Goal: Transaction & Acquisition: Purchase product/service

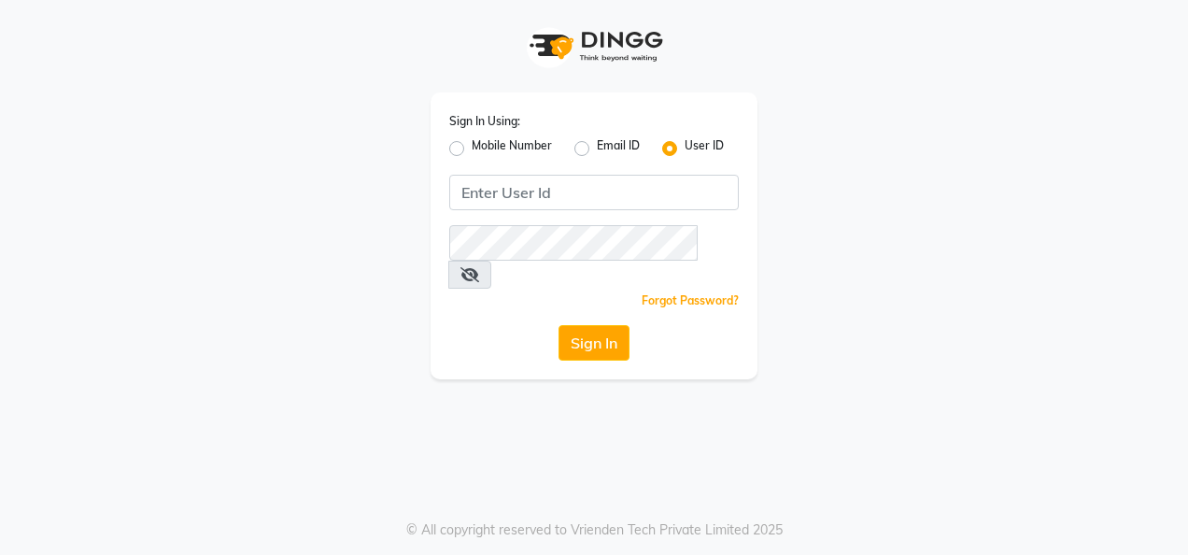
click at [569, 172] on div "Sign In Using: Mobile Number Email ID User ID Remember me Forgot Password? Sign…" at bounding box center [593, 235] width 327 height 287
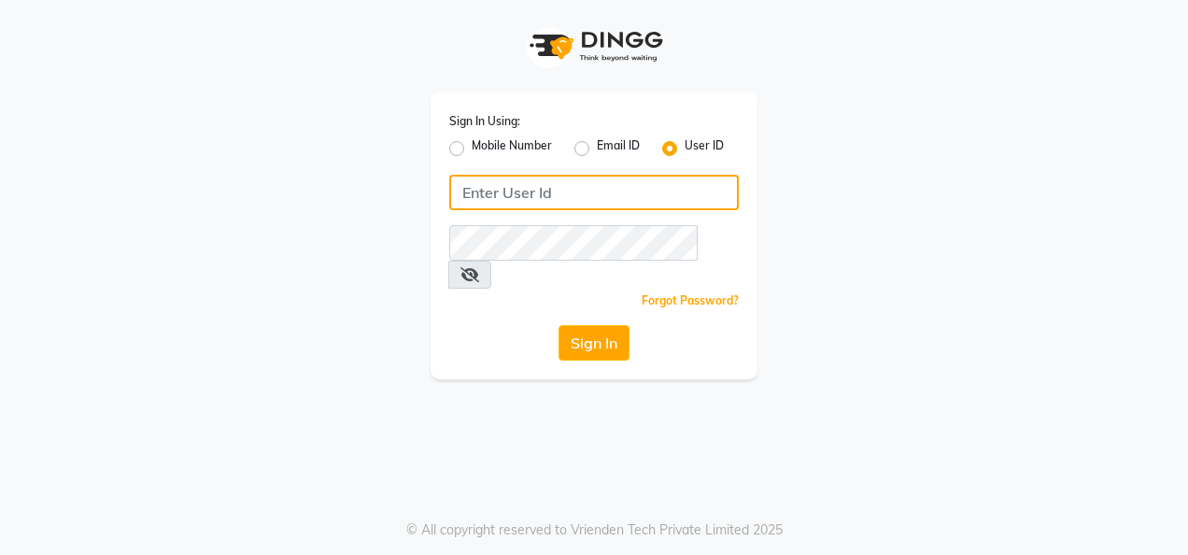
click at [569, 189] on input "Username" at bounding box center [593, 192] width 289 height 35
type input "punwale"
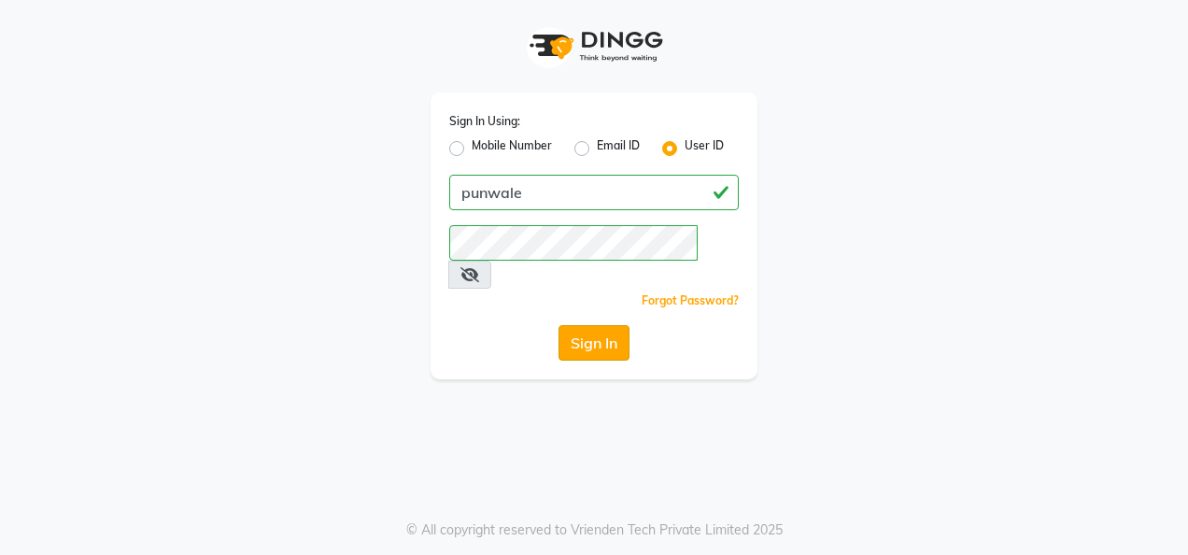
click at [606, 325] on button "Sign In" at bounding box center [593, 342] width 71 height 35
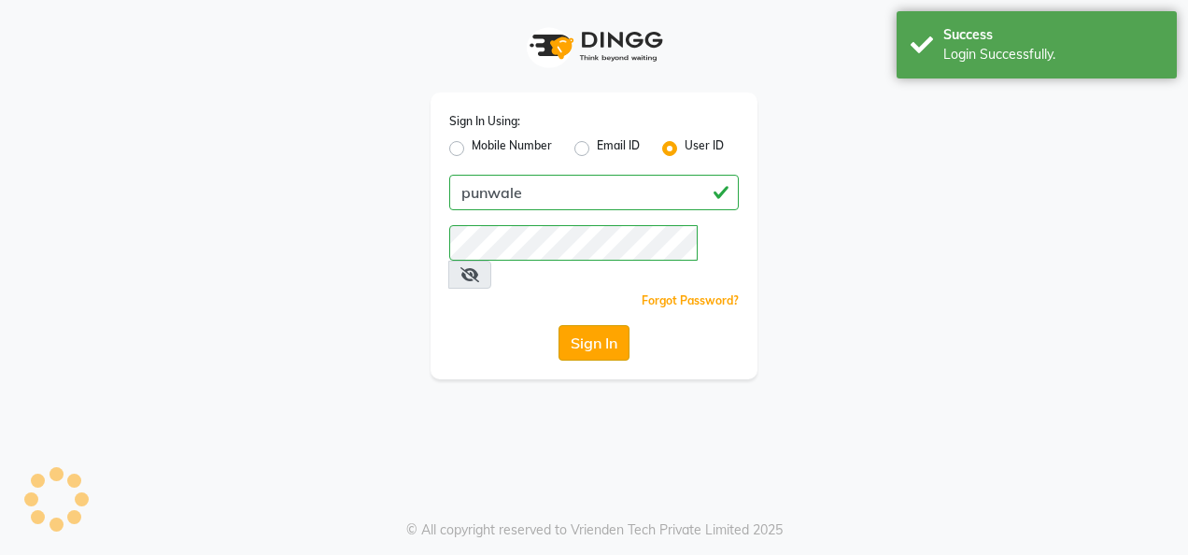
select select "service"
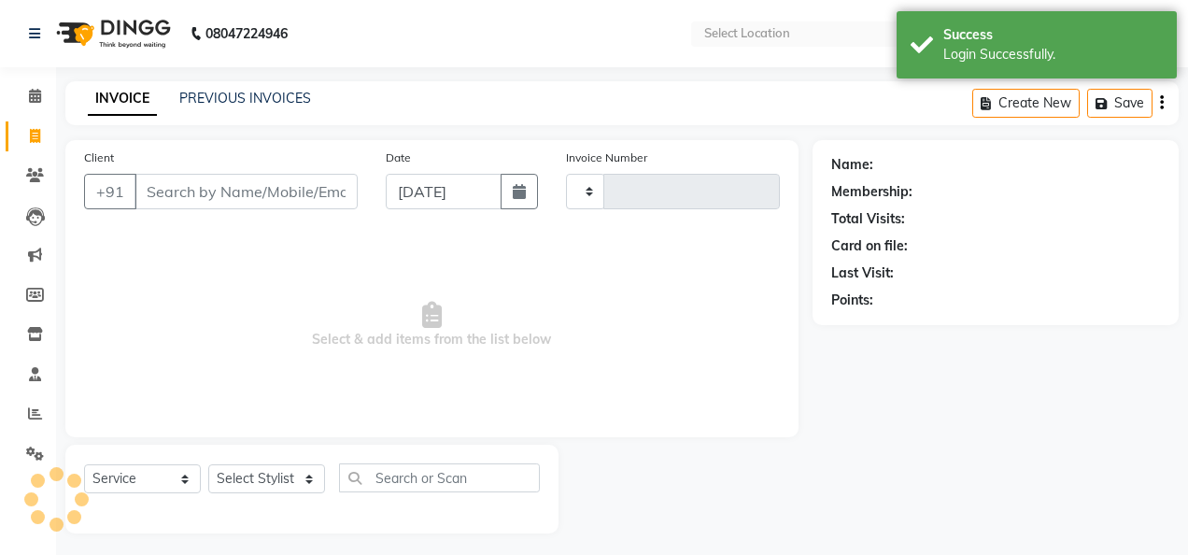
select select "en"
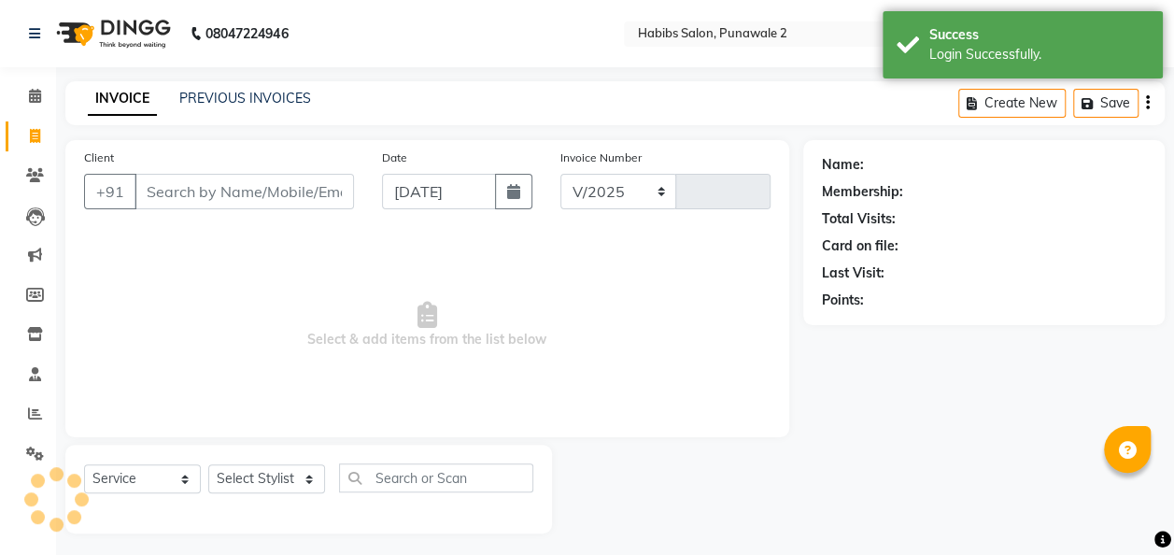
select select "8475"
type input "0910"
click at [250, 96] on link "PREVIOUS INVOICES" at bounding box center [245, 98] width 132 height 17
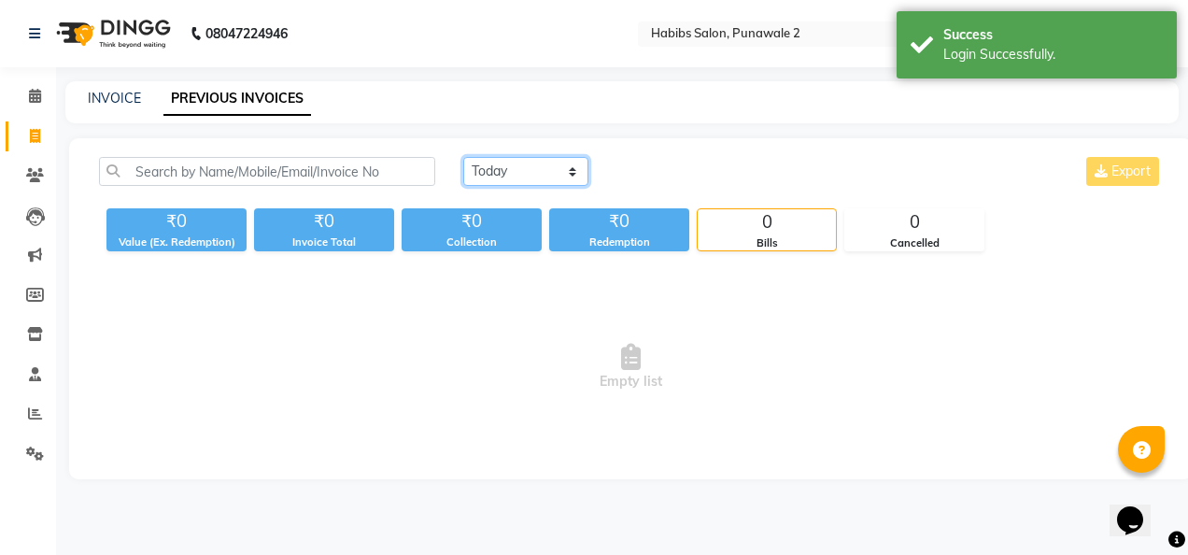
click at [568, 174] on select "[DATE] [DATE] Custom Range" at bounding box center [525, 171] width 125 height 29
select select "range"
click at [463, 157] on select "[DATE] [DATE] Custom Range" at bounding box center [525, 171] width 125 height 29
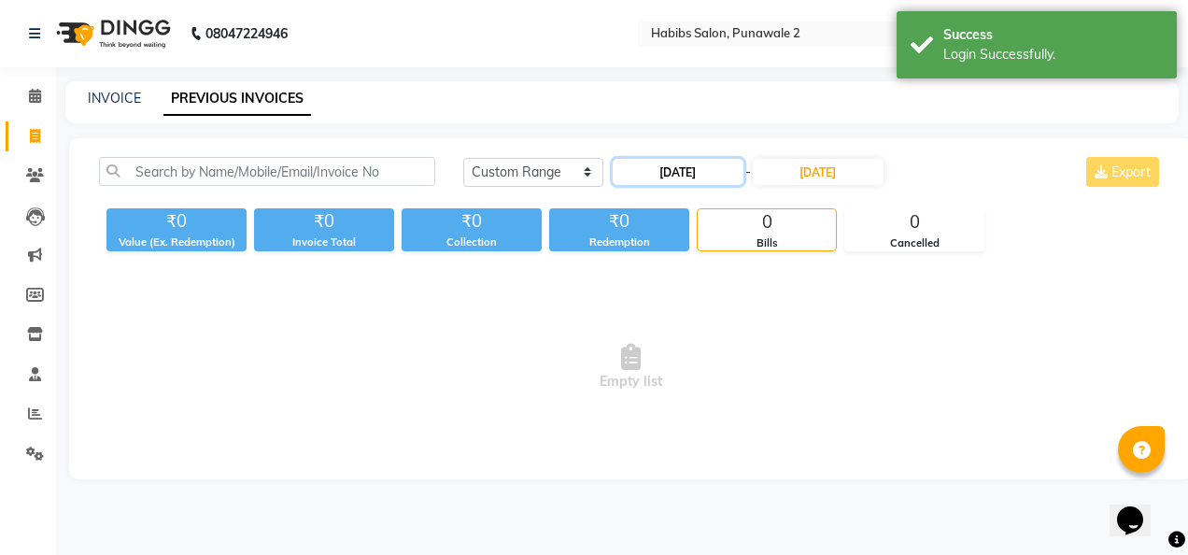
click at [689, 178] on input "[DATE]" at bounding box center [678, 172] width 131 height 26
select select "9"
select select "2025"
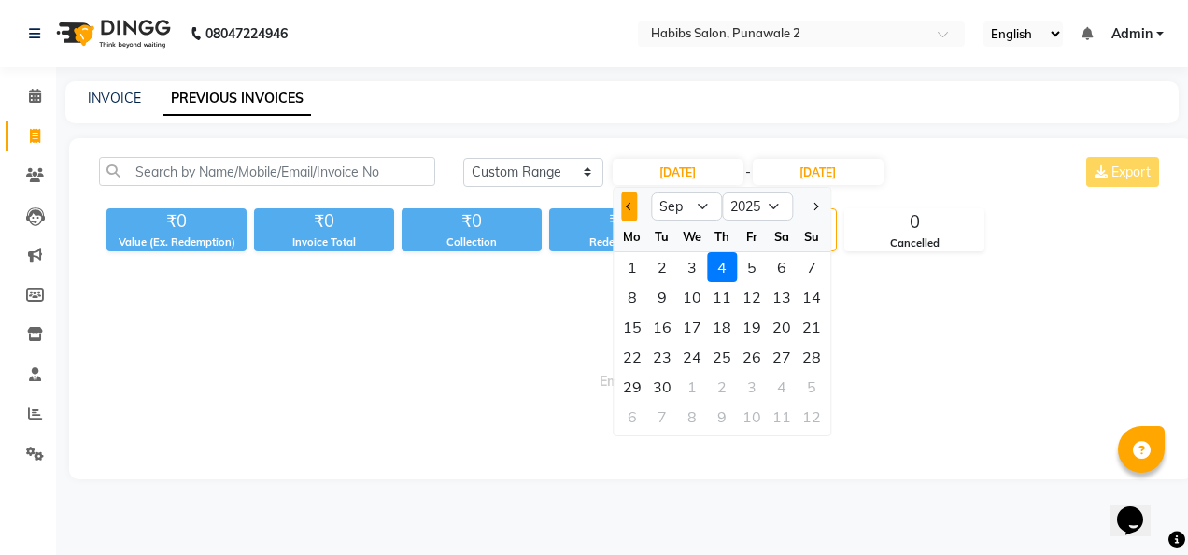
click at [624, 213] on button "Previous month" at bounding box center [629, 206] width 16 height 30
select select "8"
click at [722, 320] on div "14" at bounding box center [722, 327] width 30 height 30
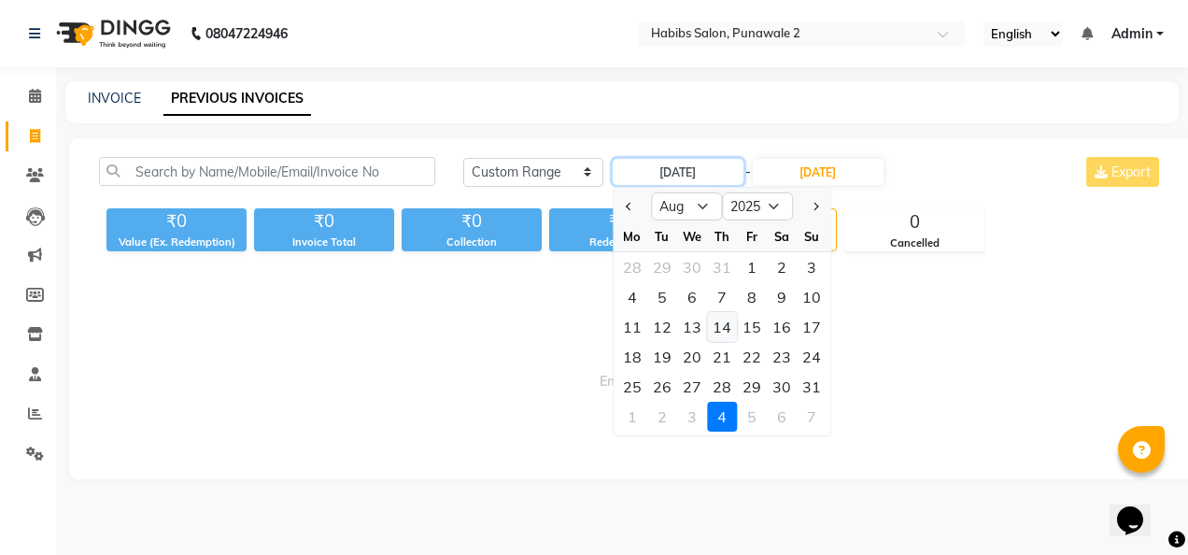
type input "[DATE]"
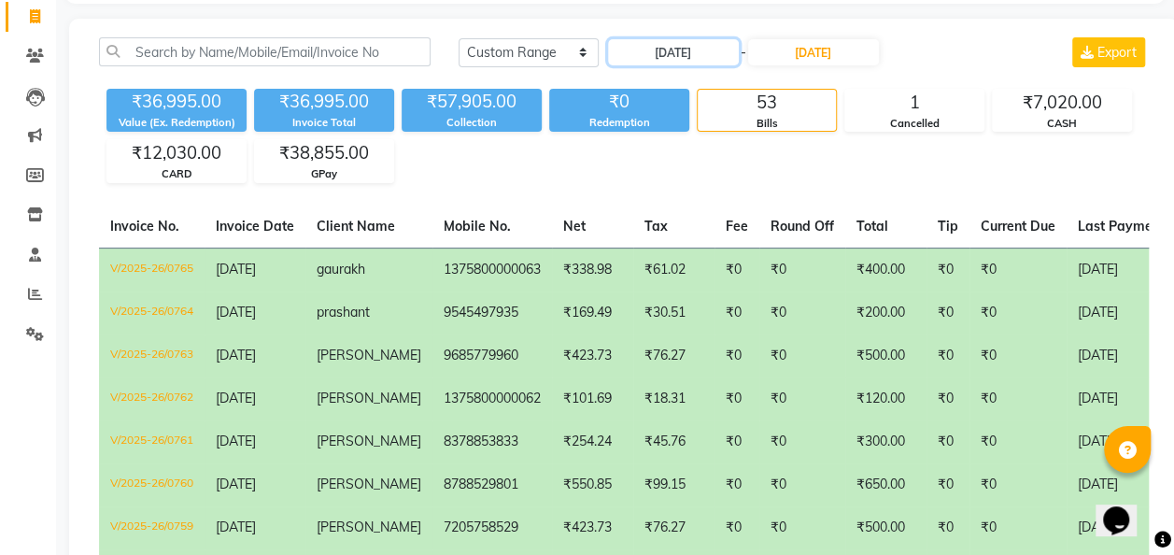
scroll to position [104, 0]
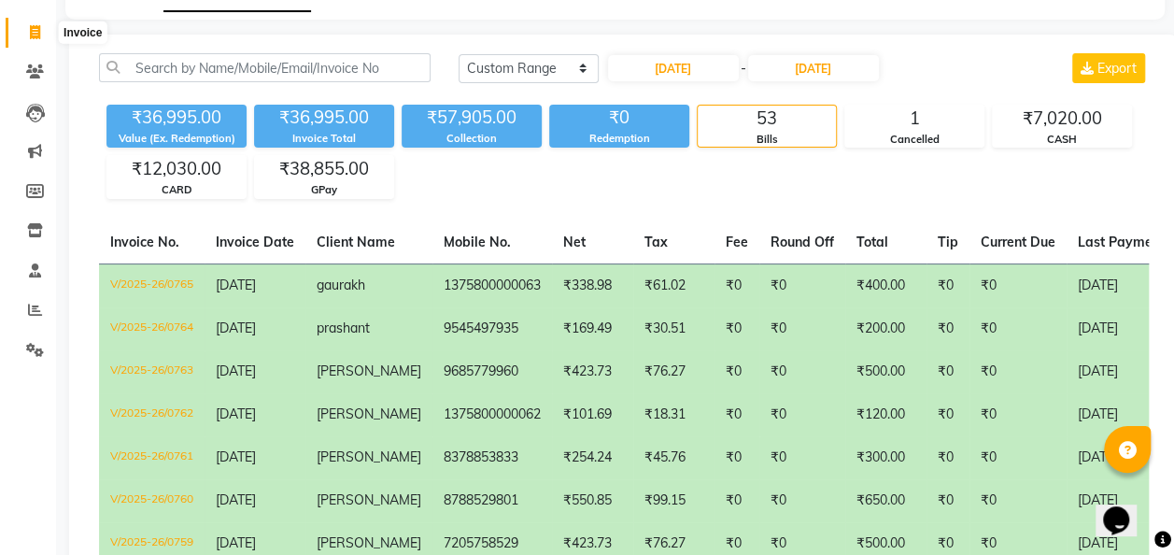
click at [27, 32] on span at bounding box center [35, 32] width 33 height 21
select select "service"
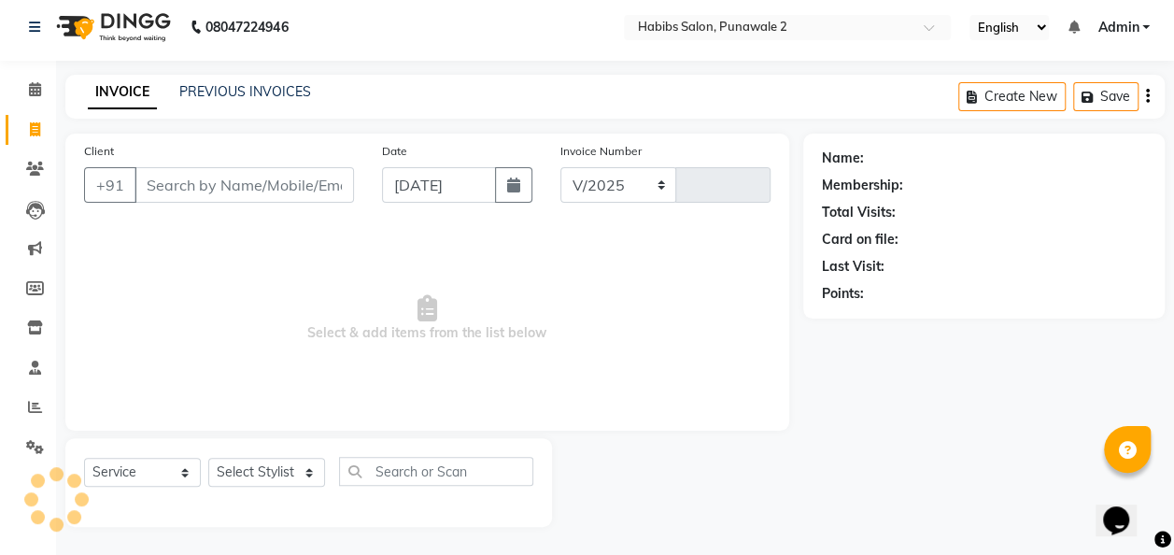
scroll to position [6, 0]
select select "8475"
type input "0910"
click at [259, 95] on link "PREVIOUS INVOICES" at bounding box center [245, 92] width 132 height 17
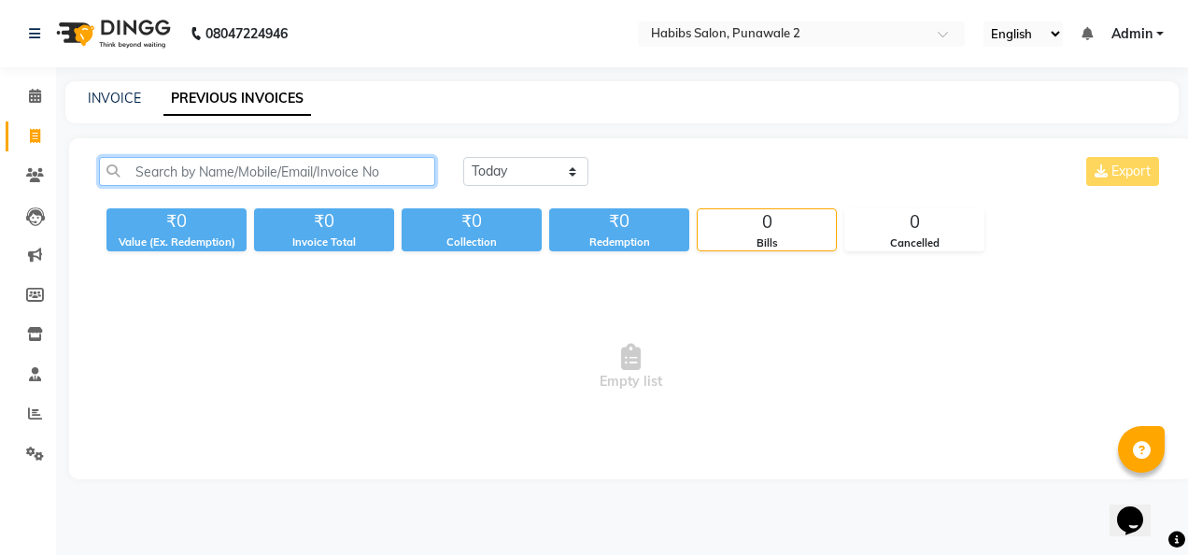
click at [262, 174] on input "text" at bounding box center [267, 171] width 336 height 29
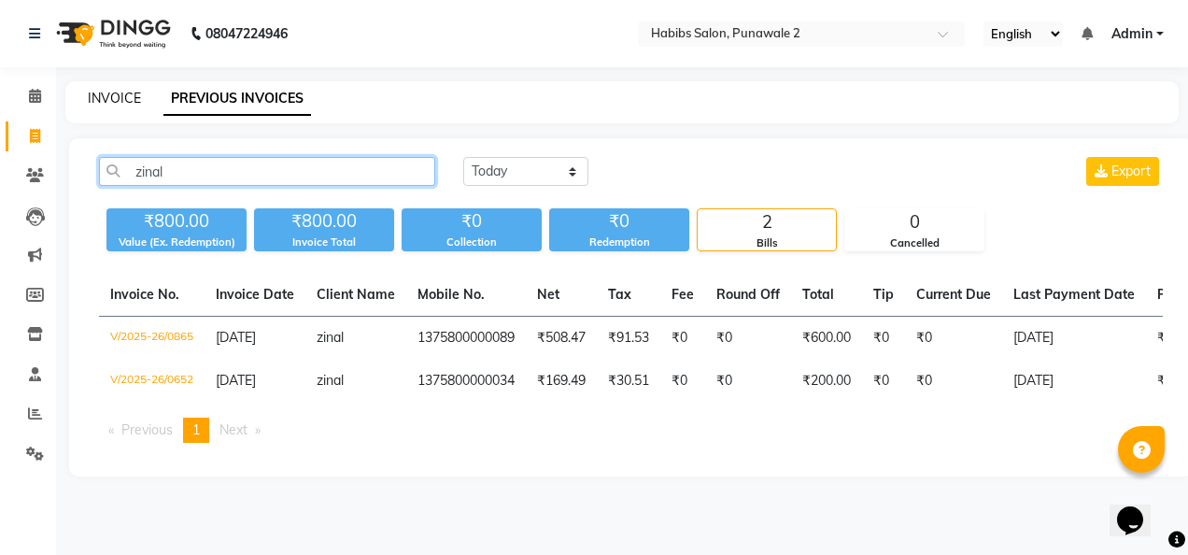
type input "zinal"
click at [130, 90] on link "INVOICE" at bounding box center [114, 98] width 53 height 17
select select "8475"
select select "service"
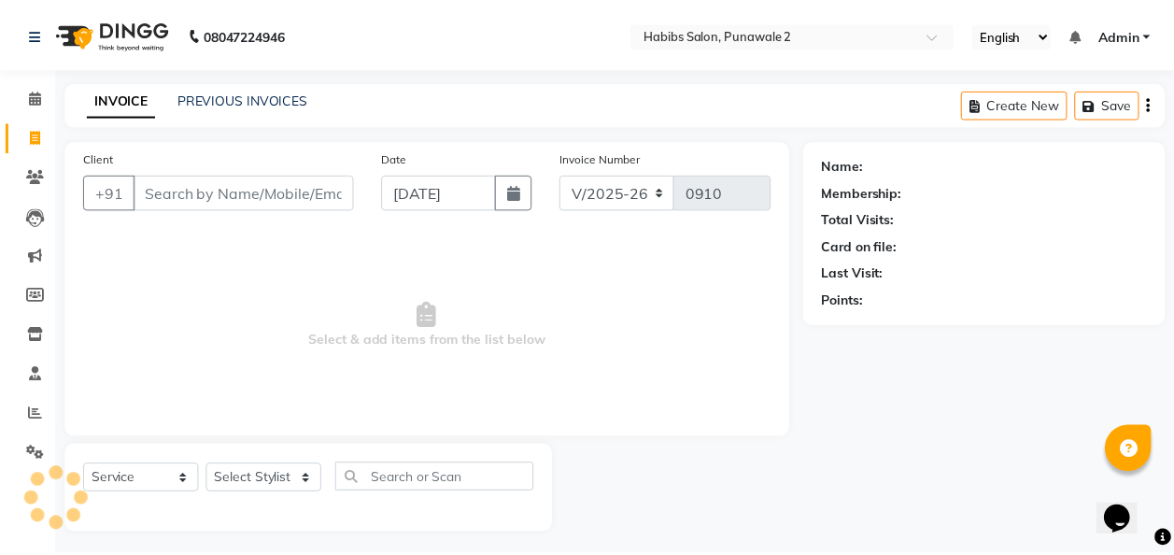
scroll to position [6, 0]
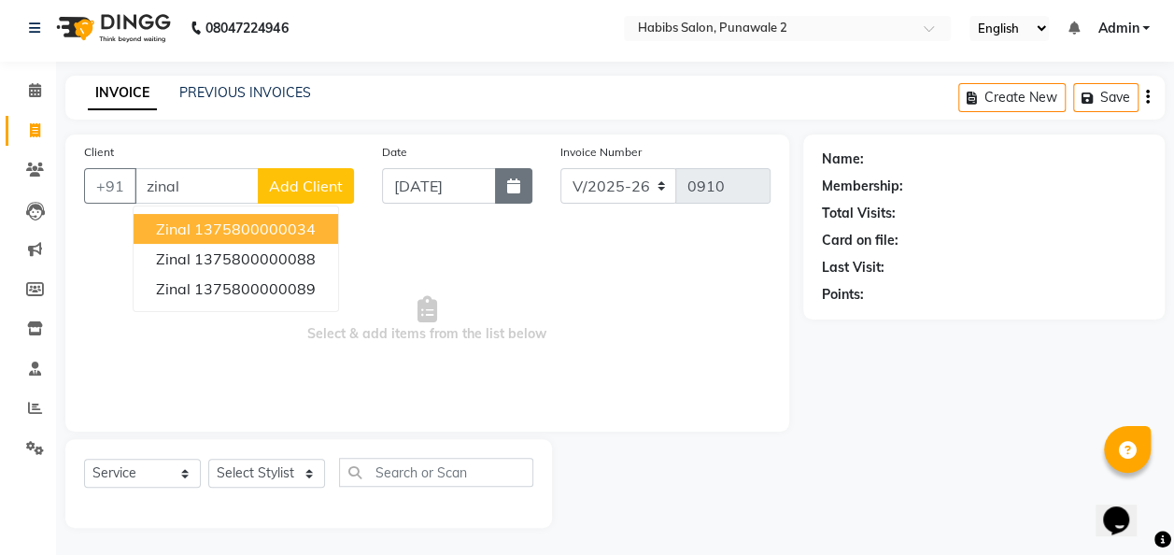
type input "zinal"
click at [512, 186] on icon "button" at bounding box center [513, 185] width 13 height 15
select select "9"
select select "2025"
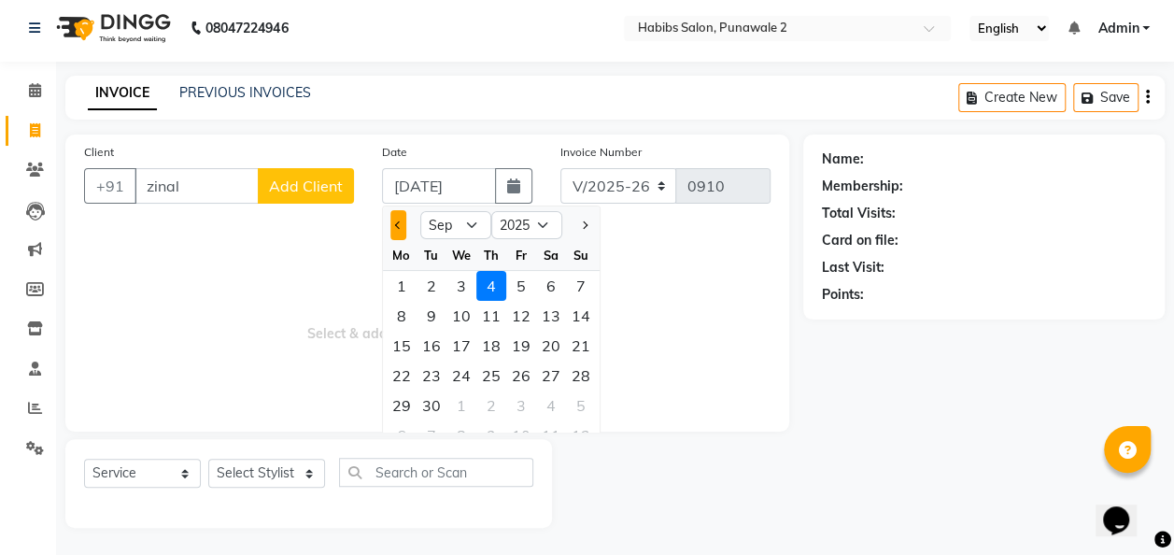
click at [397, 231] on button "Previous month" at bounding box center [398, 225] width 16 height 30
select select "8"
click at [491, 349] on div "14" at bounding box center [491, 346] width 30 height 30
type input "[DATE]"
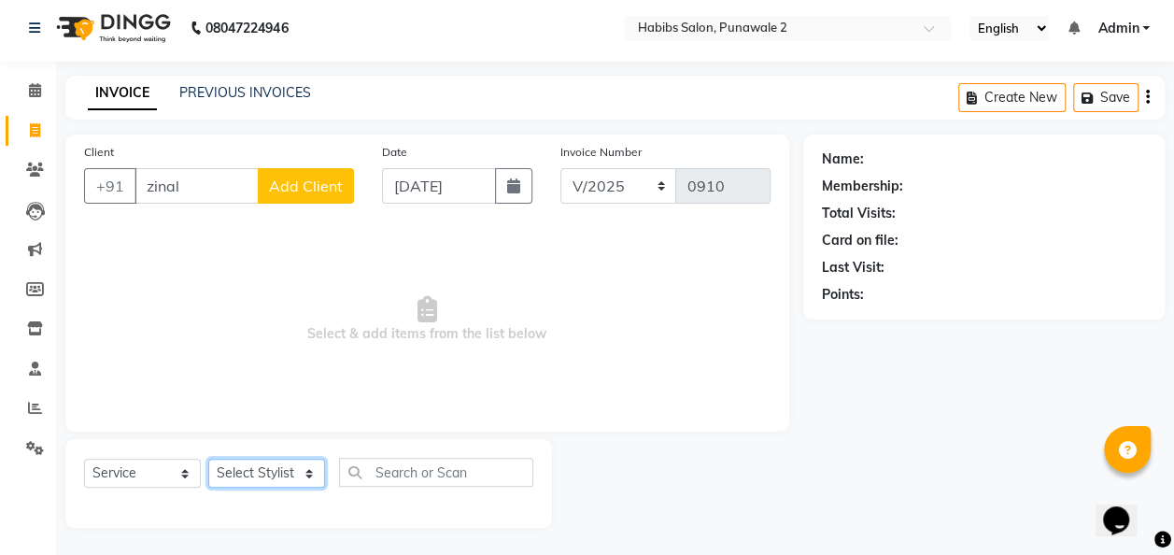
click at [274, 472] on select "Select Stylist Chandan Ganesh Gauri [PERSON_NAME] [PERSON_NAME] nikhil [PERSON_…" at bounding box center [266, 473] width 117 height 29
select select "82976"
click at [208, 459] on select "Select Stylist Chandan Ganesh Gauri [PERSON_NAME] [PERSON_NAME] nikhil [PERSON_…" at bounding box center [266, 473] width 117 height 29
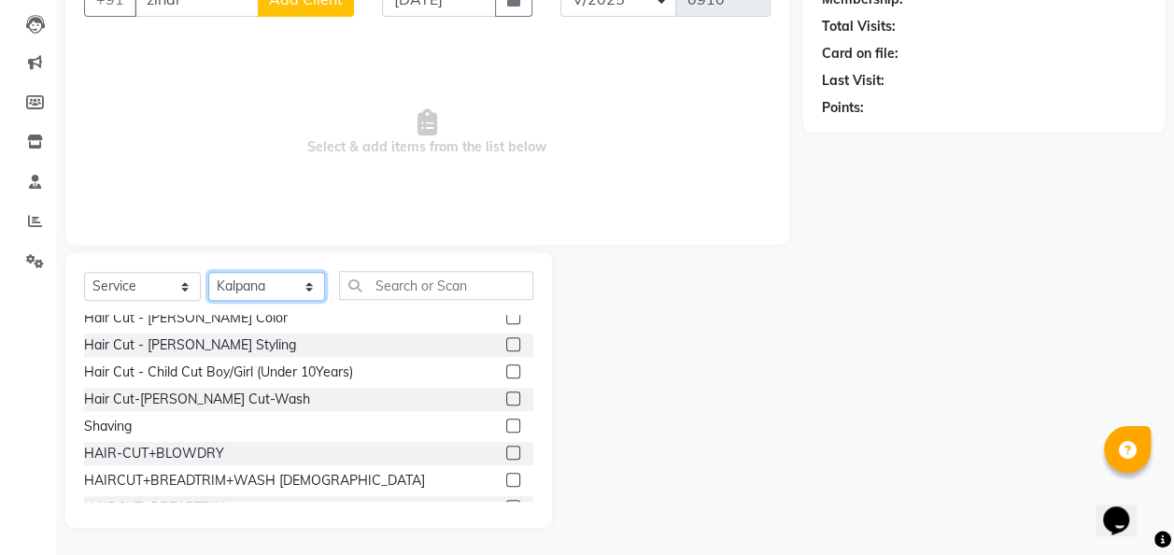
scroll to position [143, 0]
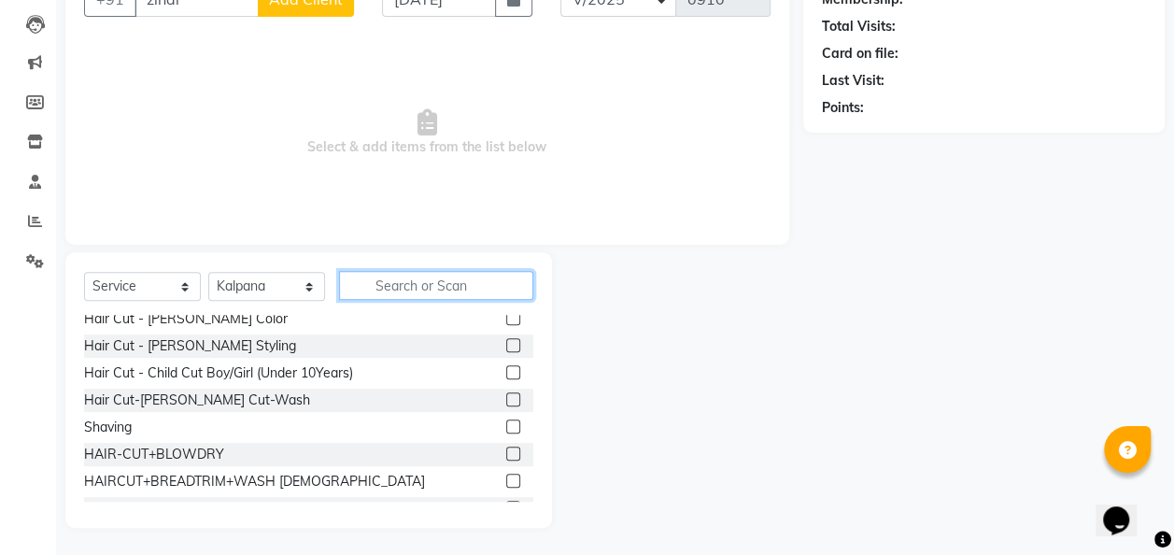
click at [384, 293] on input "text" at bounding box center [436, 285] width 194 height 29
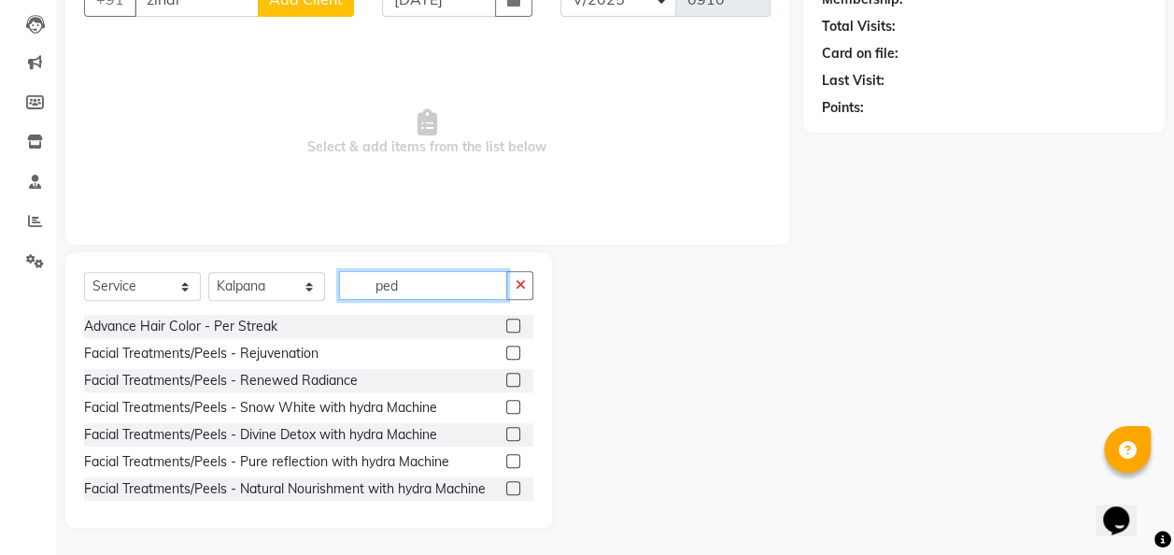
scroll to position [0, 0]
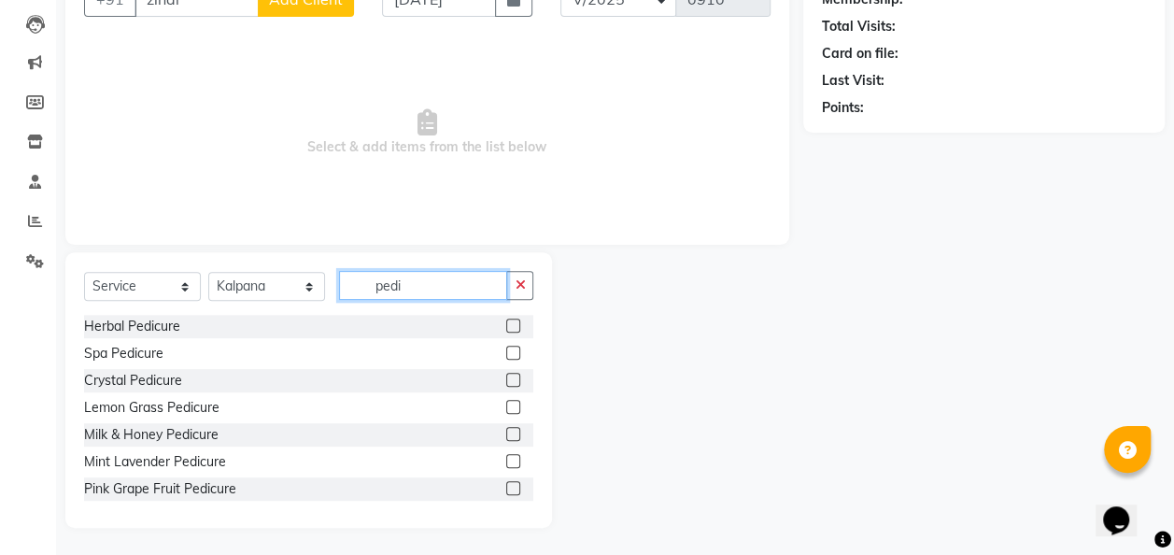
type input "pedi"
click at [506, 319] on label at bounding box center [513, 325] width 14 height 14
click at [506, 320] on input "checkbox" at bounding box center [512, 326] width 12 height 12
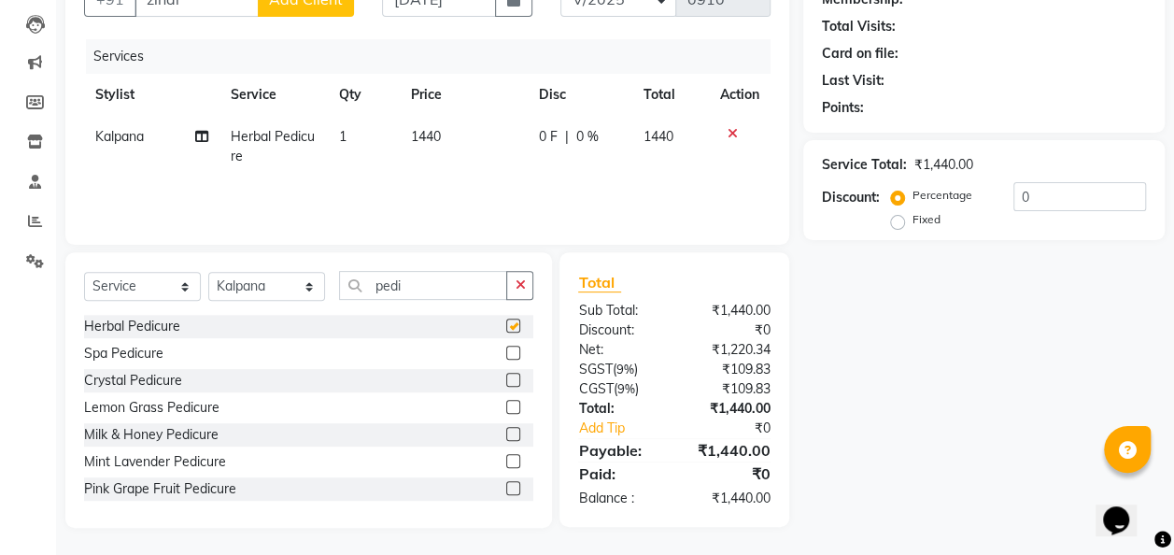
checkbox input "false"
click at [471, 121] on td "1440" at bounding box center [464, 147] width 128 height 62
select select "82976"
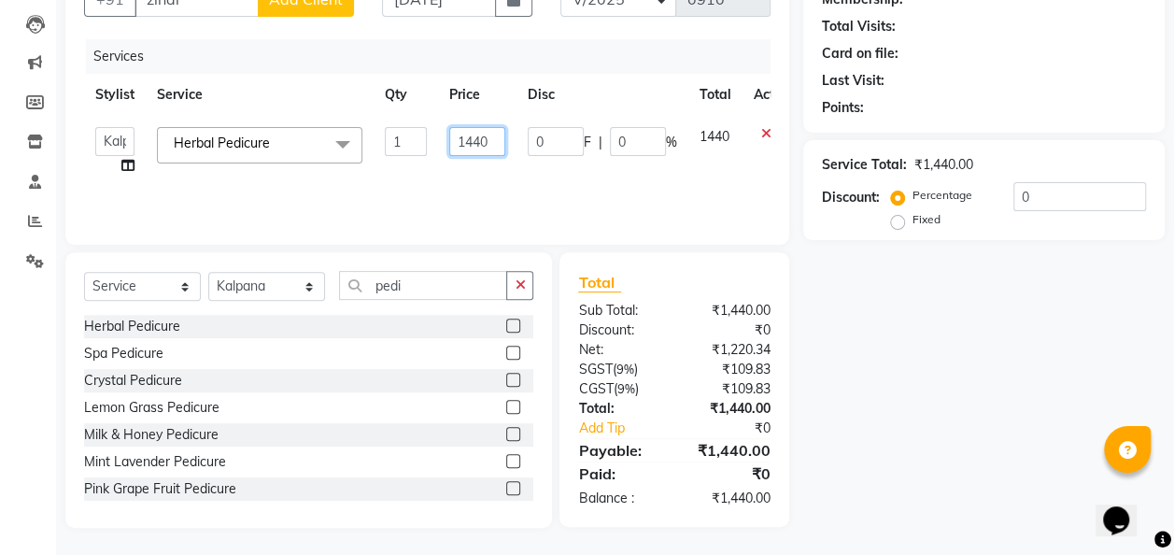
click at [496, 140] on input "1440" at bounding box center [477, 141] width 56 height 29
type input "1"
type input "189"
type input "1890"
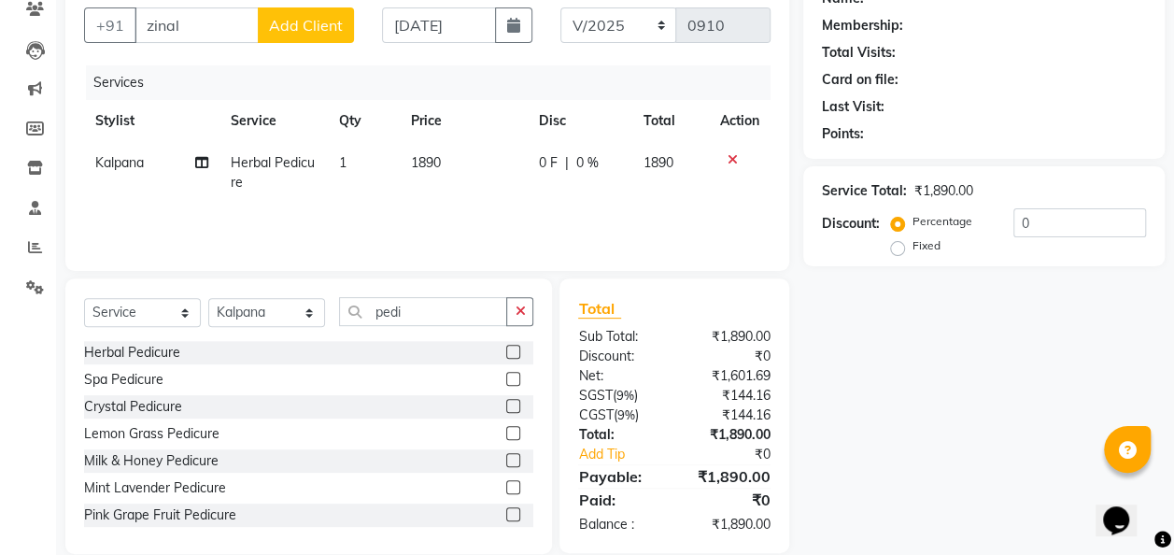
scroll to position [192, 0]
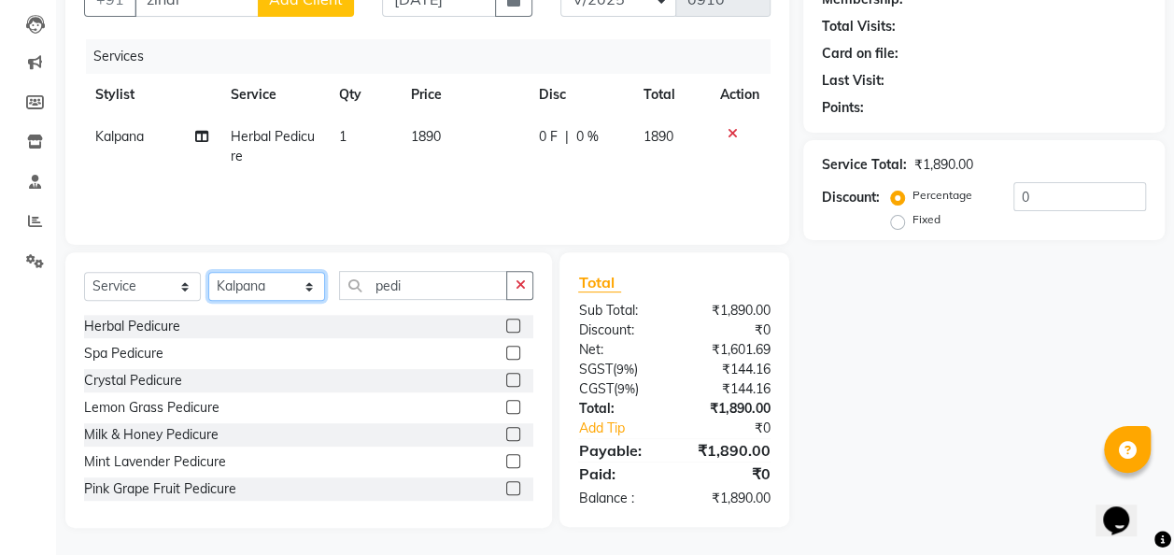
click at [305, 291] on select "Select Stylist Chandan Ganesh Gauri [PERSON_NAME] [PERSON_NAME] nikhil [PERSON_…" at bounding box center [266, 286] width 117 height 29
select select "82974"
click at [208, 272] on select "Select Stylist Chandan Ganesh Gauri [PERSON_NAME] [PERSON_NAME] nikhil [PERSON_…" at bounding box center [266, 286] width 117 height 29
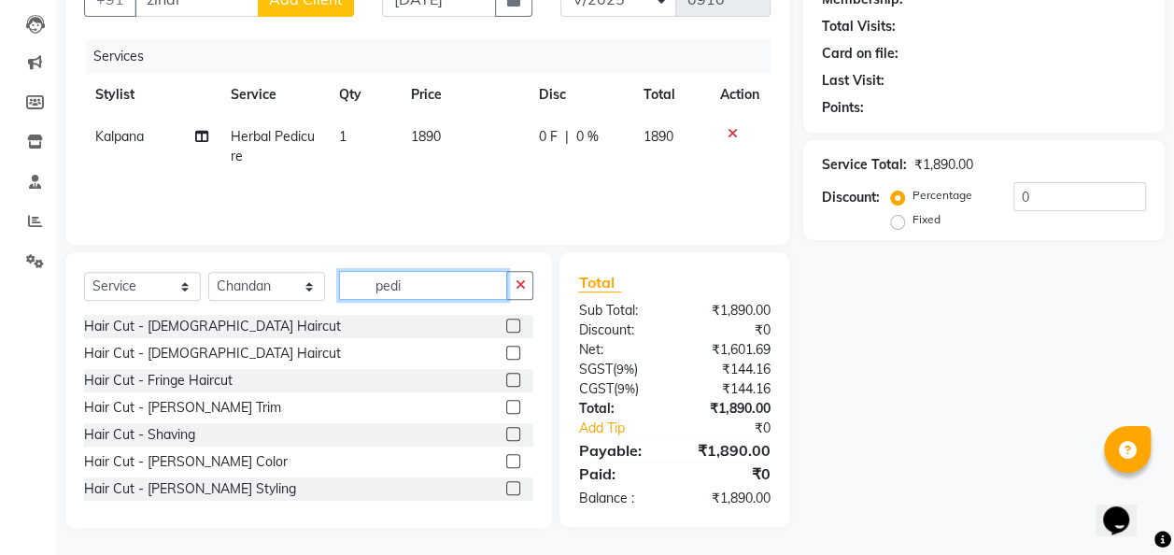
click at [419, 277] on input "pedi" at bounding box center [423, 285] width 168 height 29
type input "p"
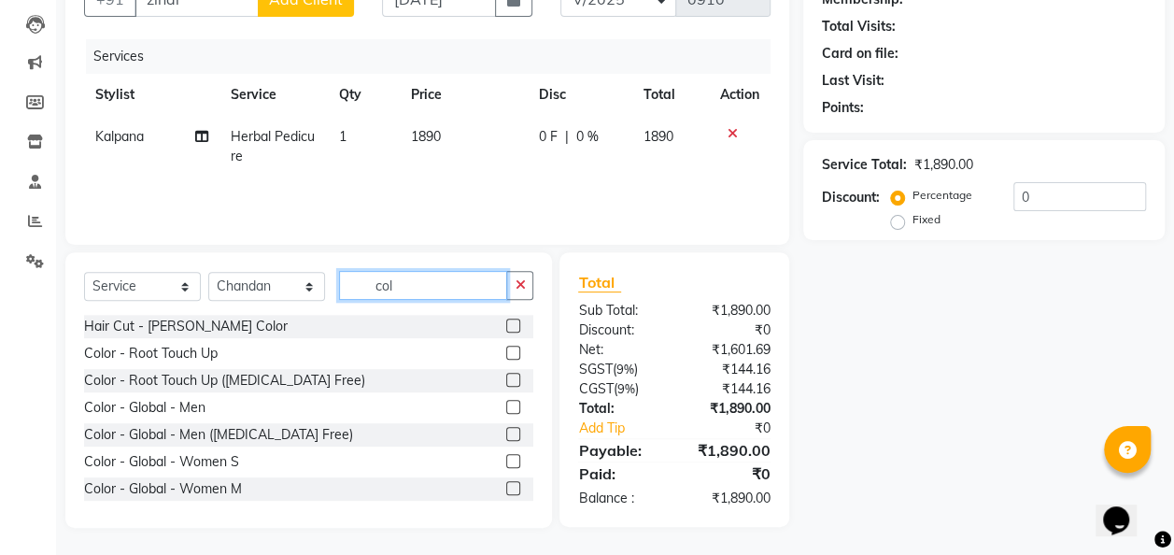
scroll to position [0, 0]
type input "col"
click at [506, 346] on label at bounding box center [513, 353] width 14 height 14
click at [506, 347] on input "checkbox" at bounding box center [512, 353] width 12 height 12
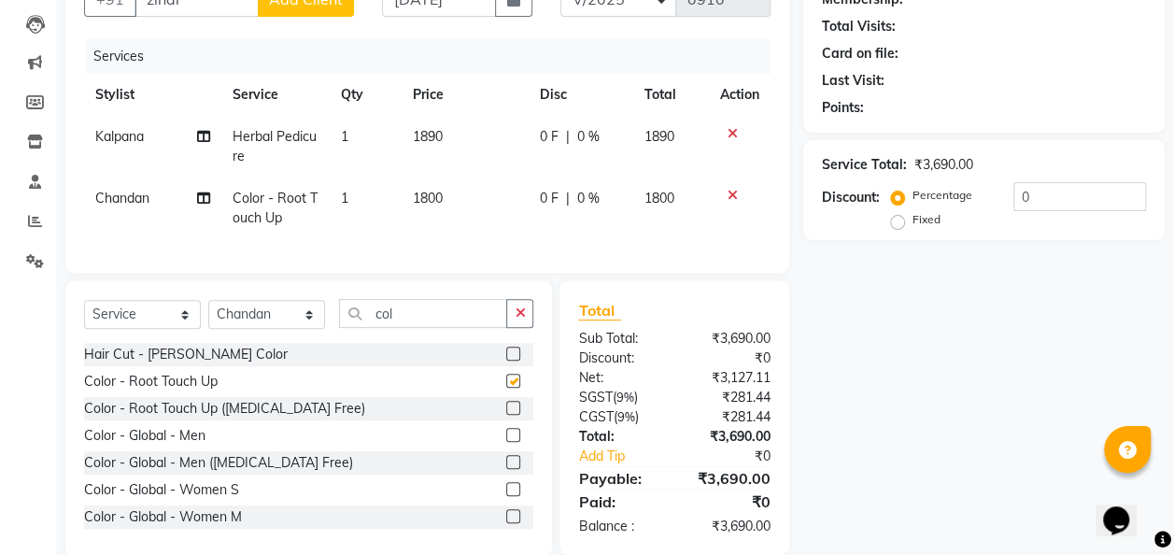
checkbox input "false"
click at [451, 185] on td "1800" at bounding box center [465, 208] width 127 height 62
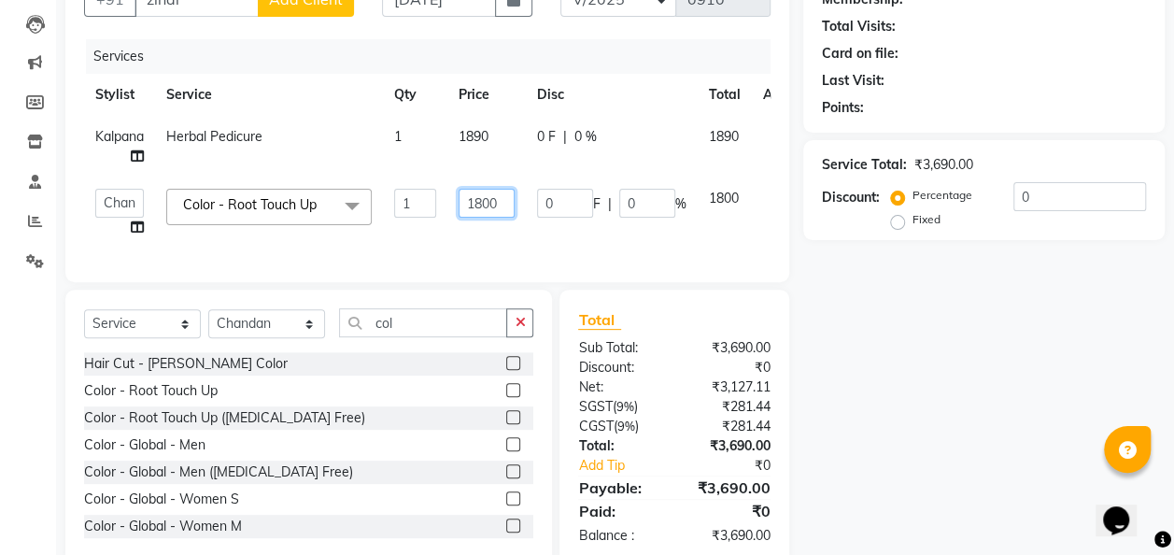
click at [501, 201] on input "1800" at bounding box center [487, 203] width 56 height 29
type input "1"
type input "1640"
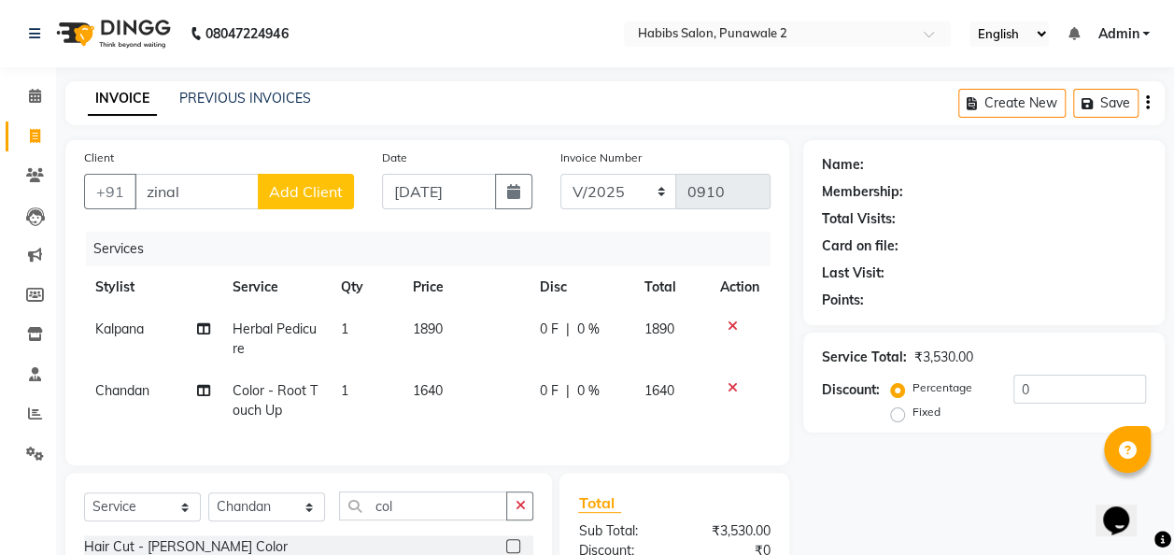
click at [299, 179] on button "Add Client" at bounding box center [306, 191] width 96 height 35
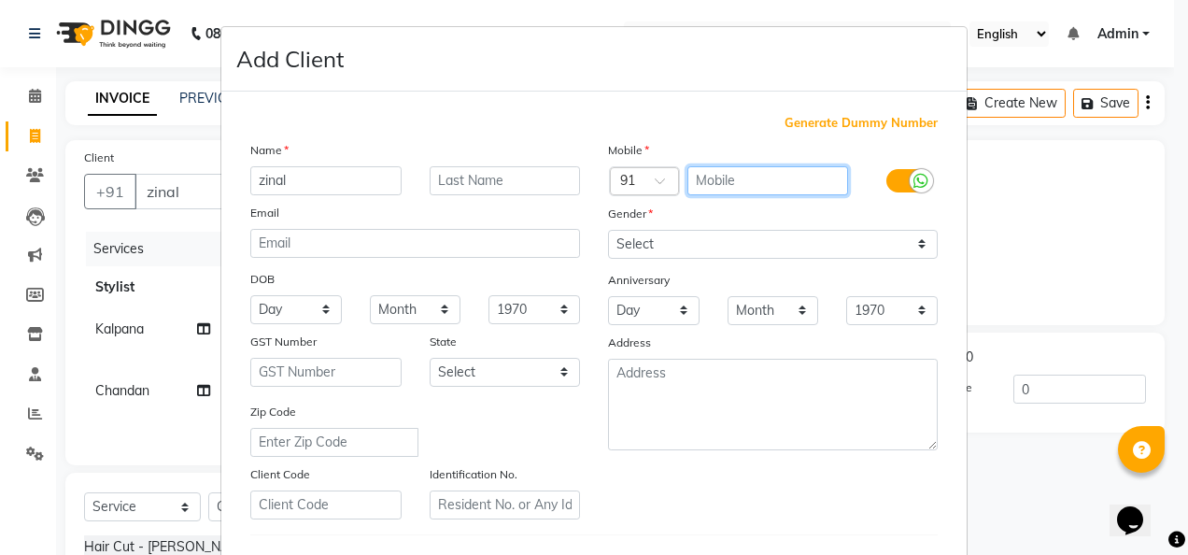
click at [727, 189] on input "text" at bounding box center [768, 180] width 162 height 29
type input "7498048100"
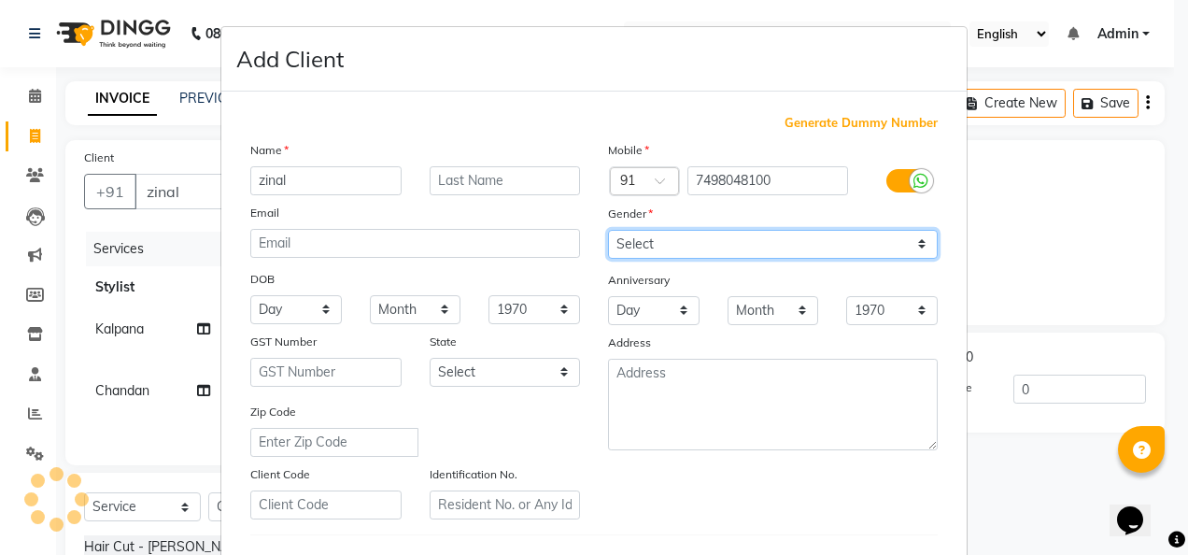
click at [908, 254] on select "Select [DEMOGRAPHIC_DATA] [DEMOGRAPHIC_DATA] Other Prefer Not To Say" at bounding box center [773, 244] width 330 height 29
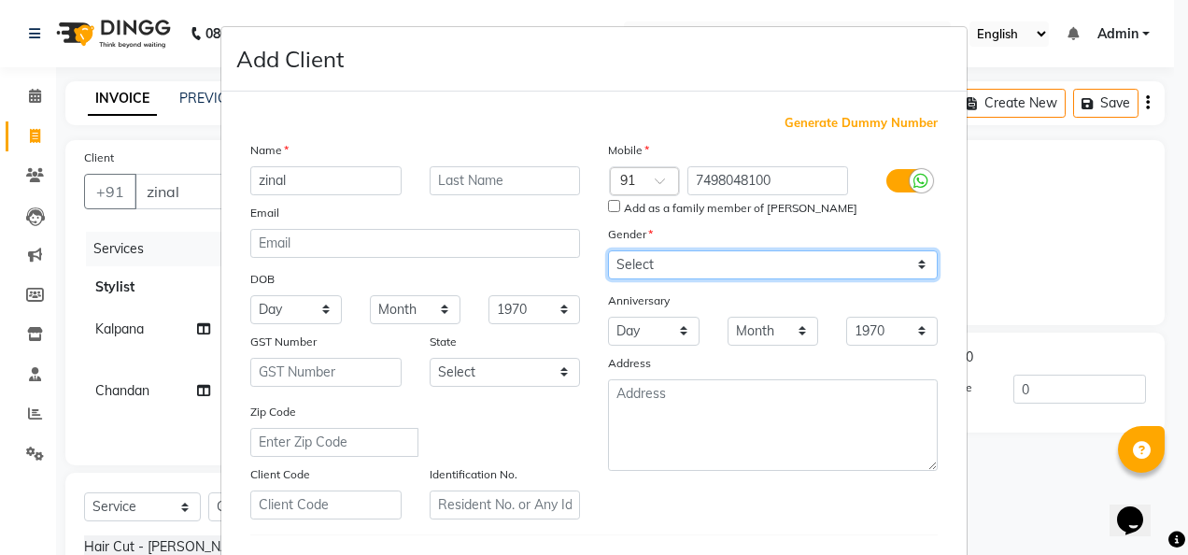
select select "[DEMOGRAPHIC_DATA]"
click at [608, 250] on select "Select [DEMOGRAPHIC_DATA] [DEMOGRAPHIC_DATA] Other Prefer Not To Say" at bounding box center [773, 264] width 330 height 29
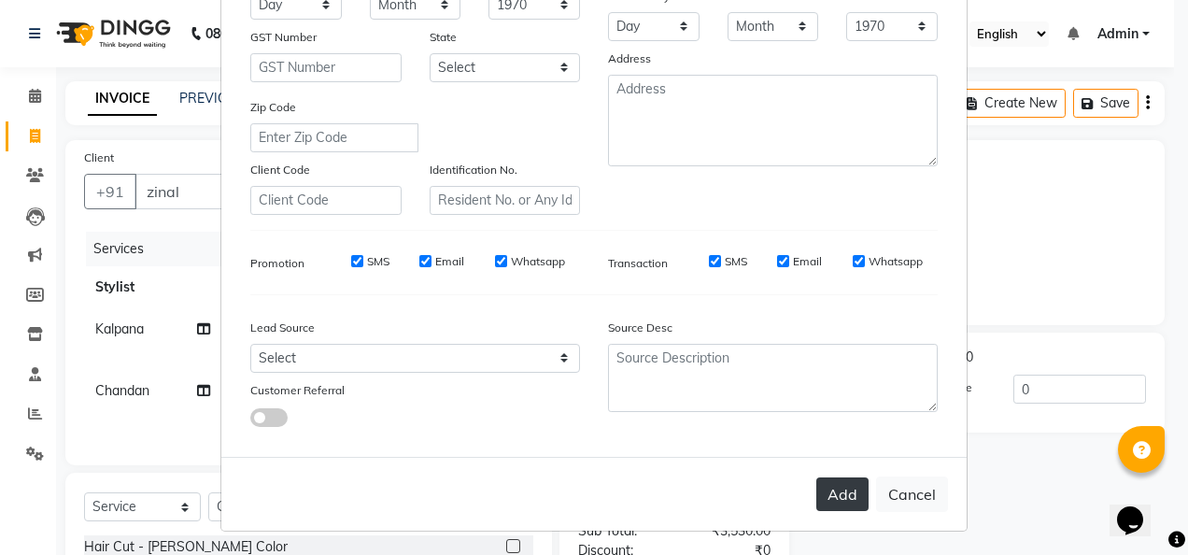
click at [852, 499] on button "Add" at bounding box center [842, 494] width 52 height 34
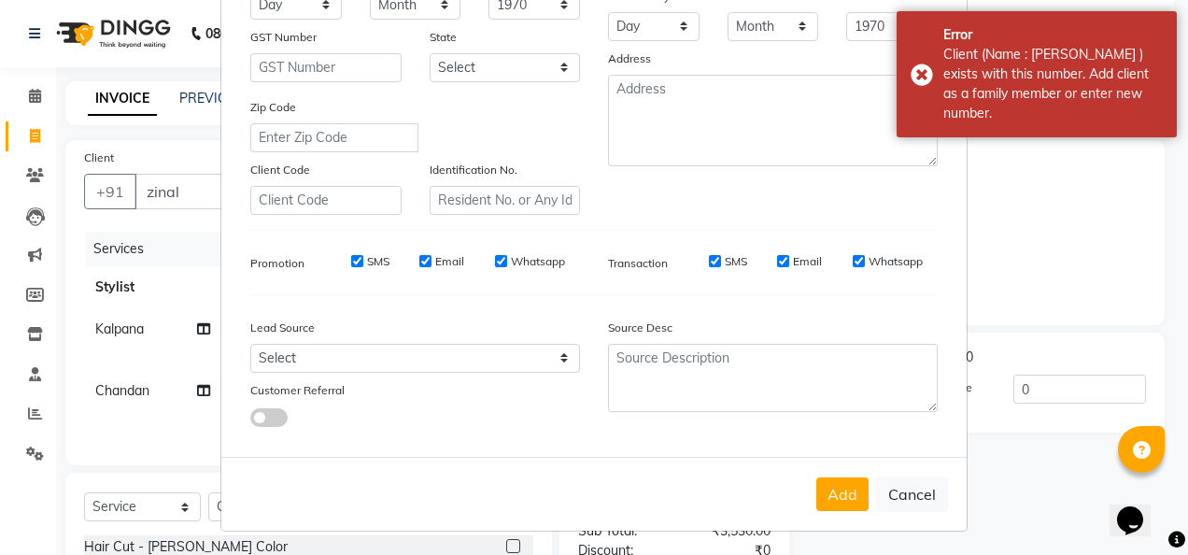
scroll to position [0, 0]
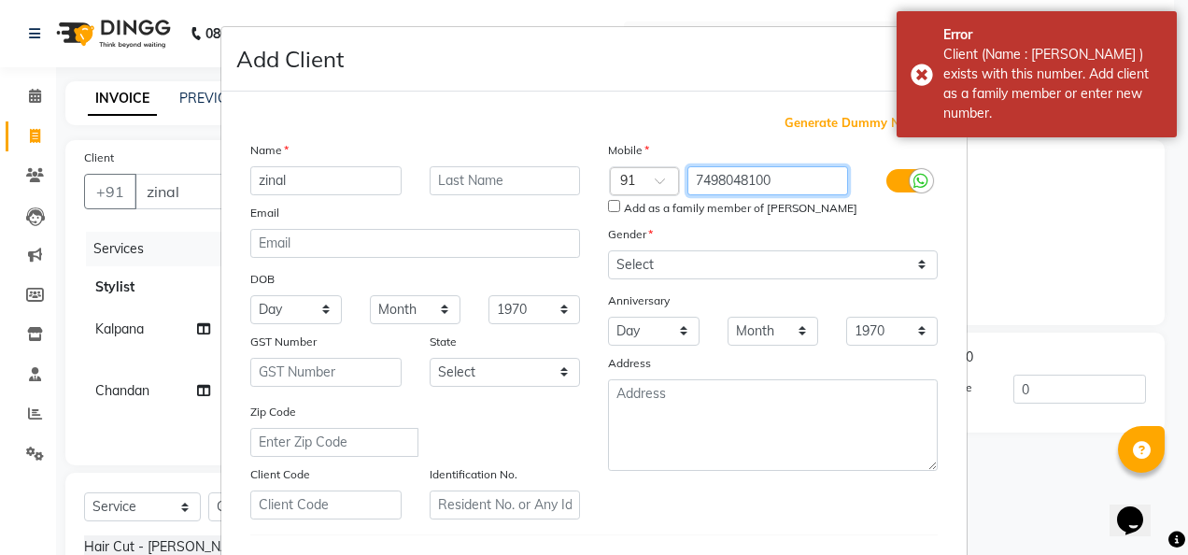
click at [790, 181] on input "7498048100" at bounding box center [768, 180] width 162 height 29
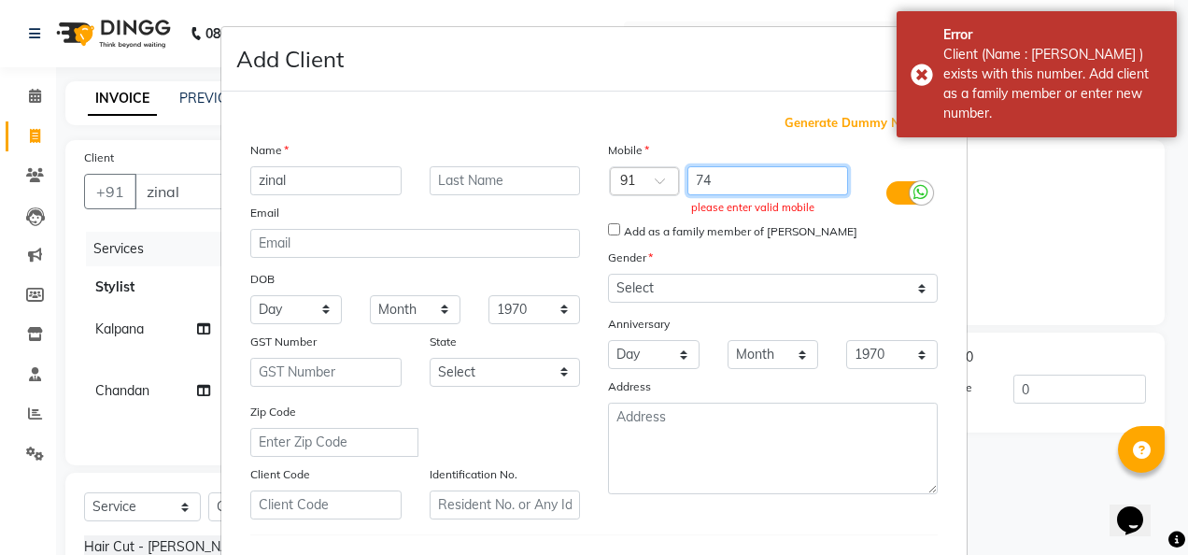
type input "7"
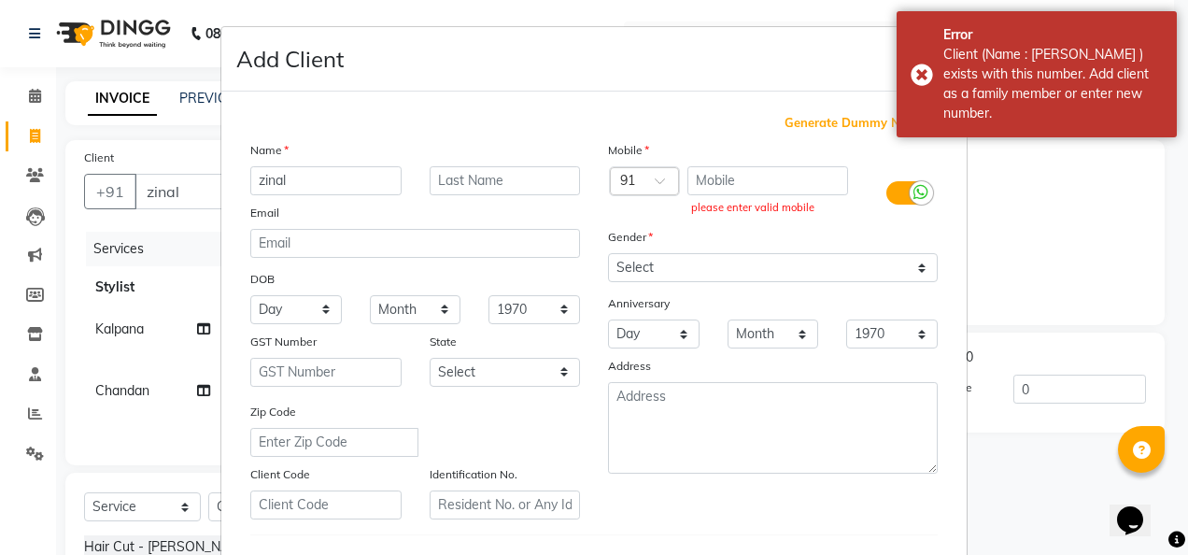
click at [817, 120] on span "Generate Dummy Number" at bounding box center [860, 123] width 153 height 19
type input "1375800000102"
checkbox input "false"
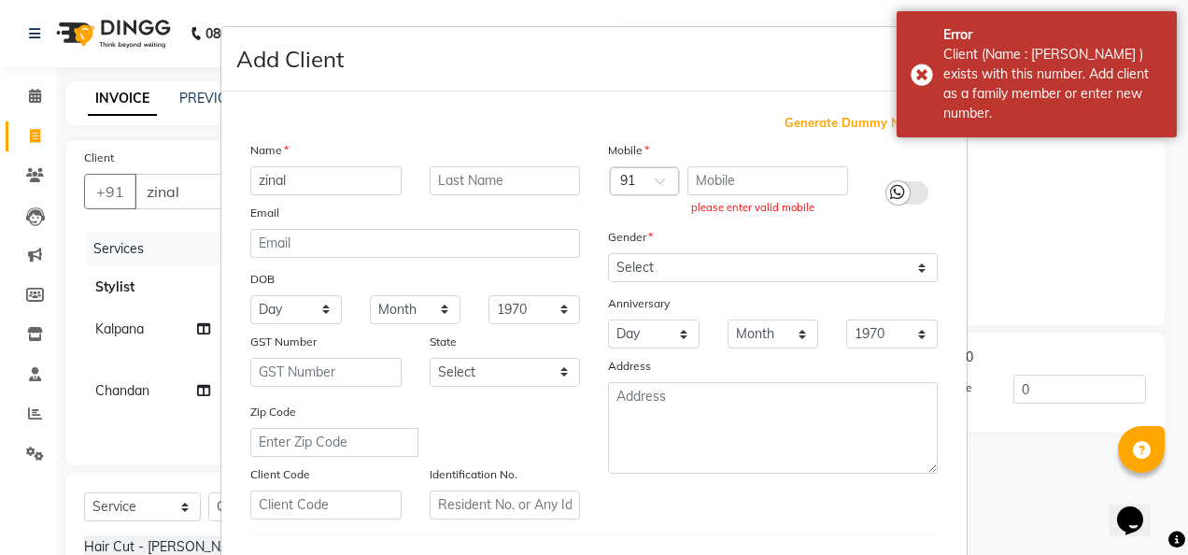
checkbox input "false"
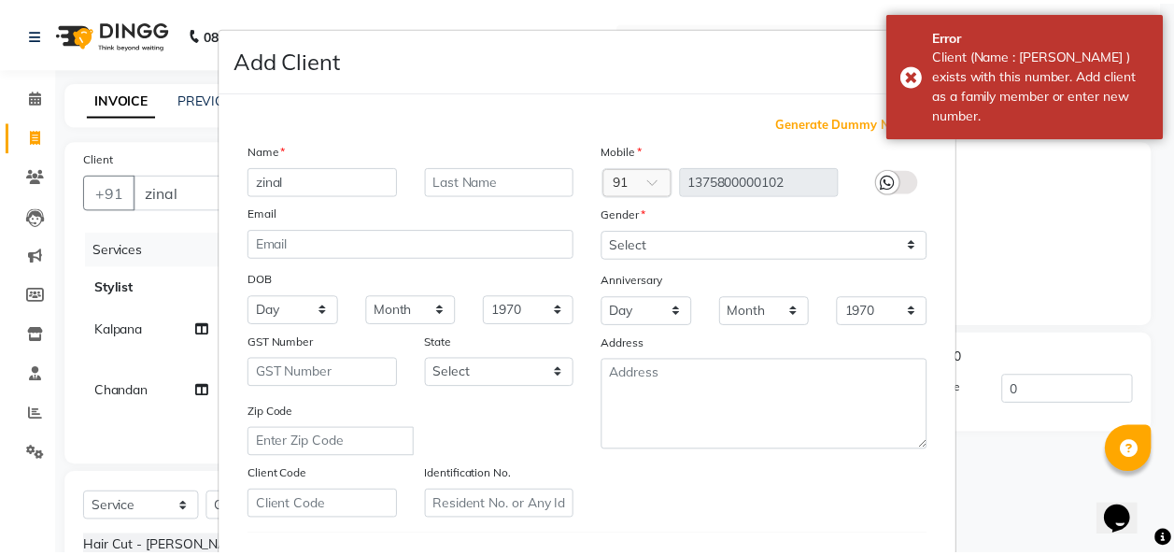
scroll to position [304, 0]
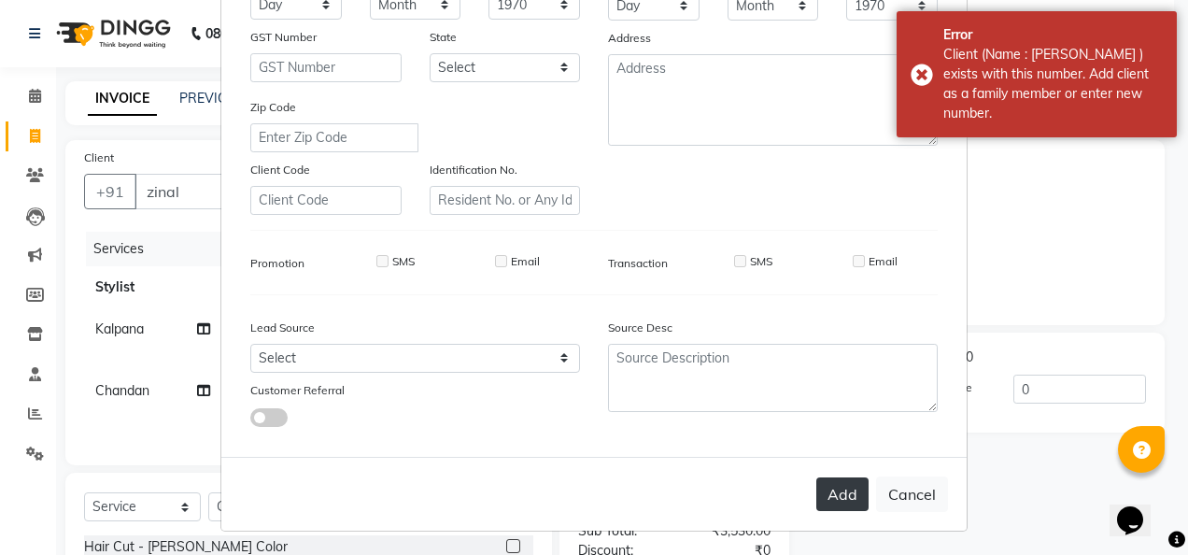
click at [842, 501] on button "Add" at bounding box center [842, 494] width 52 height 34
type input "1375800000102"
select select
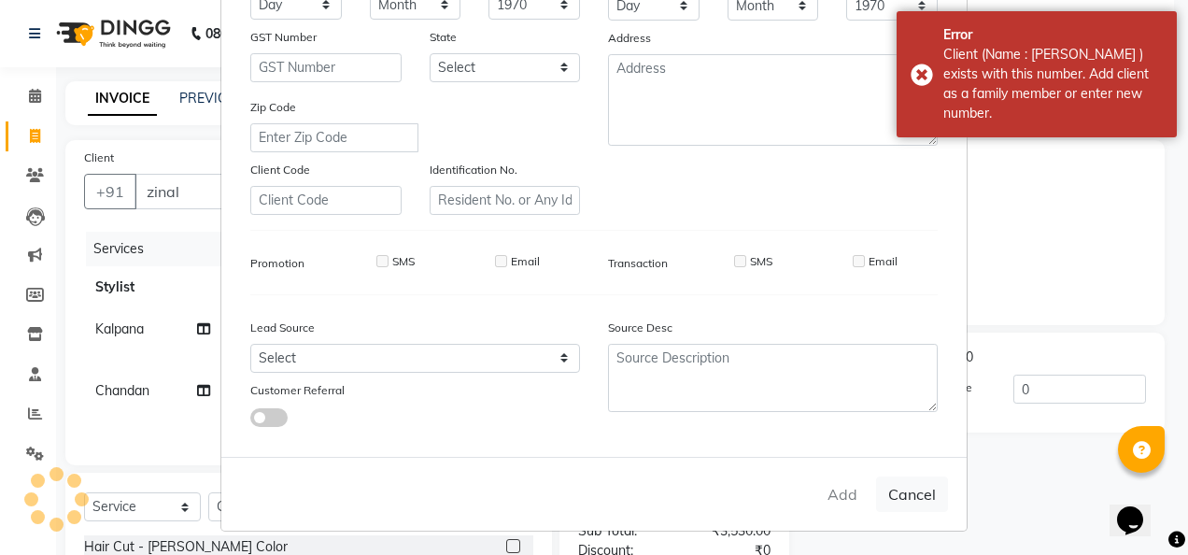
select select
checkbox input "false"
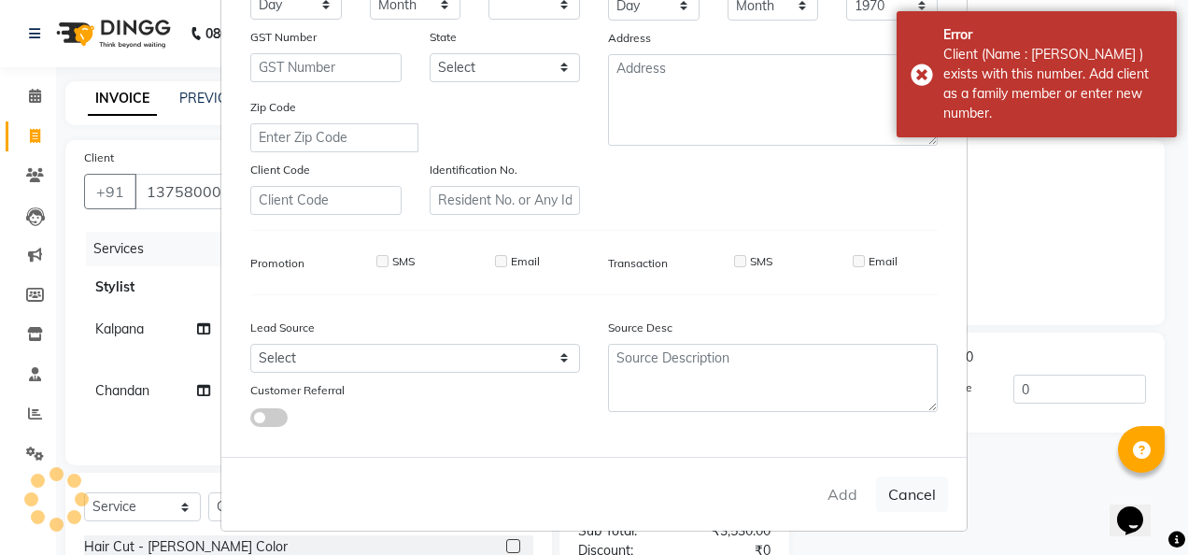
checkbox input "false"
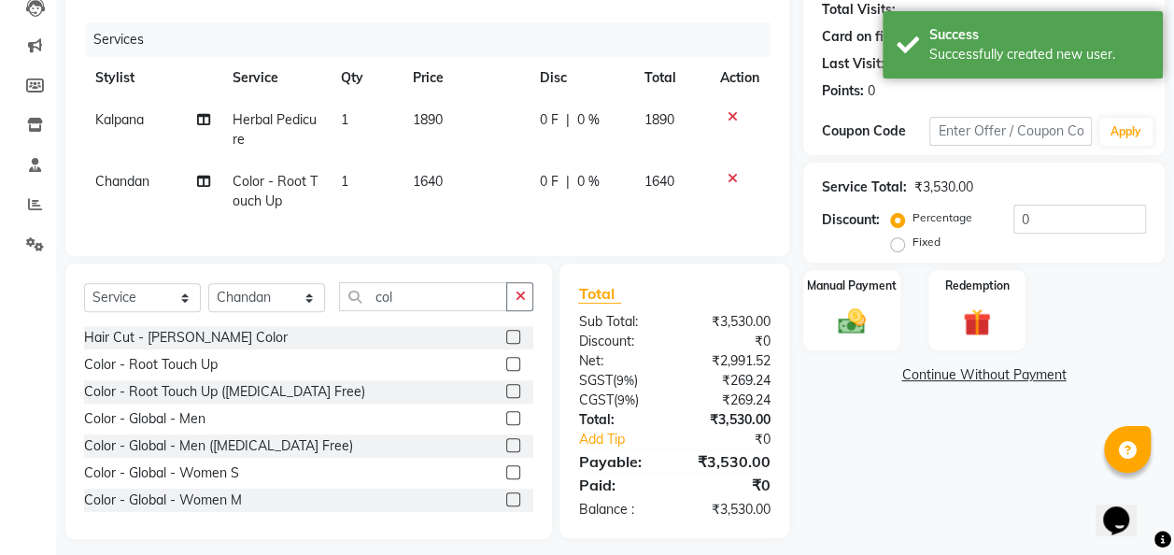
scroll to position [235, 0]
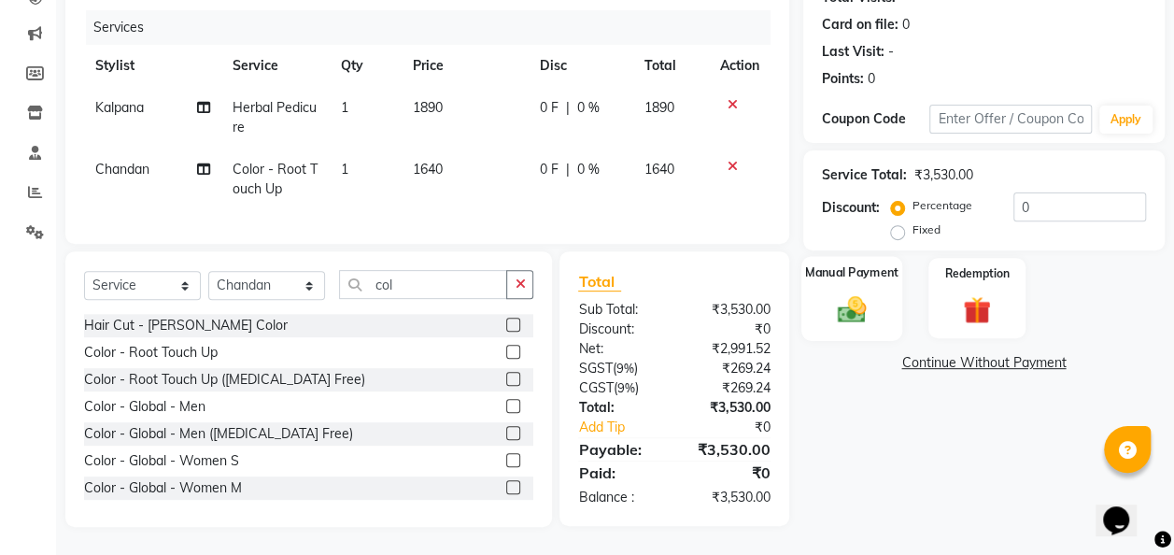
click at [856, 311] on img at bounding box center [851, 309] width 47 height 34
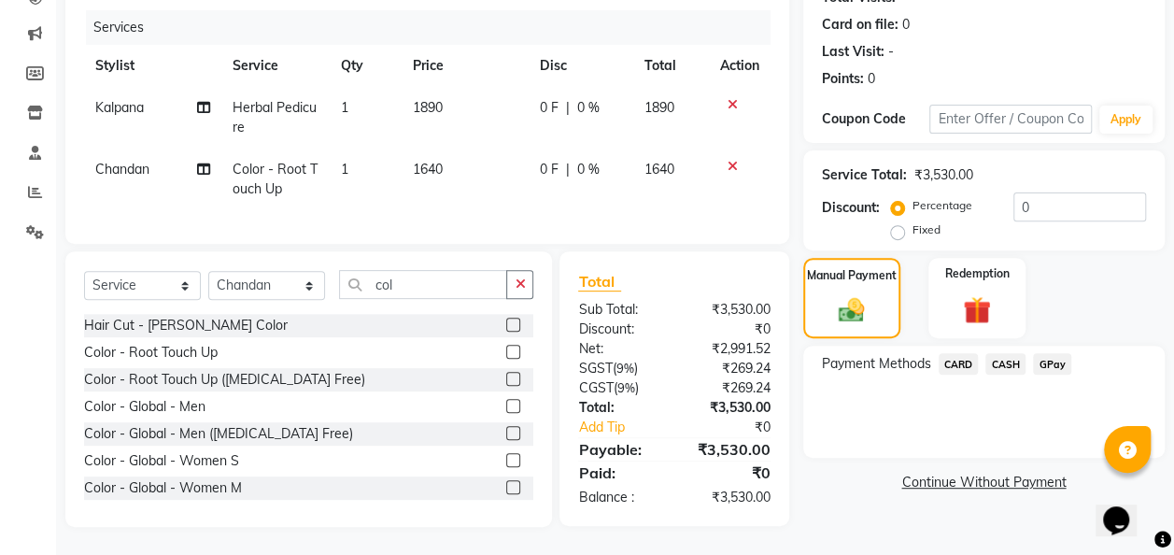
click at [1042, 355] on span "GPay" at bounding box center [1052, 363] width 38 height 21
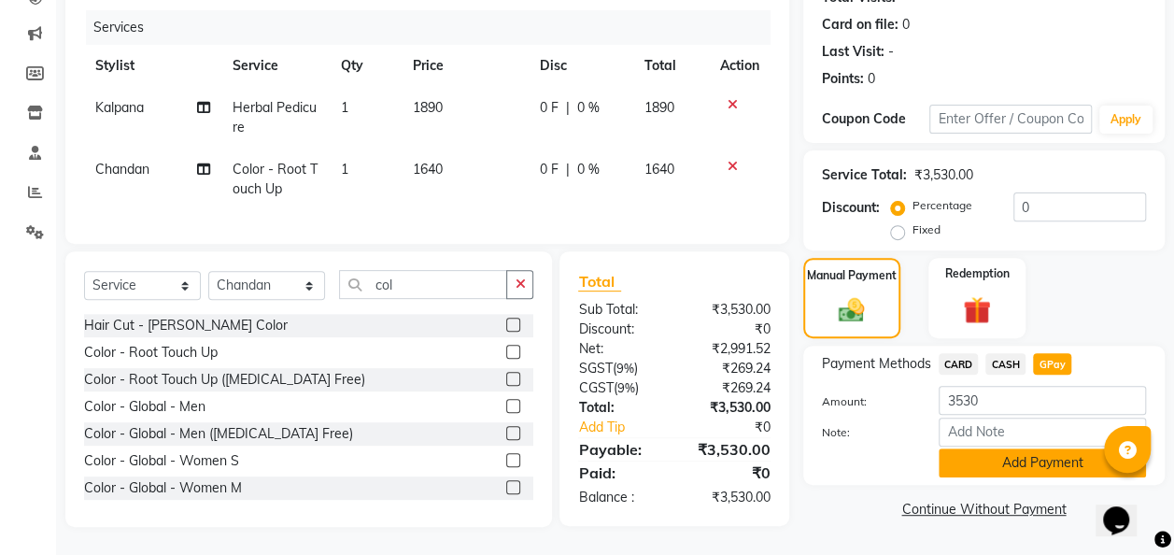
click at [1032, 458] on button "Add Payment" at bounding box center [1041, 462] width 207 height 29
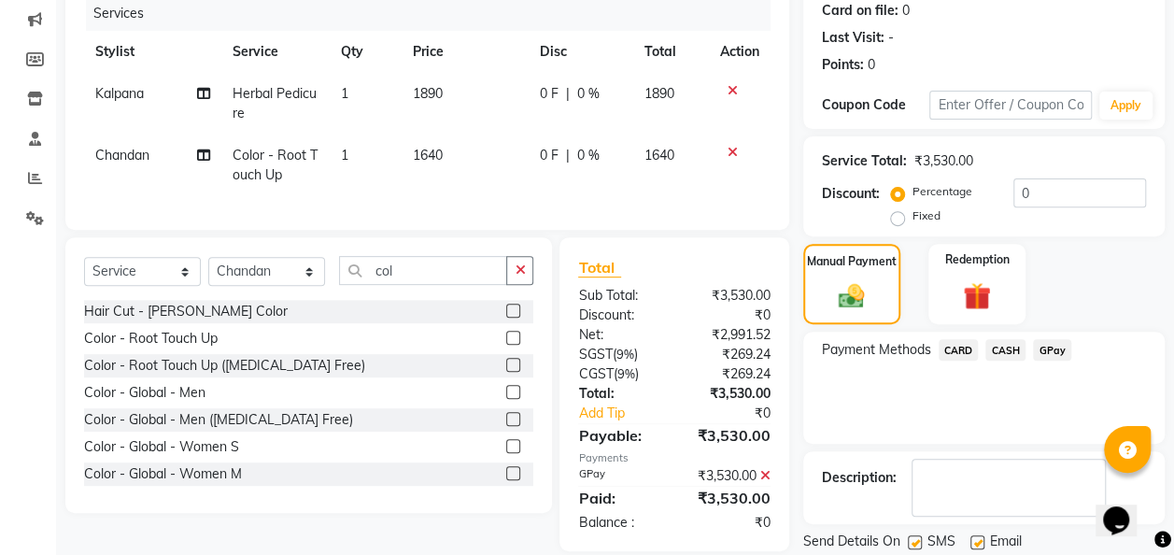
scroll to position [295, 0]
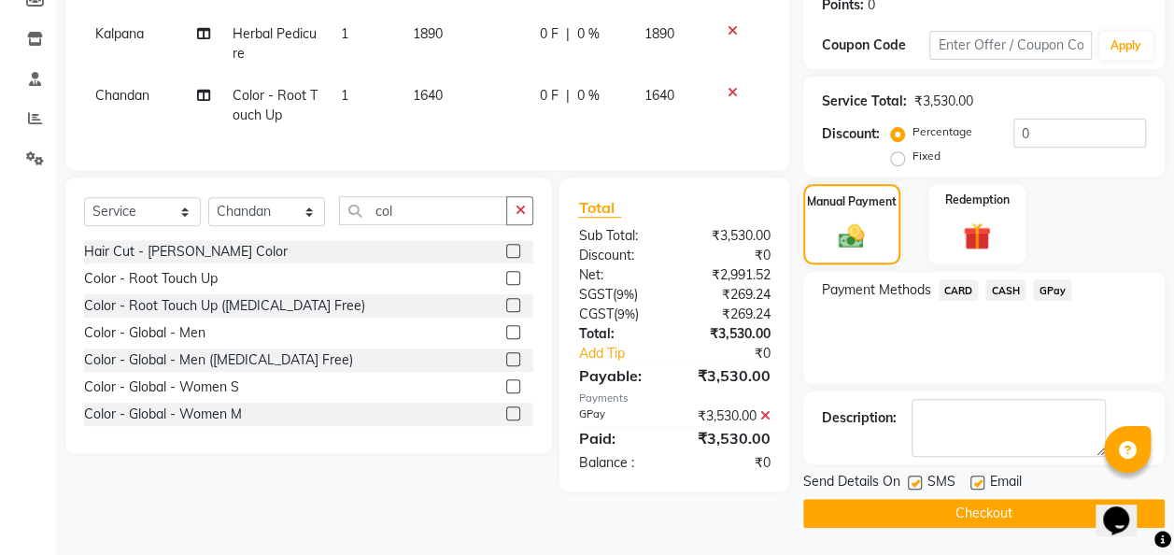
click at [1029, 514] on button "Checkout" at bounding box center [983, 513] width 361 height 29
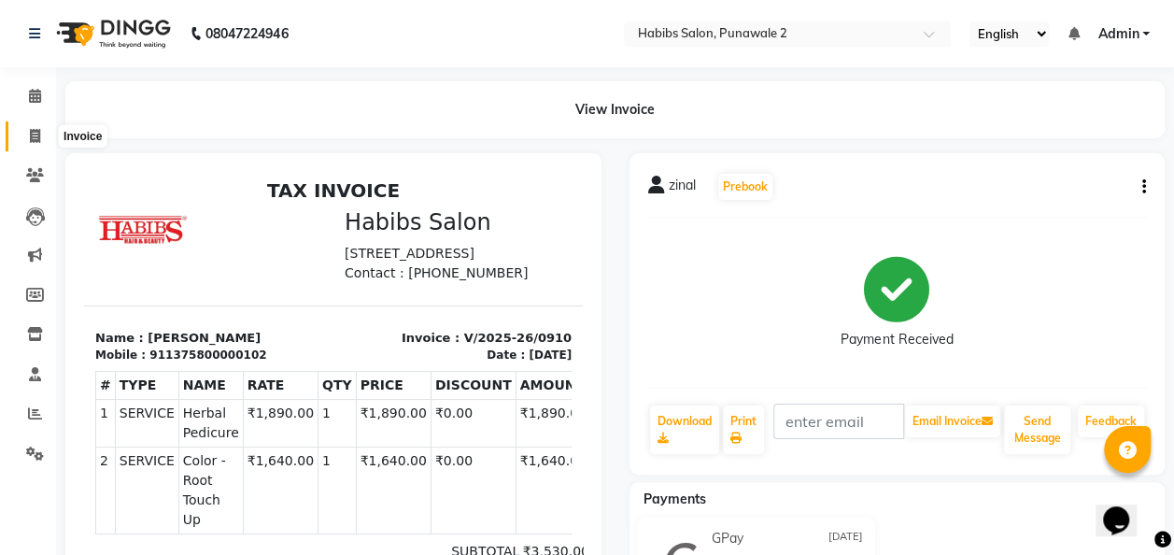
click at [41, 134] on span at bounding box center [35, 136] width 33 height 21
select select "8475"
select select "service"
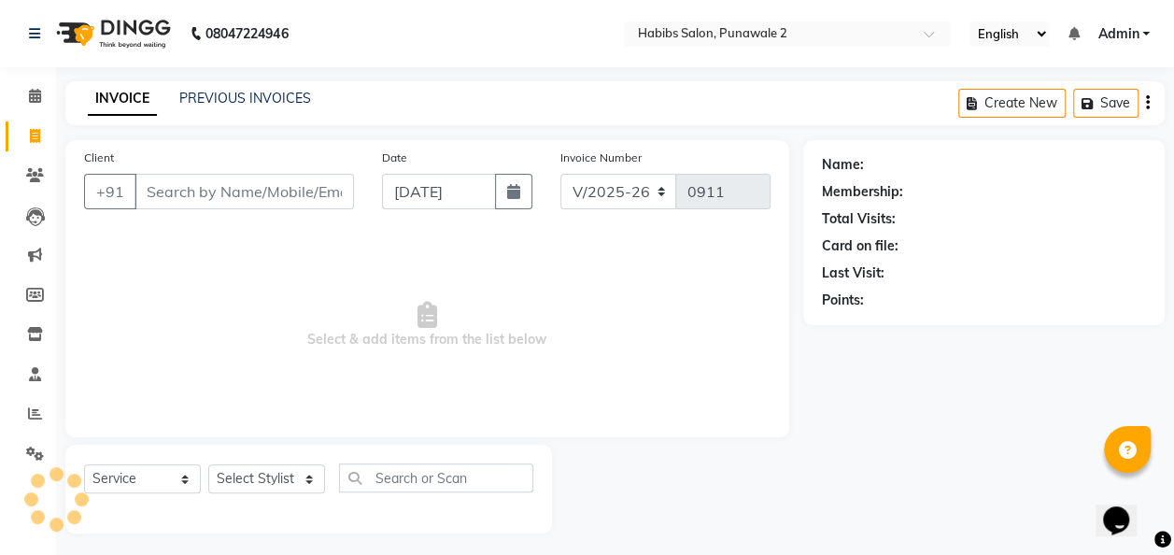
scroll to position [6, 0]
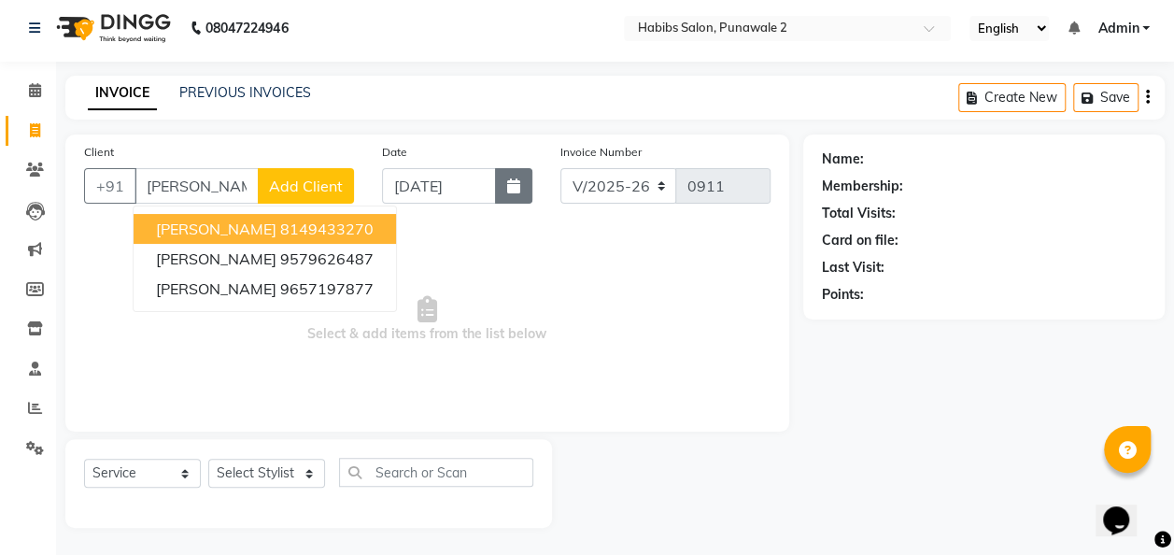
type input "[PERSON_NAME]"
click at [515, 191] on icon "button" at bounding box center [513, 185] width 13 height 15
select select "9"
select select "2025"
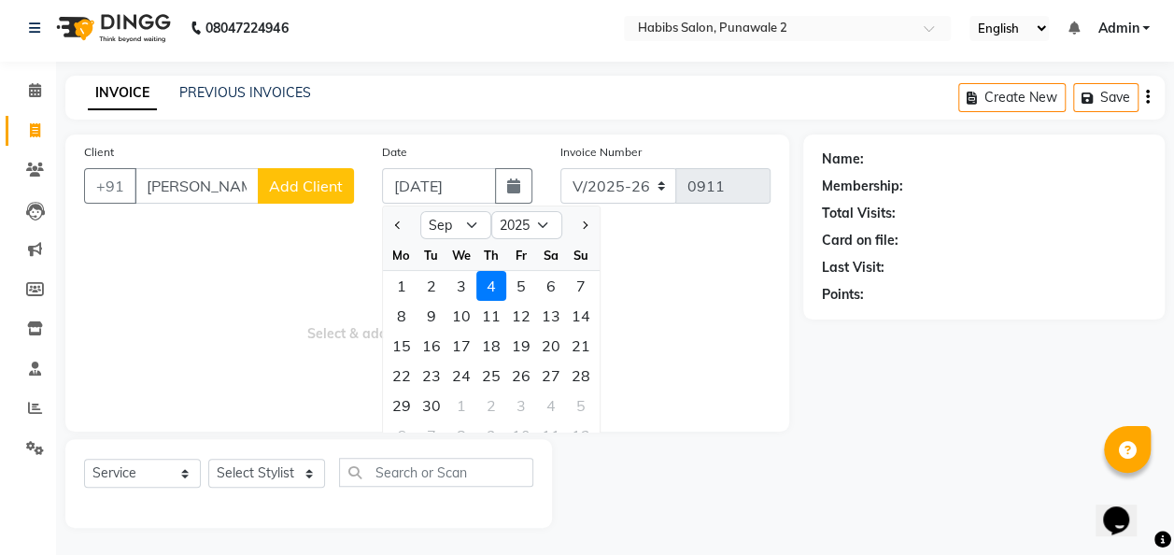
click at [390, 224] on button "Previous month" at bounding box center [398, 225] width 16 height 30
select select "8"
click at [488, 345] on div "14" at bounding box center [491, 346] width 30 height 30
type input "[DATE]"
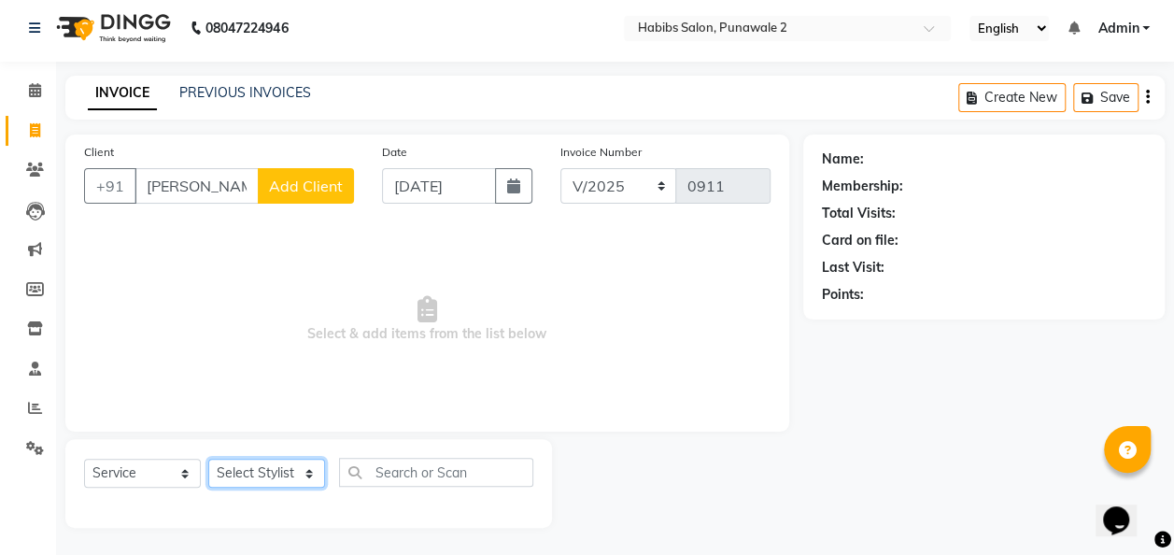
click at [280, 469] on select "Select Stylist Chandan Ganesh Gauri [PERSON_NAME] [PERSON_NAME] nikhil [PERSON_…" at bounding box center [266, 473] width 117 height 29
select select "82975"
click at [208, 459] on select "Select Stylist Chandan Ganesh Gauri [PERSON_NAME] [PERSON_NAME] nikhil [PERSON_…" at bounding box center [266, 473] width 117 height 29
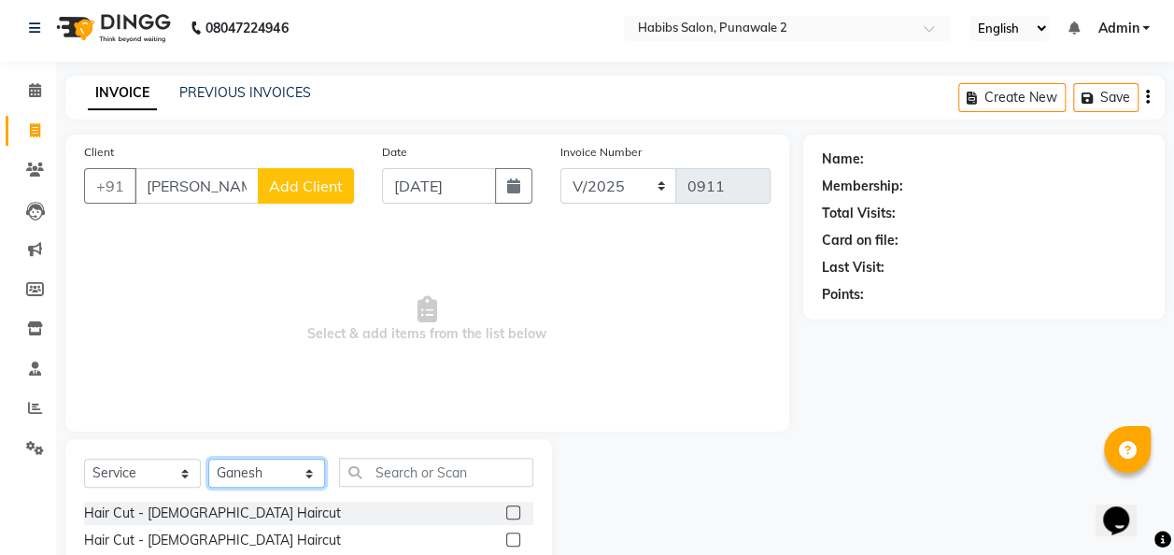
scroll to position [192, 0]
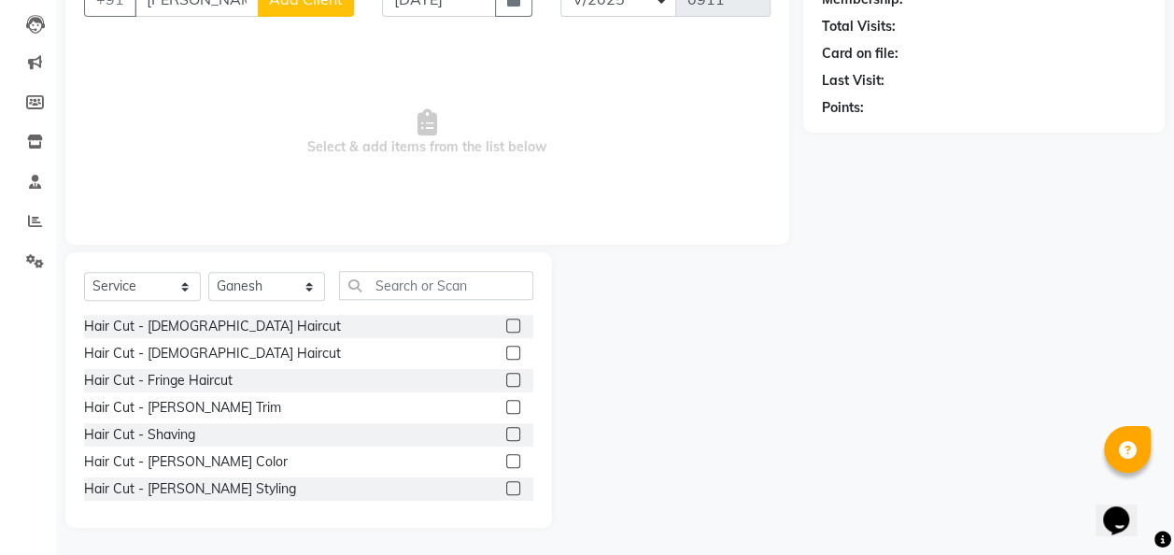
click at [506, 325] on label at bounding box center [513, 325] width 14 height 14
click at [506, 325] on input "checkbox" at bounding box center [512, 326] width 12 height 12
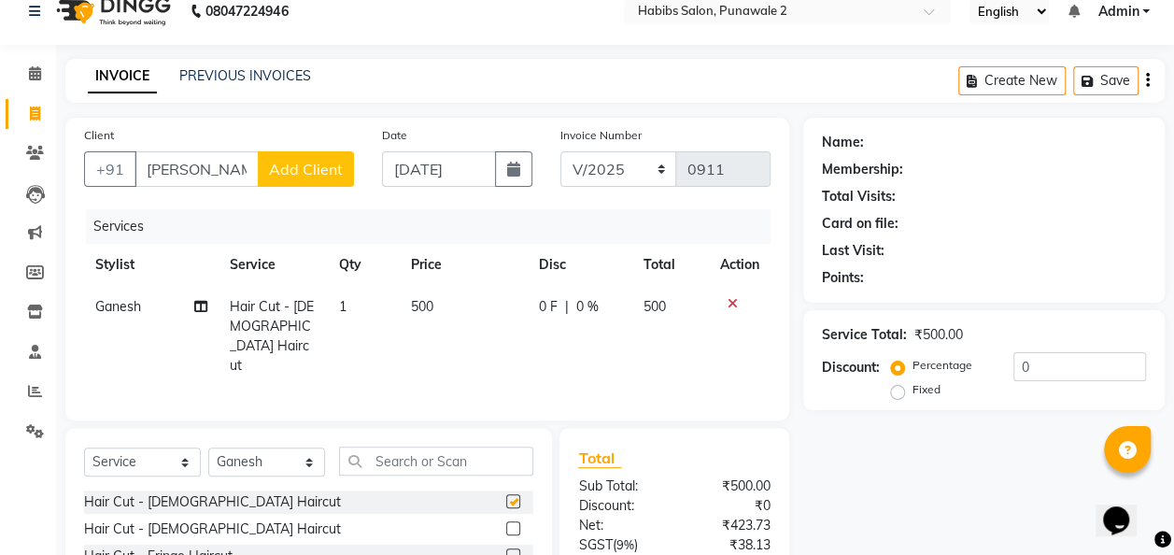
checkbox input "false"
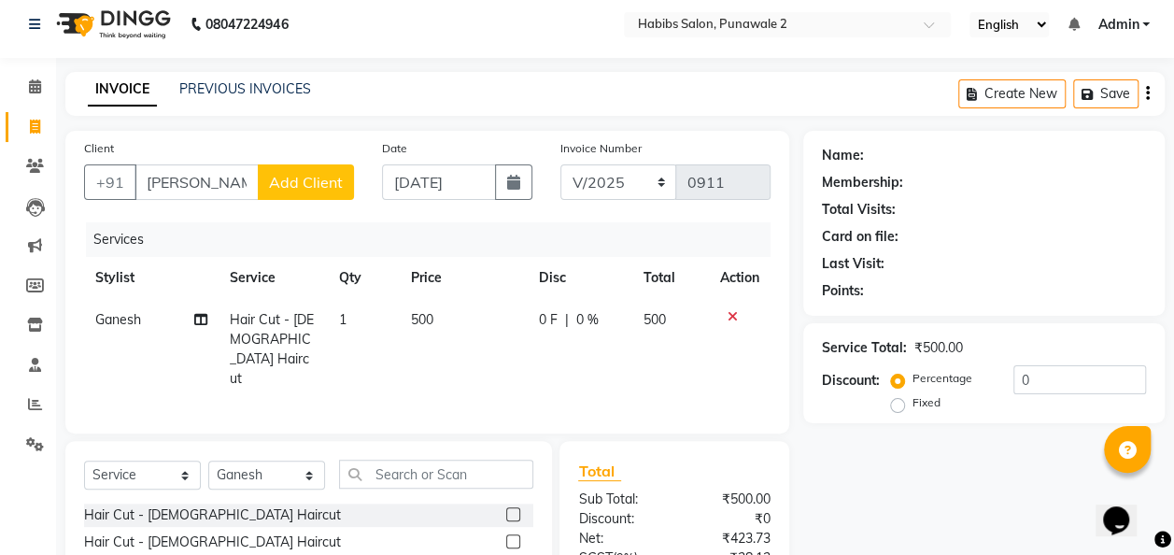
scroll to position [7, 0]
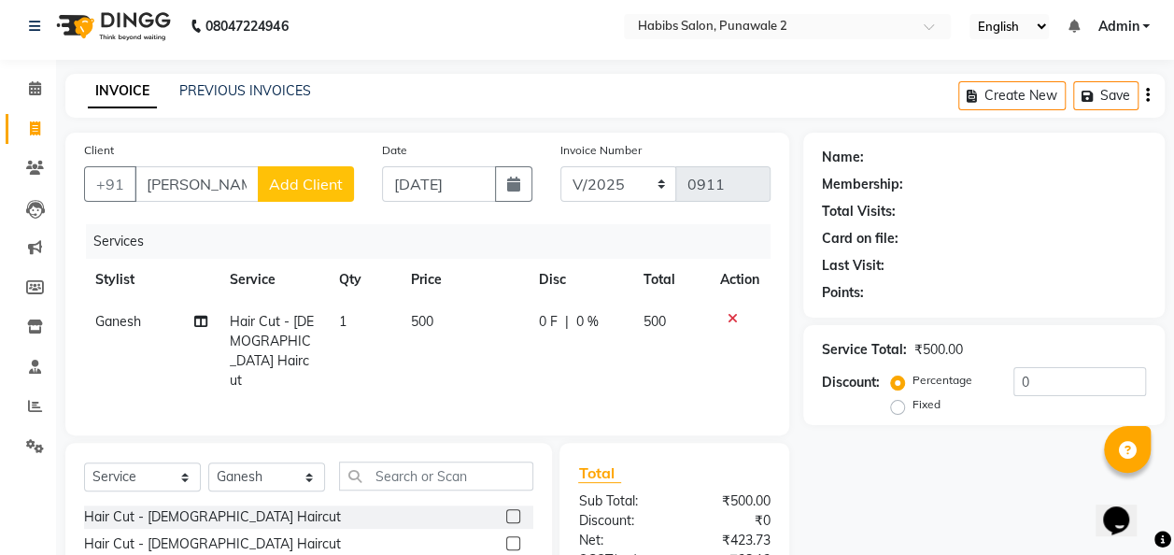
click at [437, 304] on td "500" at bounding box center [464, 351] width 128 height 101
select select "82975"
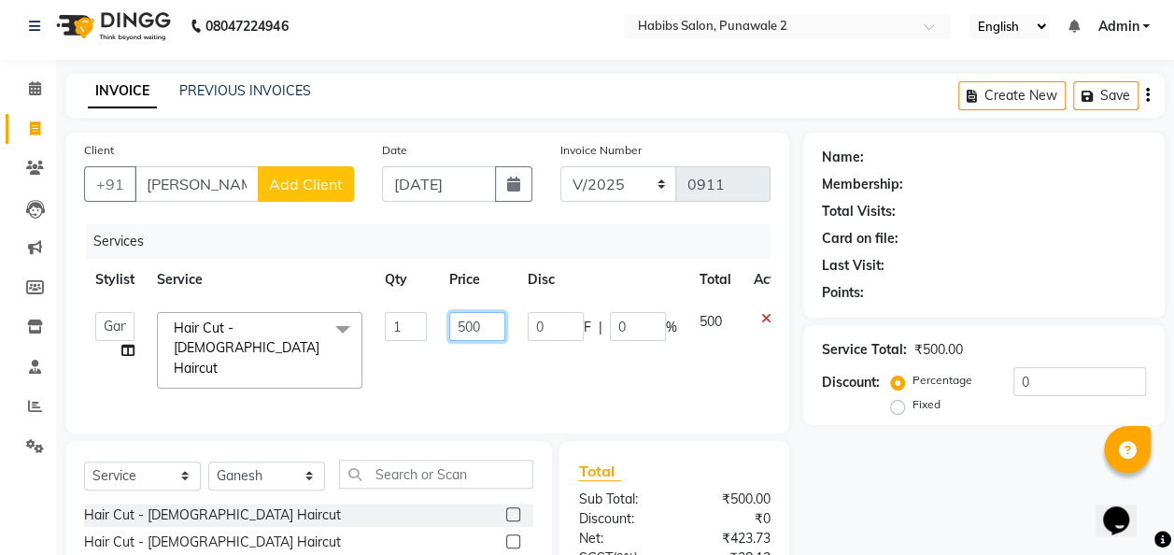
click at [489, 327] on input "500" at bounding box center [477, 326] width 56 height 29
type input "5"
type input "400"
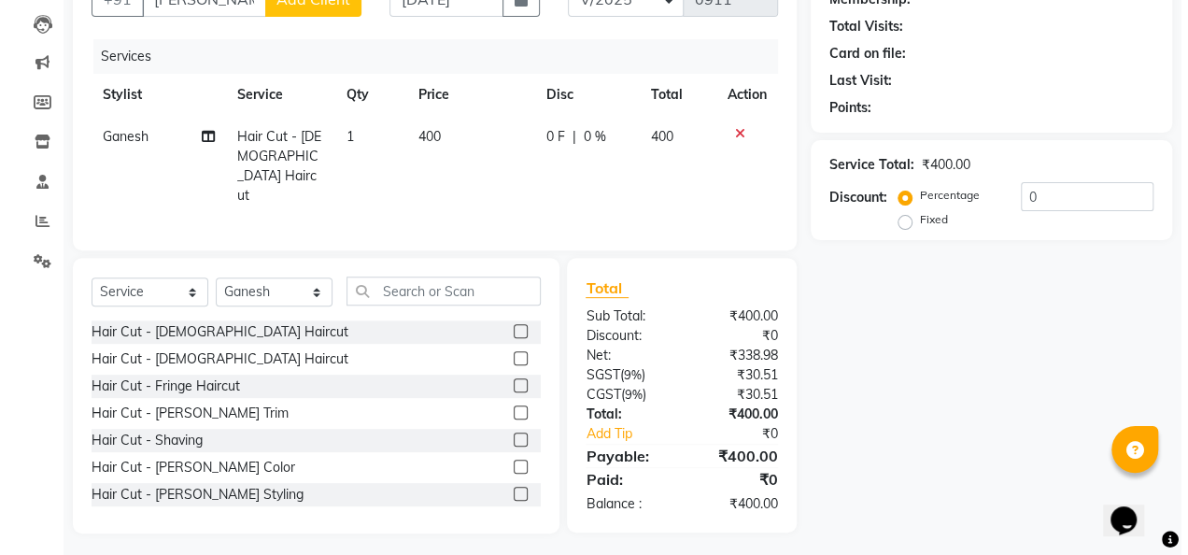
scroll to position [134, 0]
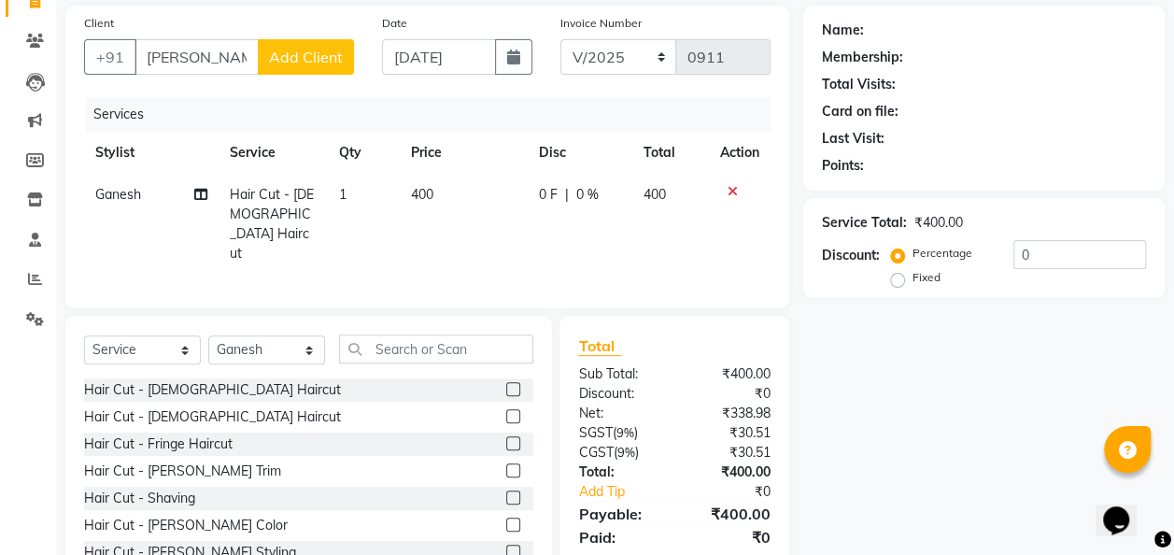
click at [303, 48] on span "Add Client" at bounding box center [306, 57] width 74 height 19
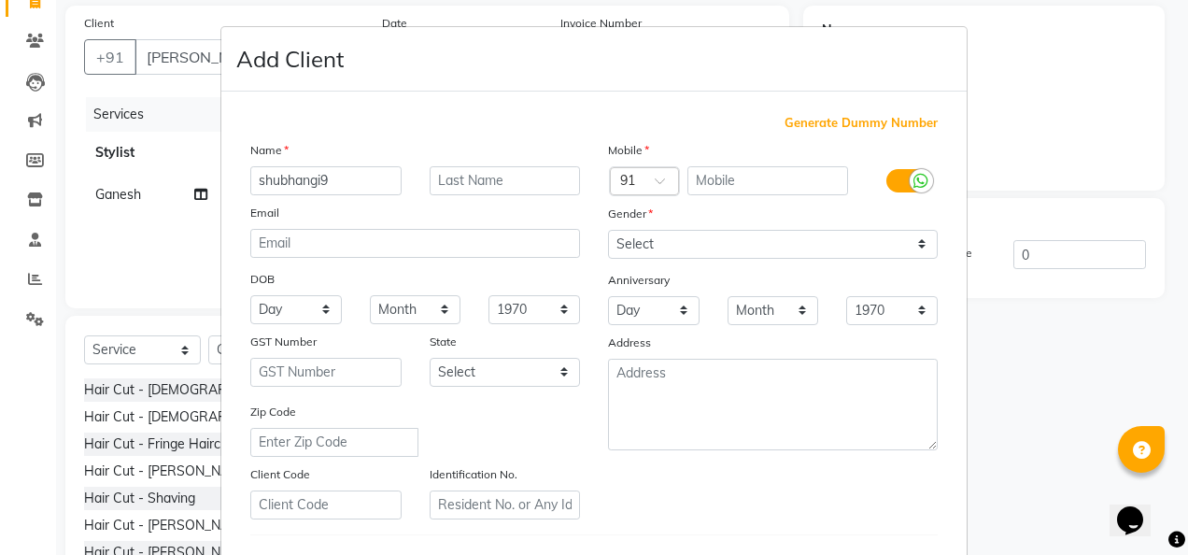
type input "[PERSON_NAME]"
click at [703, 181] on input "text" at bounding box center [768, 180] width 162 height 29
type input "9172852551"
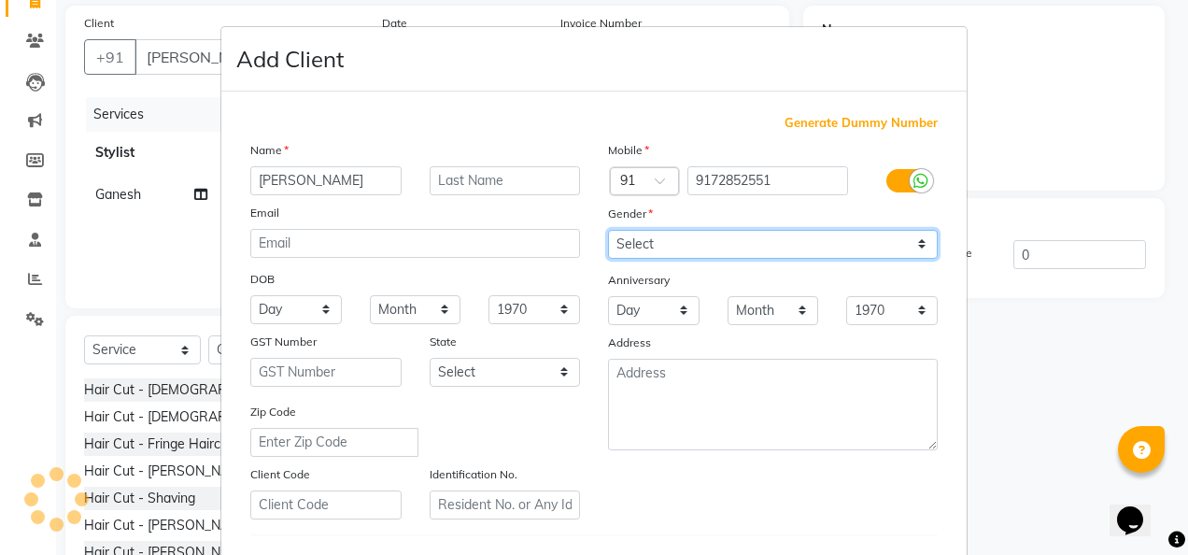
click at [915, 241] on select "Select [DEMOGRAPHIC_DATA] [DEMOGRAPHIC_DATA] Other Prefer Not To Say" at bounding box center [773, 244] width 330 height 29
select select "[DEMOGRAPHIC_DATA]"
click at [608, 230] on select "Select [DEMOGRAPHIC_DATA] [DEMOGRAPHIC_DATA] Other Prefer Not To Say" at bounding box center [773, 244] width 330 height 29
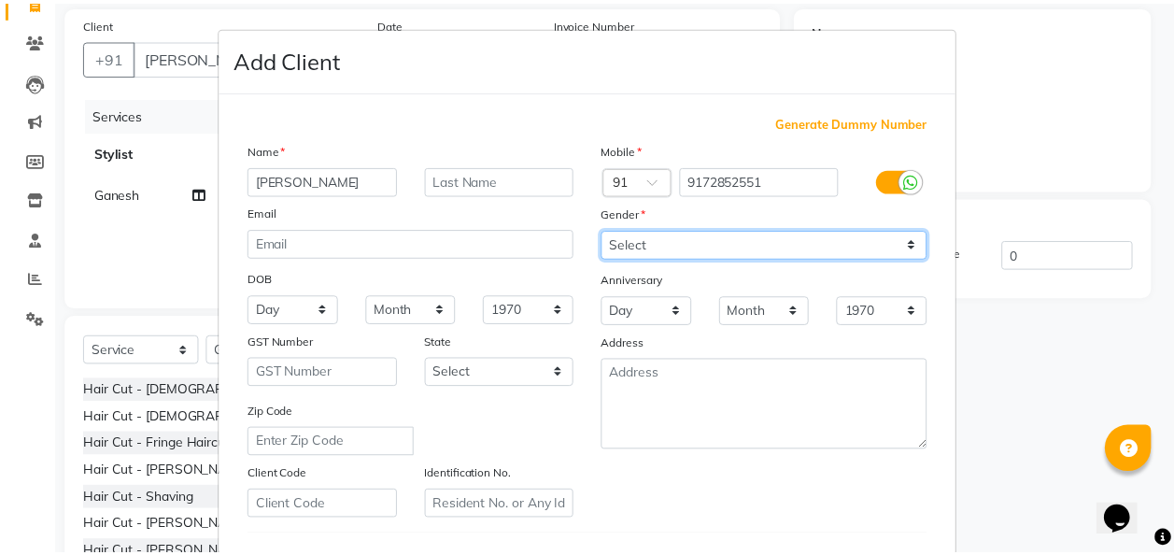
scroll to position [304, 0]
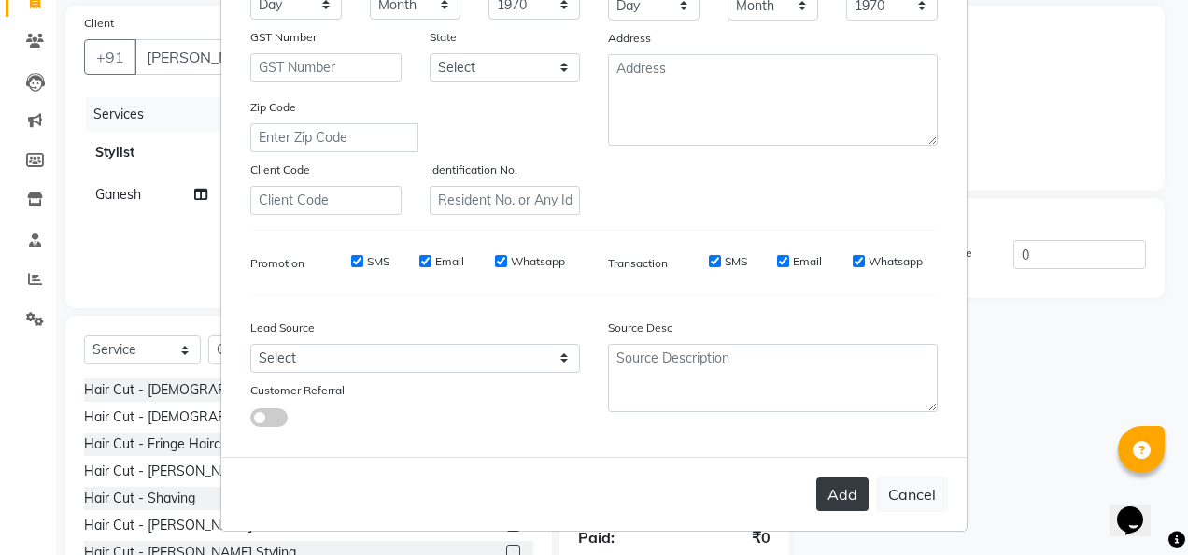
click at [845, 489] on button "Add" at bounding box center [842, 494] width 52 height 34
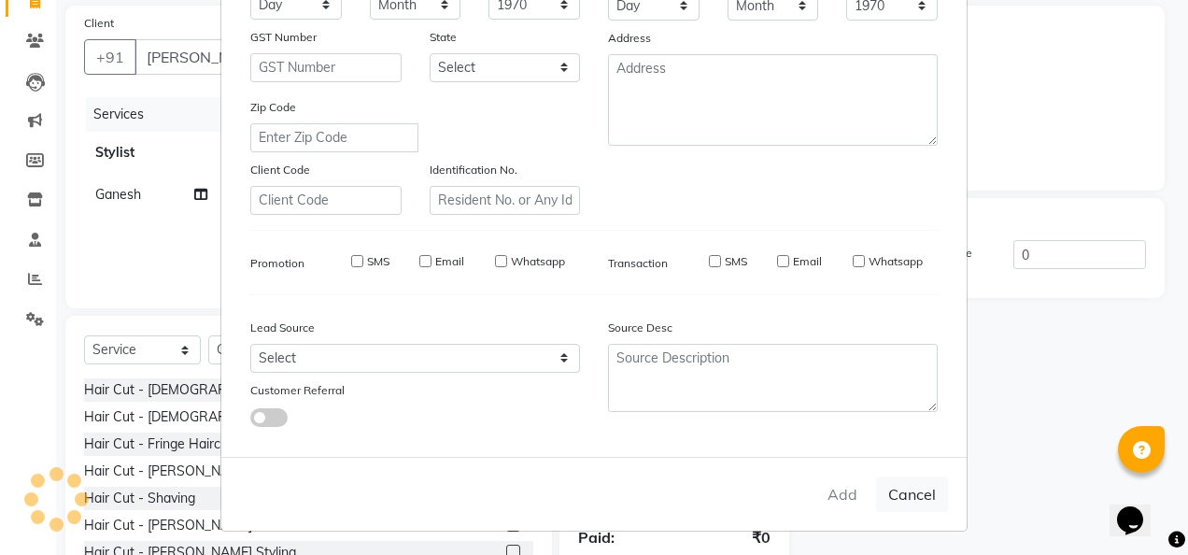
type input "9172852551"
select select
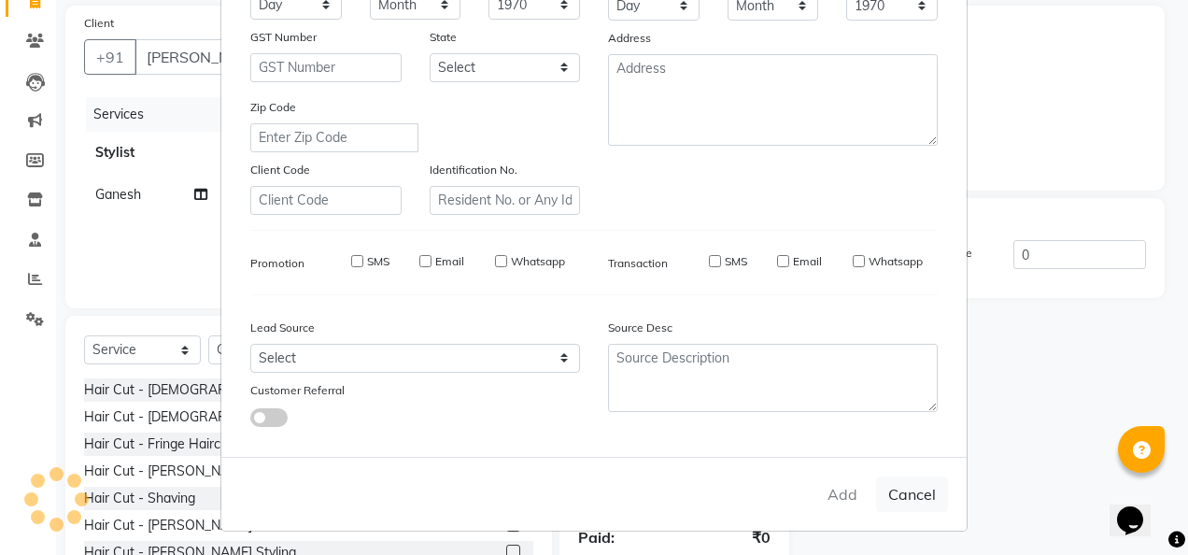
select select
checkbox input "false"
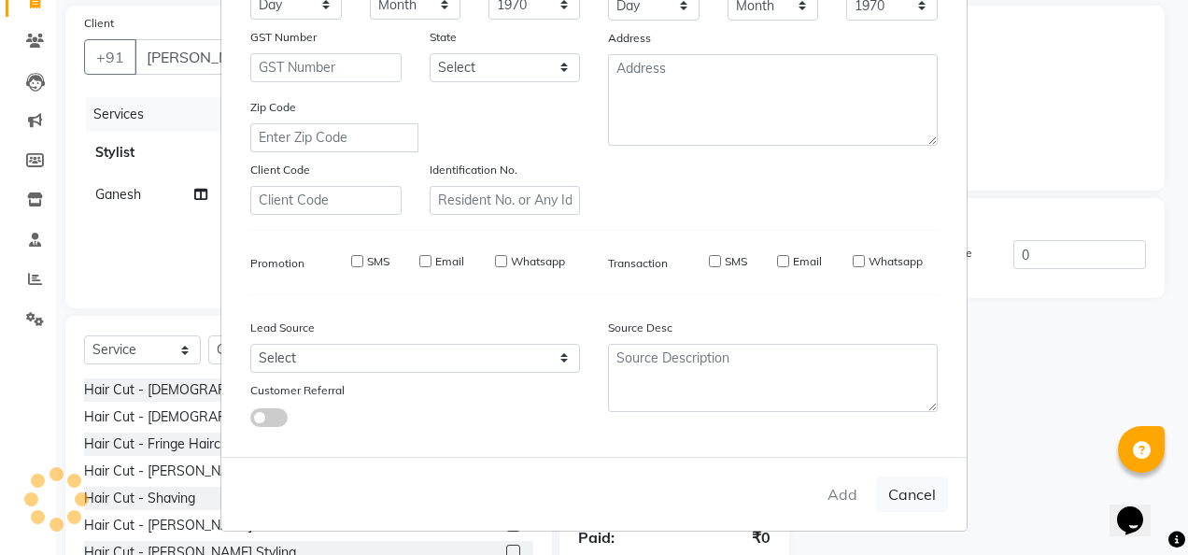
checkbox input "false"
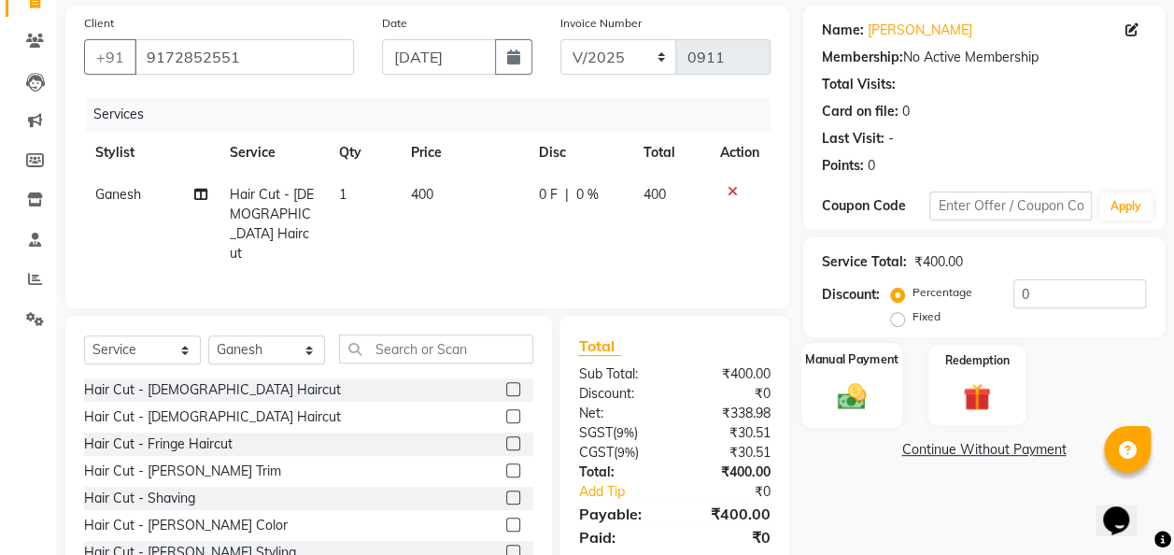
click at [847, 402] on img at bounding box center [851, 396] width 47 height 34
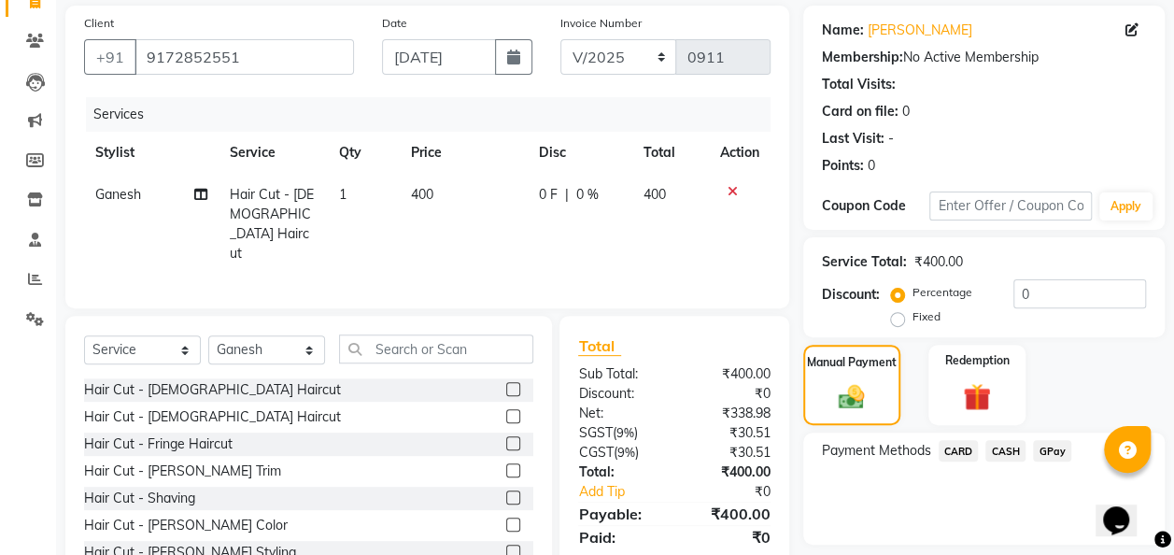
click at [1049, 445] on span "GPay" at bounding box center [1052, 450] width 38 height 21
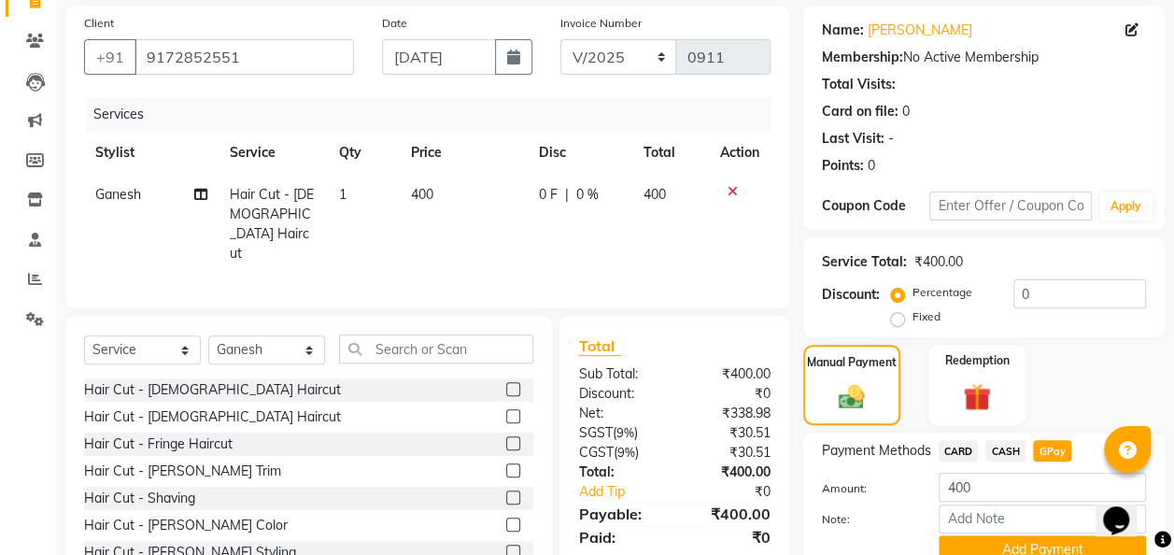
scroll to position [217, 0]
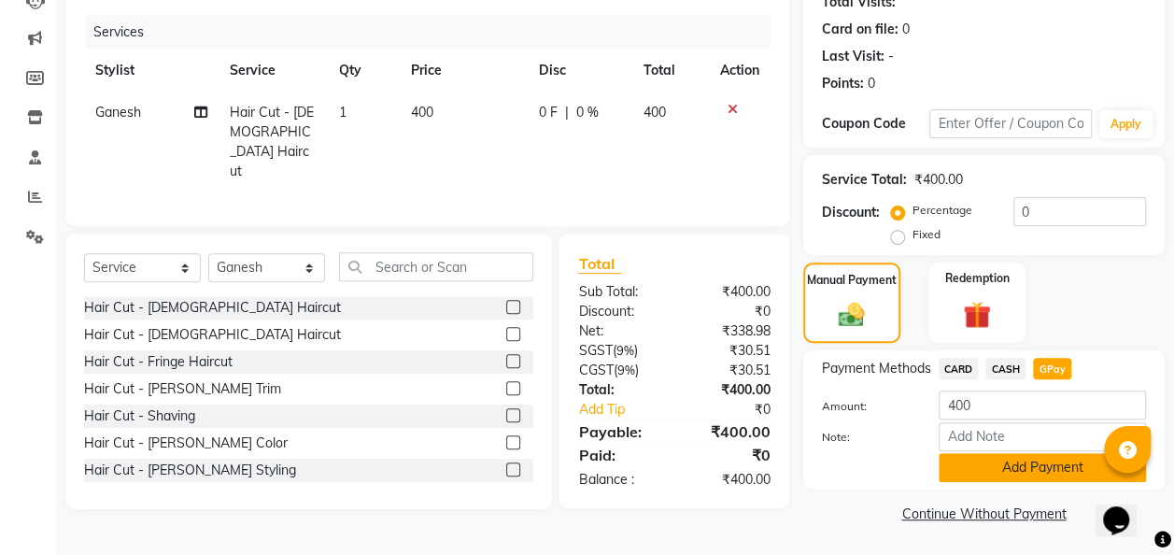
click at [999, 476] on button "Add Payment" at bounding box center [1041, 467] width 207 height 29
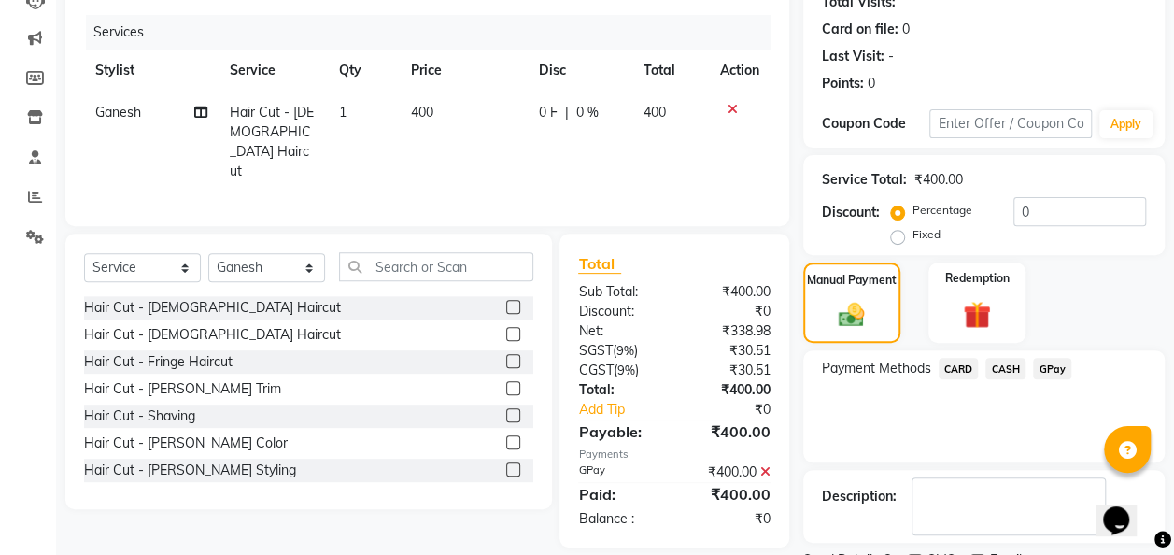
scroll to position [295, 0]
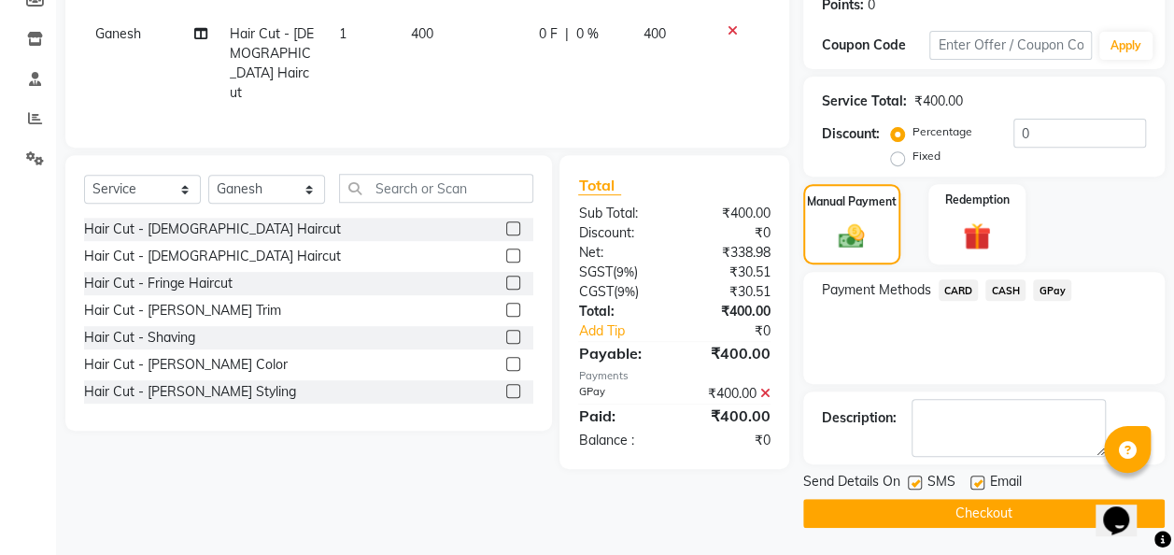
click at [950, 509] on button "Checkout" at bounding box center [983, 513] width 361 height 29
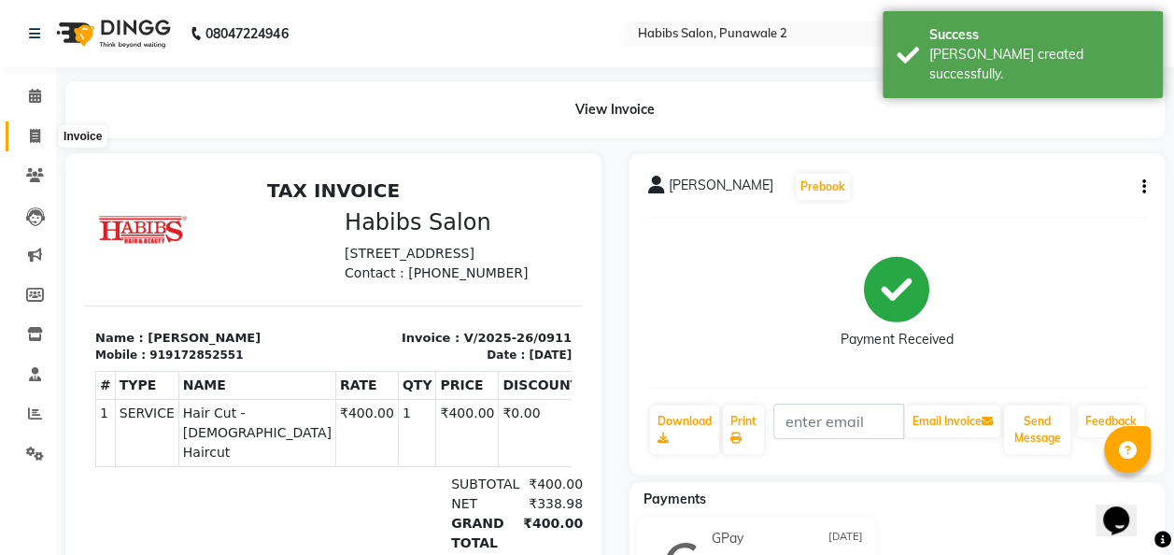
click at [32, 138] on icon at bounding box center [35, 136] width 10 height 14
select select "service"
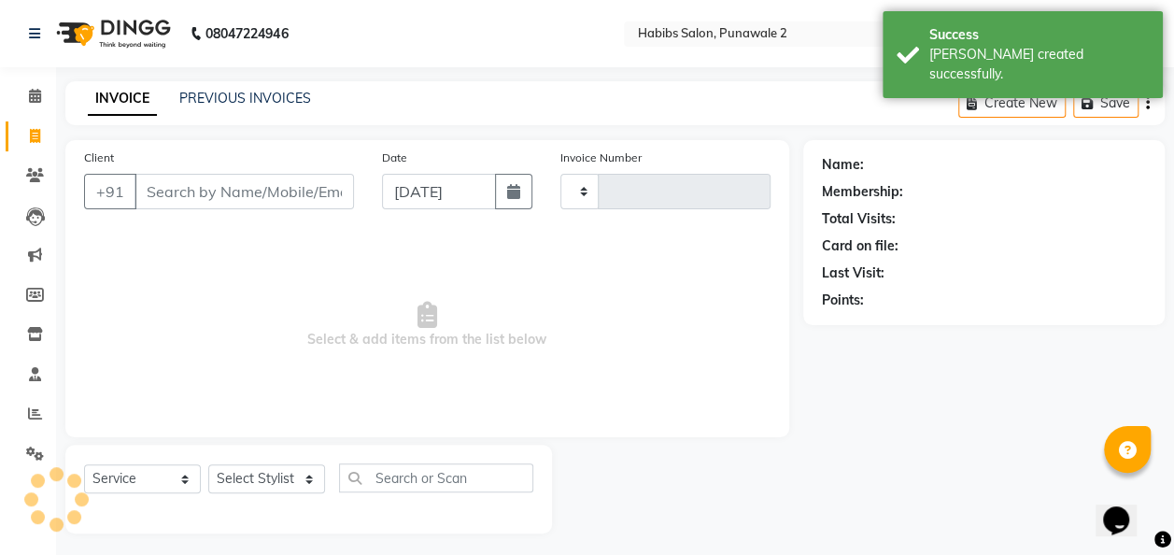
type input "0912"
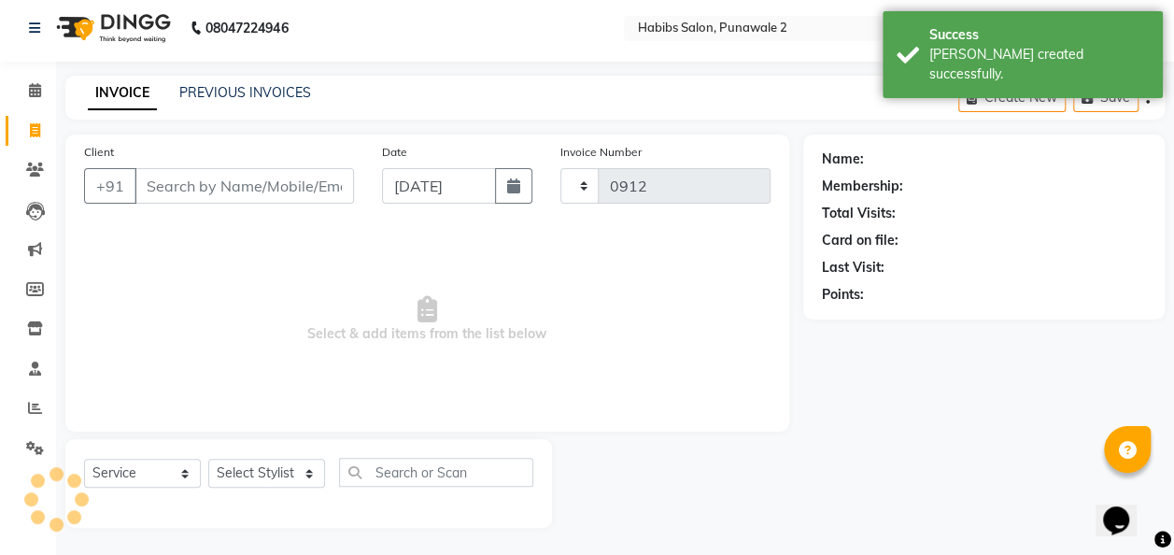
select select "8475"
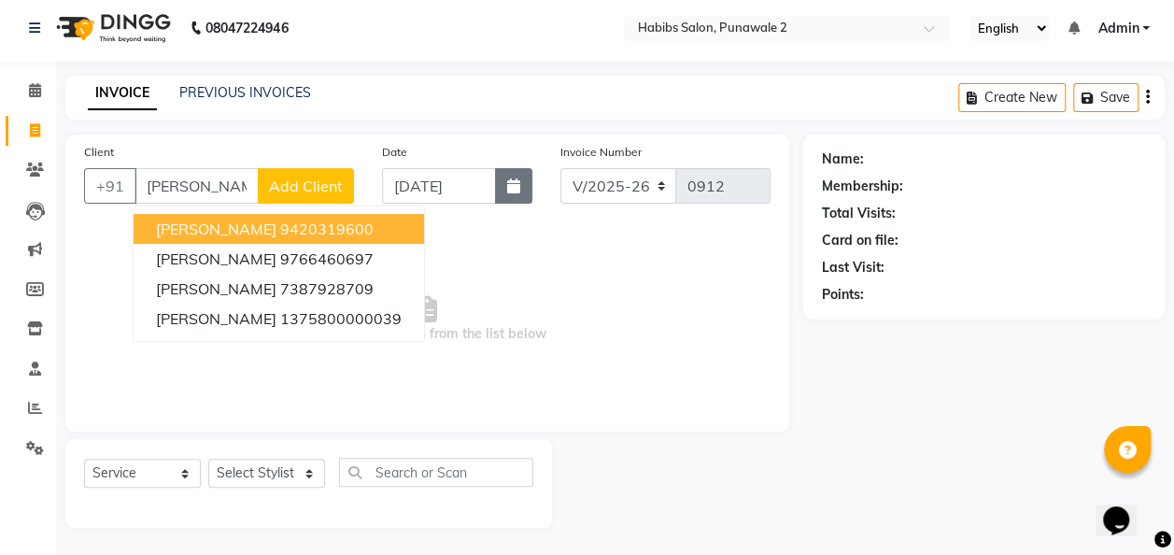
type input "[PERSON_NAME]"
click at [505, 191] on button "button" at bounding box center [513, 185] width 37 height 35
select select "9"
select select "2025"
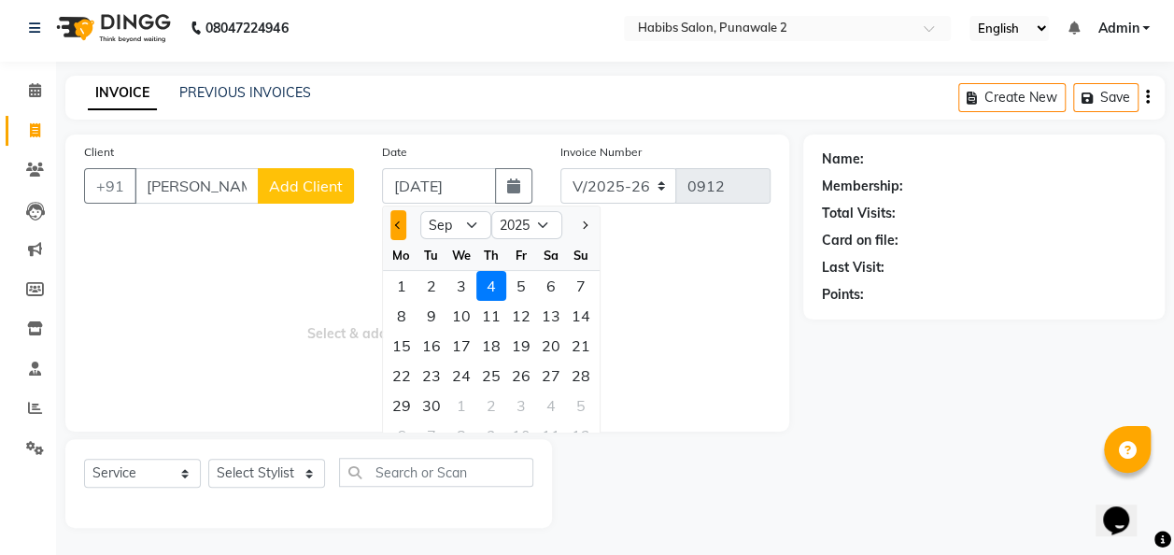
click at [394, 229] on button "Previous month" at bounding box center [398, 225] width 16 height 30
select select "8"
click at [490, 346] on div "14" at bounding box center [491, 346] width 30 height 30
type input "[DATE]"
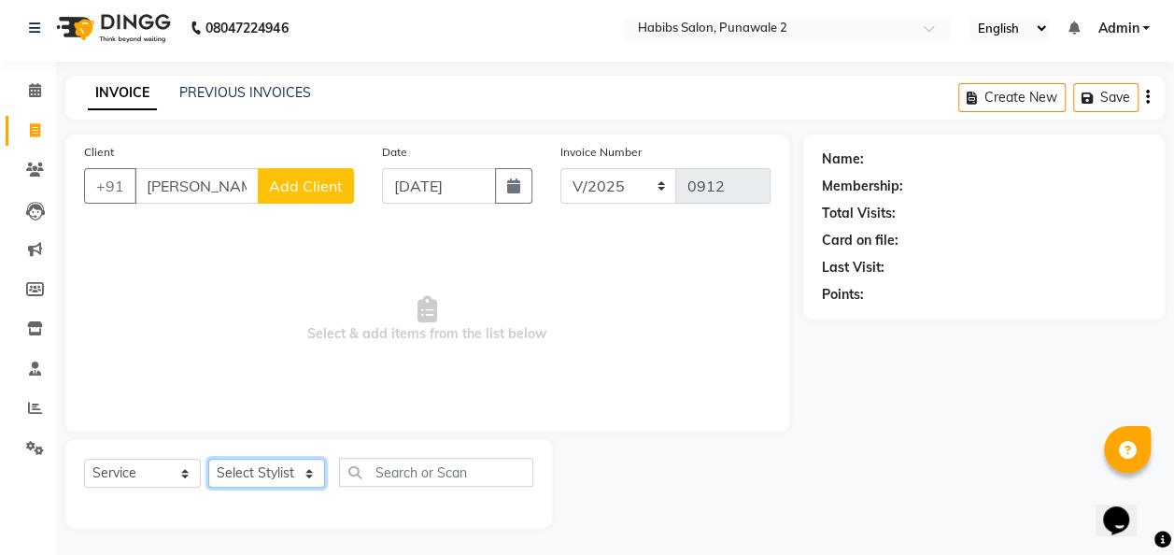
click at [273, 467] on select "Select Stylist Chandan Ganesh Gauri [PERSON_NAME] [PERSON_NAME] nikhil [PERSON_…" at bounding box center [266, 473] width 117 height 29
select select "82974"
click at [208, 459] on select "Select Stylist Chandan Ganesh Gauri [PERSON_NAME] [PERSON_NAME] nikhil [PERSON_…" at bounding box center [266, 473] width 117 height 29
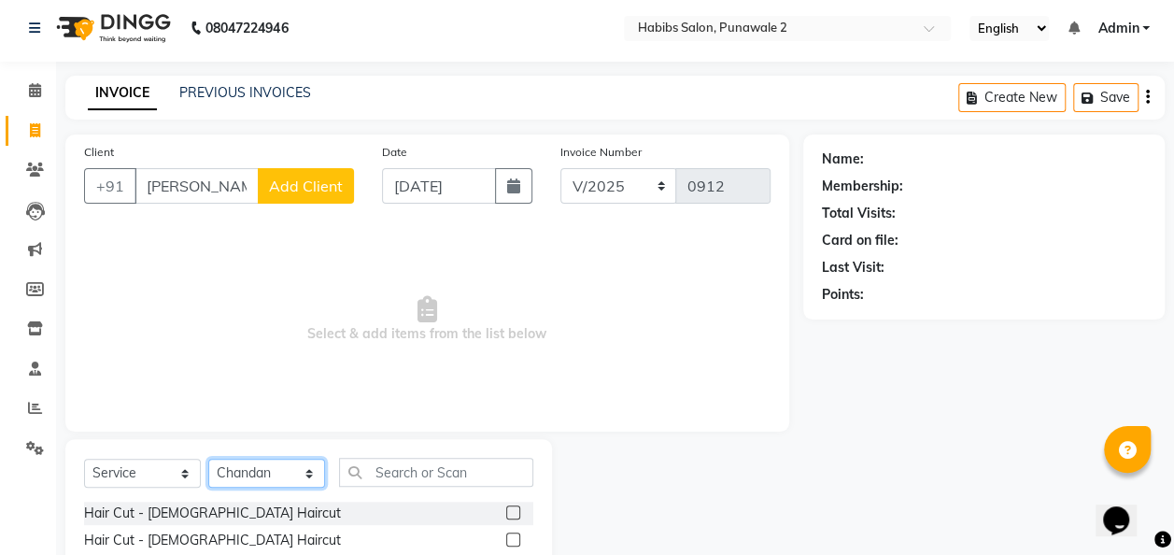
scroll to position [192, 0]
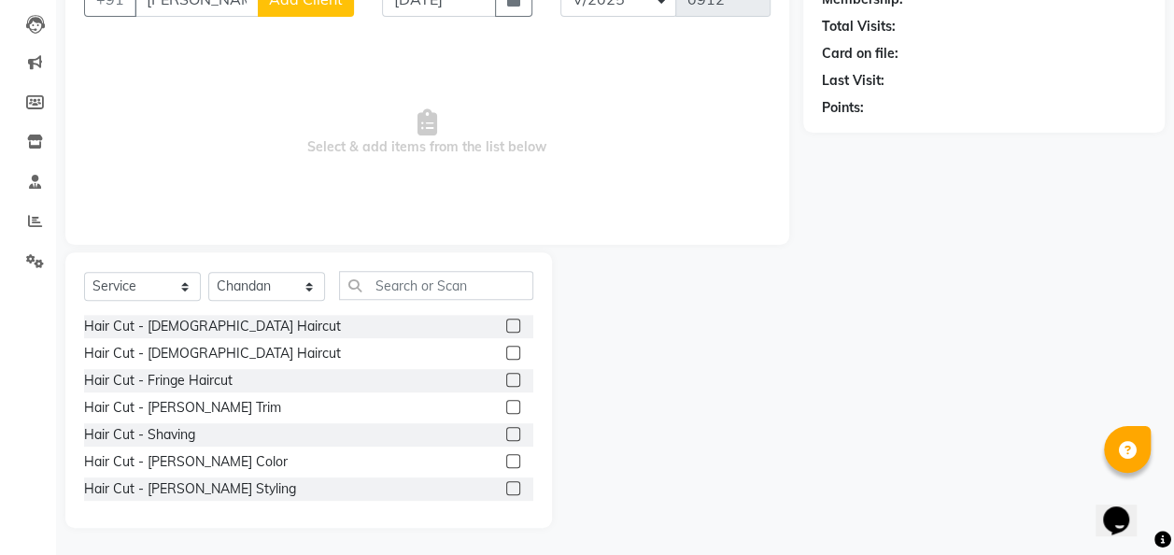
click at [506, 324] on label at bounding box center [513, 325] width 14 height 14
click at [506, 324] on input "checkbox" at bounding box center [512, 326] width 12 height 12
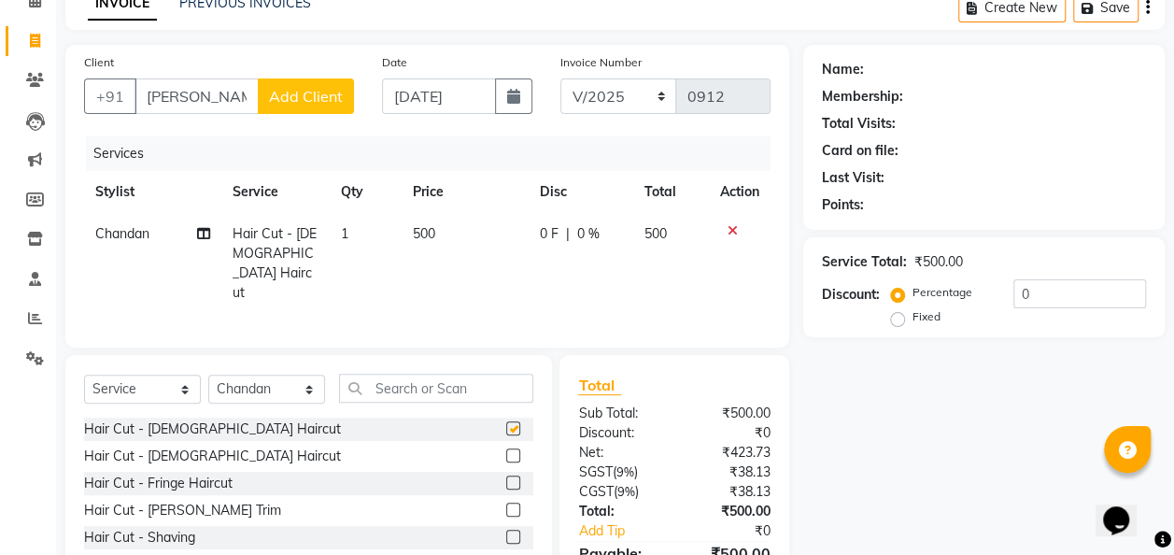
checkbox input "false"
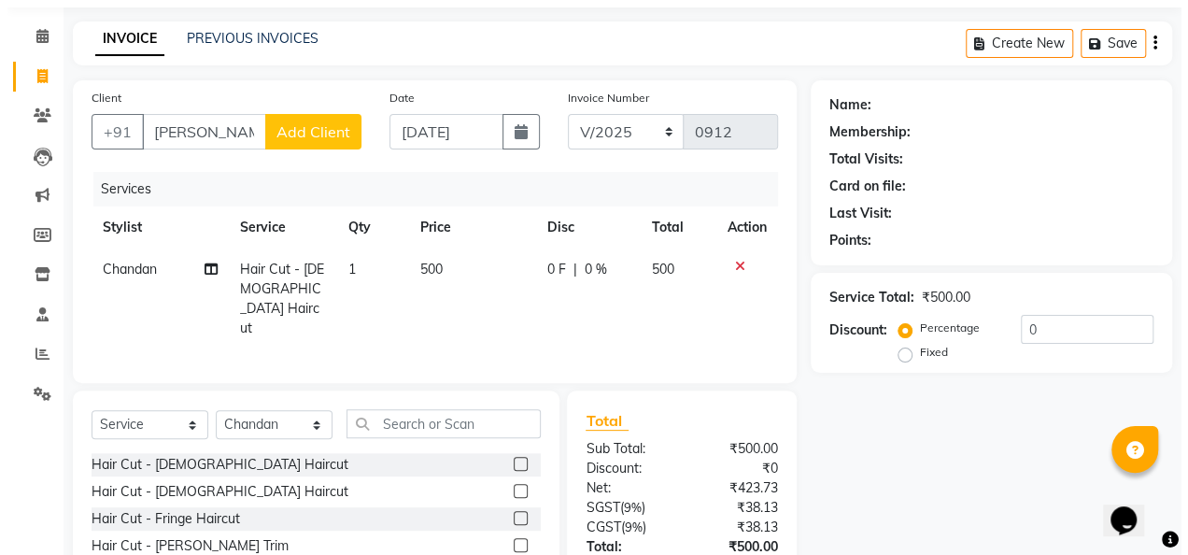
scroll to position [24, 0]
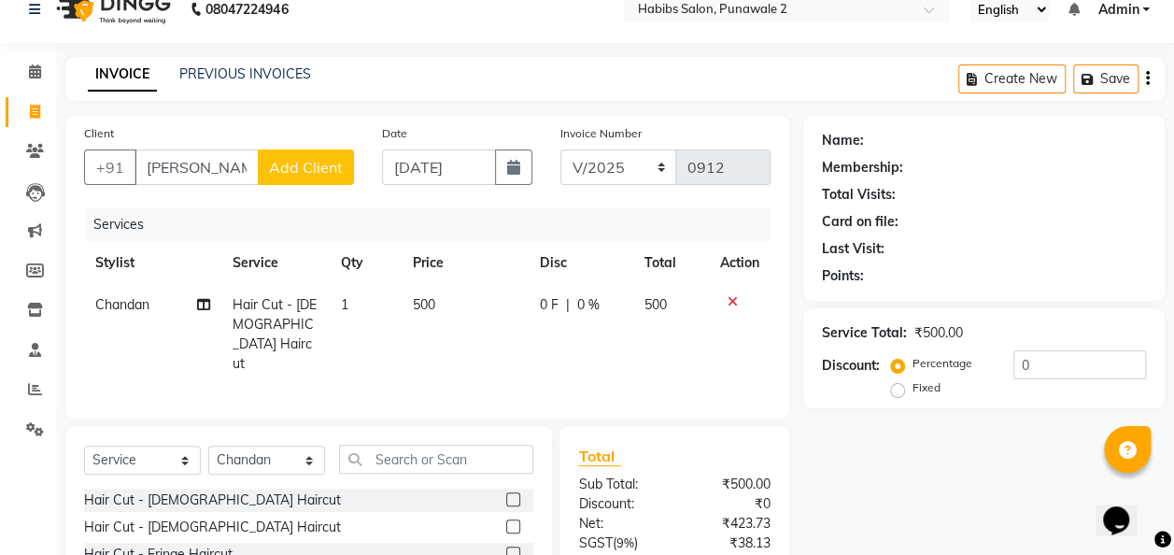
click at [461, 303] on td "500" at bounding box center [465, 334] width 127 height 101
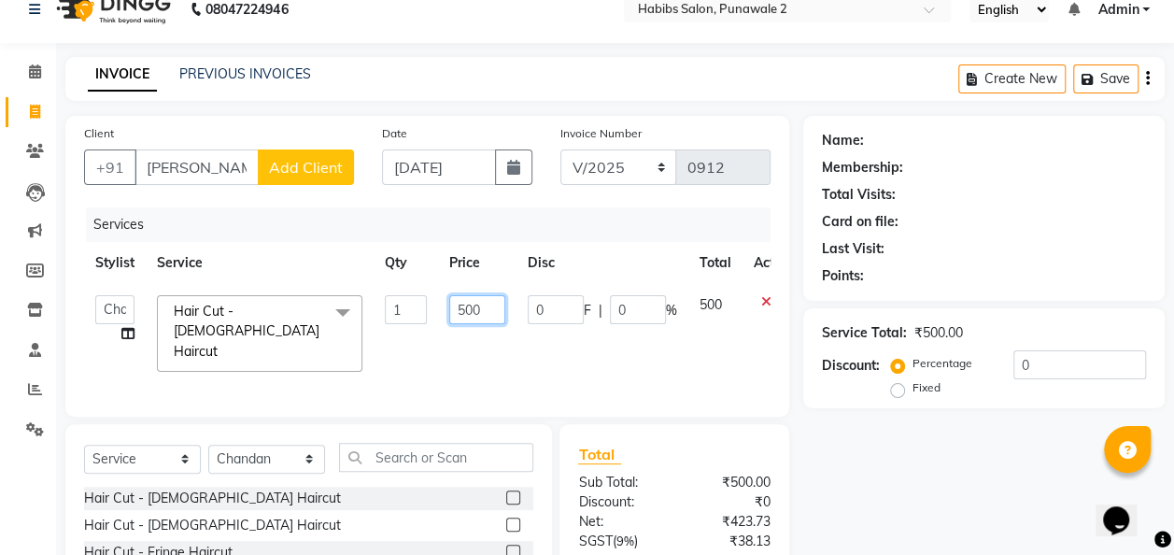
click at [503, 308] on input "500" at bounding box center [477, 309] width 56 height 29
type input "5"
type input "200"
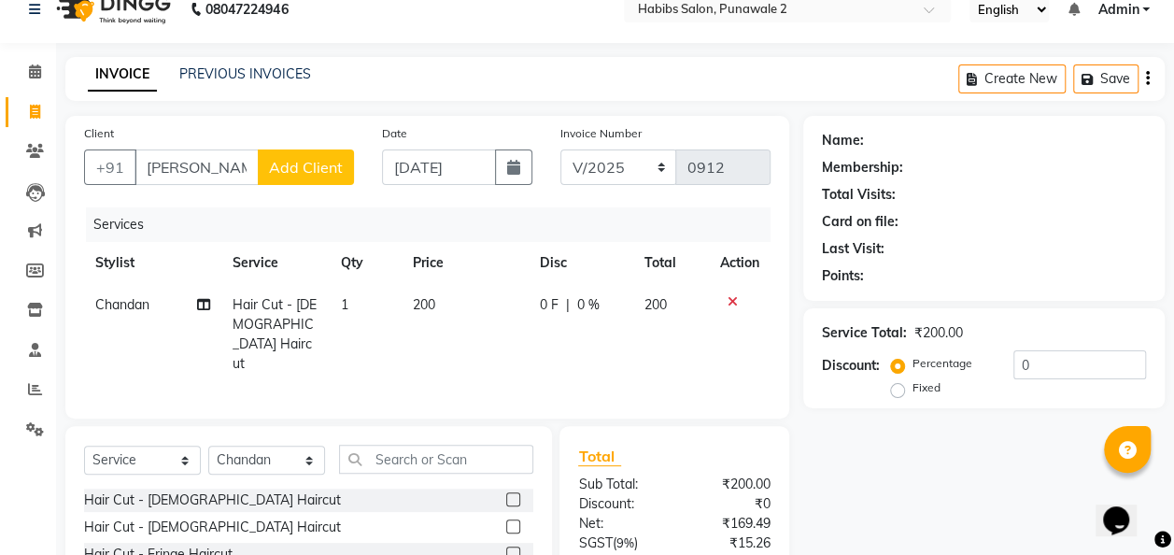
click at [304, 159] on span "Add Client" at bounding box center [306, 167] width 74 height 19
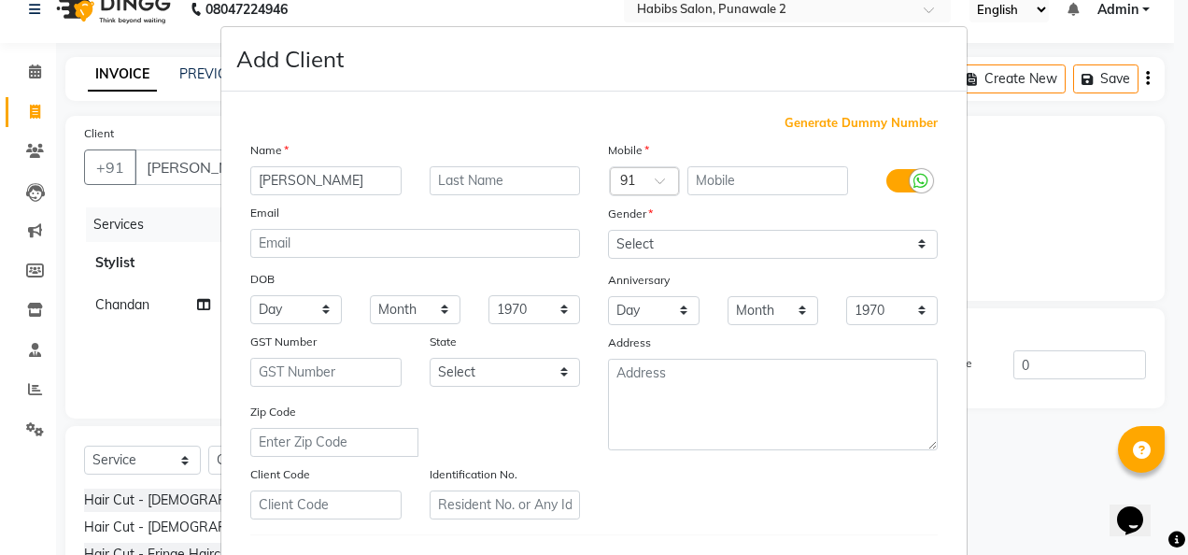
click at [707, 164] on div "Mobile" at bounding box center [773, 153] width 358 height 26
click at [712, 174] on input "text" at bounding box center [768, 180] width 162 height 29
type input "9148028982"
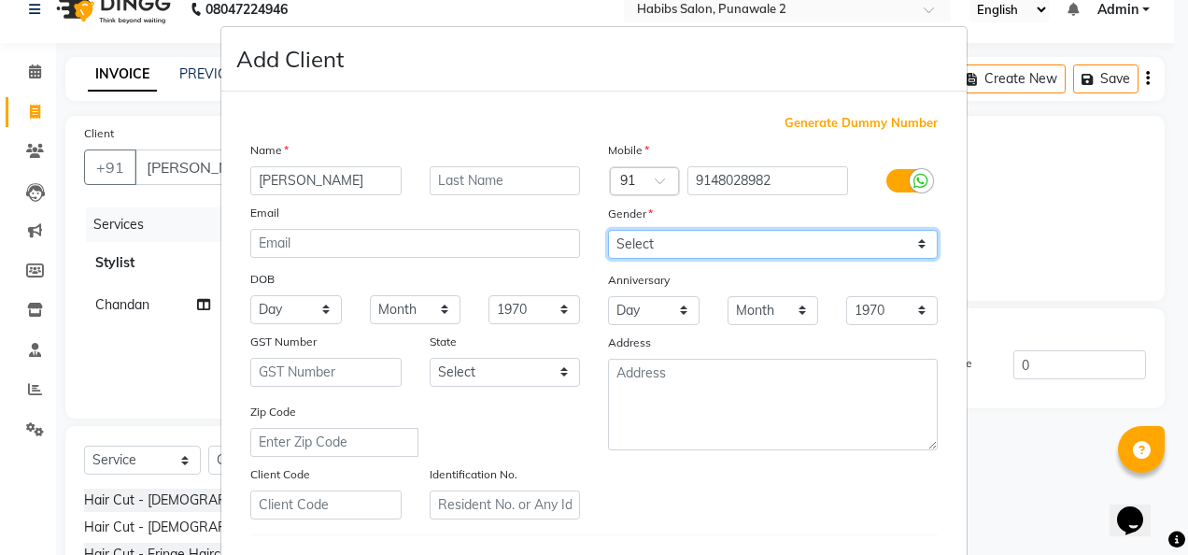
click at [919, 241] on select "Select [DEMOGRAPHIC_DATA] [DEMOGRAPHIC_DATA] Other Prefer Not To Say" at bounding box center [773, 244] width 330 height 29
select select "[DEMOGRAPHIC_DATA]"
click at [608, 230] on select "Select [DEMOGRAPHIC_DATA] [DEMOGRAPHIC_DATA] Other Prefer Not To Say" at bounding box center [773, 244] width 330 height 29
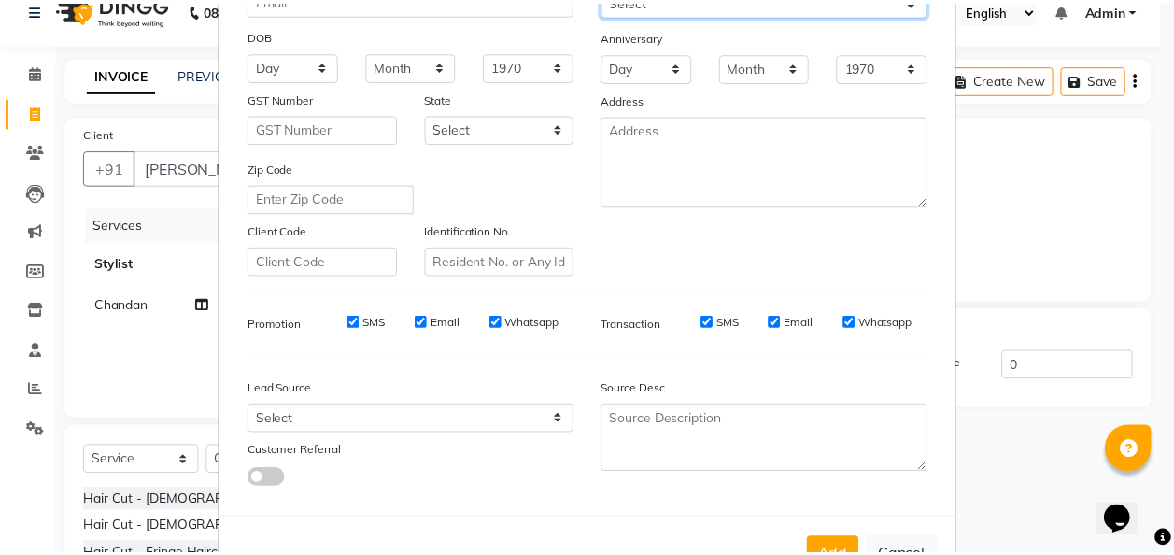
scroll to position [304, 0]
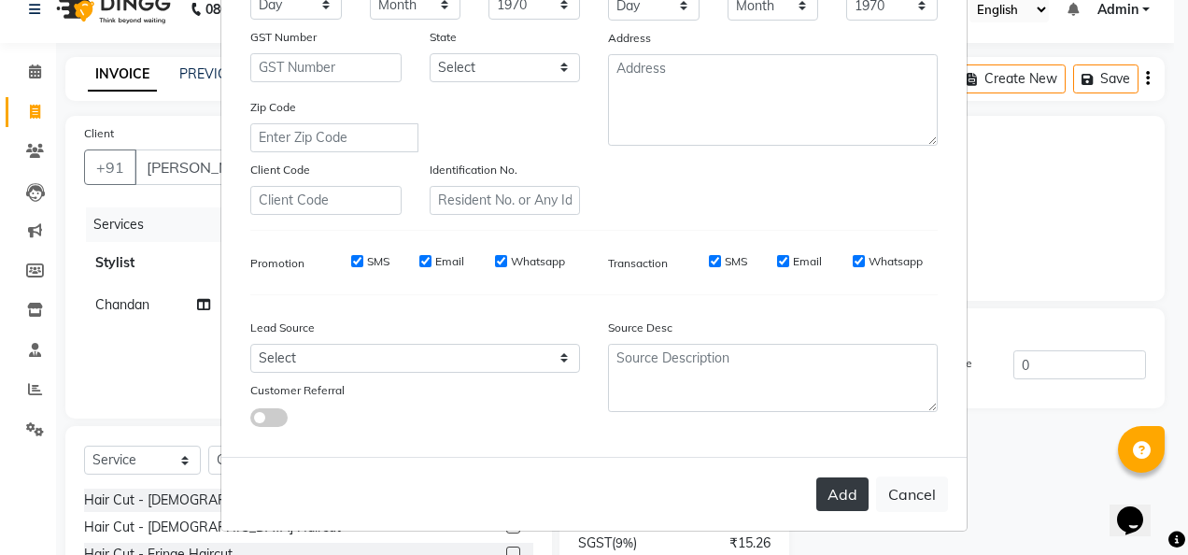
click at [827, 491] on button "Add" at bounding box center [842, 494] width 52 height 34
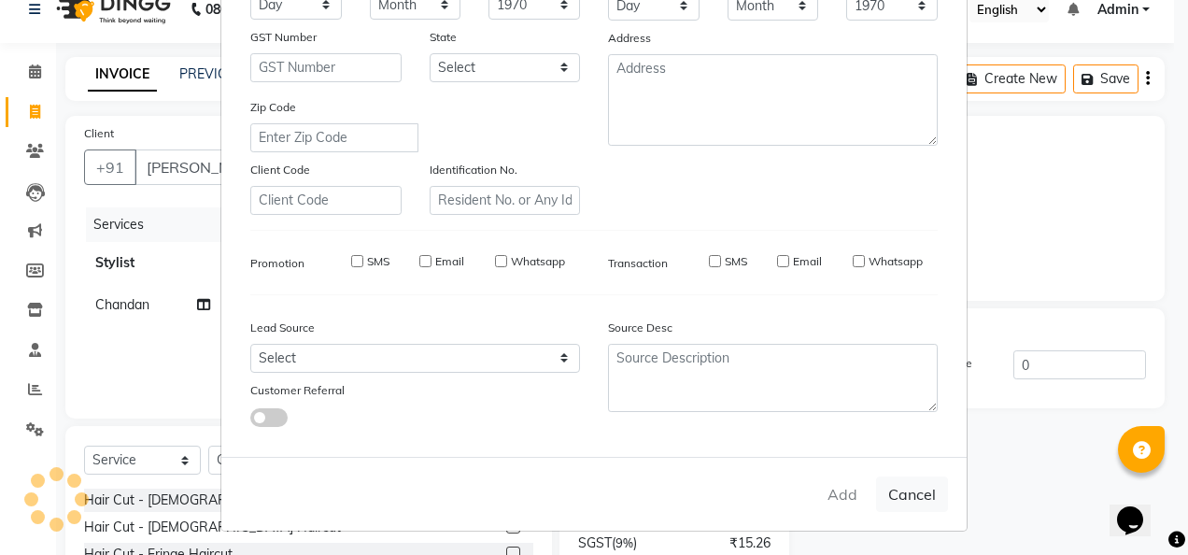
type input "9148028982"
select select
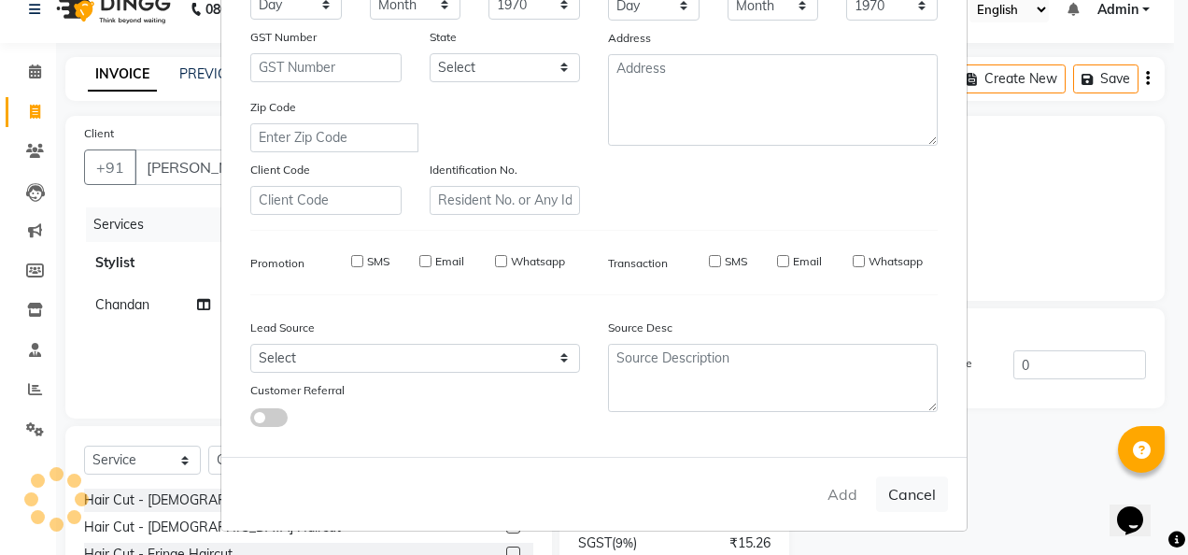
select select
checkbox input "false"
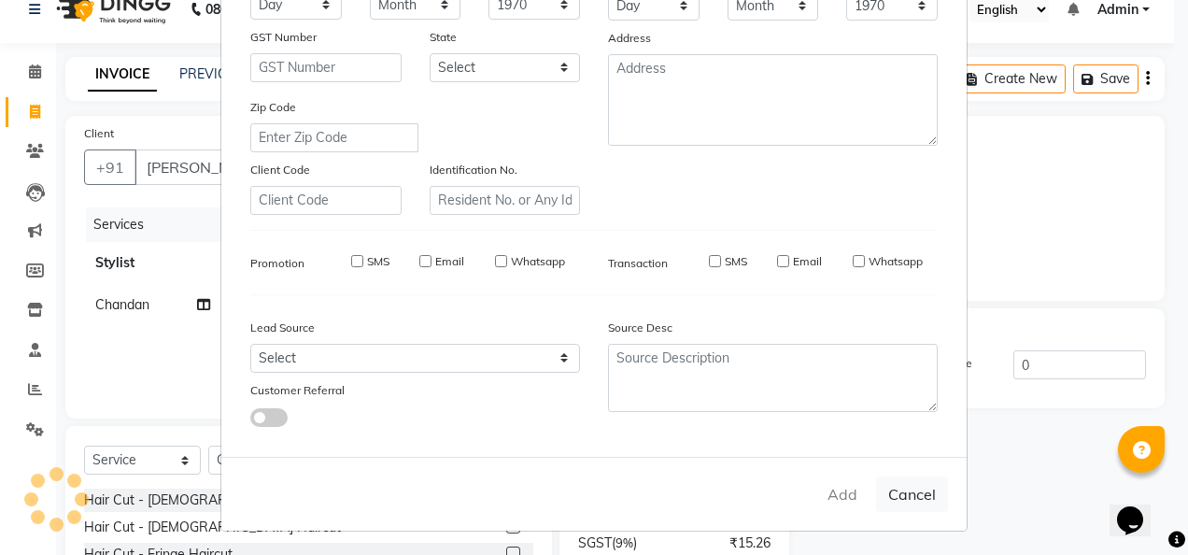
checkbox input "false"
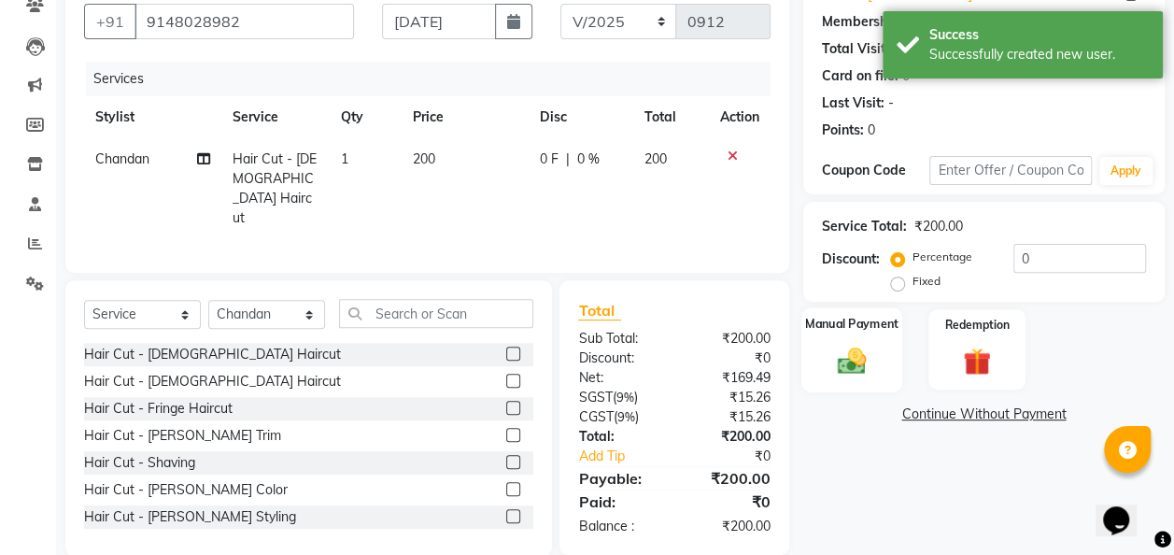
scroll to position [192, 0]
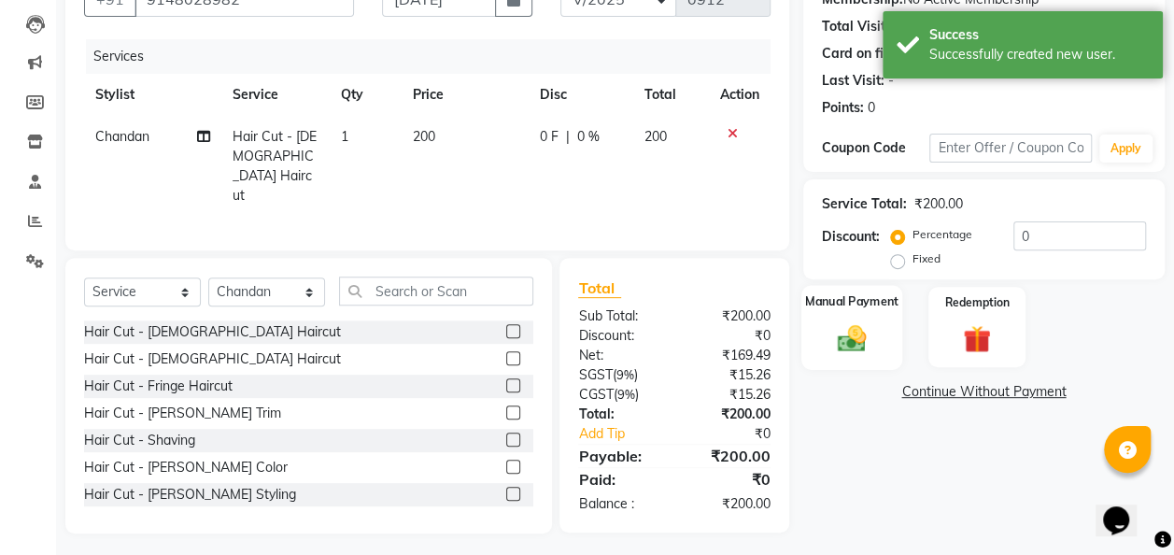
click at [853, 326] on img at bounding box center [851, 338] width 47 height 34
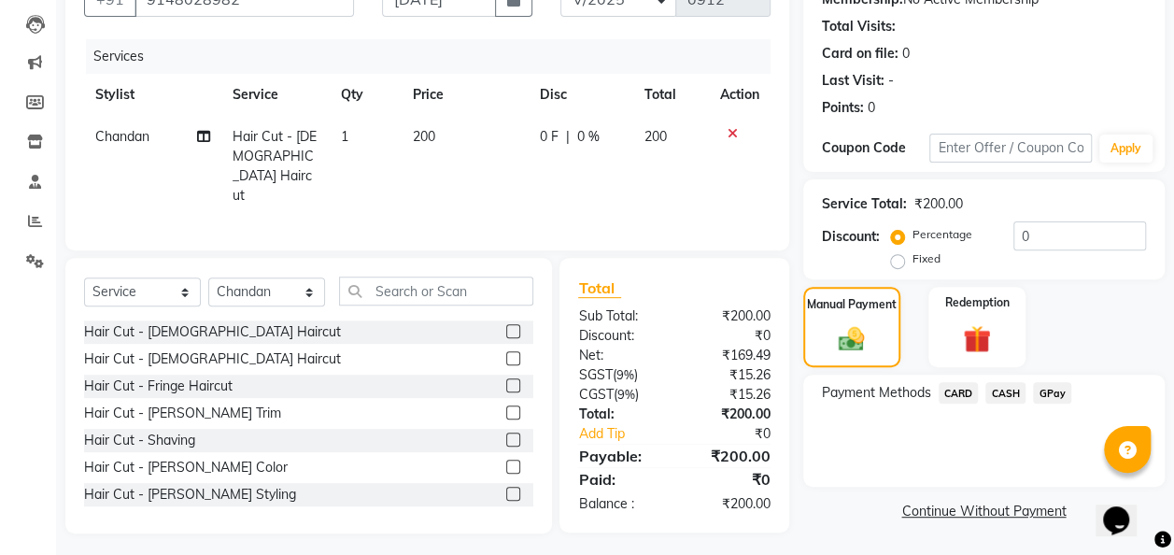
click at [1059, 394] on span "GPay" at bounding box center [1052, 392] width 38 height 21
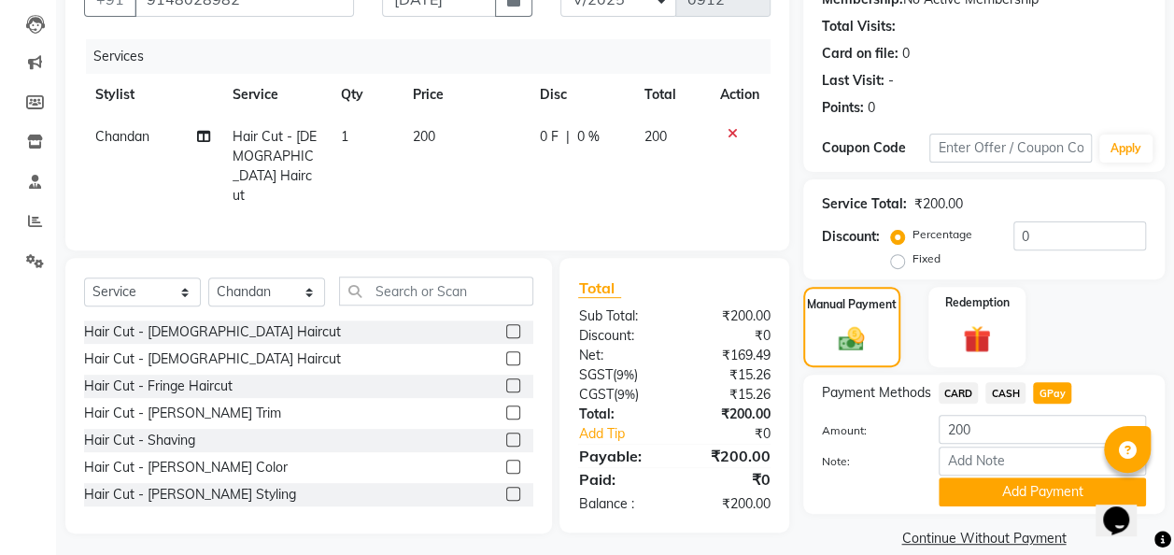
scroll to position [217, 0]
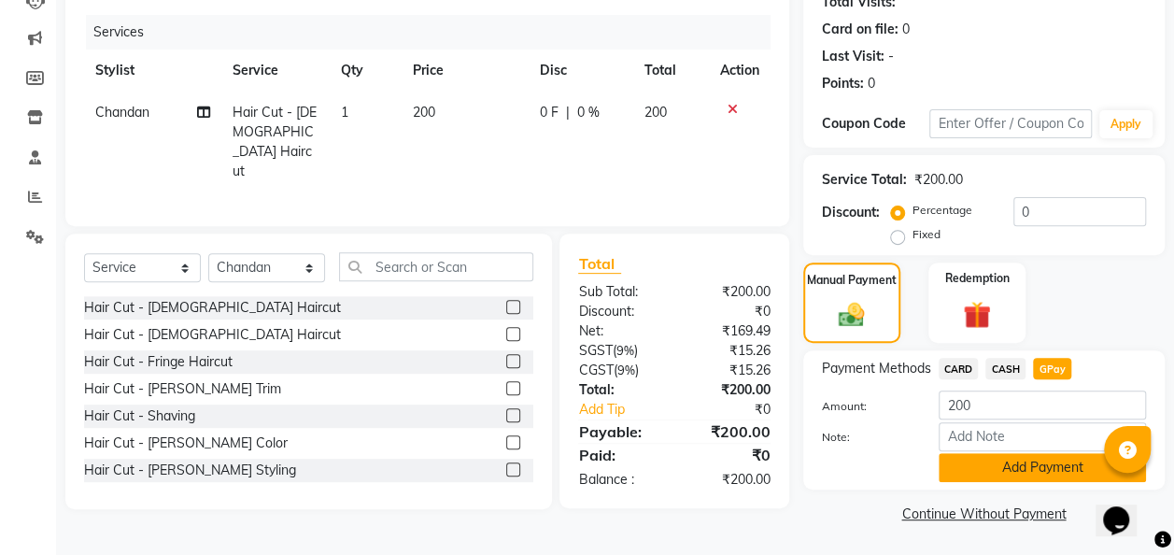
click at [1016, 466] on button "Add Payment" at bounding box center [1041, 467] width 207 height 29
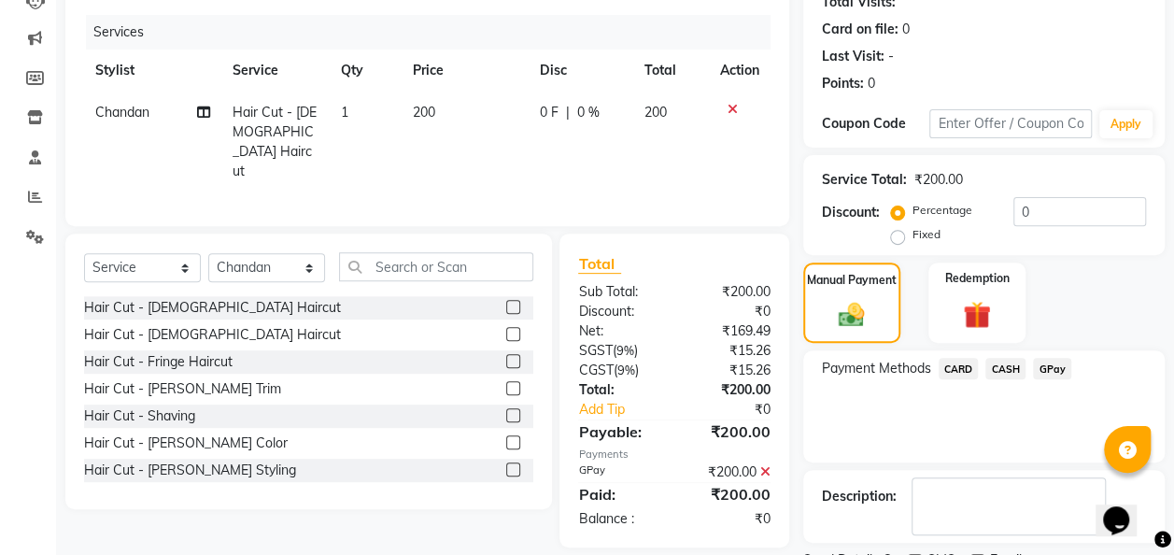
scroll to position [295, 0]
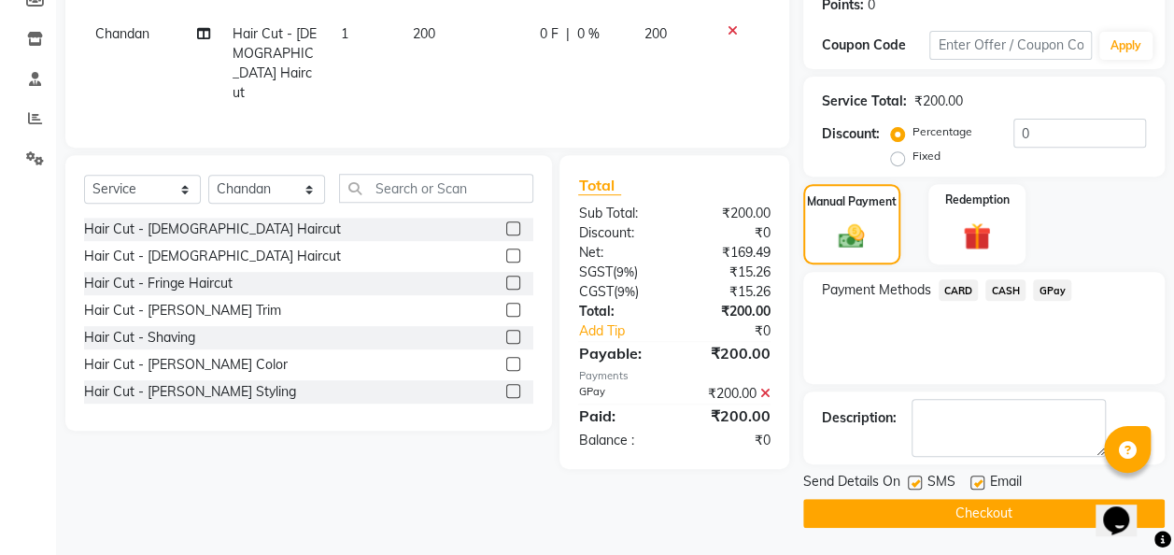
click at [997, 523] on button "Checkout" at bounding box center [983, 513] width 361 height 29
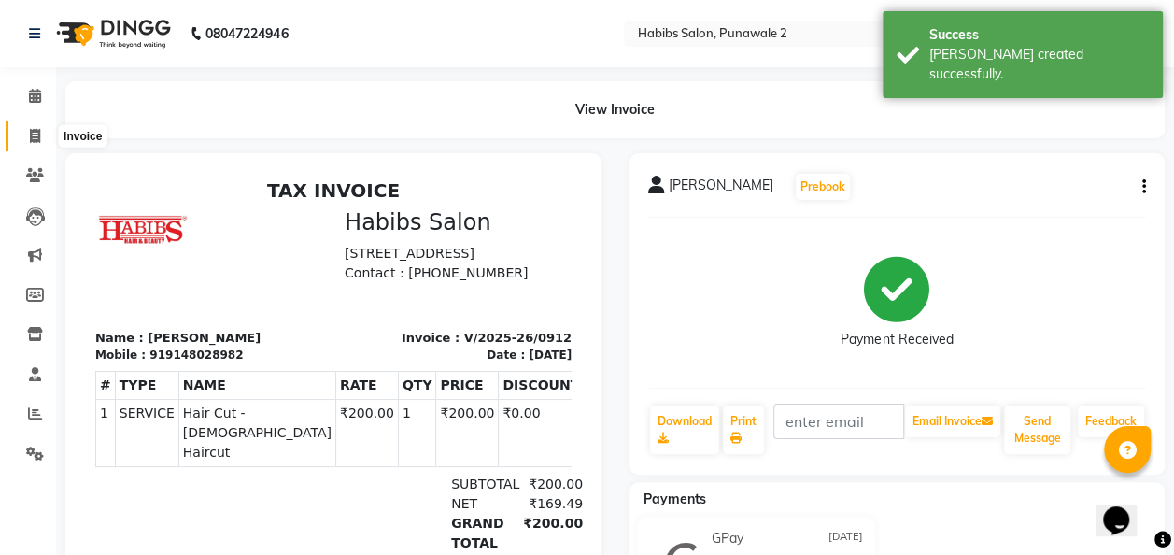
click at [34, 143] on icon at bounding box center [35, 136] width 10 height 14
select select "service"
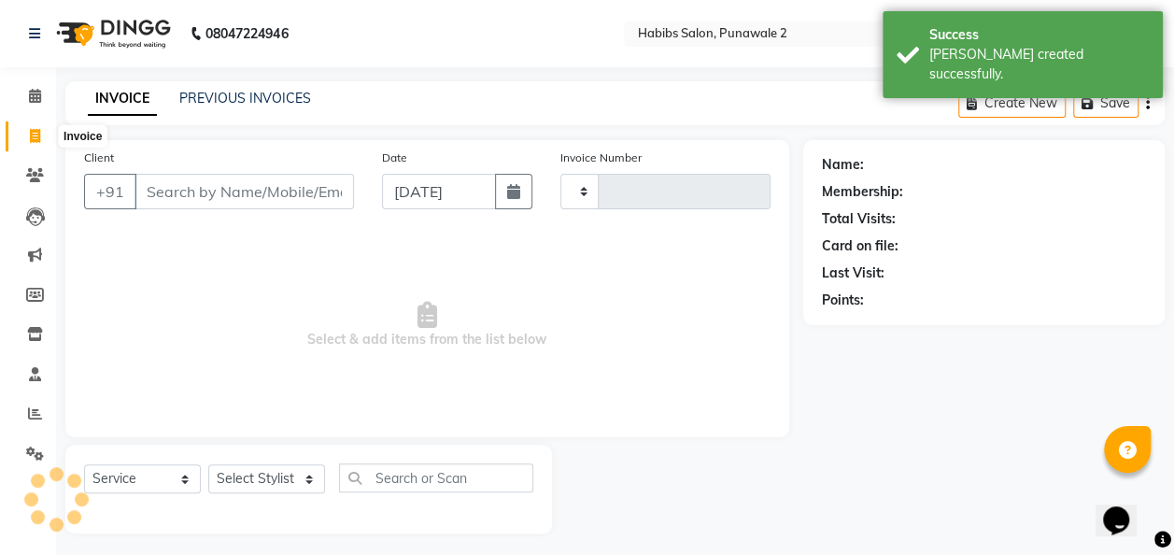
type input "0913"
select select "8475"
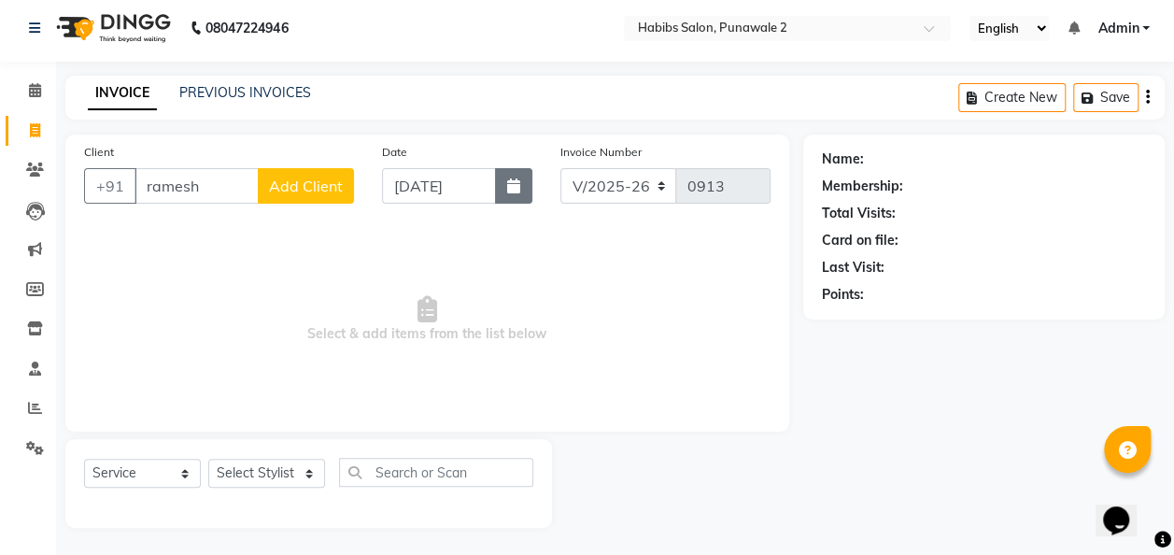
type input "ramesh"
click at [511, 196] on button "button" at bounding box center [513, 185] width 37 height 35
select select "9"
select select "2025"
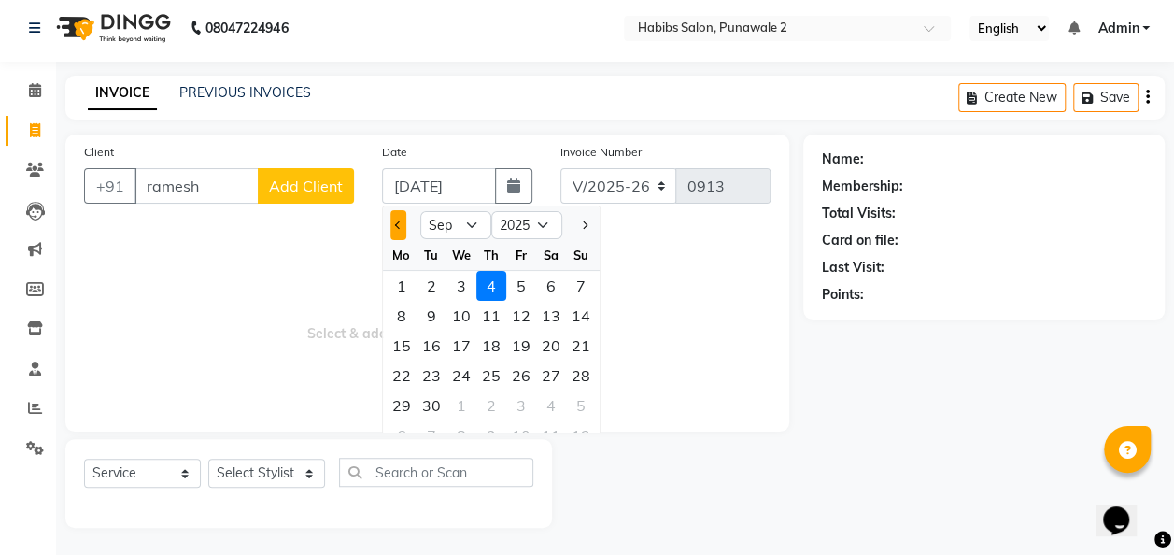
click at [397, 227] on button "Previous month" at bounding box center [398, 225] width 16 height 30
select select "8"
click at [487, 338] on div "14" at bounding box center [491, 346] width 30 height 30
type input "[DATE]"
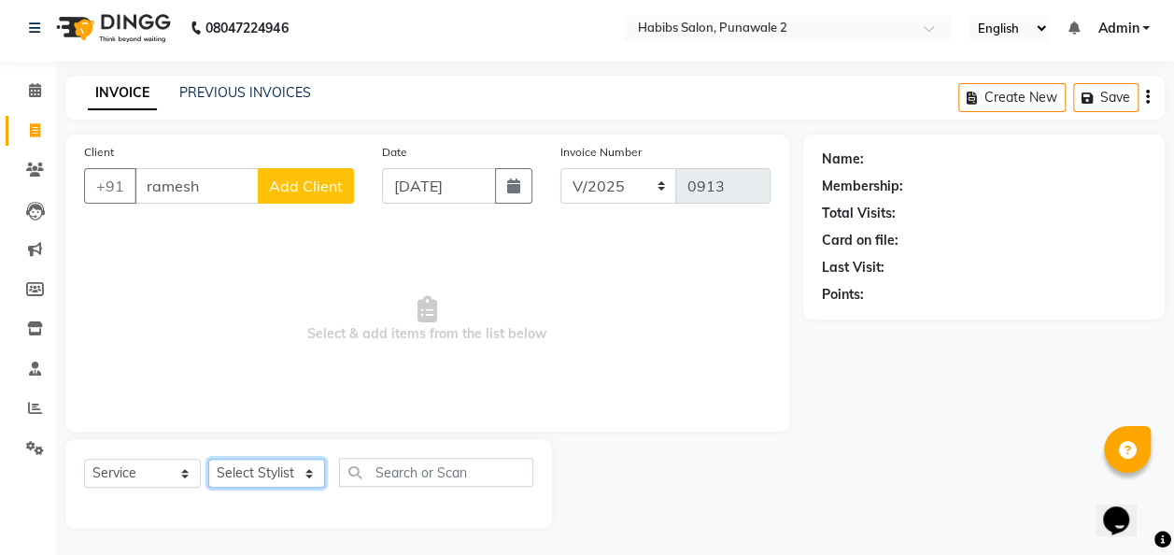
click at [284, 467] on select "Select Stylist Chandan Ganesh Gauri [PERSON_NAME] [PERSON_NAME] nikhil [PERSON_…" at bounding box center [266, 473] width 117 height 29
select select "82973"
click at [208, 459] on select "Select Stylist Chandan Ganesh Gauri [PERSON_NAME] [PERSON_NAME] nikhil [PERSON_…" at bounding box center [266, 473] width 117 height 29
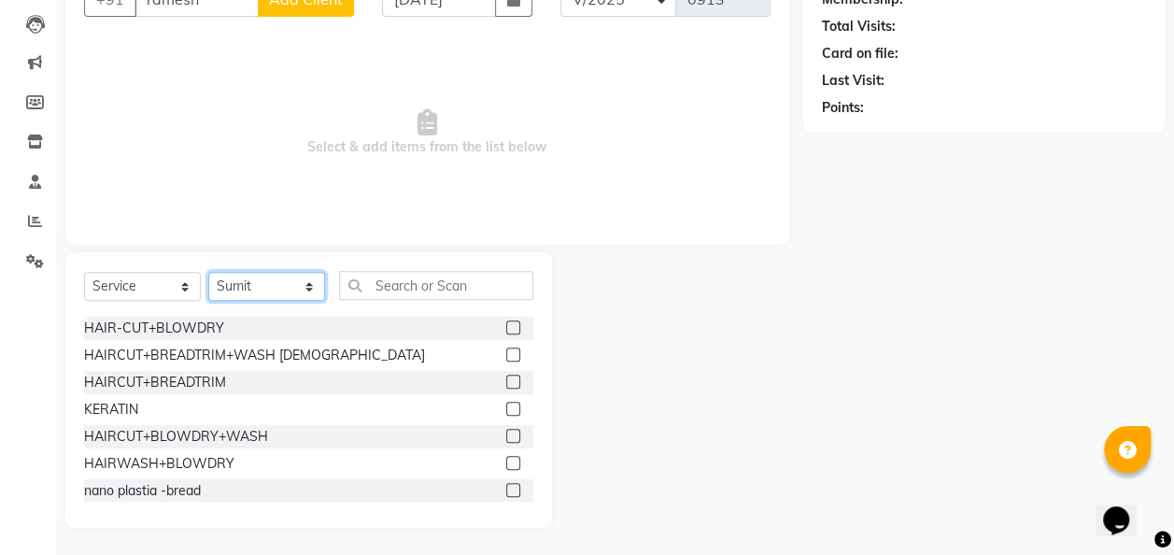
scroll to position [270, 0]
click at [241, 430] on div "HAIRCUT+BLOWDRY+WASH" at bounding box center [176, 436] width 184 height 20
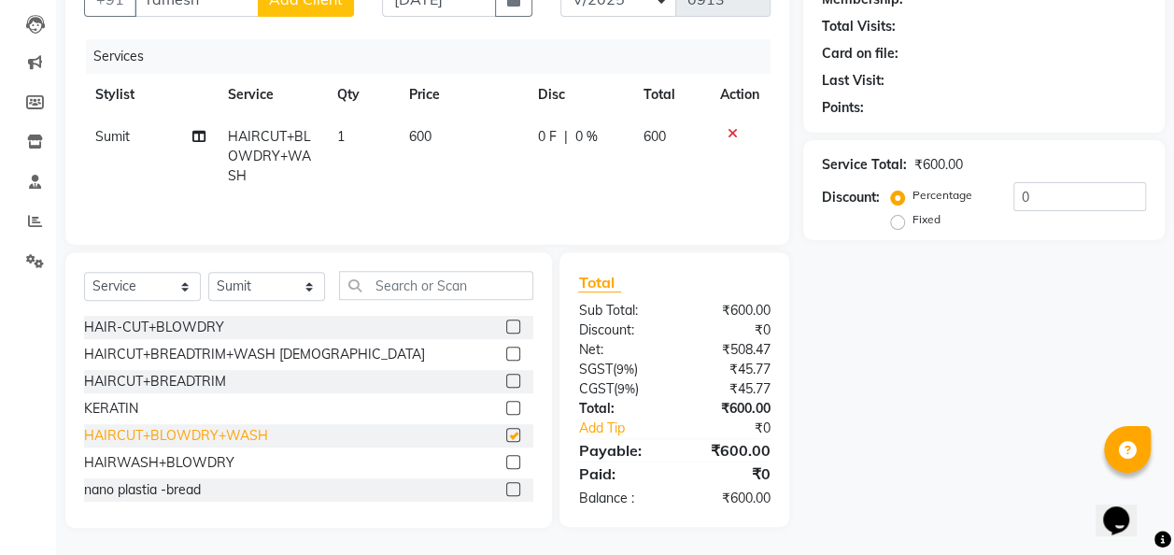
checkbox input "false"
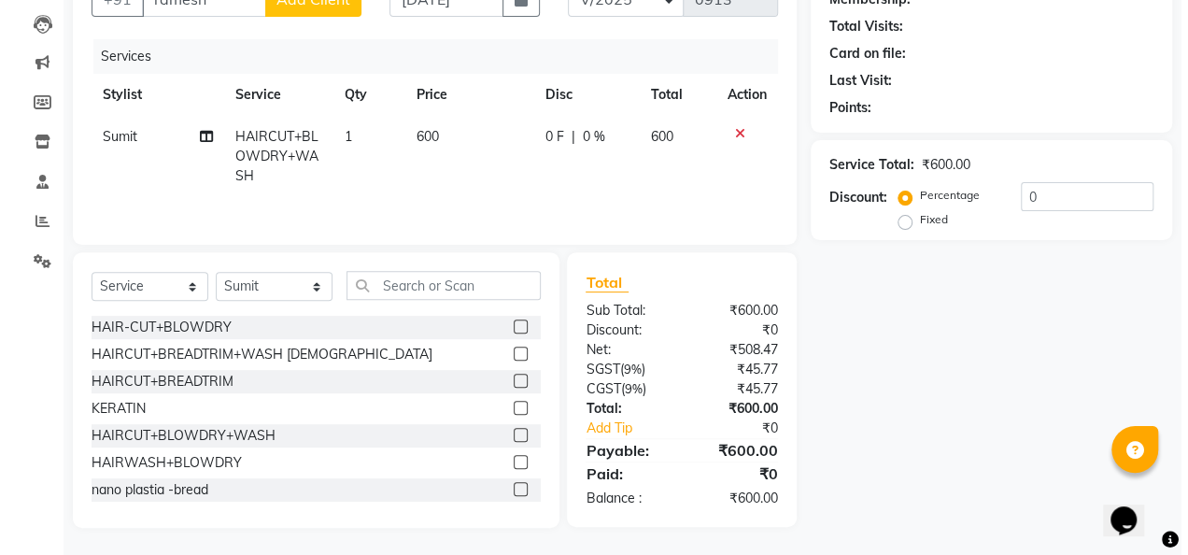
scroll to position [0, 0]
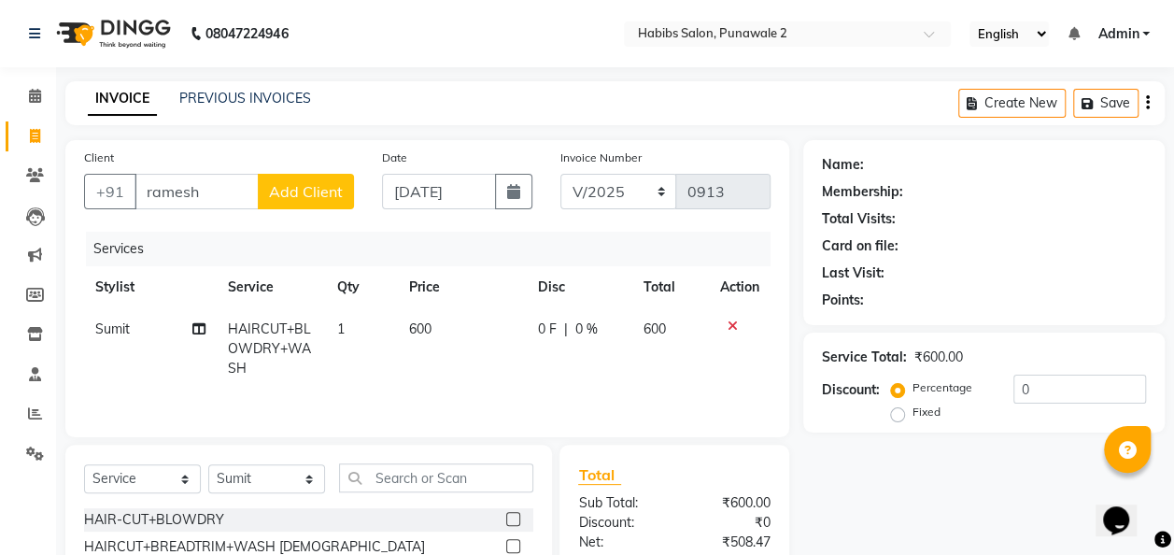
click at [318, 186] on span "Add Client" at bounding box center [306, 191] width 74 height 19
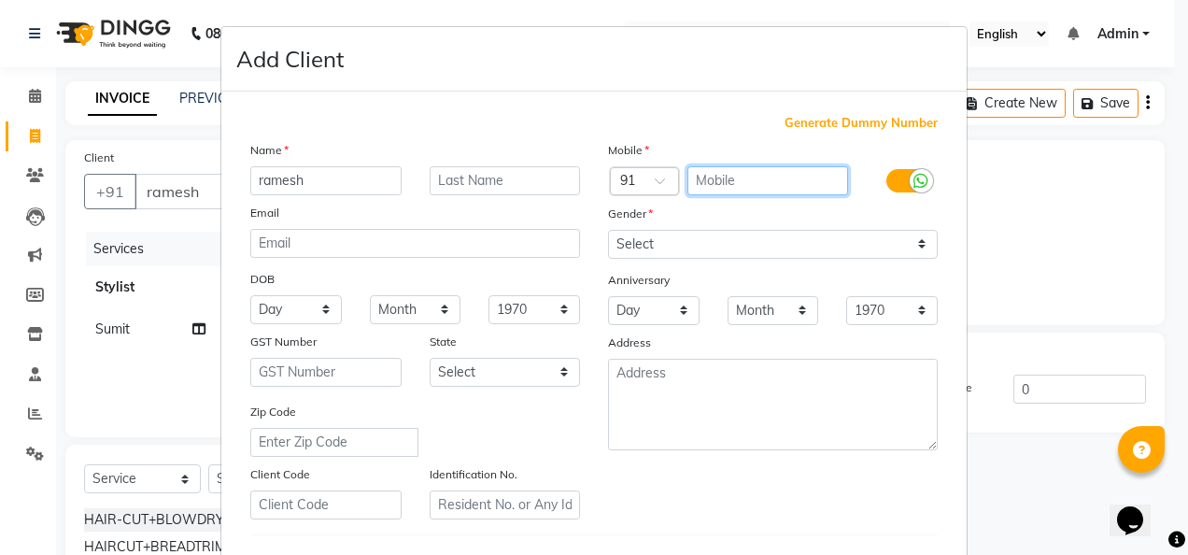
click at [703, 177] on input "text" at bounding box center [768, 180] width 162 height 29
type input "7756067691"
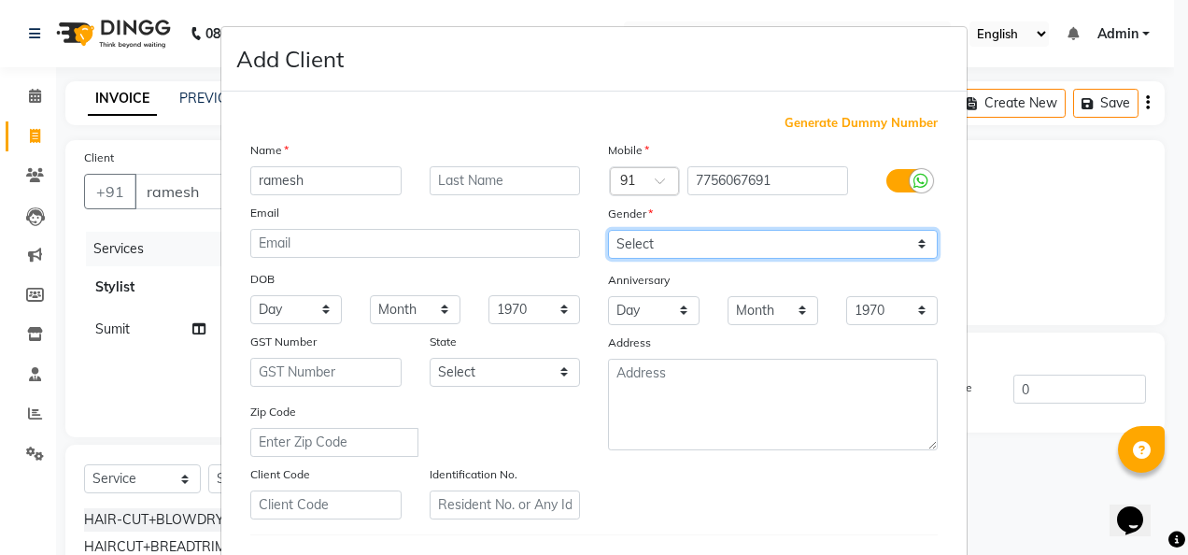
click at [908, 231] on select "Select [DEMOGRAPHIC_DATA] [DEMOGRAPHIC_DATA] Other Prefer Not To Say" at bounding box center [773, 244] width 330 height 29
select select "[DEMOGRAPHIC_DATA]"
click at [608, 230] on select "Select [DEMOGRAPHIC_DATA] [DEMOGRAPHIC_DATA] Other Prefer Not To Say" at bounding box center [773, 244] width 330 height 29
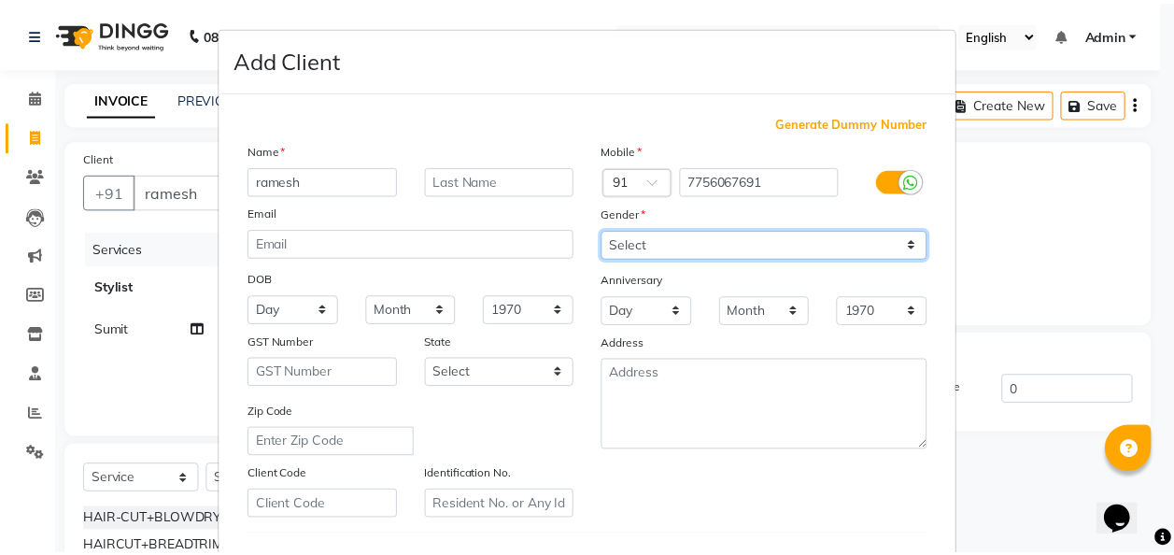
scroll to position [304, 0]
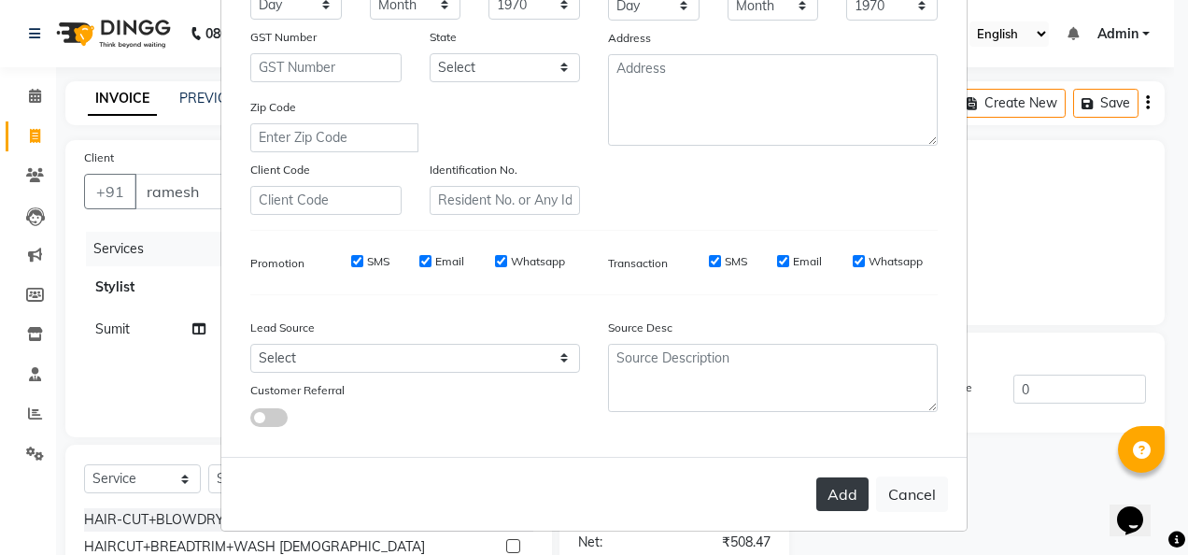
click at [833, 493] on button "Add" at bounding box center [842, 494] width 52 height 34
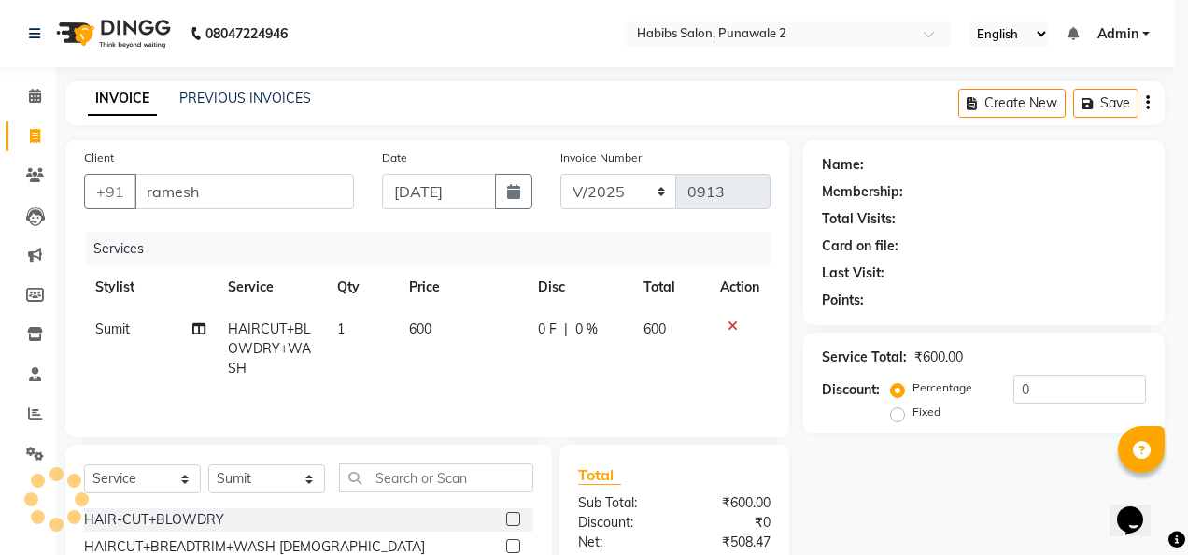
type input "7756067691"
select select
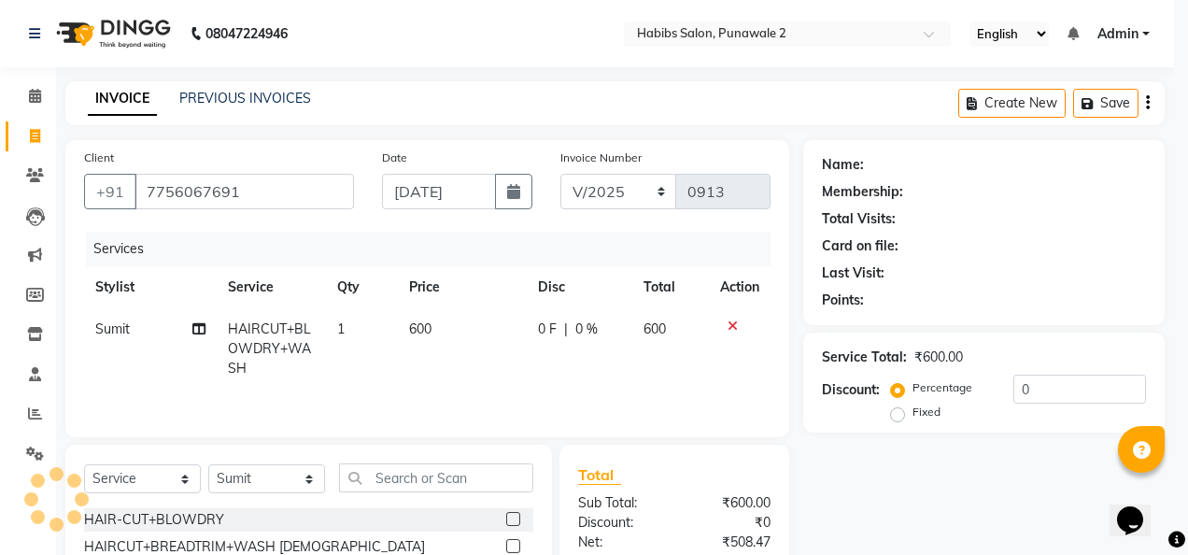
select select
checkbox input "false"
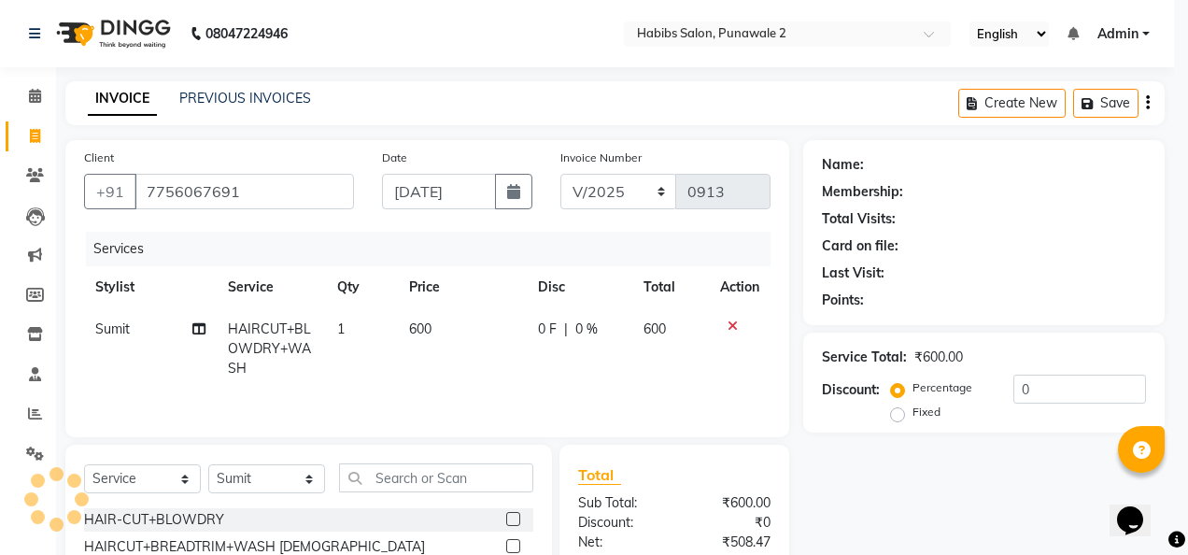
checkbox input "false"
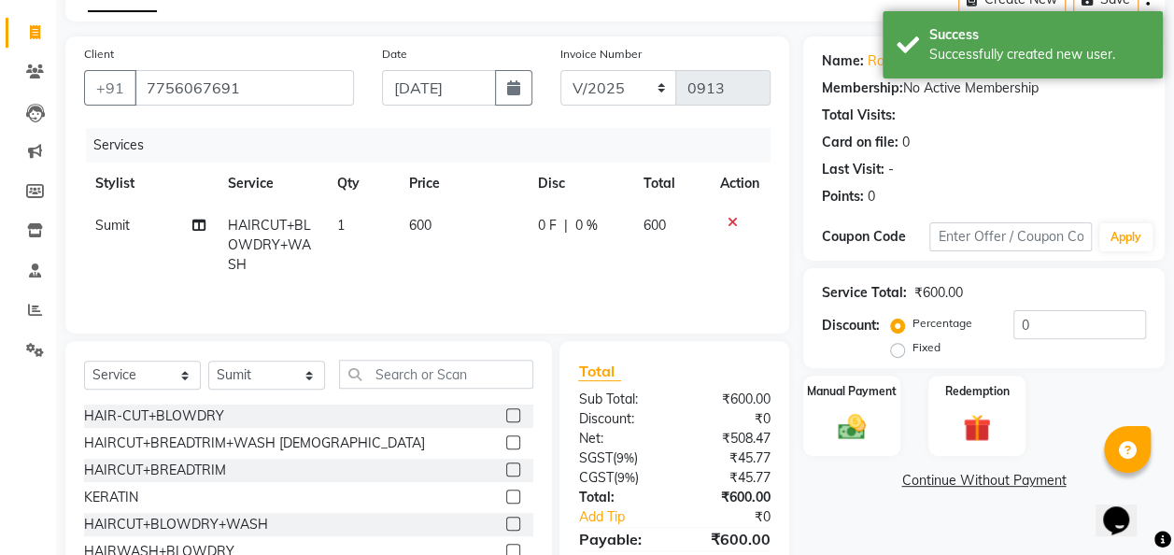
scroll to position [151, 0]
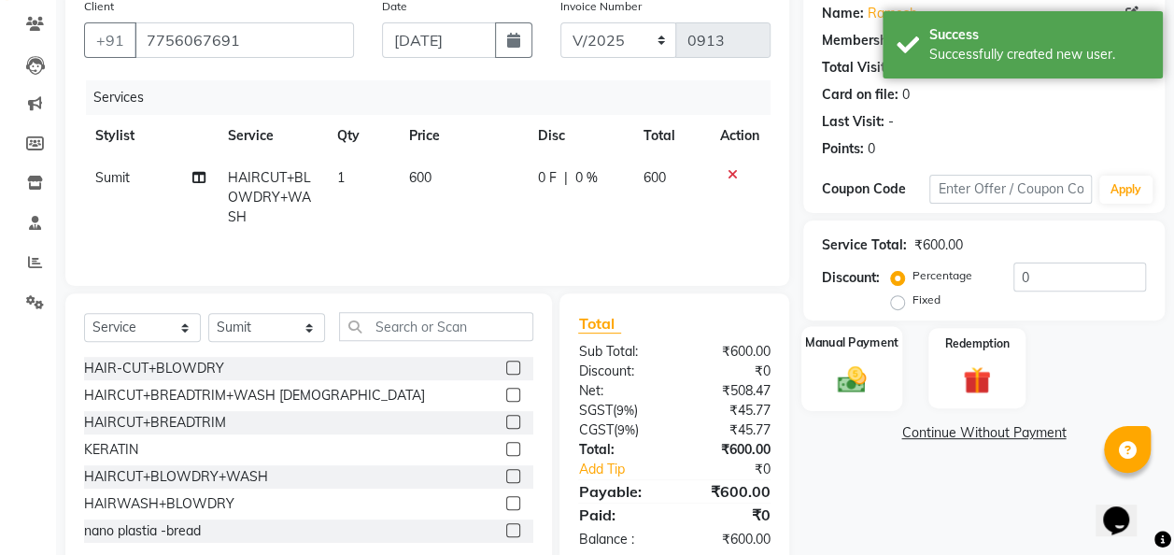
click at [854, 402] on div "Manual Payment" at bounding box center [852, 368] width 102 height 84
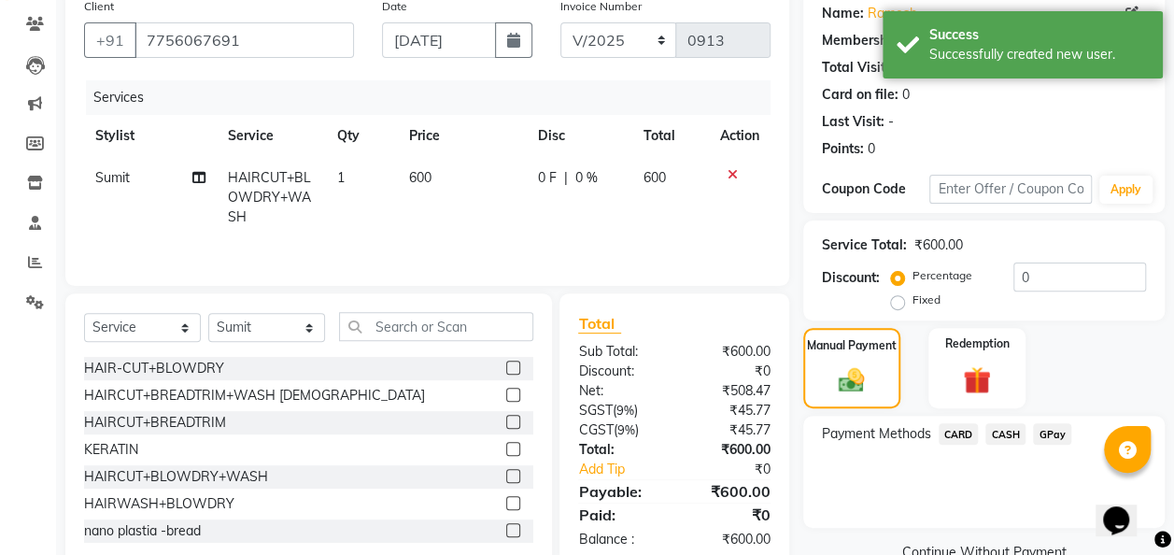
click at [1051, 430] on span "GPay" at bounding box center [1052, 433] width 38 height 21
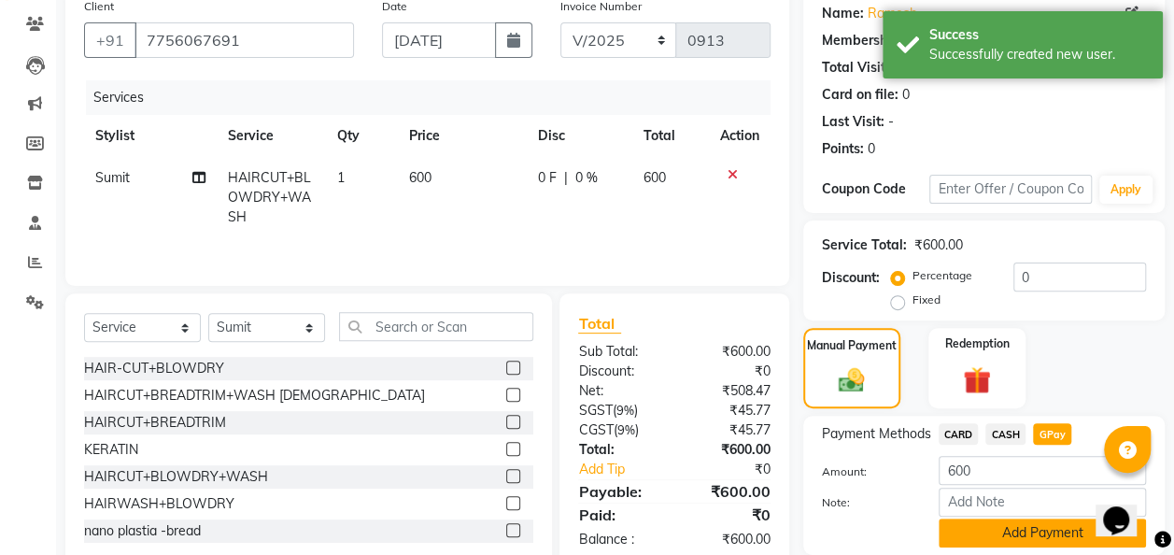
click at [1051, 533] on button "Add Payment" at bounding box center [1041, 532] width 207 height 29
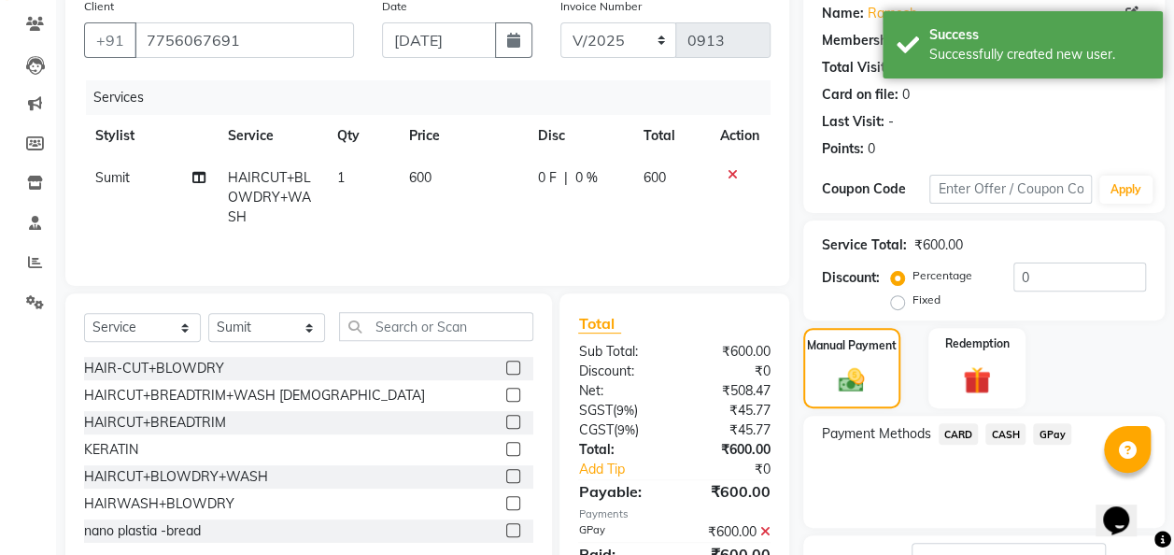
scroll to position [295, 0]
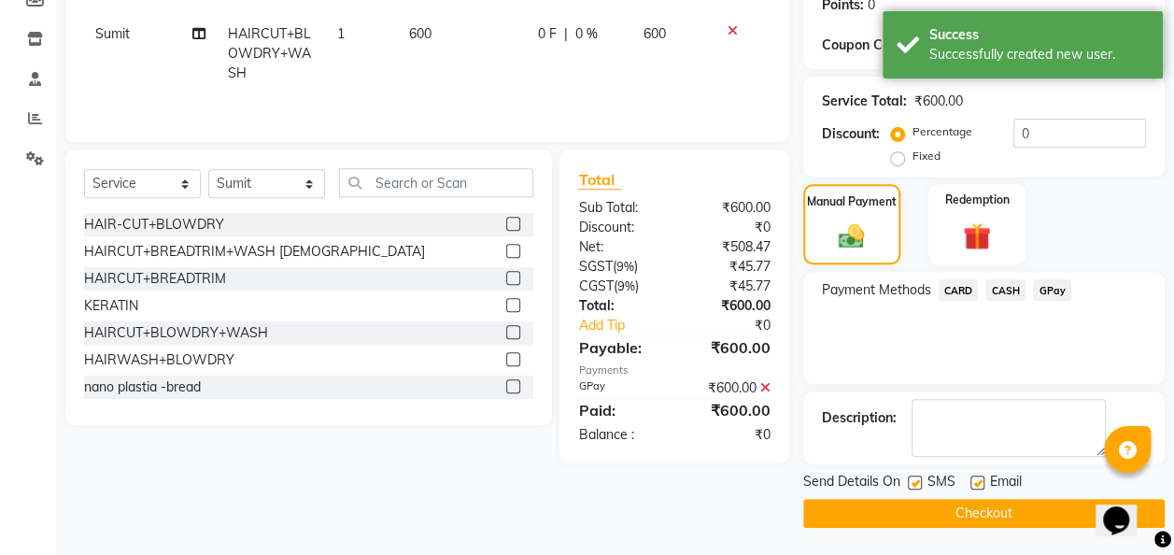
click at [1014, 517] on button "Checkout" at bounding box center [983, 513] width 361 height 29
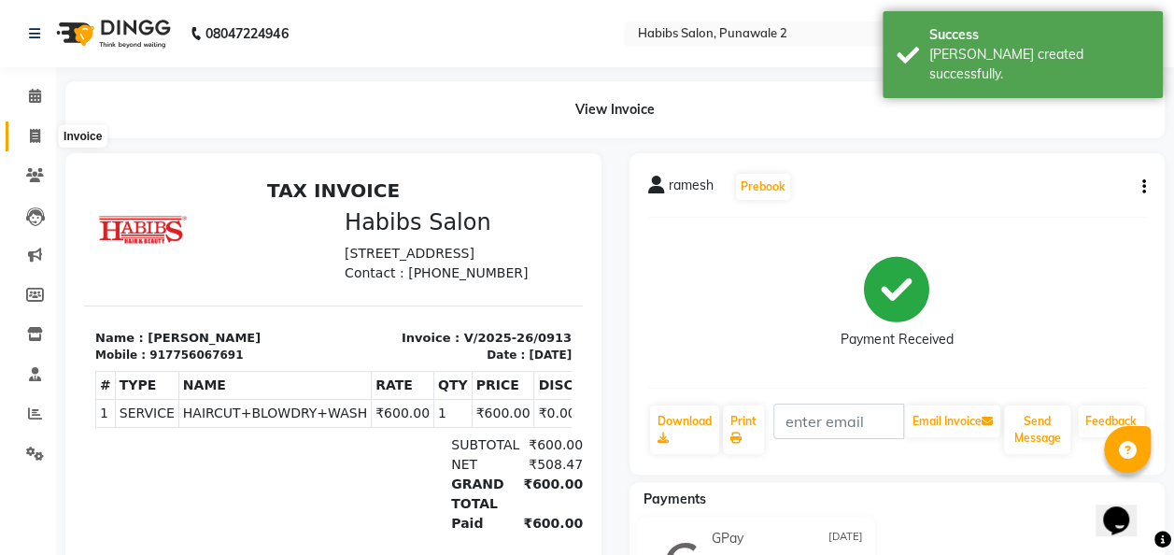
click at [39, 136] on icon at bounding box center [35, 136] width 10 height 14
select select "service"
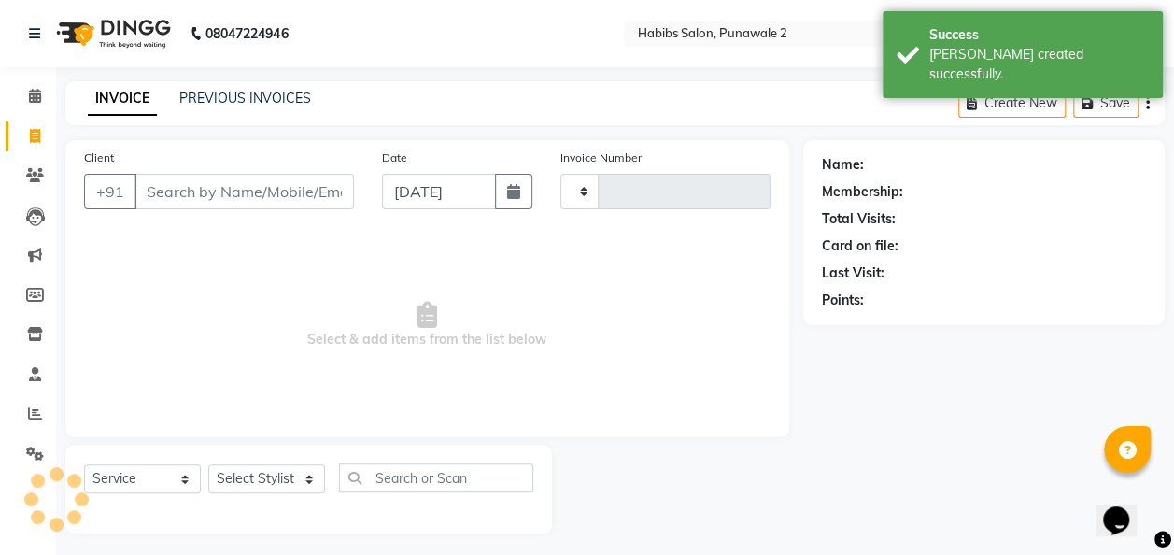
type input "0914"
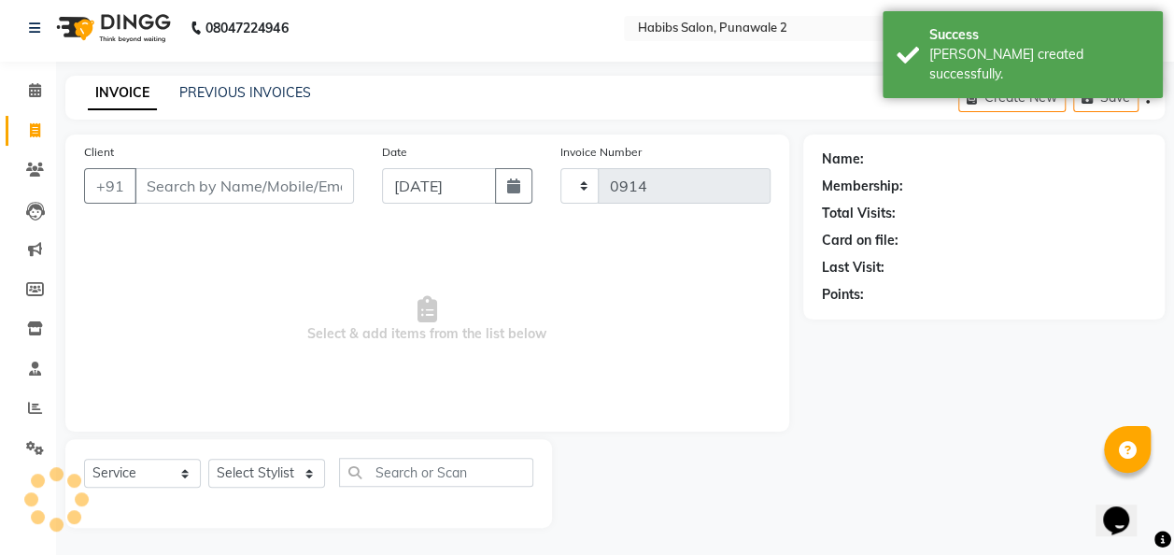
select select "8475"
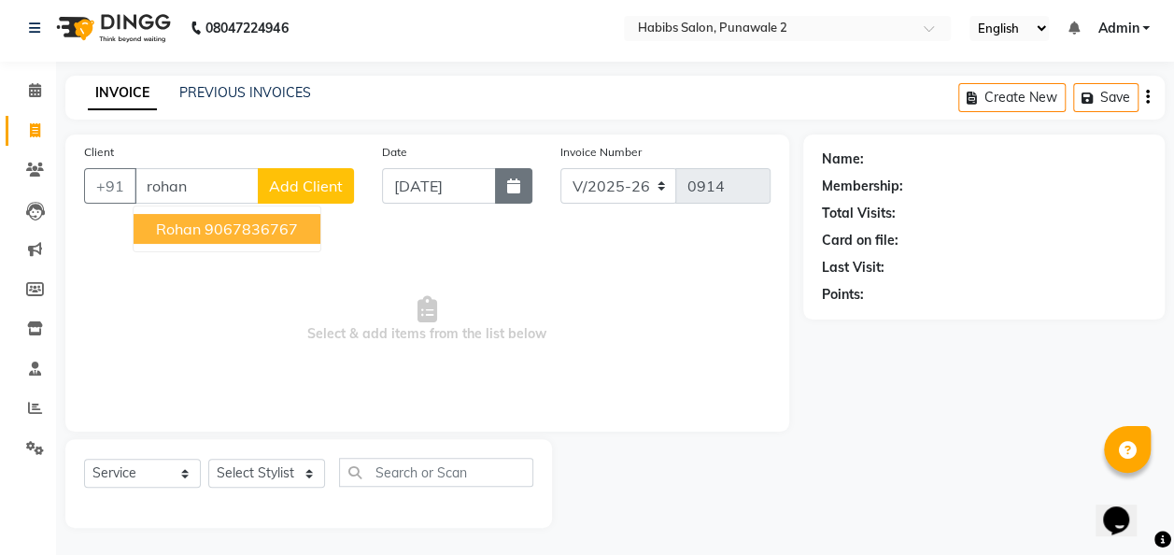
type input "rohan"
click at [508, 187] on icon "button" at bounding box center [513, 185] width 13 height 15
select select "9"
select select "2025"
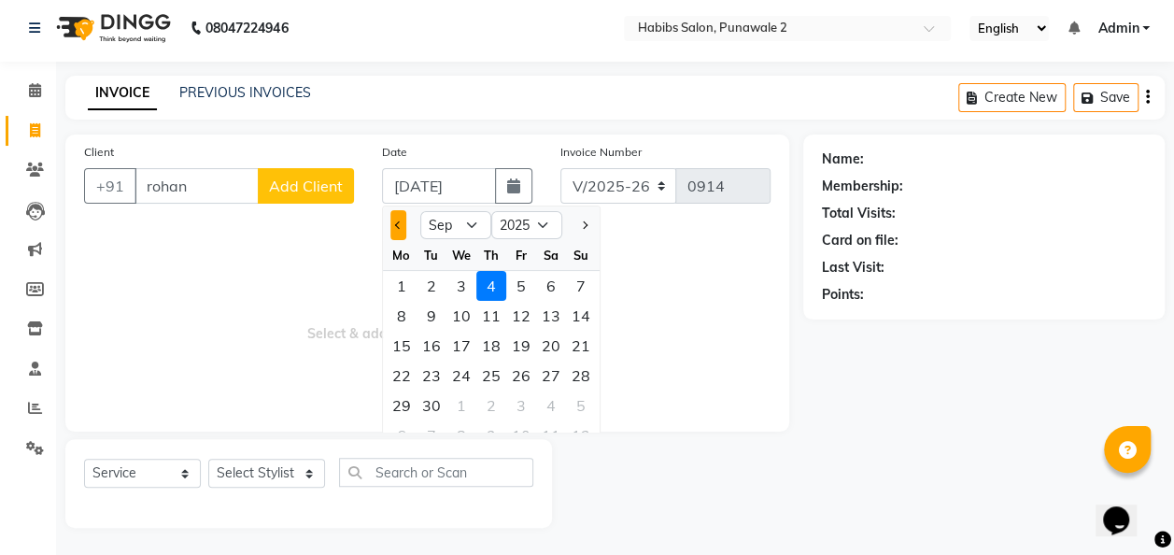
click at [394, 224] on button "Previous month" at bounding box center [398, 225] width 16 height 30
select select "8"
click at [491, 347] on div "14" at bounding box center [491, 346] width 30 height 30
type input "[DATE]"
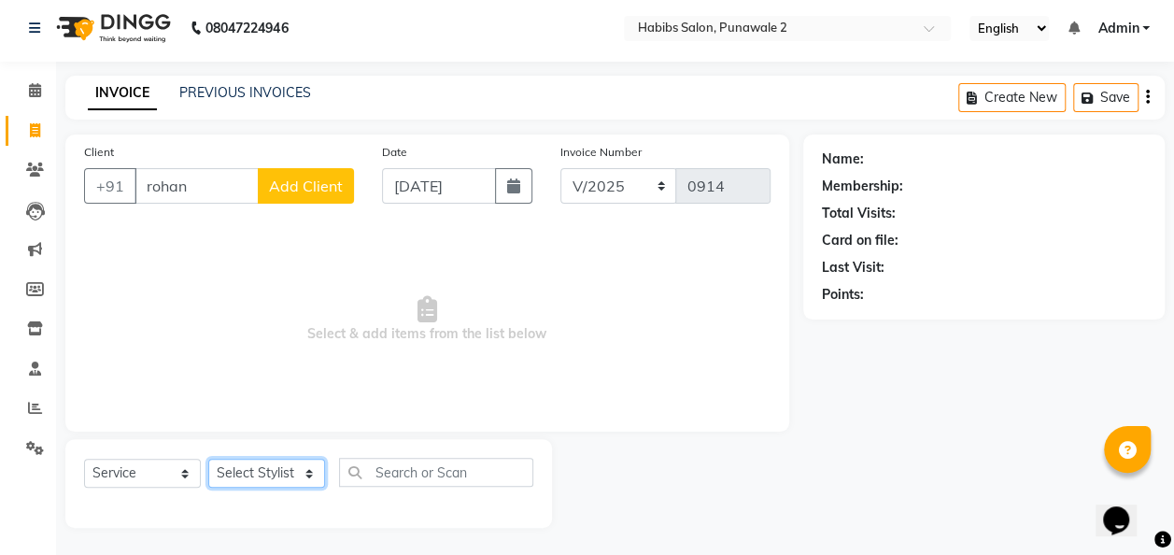
click at [312, 474] on select "Select Stylist Chandan Ganesh Gauri [PERSON_NAME] [PERSON_NAME] nikhil [PERSON_…" at bounding box center [266, 473] width 117 height 29
select select "82974"
click at [208, 459] on select "Select Stylist Chandan Ganesh Gauri [PERSON_NAME] [PERSON_NAME] nikhil [PERSON_…" at bounding box center [266, 473] width 117 height 29
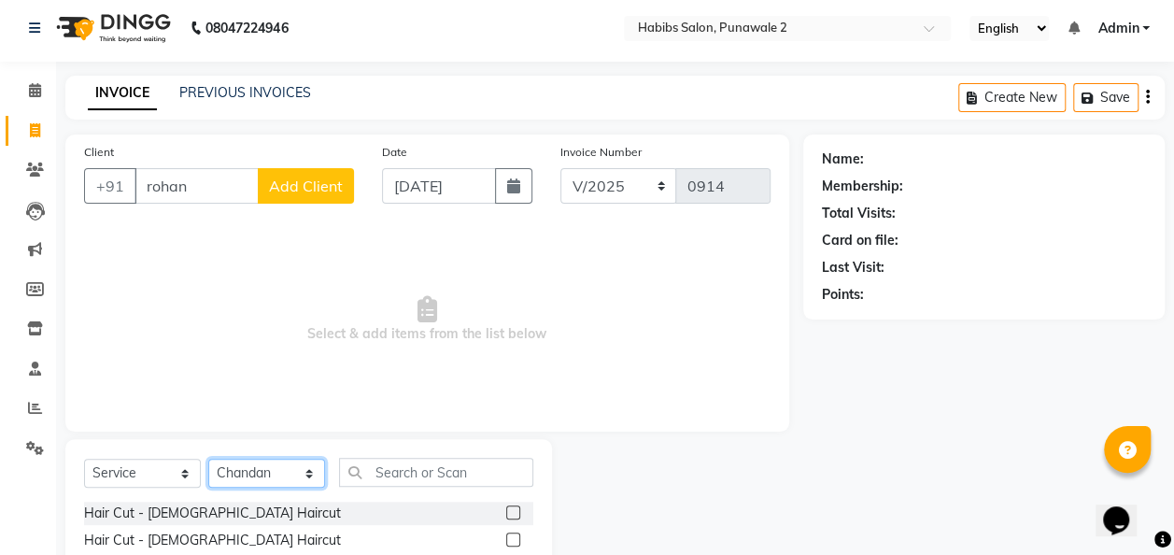
scroll to position [192, 0]
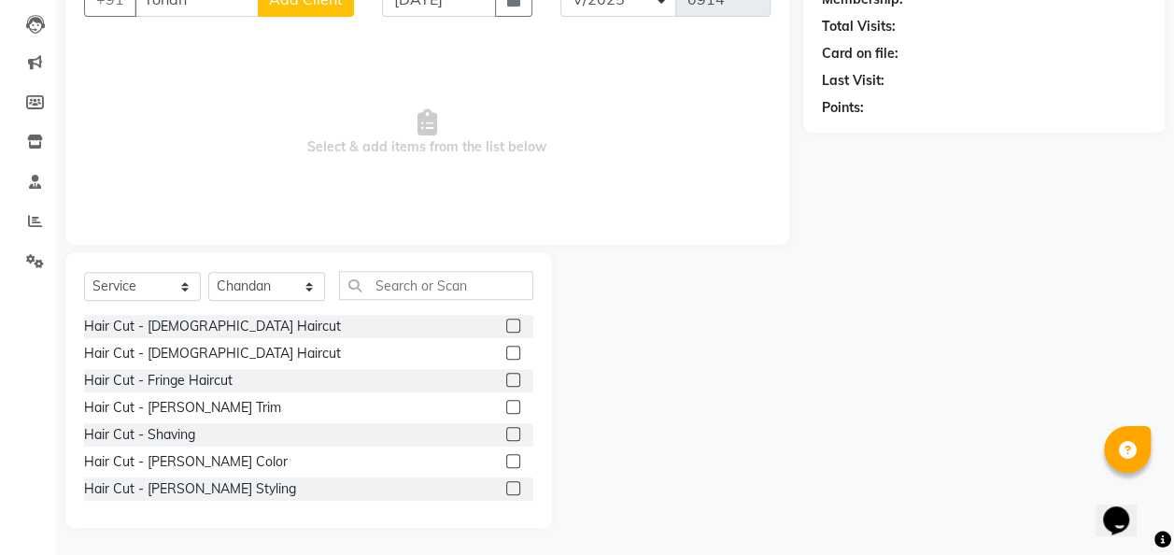
click at [506, 327] on label at bounding box center [513, 325] width 14 height 14
click at [506, 327] on input "checkbox" at bounding box center [512, 326] width 12 height 12
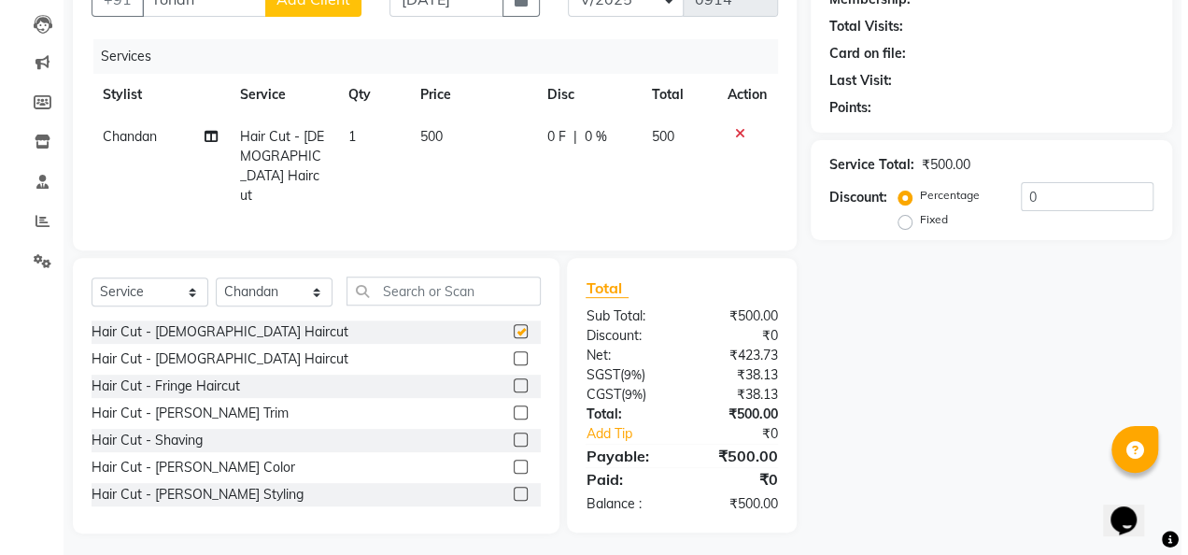
scroll to position [0, 0]
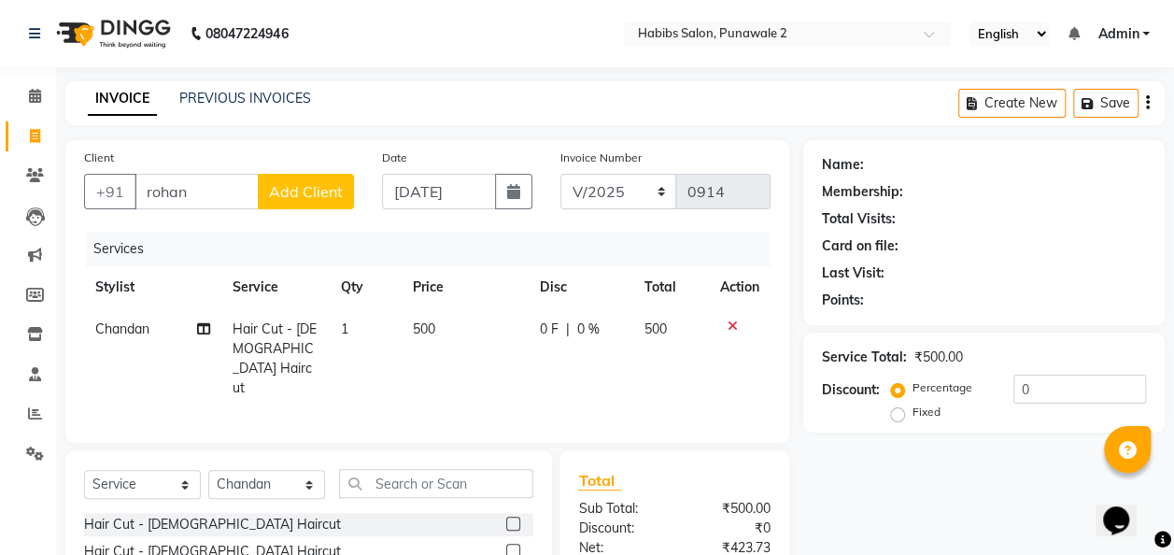
checkbox input "false"
click at [456, 318] on td "500" at bounding box center [465, 358] width 127 height 101
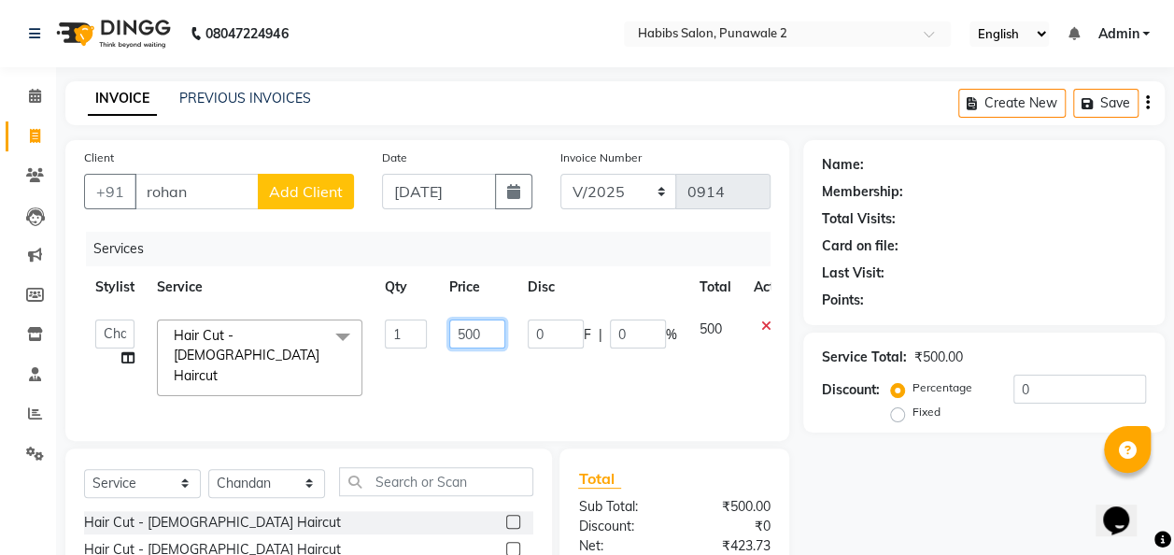
click at [488, 325] on input "500" at bounding box center [477, 333] width 56 height 29
type input "5"
type input "200"
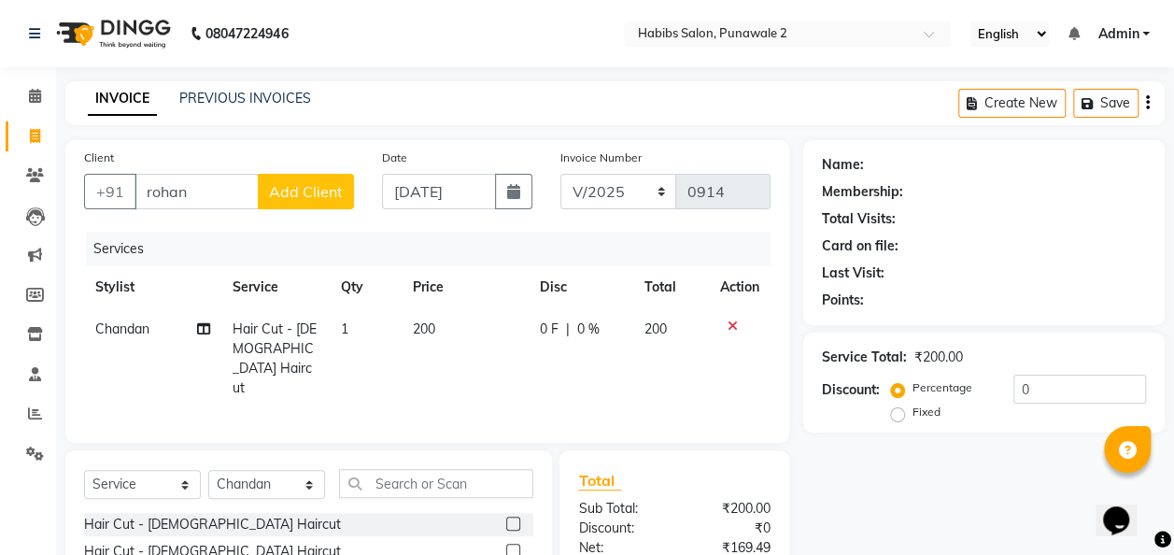
click at [268, 185] on button "Add Client" at bounding box center [306, 191] width 96 height 35
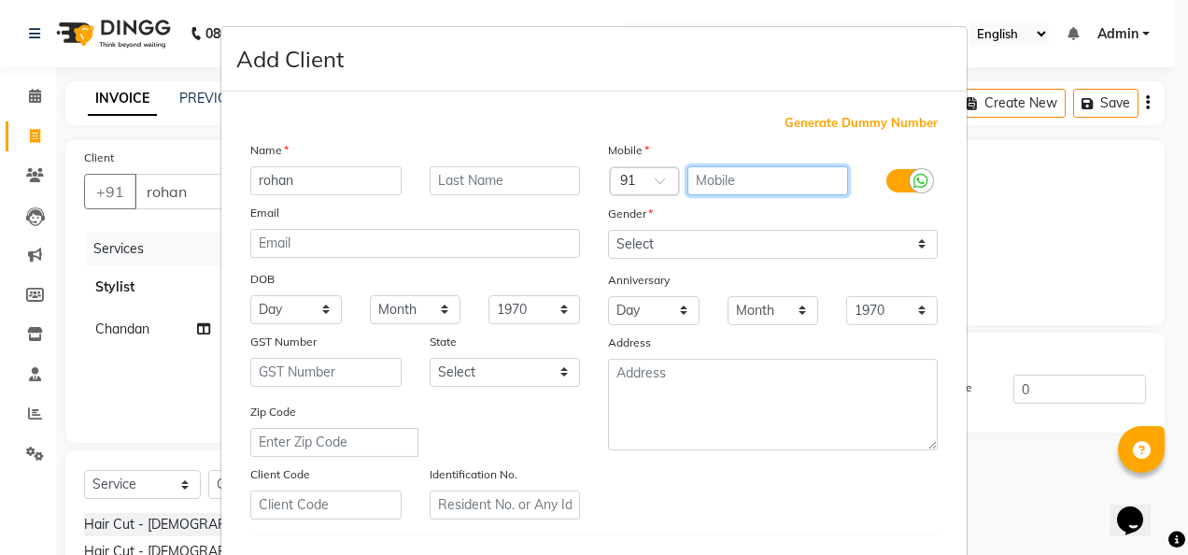
click at [721, 185] on input "text" at bounding box center [768, 180] width 162 height 29
type input "9970694199"
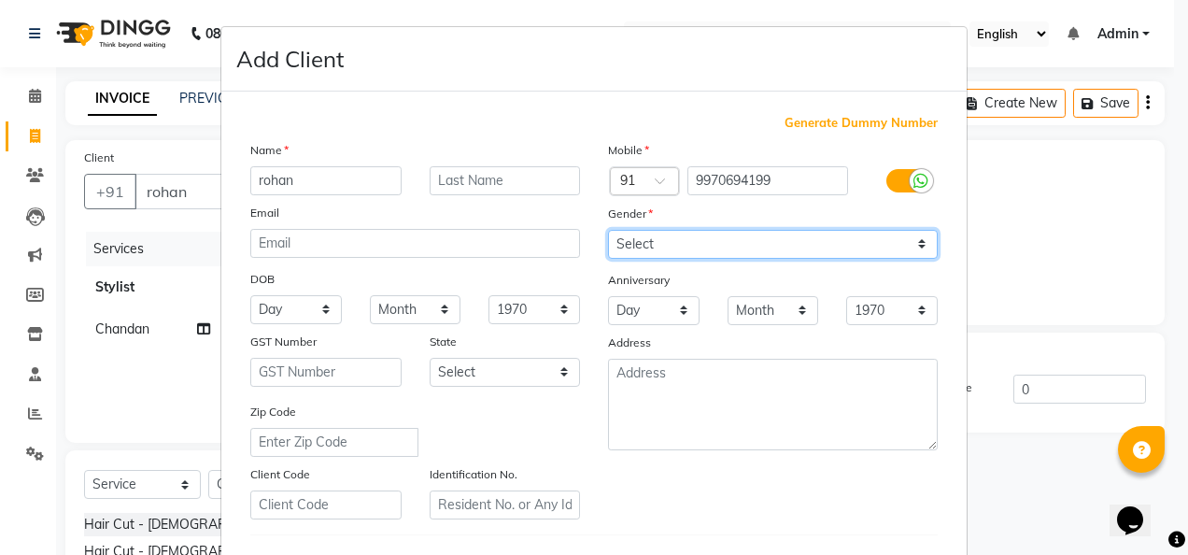
click at [905, 235] on select "Select [DEMOGRAPHIC_DATA] [DEMOGRAPHIC_DATA] Other Prefer Not To Say" at bounding box center [773, 244] width 330 height 29
select select "[DEMOGRAPHIC_DATA]"
click at [608, 230] on select "Select [DEMOGRAPHIC_DATA] [DEMOGRAPHIC_DATA] Other Prefer Not To Say" at bounding box center [773, 244] width 330 height 29
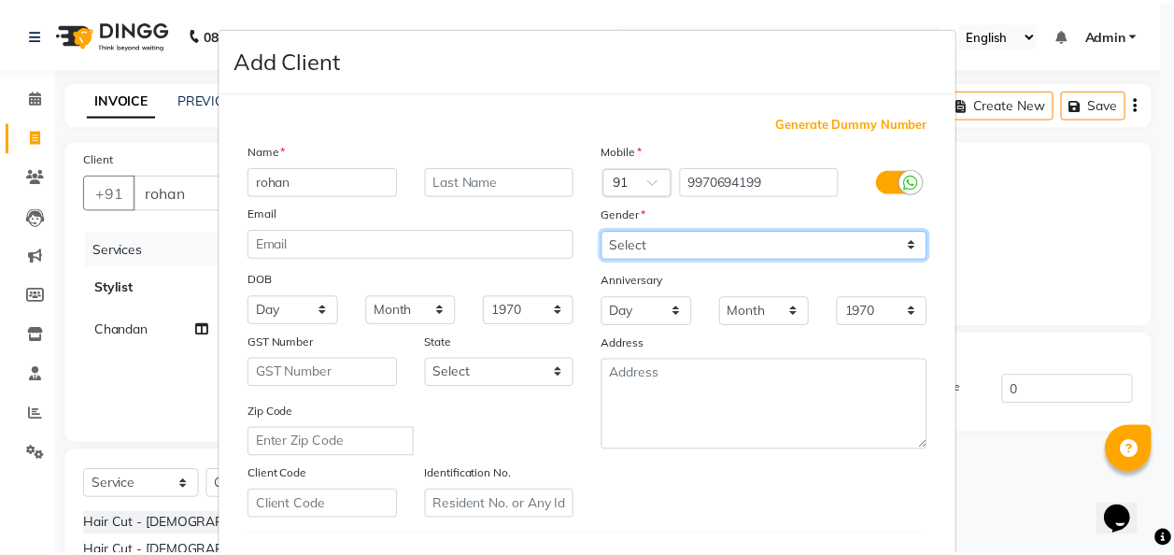
scroll to position [304, 0]
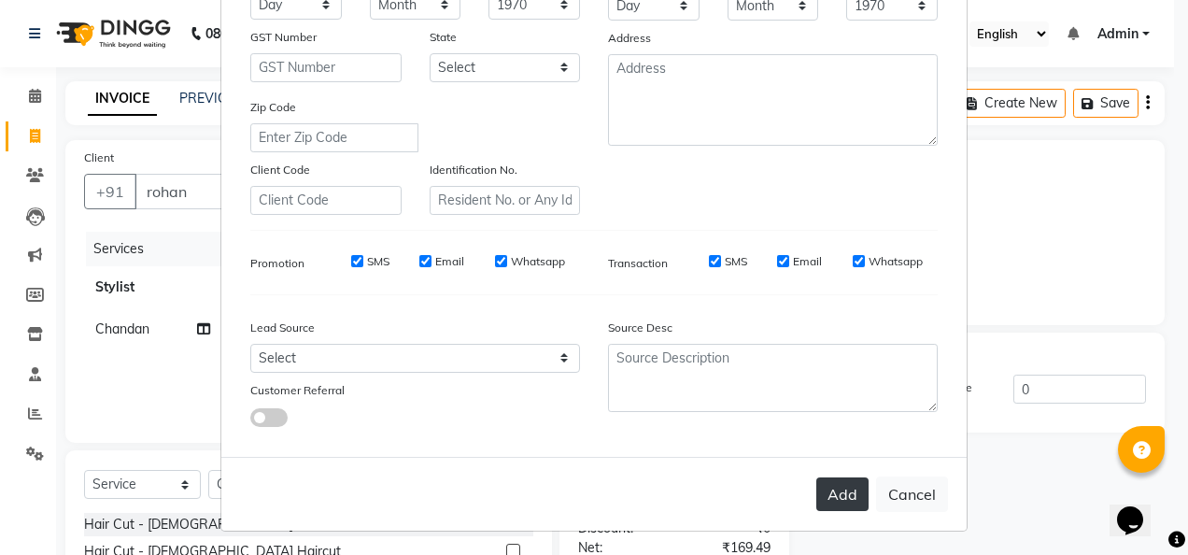
click at [846, 481] on button "Add" at bounding box center [842, 494] width 52 height 34
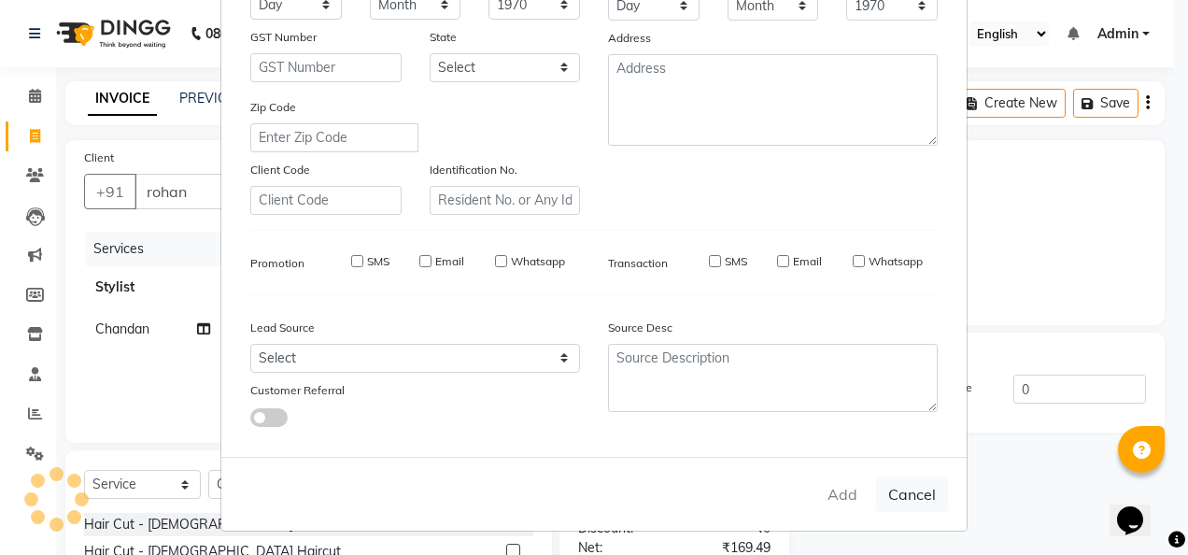
type input "9970694199"
select select
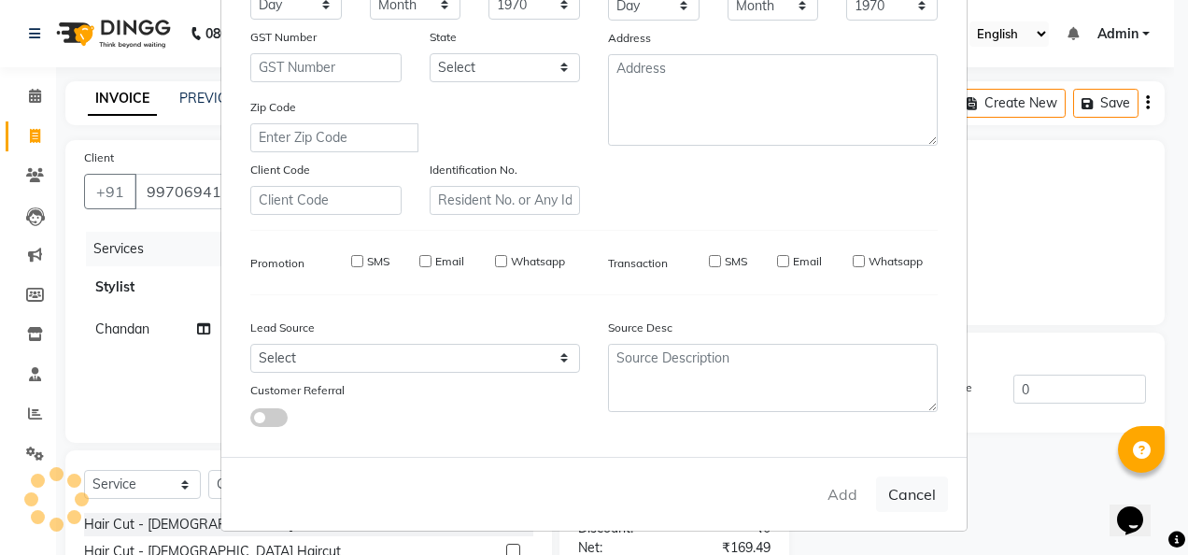
select select
checkbox input "false"
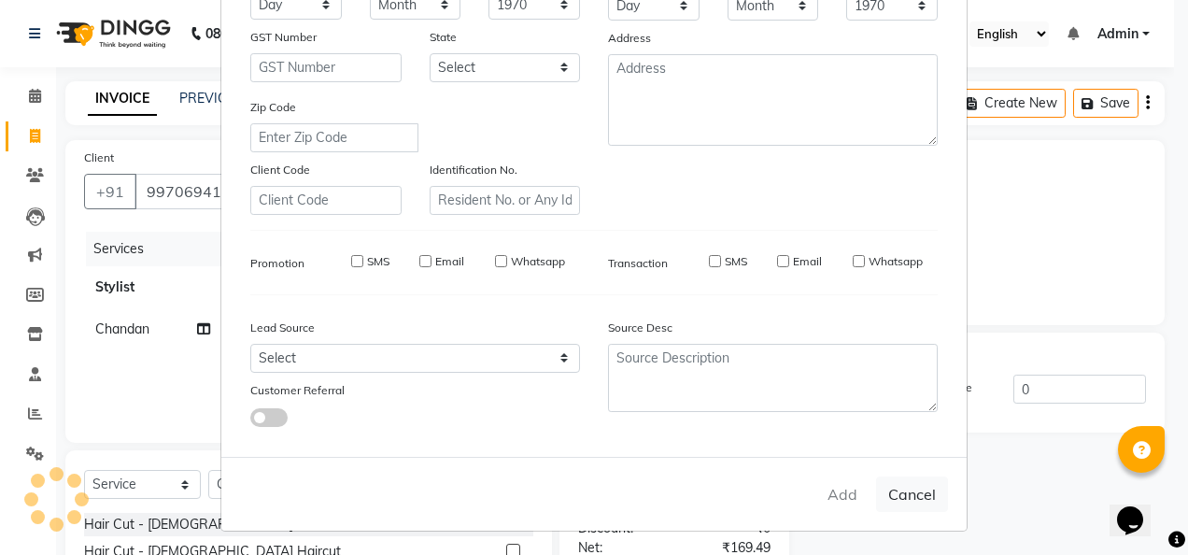
checkbox input "false"
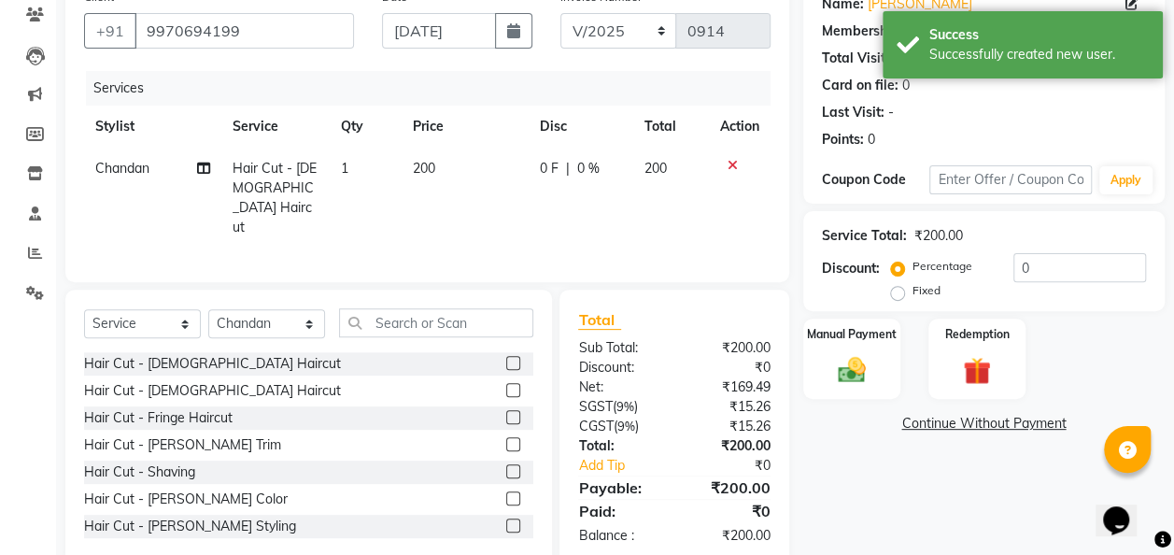
scroll to position [162, 0]
click at [852, 379] on img at bounding box center [851, 369] width 47 height 34
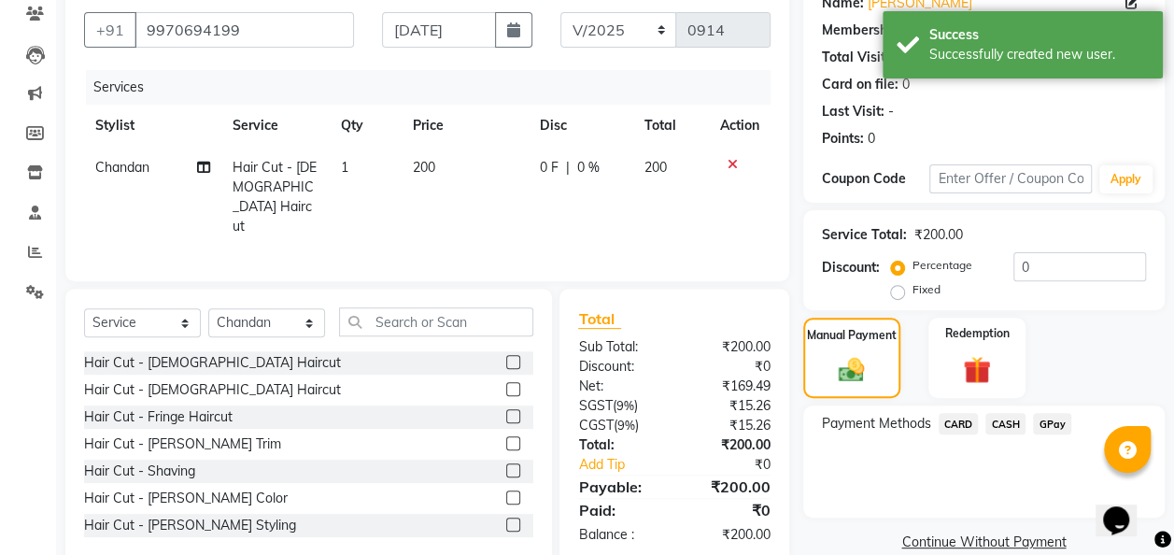
click at [1050, 418] on span "GPay" at bounding box center [1052, 423] width 38 height 21
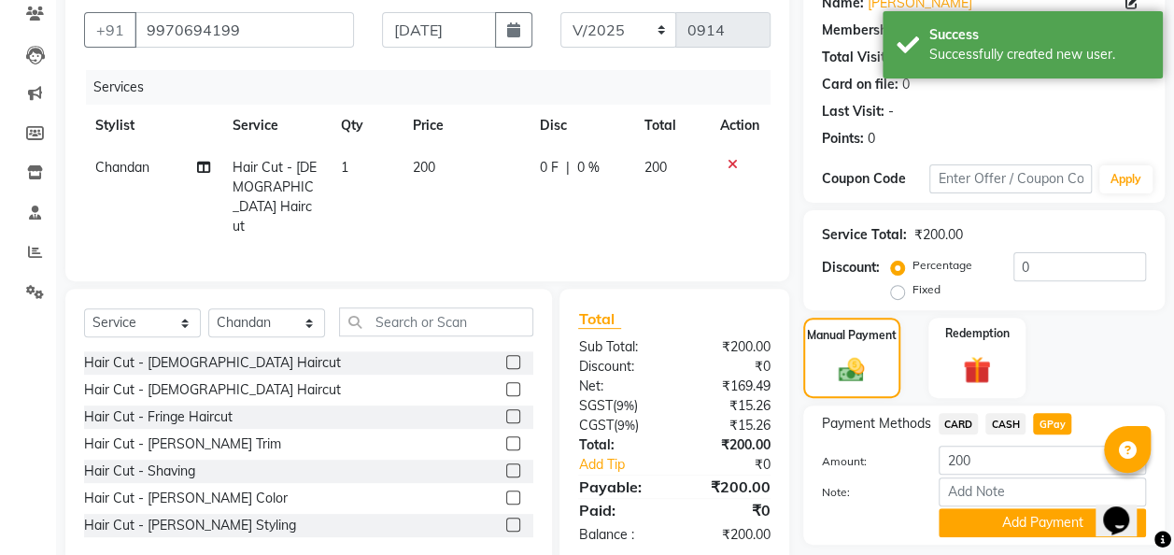
scroll to position [217, 0]
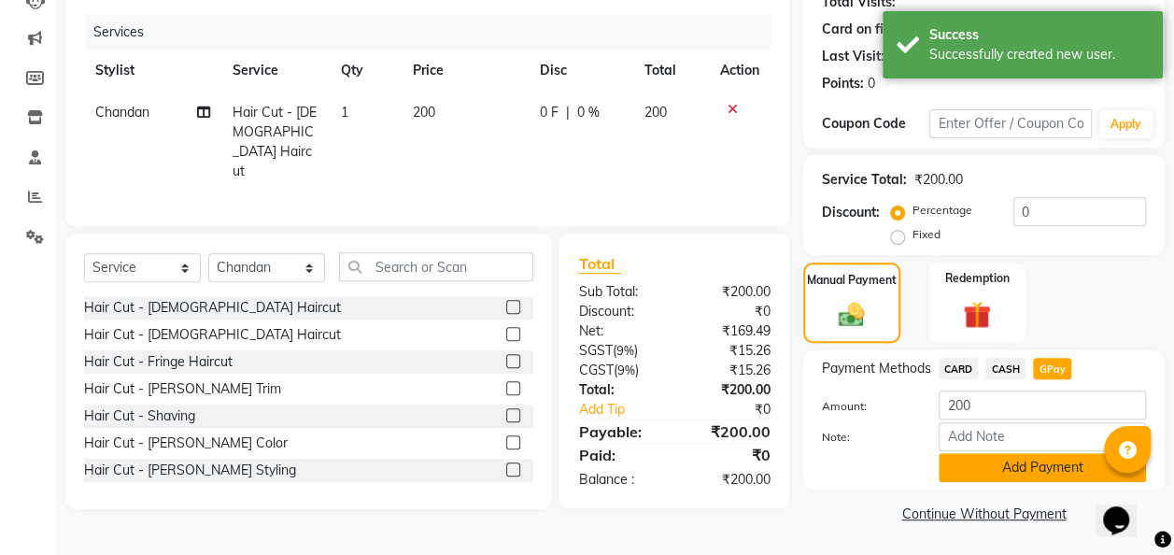
click at [1009, 470] on button "Add Payment" at bounding box center [1041, 467] width 207 height 29
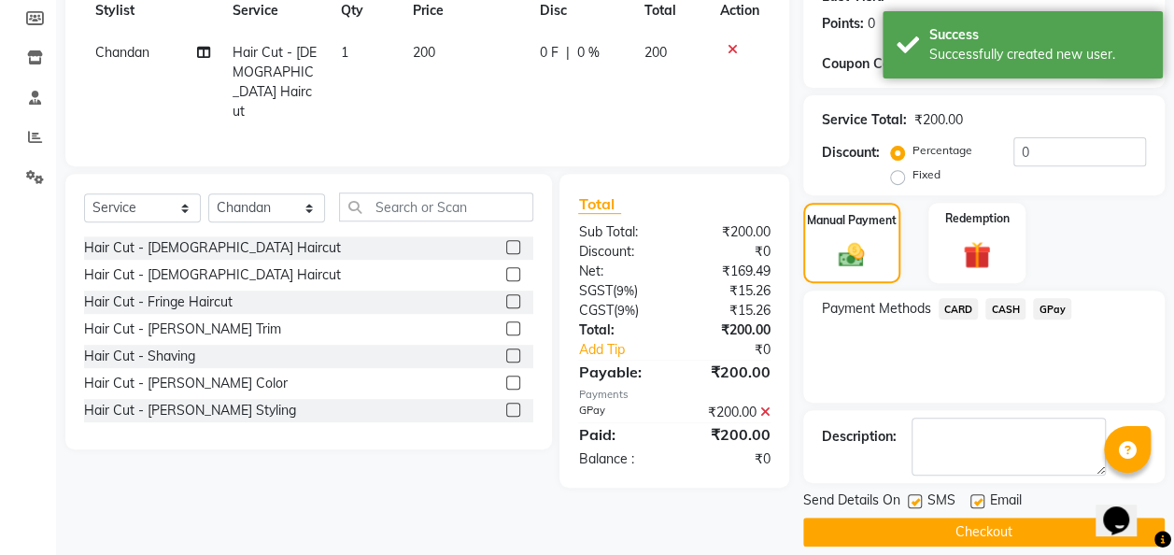
scroll to position [295, 0]
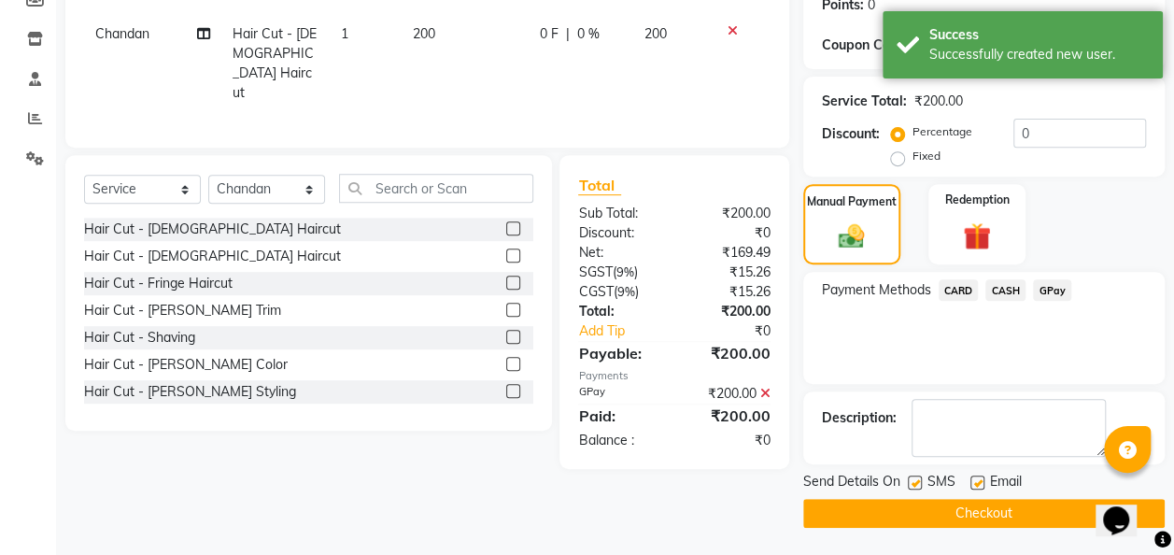
click at [979, 512] on button "Checkout" at bounding box center [983, 513] width 361 height 29
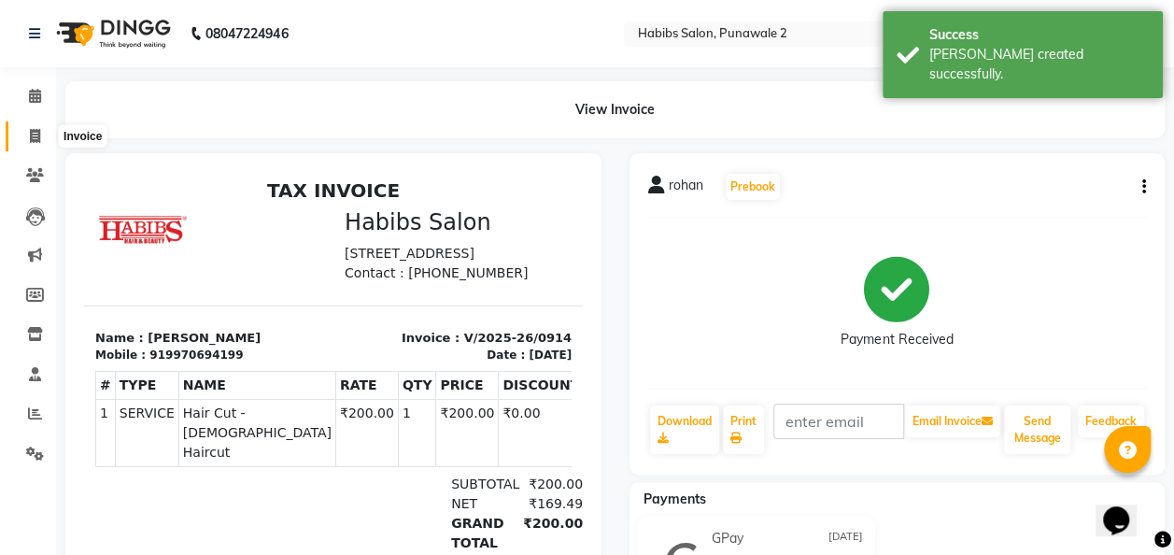
click at [34, 140] on icon at bounding box center [35, 136] width 10 height 14
select select "service"
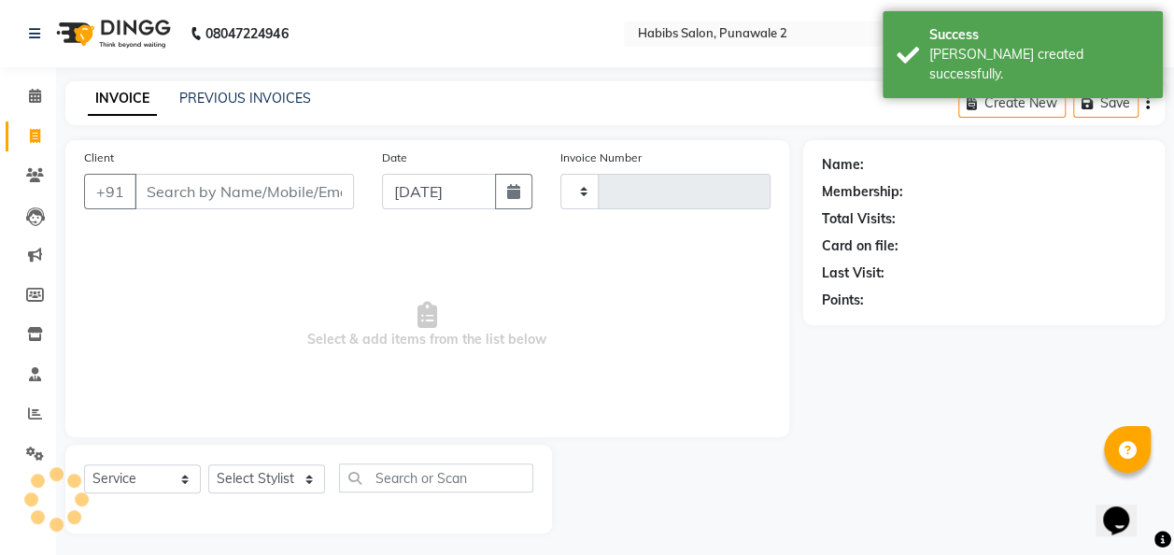
scroll to position [6, 0]
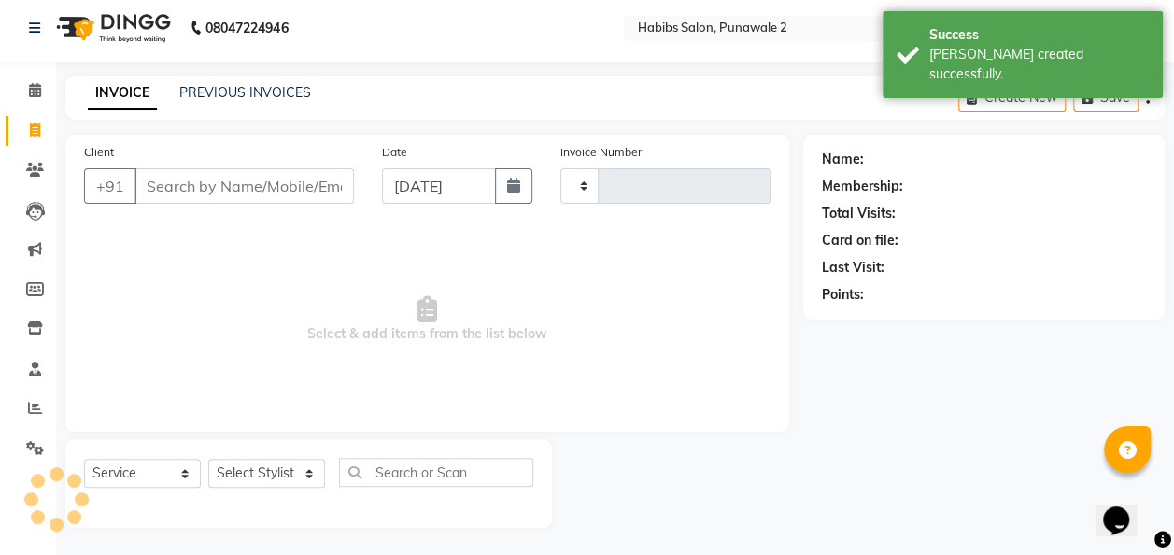
type input "0915"
select select "8475"
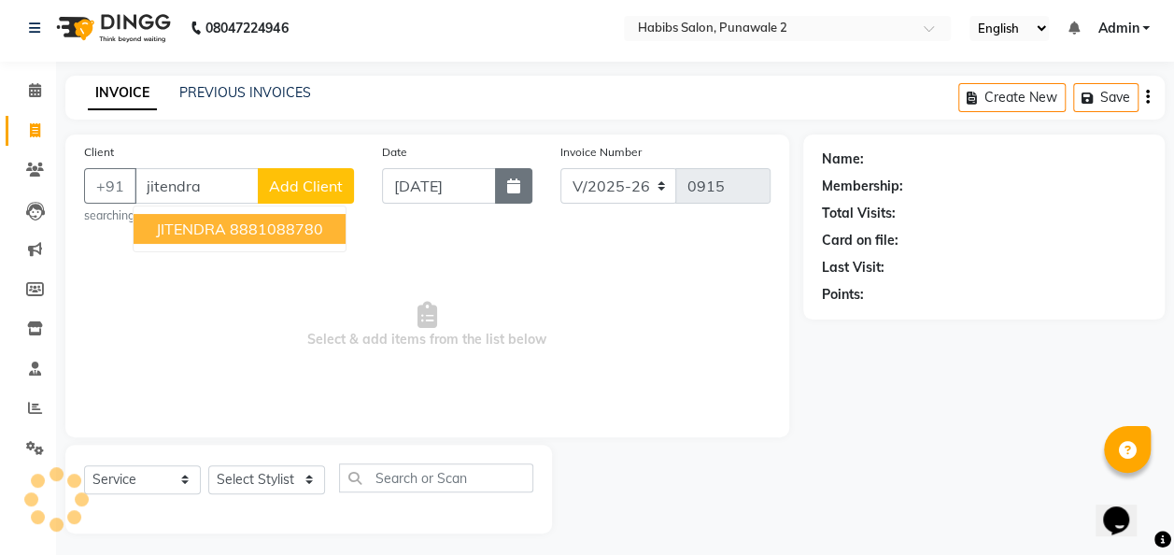
type input "jitendra"
click at [523, 191] on button "button" at bounding box center [513, 185] width 37 height 35
select select "9"
select select "2025"
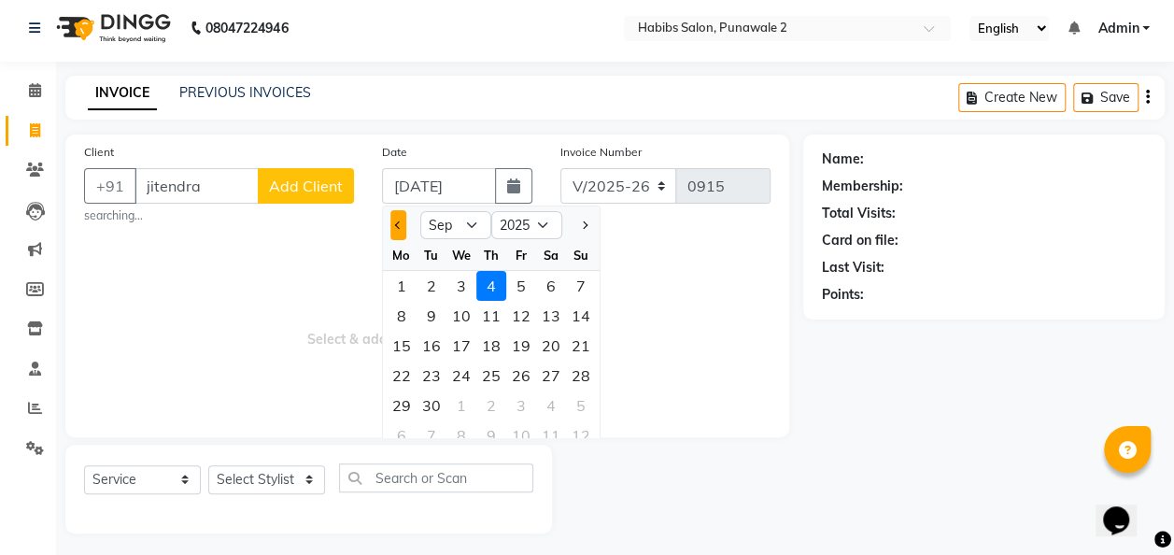
click at [394, 216] on button "Previous month" at bounding box center [398, 225] width 16 height 30
select select "8"
click at [489, 344] on div "14" at bounding box center [491, 346] width 30 height 30
type input "[DATE]"
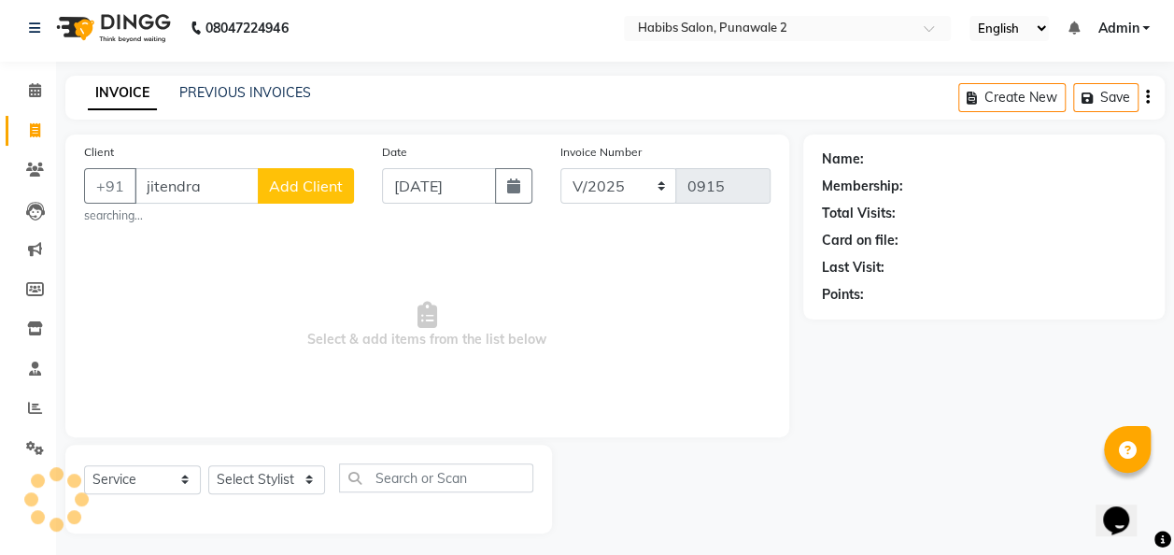
scroll to position [11, 0]
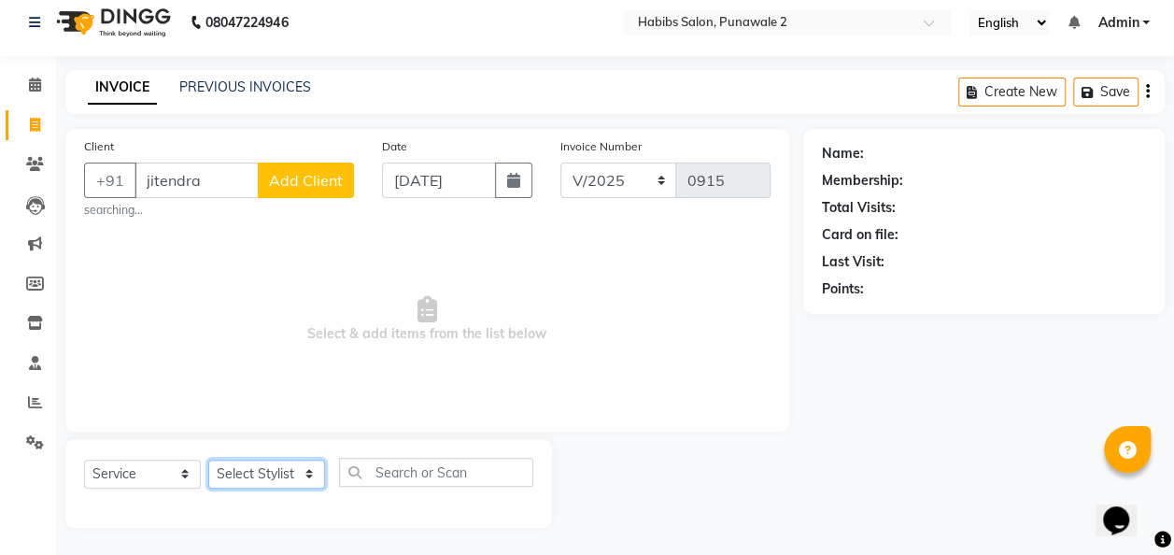
click at [261, 459] on select "Select Stylist Chandan Ganesh Gauri [PERSON_NAME] [PERSON_NAME] nikhil [PERSON_…" at bounding box center [266, 473] width 117 height 29
select select "82974"
click at [208, 459] on select "Select Stylist Chandan Ganesh Gauri [PERSON_NAME] [PERSON_NAME] nikhil [PERSON_…" at bounding box center [266, 473] width 117 height 29
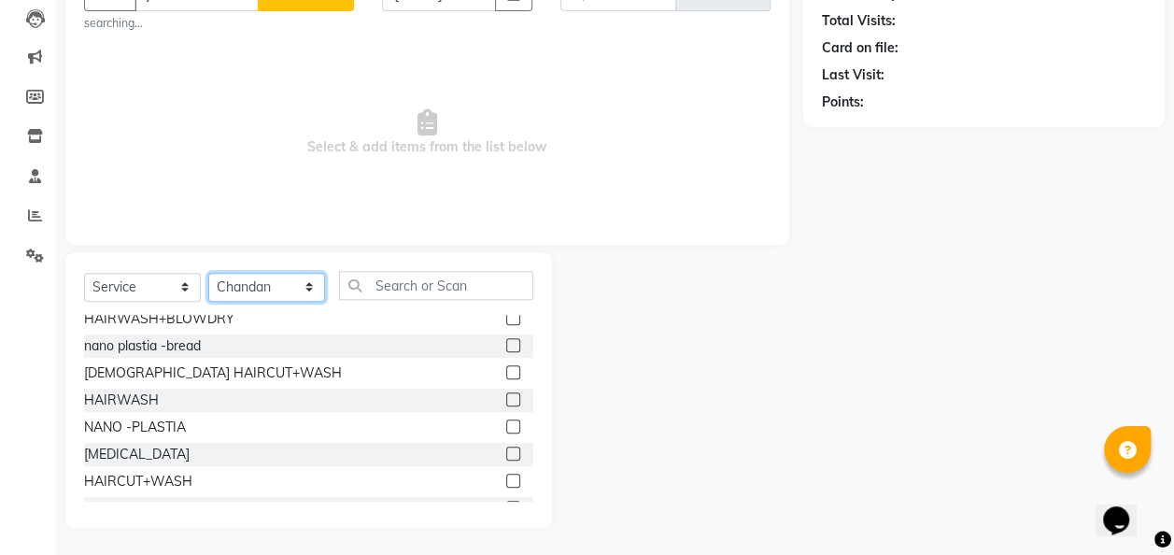
scroll to position [415, 0]
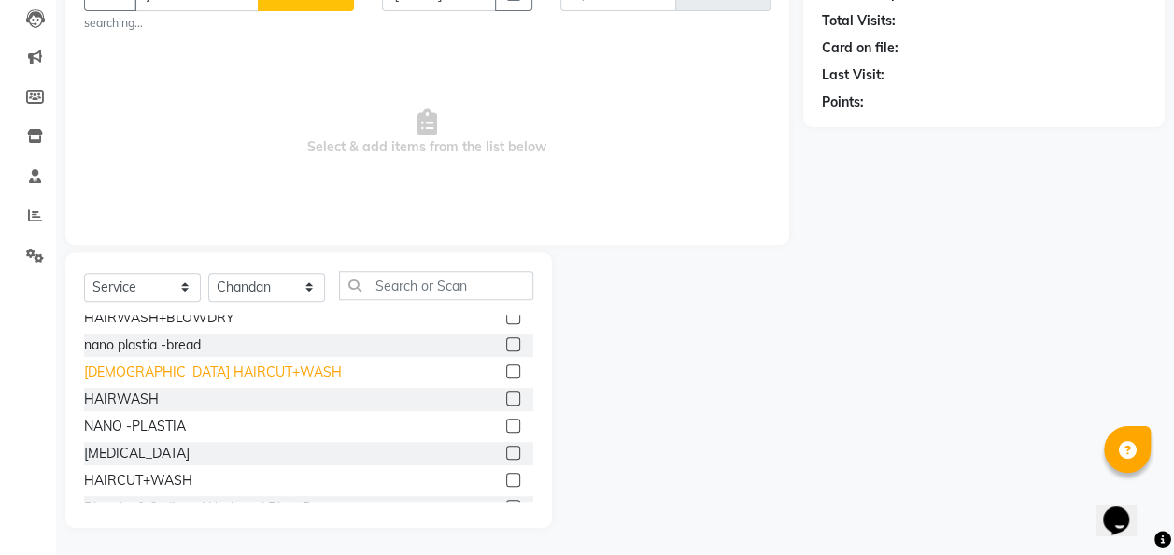
click at [219, 372] on div "[DEMOGRAPHIC_DATA] HAIRCUT+WASH" at bounding box center [213, 372] width 258 height 20
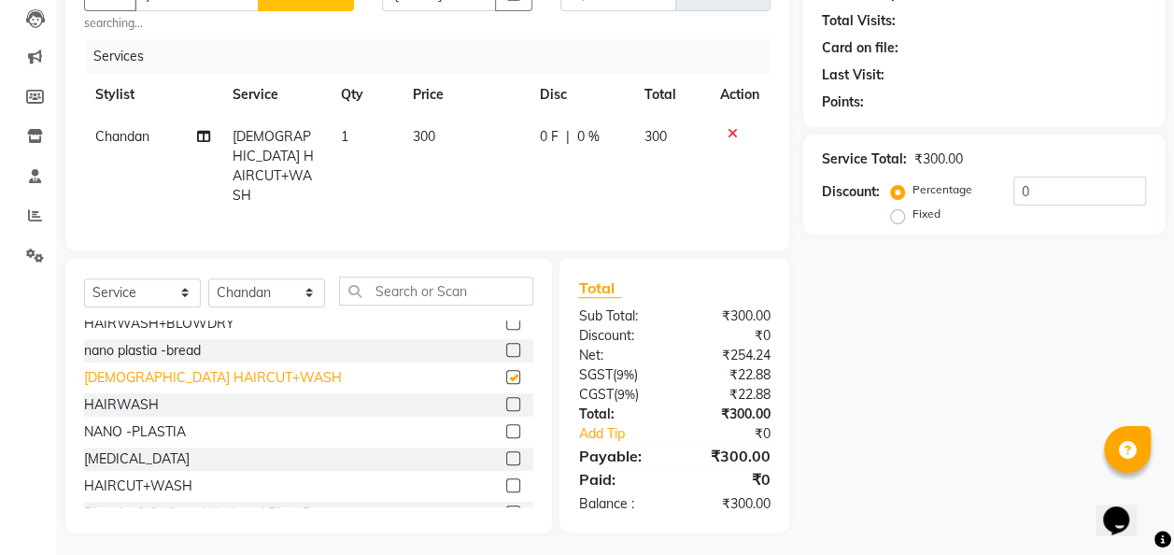
checkbox input "false"
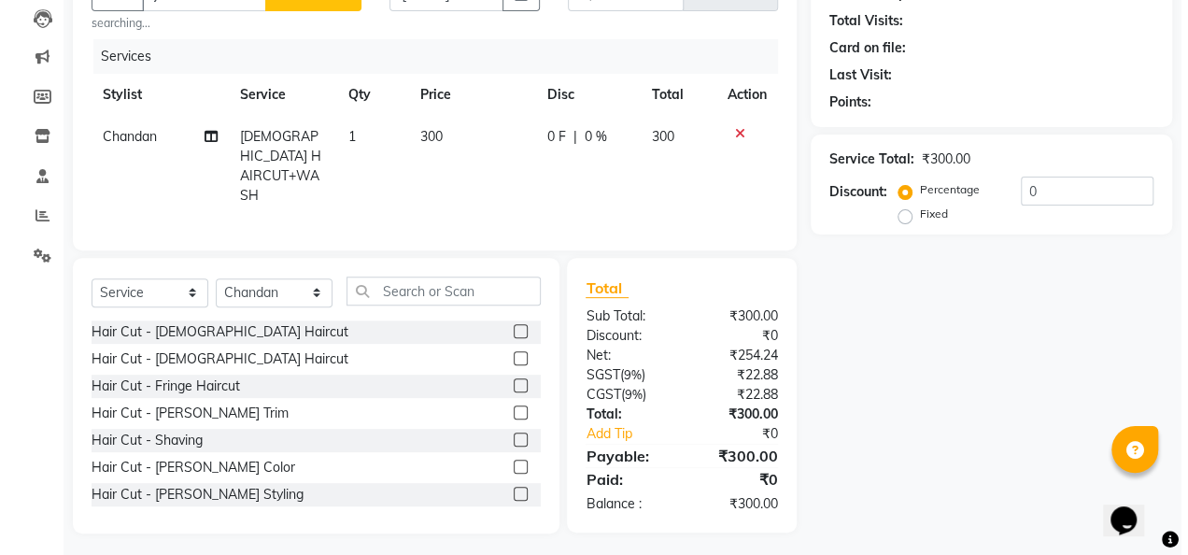
scroll to position [0, 0]
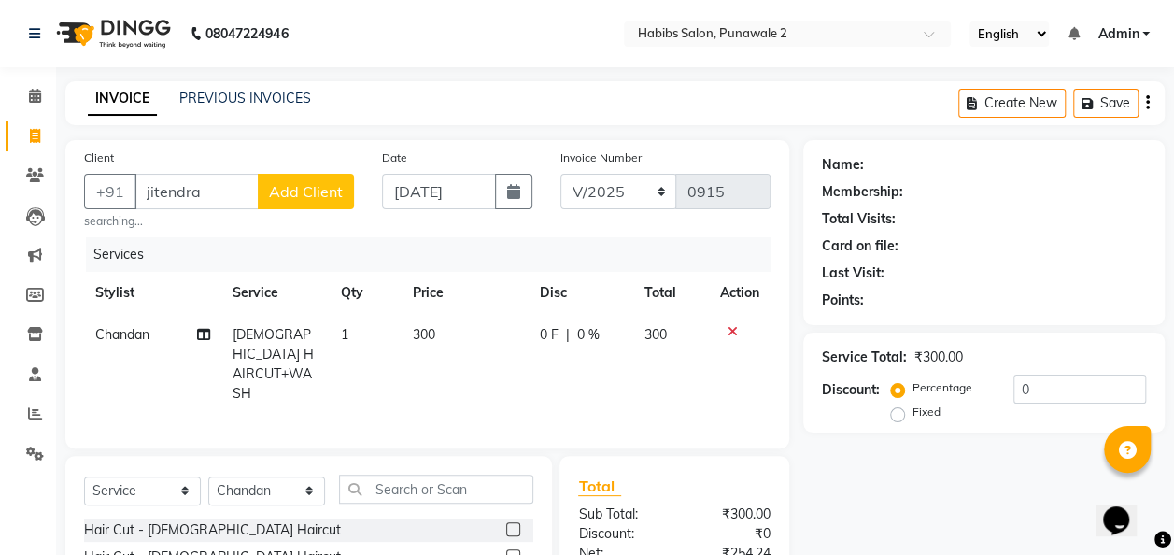
click at [303, 189] on span "Add Client" at bounding box center [306, 191] width 74 height 19
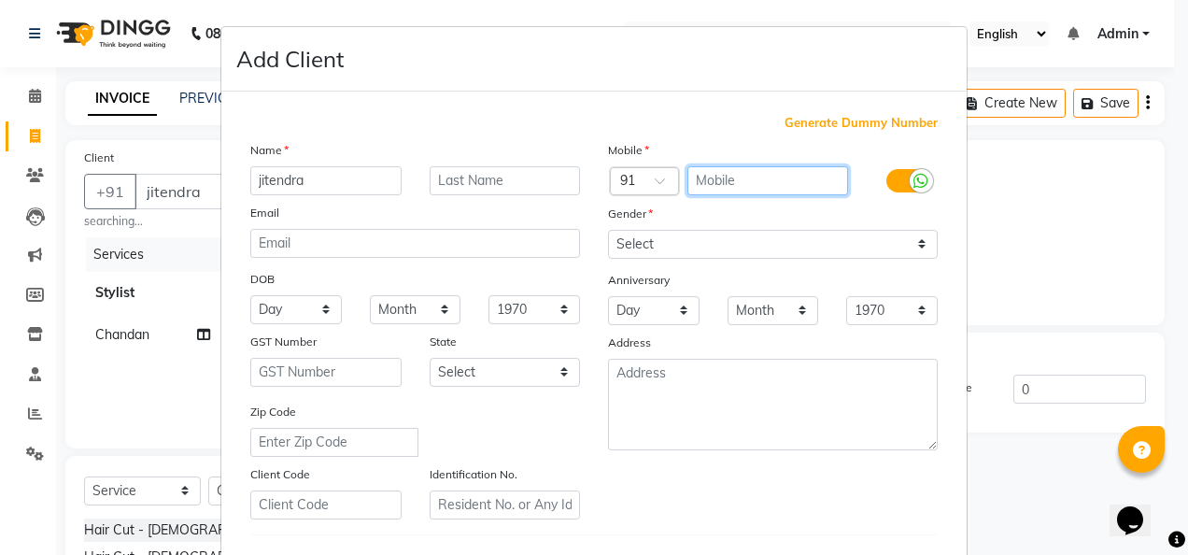
drag, startPoint x: 751, startPoint y: 189, endPoint x: 699, endPoint y: 178, distance: 53.3
click at [751, 189] on input "text" at bounding box center [768, 180] width 162 height 29
type input "999894577"
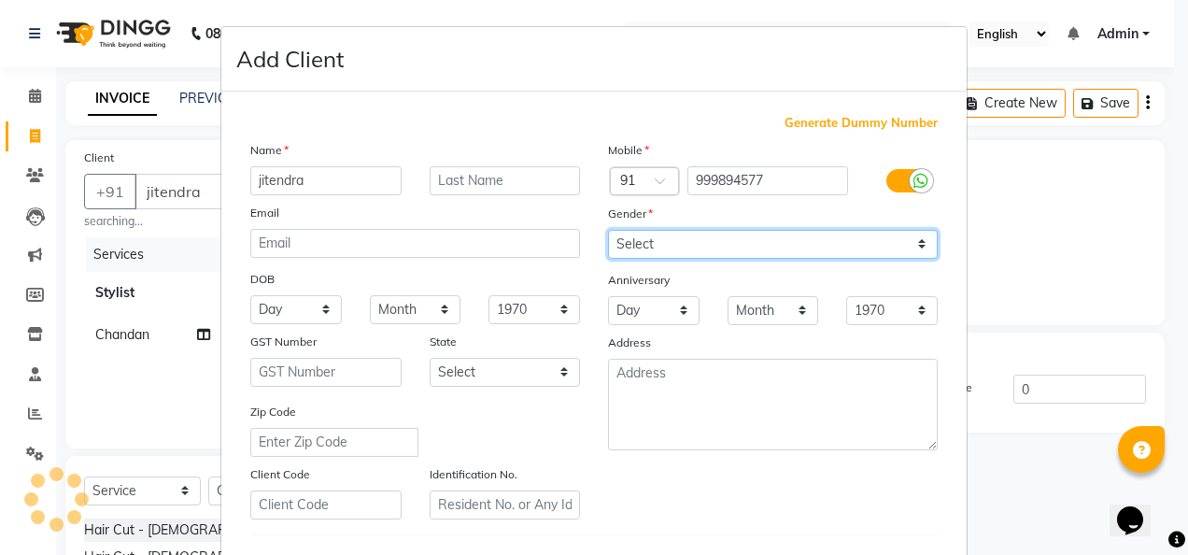
click at [919, 246] on select "Select [DEMOGRAPHIC_DATA] [DEMOGRAPHIC_DATA] Other Prefer Not To Say" at bounding box center [773, 244] width 330 height 29
select select "[DEMOGRAPHIC_DATA]"
click at [608, 230] on select "Select [DEMOGRAPHIC_DATA] [DEMOGRAPHIC_DATA] Other Prefer Not To Say" at bounding box center [773, 244] width 330 height 29
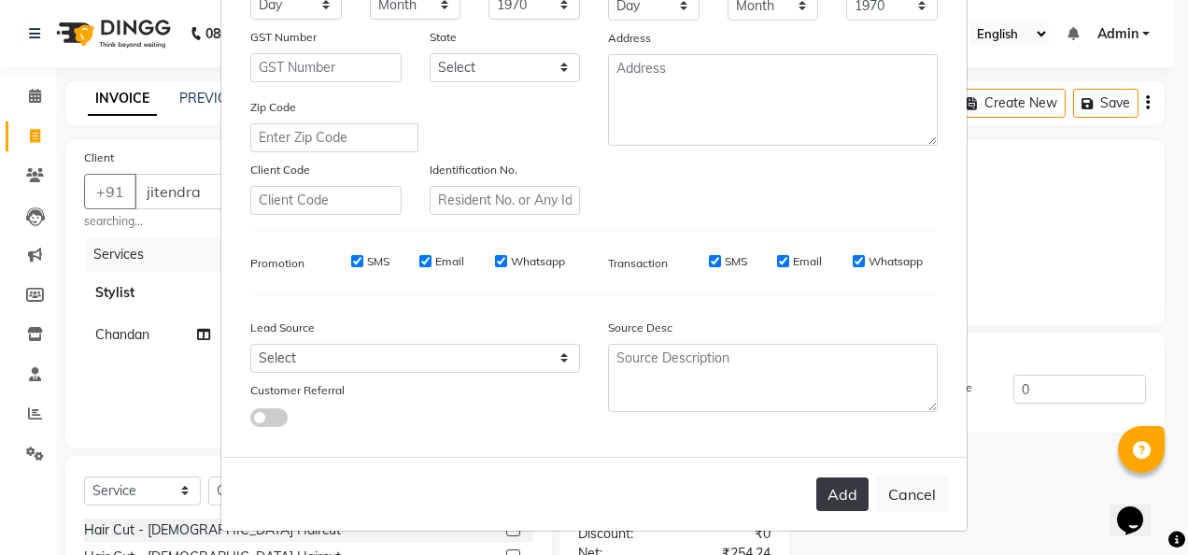
click at [837, 507] on button "Add" at bounding box center [842, 494] width 52 height 34
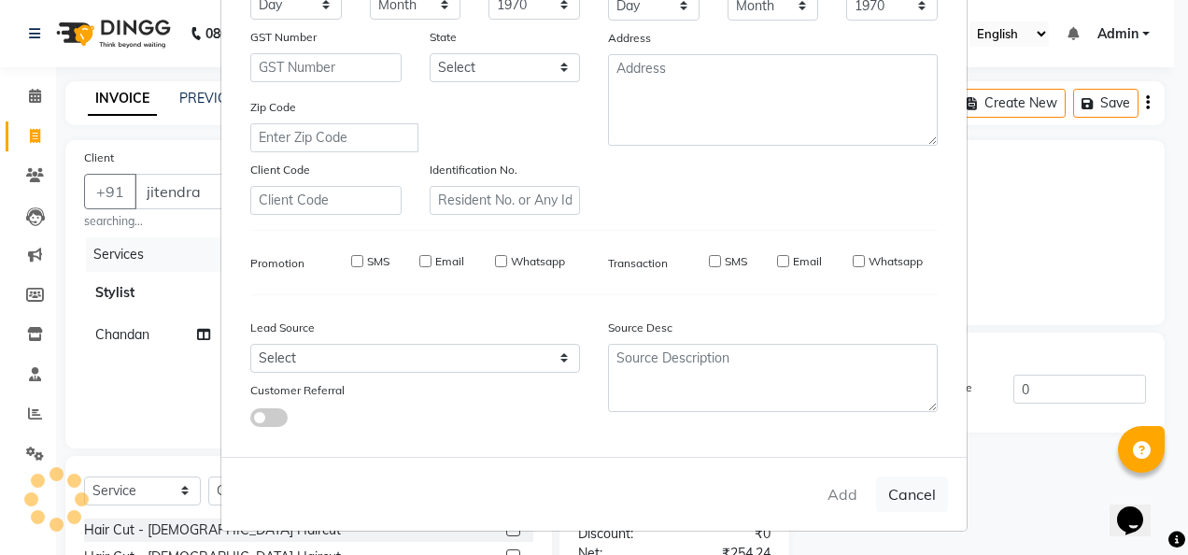
type input "999894577"
select select
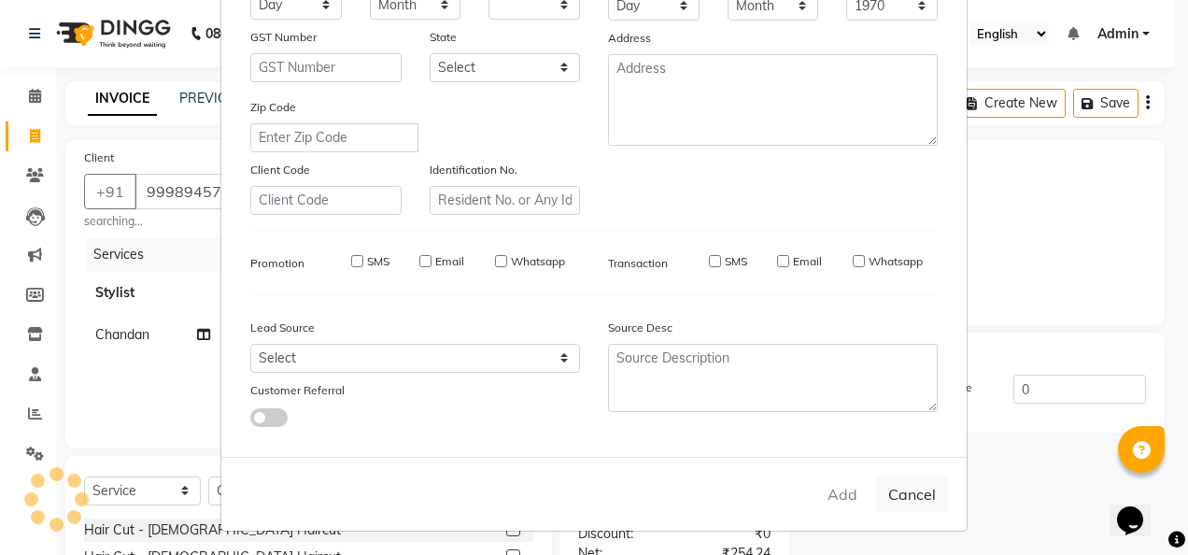
select select
checkbox input "false"
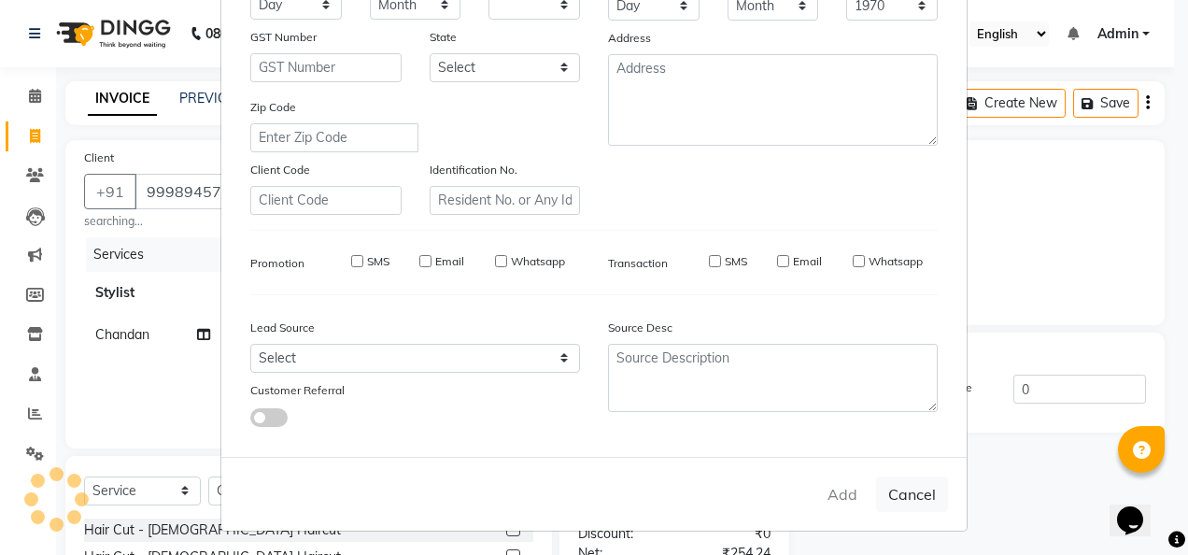
checkbox input "false"
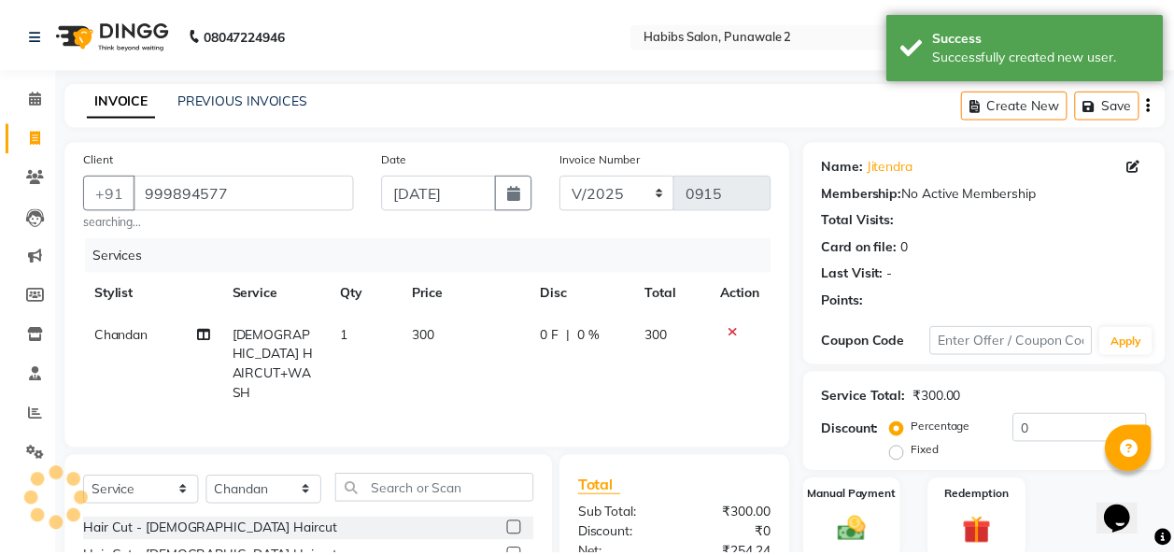
scroll to position [198, 0]
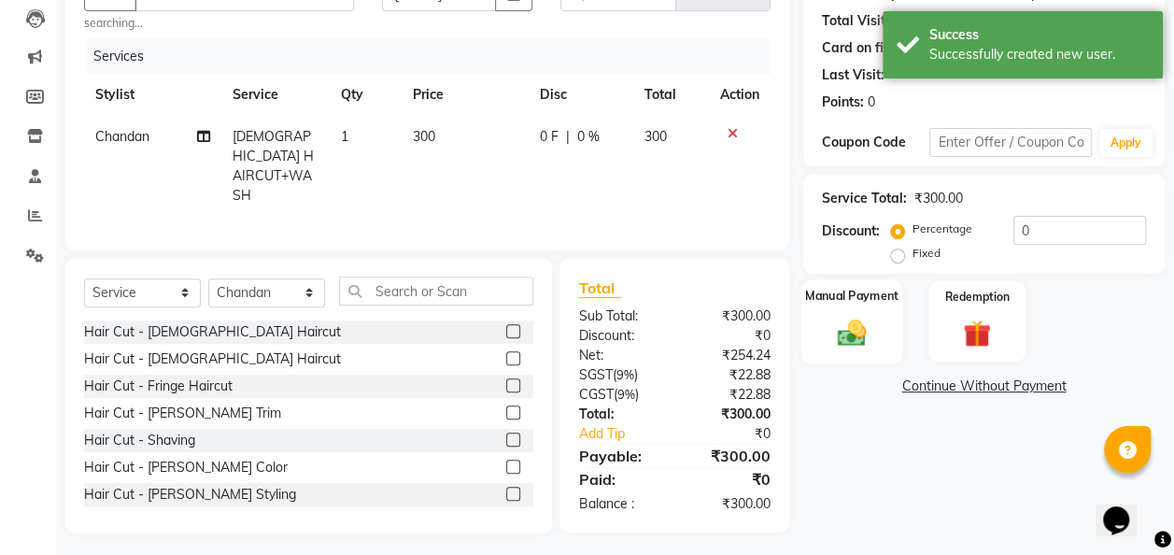
click at [859, 321] on img at bounding box center [851, 333] width 47 height 34
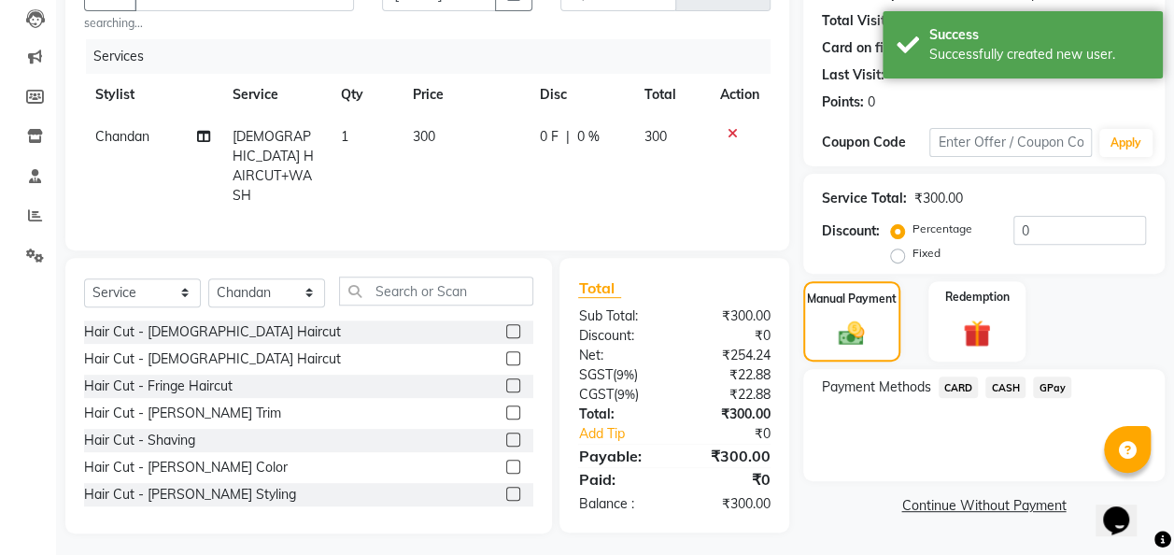
click at [1052, 381] on span "GPay" at bounding box center [1052, 386] width 38 height 21
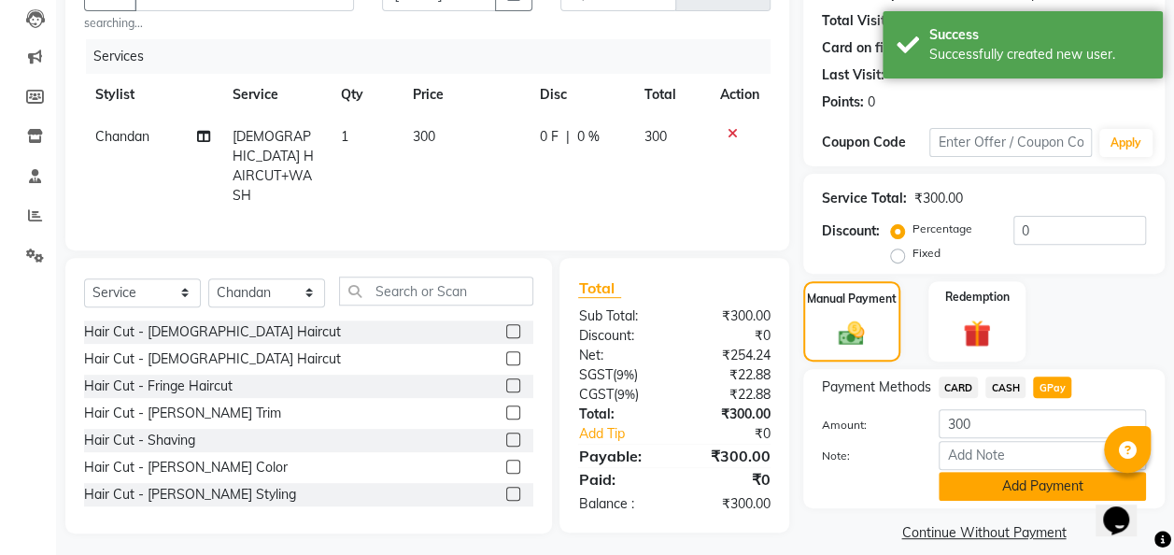
click at [1033, 495] on button "Add Payment" at bounding box center [1041, 486] width 207 height 29
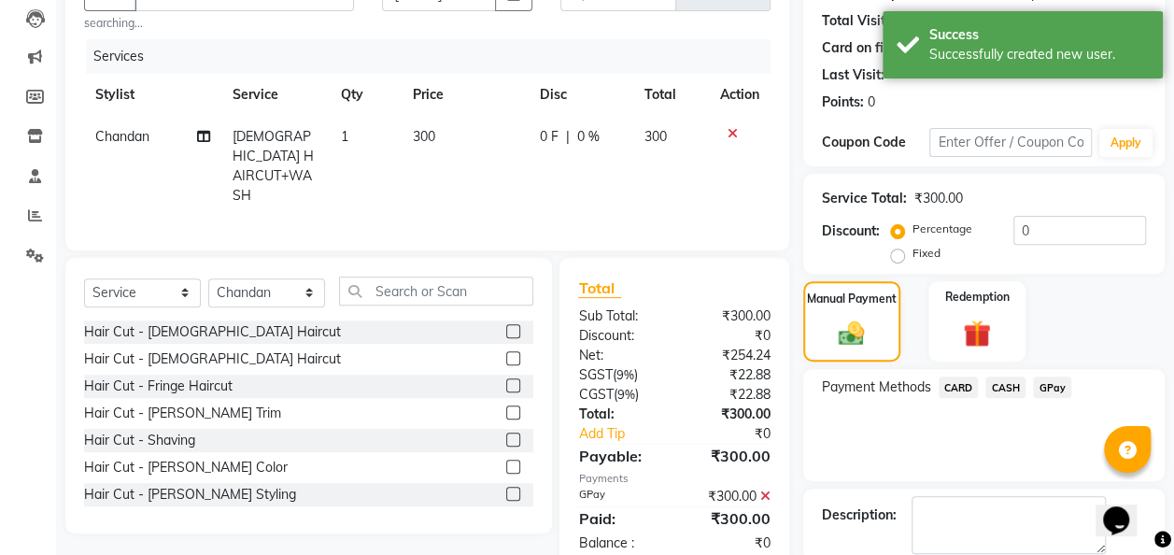
scroll to position [295, 0]
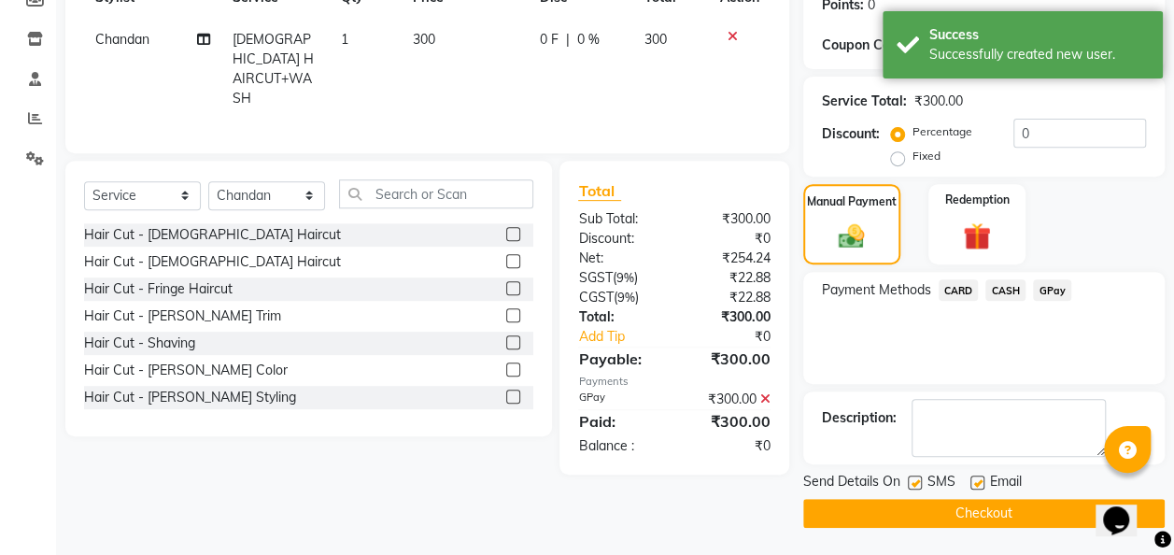
click at [1020, 512] on button "Checkout" at bounding box center [983, 513] width 361 height 29
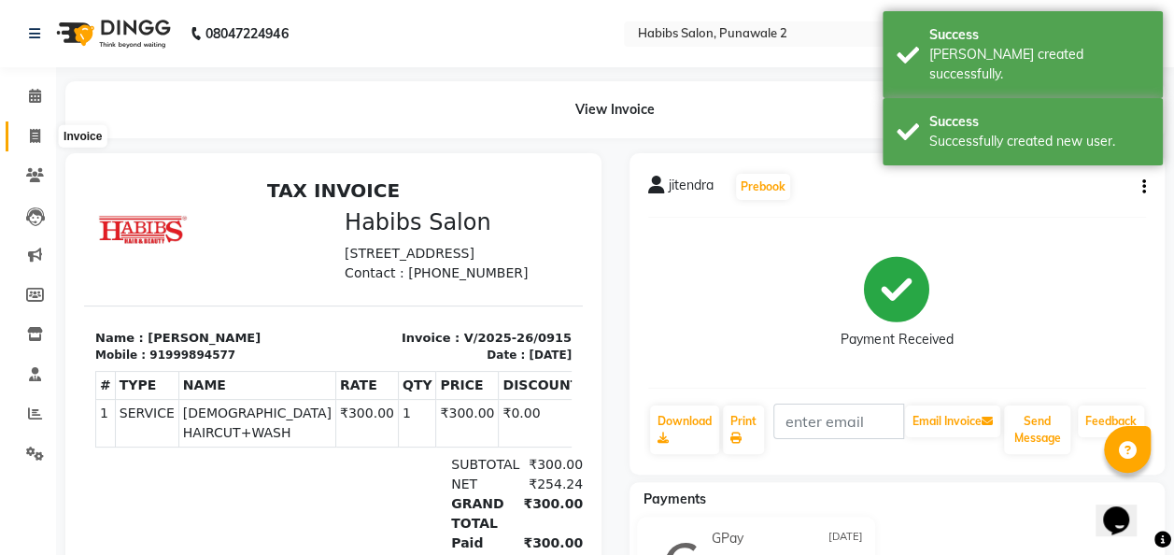
click at [36, 136] on icon at bounding box center [35, 136] width 10 height 14
select select "service"
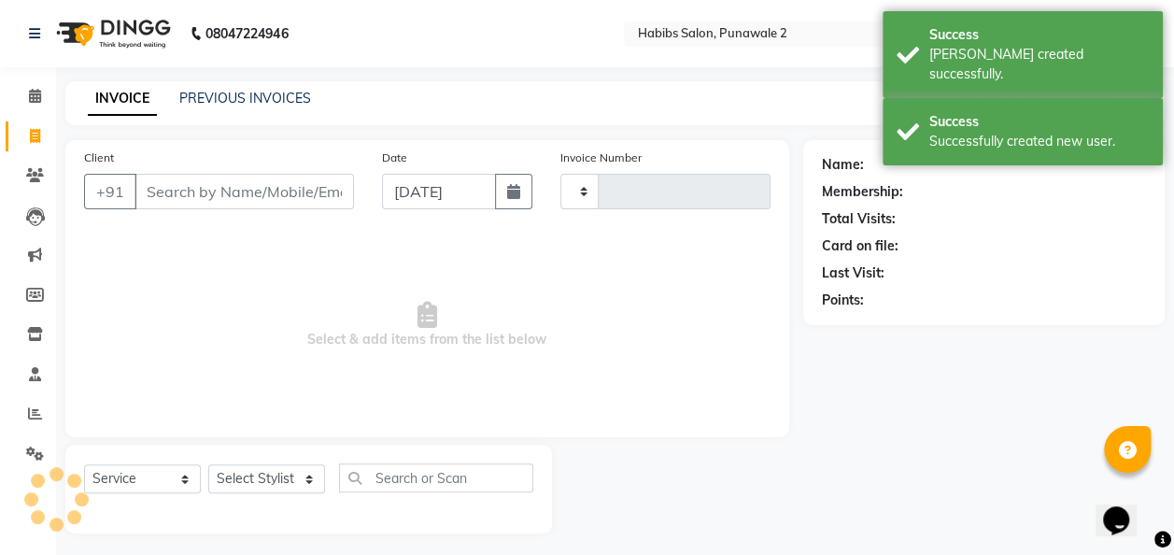
scroll to position [6, 0]
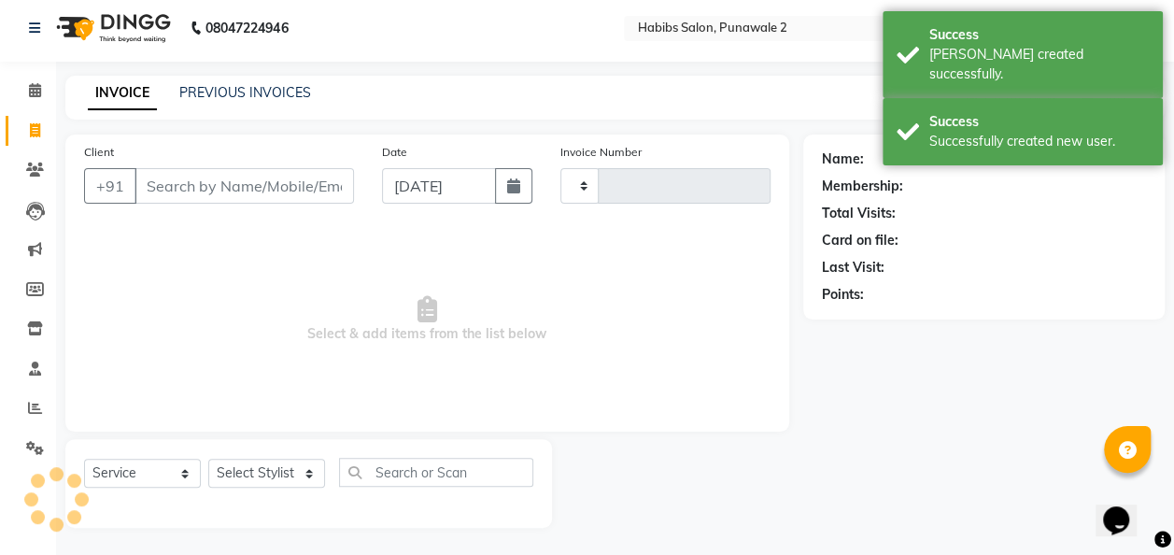
type input "0916"
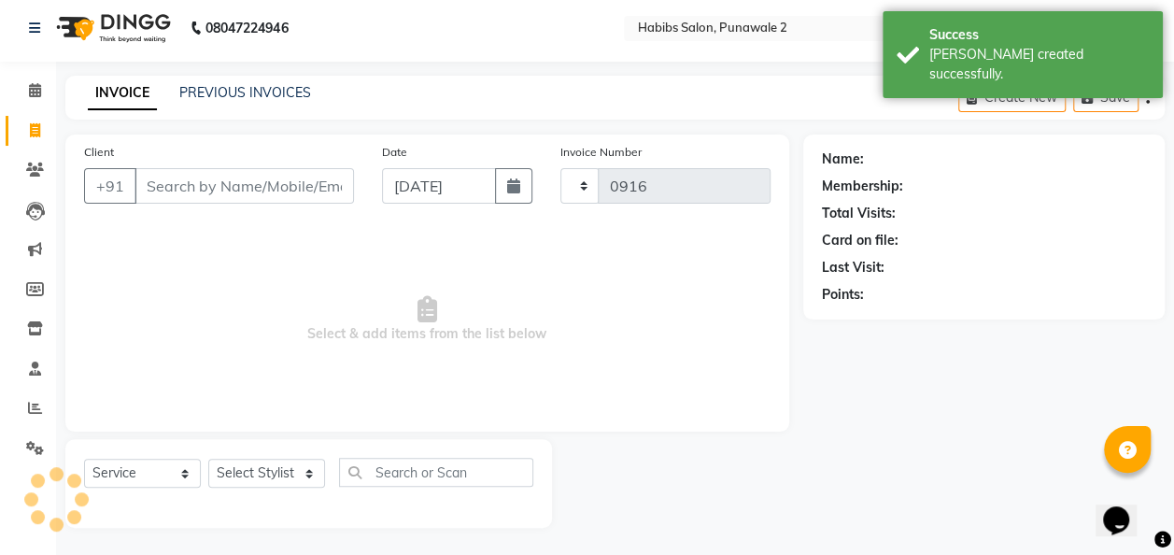
select select "8475"
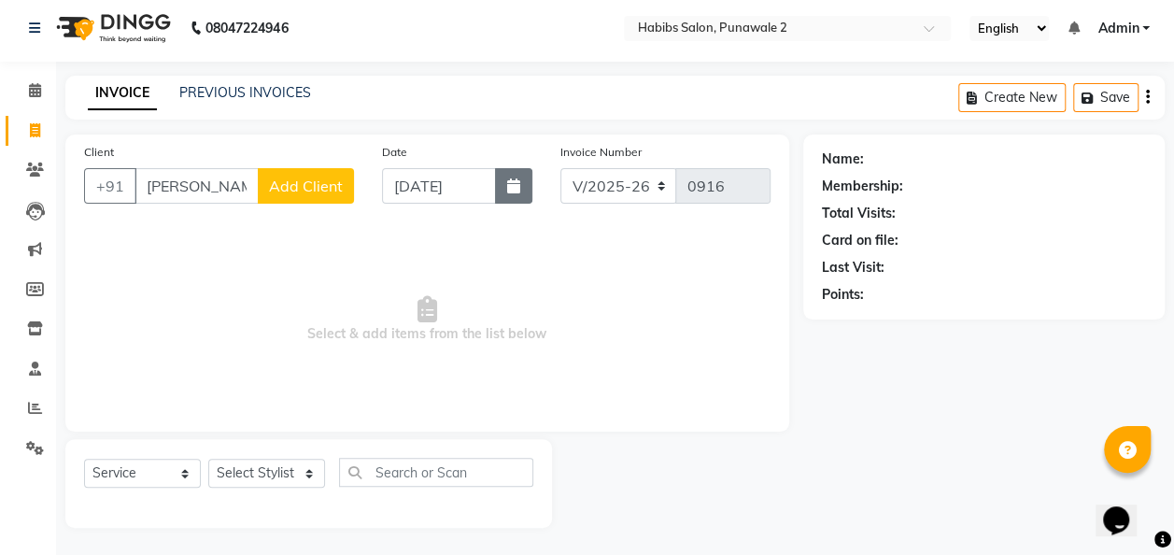
type input "[PERSON_NAME]"
click at [508, 180] on icon "button" at bounding box center [513, 185] width 13 height 15
select select "9"
select select "2025"
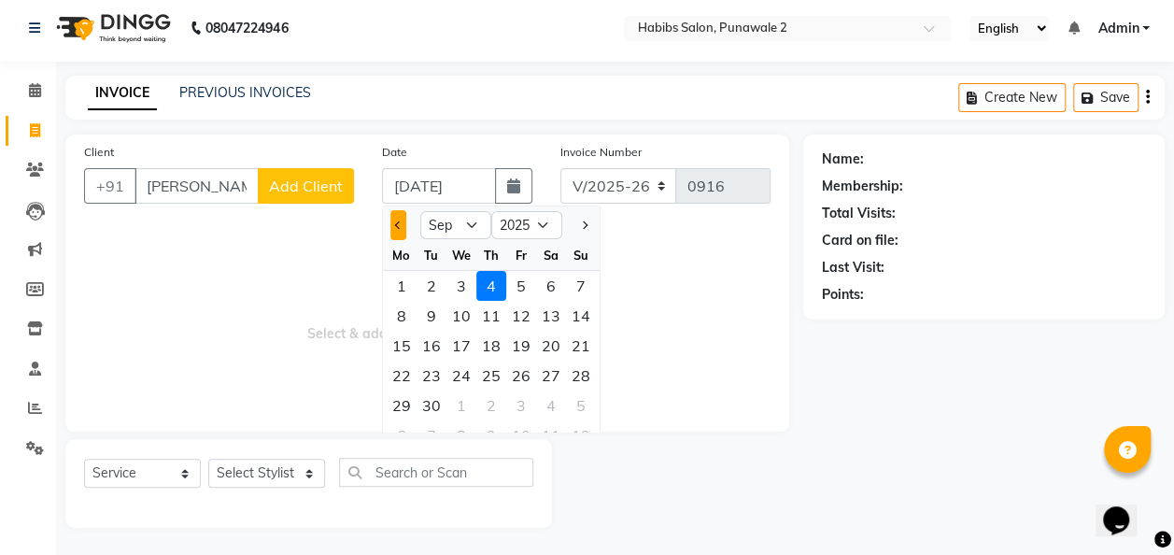
click at [391, 228] on button "Previous month" at bounding box center [398, 225] width 16 height 30
select select "8"
click at [483, 344] on div "14" at bounding box center [491, 346] width 30 height 30
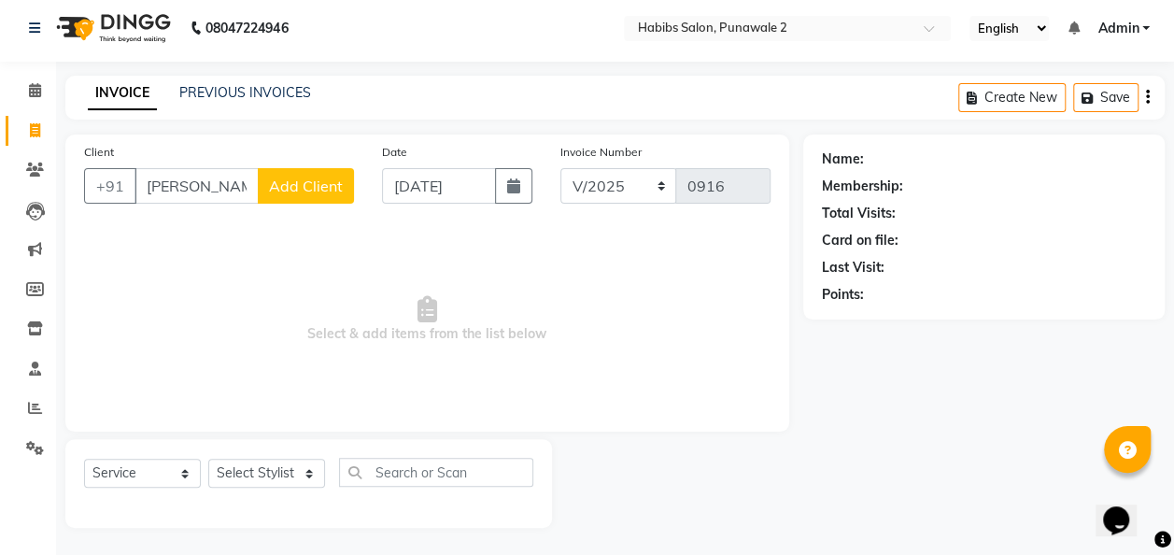
click at [289, 456] on div "Select Service Product Membership Package Voucher Prepaid Gift Card Select Styl…" at bounding box center [308, 483] width 487 height 89
click at [289, 473] on select "Select Stylist Chandan Ganesh Gauri [PERSON_NAME] [PERSON_NAME] nikhil [PERSON_…" at bounding box center [266, 473] width 117 height 29
click at [208, 459] on select "Select Stylist Chandan Ganesh Gauri [PERSON_NAME] [PERSON_NAME] nikhil [PERSON_…" at bounding box center [266, 473] width 117 height 29
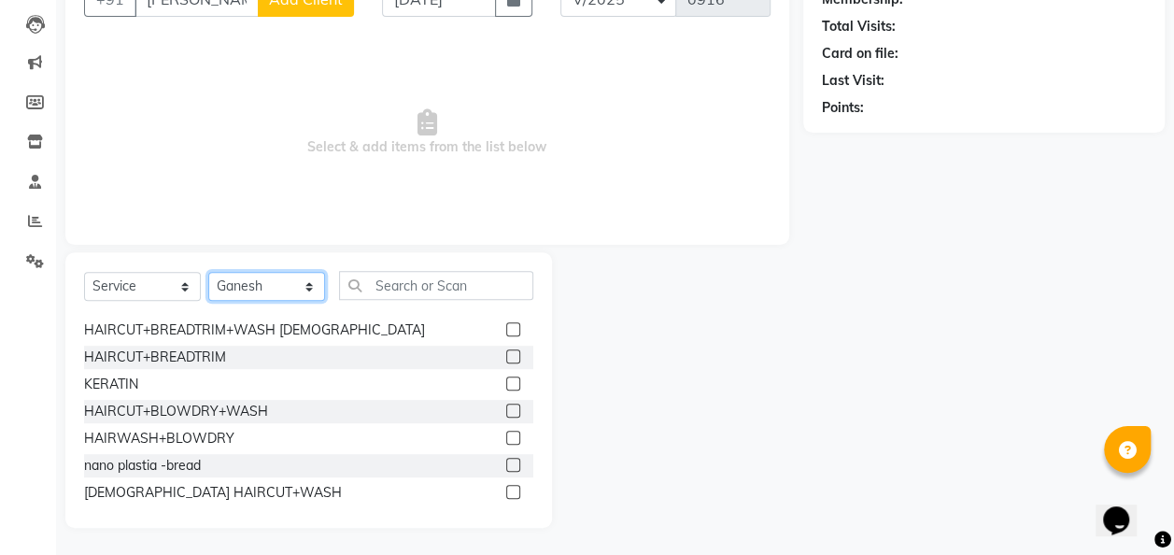
scroll to position [295, 0]
click at [206, 415] on div "HAIRCUT+BLOWDRY+WASH" at bounding box center [176, 411] width 184 height 20
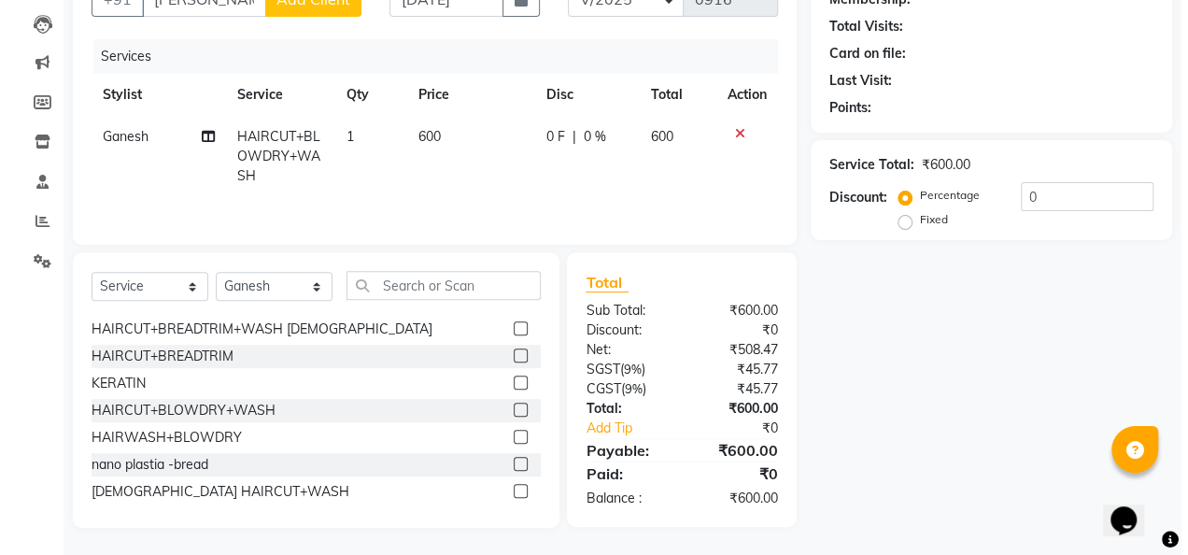
scroll to position [0, 0]
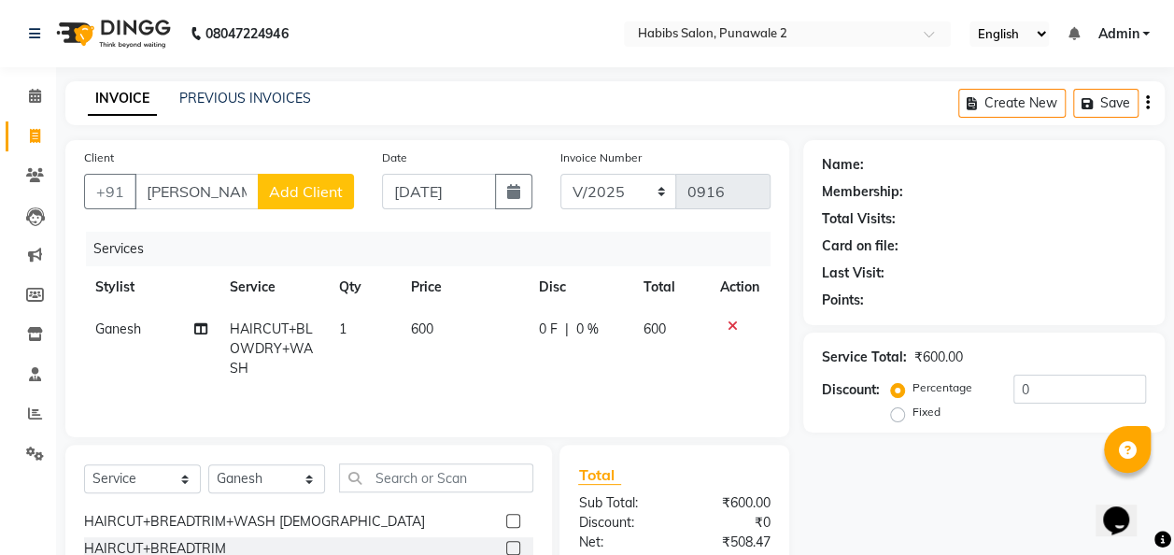
click at [292, 186] on span "Add Client" at bounding box center [306, 191] width 74 height 19
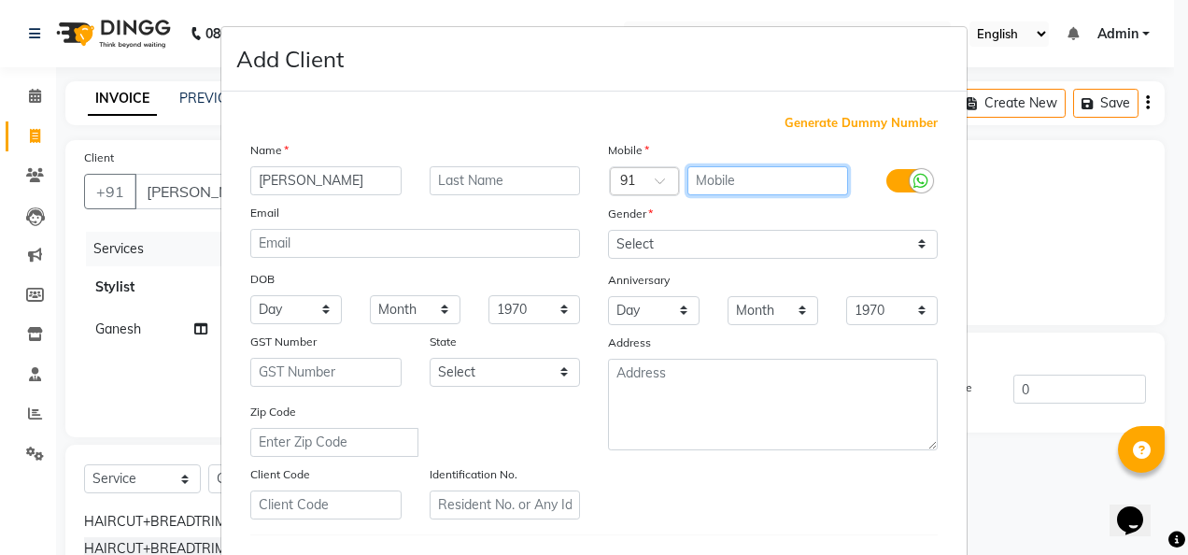
click at [732, 175] on input "text" at bounding box center [768, 180] width 162 height 29
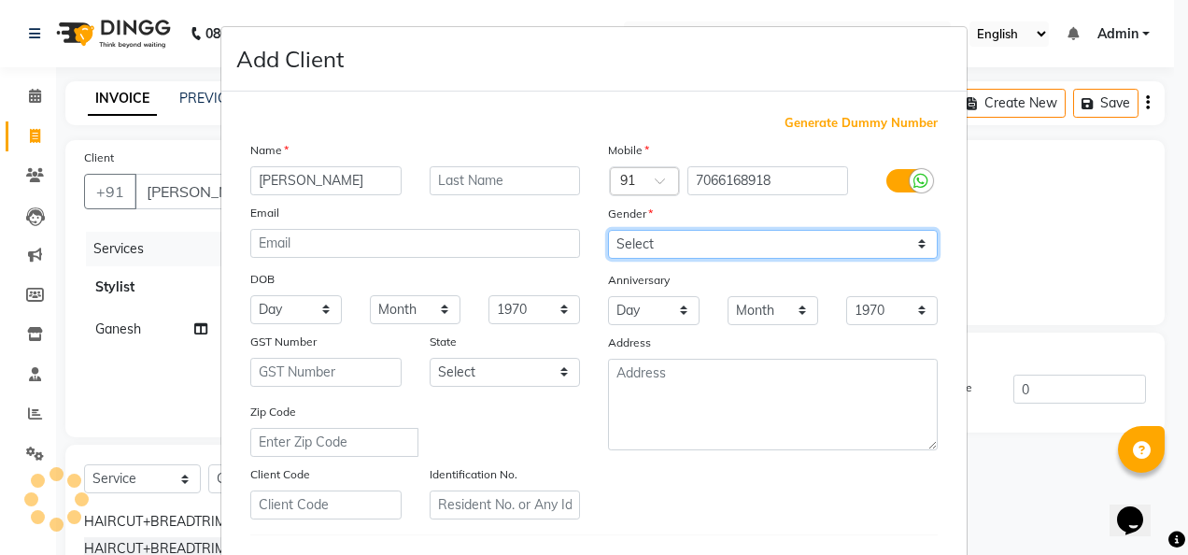
click at [908, 244] on select "Select [DEMOGRAPHIC_DATA] [DEMOGRAPHIC_DATA] Other Prefer Not To Say" at bounding box center [773, 244] width 330 height 29
click at [608, 230] on select "Select [DEMOGRAPHIC_DATA] [DEMOGRAPHIC_DATA] Other Prefer Not To Say" at bounding box center [773, 244] width 330 height 29
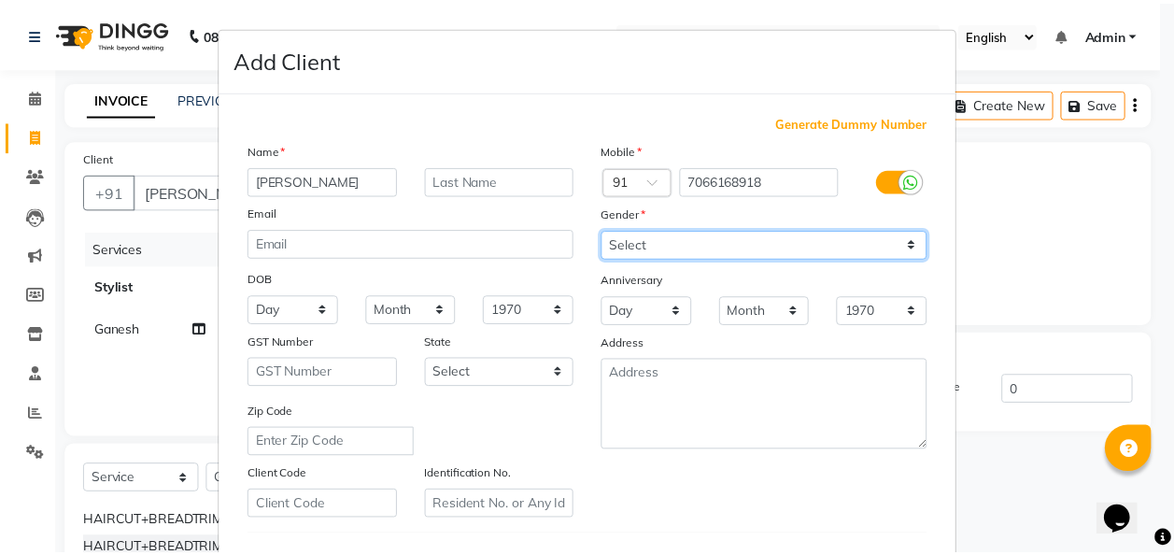
scroll to position [304, 0]
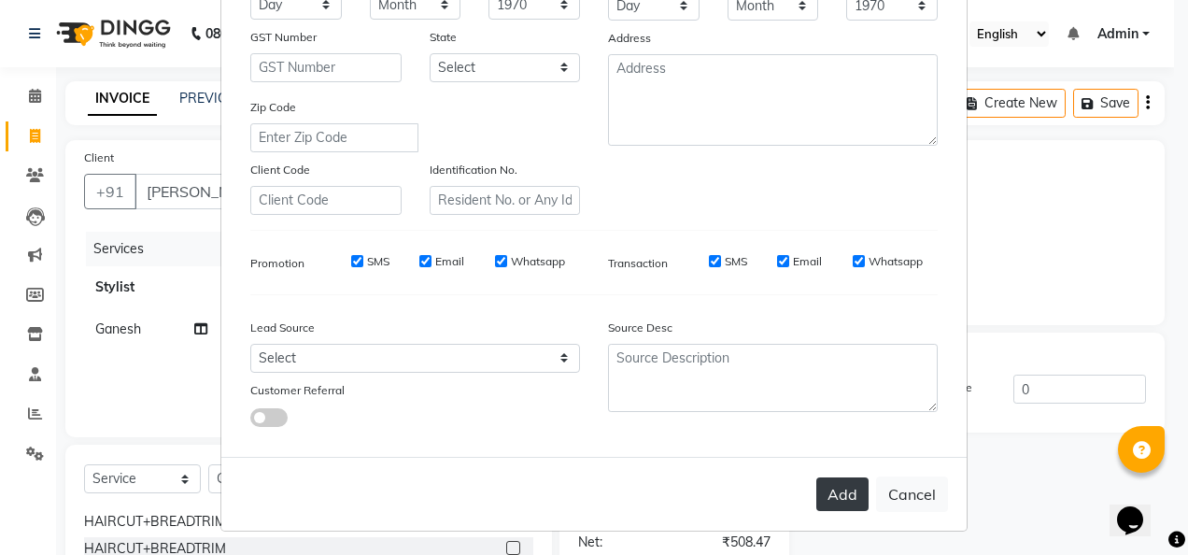
click at [841, 498] on button "Add" at bounding box center [842, 494] width 52 height 34
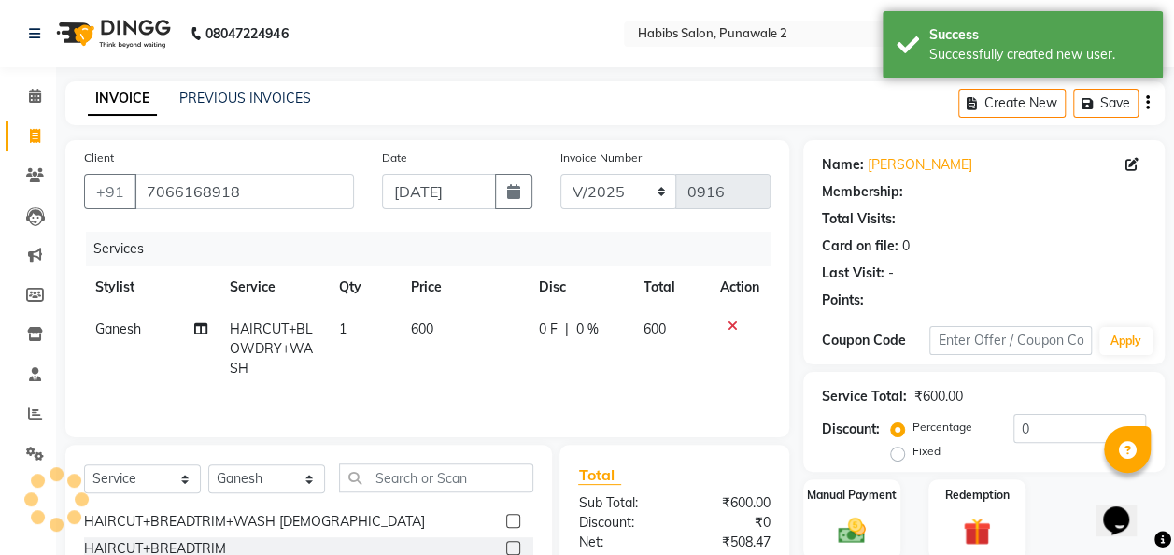
scroll to position [192, 0]
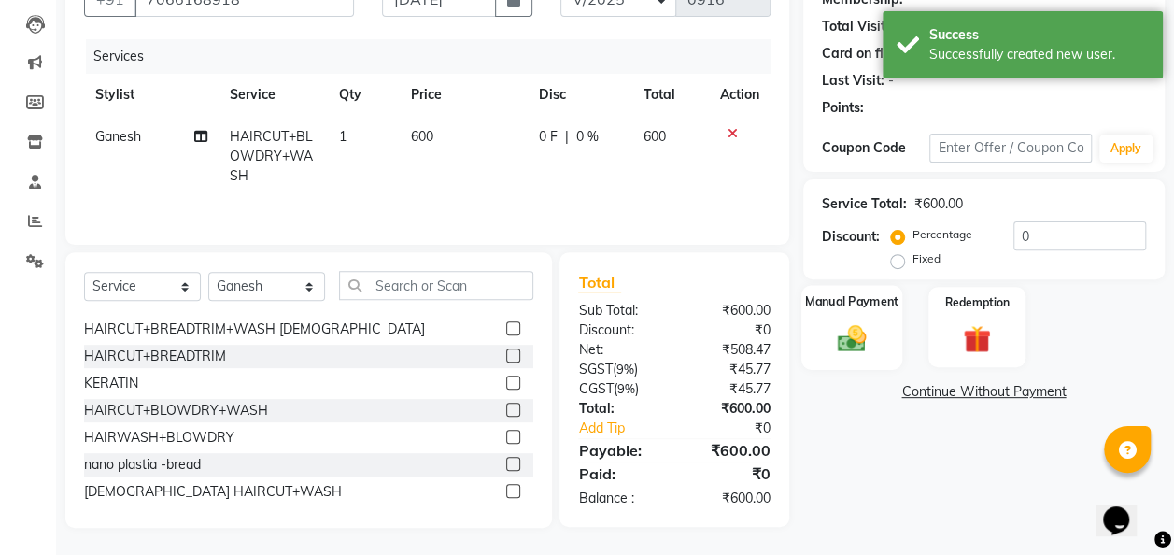
click at [872, 360] on div "Manual Payment" at bounding box center [852, 327] width 102 height 84
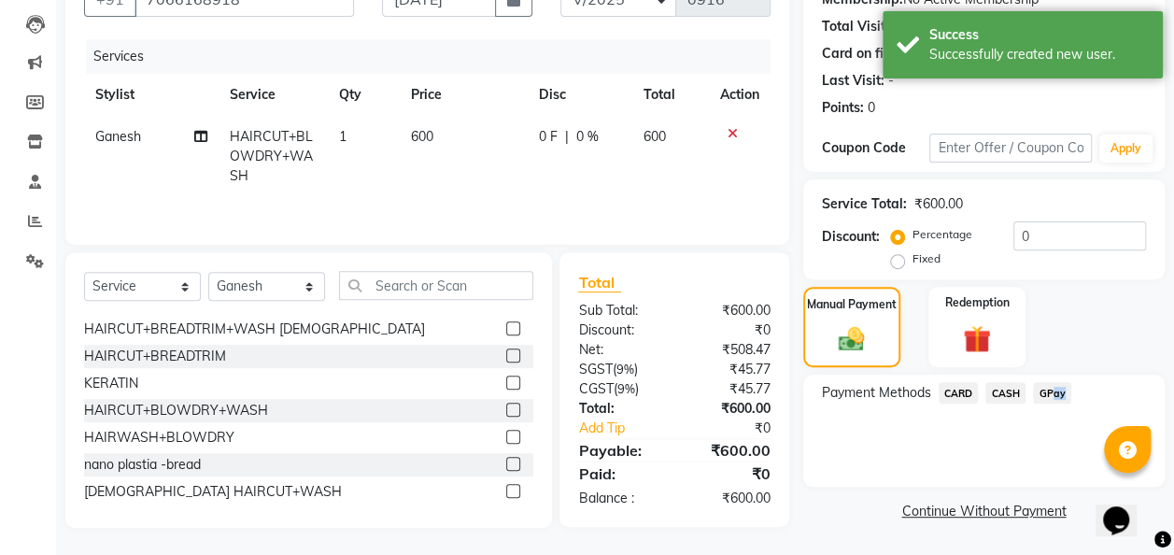
drag, startPoint x: 1048, startPoint y: 393, endPoint x: 1057, endPoint y: 392, distance: 9.4
click at [1057, 392] on span "GPay" at bounding box center [1052, 392] width 38 height 21
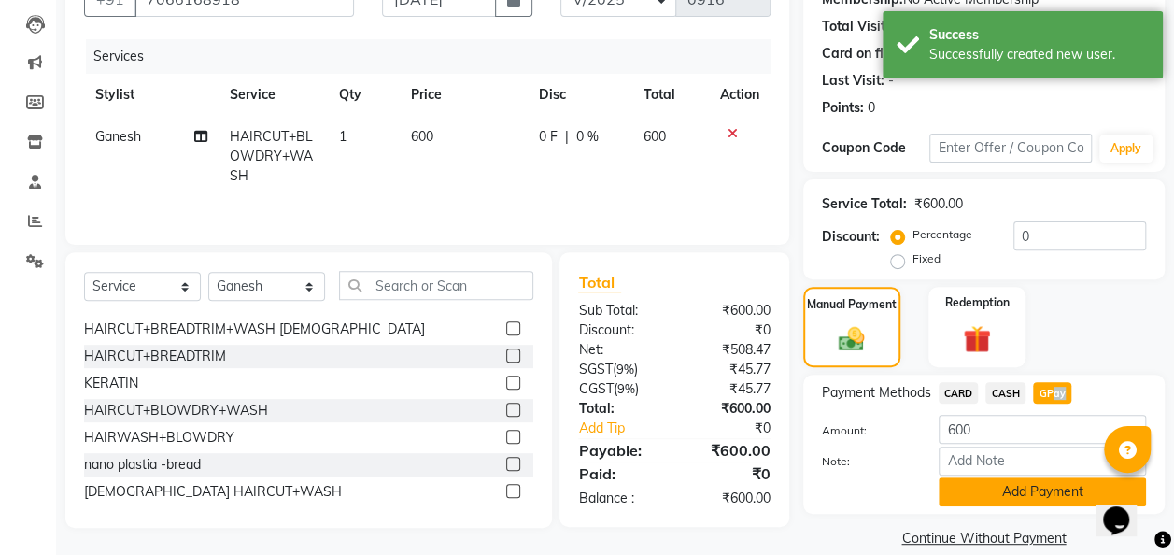
drag, startPoint x: 1057, startPoint y: 392, endPoint x: 1014, endPoint y: 487, distance: 103.6
click at [1014, 487] on button "Add Payment" at bounding box center [1041, 491] width 207 height 29
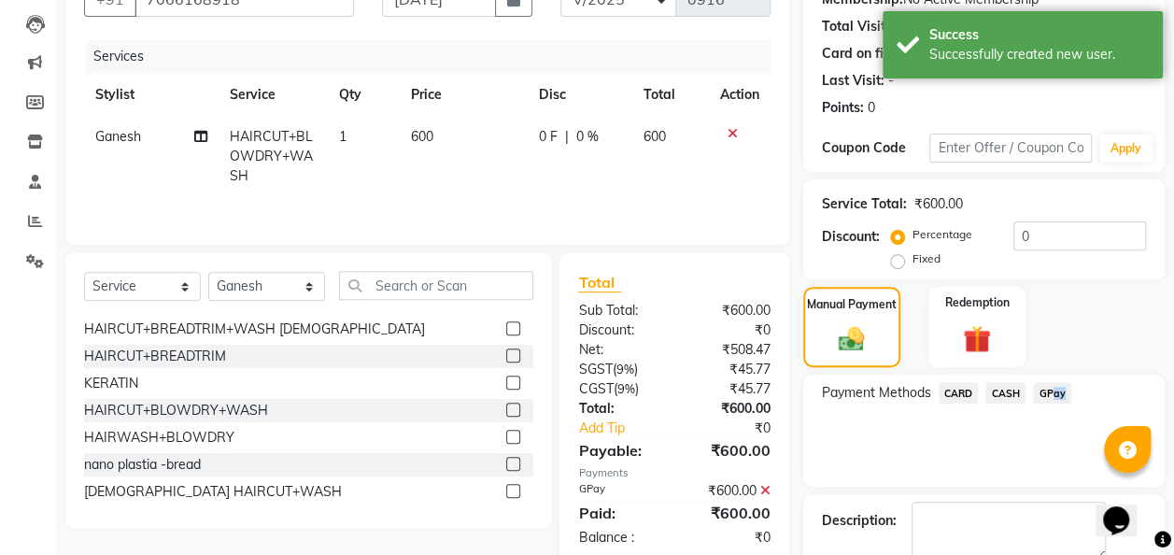
scroll to position [295, 0]
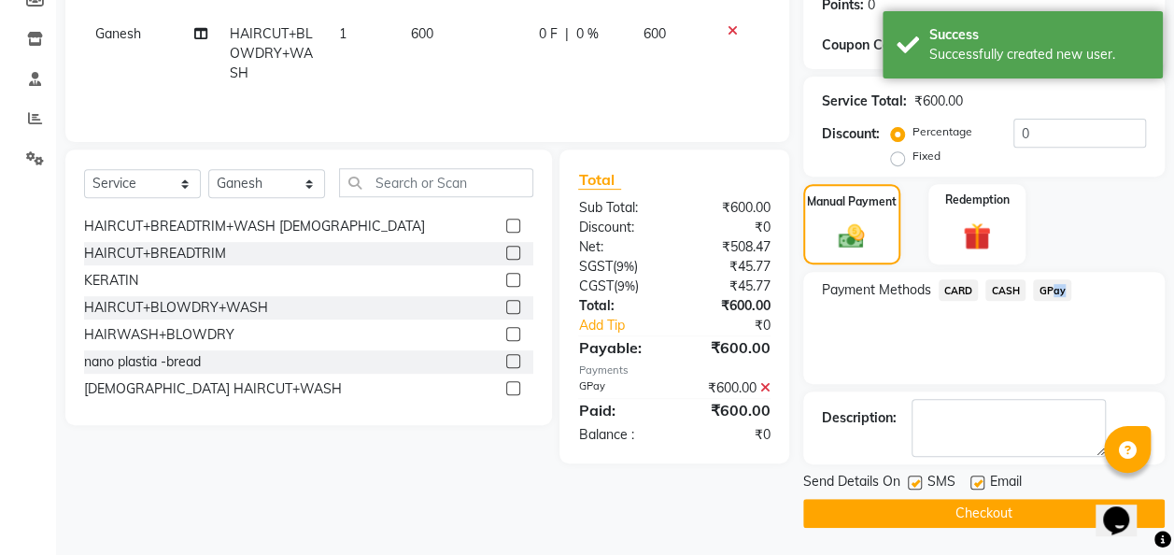
click at [1060, 286] on span "GPay" at bounding box center [1052, 289] width 38 height 21
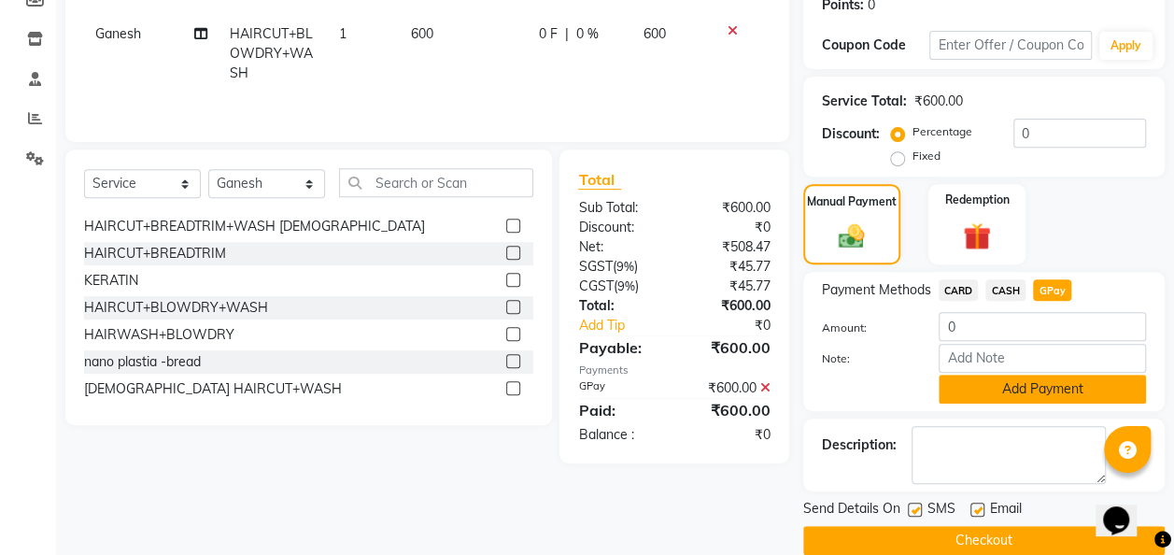
click at [985, 381] on button "Add Payment" at bounding box center [1041, 388] width 207 height 29
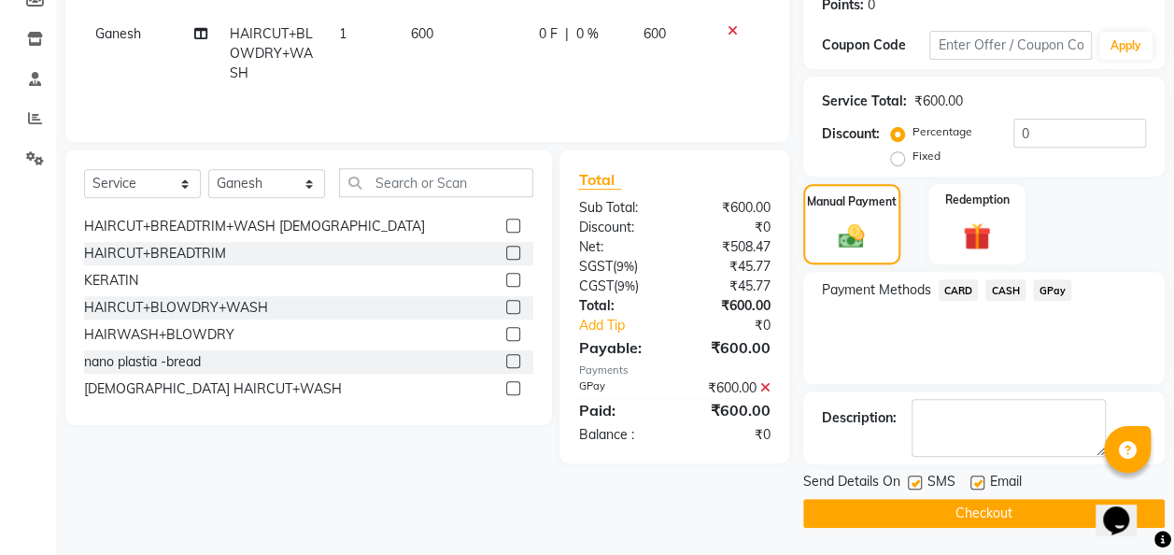
click at [1057, 291] on span "GPay" at bounding box center [1052, 289] width 38 height 21
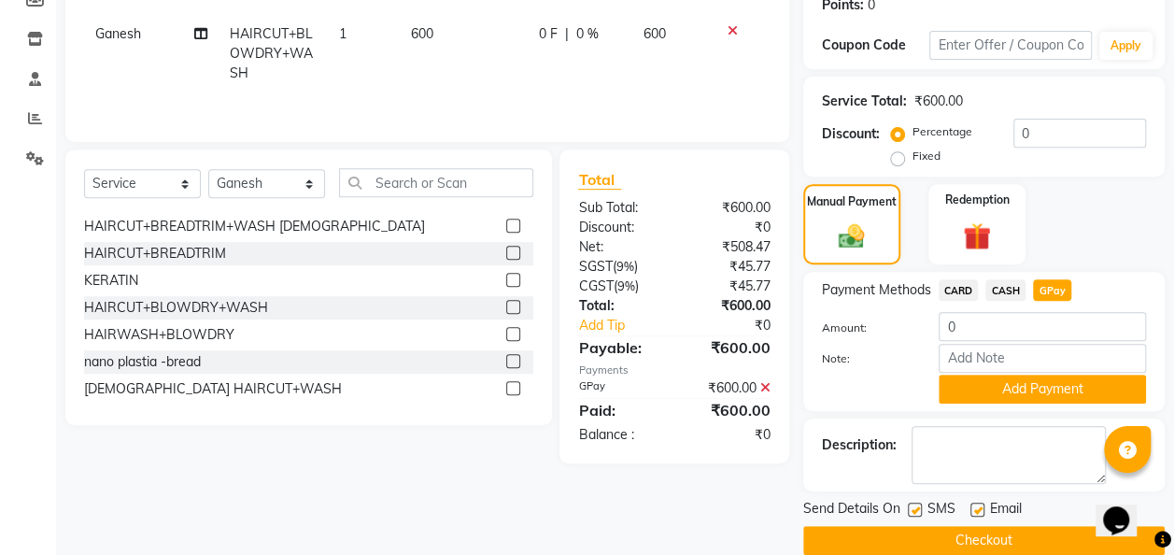
click at [999, 532] on button "Checkout" at bounding box center [983, 540] width 361 height 29
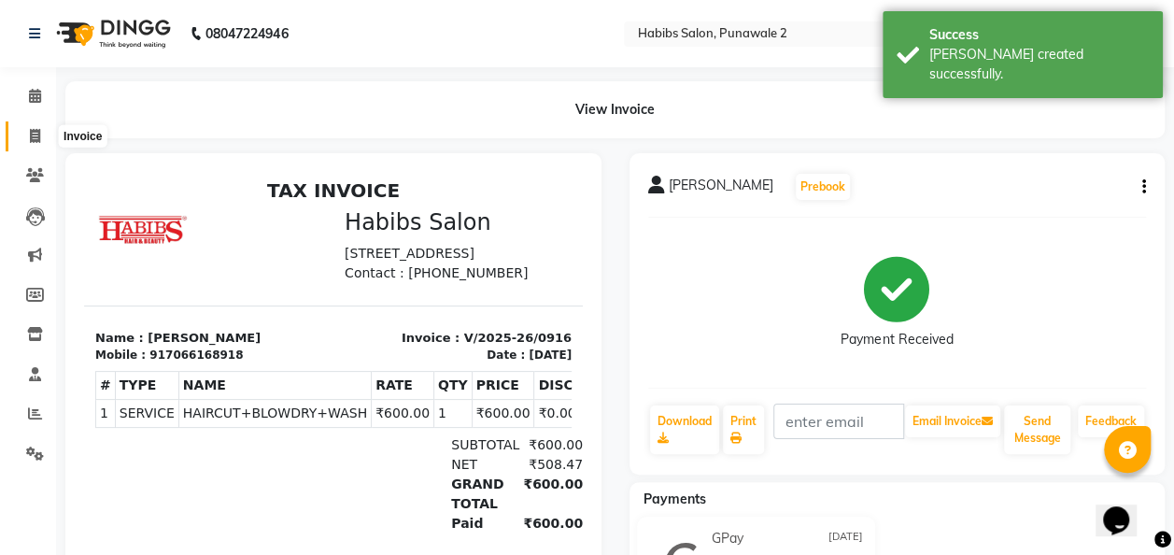
click at [33, 141] on icon at bounding box center [35, 136] width 10 height 14
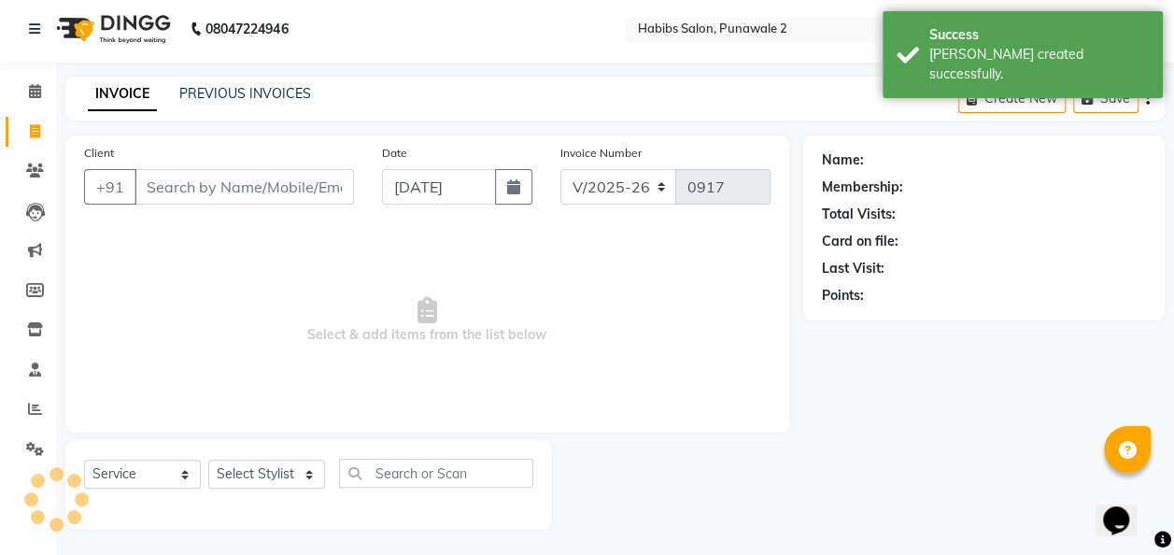
scroll to position [6, 0]
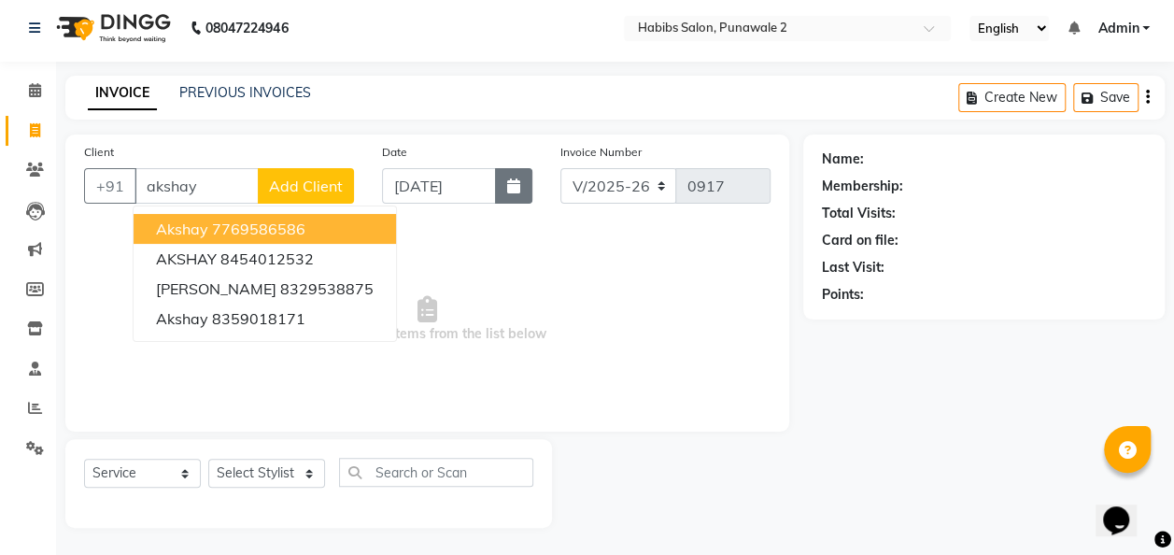
click at [508, 181] on icon "button" at bounding box center [513, 185] width 13 height 15
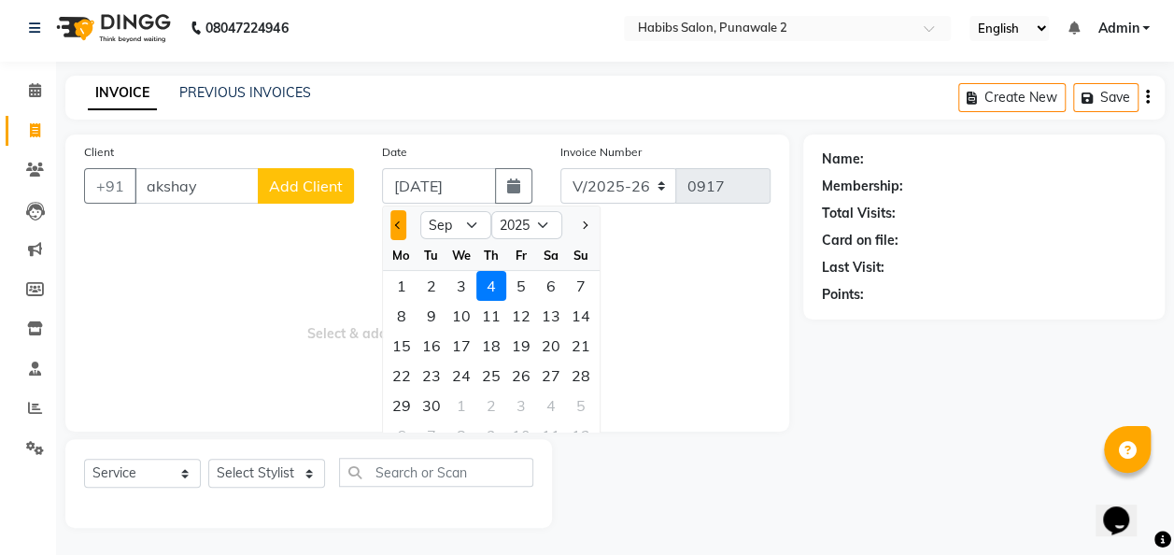
click at [397, 221] on span "Previous month" at bounding box center [397, 224] width 7 height 7
click at [519, 345] on div "15" at bounding box center [521, 346] width 30 height 30
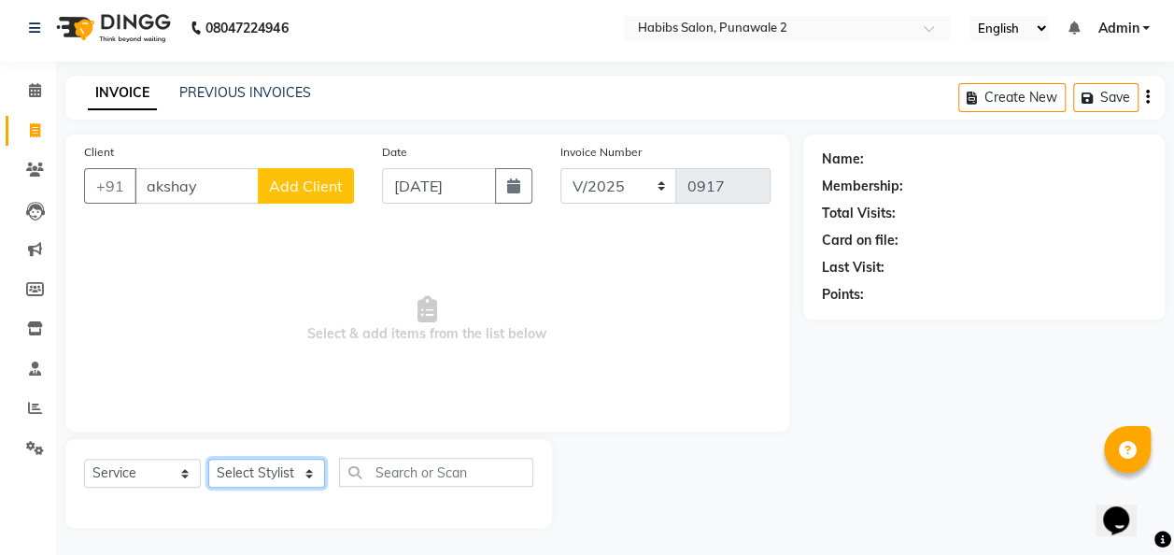
click at [289, 471] on select "Select Stylist Chandan Ganesh Gauri [PERSON_NAME] [PERSON_NAME] nikhil [PERSON_…" at bounding box center [266, 473] width 117 height 29
click at [208, 459] on select "Select Stylist Chandan Ganesh Gauri [PERSON_NAME] [PERSON_NAME] nikhil [PERSON_…" at bounding box center [266, 473] width 117 height 29
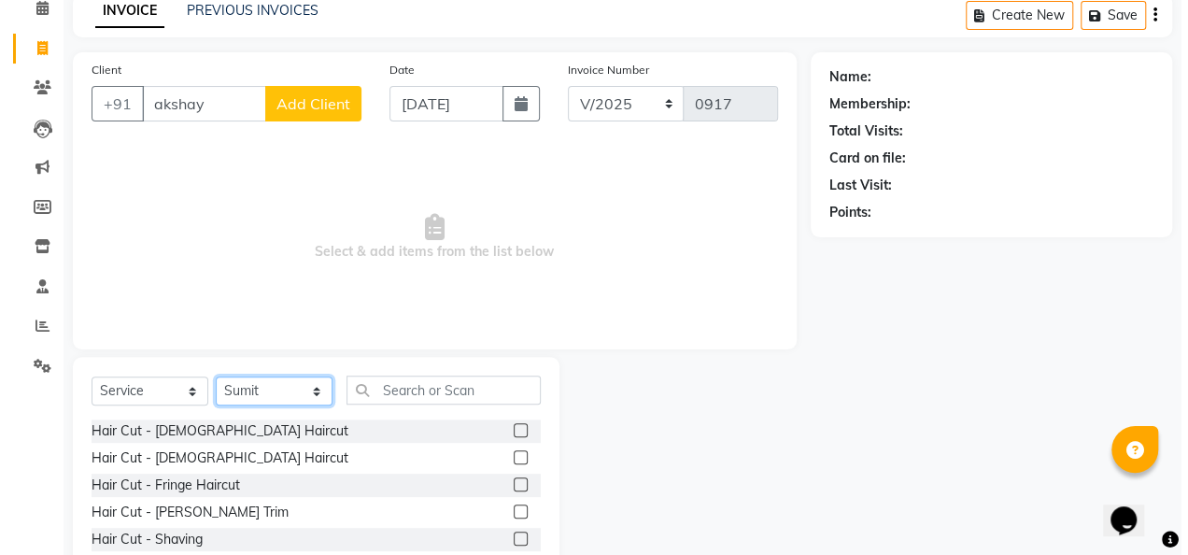
scroll to position [92, 0]
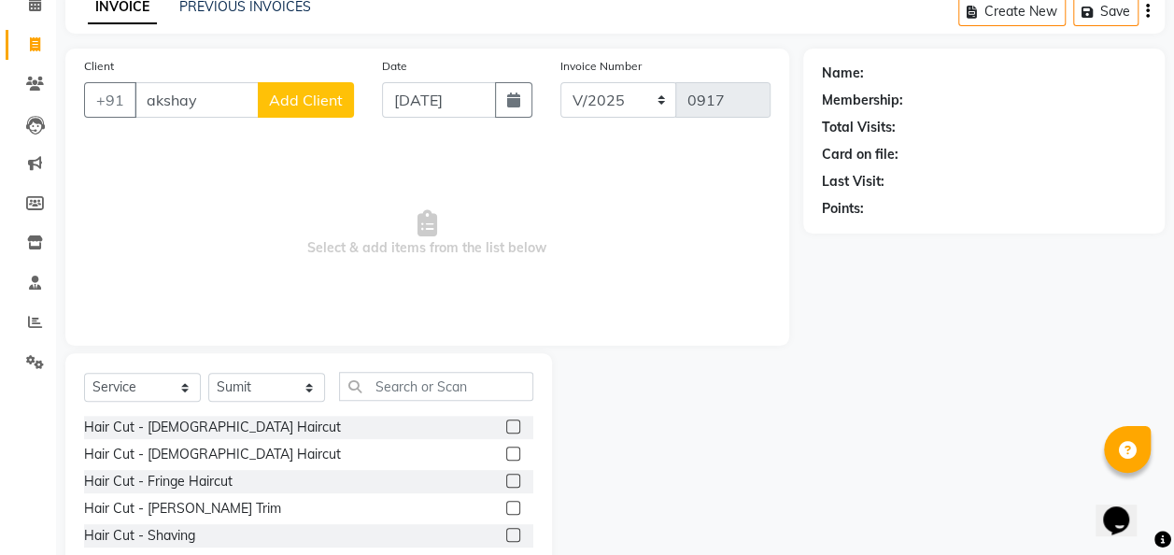
click at [301, 431] on div "Hair Cut - [DEMOGRAPHIC_DATA] Haircut" at bounding box center [308, 427] width 449 height 23
click at [191, 417] on div "Hair Cut - [DEMOGRAPHIC_DATA] Haircut" at bounding box center [212, 427] width 257 height 20
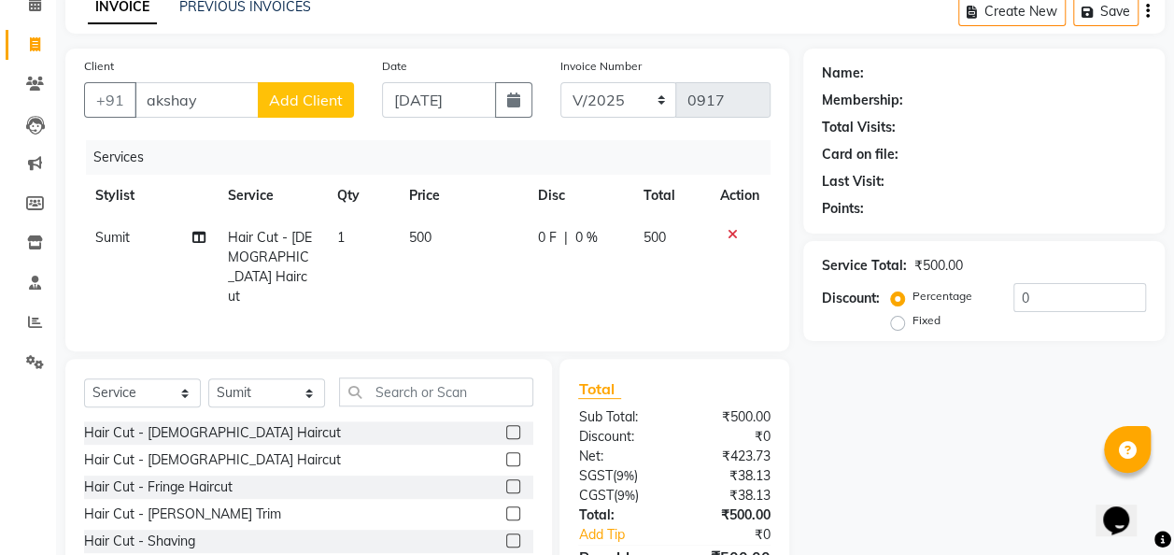
click at [412, 224] on td "500" at bounding box center [462, 267] width 129 height 101
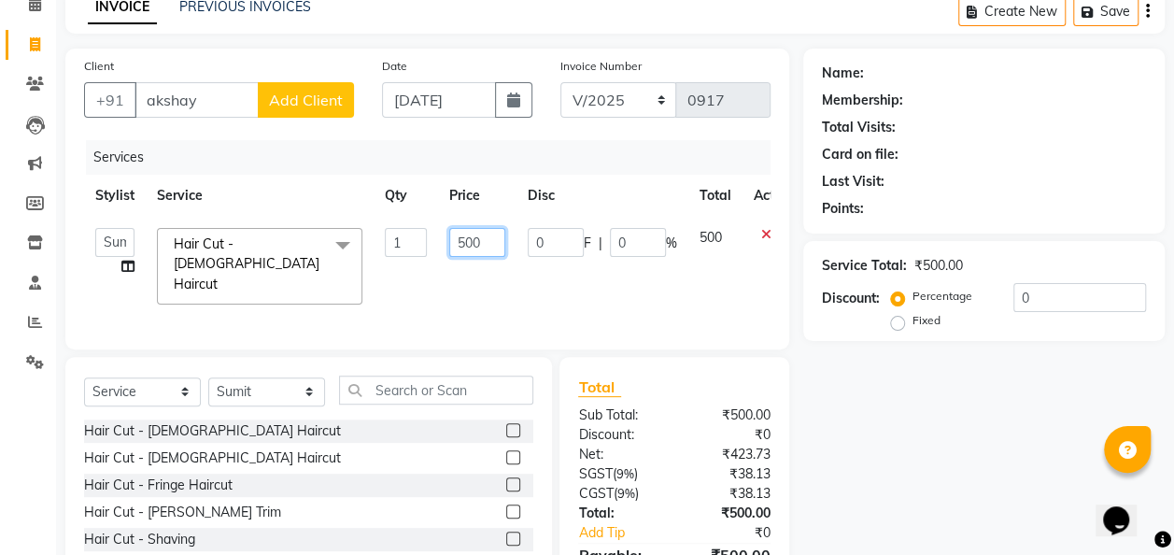
click at [486, 241] on input "500" at bounding box center [477, 242] width 56 height 29
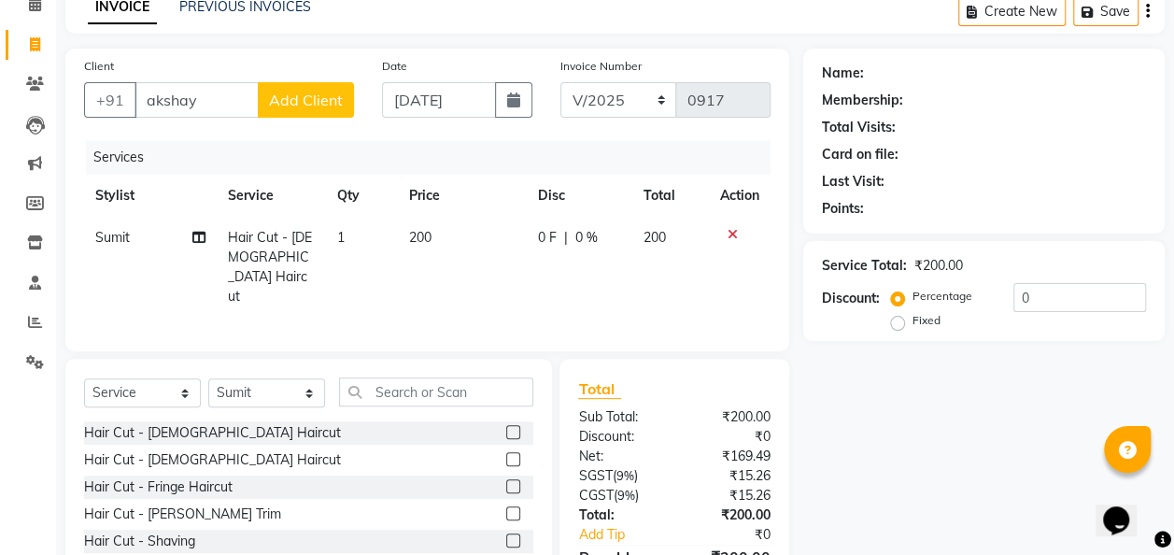
click at [334, 106] on span "Add Client" at bounding box center [306, 100] width 74 height 19
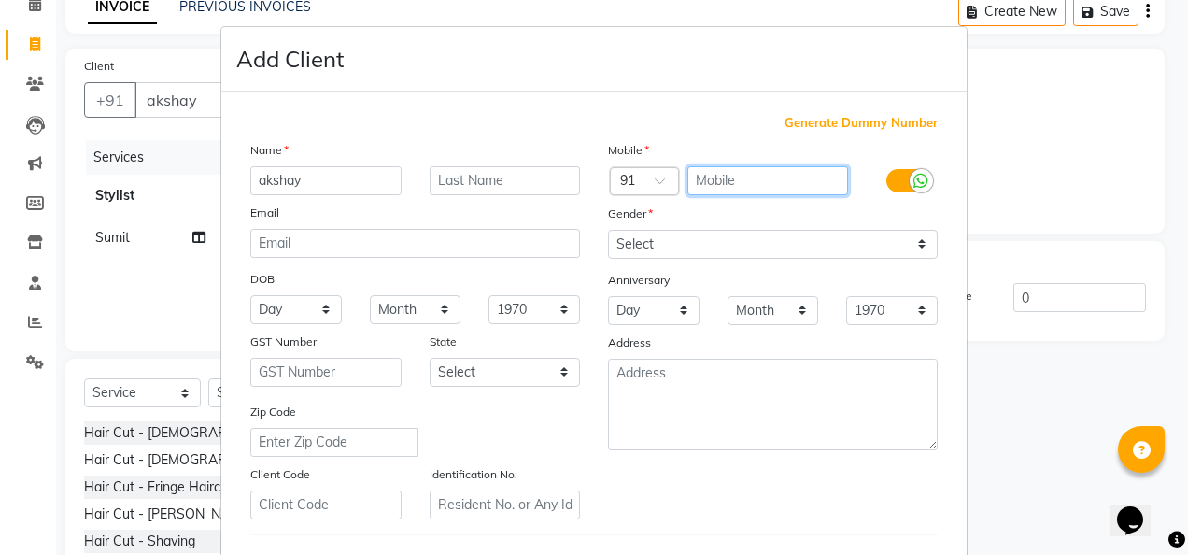
drag, startPoint x: 740, startPoint y: 176, endPoint x: 631, endPoint y: 134, distance: 115.9
click at [631, 134] on div "Generate Dummy Number Name [PERSON_NAME] Email DOB Day 01 02 03 04 05 06 07 08 …" at bounding box center [593, 430] width 715 height 632
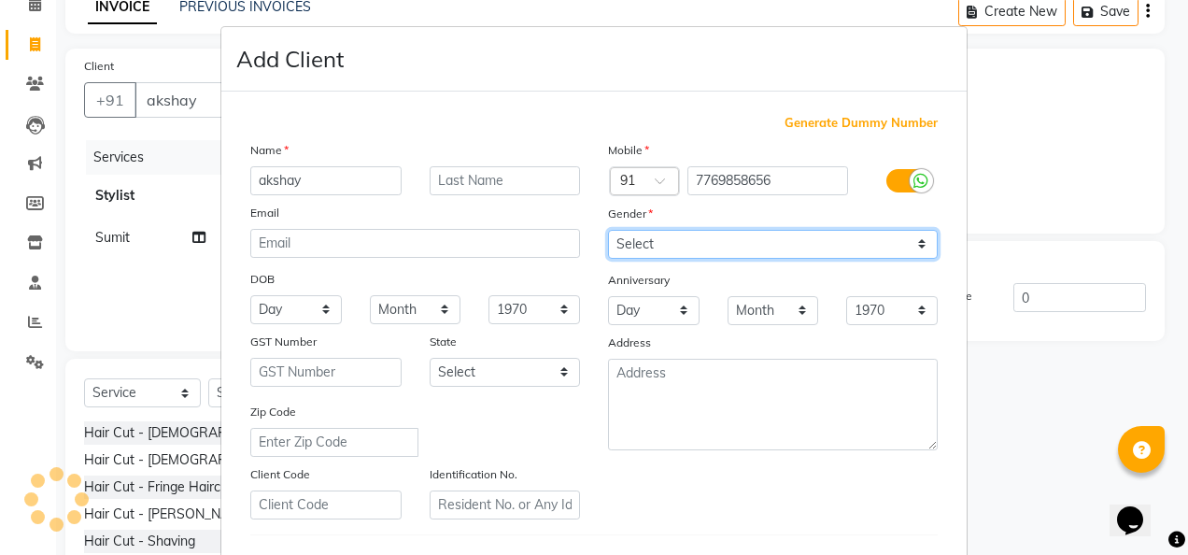
click at [921, 245] on select "Select [DEMOGRAPHIC_DATA] [DEMOGRAPHIC_DATA] Other Prefer Not To Say" at bounding box center [773, 244] width 330 height 29
click at [608, 230] on select "Select [DEMOGRAPHIC_DATA] [DEMOGRAPHIC_DATA] Other Prefer Not To Say" at bounding box center [773, 244] width 330 height 29
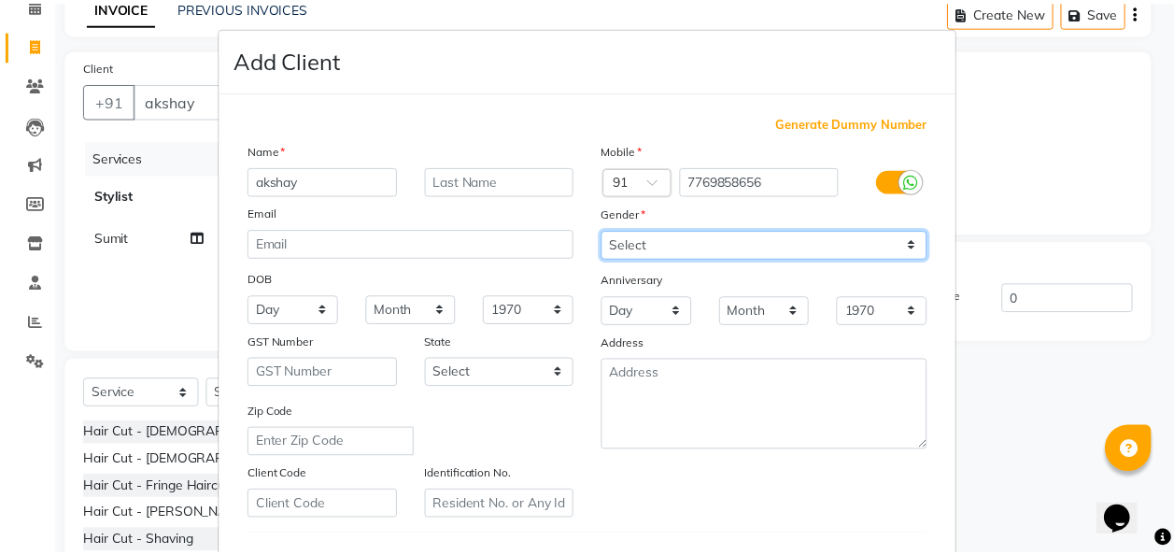
scroll to position [304, 0]
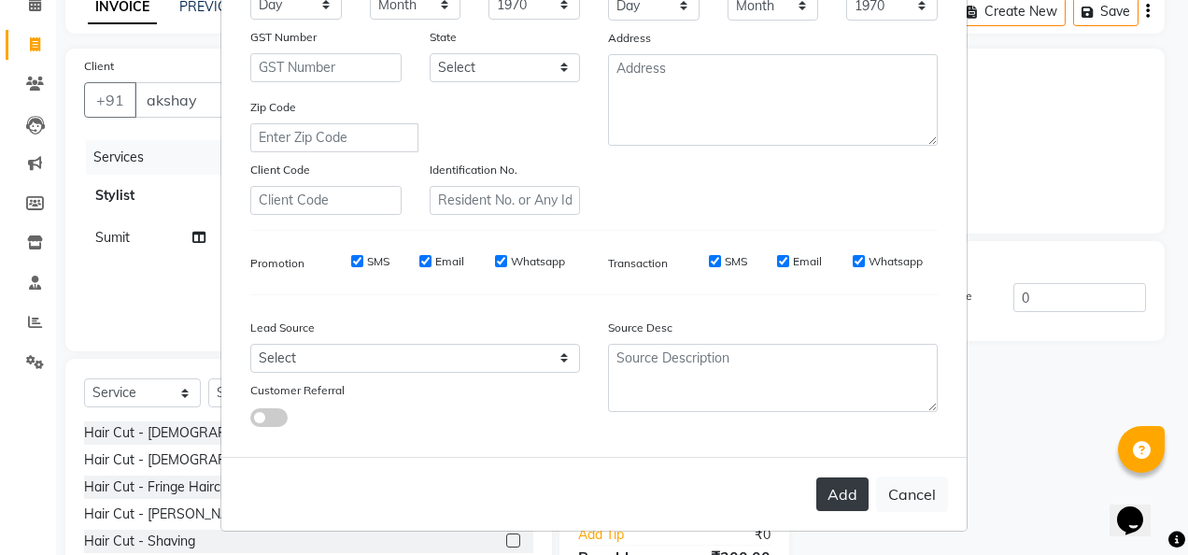
click at [848, 486] on button "Add" at bounding box center [842, 494] width 52 height 34
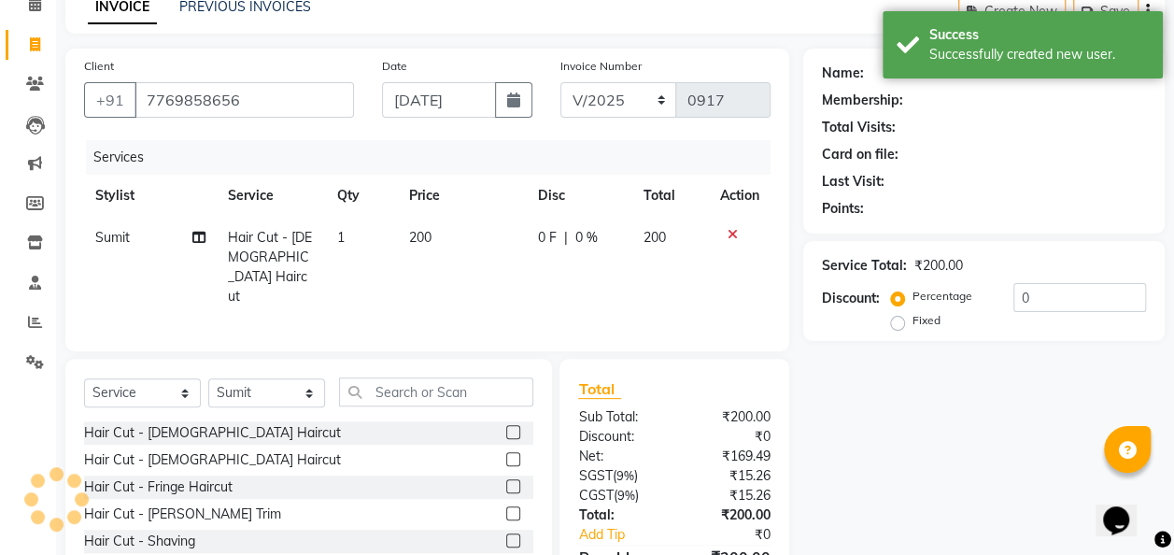
scroll to position [192, 0]
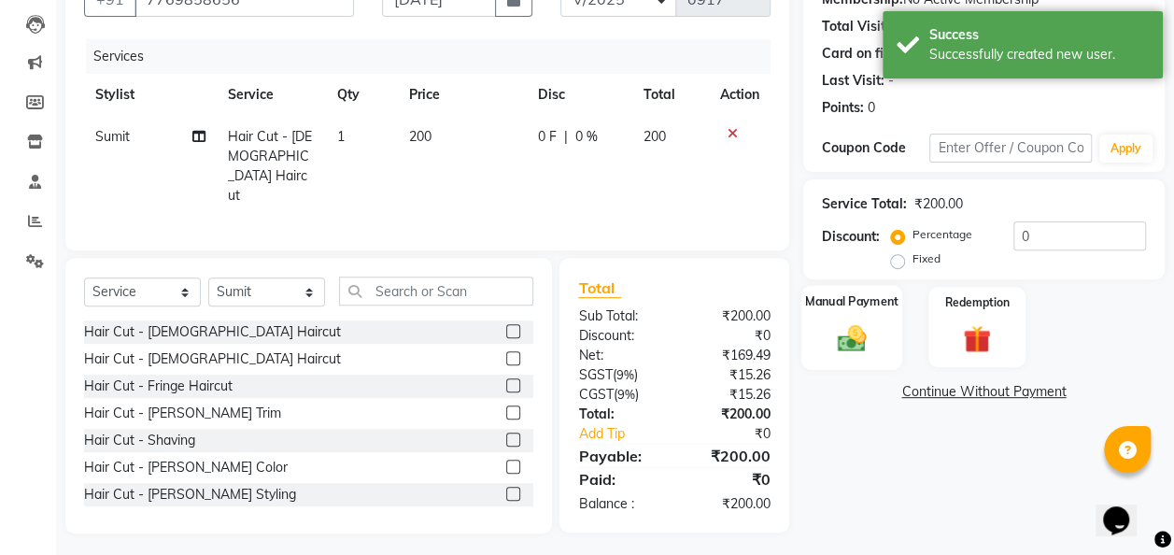
click at [883, 321] on div "Manual Payment" at bounding box center [852, 327] width 102 height 84
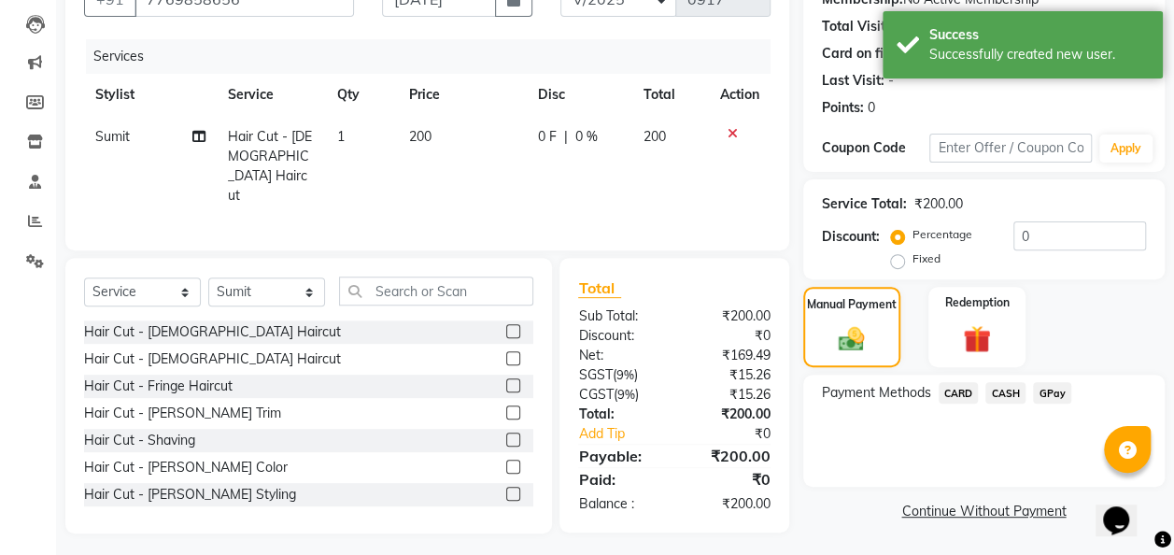
click at [1060, 392] on span "GPay" at bounding box center [1052, 392] width 38 height 21
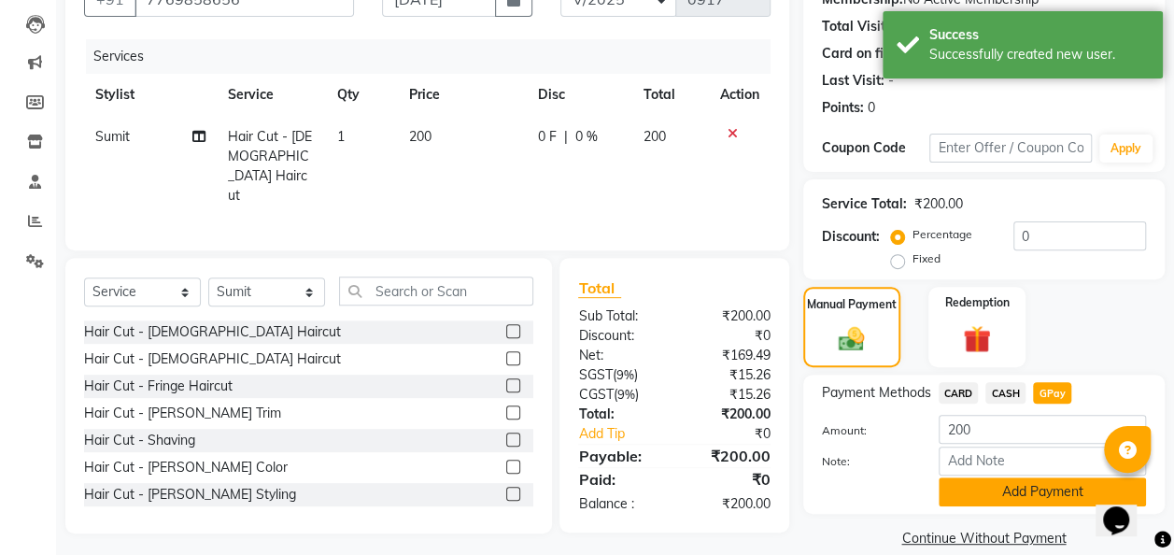
click at [1036, 489] on button "Add Payment" at bounding box center [1041, 491] width 207 height 29
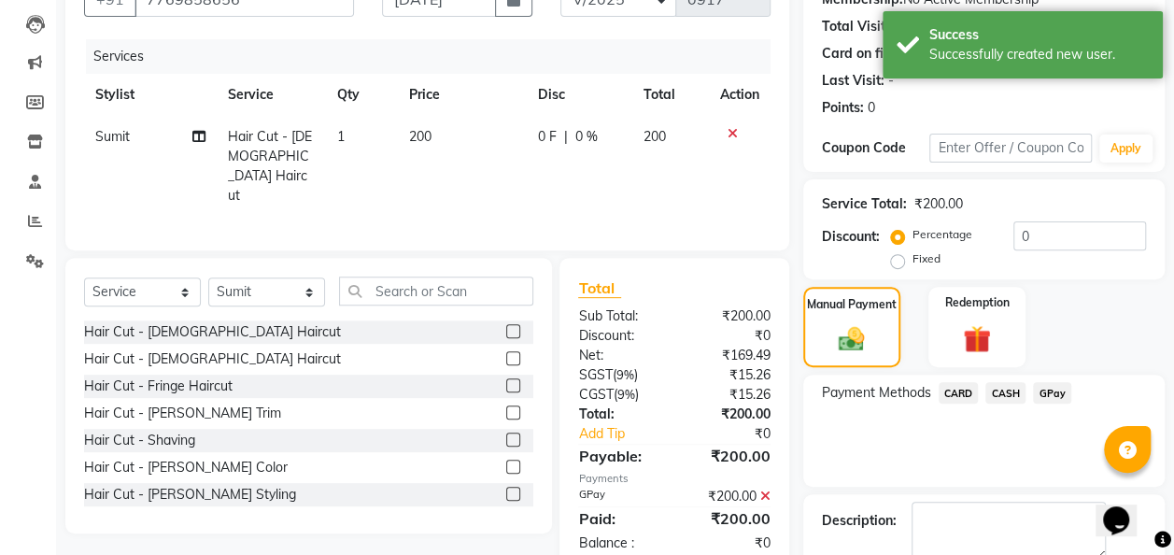
scroll to position [295, 0]
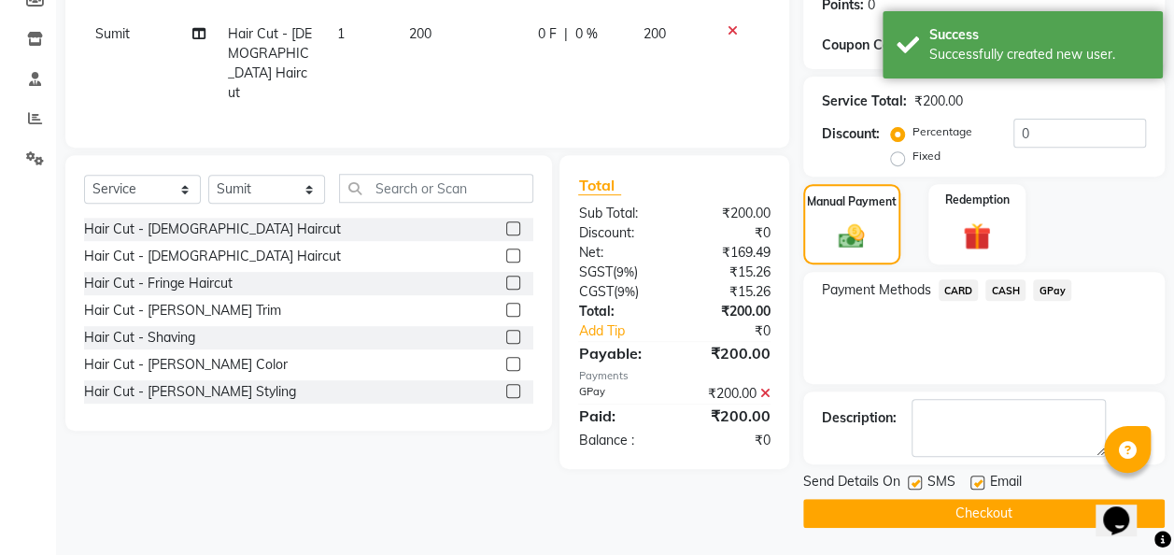
click at [1018, 501] on button "Checkout" at bounding box center [983, 513] width 361 height 29
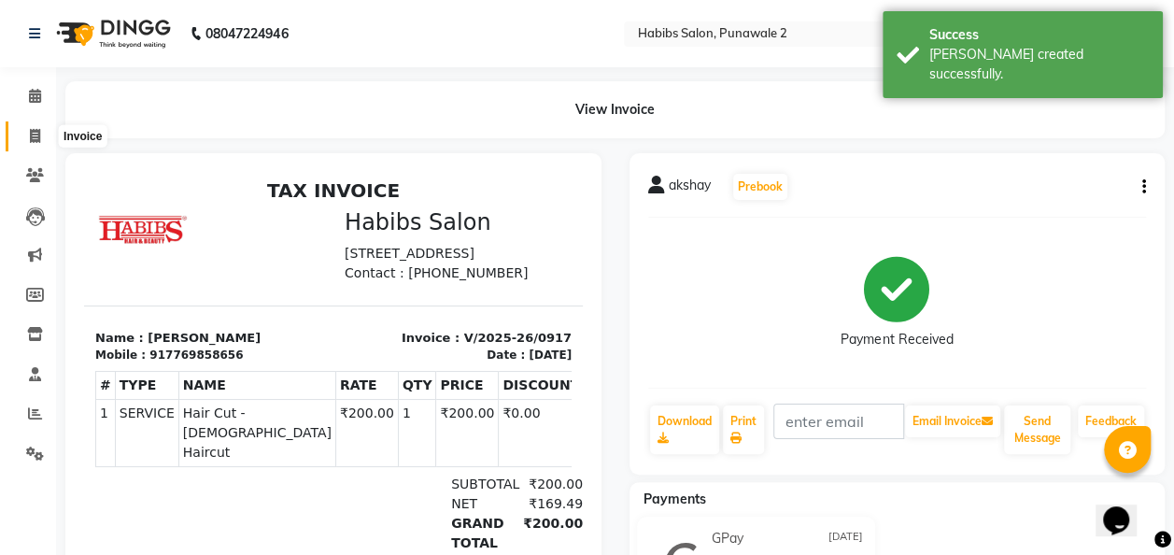
click at [32, 137] on icon at bounding box center [35, 136] width 10 height 14
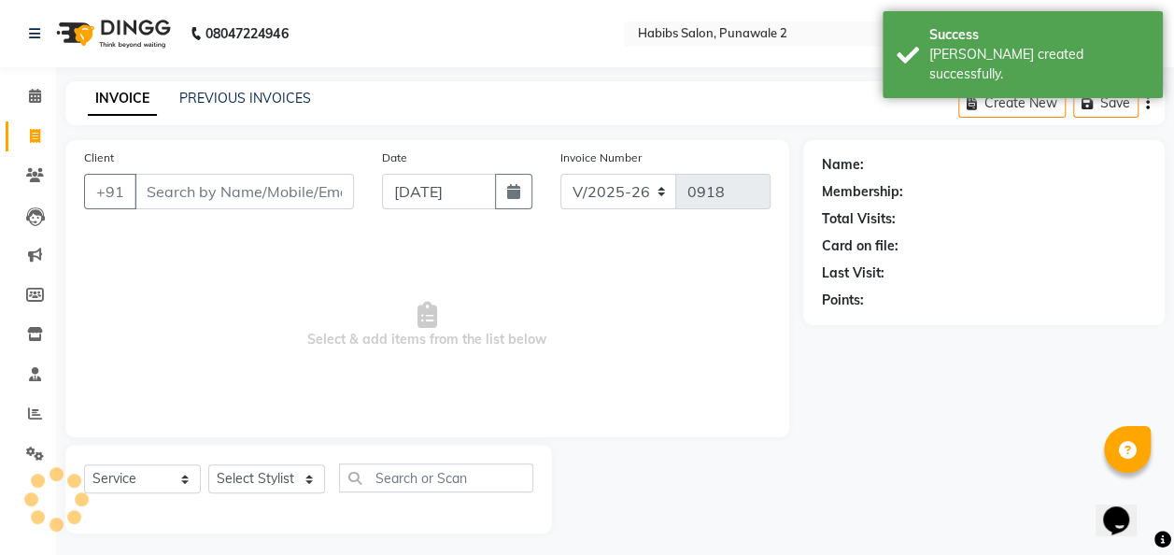
scroll to position [6, 0]
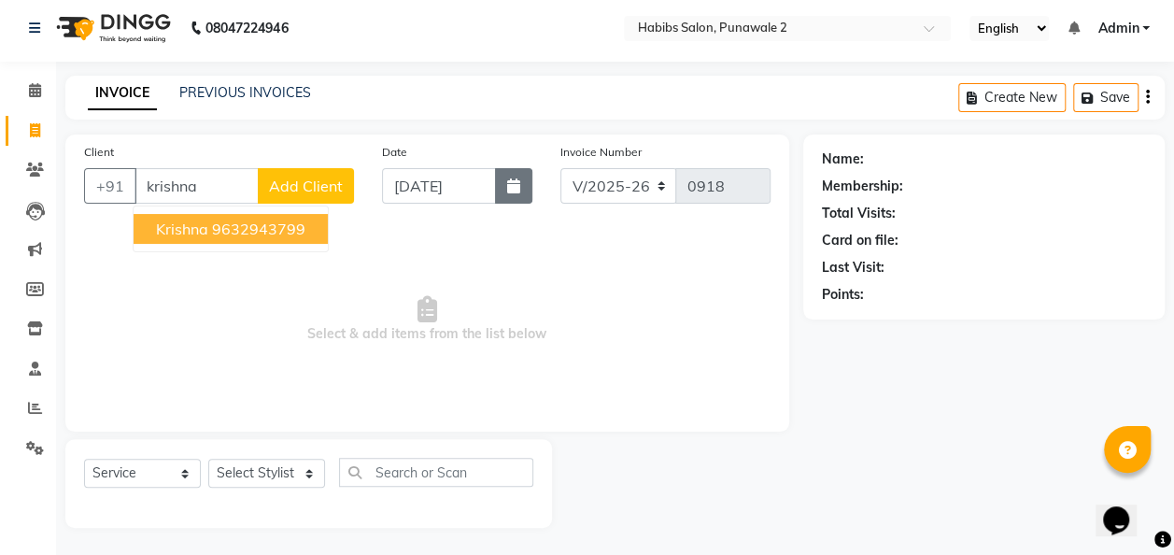
click at [514, 180] on icon "button" at bounding box center [513, 185] width 13 height 15
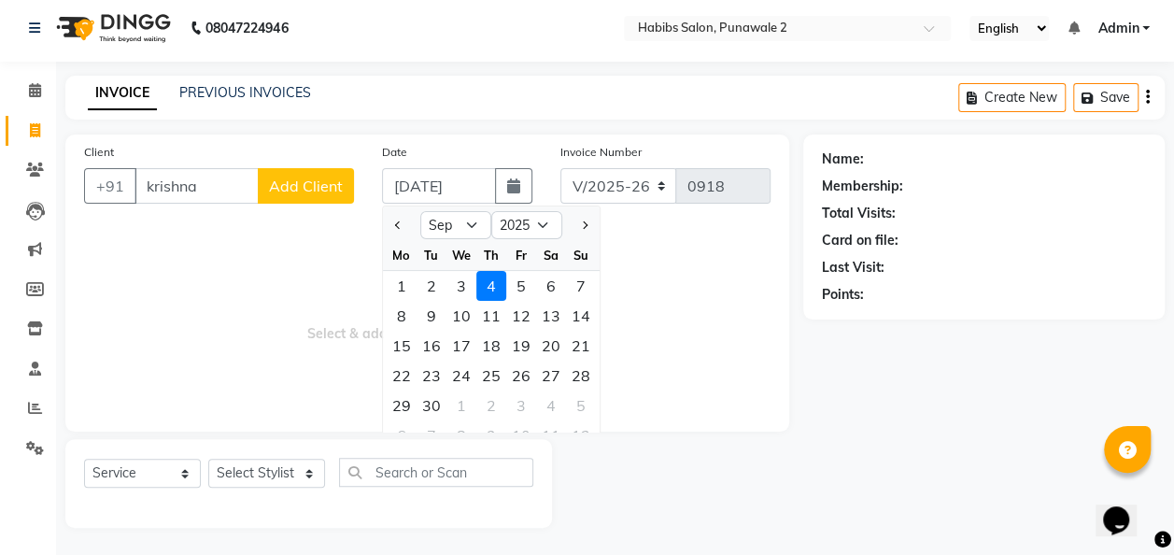
click at [384, 213] on div at bounding box center [401, 225] width 37 height 30
click at [390, 215] on button "Previous month" at bounding box center [398, 225] width 16 height 30
click at [513, 340] on div "15" at bounding box center [521, 346] width 30 height 30
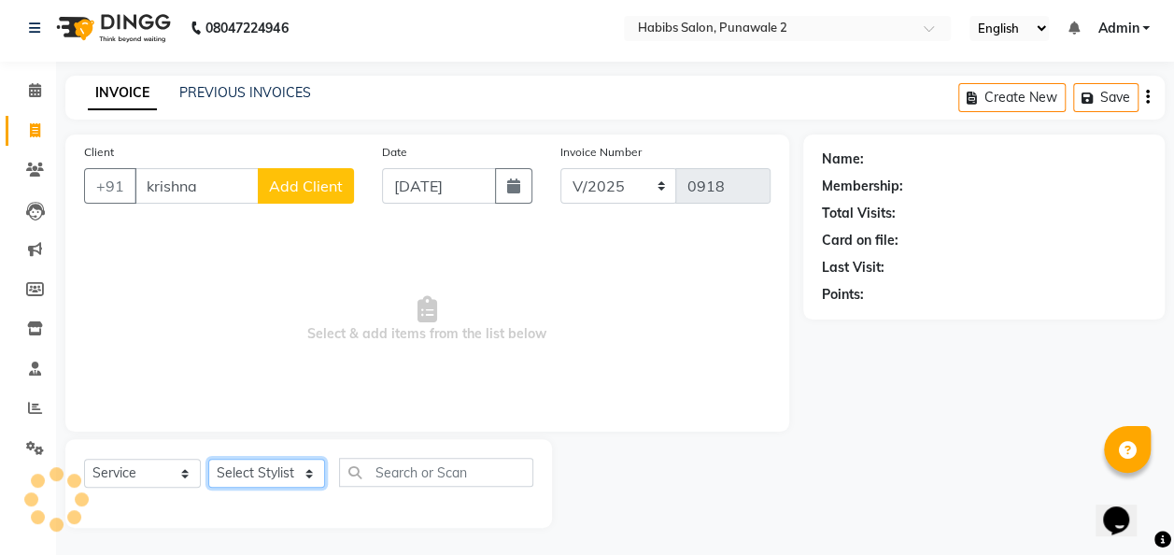
click at [295, 466] on select "Select Stylist Chandan Ganesh Gauri [PERSON_NAME] [PERSON_NAME] nikhil [PERSON_…" at bounding box center [266, 473] width 117 height 29
click at [208, 459] on select "Select Stylist Chandan Ganesh Gauri [PERSON_NAME] [PERSON_NAME] nikhil [PERSON_…" at bounding box center [266, 473] width 117 height 29
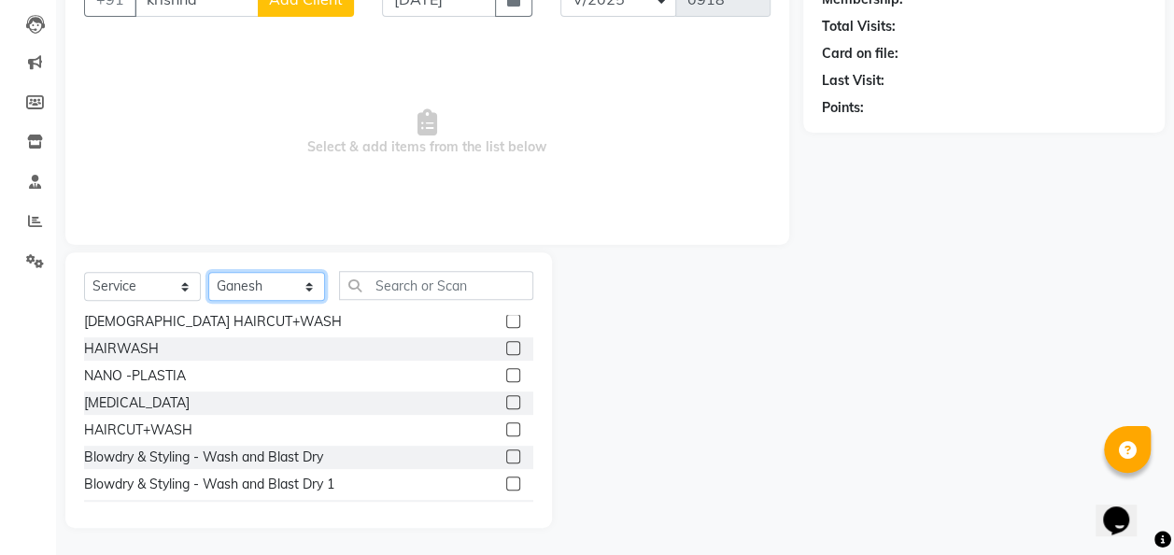
scroll to position [466, 0]
click at [153, 427] on div "HAIRCUT+WASH" at bounding box center [138, 429] width 108 height 20
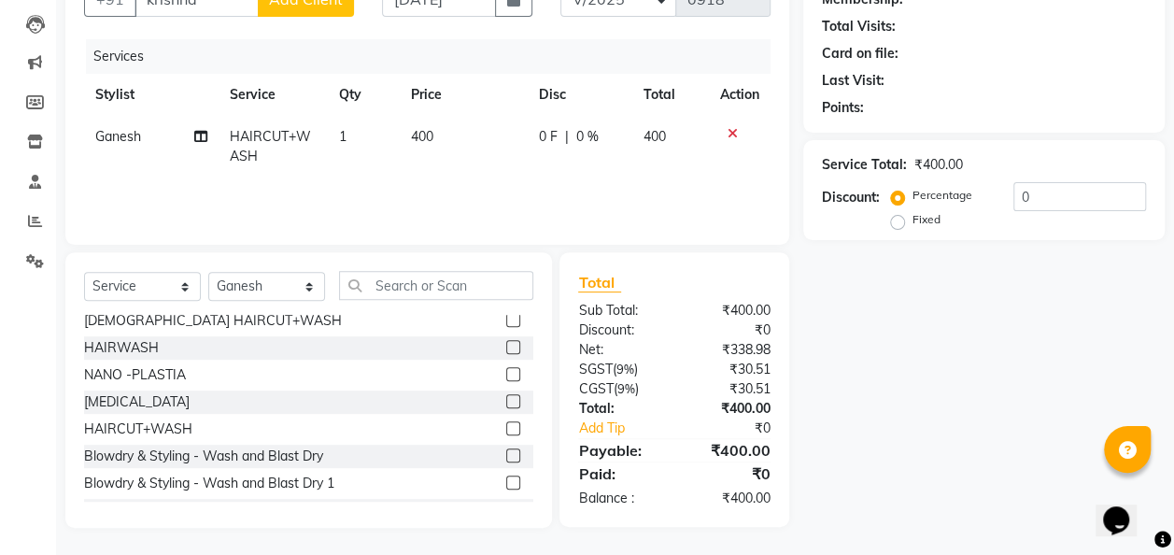
click at [443, 129] on td "400" at bounding box center [464, 147] width 128 height 62
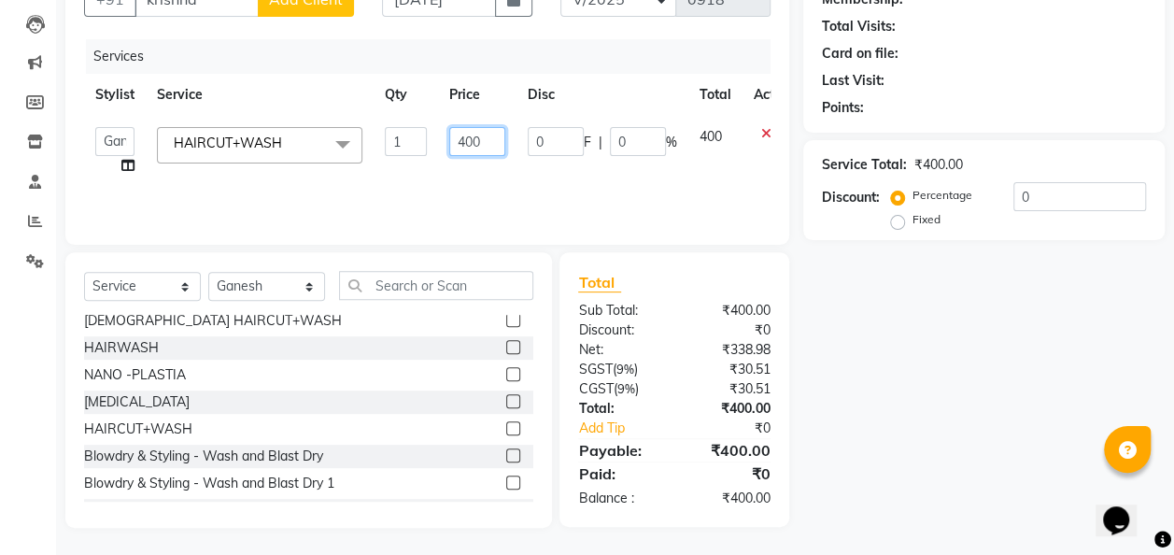
click at [493, 137] on input "400" at bounding box center [477, 141] width 56 height 29
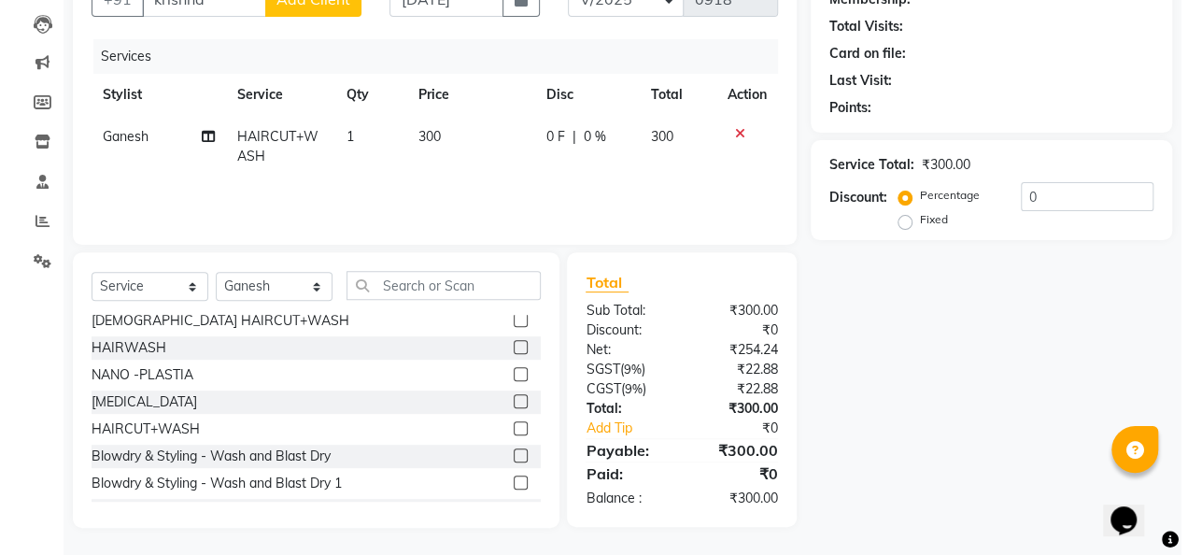
scroll to position [0, 0]
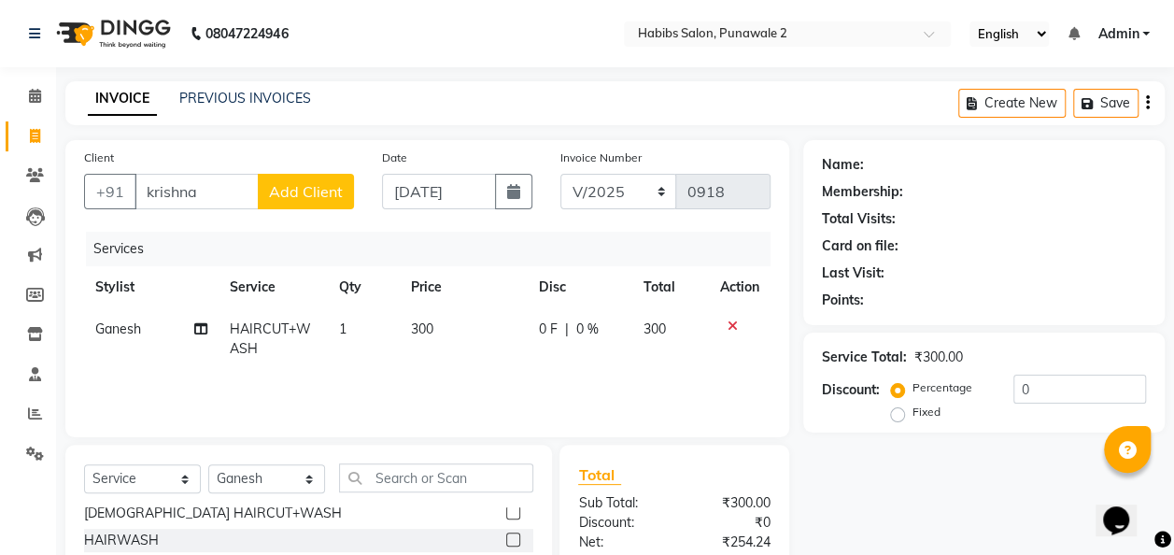
click at [288, 189] on span "Add Client" at bounding box center [306, 191] width 74 height 19
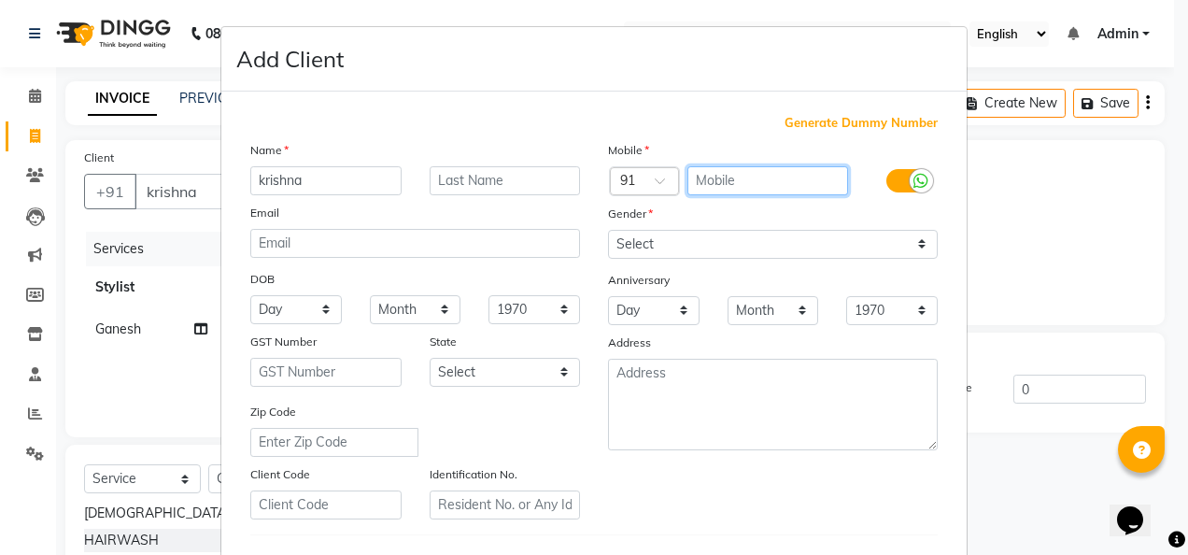
click at [713, 167] on input "text" at bounding box center [768, 180] width 162 height 29
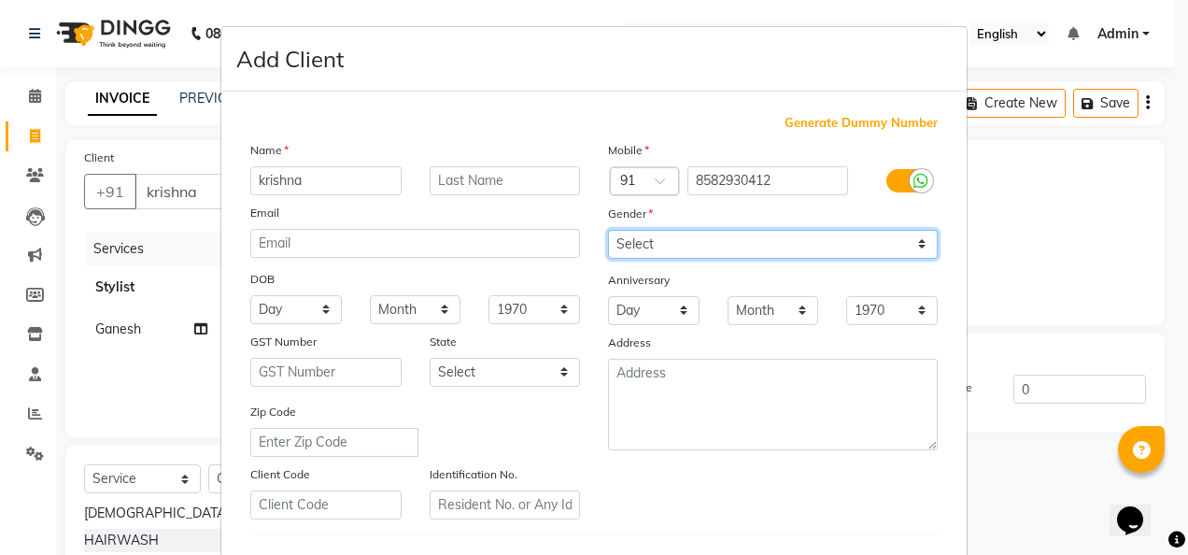
click at [913, 238] on select "Select [DEMOGRAPHIC_DATA] [DEMOGRAPHIC_DATA] Other Prefer Not To Say" at bounding box center [773, 244] width 330 height 29
click at [608, 230] on select "Select [DEMOGRAPHIC_DATA] [DEMOGRAPHIC_DATA] Other Prefer Not To Say" at bounding box center [773, 244] width 330 height 29
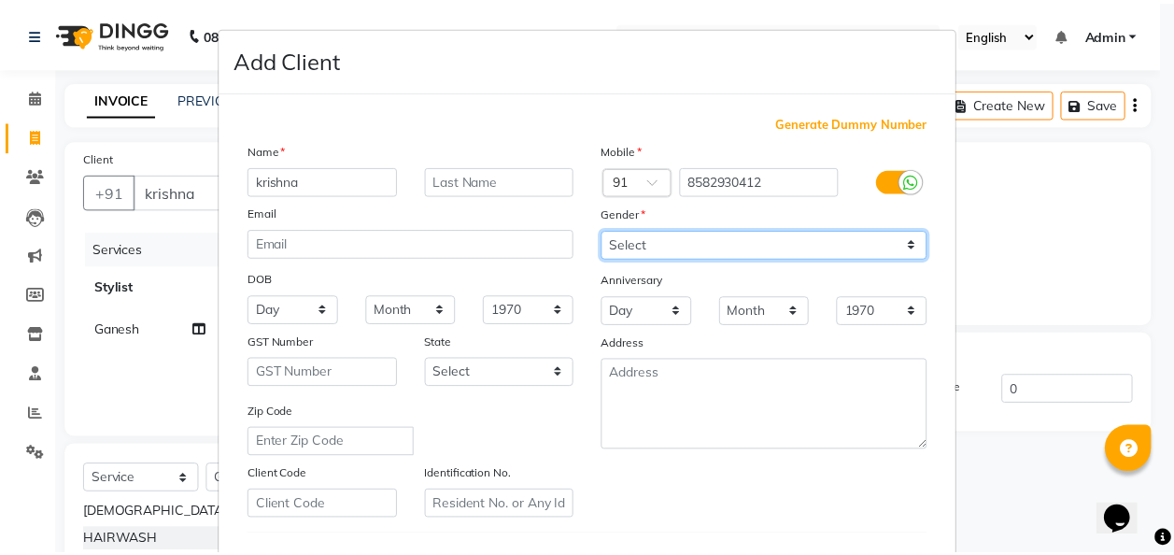
scroll to position [304, 0]
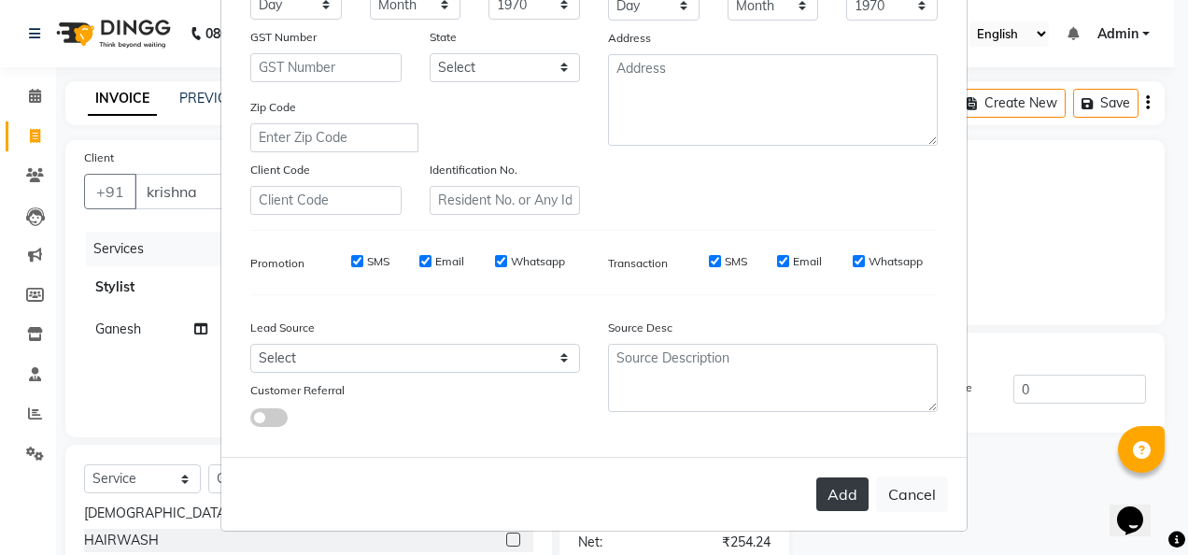
click at [844, 497] on button "Add" at bounding box center [842, 494] width 52 height 34
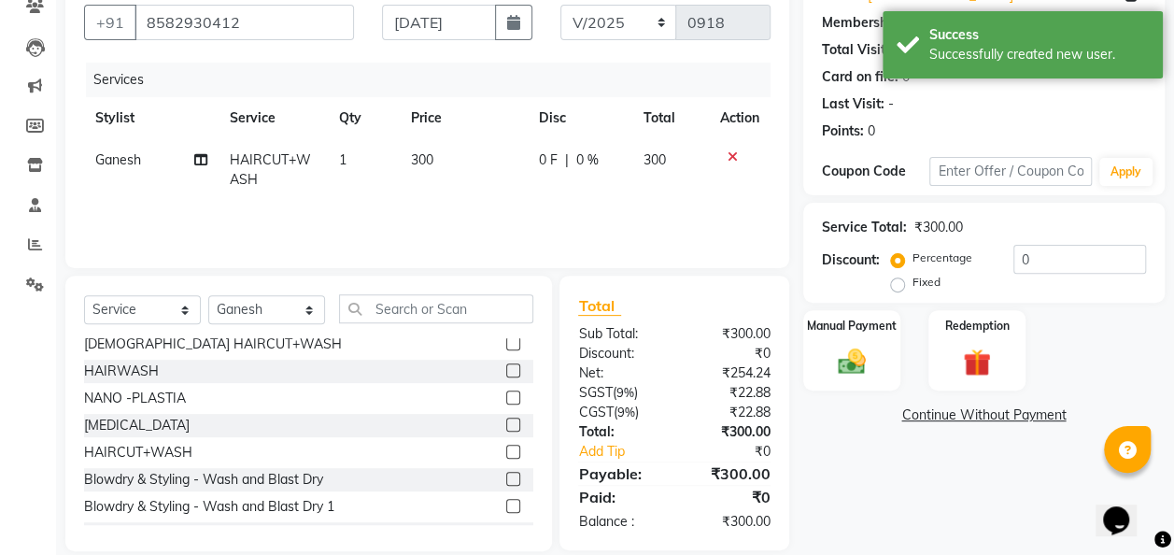
scroll to position [192, 0]
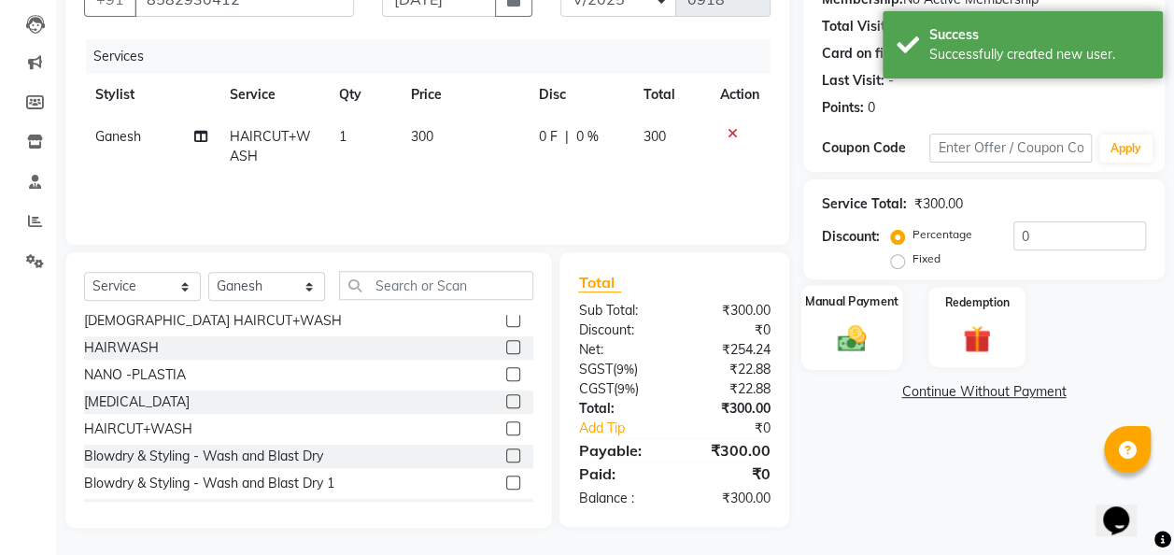
click at [851, 349] on img at bounding box center [851, 338] width 47 height 34
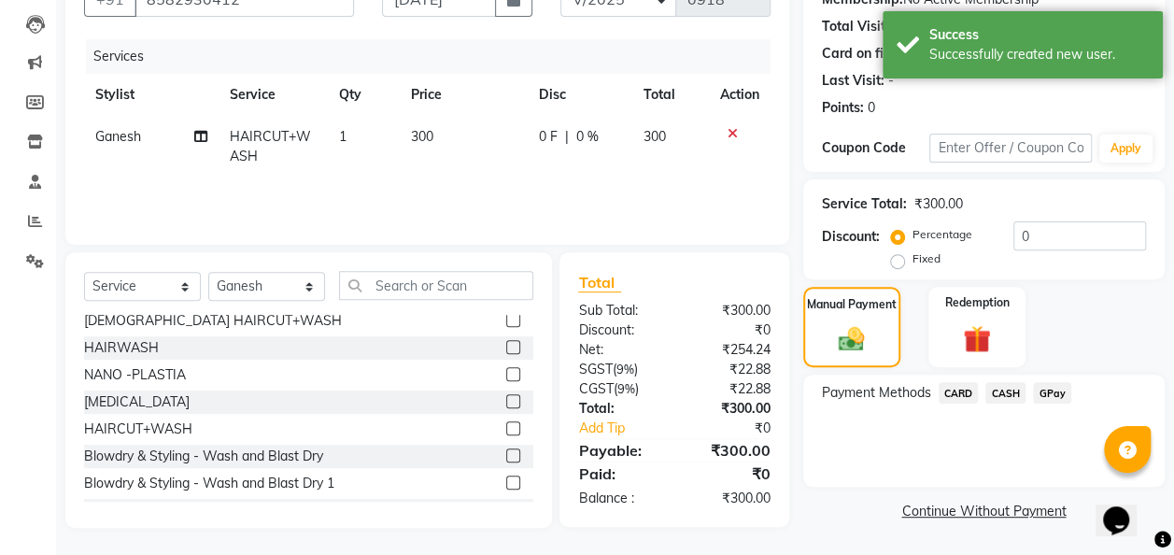
click at [1059, 396] on span "GPay" at bounding box center [1052, 392] width 38 height 21
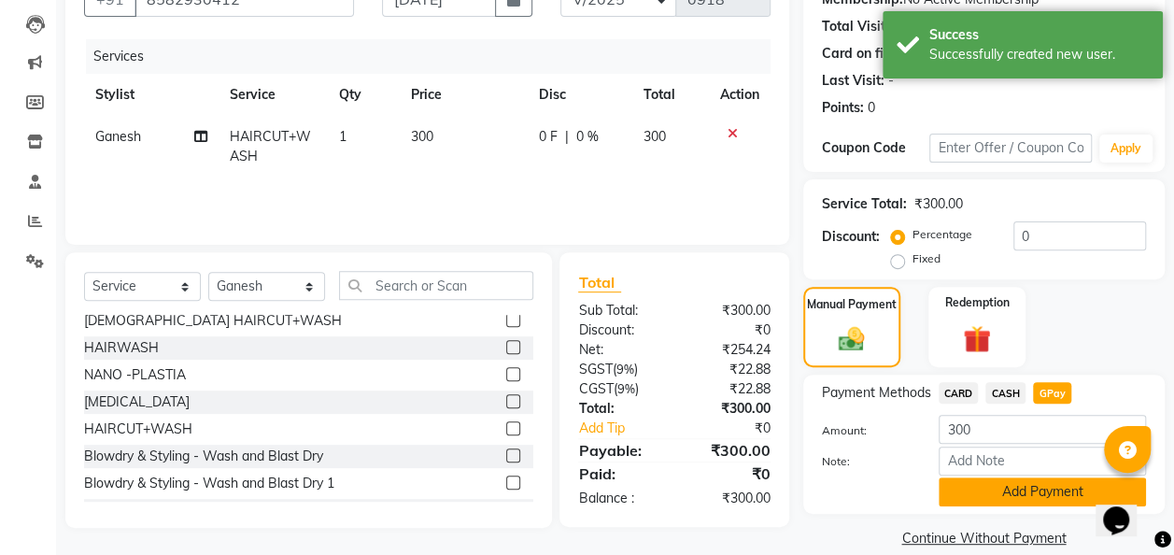
click at [1061, 488] on button "Add Payment" at bounding box center [1041, 491] width 207 height 29
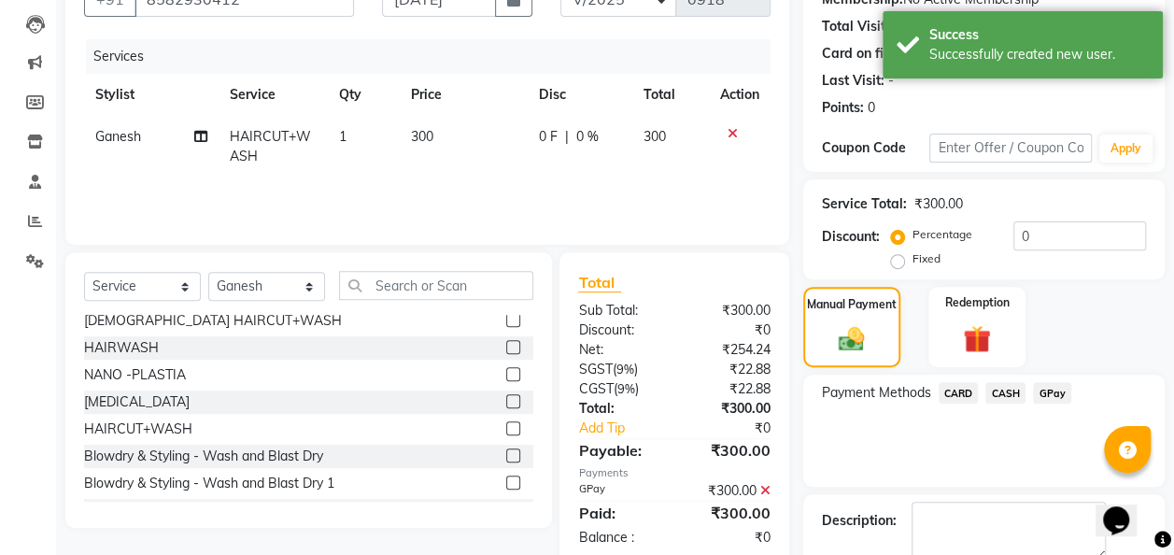
scroll to position [295, 0]
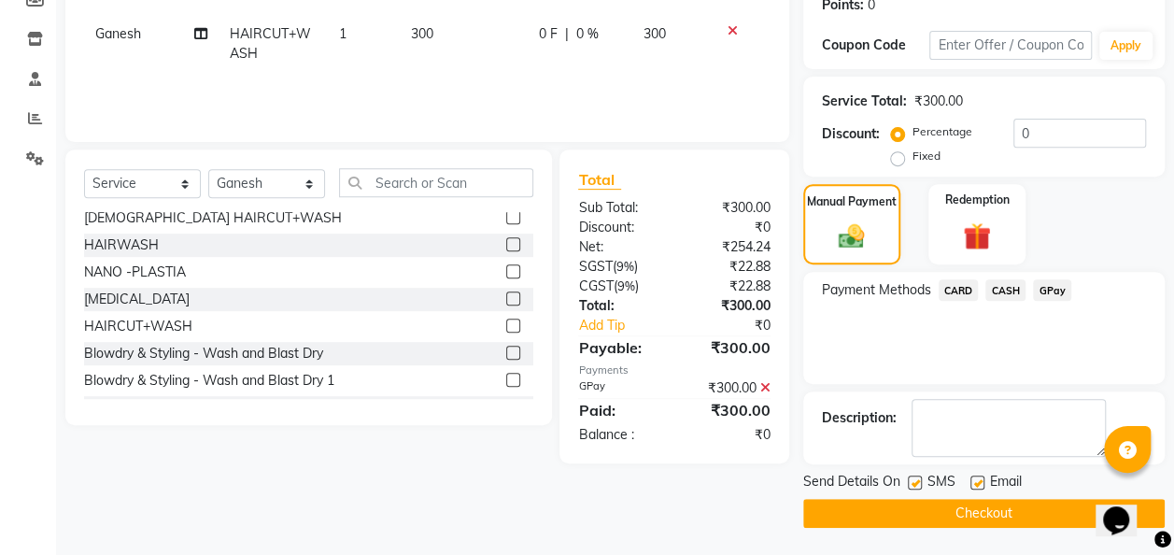
click at [1045, 512] on button "Checkout" at bounding box center [983, 513] width 361 height 29
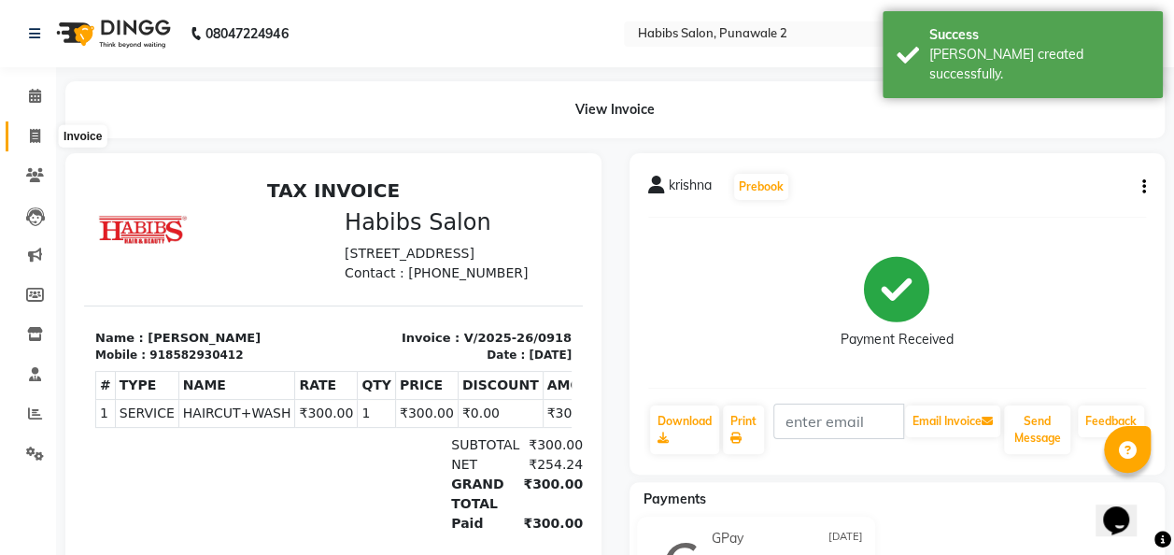
click at [39, 133] on icon at bounding box center [35, 136] width 10 height 14
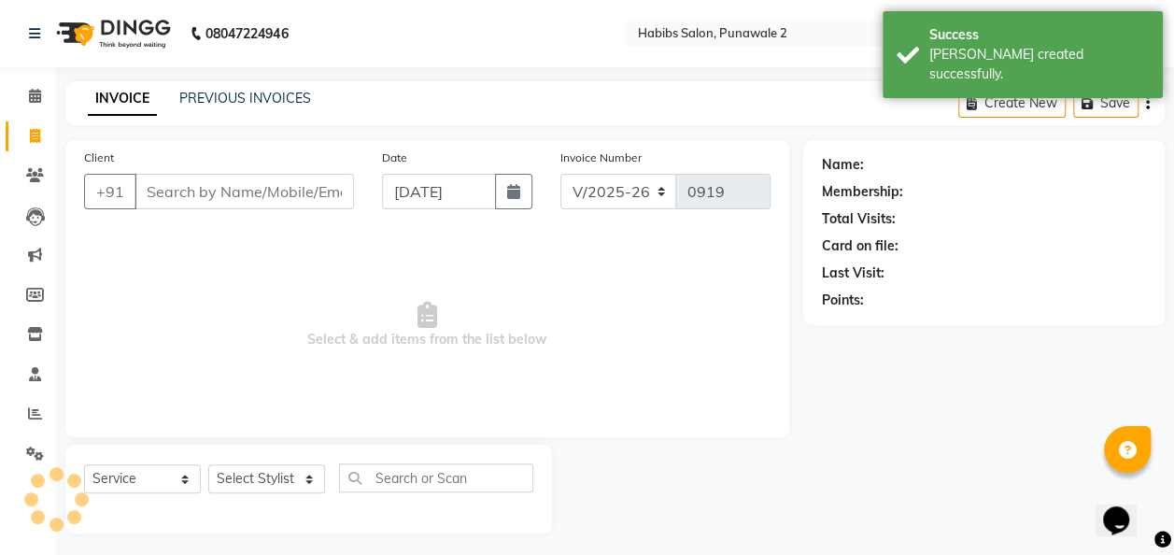
scroll to position [6, 0]
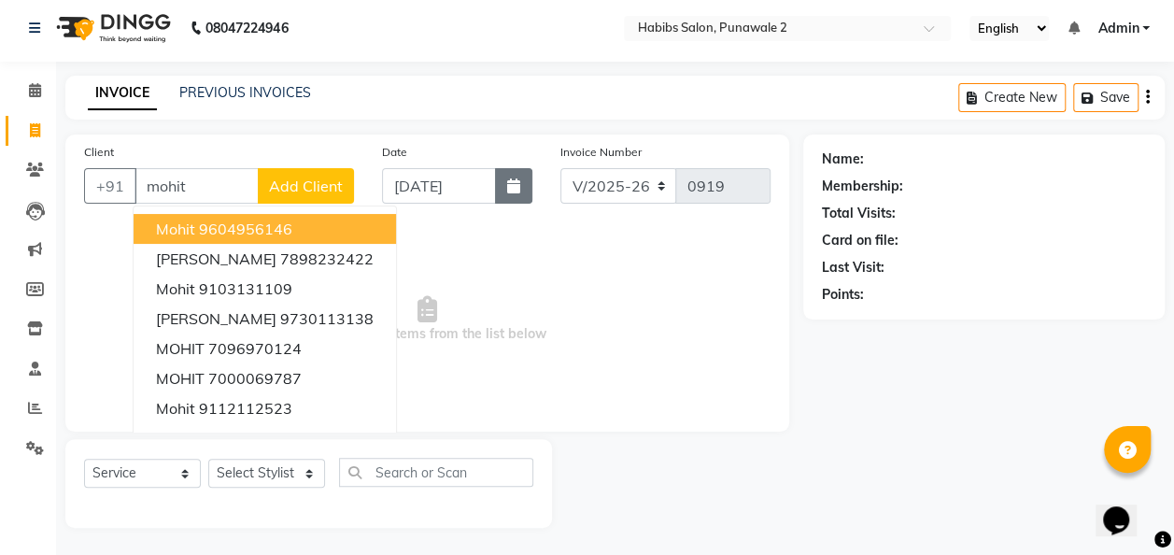
click at [517, 180] on icon "button" at bounding box center [513, 185] width 13 height 15
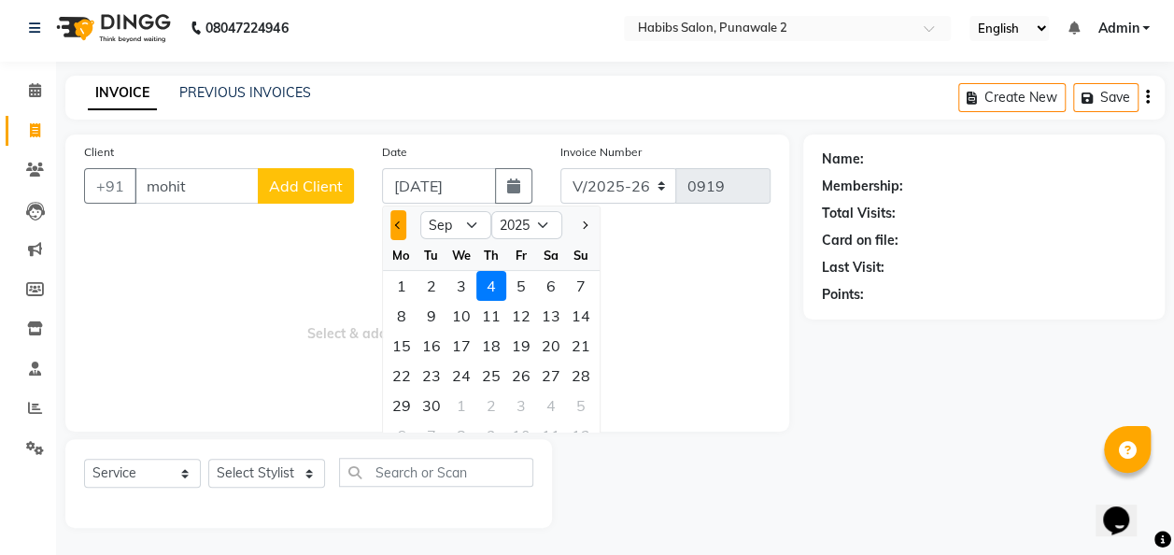
click at [397, 225] on span "Previous month" at bounding box center [397, 224] width 7 height 7
click at [527, 344] on div "15" at bounding box center [521, 346] width 30 height 30
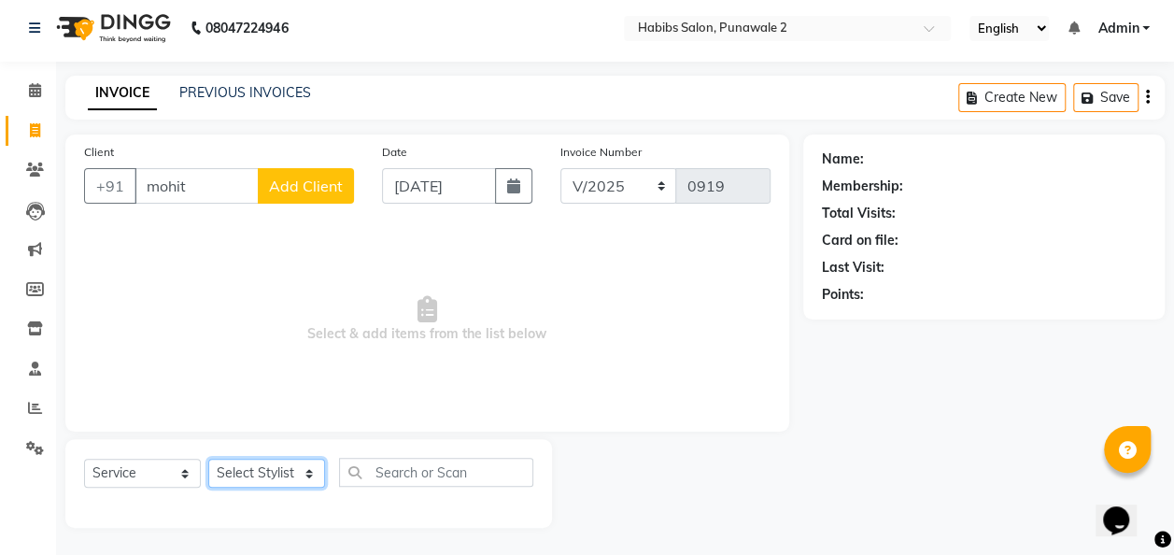
click at [316, 469] on select "Select Stylist Chandan Ganesh Gauri [PERSON_NAME] [PERSON_NAME] nikhil [PERSON_…" at bounding box center [266, 473] width 117 height 29
click at [208, 459] on select "Select Stylist Chandan Ganesh Gauri [PERSON_NAME] [PERSON_NAME] nikhil [PERSON_…" at bounding box center [266, 473] width 117 height 29
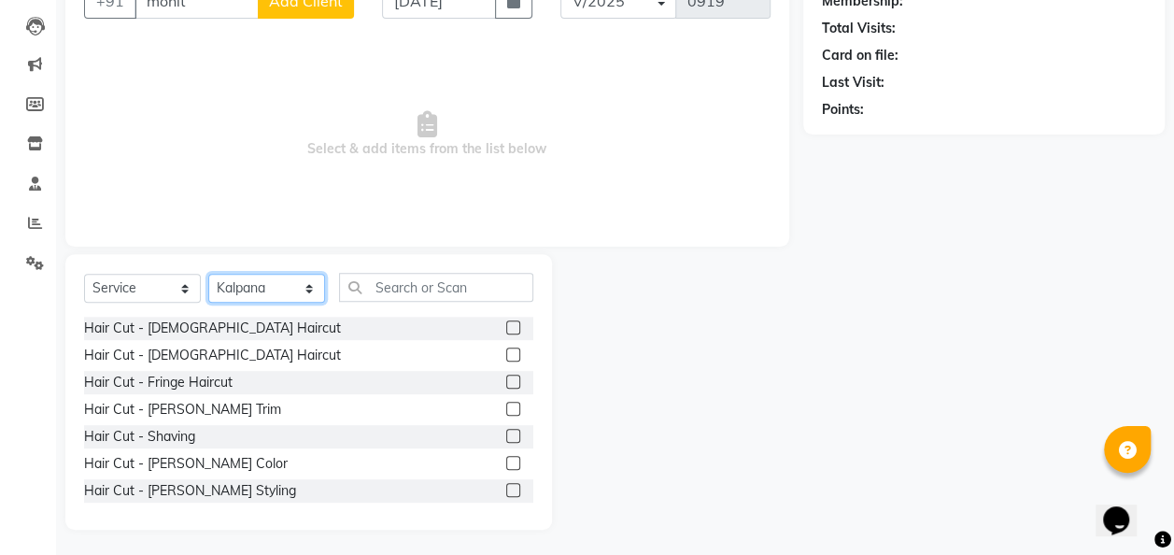
scroll to position [192, 0]
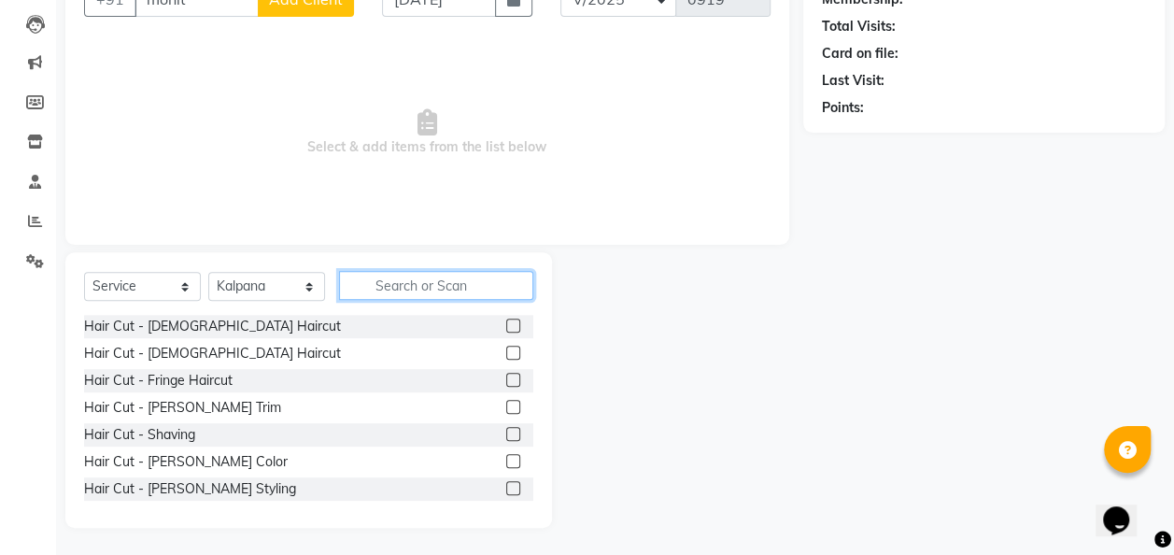
click at [393, 286] on input "text" at bounding box center [436, 285] width 194 height 29
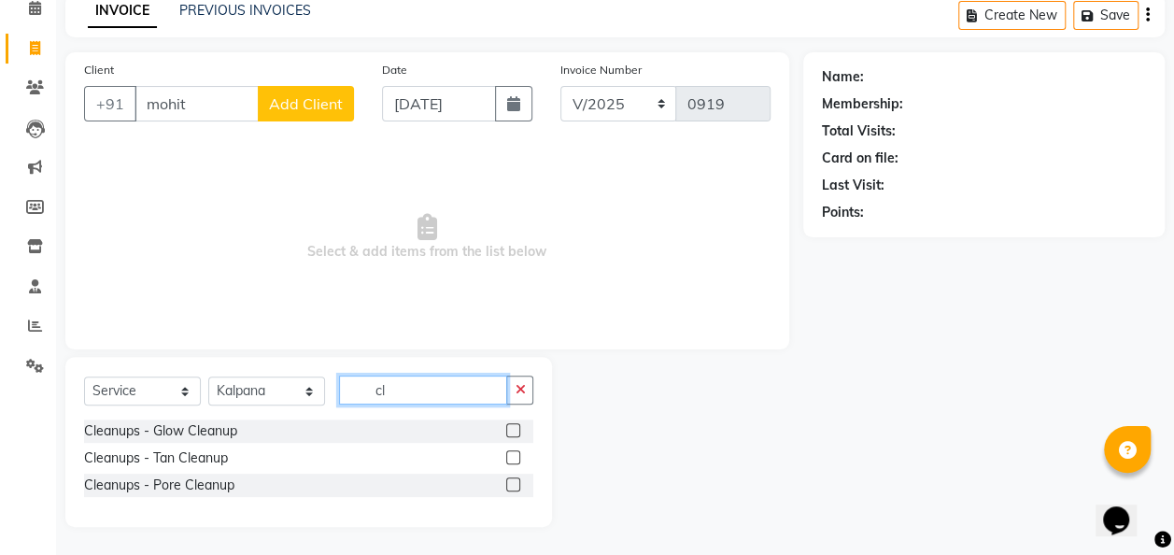
scroll to position [87, 0]
click at [513, 425] on label at bounding box center [513, 431] width 14 height 14
click at [513, 426] on input "checkbox" at bounding box center [512, 432] width 12 height 12
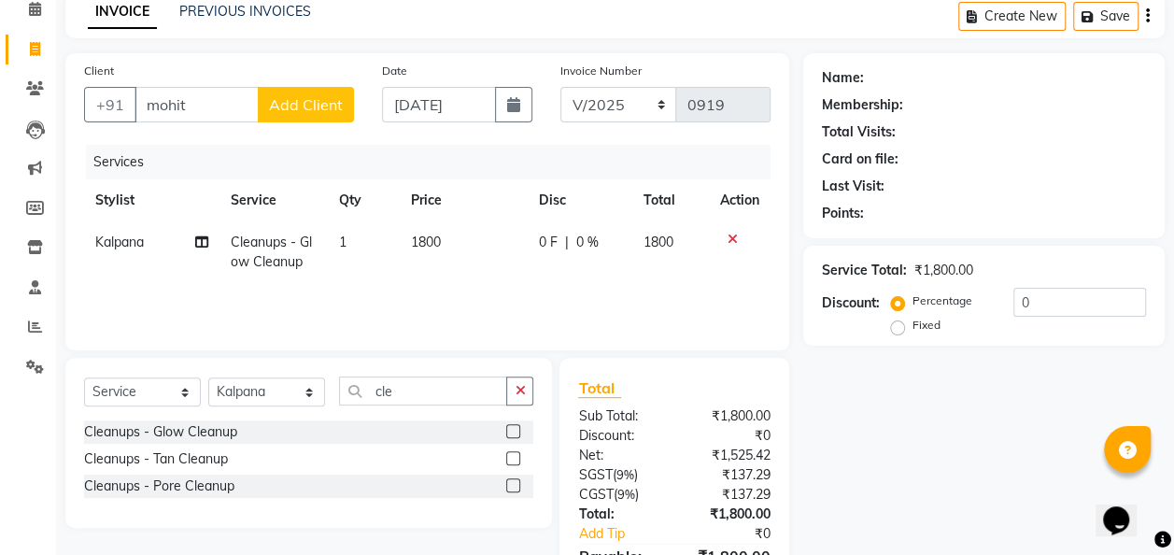
click at [457, 227] on td "1800" at bounding box center [464, 252] width 128 height 62
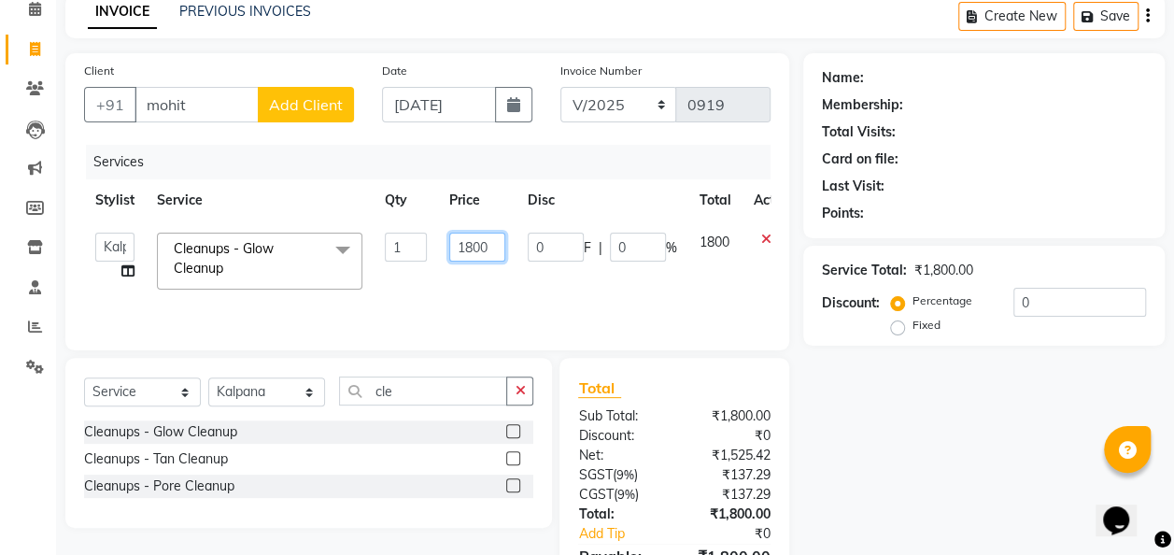
click at [498, 244] on input "1800" at bounding box center [477, 247] width 56 height 29
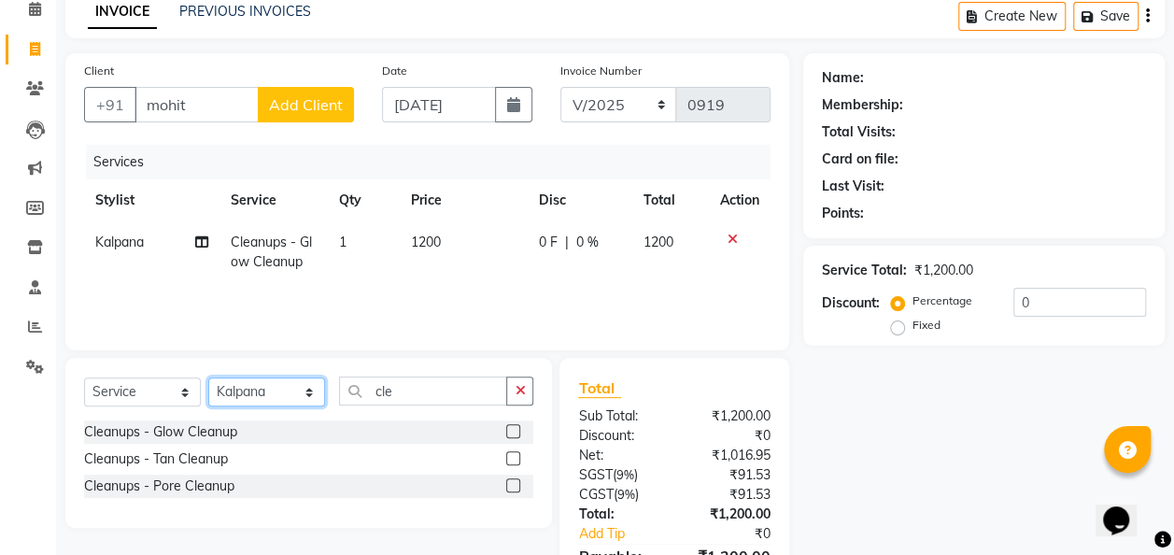
click at [303, 401] on select "Select Stylist Chandan Ganesh Gauri [PERSON_NAME] [PERSON_NAME] nikhil [PERSON_…" at bounding box center [266, 391] width 117 height 29
click at [208, 377] on select "Select Stylist Chandan Ganesh Gauri [PERSON_NAME] [PERSON_NAME] nikhil [PERSON_…" at bounding box center [266, 391] width 117 height 29
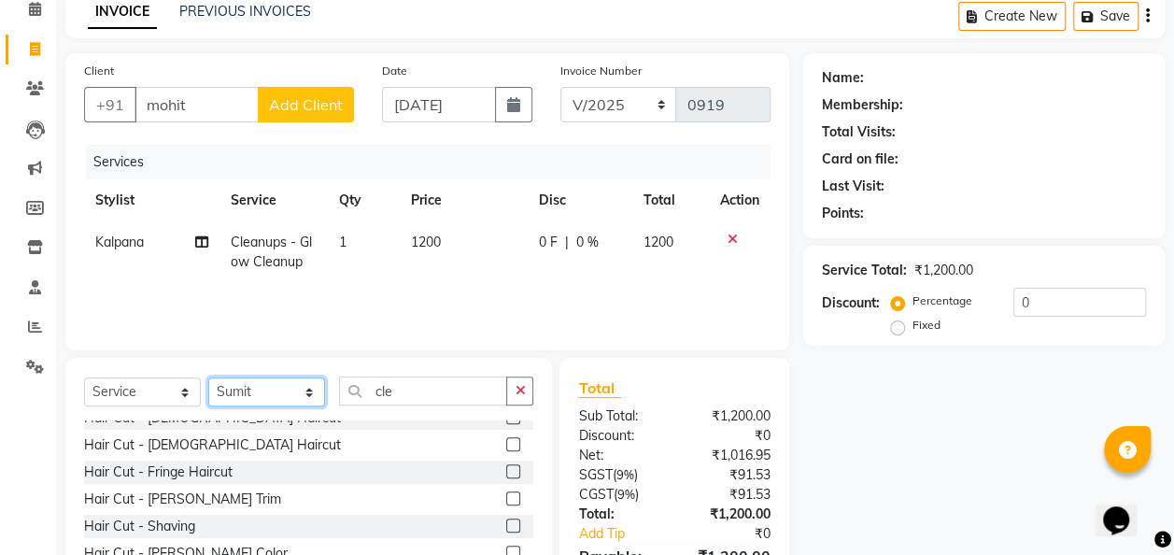
scroll to position [15, 0]
click at [189, 501] on div "Hair Cut - [PERSON_NAME] Trim" at bounding box center [182, 498] width 197 height 20
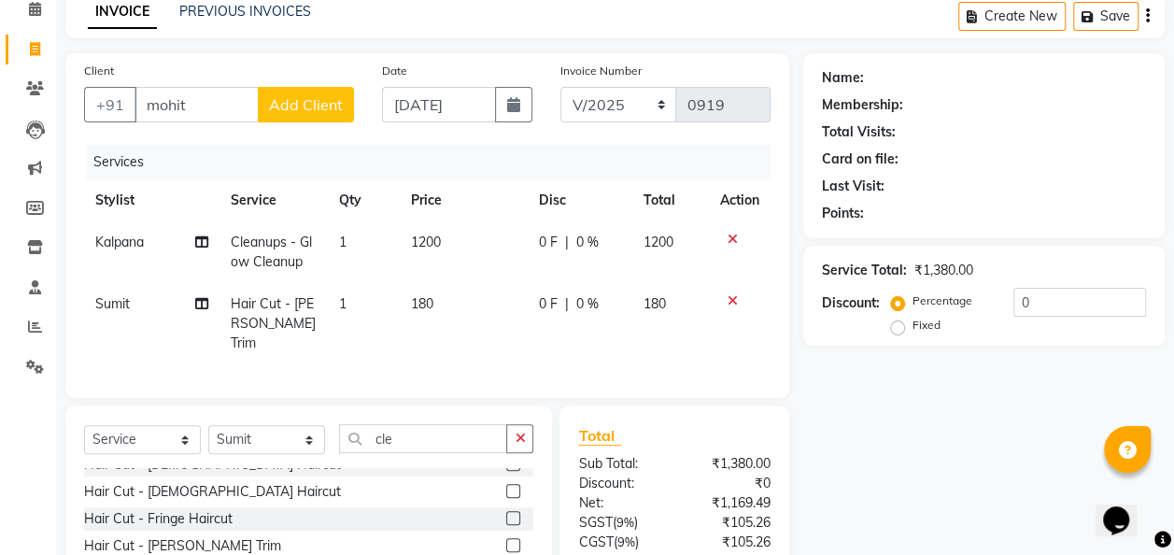
click at [440, 314] on td "180" at bounding box center [464, 323] width 128 height 81
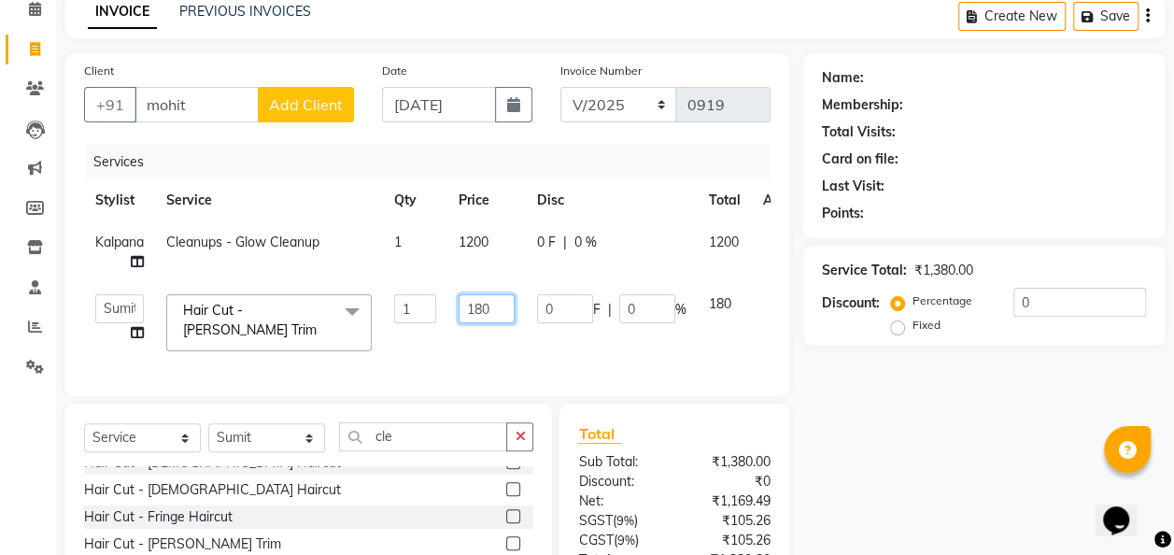
click at [497, 303] on input "180" at bounding box center [487, 308] width 56 height 29
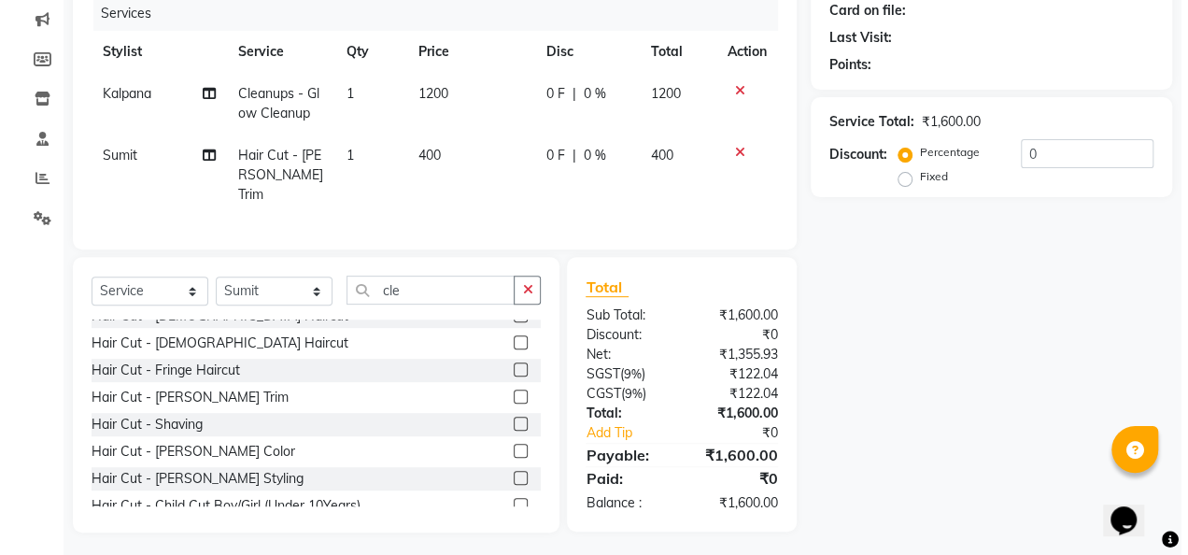
scroll to position [0, 0]
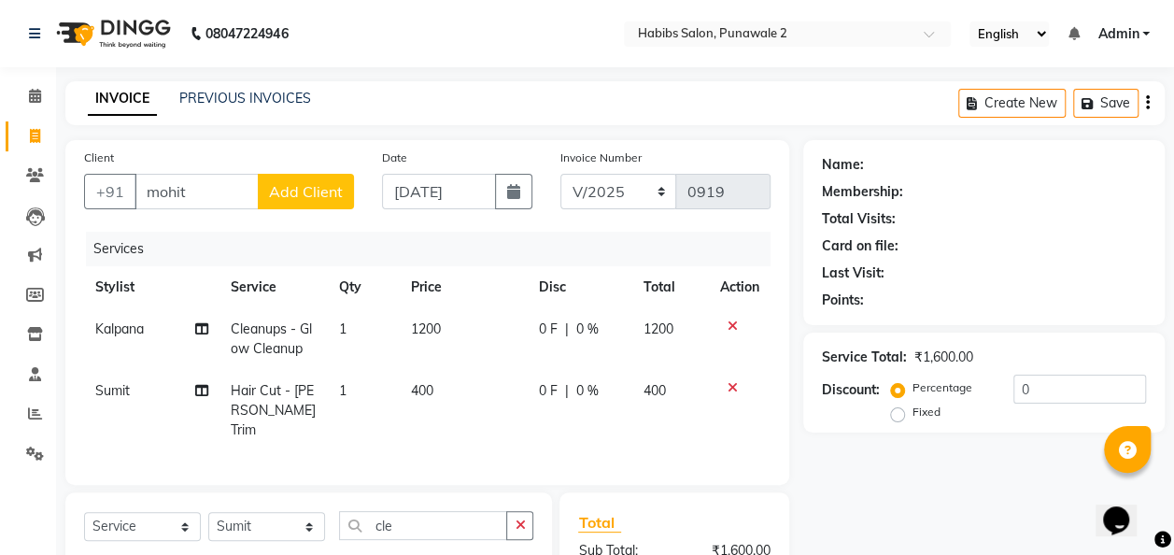
click at [295, 198] on span "Add Client" at bounding box center [306, 191] width 74 height 19
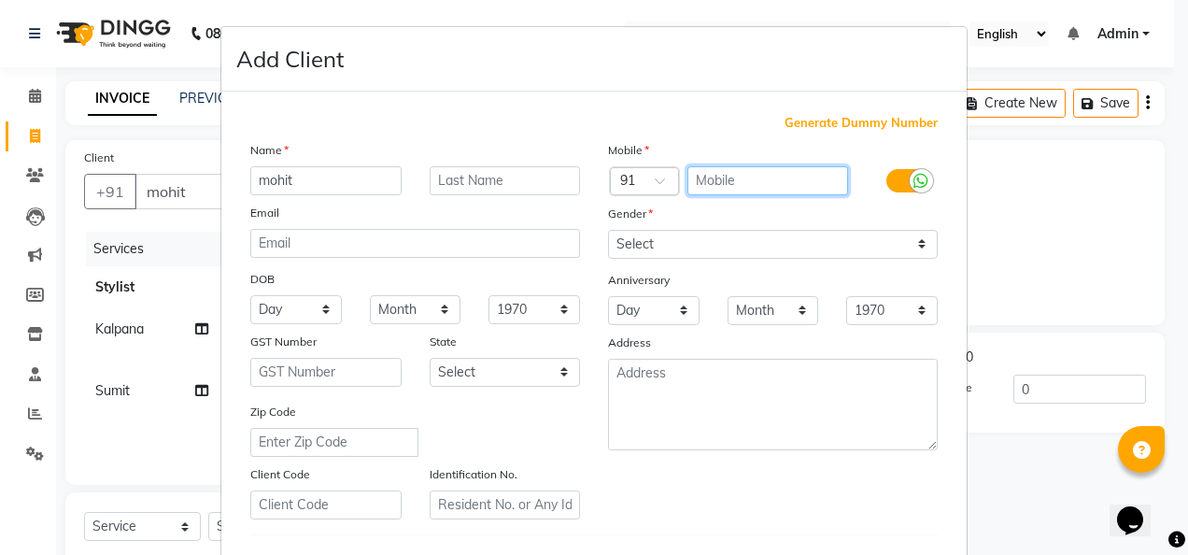
click at [738, 181] on input "text" at bounding box center [768, 180] width 162 height 29
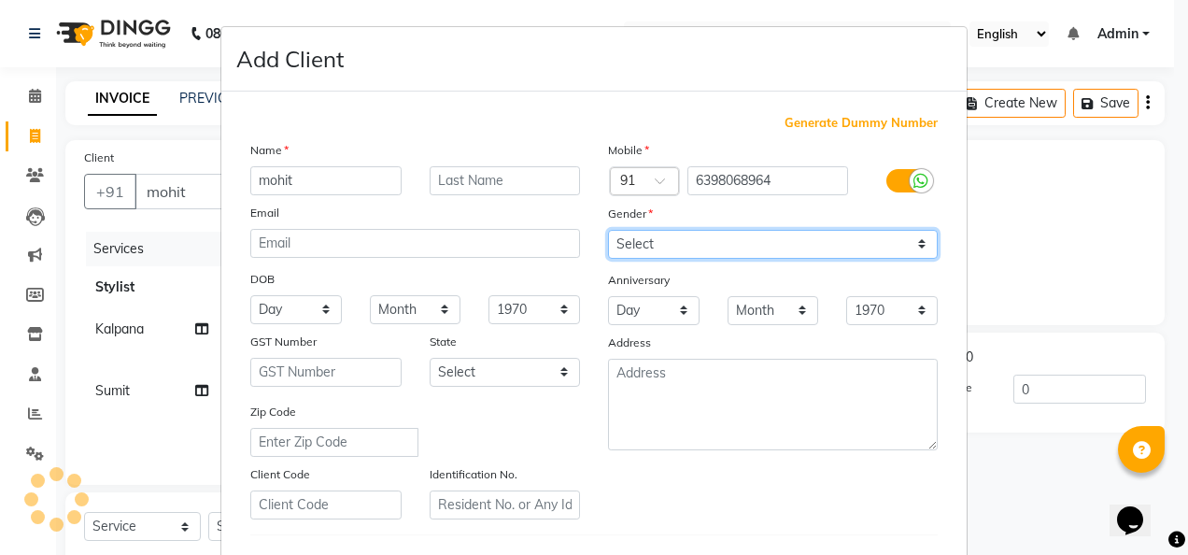
click at [916, 233] on select "Select [DEMOGRAPHIC_DATA] [DEMOGRAPHIC_DATA] Other Prefer Not To Say" at bounding box center [773, 244] width 330 height 29
click at [608, 230] on select "Select [DEMOGRAPHIC_DATA] [DEMOGRAPHIC_DATA] Other Prefer Not To Say" at bounding box center [773, 244] width 330 height 29
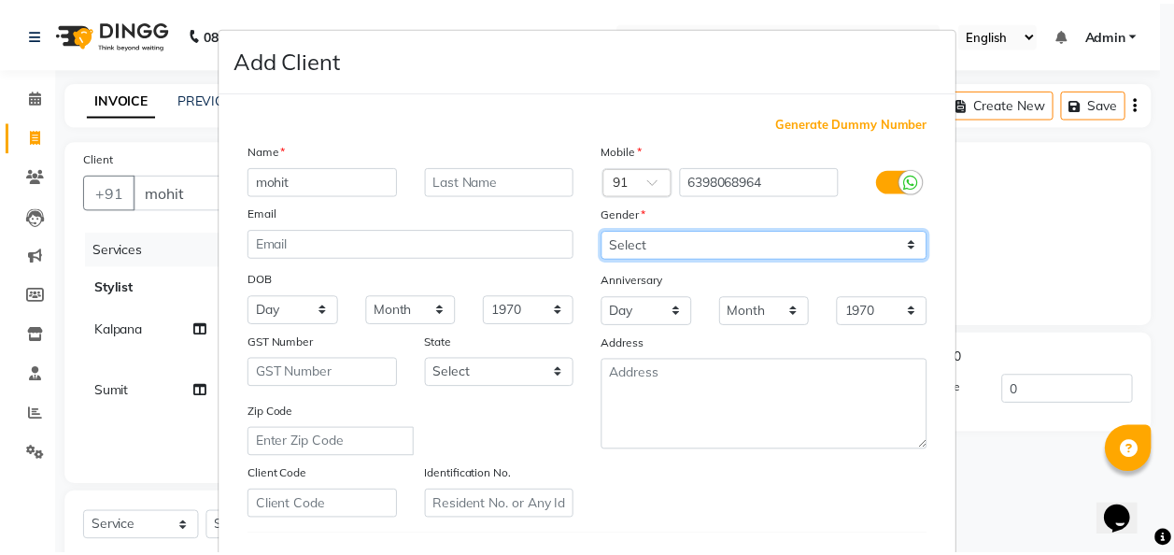
scroll to position [304, 0]
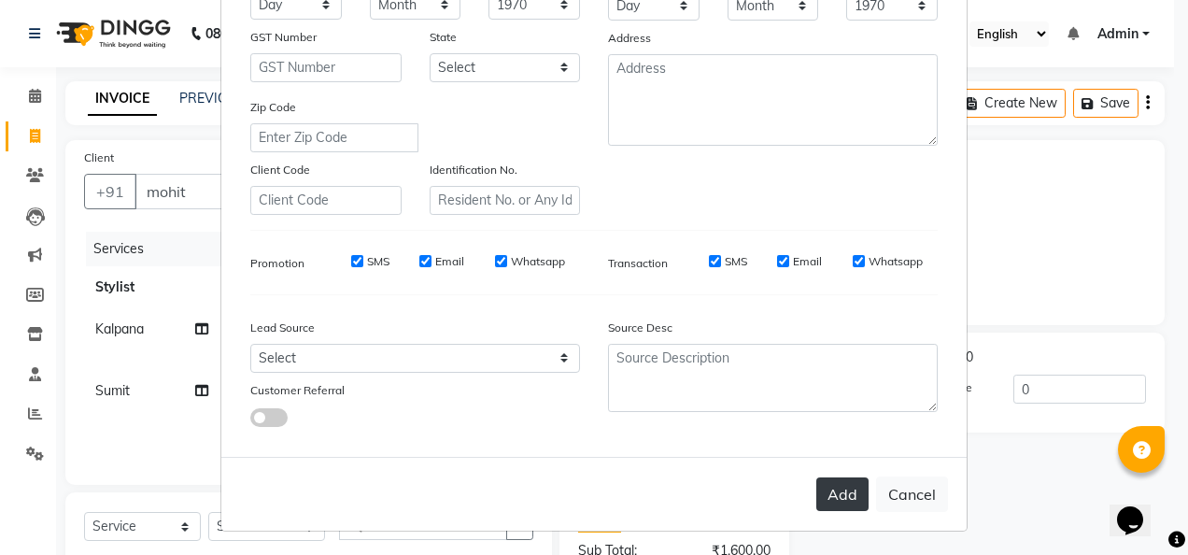
click at [850, 479] on button "Add" at bounding box center [842, 494] width 52 height 34
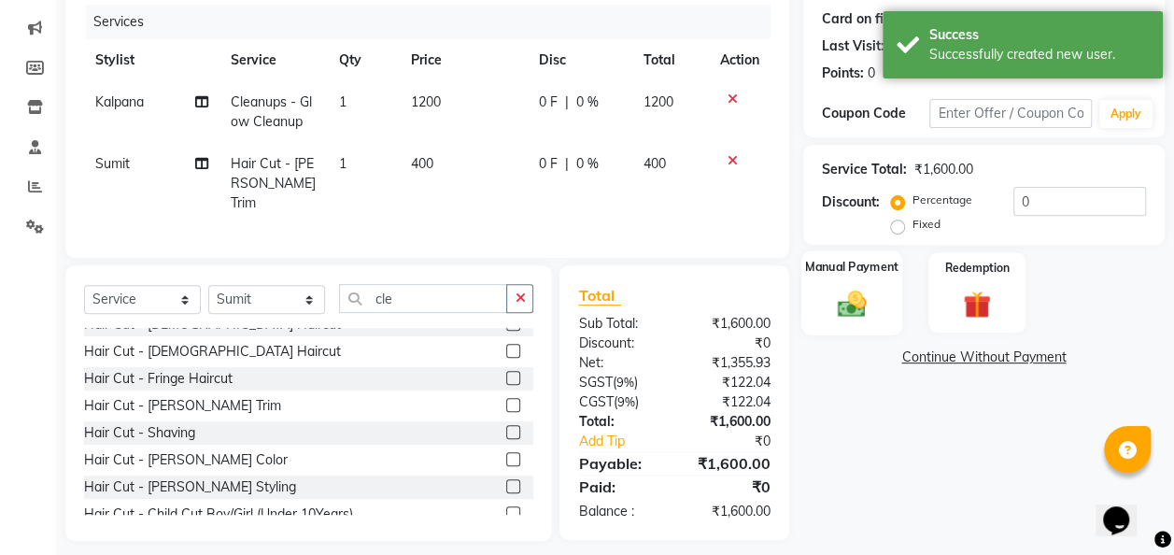
scroll to position [235, 0]
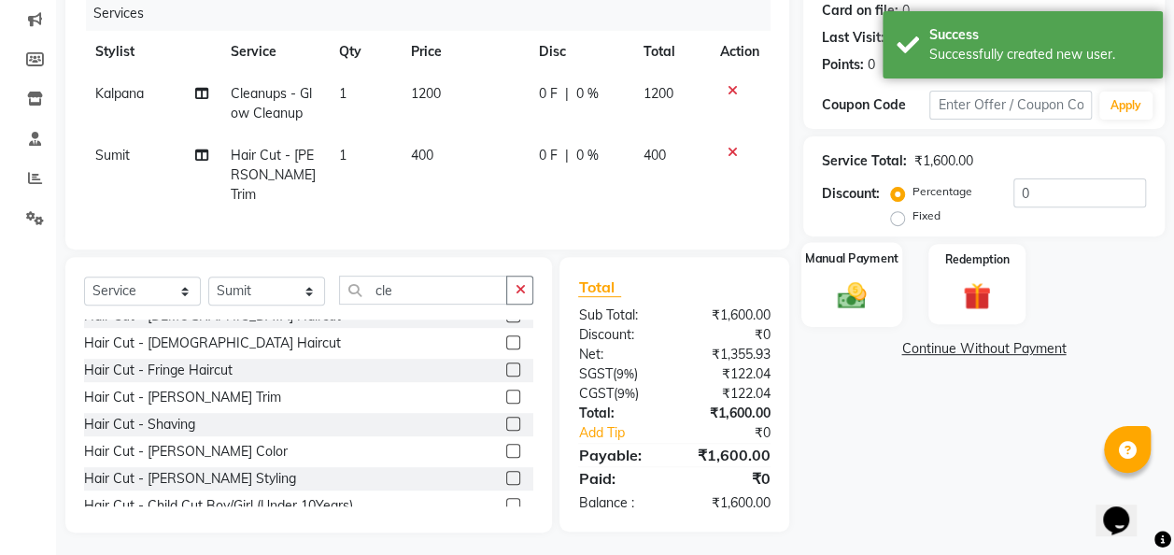
click at [861, 312] on div "Manual Payment" at bounding box center [852, 284] width 102 height 84
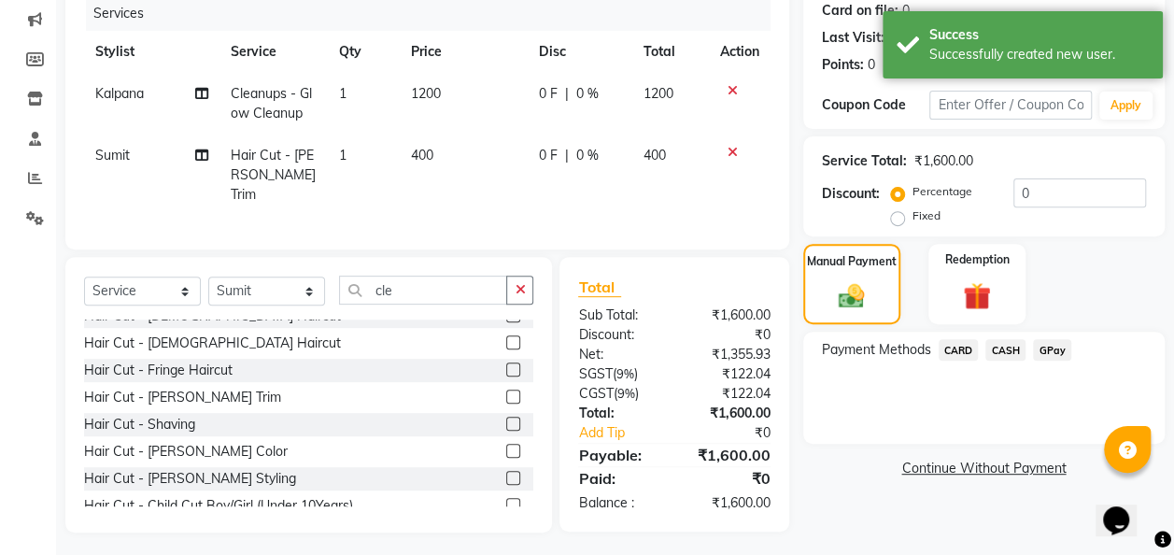
click at [1057, 350] on span "GPay" at bounding box center [1052, 349] width 38 height 21
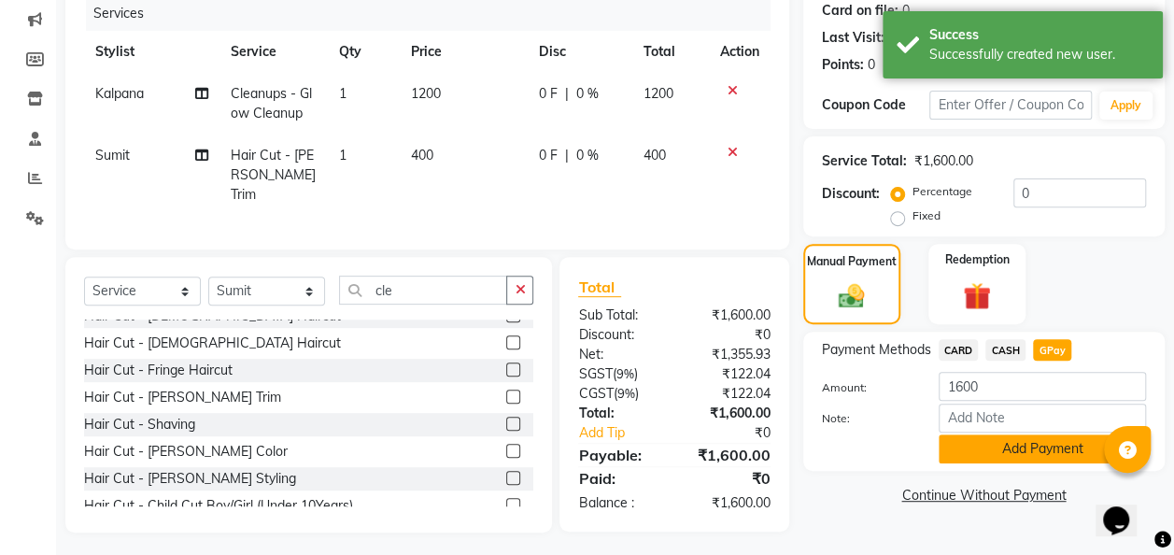
click at [1036, 446] on button "Add Payment" at bounding box center [1041, 448] width 207 height 29
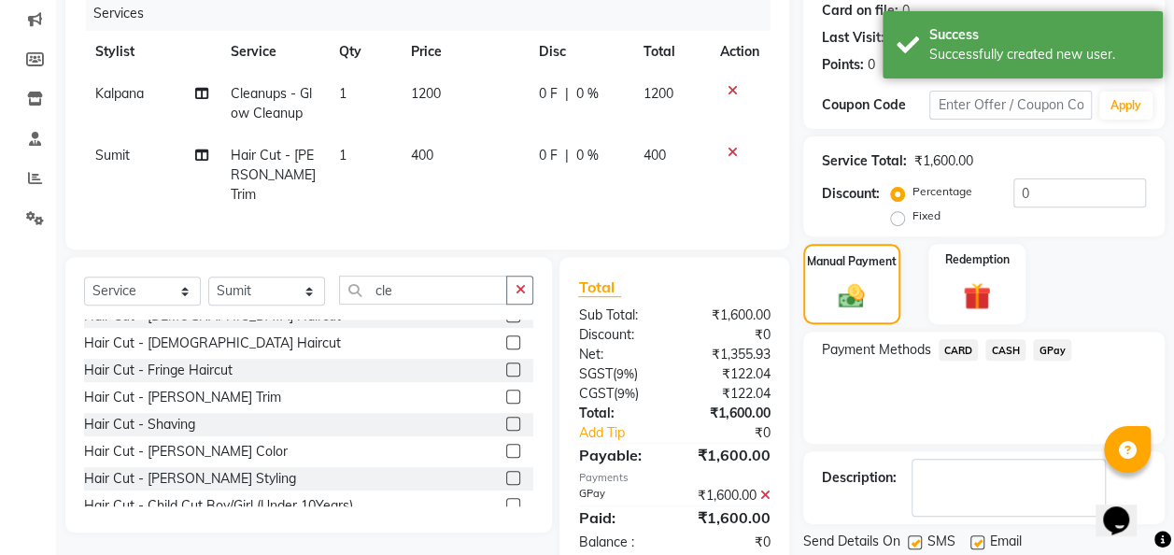
scroll to position [295, 0]
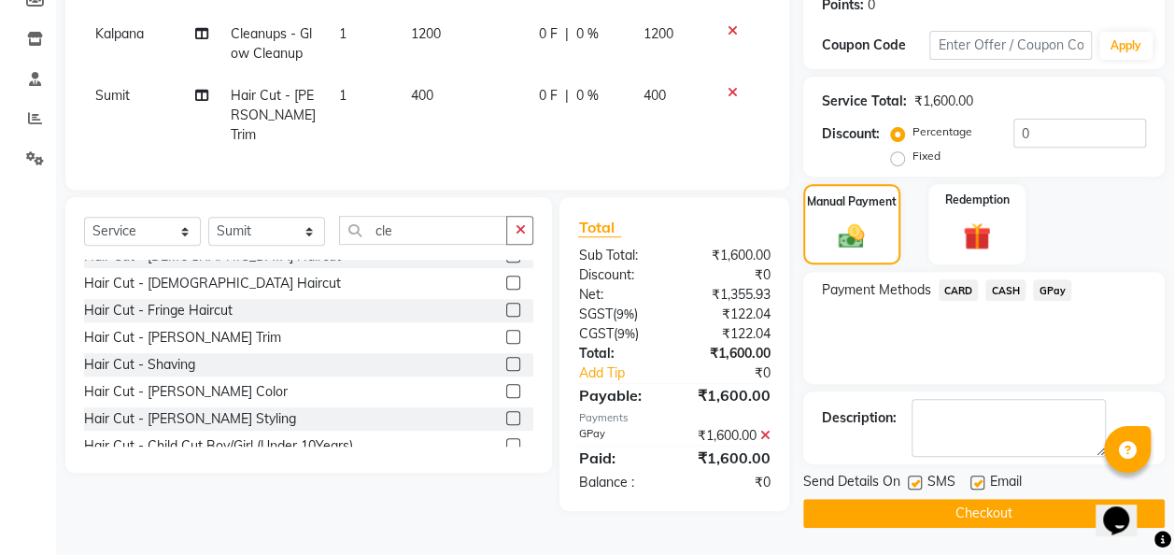
click at [1005, 517] on button "Checkout" at bounding box center [983, 513] width 361 height 29
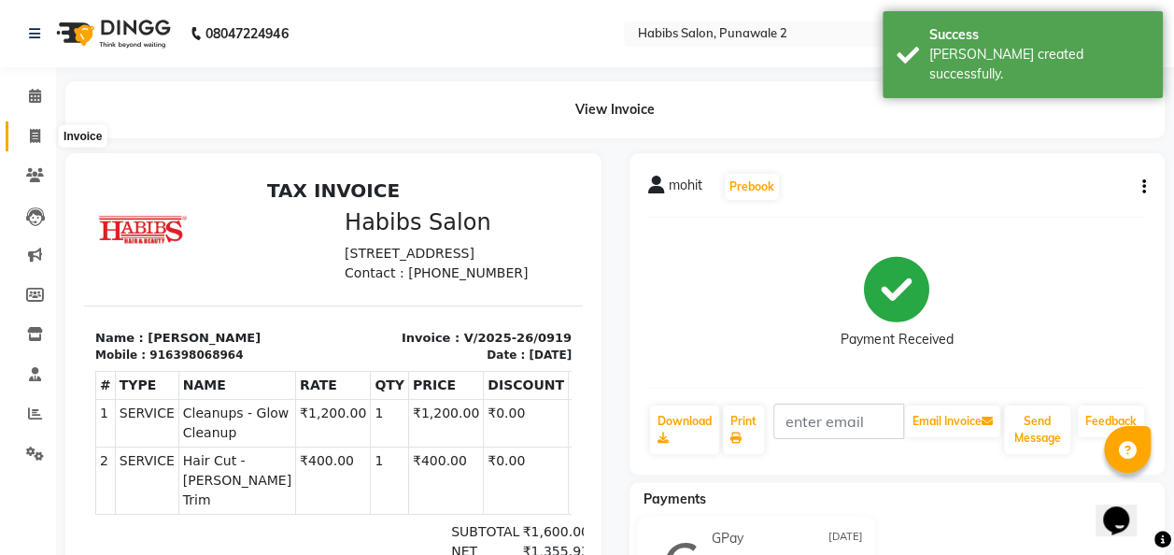
click at [38, 136] on icon at bounding box center [35, 136] width 10 height 14
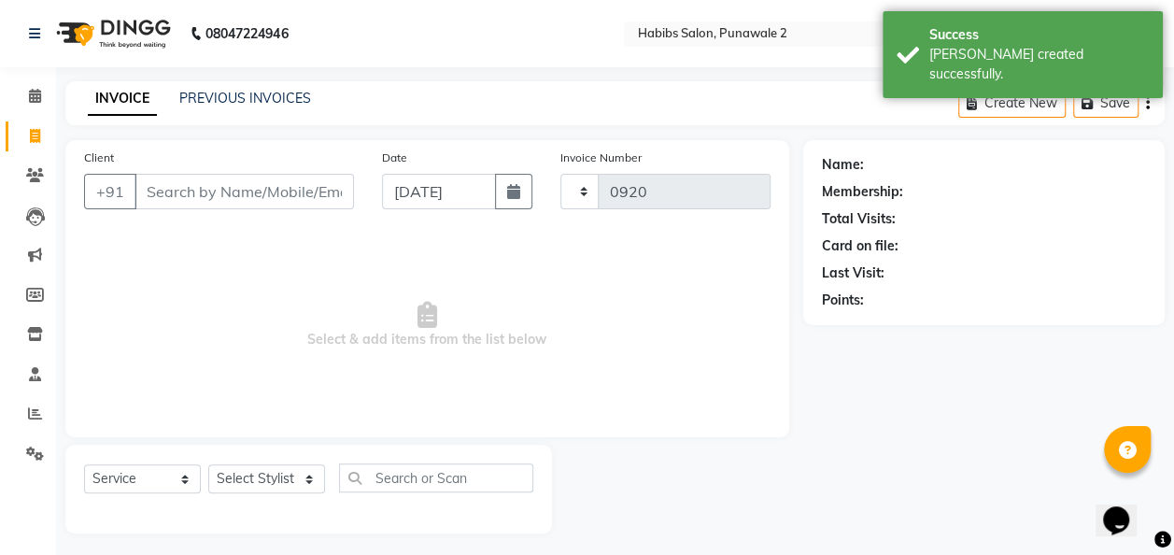
scroll to position [6, 0]
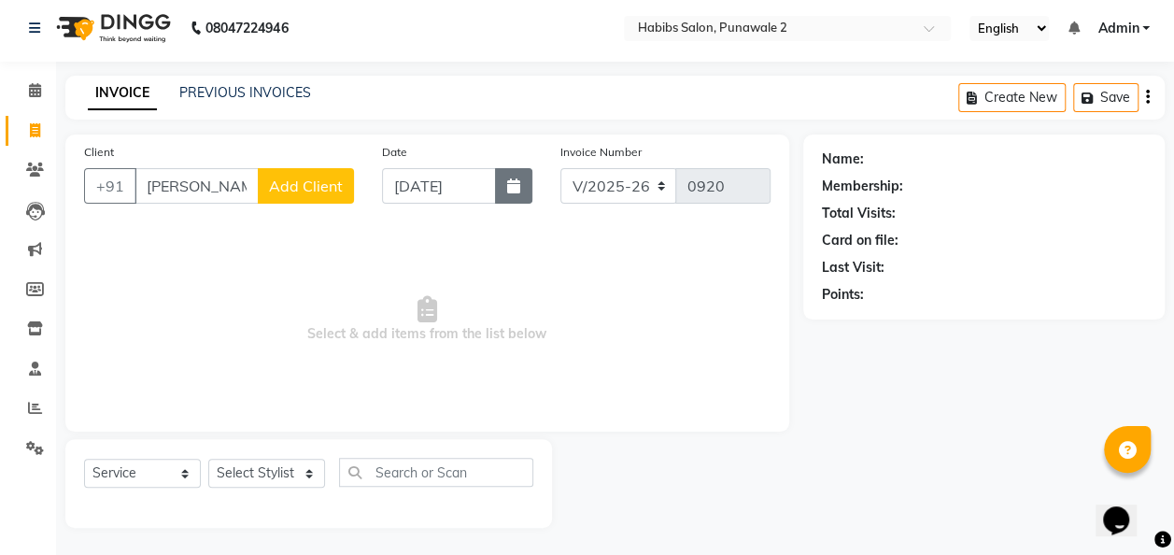
click at [519, 189] on icon "button" at bounding box center [513, 185] width 13 height 15
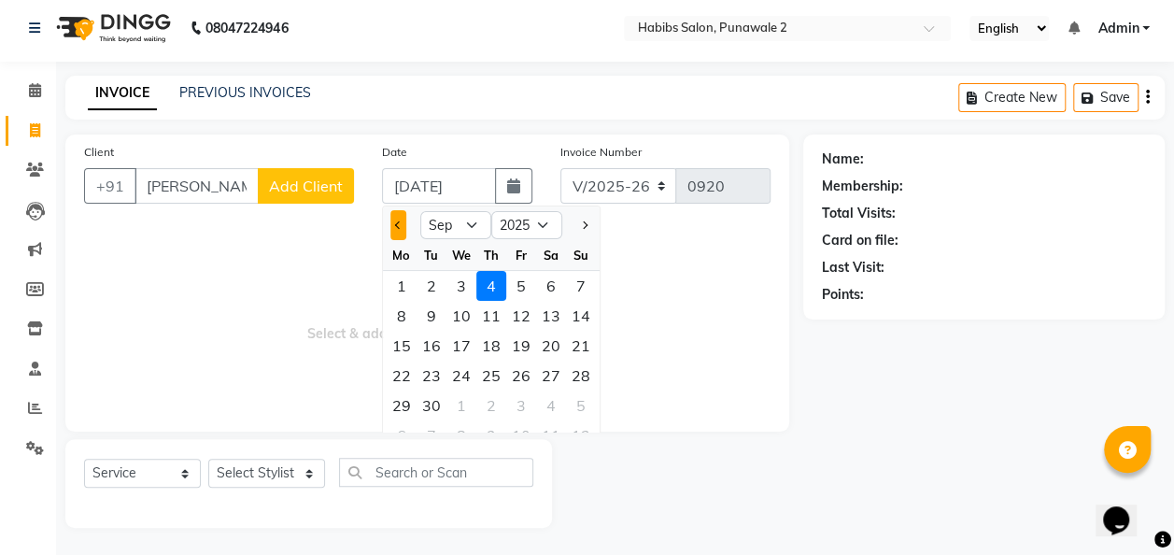
click at [398, 224] on span "Previous month" at bounding box center [397, 224] width 7 height 7
click at [518, 335] on div "15" at bounding box center [521, 346] width 30 height 30
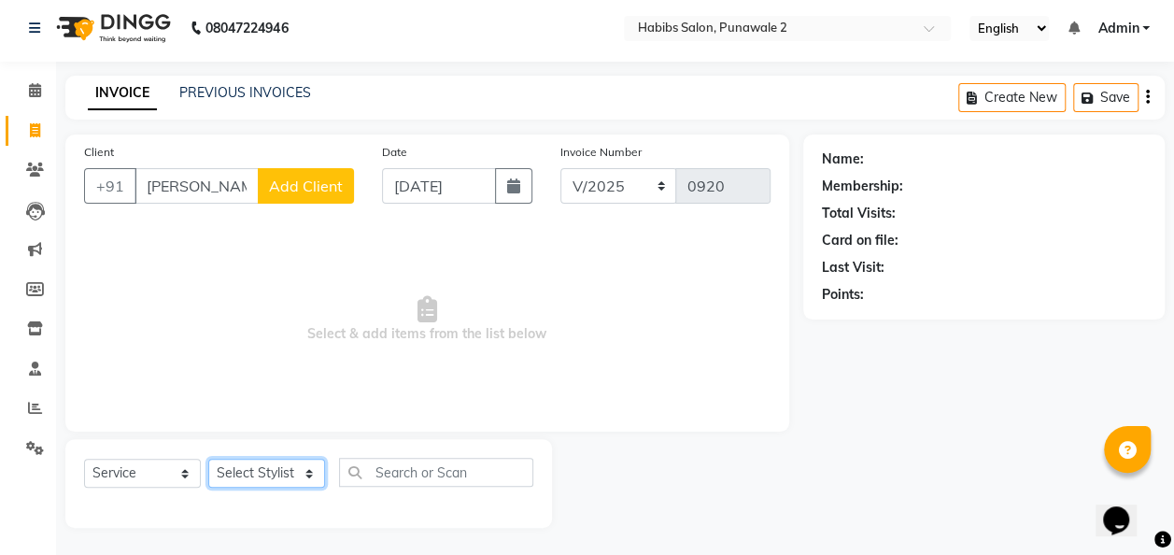
click at [306, 469] on select "Select Stylist Chandan Ganesh Gauri [PERSON_NAME] [PERSON_NAME] nikhil [PERSON_…" at bounding box center [266, 473] width 117 height 29
click at [208, 459] on select "Select Stylist Chandan Ganesh Gauri [PERSON_NAME] [PERSON_NAME] nikhil [PERSON_…" at bounding box center [266, 473] width 117 height 29
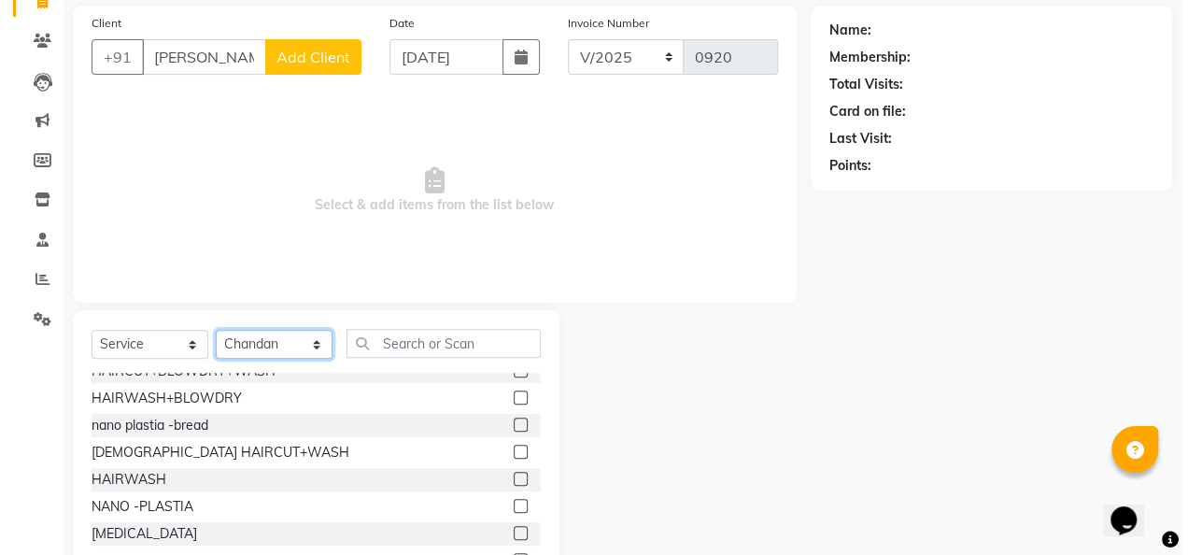
scroll to position [393, 0]
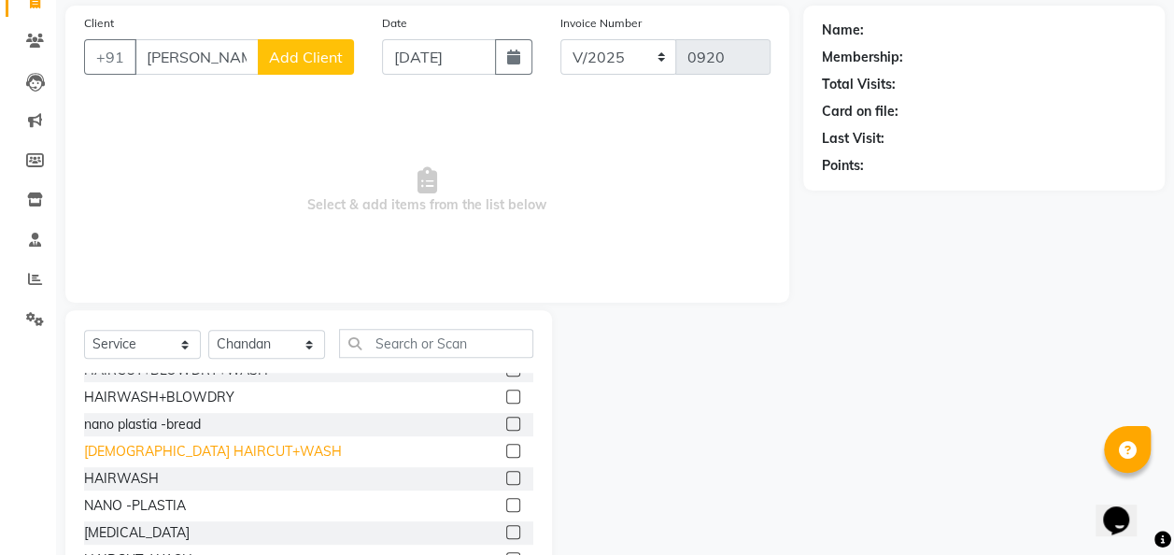
click at [205, 448] on div "[DEMOGRAPHIC_DATA] HAIRCUT+WASH" at bounding box center [213, 452] width 258 height 20
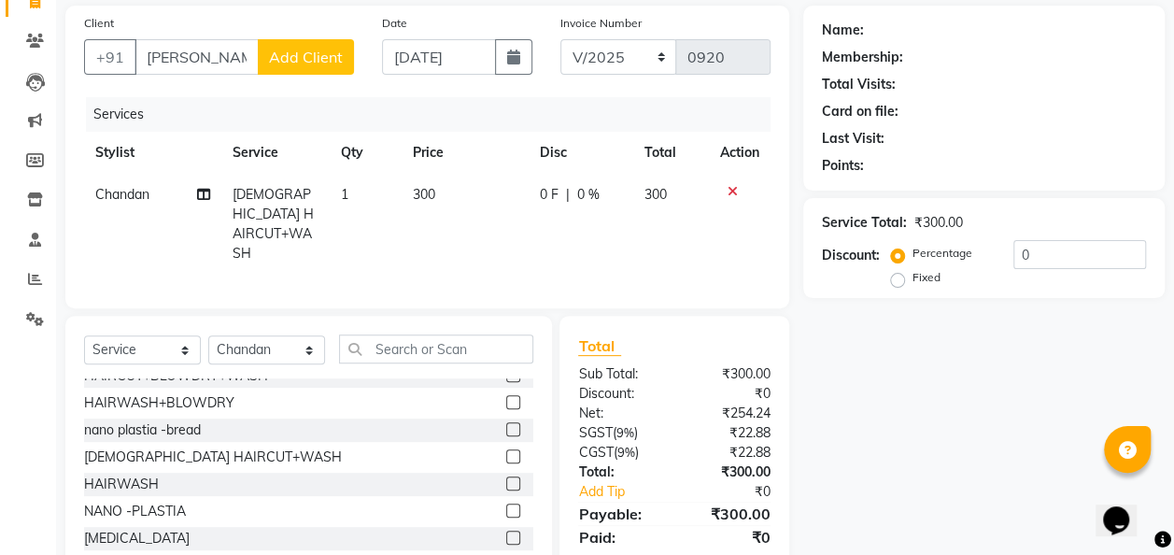
click at [454, 198] on td "300" at bounding box center [465, 224] width 127 height 101
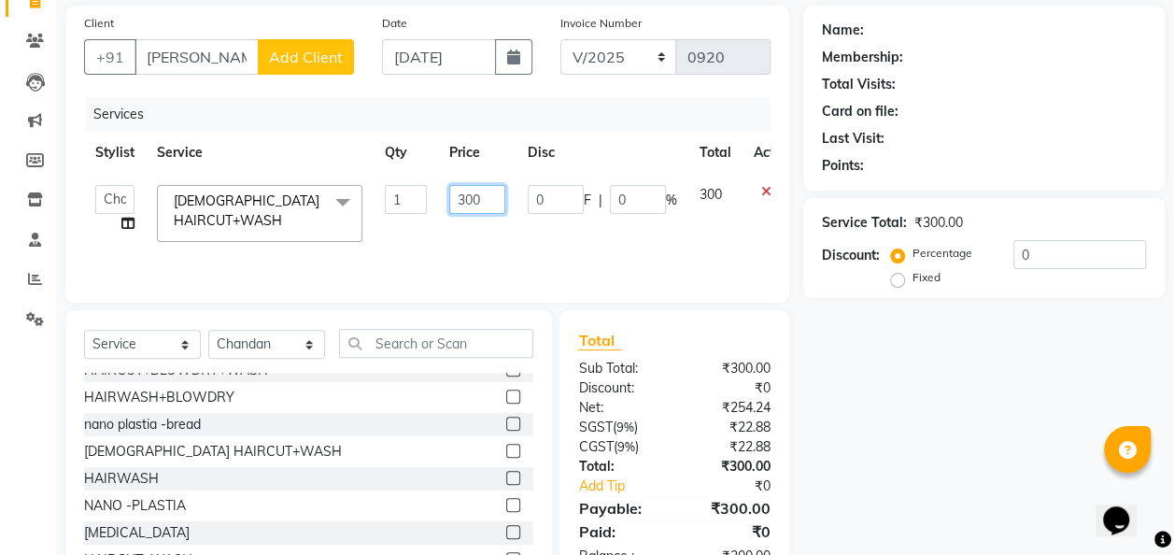
click at [489, 206] on input "300" at bounding box center [477, 199] width 56 height 29
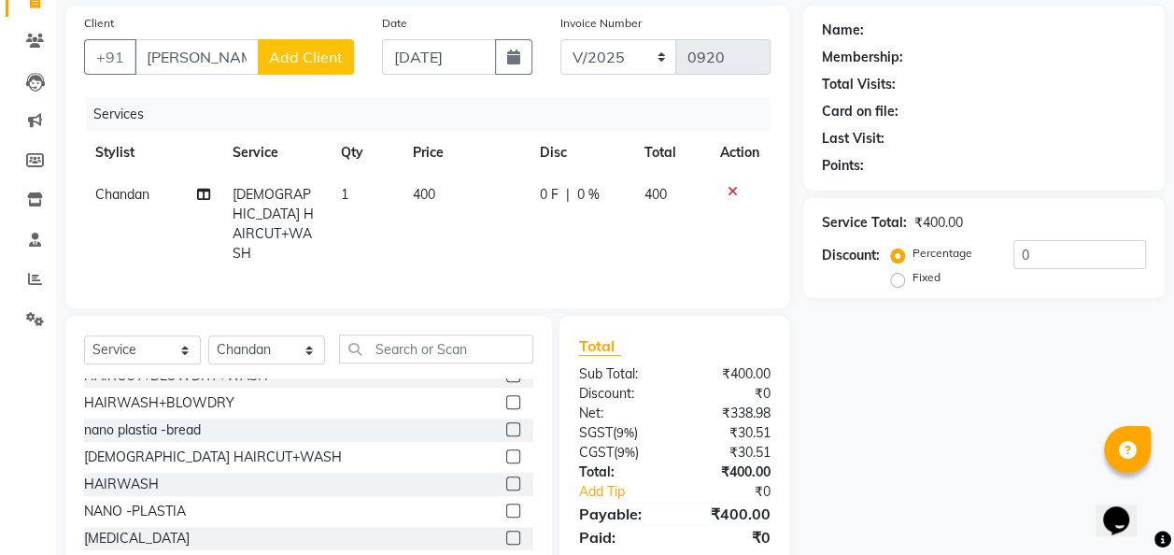
click at [300, 48] on span "Add Client" at bounding box center [306, 57] width 74 height 19
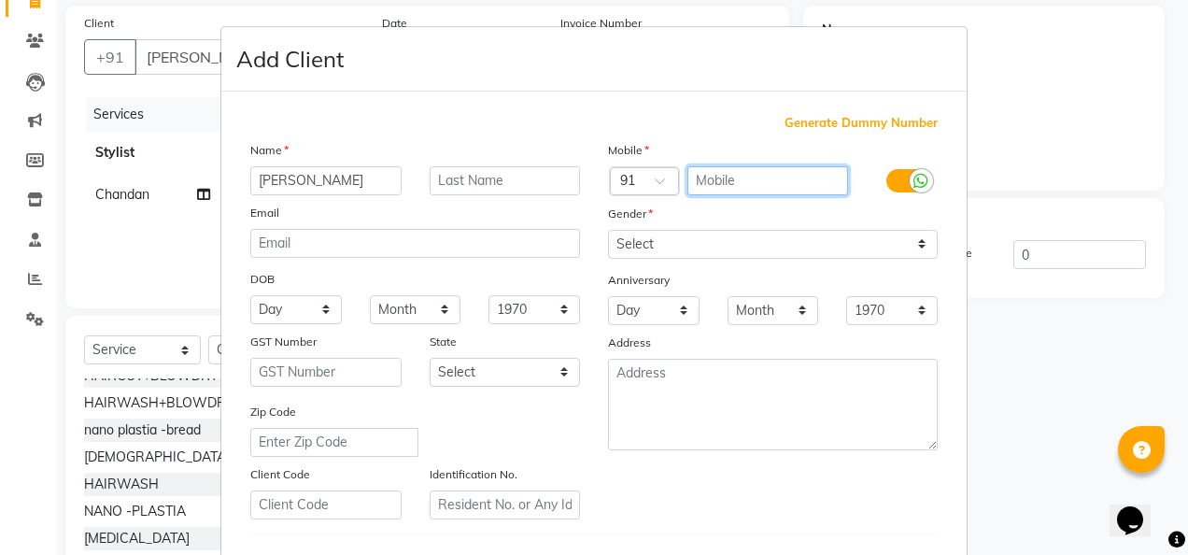
click at [715, 171] on input "text" at bounding box center [768, 180] width 162 height 29
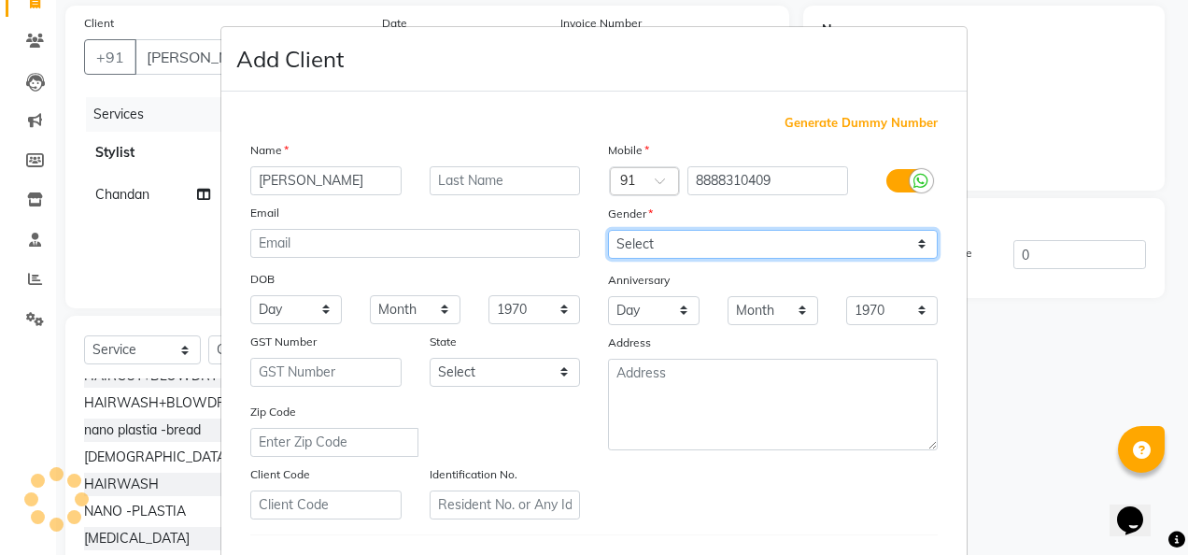
click at [914, 241] on select "Select [DEMOGRAPHIC_DATA] [DEMOGRAPHIC_DATA] Other Prefer Not To Say" at bounding box center [773, 244] width 330 height 29
click at [608, 230] on select "Select [DEMOGRAPHIC_DATA] [DEMOGRAPHIC_DATA] Other Prefer Not To Say" at bounding box center [773, 244] width 330 height 29
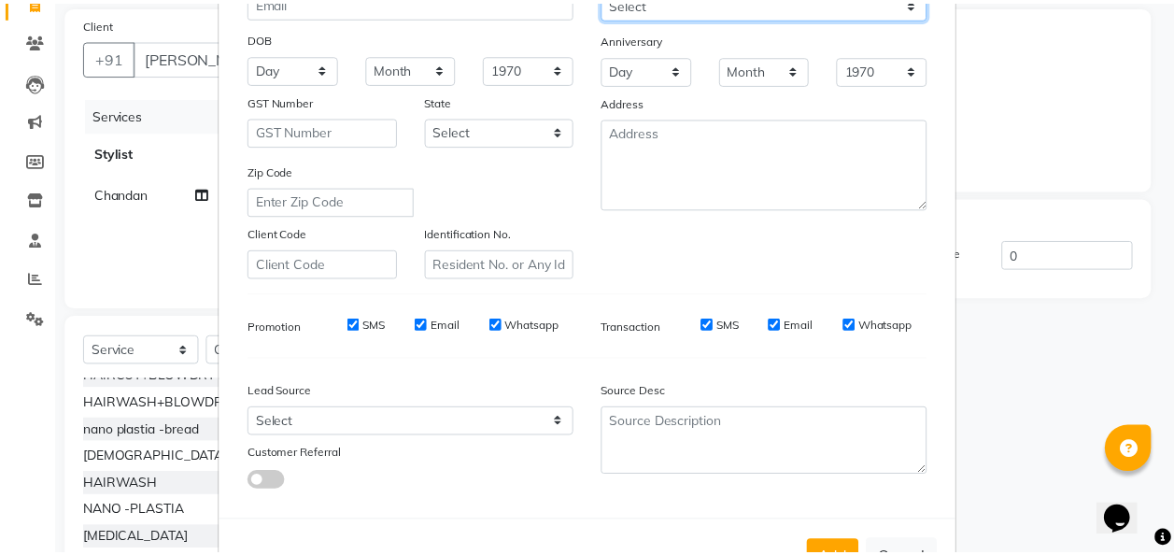
scroll to position [304, 0]
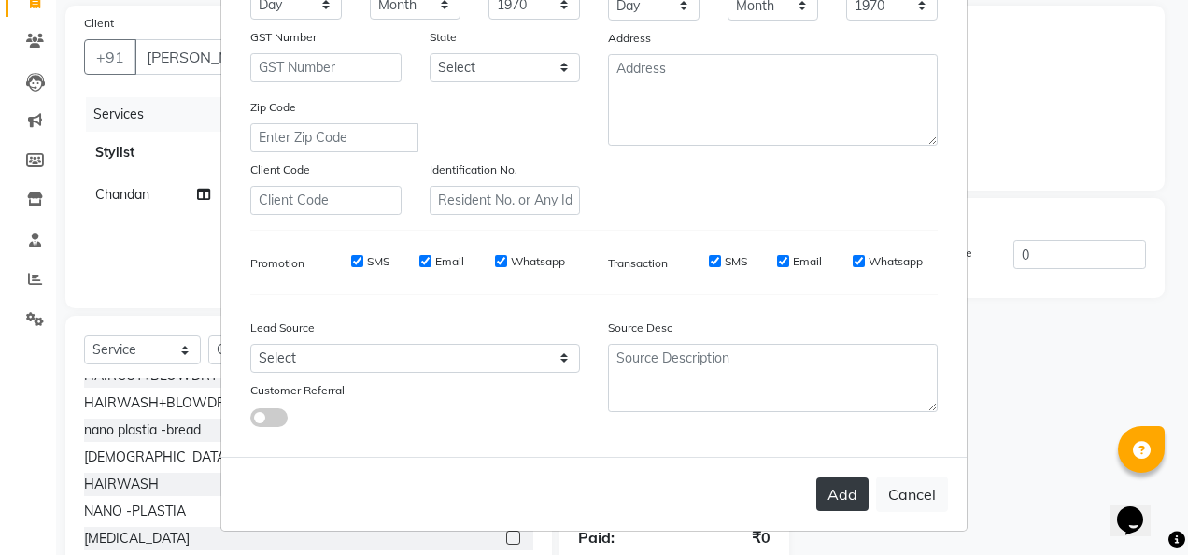
click at [844, 502] on button "Add" at bounding box center [842, 494] width 52 height 34
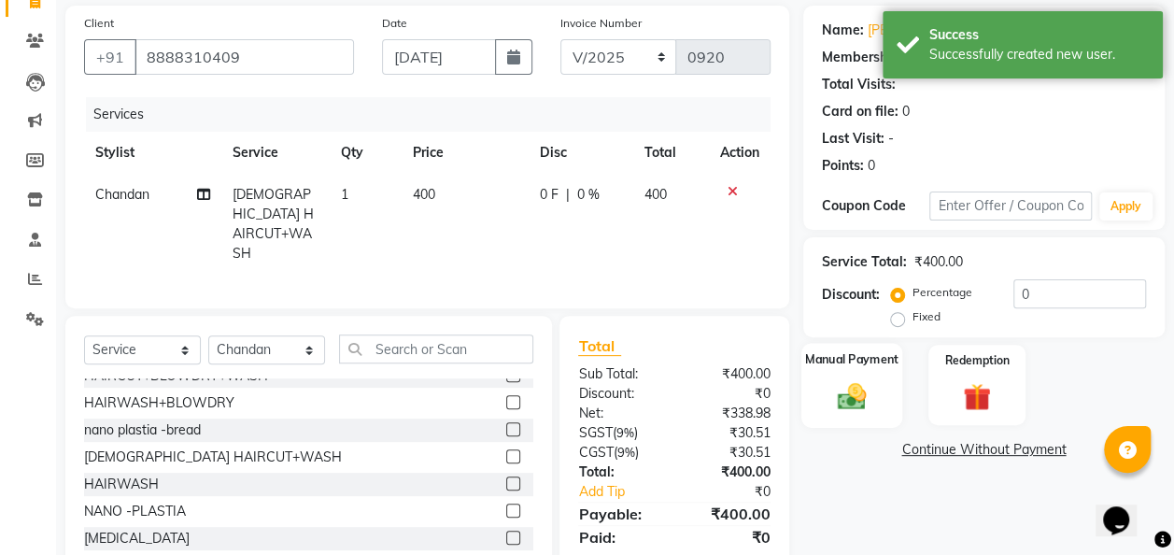
click at [867, 392] on img at bounding box center [851, 396] width 47 height 34
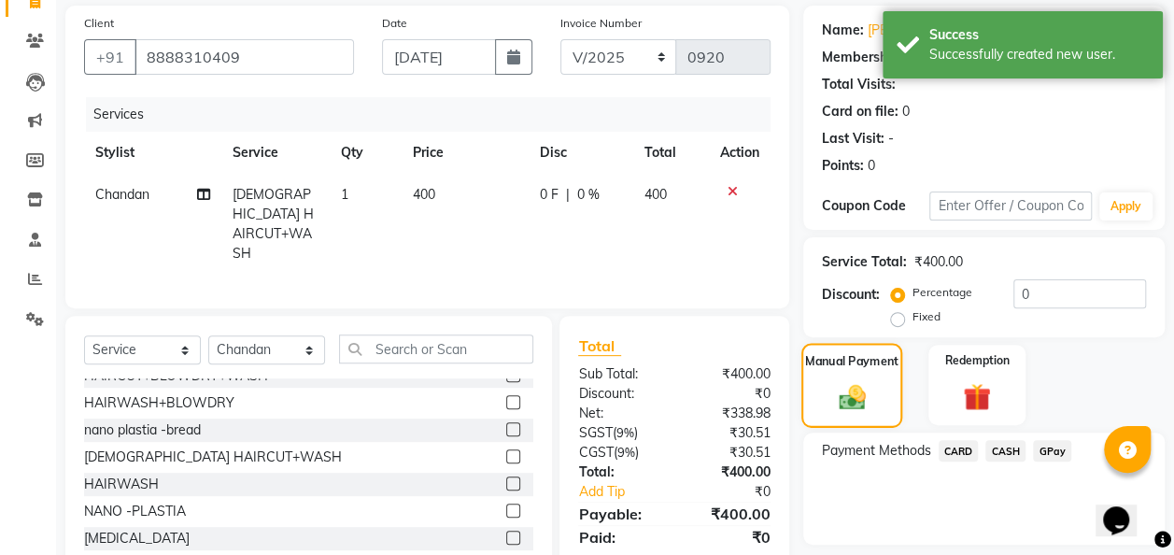
scroll to position [192, 0]
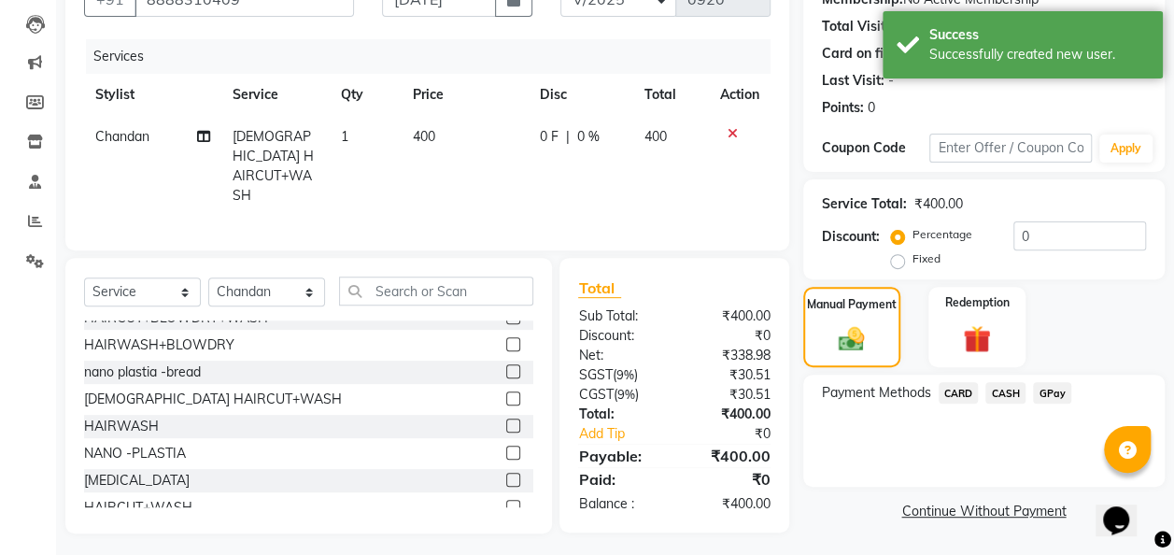
click at [1048, 388] on span "GPay" at bounding box center [1052, 392] width 38 height 21
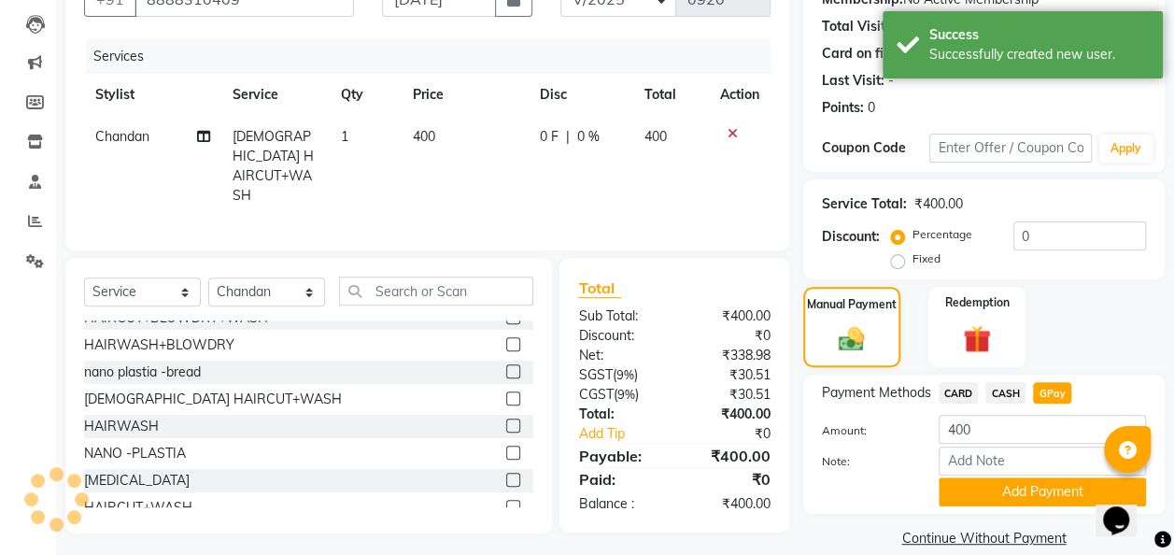
scroll to position [217, 0]
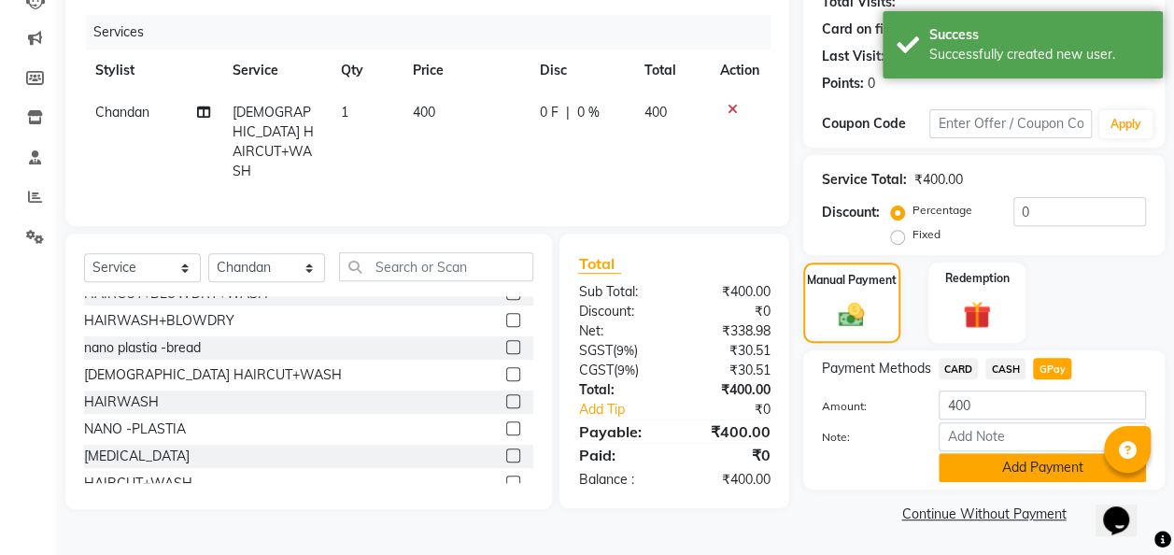
click at [1022, 458] on button "Add Payment" at bounding box center [1041, 467] width 207 height 29
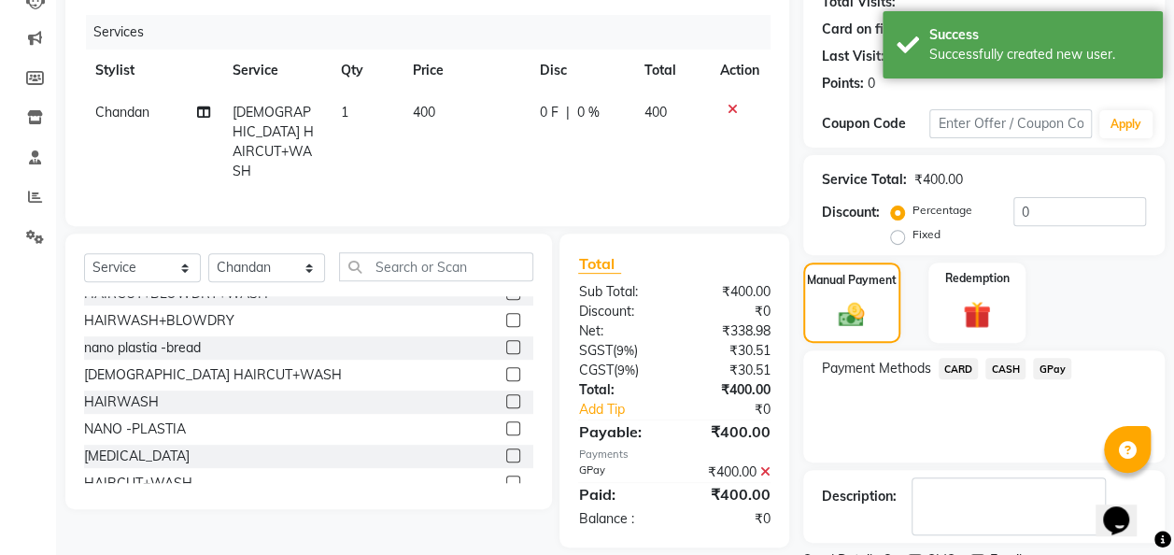
scroll to position [295, 0]
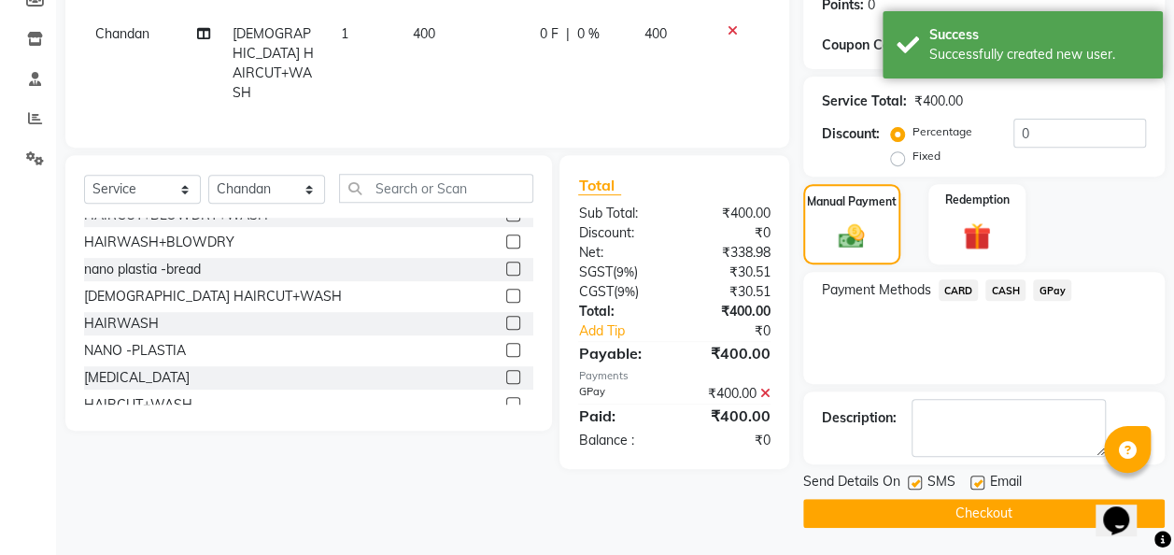
click at [1003, 522] on button "Checkout" at bounding box center [983, 513] width 361 height 29
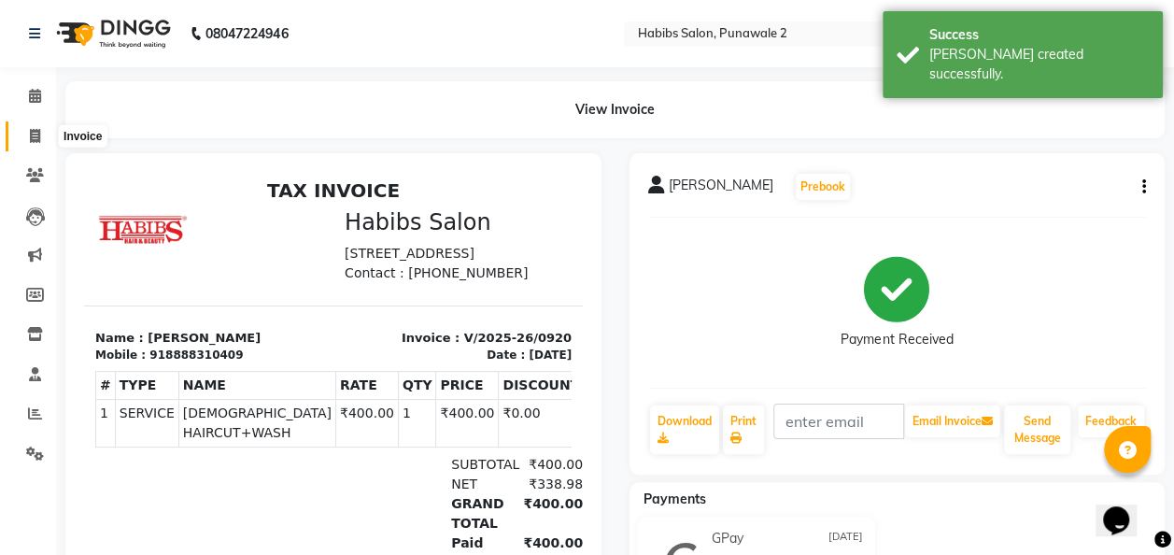
click at [38, 144] on span at bounding box center [35, 136] width 33 height 21
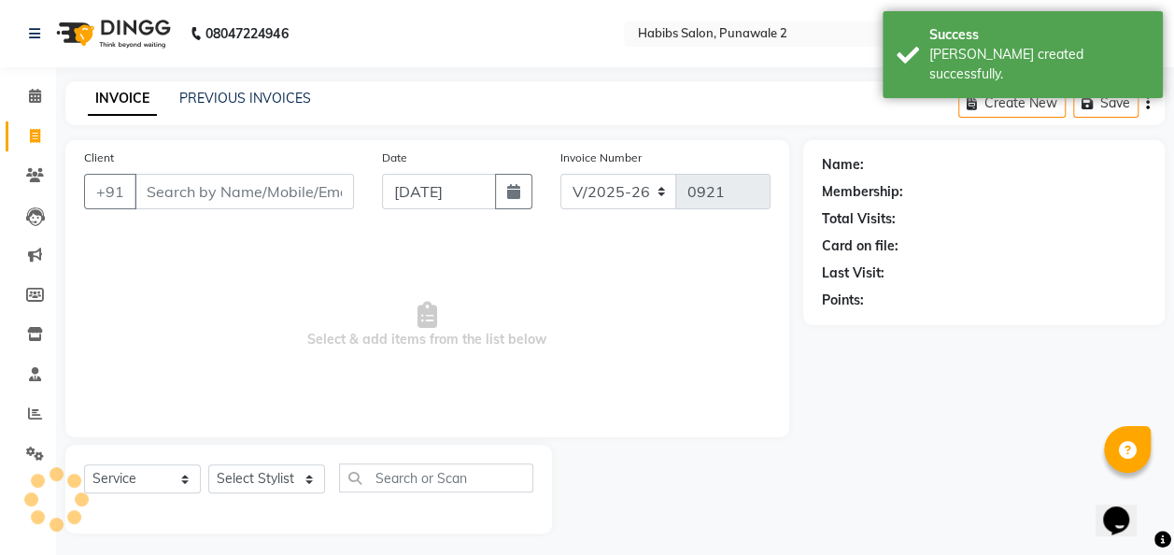
scroll to position [6, 0]
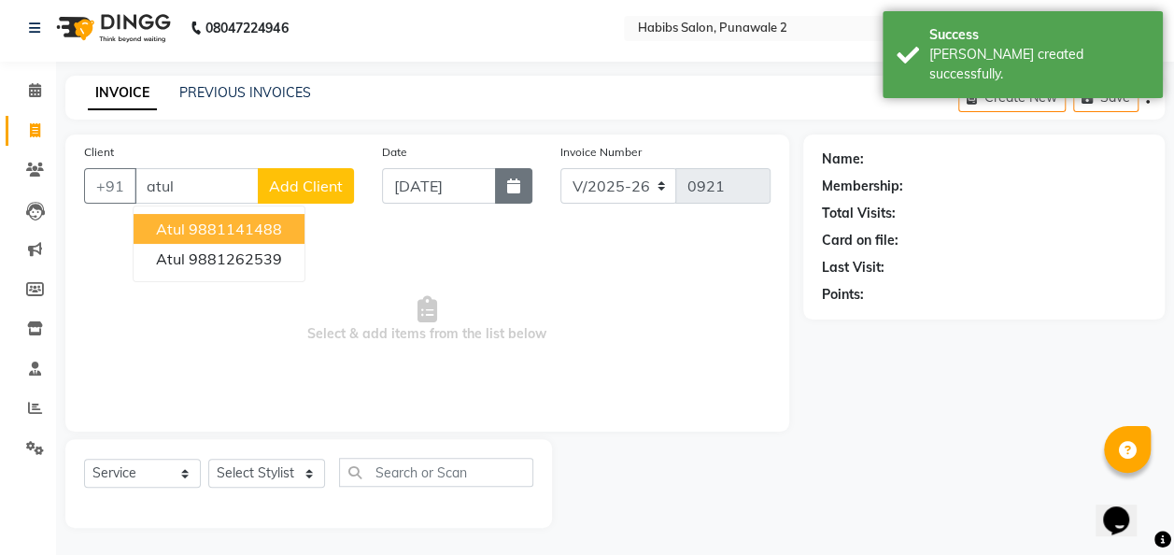
click at [504, 187] on button "button" at bounding box center [513, 185] width 37 height 35
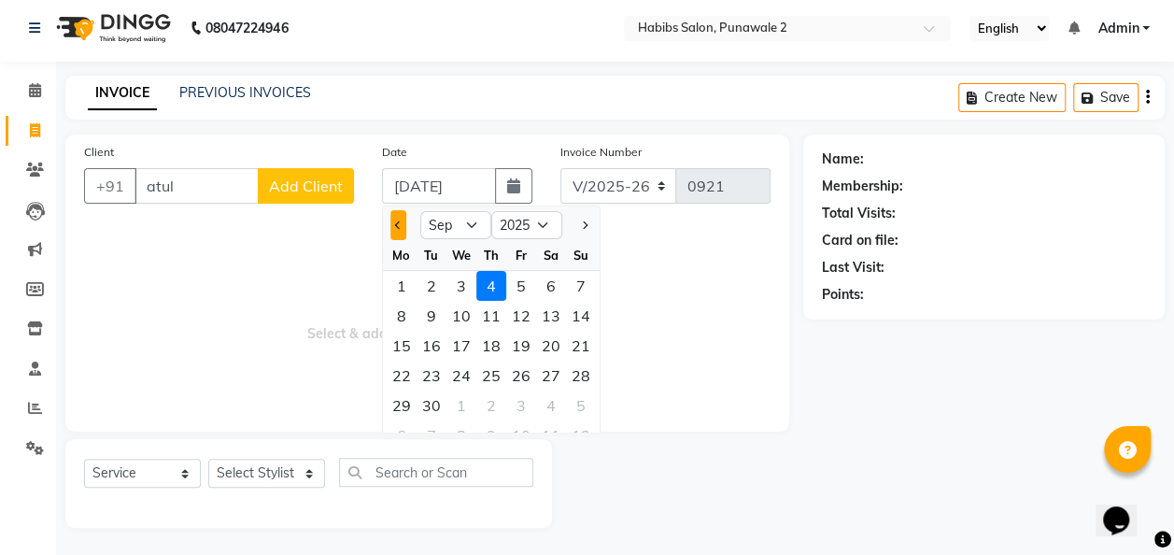
click at [396, 221] on span "Previous month" at bounding box center [397, 224] width 7 height 7
click at [519, 339] on div "15" at bounding box center [521, 346] width 30 height 30
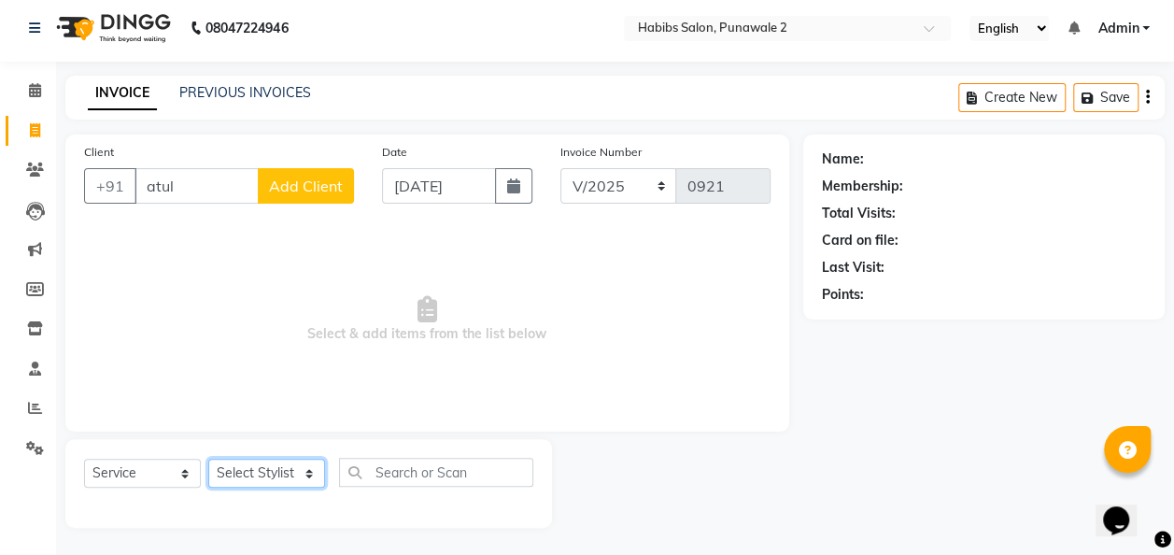
click at [267, 475] on select "Select Stylist Chandan Ganesh Gauri [PERSON_NAME] [PERSON_NAME] nikhil [PERSON_…" at bounding box center [266, 473] width 117 height 29
click at [208, 459] on select "Select Stylist Chandan Ganesh Gauri [PERSON_NAME] [PERSON_NAME] nikhil [PERSON_…" at bounding box center [266, 473] width 117 height 29
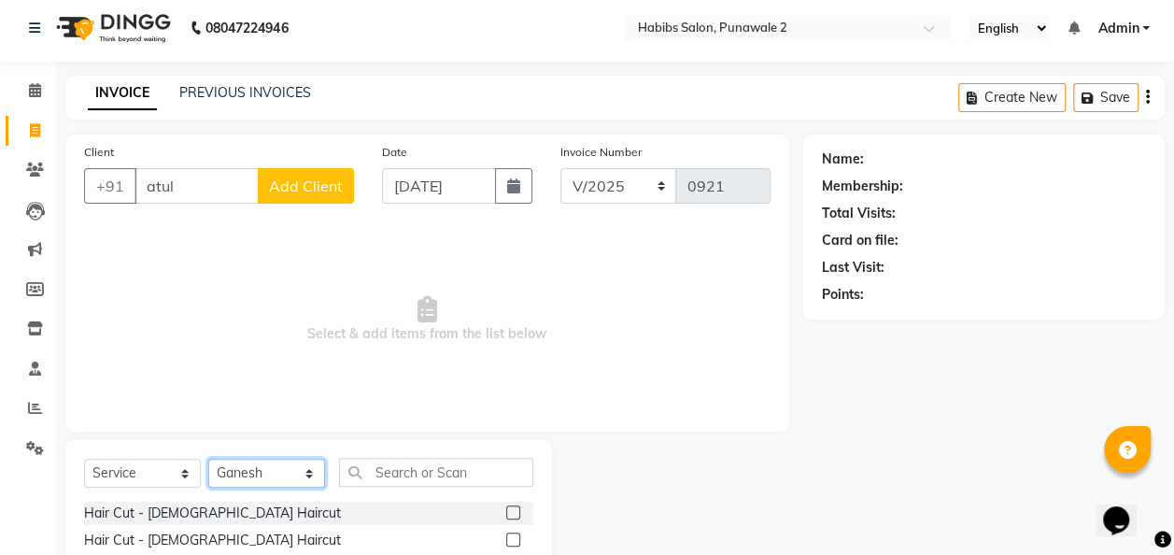
scroll to position [192, 0]
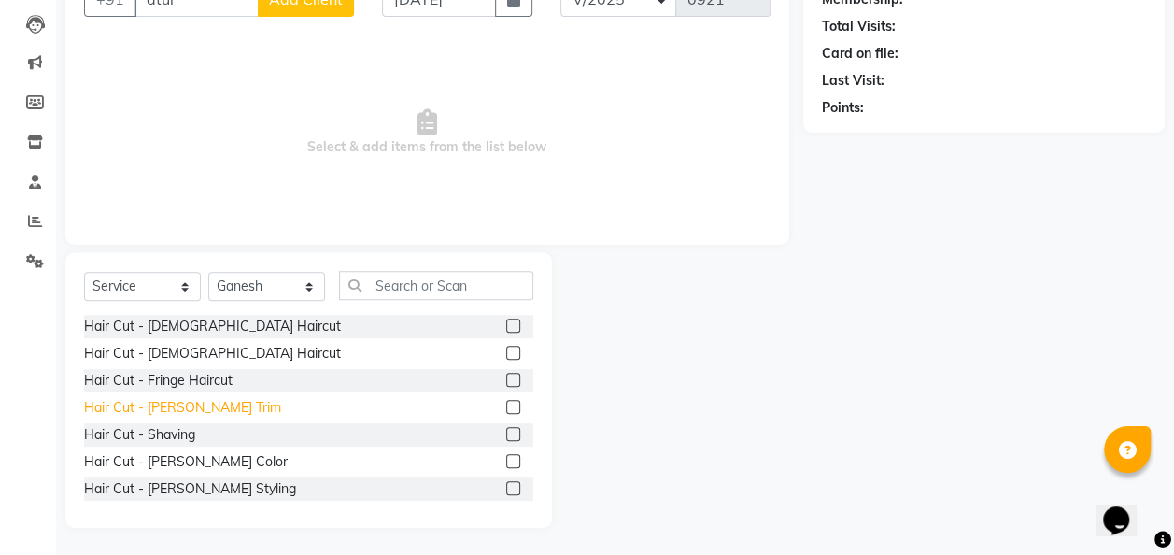
click at [189, 398] on div "Hair Cut - [PERSON_NAME] Trim" at bounding box center [182, 408] width 197 height 20
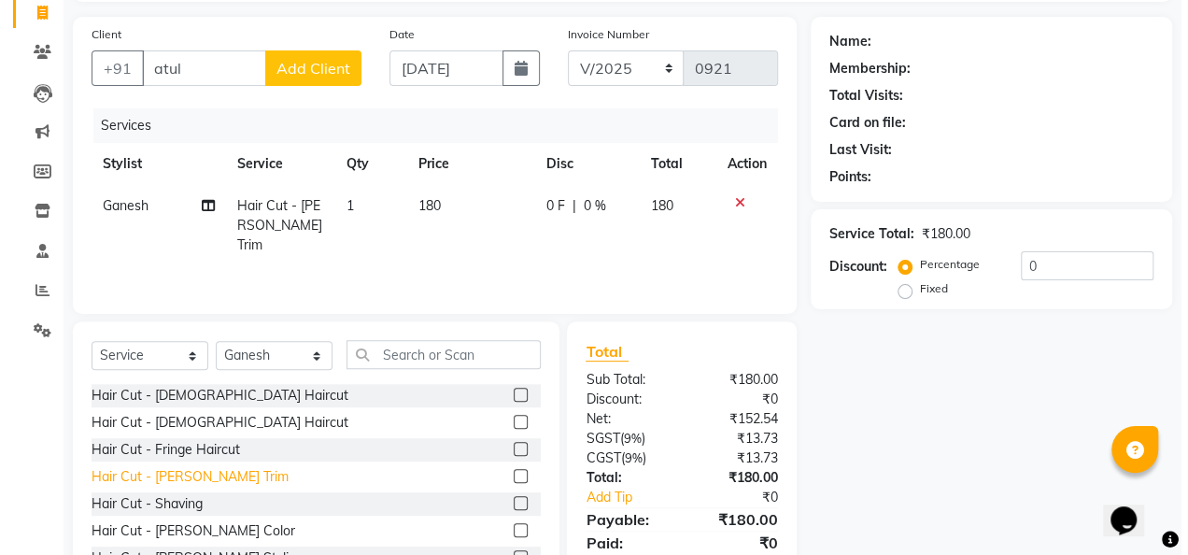
scroll to position [114, 0]
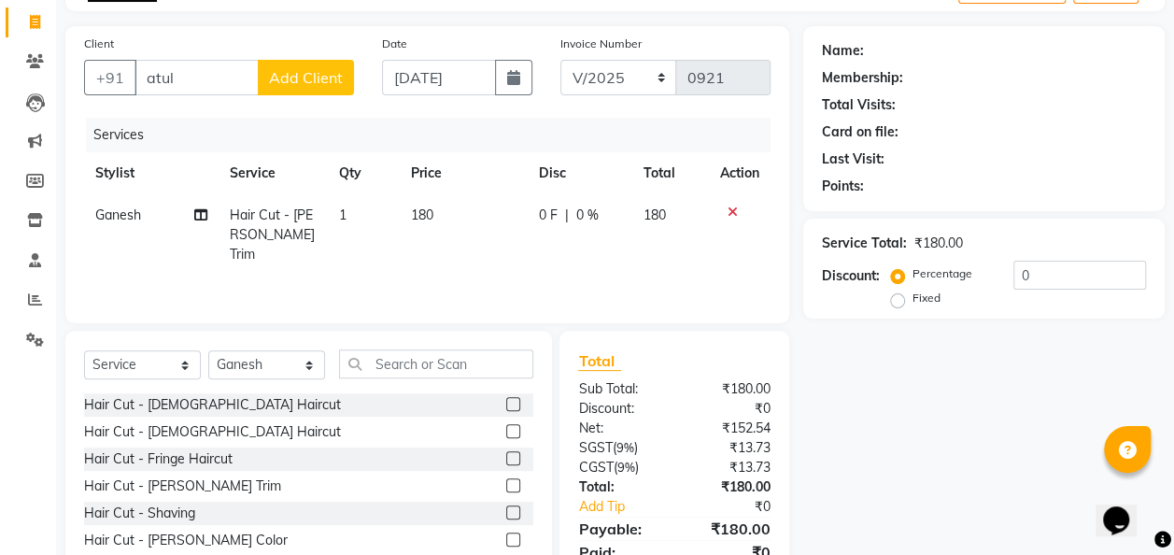
click at [443, 205] on td "180" at bounding box center [464, 234] width 128 height 81
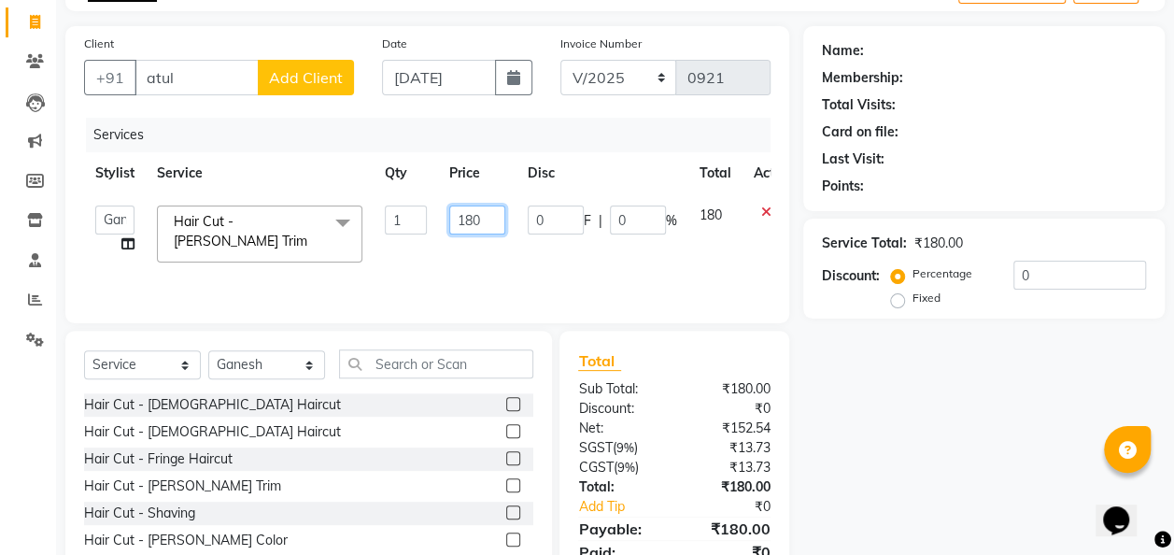
click at [492, 214] on input "180" at bounding box center [477, 219] width 56 height 29
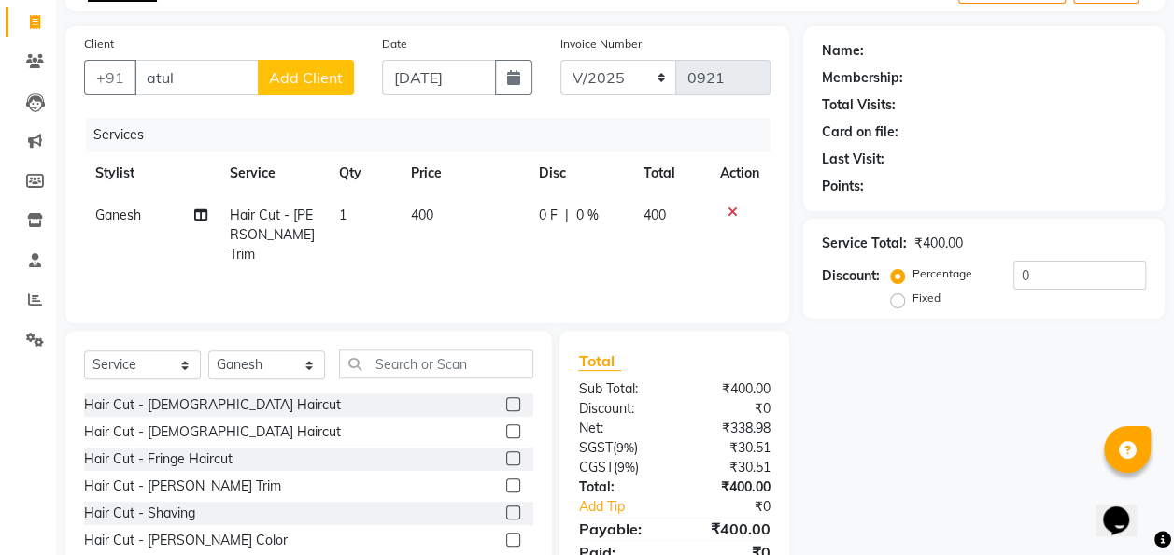
click at [327, 71] on span "Add Client" at bounding box center [306, 77] width 74 height 19
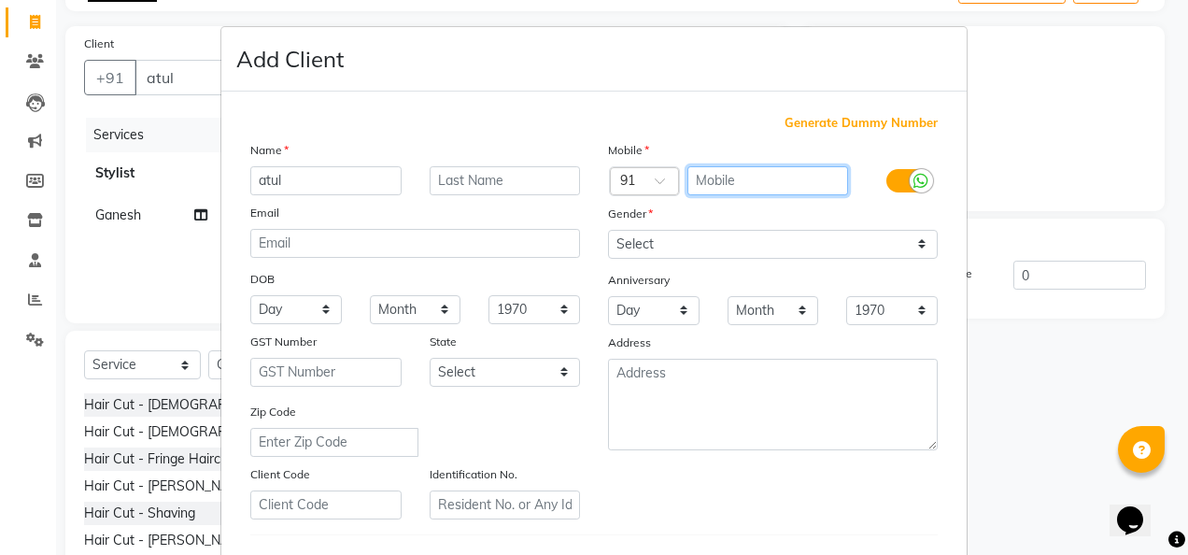
click at [741, 170] on input "text" at bounding box center [768, 180] width 162 height 29
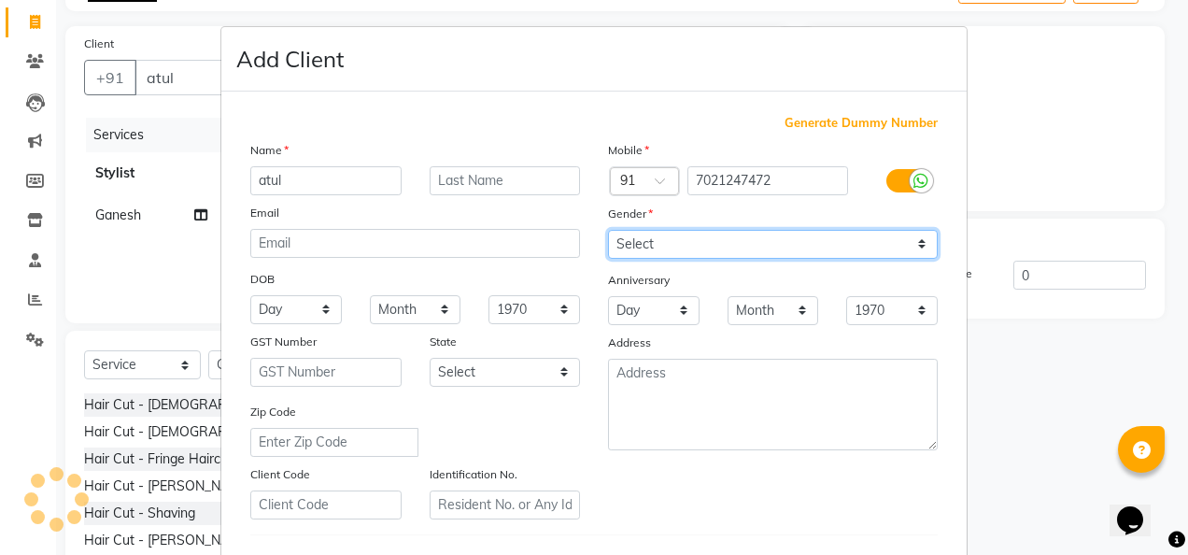
click at [918, 245] on select "Select [DEMOGRAPHIC_DATA] [DEMOGRAPHIC_DATA] Other Prefer Not To Say" at bounding box center [773, 244] width 330 height 29
click at [608, 230] on select "Select [DEMOGRAPHIC_DATA] [DEMOGRAPHIC_DATA] Other Prefer Not To Say" at bounding box center [773, 244] width 330 height 29
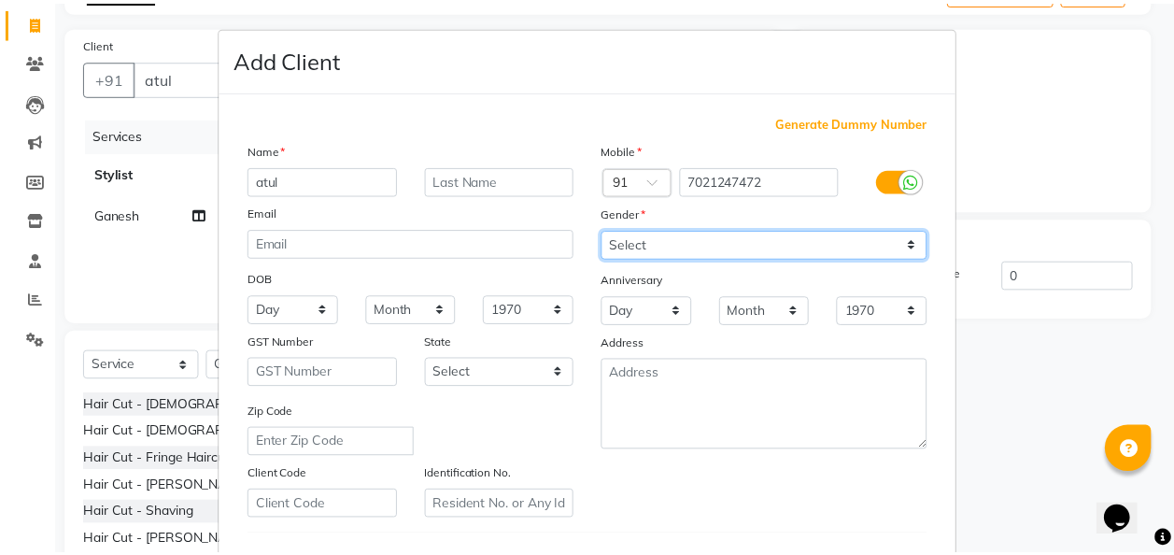
scroll to position [304, 0]
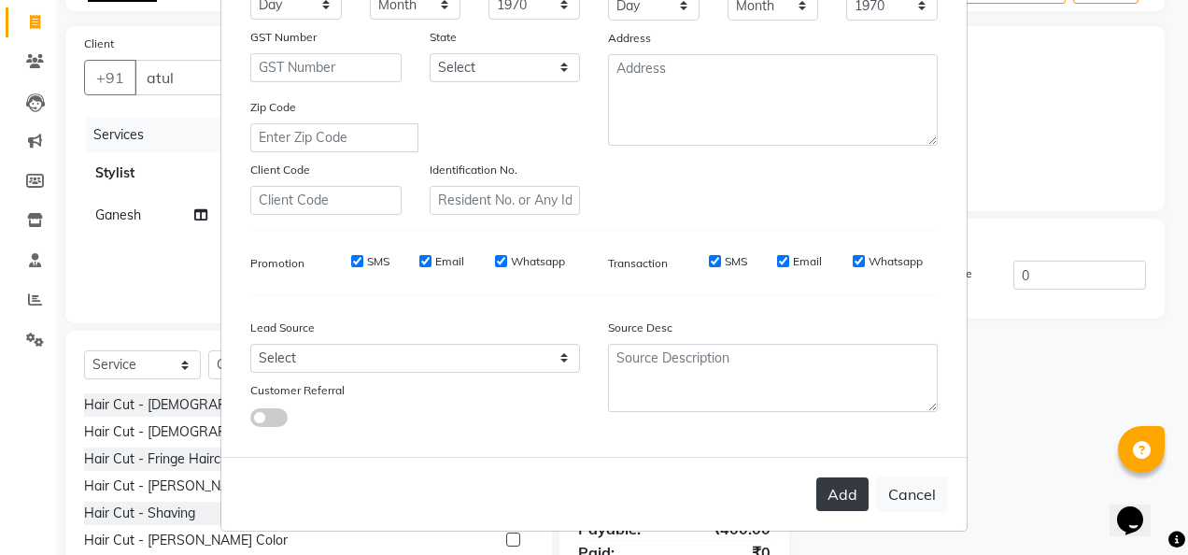
click at [841, 484] on button "Add" at bounding box center [842, 494] width 52 height 34
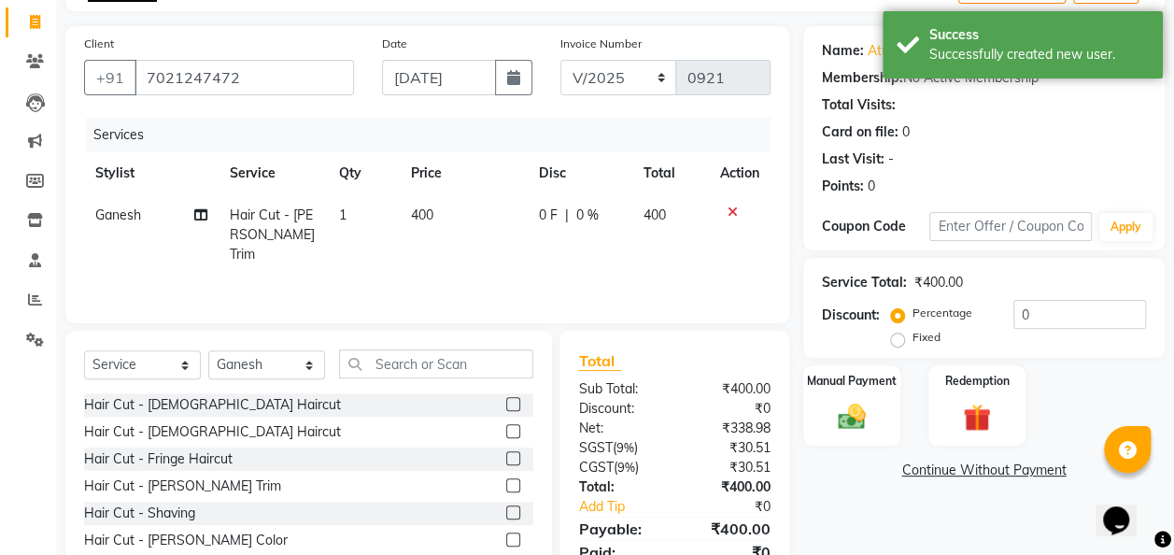
scroll to position [192, 0]
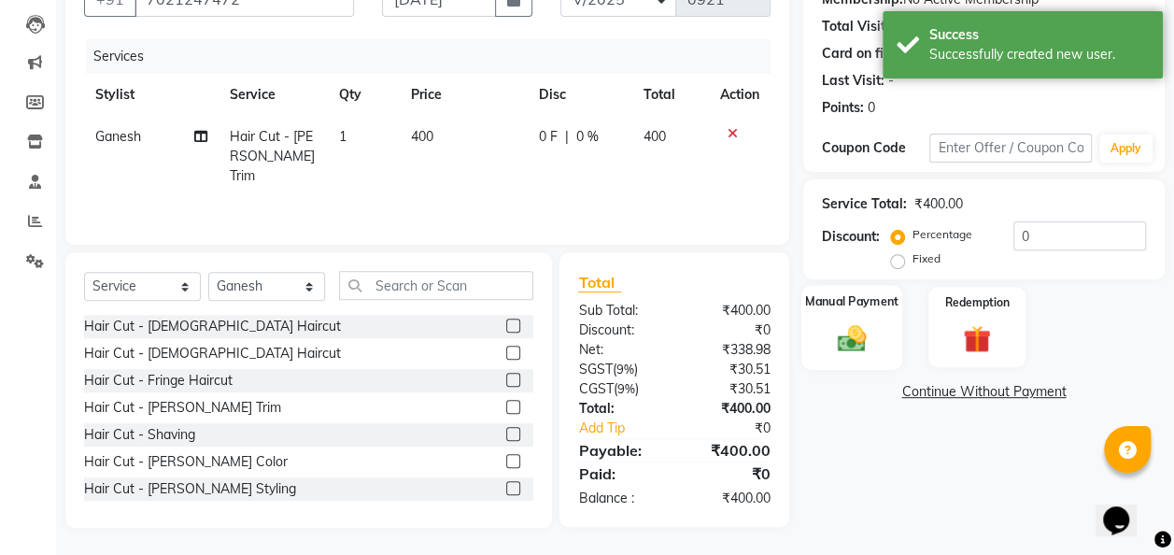
click at [861, 329] on img at bounding box center [851, 338] width 47 height 34
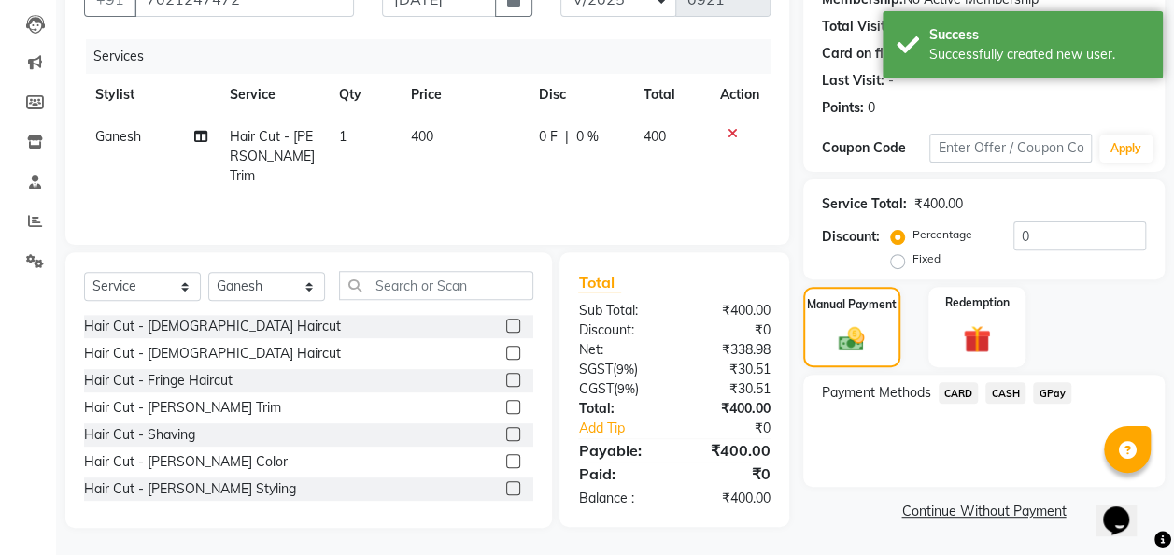
click at [1048, 384] on span "GPay" at bounding box center [1052, 392] width 38 height 21
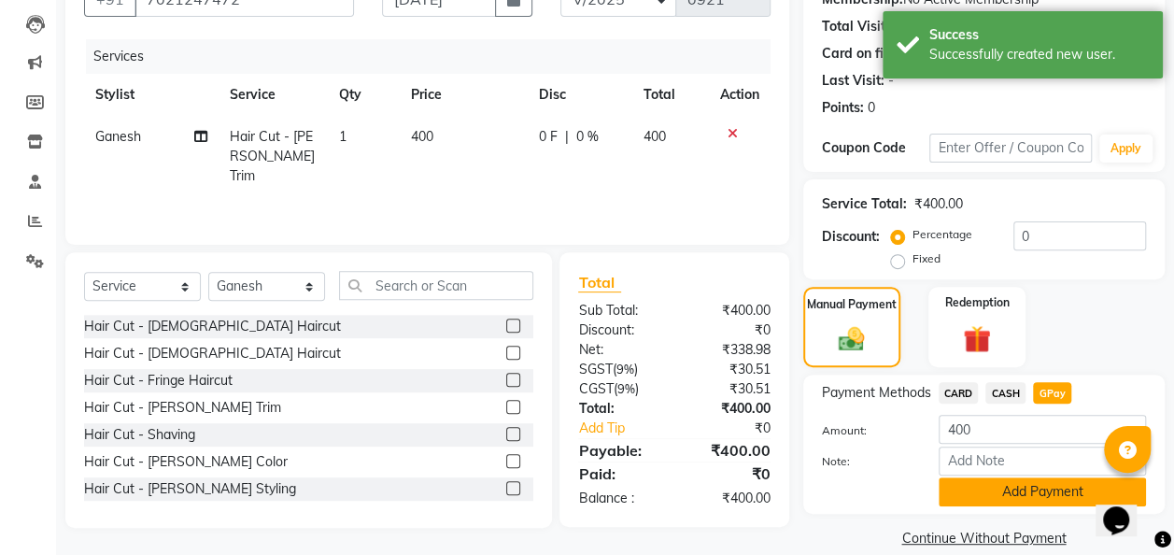
click at [1037, 486] on button "Add Payment" at bounding box center [1041, 491] width 207 height 29
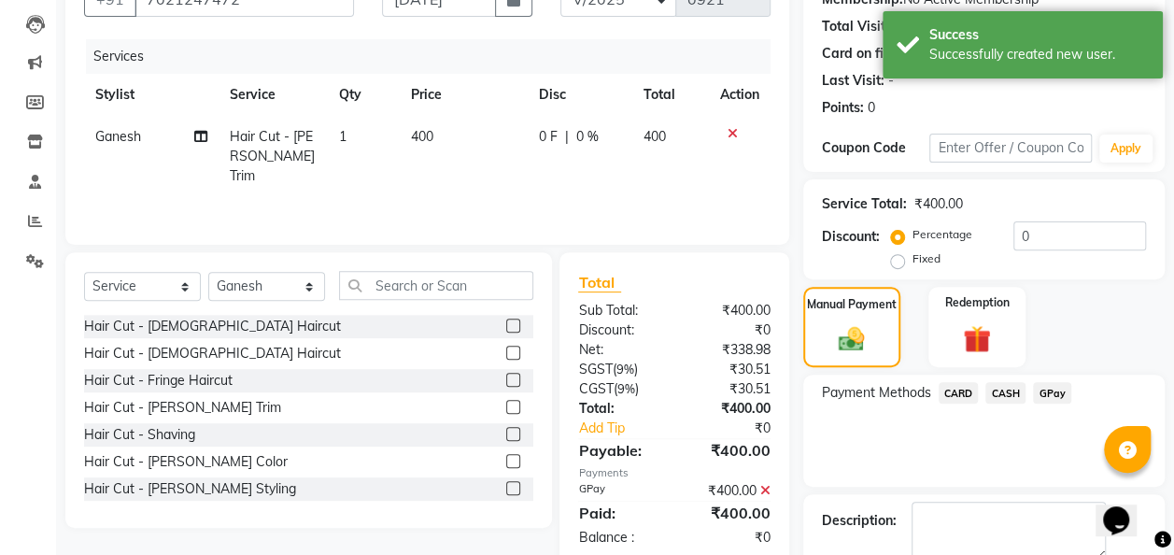
scroll to position [295, 0]
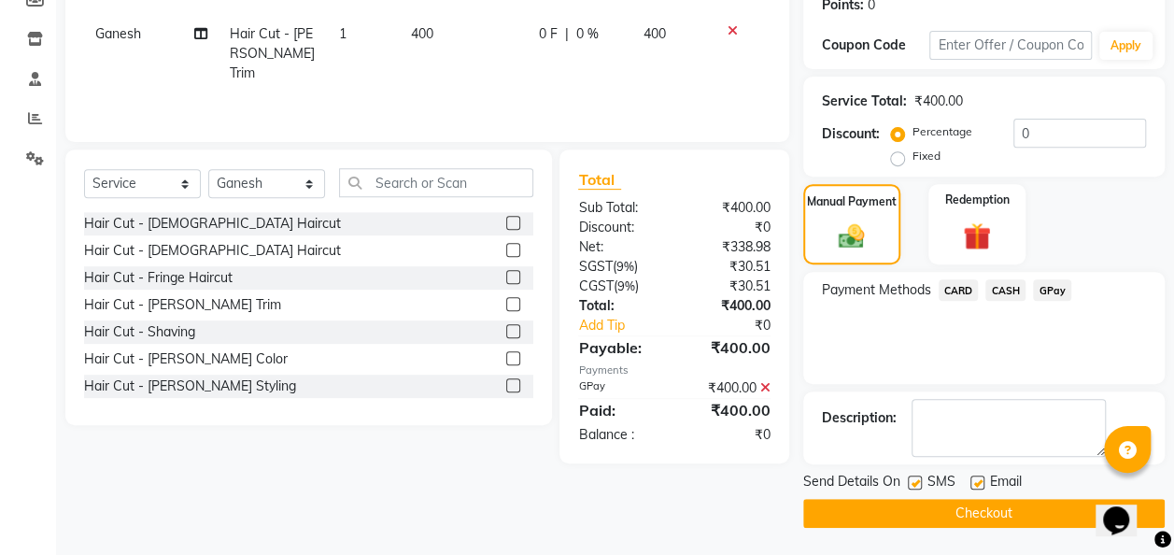
click at [1034, 510] on button "Checkout" at bounding box center [983, 513] width 361 height 29
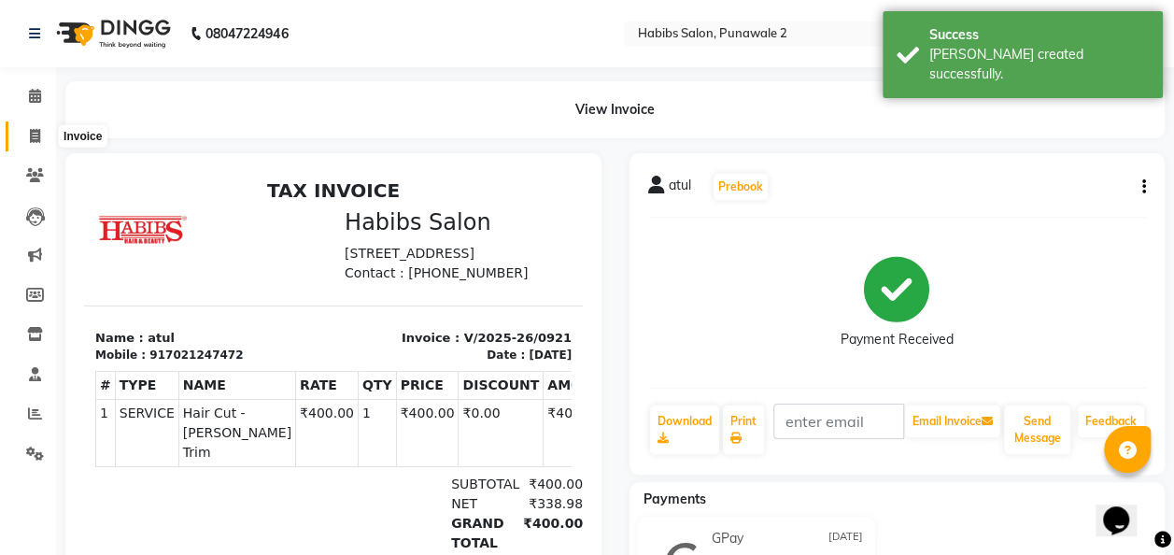
click at [39, 131] on icon at bounding box center [35, 136] width 10 height 14
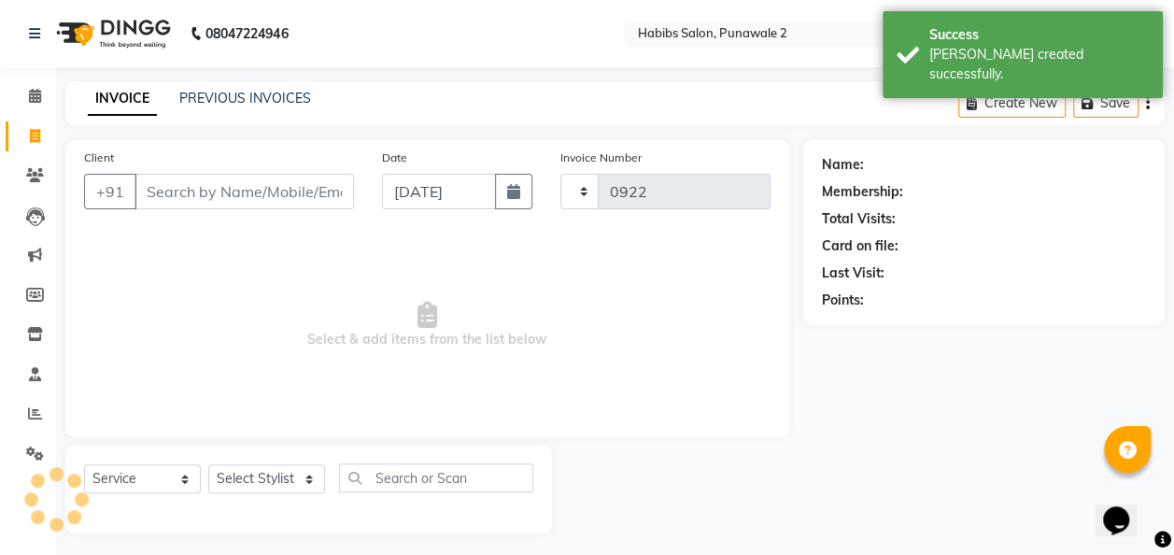
scroll to position [6, 0]
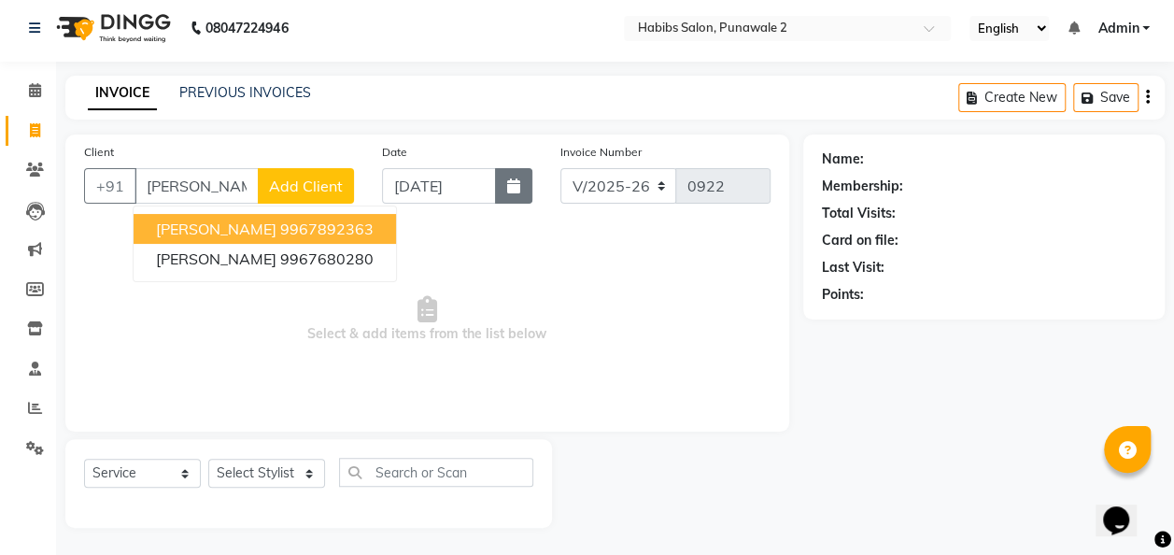
click at [515, 182] on icon "button" at bounding box center [513, 185] width 13 height 15
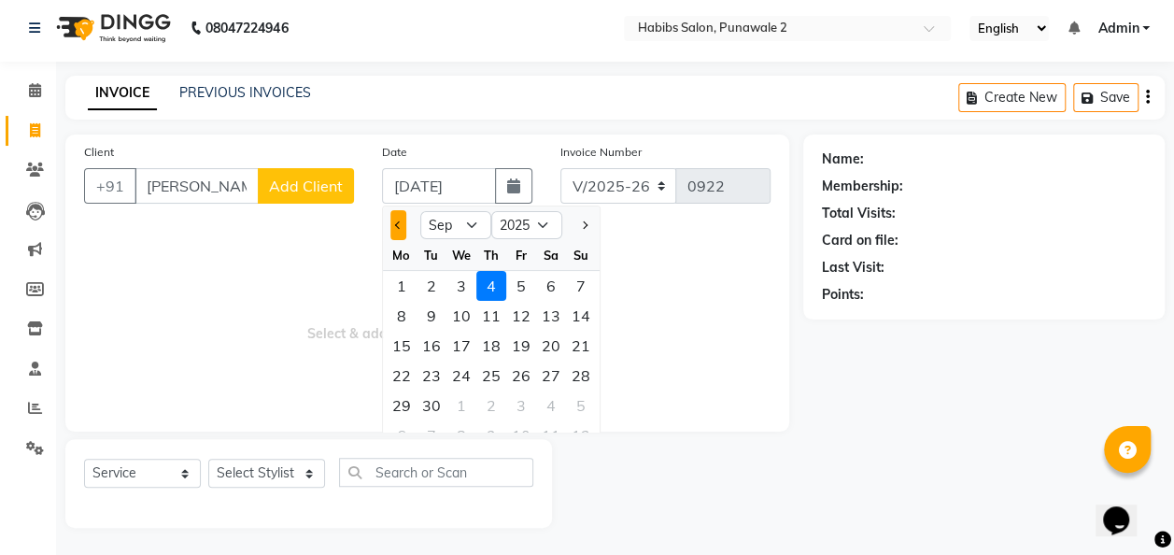
click at [402, 228] on button "Previous month" at bounding box center [398, 225] width 16 height 30
click at [521, 348] on div "15" at bounding box center [521, 346] width 30 height 30
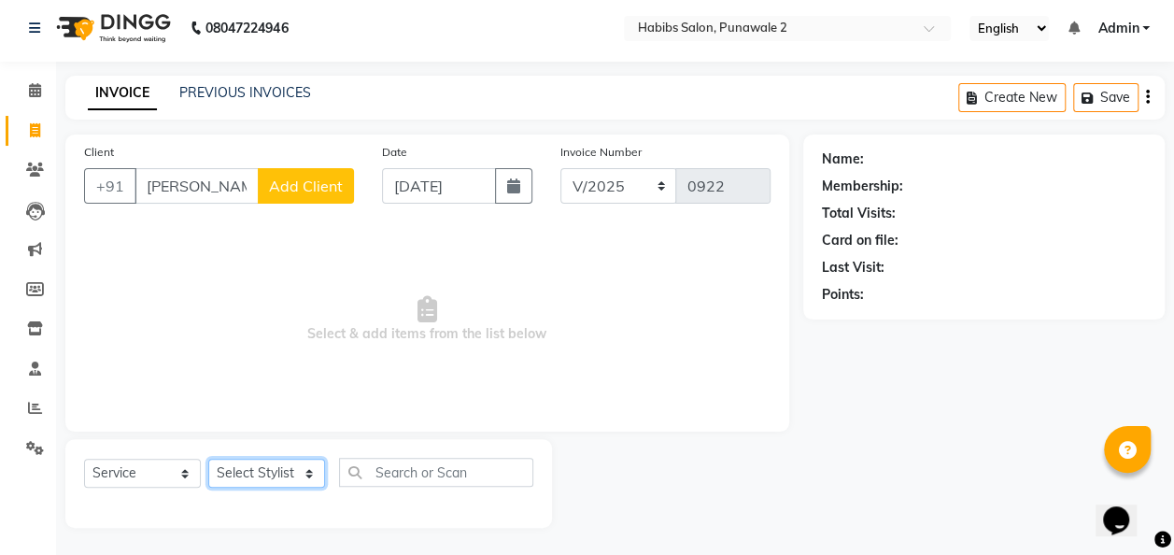
click at [233, 471] on select "Select Stylist Chandan Ganesh Gauri [PERSON_NAME] [PERSON_NAME] nikhil [PERSON_…" at bounding box center [266, 473] width 117 height 29
click at [208, 459] on select "Select Stylist Chandan Ganesh Gauri [PERSON_NAME] [PERSON_NAME] nikhil [PERSON_…" at bounding box center [266, 473] width 117 height 29
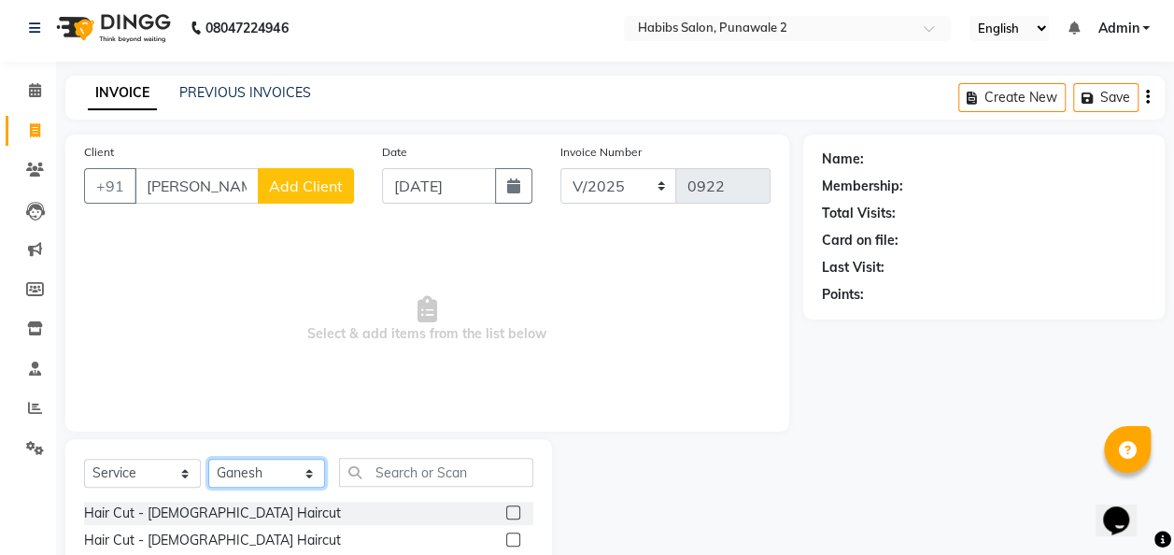
scroll to position [192, 0]
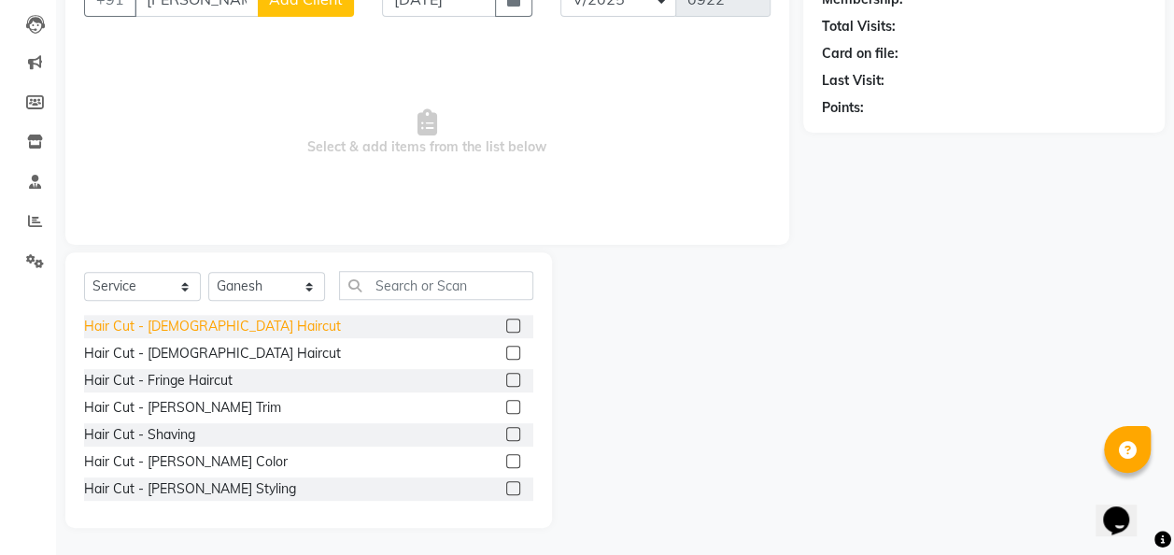
click at [200, 317] on div "Hair Cut - [DEMOGRAPHIC_DATA] Haircut" at bounding box center [212, 327] width 257 height 20
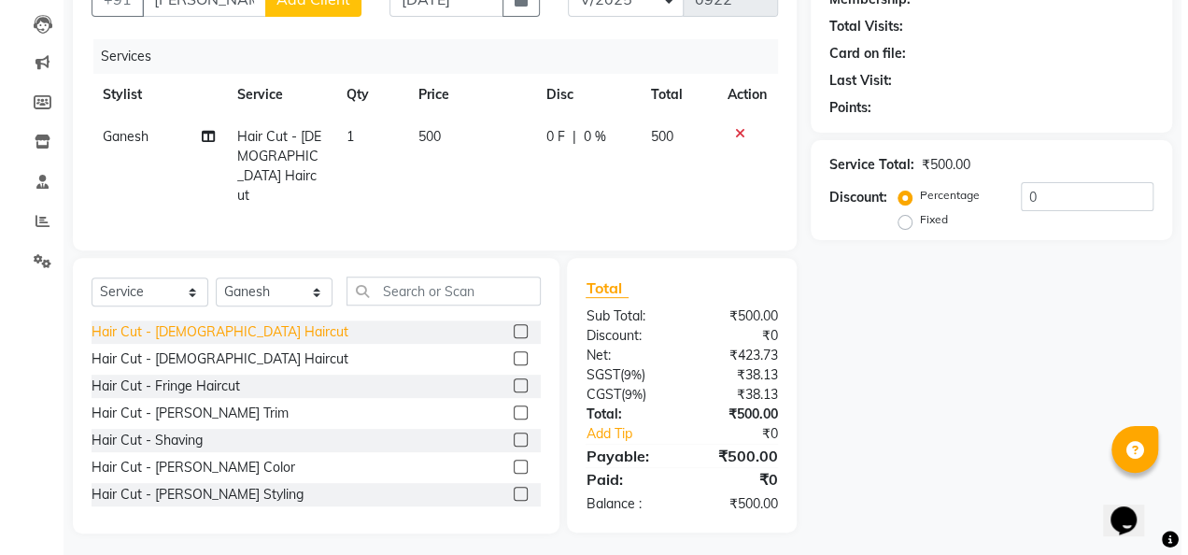
scroll to position [0, 0]
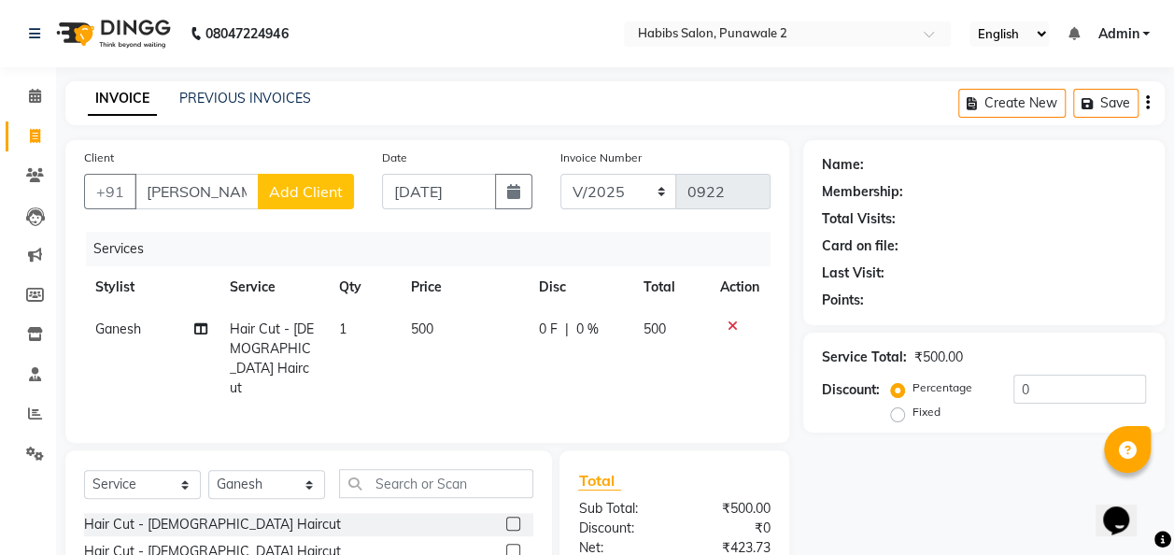
click at [448, 332] on td "500" at bounding box center [464, 358] width 128 height 101
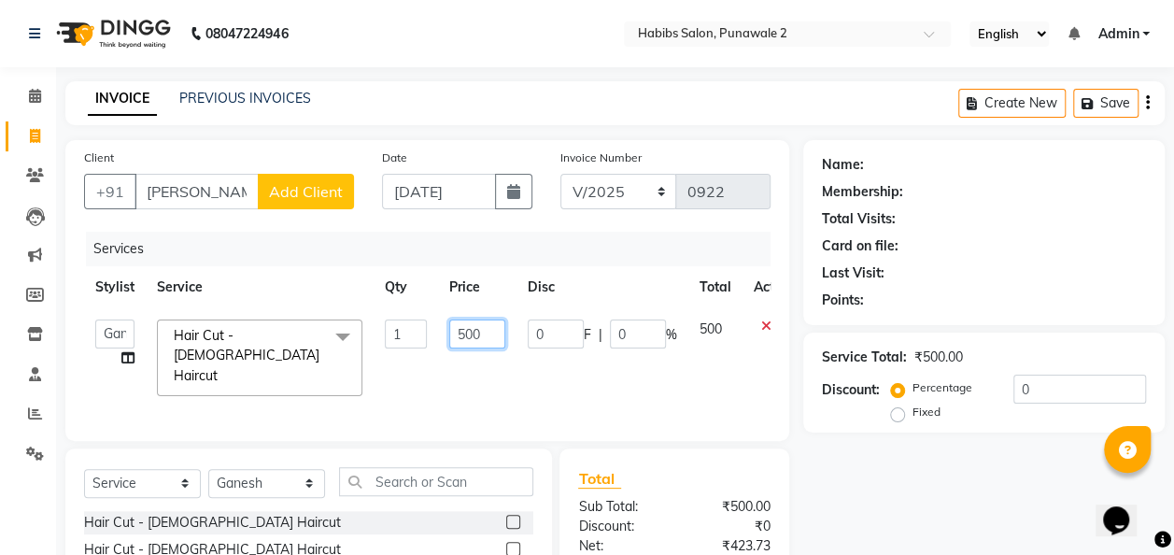
click at [485, 328] on input "500" at bounding box center [477, 333] width 56 height 29
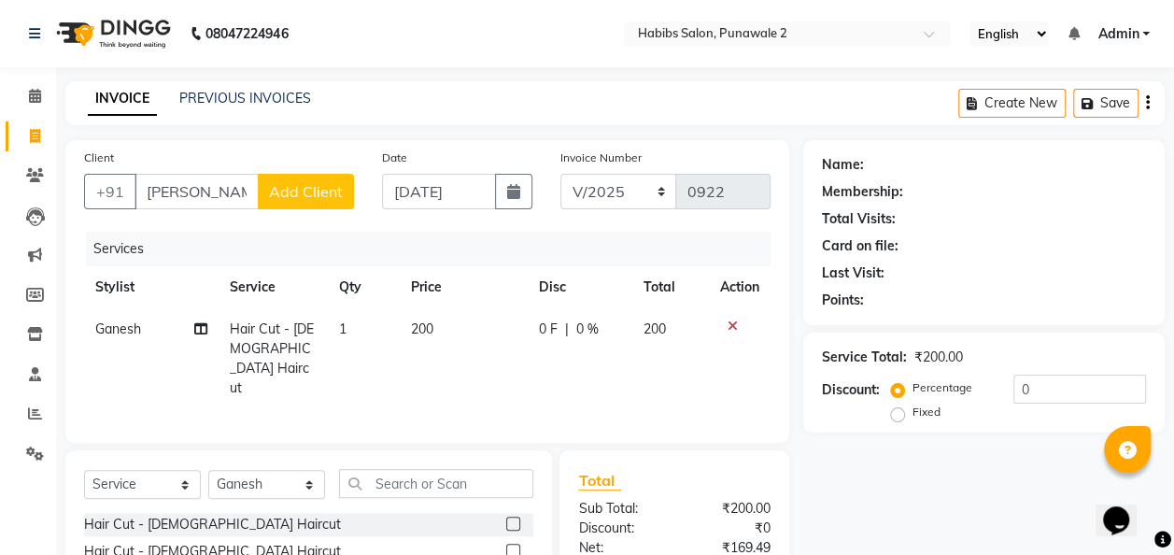
click at [286, 187] on span "Add Client" at bounding box center [306, 191] width 74 height 19
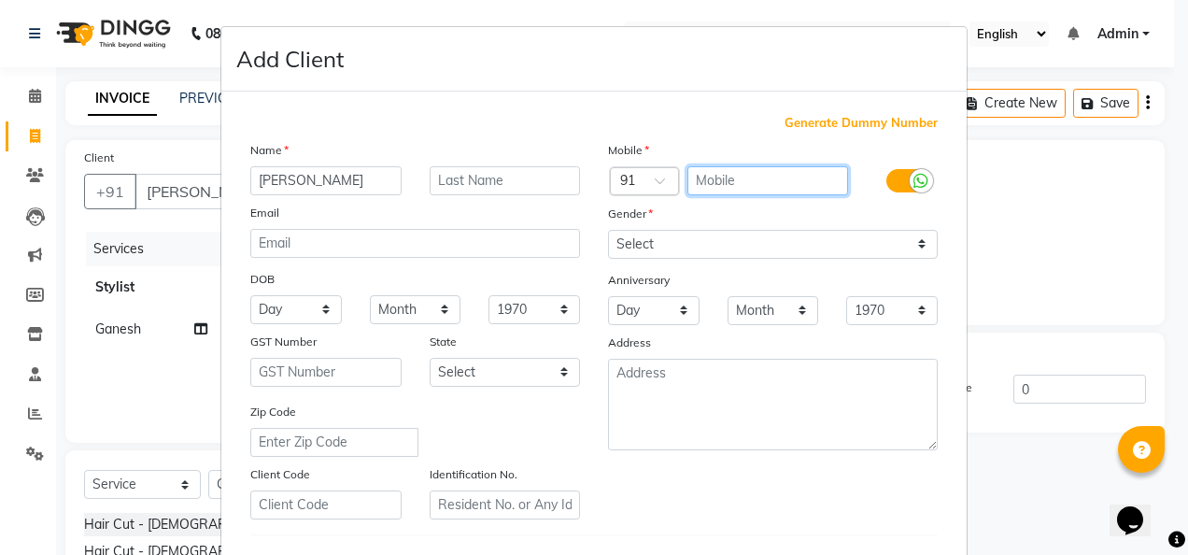
click at [708, 176] on input "text" at bounding box center [768, 180] width 162 height 29
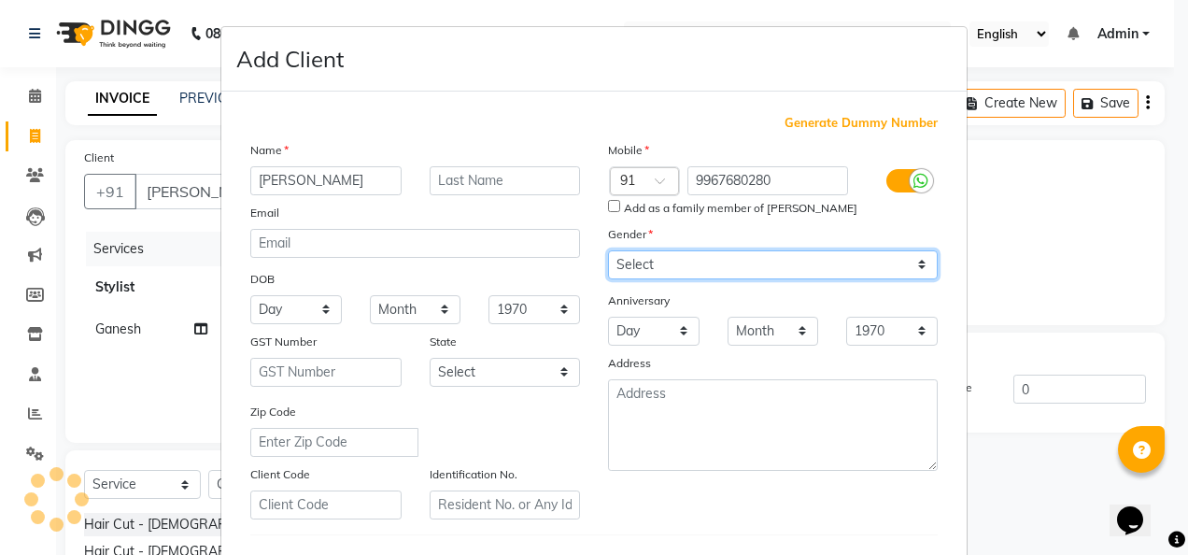
click at [912, 247] on div "Mobile Country Code × 91 9967680280 Add as a family member of [PERSON_NAME] Gen…" at bounding box center [773, 329] width 358 height 379
click at [608, 250] on select "Select [DEMOGRAPHIC_DATA] [DEMOGRAPHIC_DATA] Other Prefer Not To Say" at bounding box center [773, 264] width 330 height 29
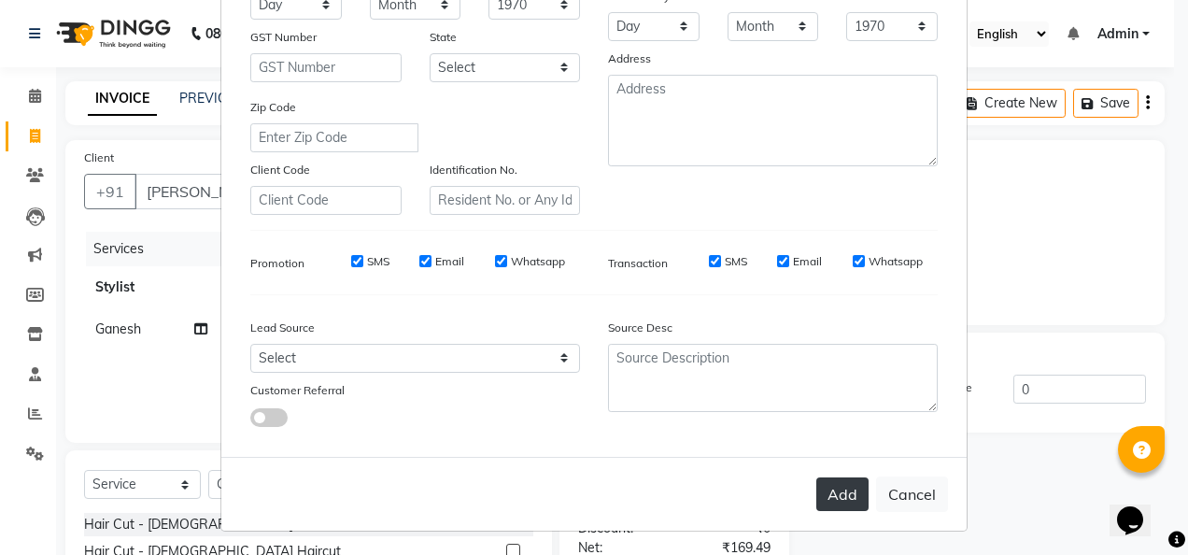
click at [852, 484] on button "Add" at bounding box center [842, 494] width 52 height 34
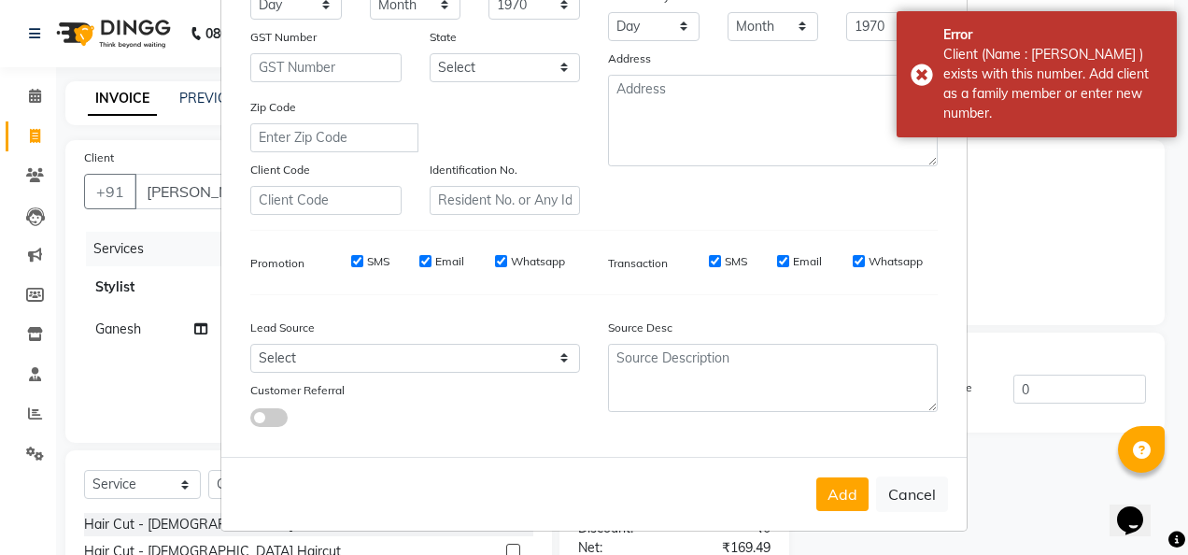
scroll to position [0, 0]
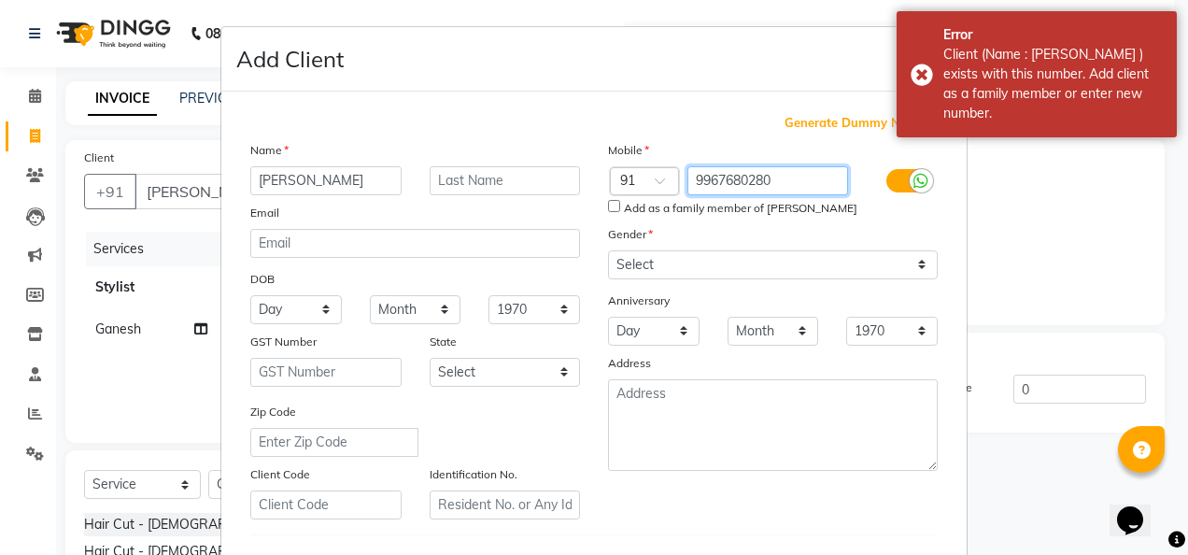
click at [799, 176] on input "9967680280" at bounding box center [768, 180] width 162 height 29
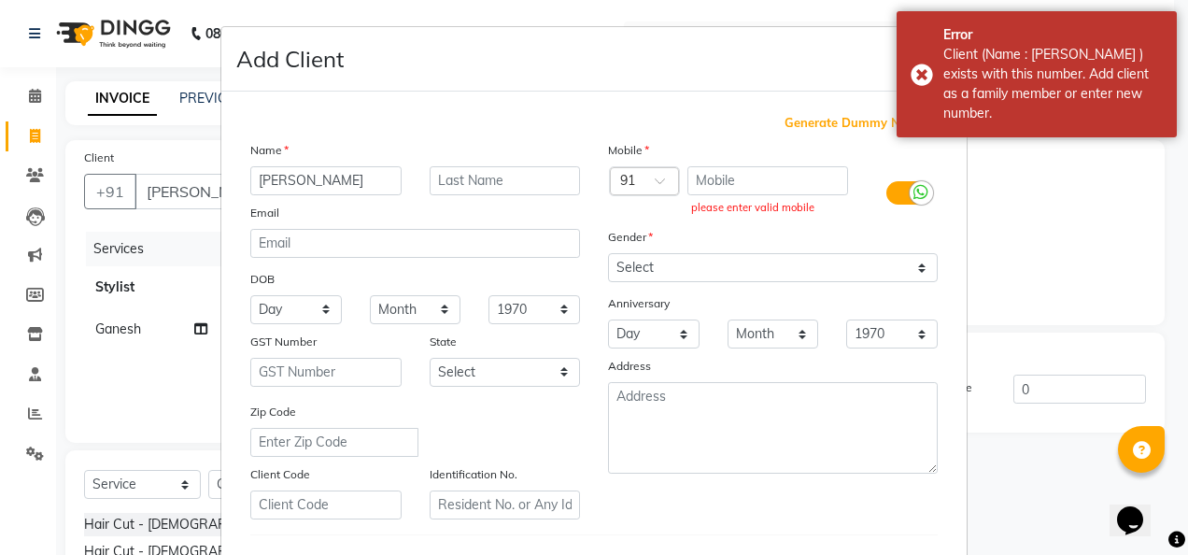
click at [826, 123] on span "Generate Dummy Number" at bounding box center [860, 123] width 153 height 19
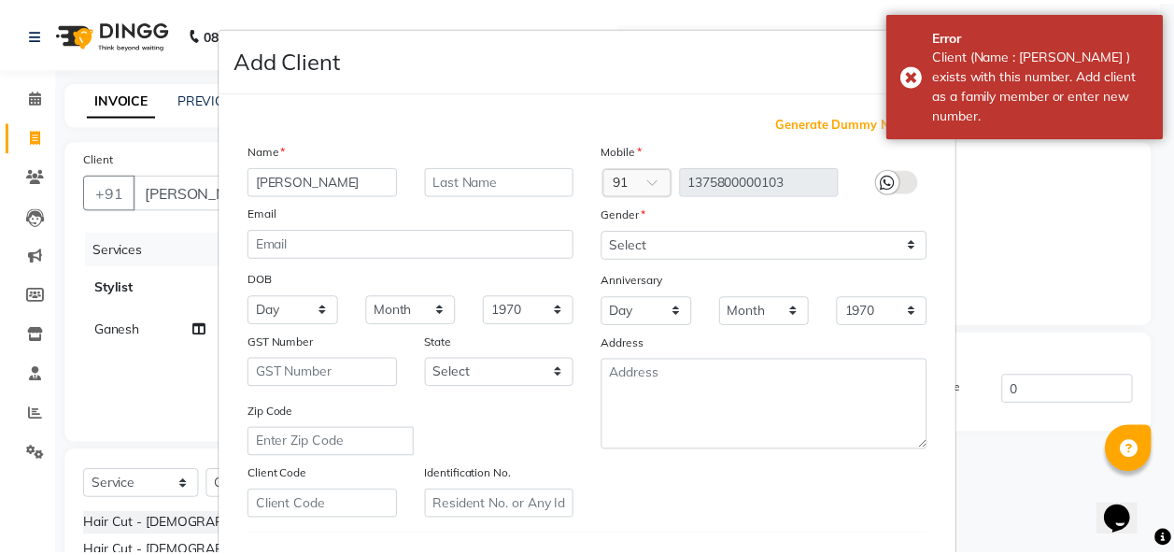
scroll to position [304, 0]
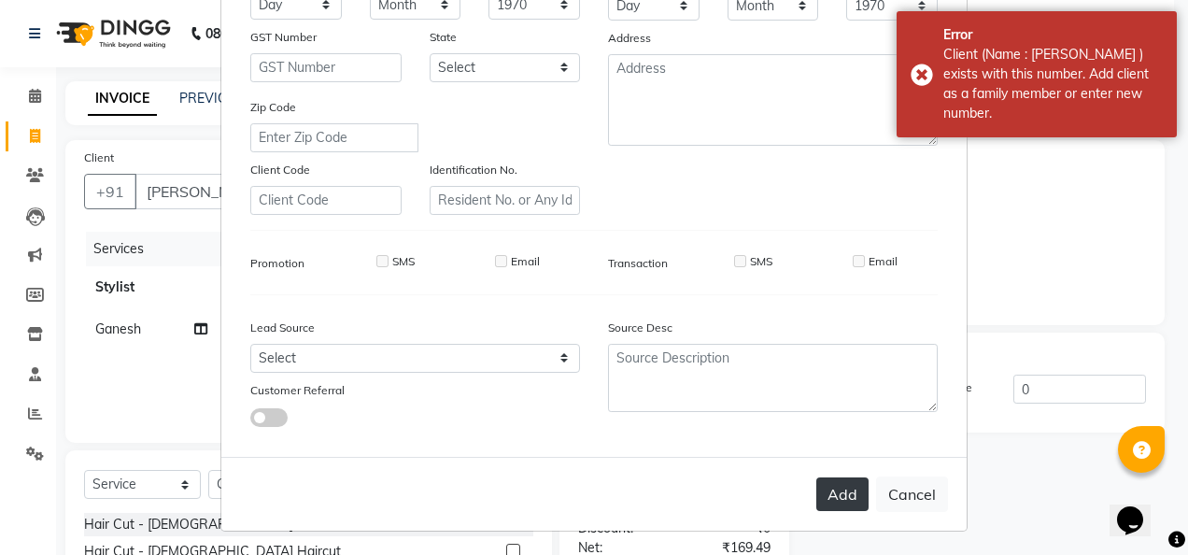
click at [837, 477] on button "Add" at bounding box center [842, 494] width 52 height 34
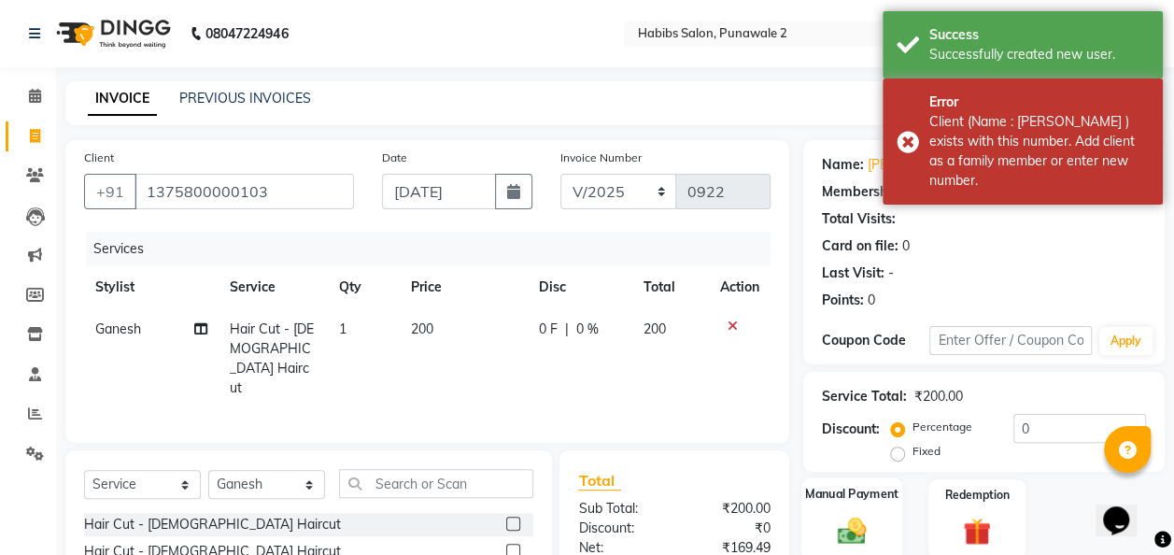
click at [844, 514] on img at bounding box center [851, 531] width 47 height 34
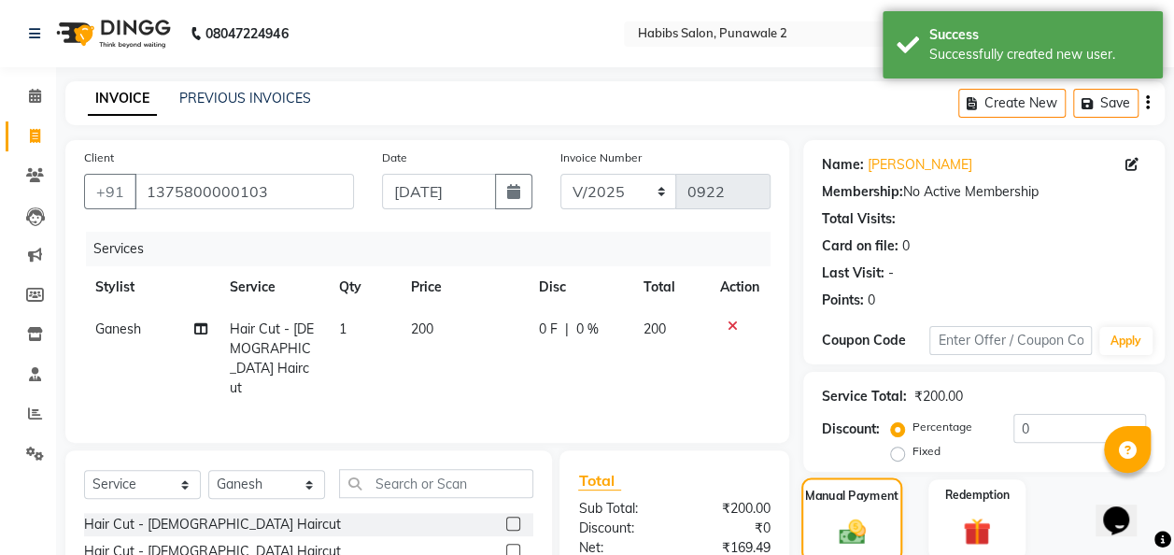
scroll to position [192, 0]
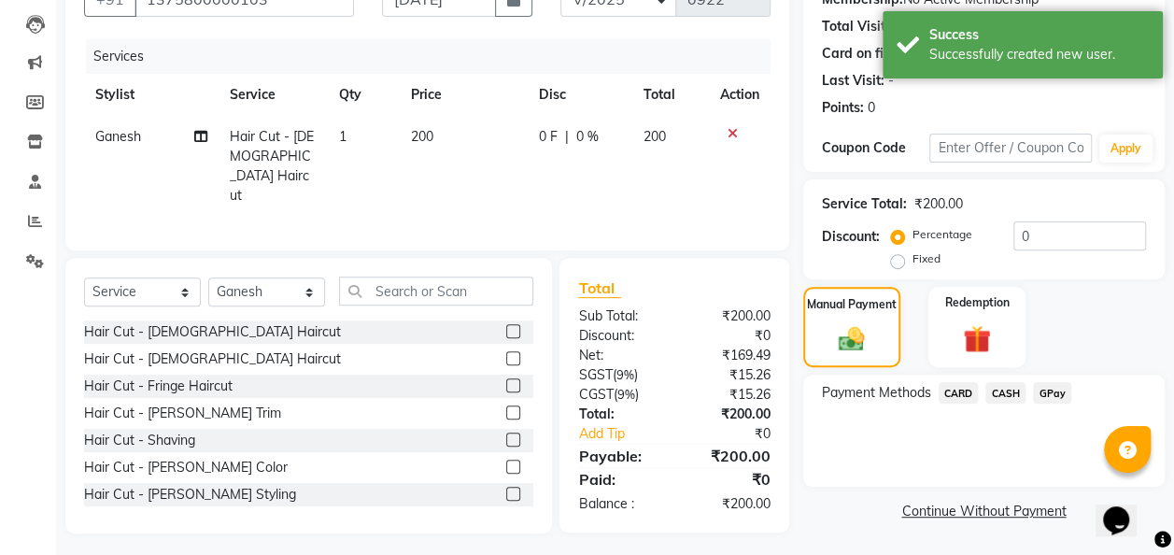
click at [1050, 390] on span "GPay" at bounding box center [1052, 392] width 38 height 21
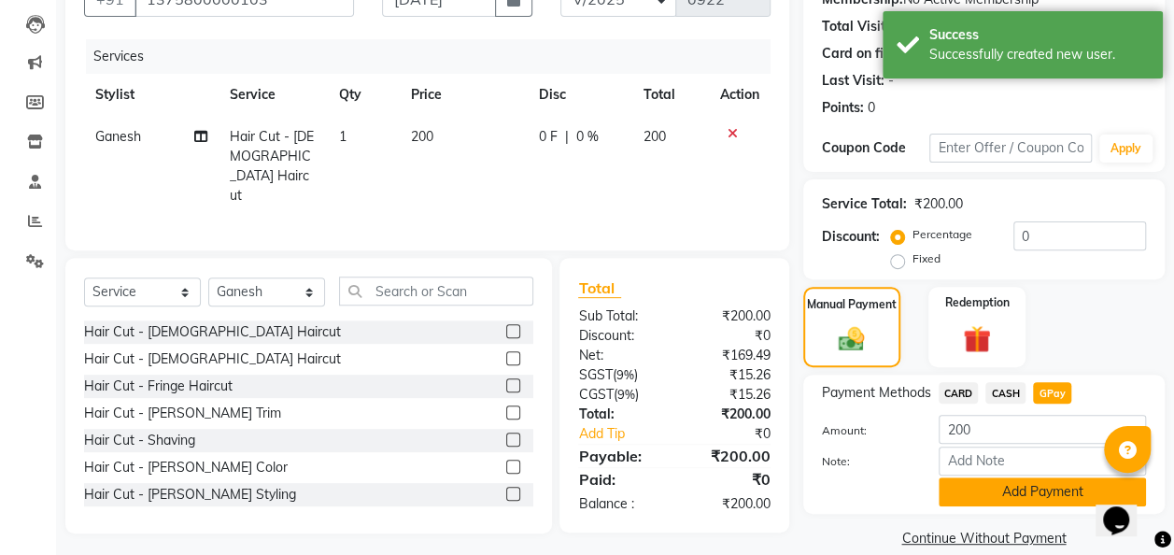
click at [1033, 486] on button "Add Payment" at bounding box center [1041, 491] width 207 height 29
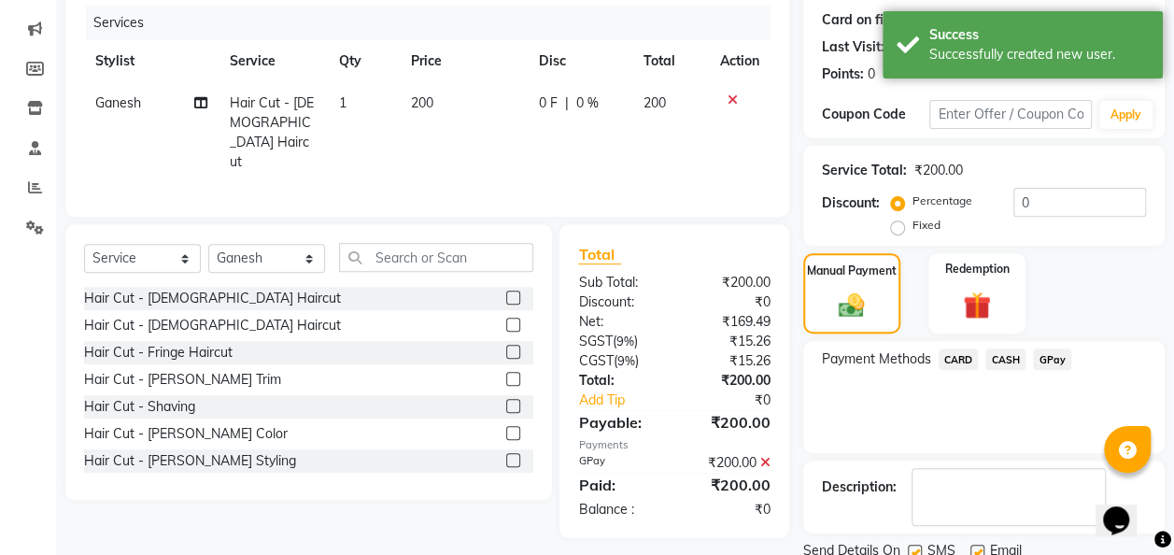
scroll to position [295, 0]
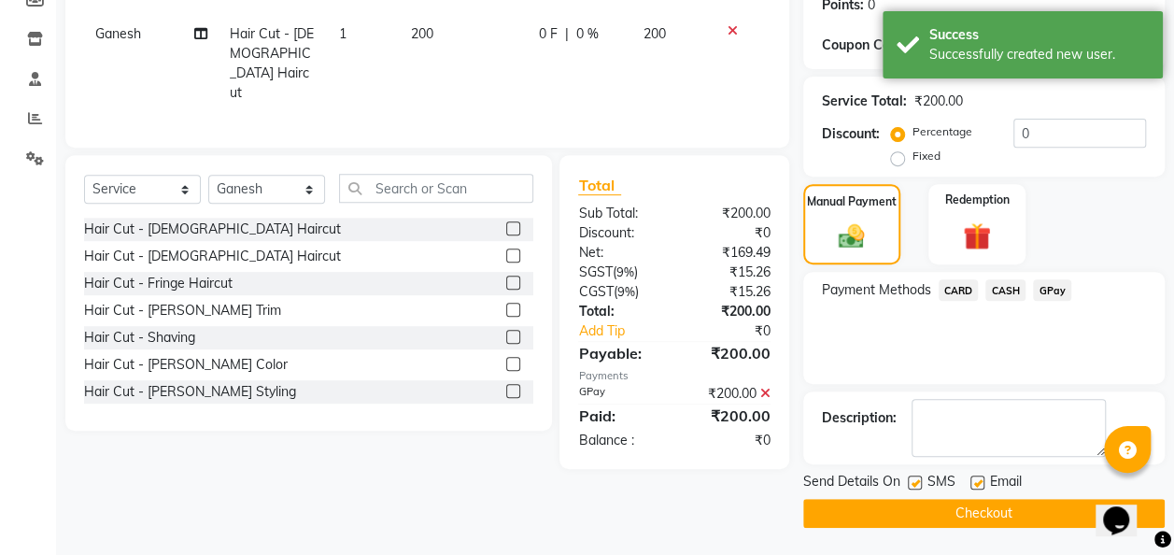
drag, startPoint x: 1018, startPoint y: 506, endPoint x: 636, endPoint y: 290, distance: 438.6
click at [636, 290] on div "Client [PHONE_NUMBER] Date [DATE] Invoice Number V/2025 V/[PHONE_NUMBER] Servic…" at bounding box center [614, 186] width 1127 height 683
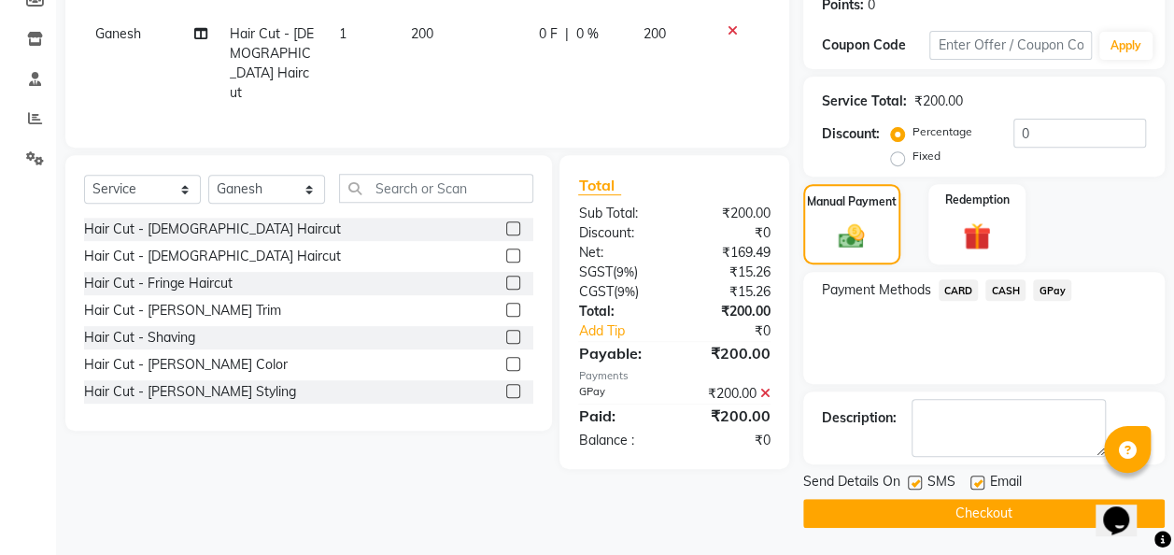
click at [878, 515] on button "Checkout" at bounding box center [983, 513] width 361 height 29
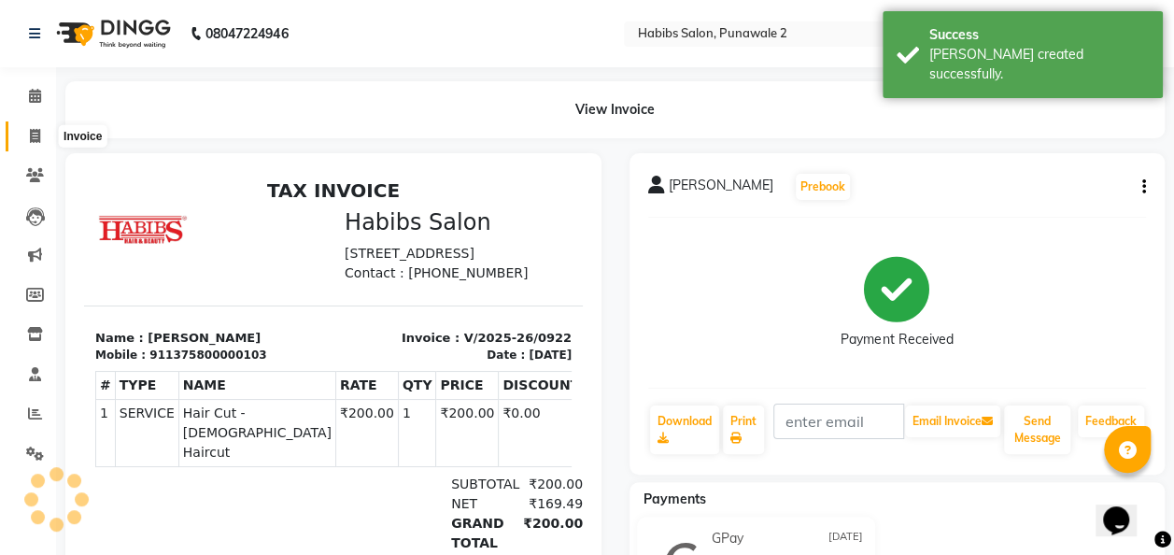
click at [34, 126] on span at bounding box center [35, 136] width 33 height 21
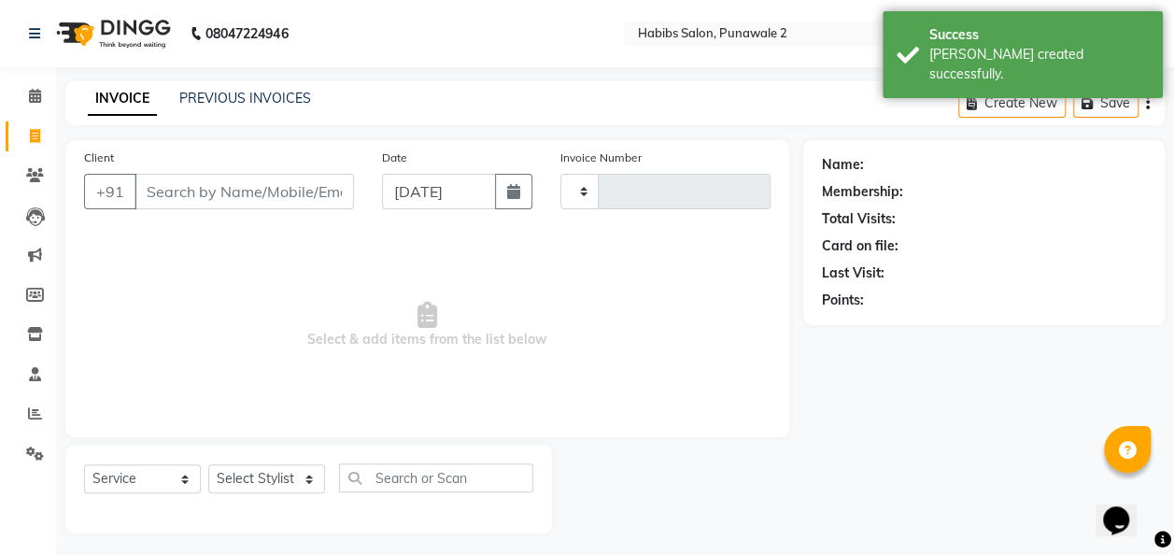
scroll to position [6, 0]
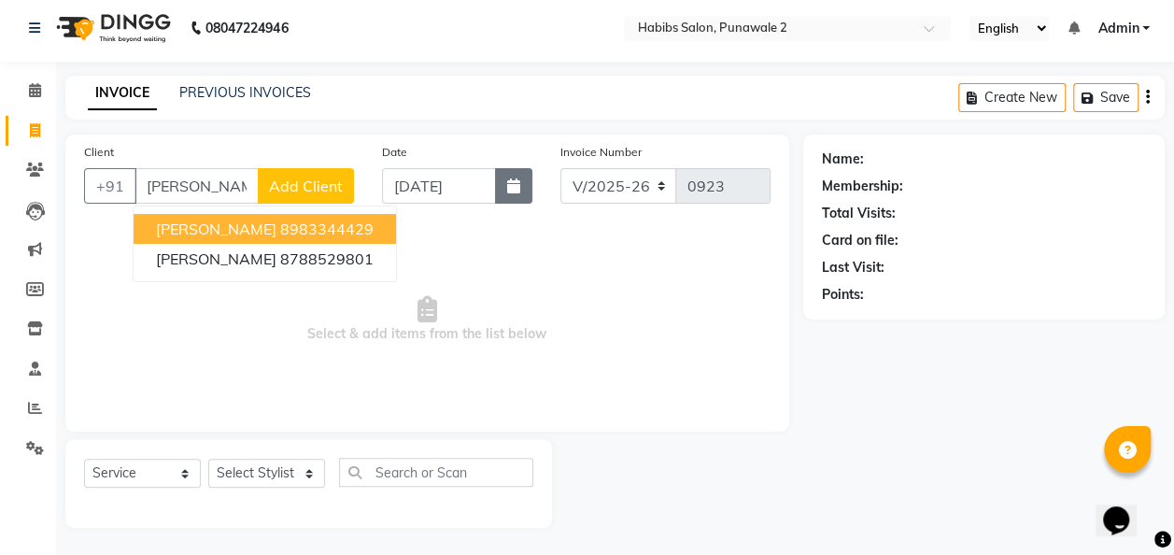
click at [508, 189] on icon "button" at bounding box center [513, 185] width 13 height 15
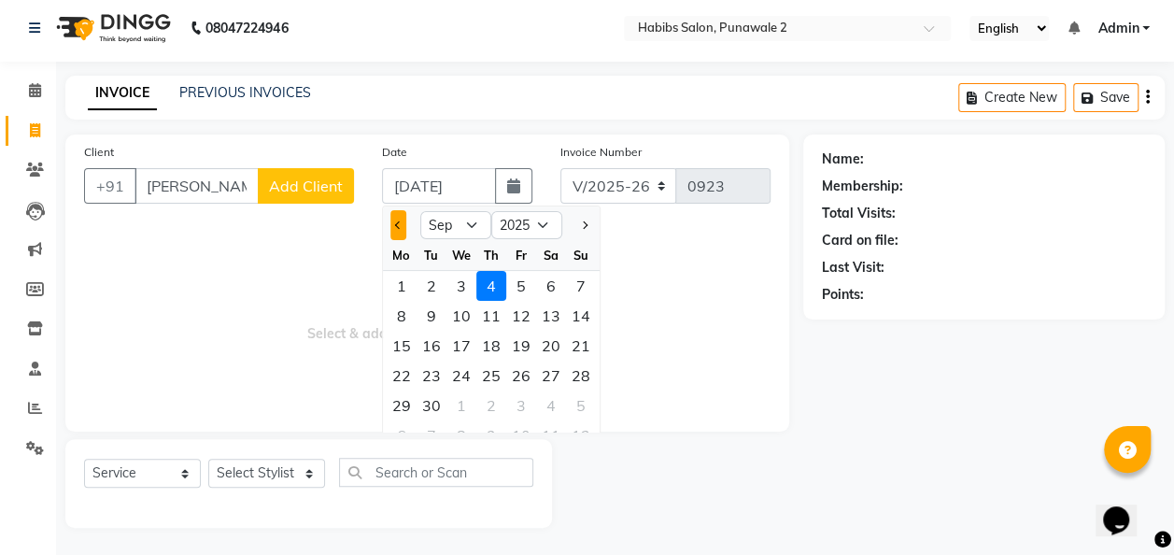
click at [397, 228] on button "Previous month" at bounding box center [398, 225] width 16 height 30
click at [522, 340] on div "15" at bounding box center [521, 346] width 30 height 30
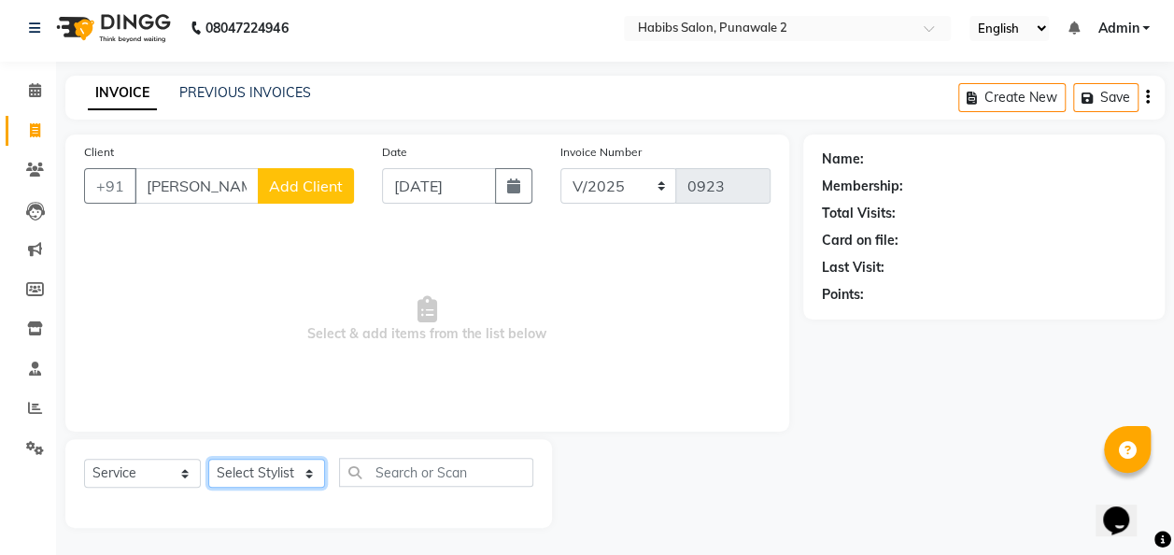
click at [288, 472] on select "Select Stylist Chandan Ganesh Gauri [PERSON_NAME] [PERSON_NAME] nikhil [PERSON_…" at bounding box center [266, 473] width 117 height 29
click at [208, 459] on select "Select Stylist Chandan Ganesh Gauri [PERSON_NAME] [PERSON_NAME] nikhil [PERSON_…" at bounding box center [266, 473] width 117 height 29
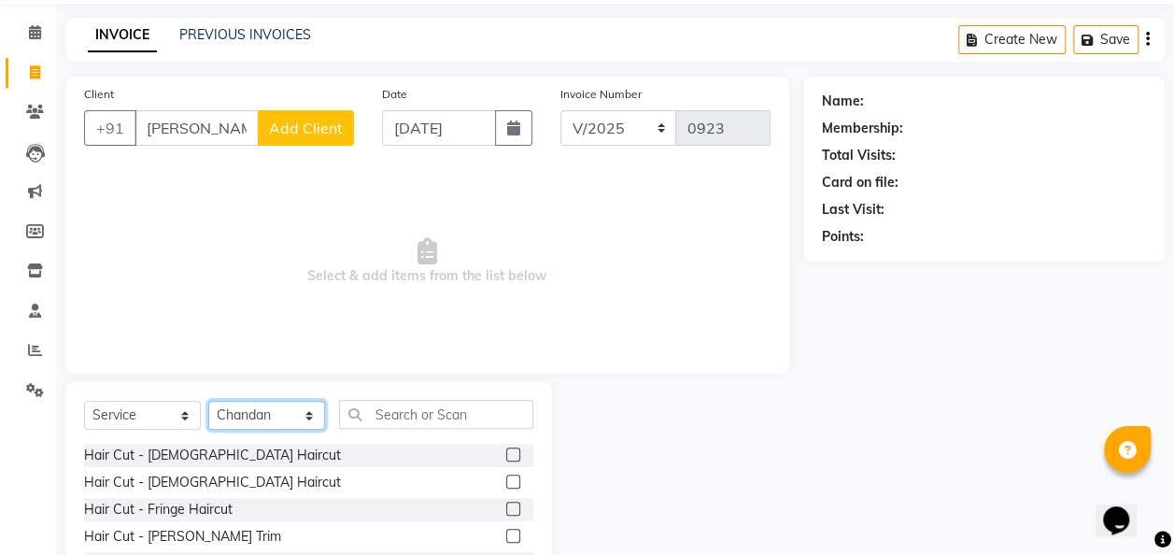
scroll to position [65, 0]
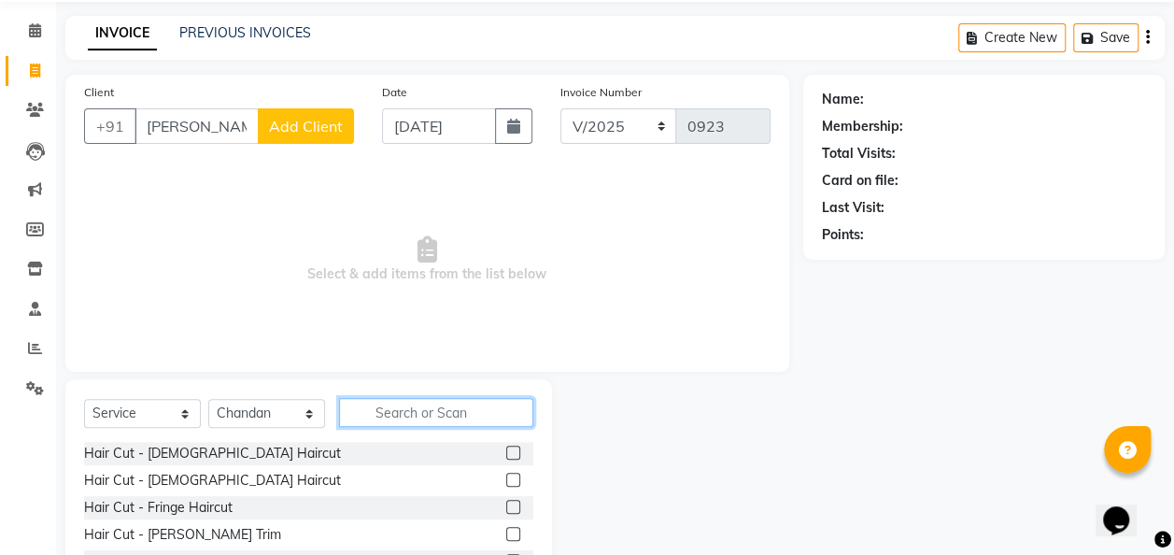
click at [420, 409] on input "text" at bounding box center [436, 412] width 194 height 29
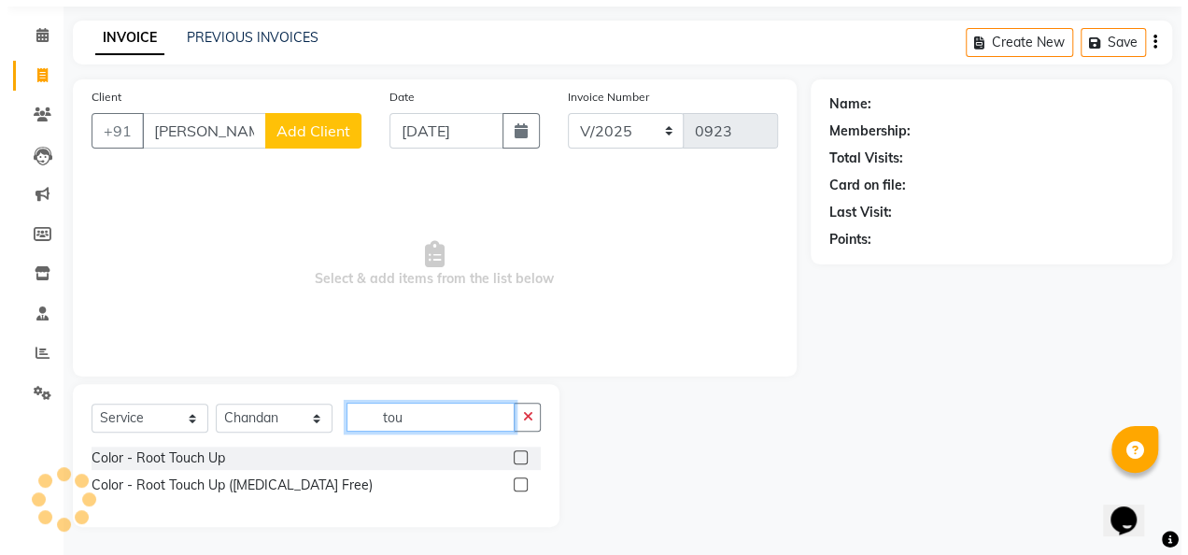
scroll to position [60, 0]
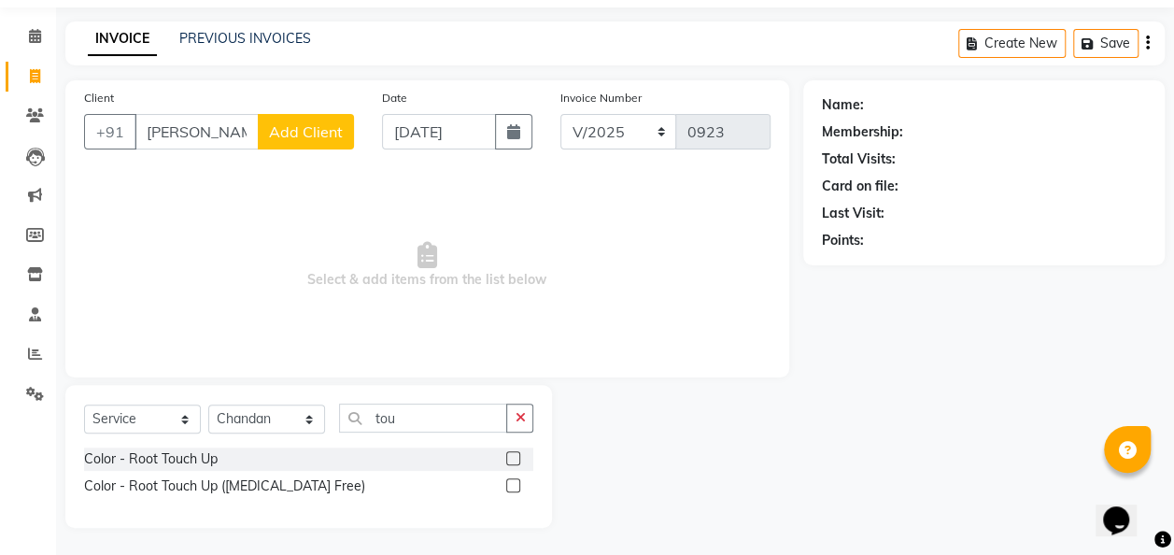
click at [513, 459] on label at bounding box center [513, 458] width 14 height 14
click at [513, 459] on input "checkbox" at bounding box center [512, 459] width 12 height 12
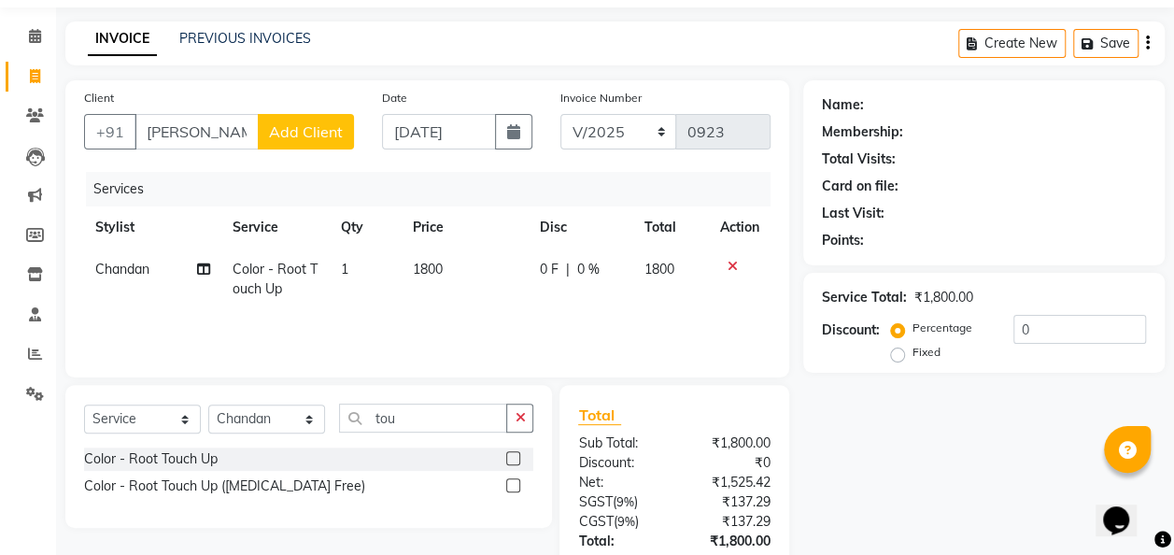
click at [458, 260] on td "1800" at bounding box center [465, 279] width 127 height 62
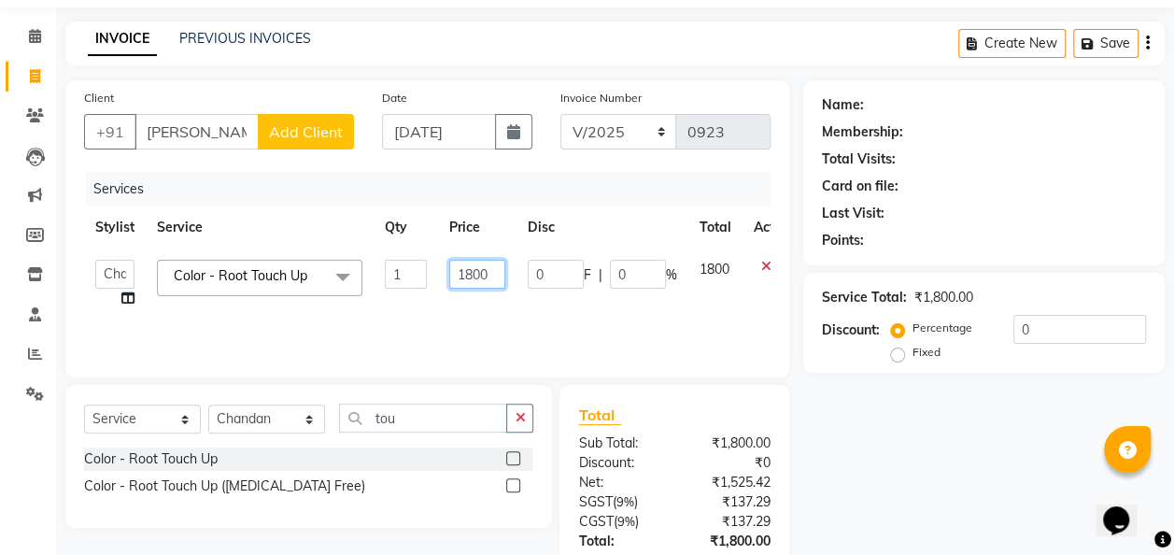
click at [496, 265] on input "1800" at bounding box center [477, 274] width 56 height 29
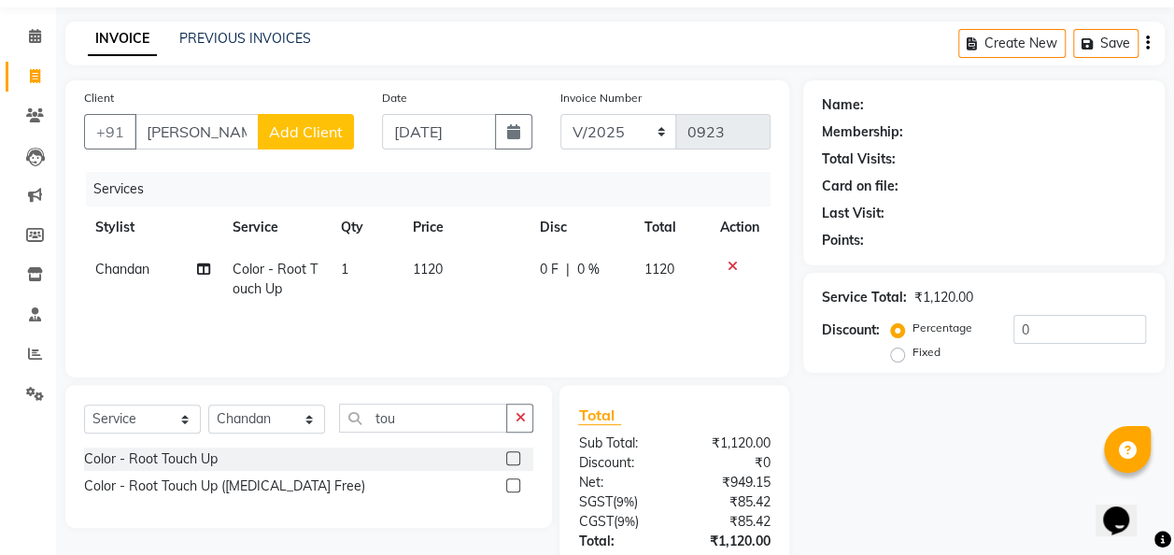
click at [303, 137] on span "Add Client" at bounding box center [306, 131] width 74 height 19
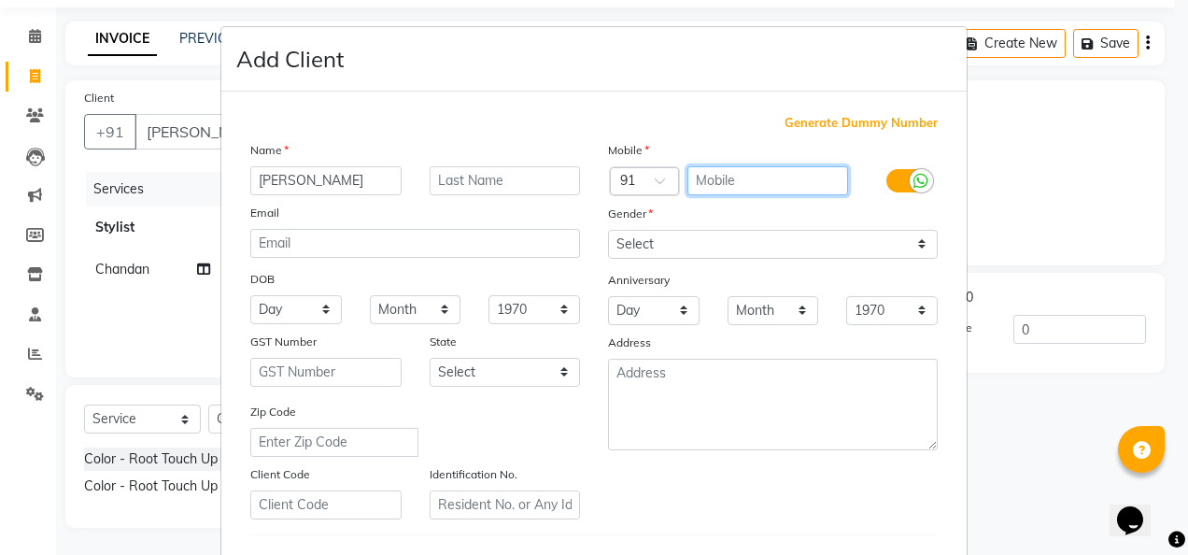
click at [708, 174] on input "text" at bounding box center [768, 180] width 162 height 29
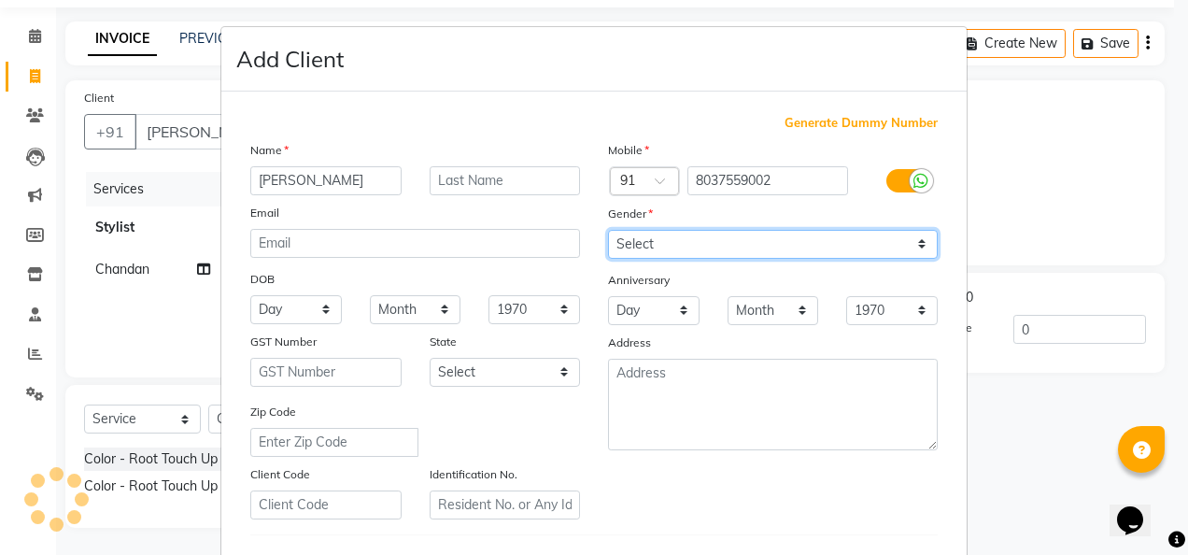
click at [915, 243] on select "Select [DEMOGRAPHIC_DATA] [DEMOGRAPHIC_DATA] Other Prefer Not To Say" at bounding box center [773, 244] width 330 height 29
click at [608, 230] on select "Select [DEMOGRAPHIC_DATA] [DEMOGRAPHIC_DATA] Other Prefer Not To Say" at bounding box center [773, 244] width 330 height 29
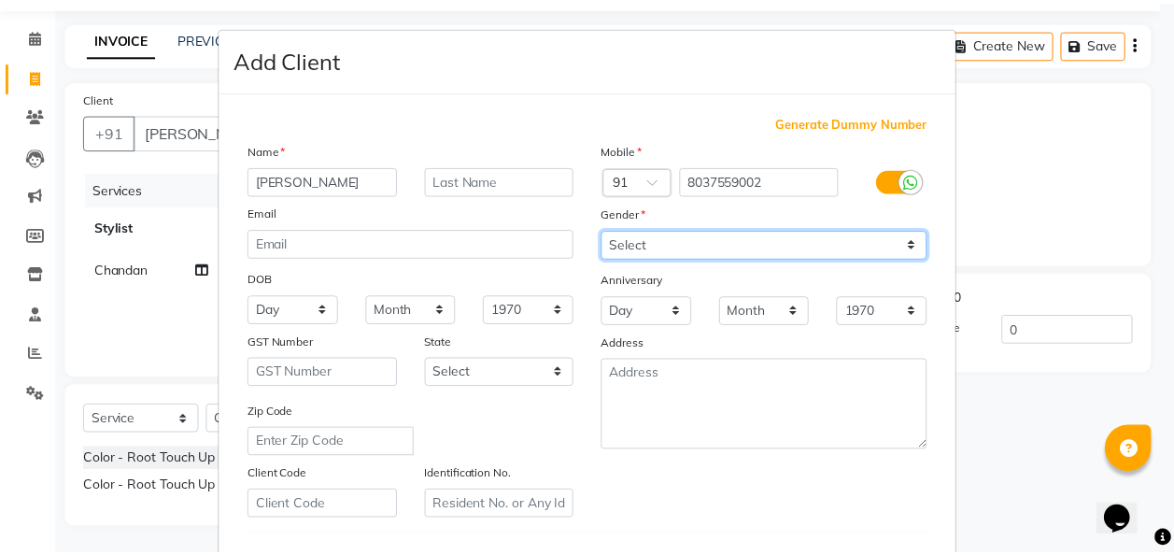
scroll to position [304, 0]
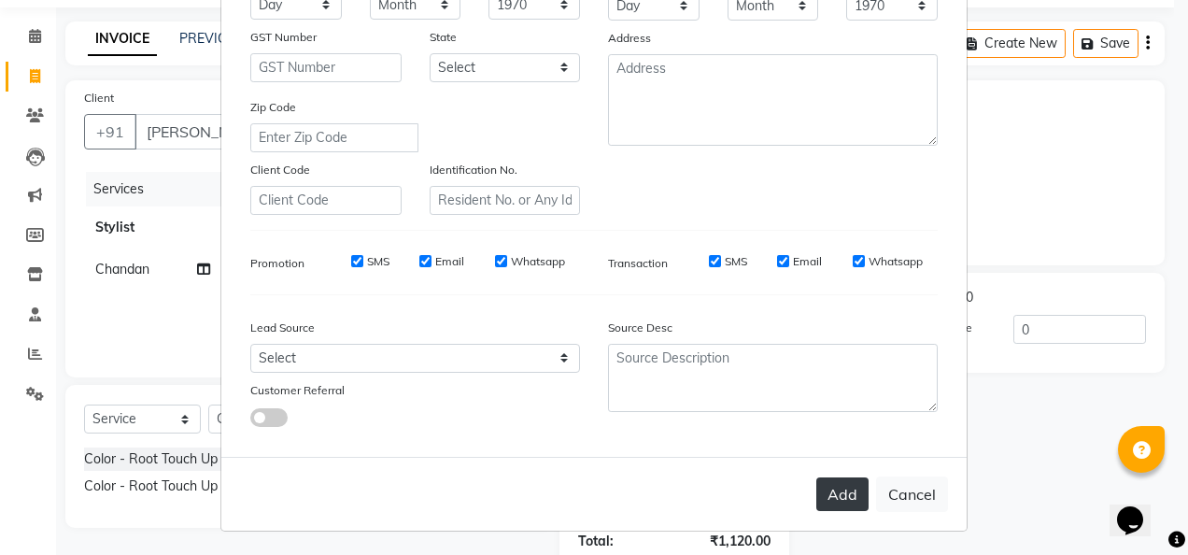
click at [833, 477] on button "Add" at bounding box center [842, 494] width 52 height 34
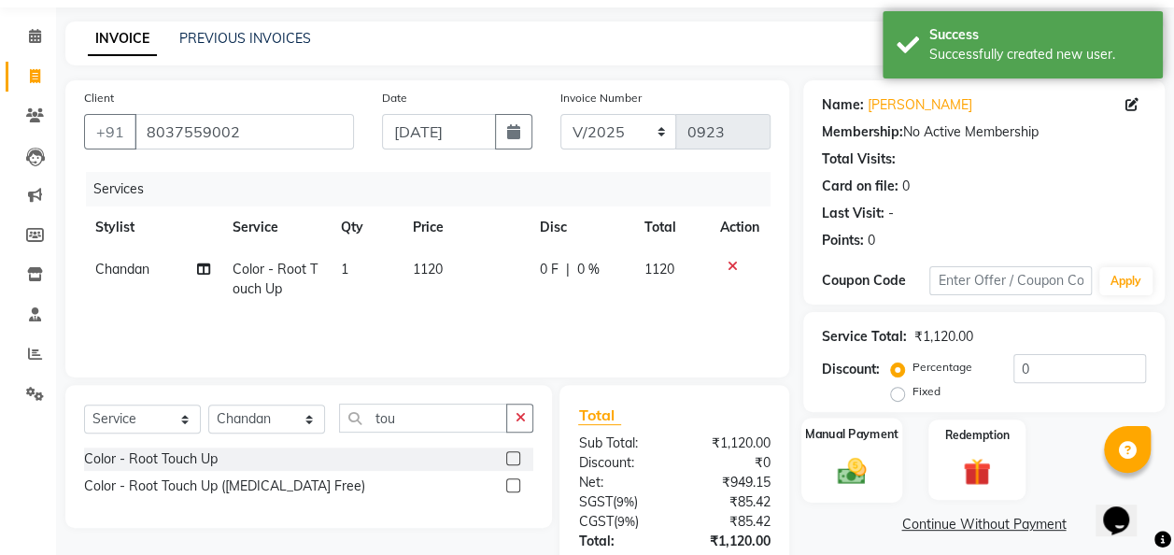
click at [866, 474] on img at bounding box center [851, 471] width 47 height 34
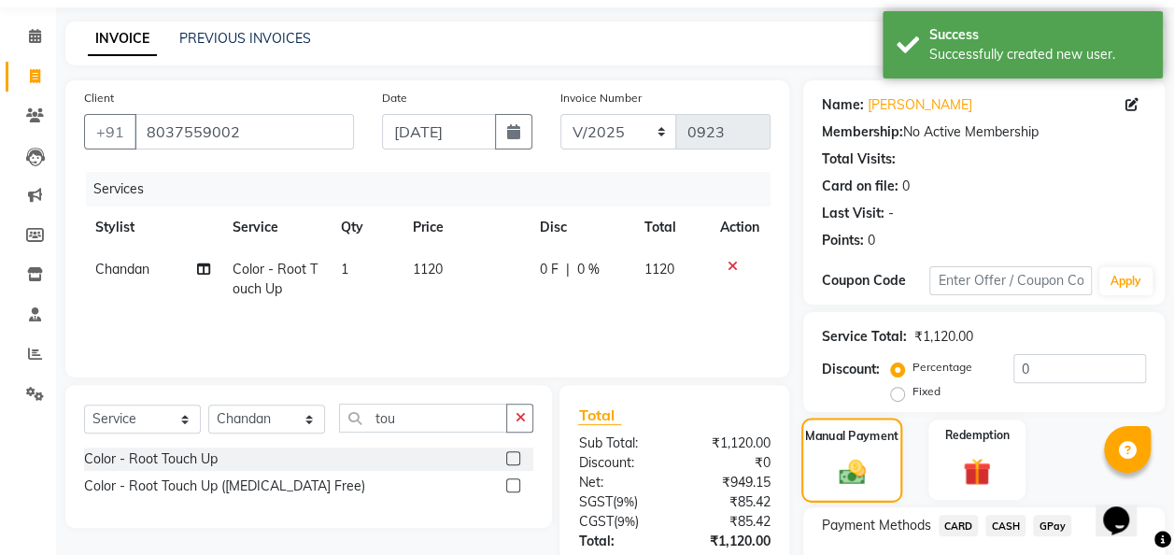
scroll to position [191, 0]
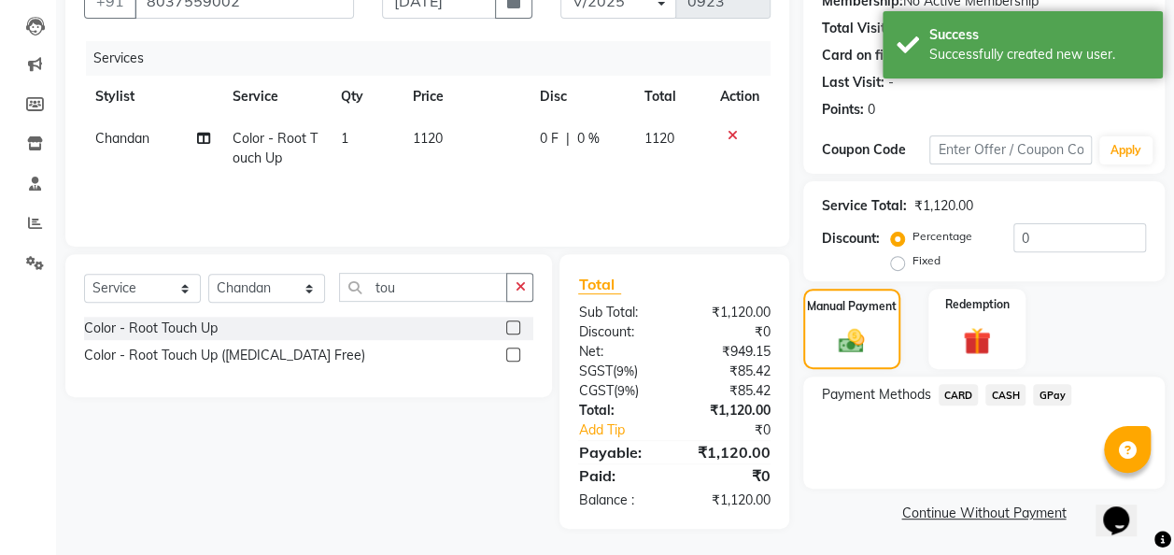
click at [1046, 393] on span "GPay" at bounding box center [1052, 394] width 38 height 21
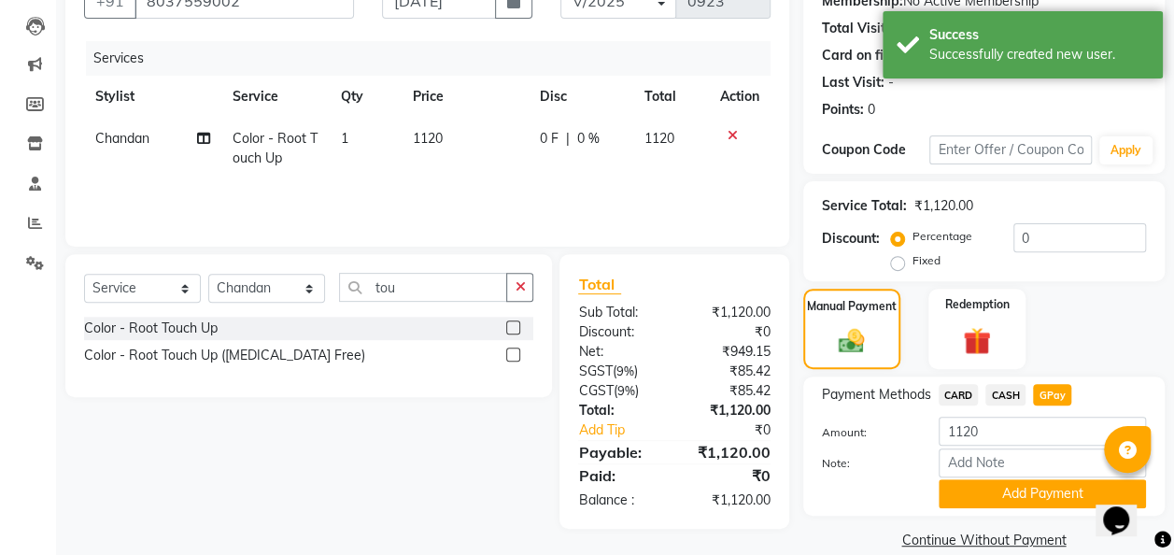
scroll to position [217, 0]
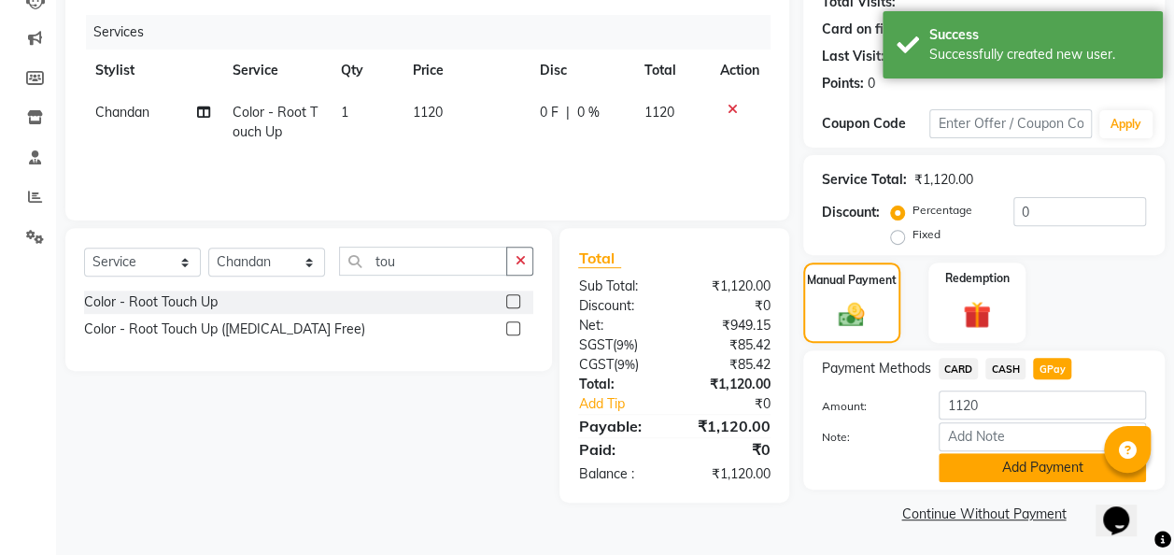
click at [1044, 463] on button "Add Payment" at bounding box center [1041, 467] width 207 height 29
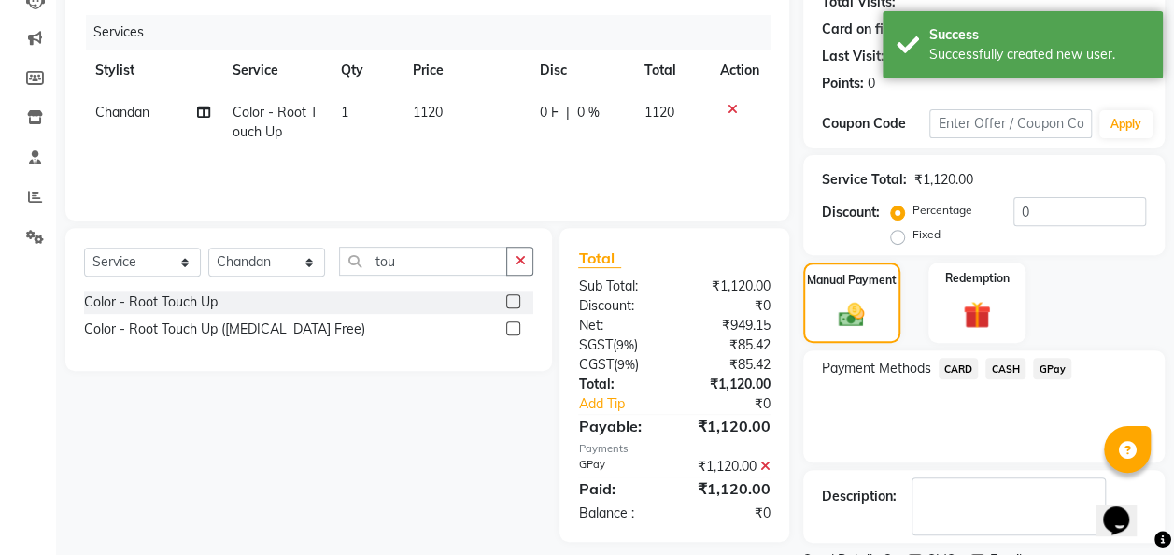
scroll to position [295, 0]
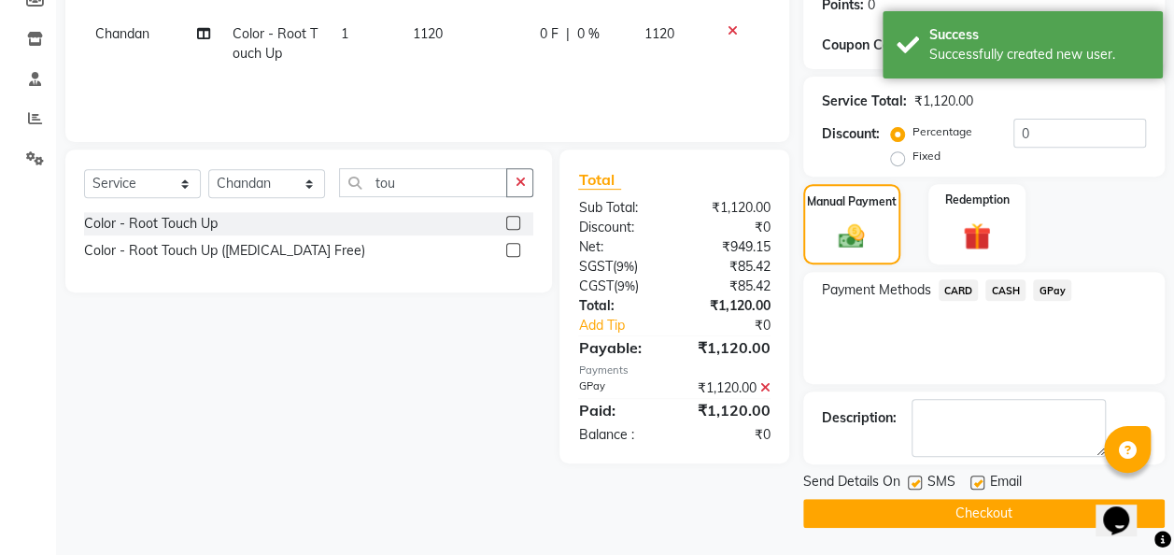
click at [989, 513] on button "Checkout" at bounding box center [983, 513] width 361 height 29
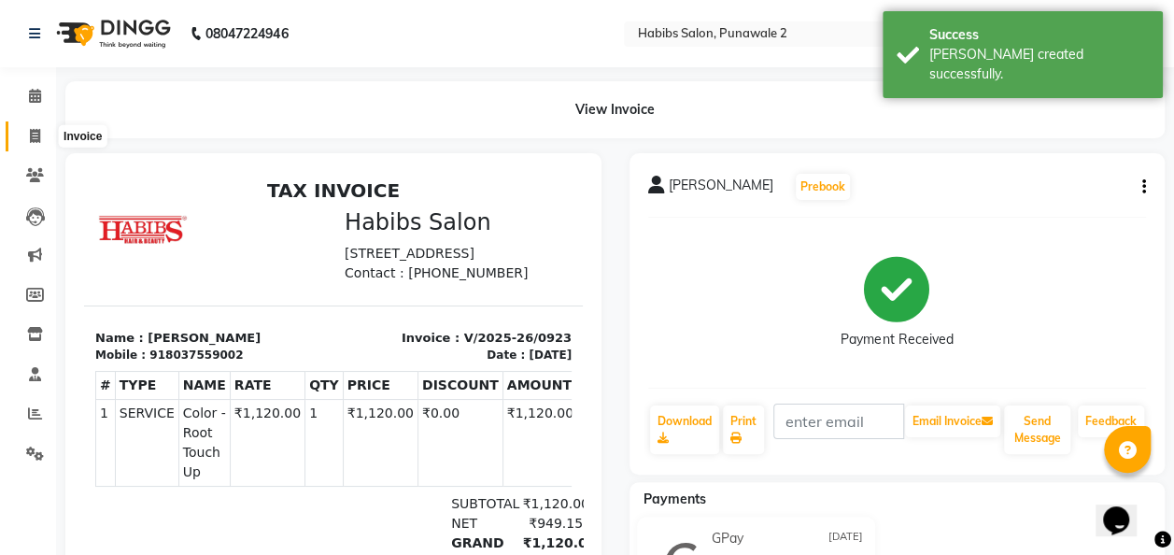
click at [39, 144] on span at bounding box center [35, 136] width 33 height 21
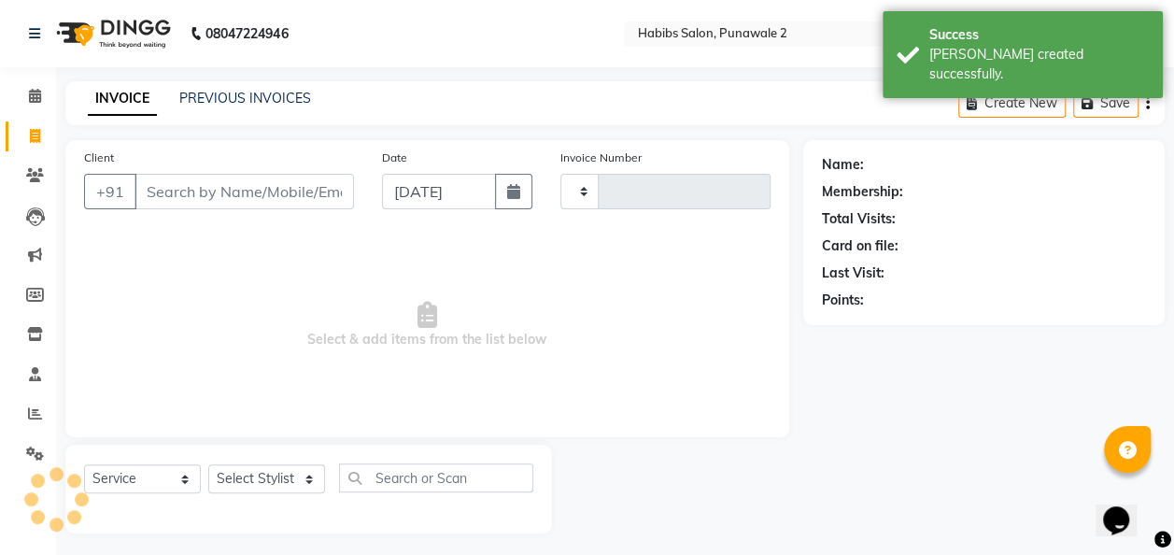
scroll to position [6, 0]
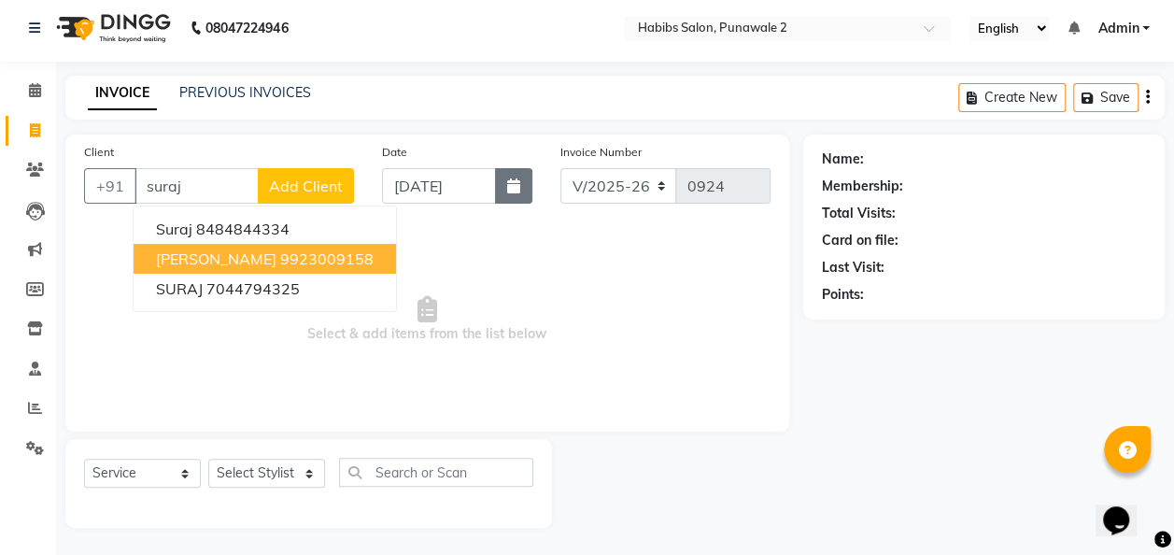
click at [512, 178] on icon "button" at bounding box center [513, 185] width 13 height 15
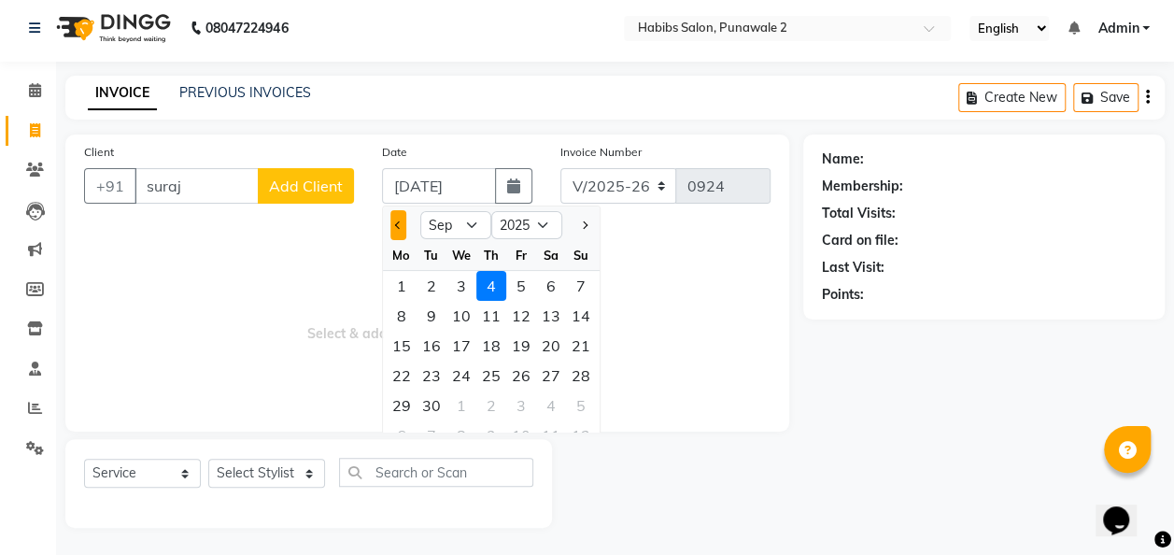
click at [403, 217] on button "Previous month" at bounding box center [398, 225] width 16 height 30
click at [517, 338] on div "15" at bounding box center [521, 346] width 30 height 30
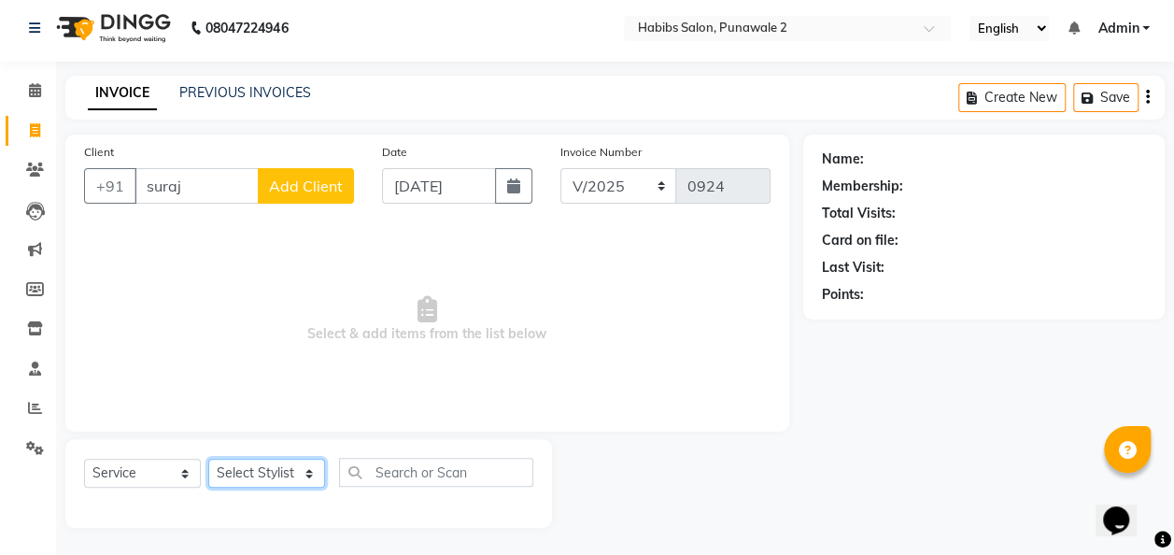
click at [300, 469] on select "Select Stylist Chandan Ganesh Gauri [PERSON_NAME] [PERSON_NAME] nikhil [PERSON_…" at bounding box center [266, 473] width 117 height 29
click at [208, 459] on select "Select Stylist Chandan Ganesh Gauri [PERSON_NAME] [PERSON_NAME] nikhil [PERSON_…" at bounding box center [266, 473] width 117 height 29
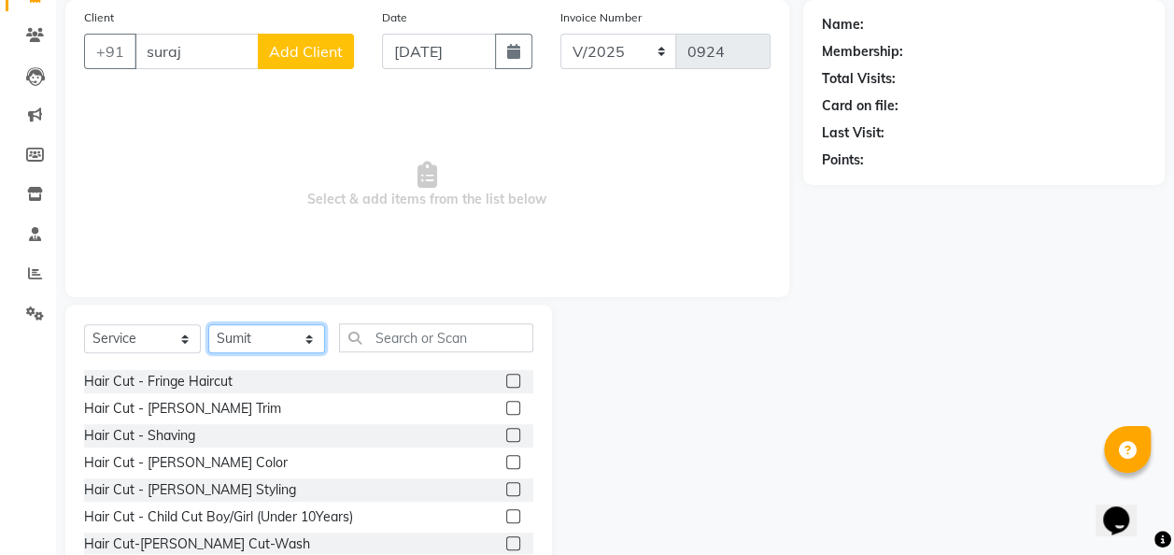
scroll to position [59, 0]
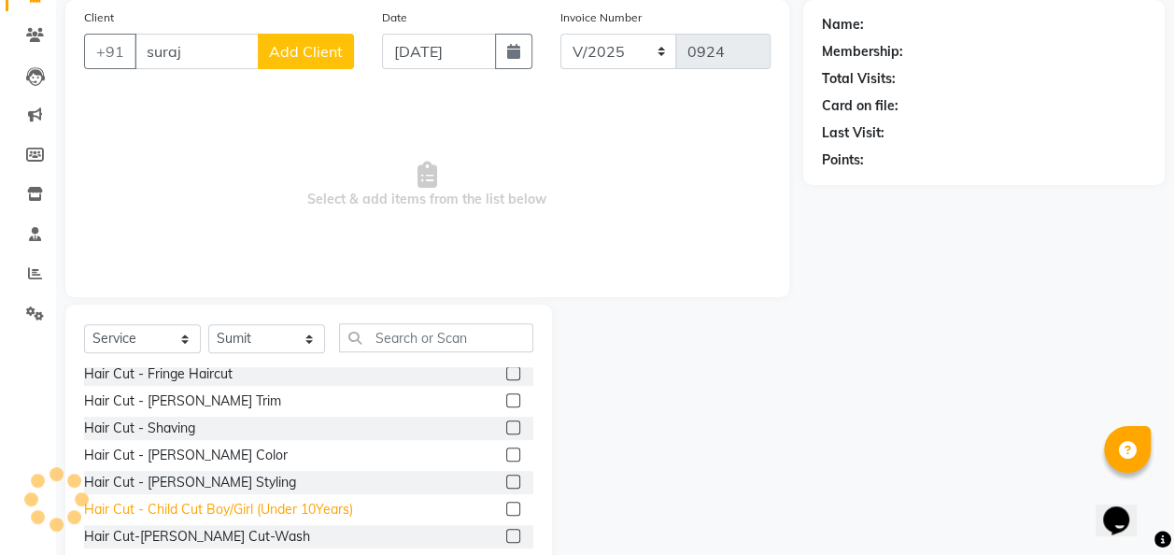
click at [245, 504] on div "Hair Cut - Child Cut Boy/Girl (Under 10Years)" at bounding box center [218, 510] width 269 height 20
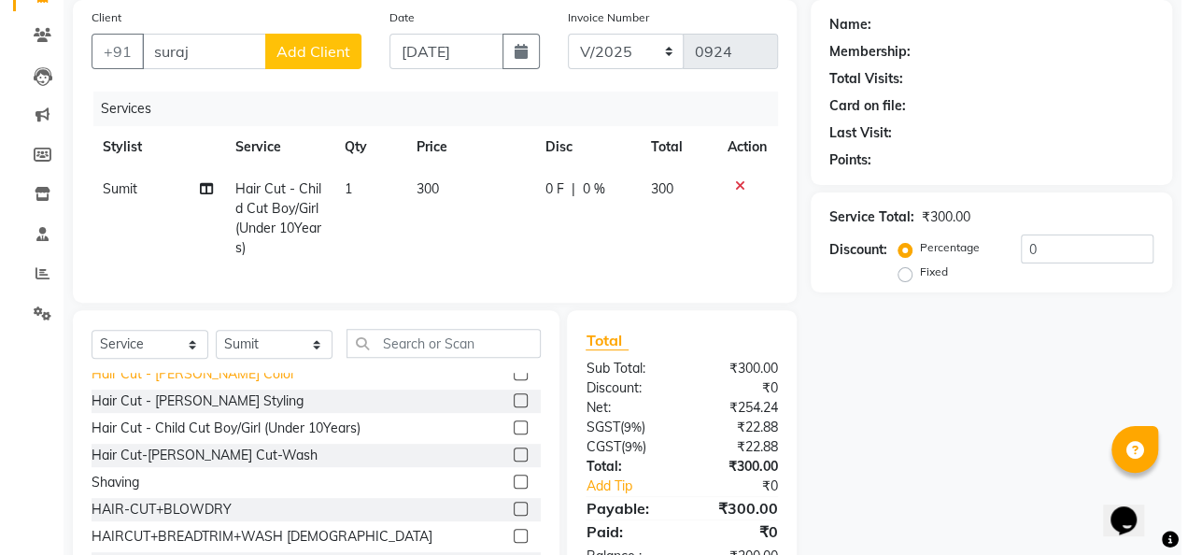
scroll to position [154, 0]
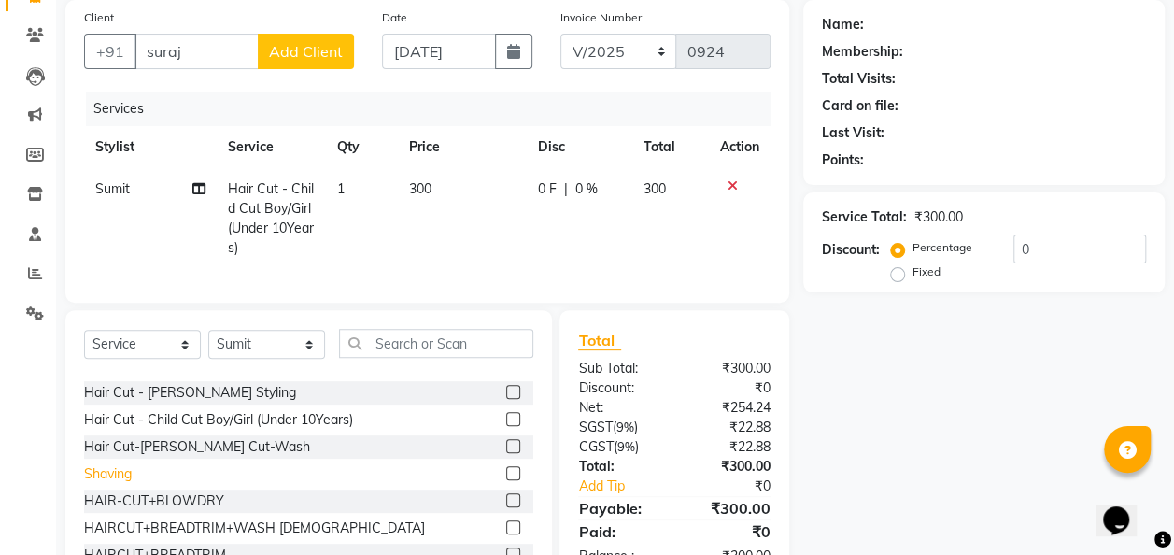
click at [120, 482] on div "Shaving" at bounding box center [108, 474] width 48 height 20
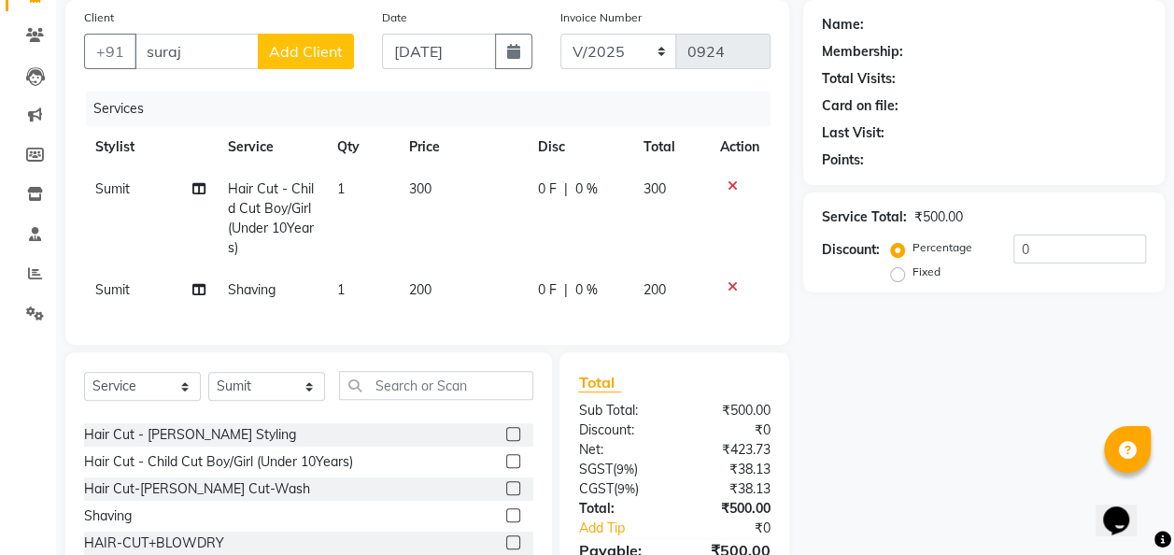
click at [730, 189] on icon at bounding box center [732, 185] width 10 height 13
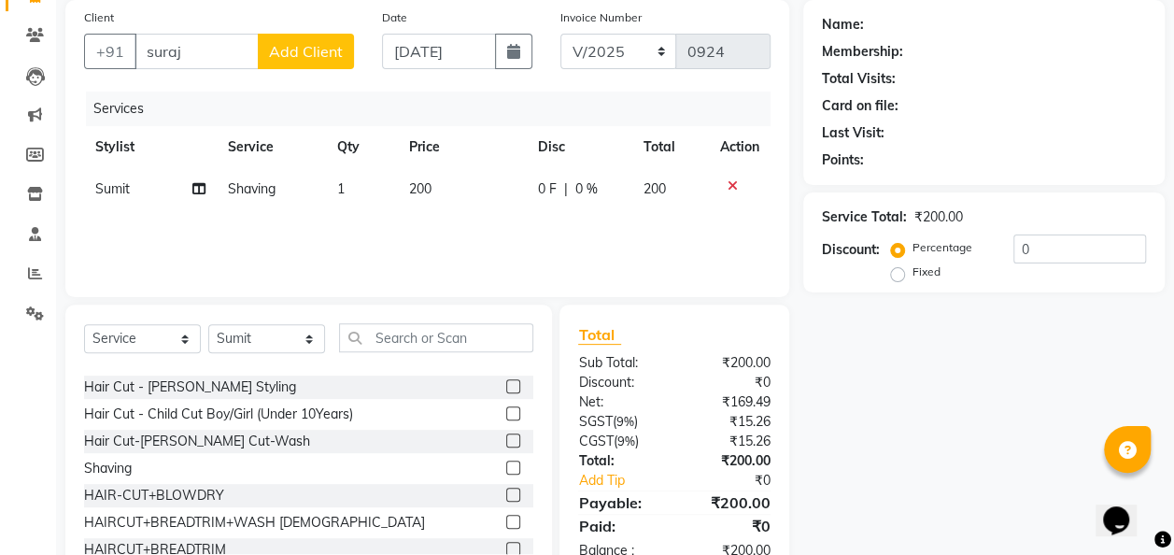
click at [429, 171] on td "200" at bounding box center [462, 189] width 129 height 42
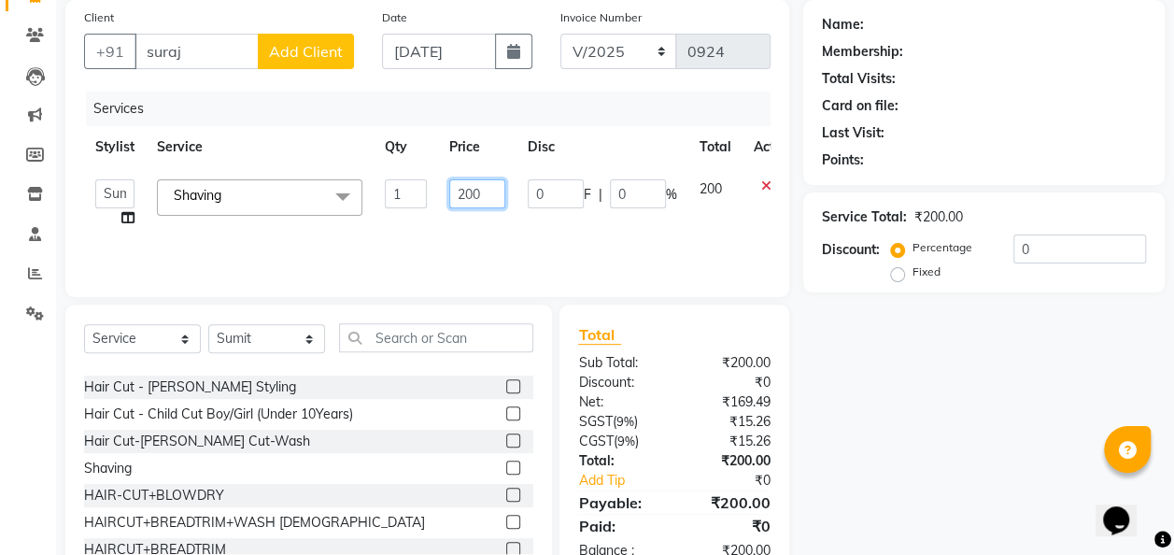
click at [499, 193] on input "200" at bounding box center [477, 193] width 56 height 29
click at [311, 42] on span "Add Client" at bounding box center [306, 51] width 74 height 19
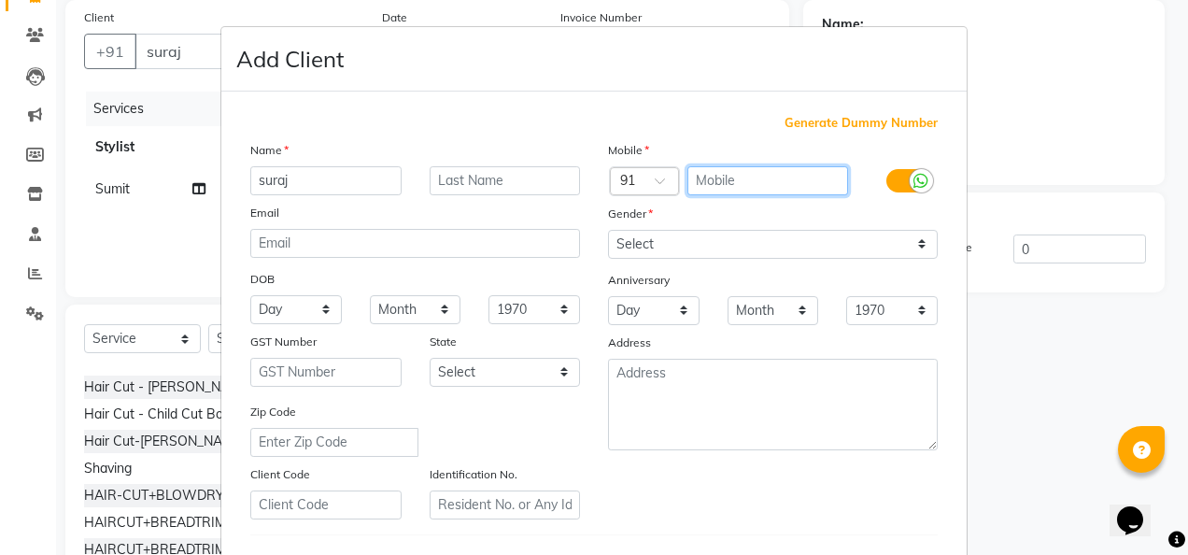
click at [710, 168] on input "text" at bounding box center [768, 180] width 162 height 29
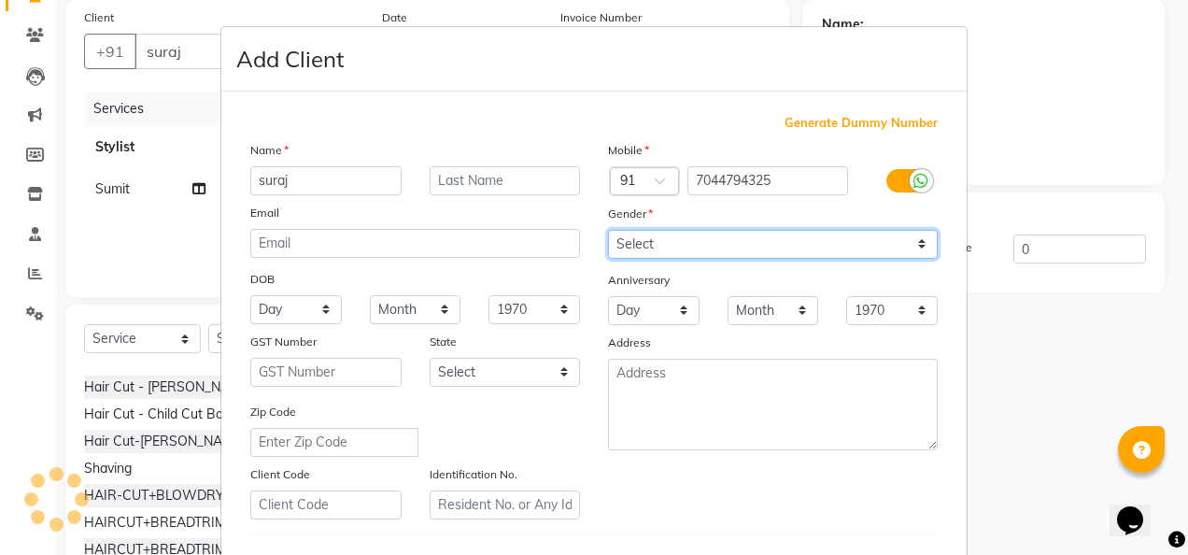
click at [916, 239] on div "Mobile Country Code × 91 7044794325 Gender Select [DEMOGRAPHIC_DATA] [DEMOGRAPH…" at bounding box center [773, 329] width 358 height 379
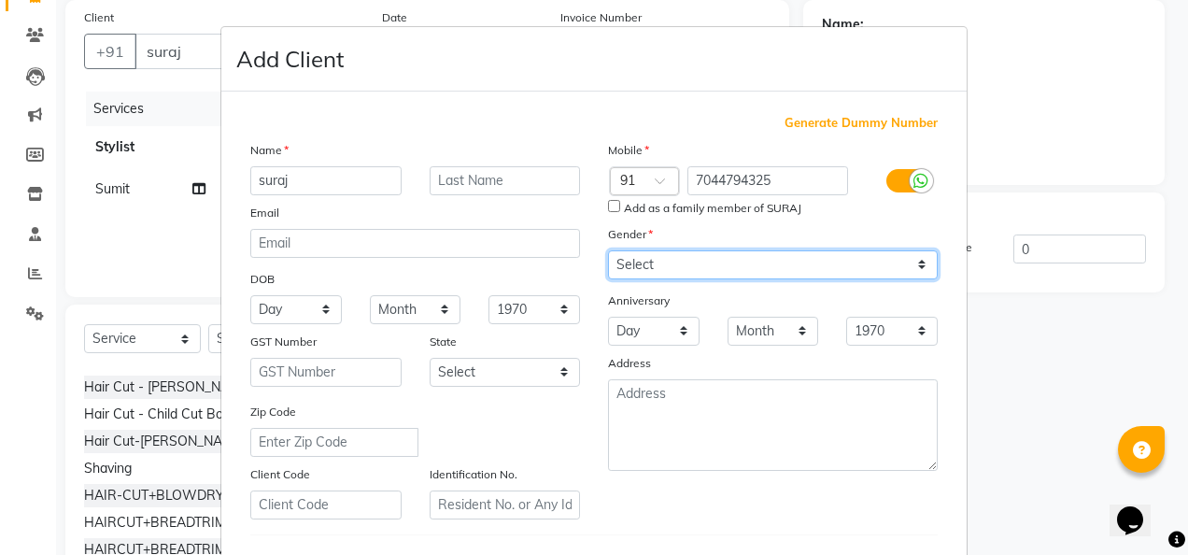
click at [608, 250] on select "Select [DEMOGRAPHIC_DATA] [DEMOGRAPHIC_DATA] Other Prefer Not To Say" at bounding box center [773, 264] width 330 height 29
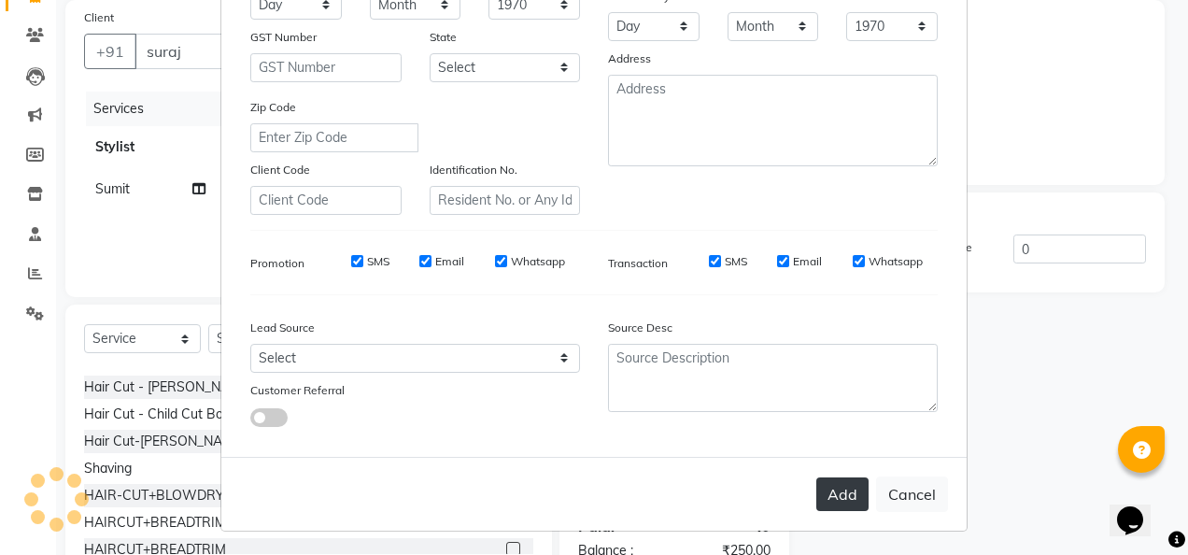
click at [850, 491] on button "Add" at bounding box center [842, 494] width 52 height 34
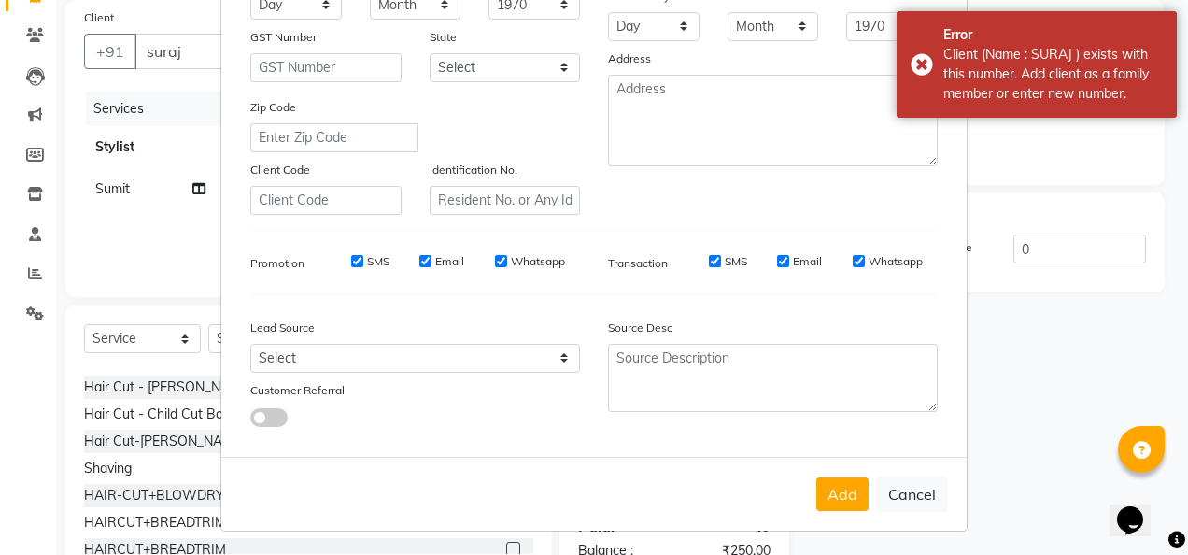
scroll to position [0, 0]
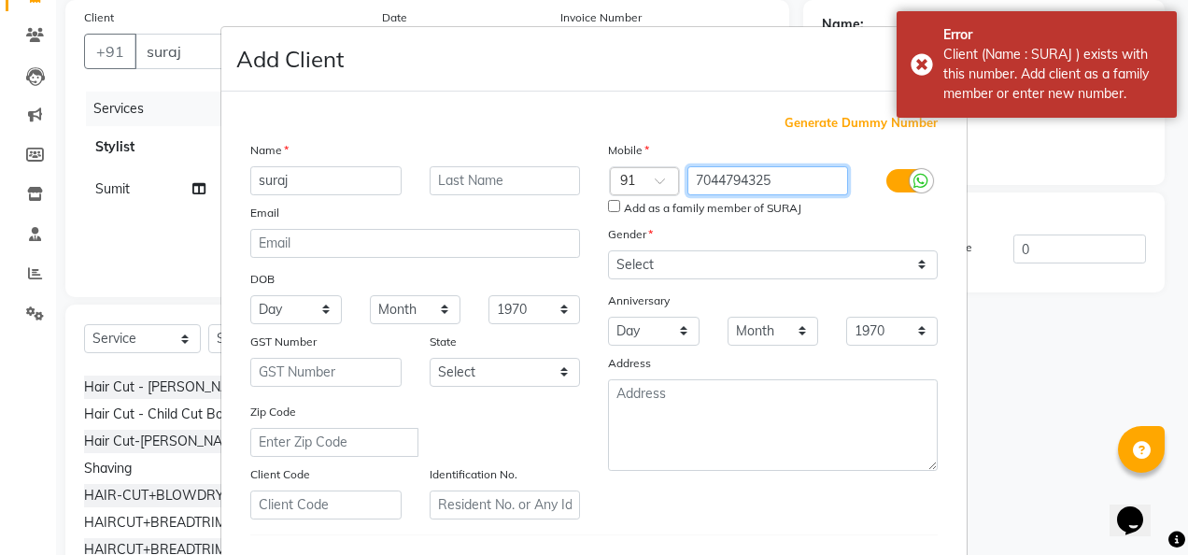
click at [783, 180] on input "7044794325" at bounding box center [768, 180] width 162 height 29
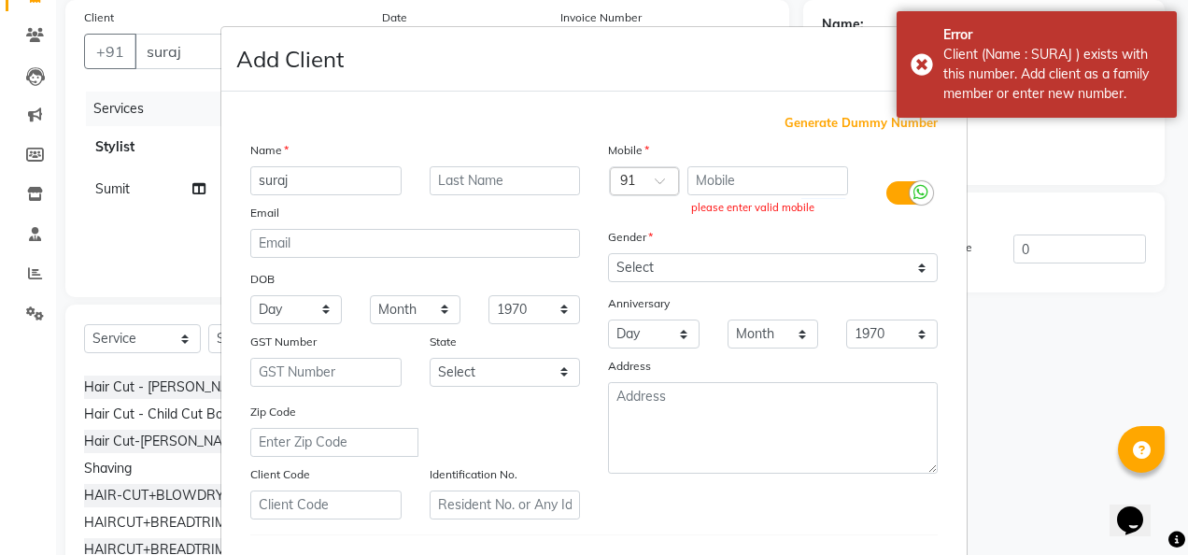
click at [831, 120] on span "Generate Dummy Number" at bounding box center [860, 123] width 153 height 19
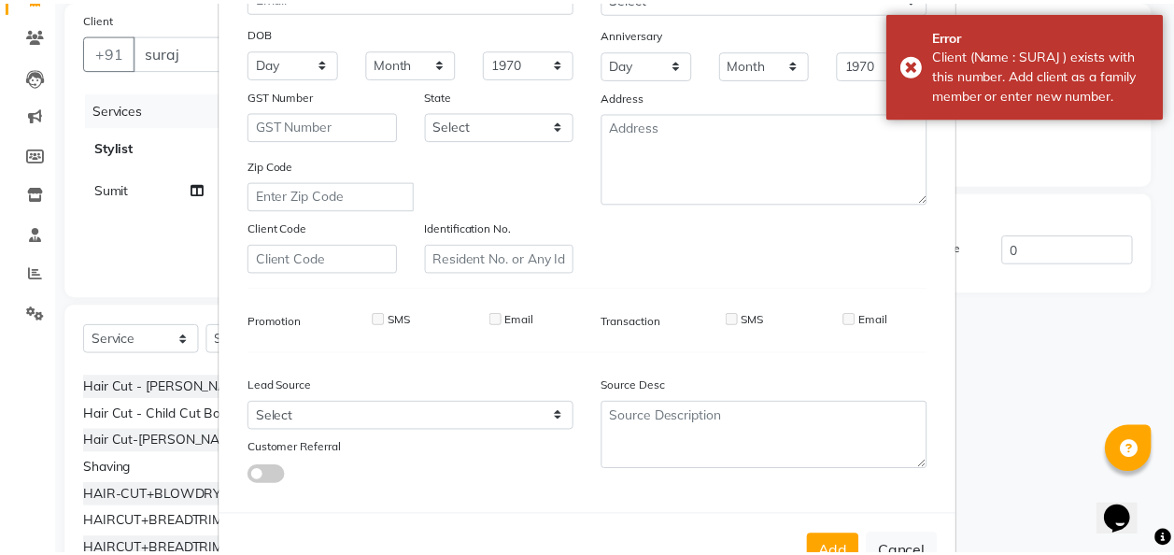
scroll to position [304, 0]
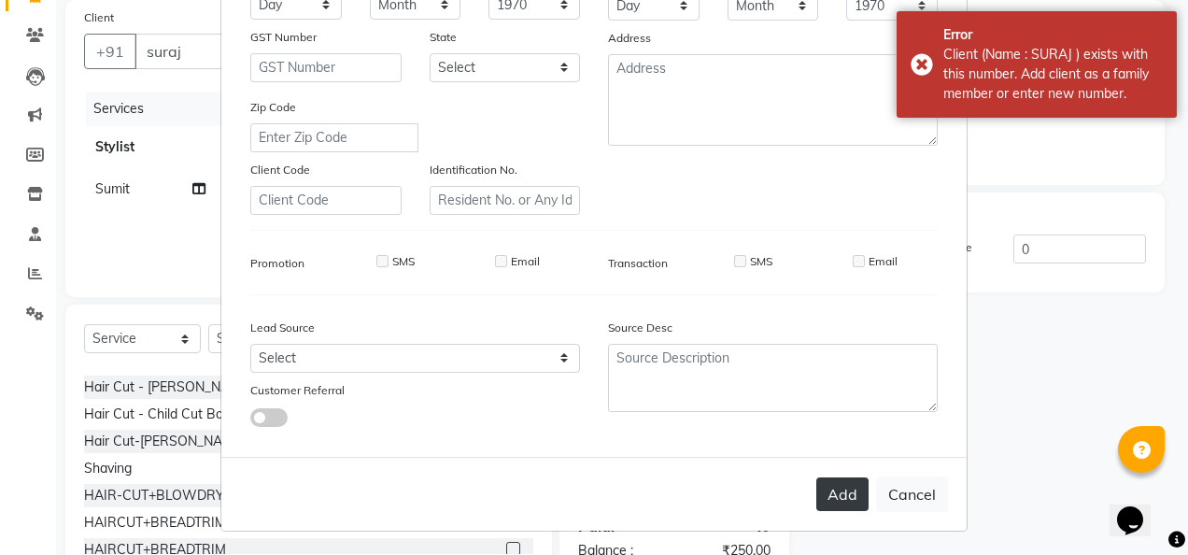
click at [839, 491] on button "Add" at bounding box center [842, 494] width 52 height 34
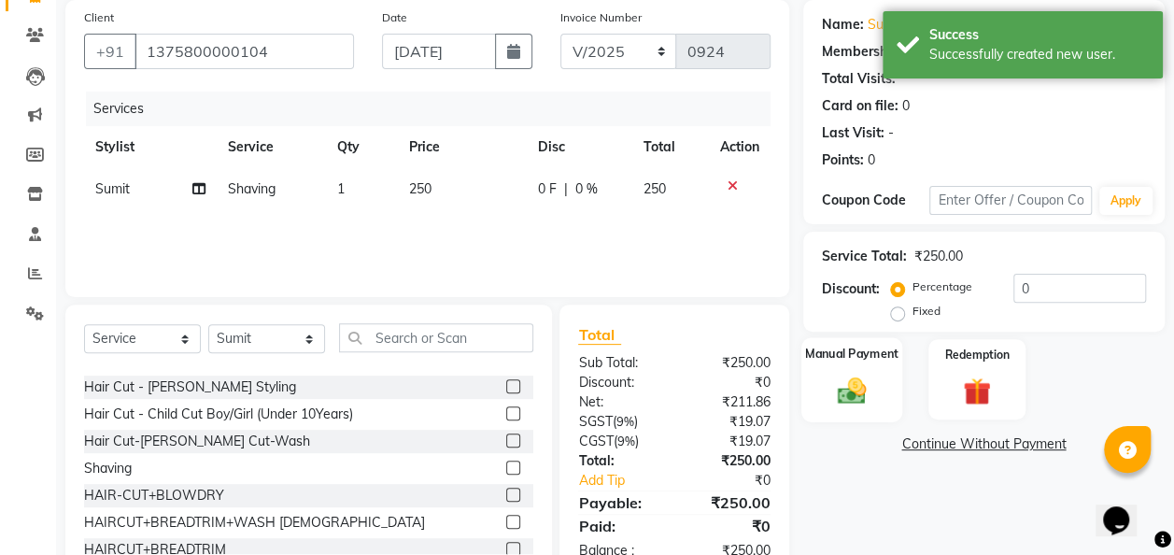
click at [855, 406] on div "Manual Payment" at bounding box center [852, 379] width 102 height 84
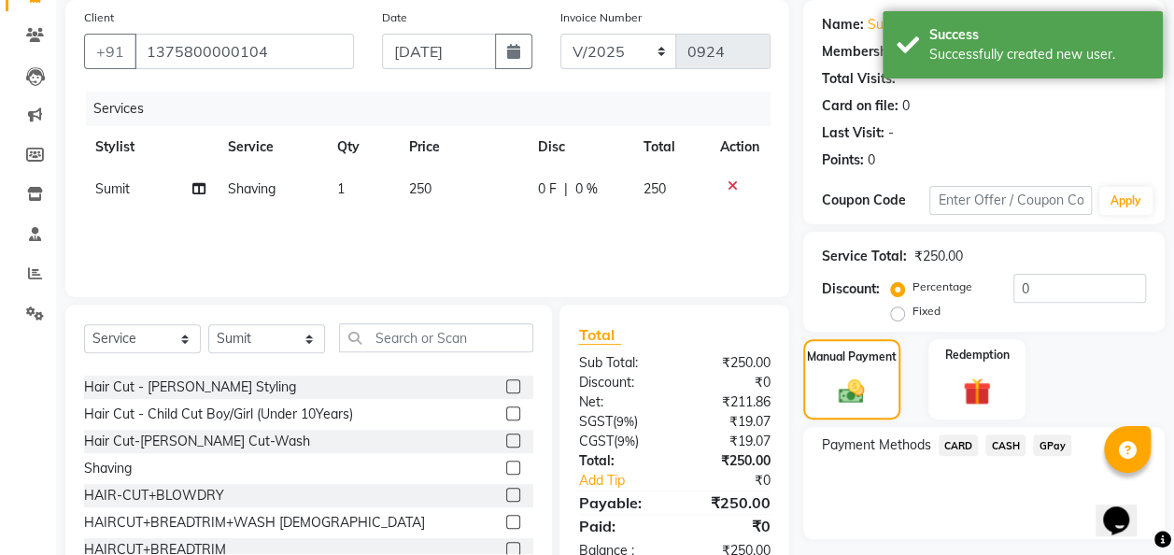
click at [1055, 437] on span "GPay" at bounding box center [1052, 444] width 38 height 21
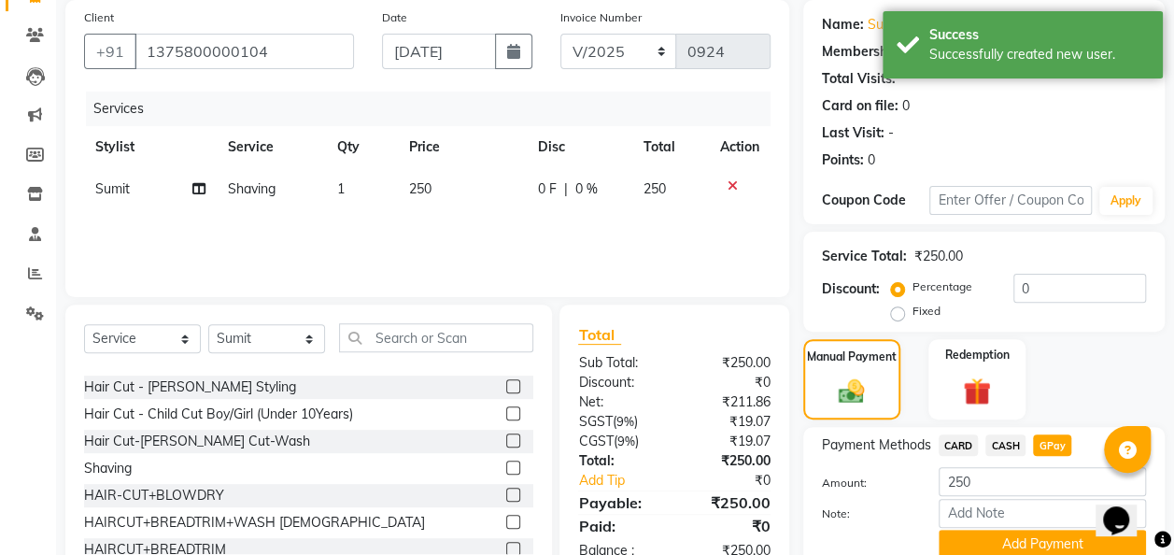
scroll to position [217, 0]
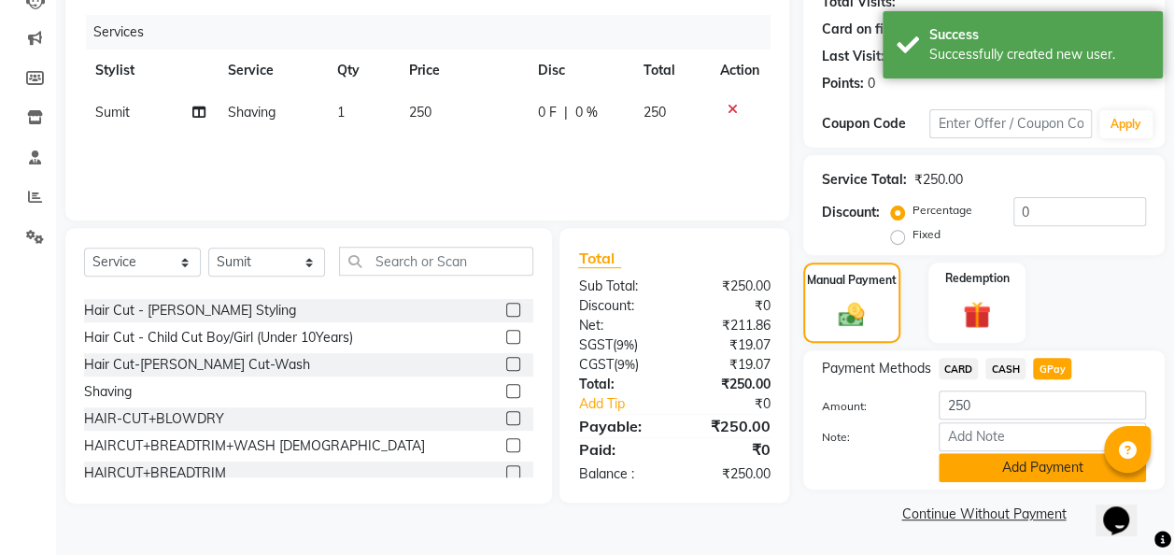
click at [1051, 469] on button "Add Payment" at bounding box center [1041, 467] width 207 height 29
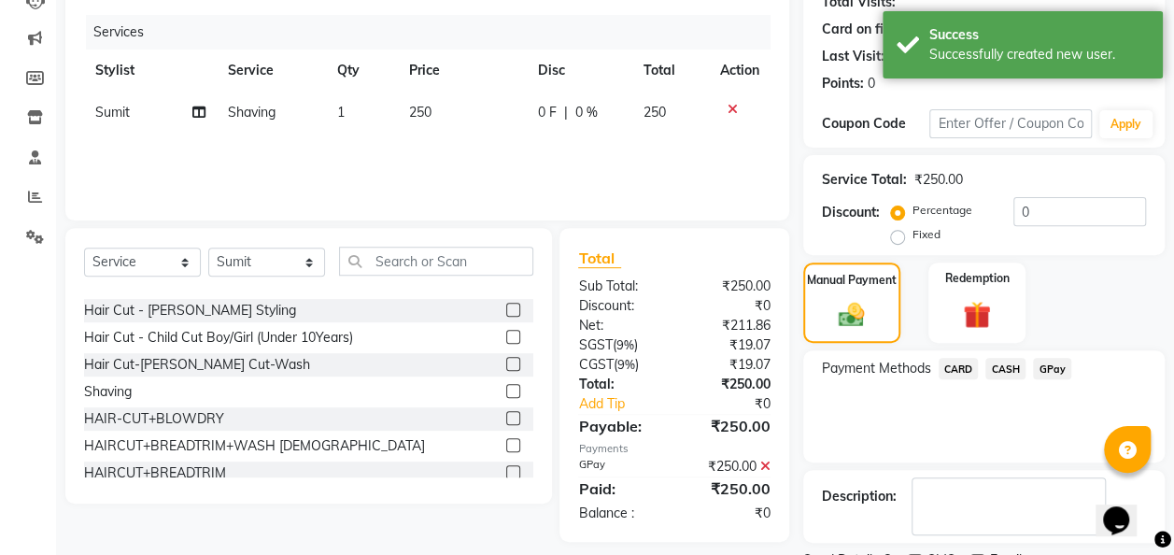
scroll to position [295, 0]
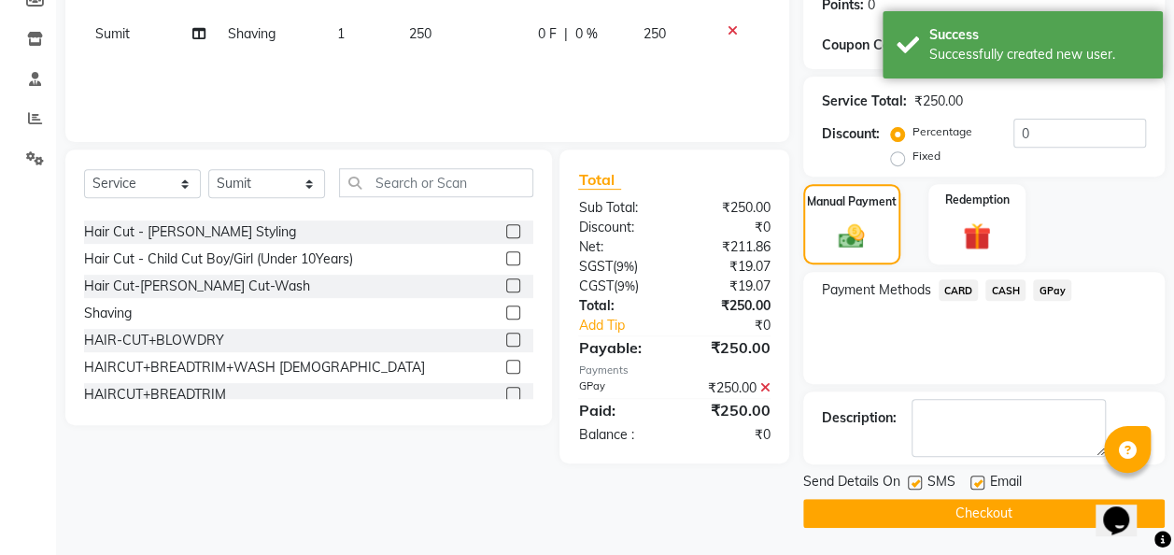
click at [998, 519] on button "Checkout" at bounding box center [983, 513] width 361 height 29
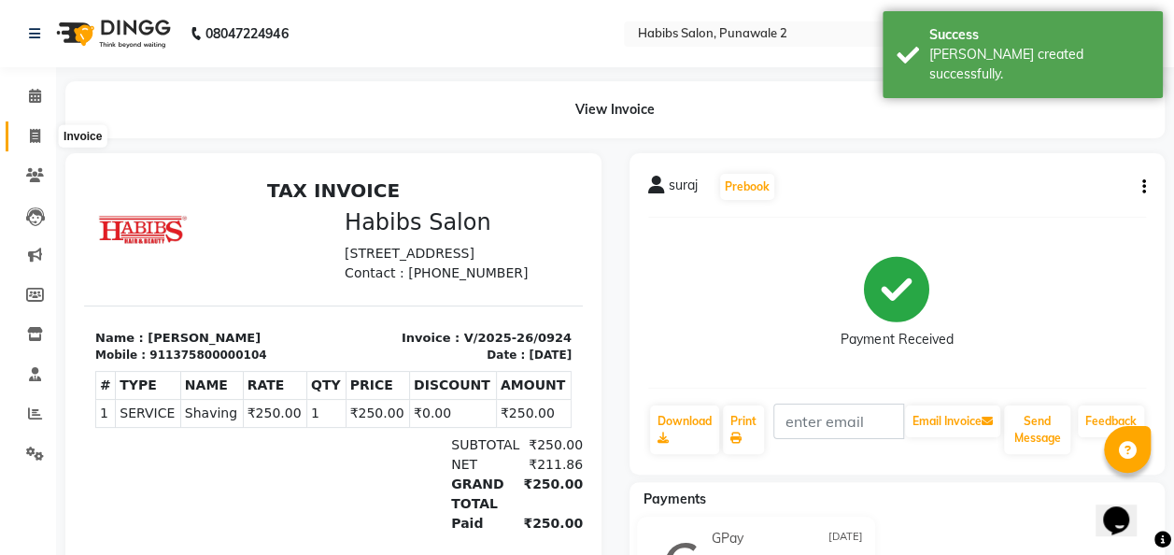
click at [30, 142] on icon at bounding box center [35, 136] width 10 height 14
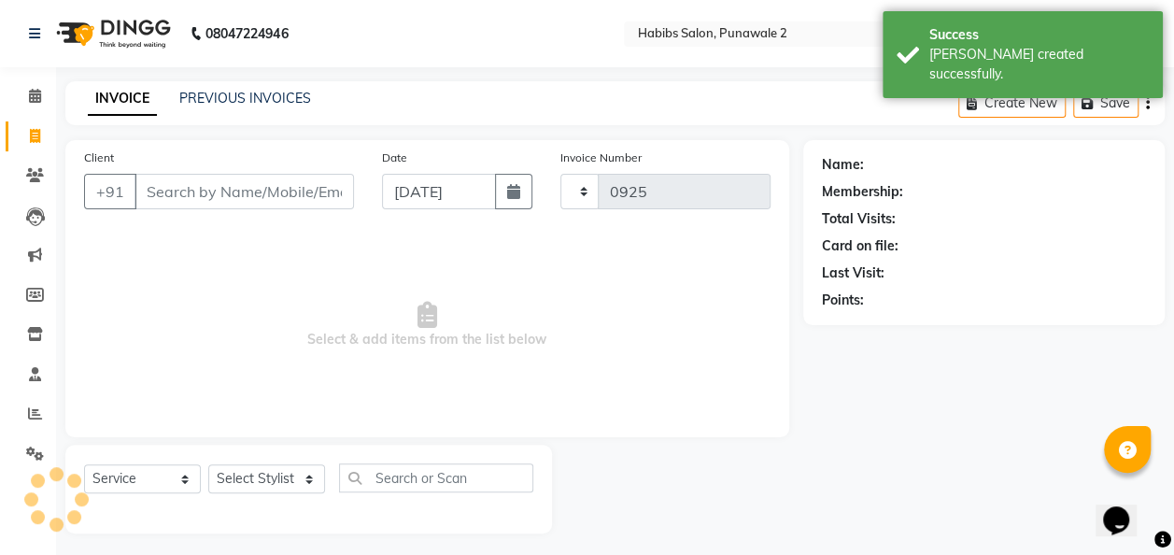
scroll to position [6, 0]
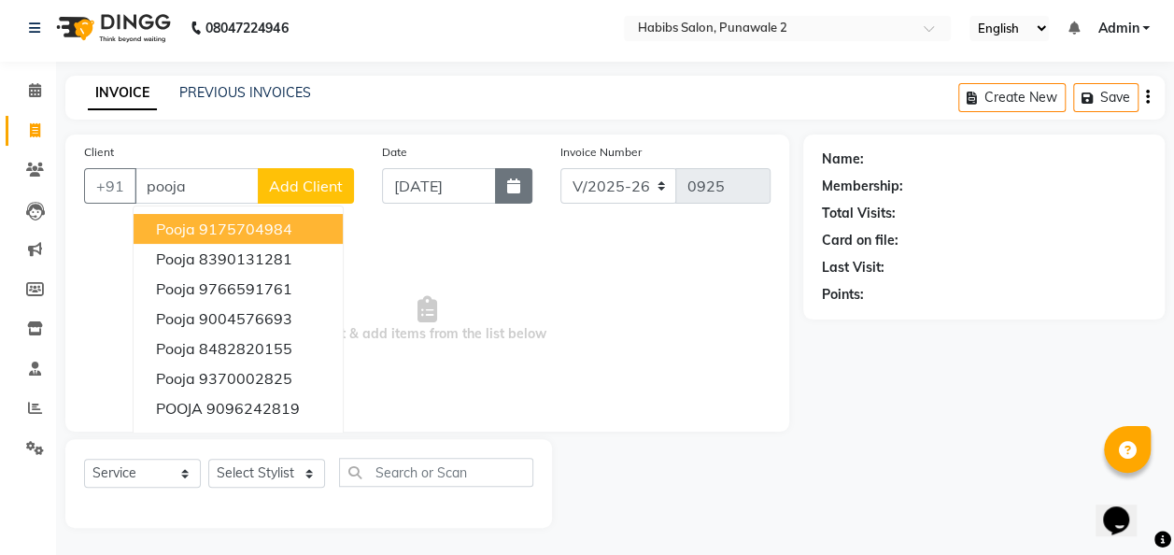
click at [518, 183] on icon "button" at bounding box center [513, 185] width 13 height 15
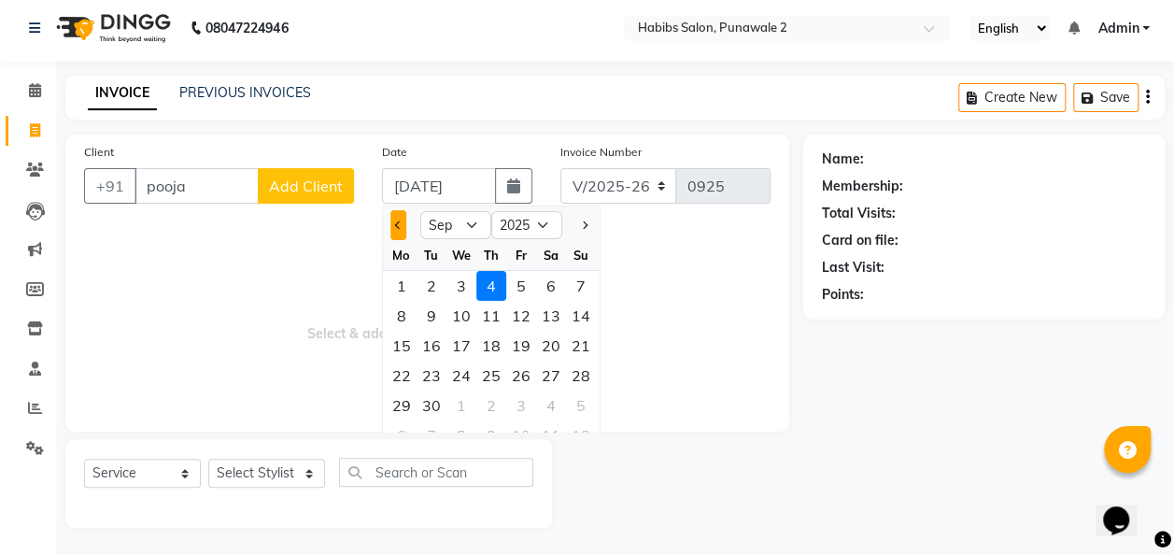
click at [401, 215] on button "Previous month" at bounding box center [398, 225] width 16 height 30
click at [515, 338] on div "15" at bounding box center [521, 346] width 30 height 30
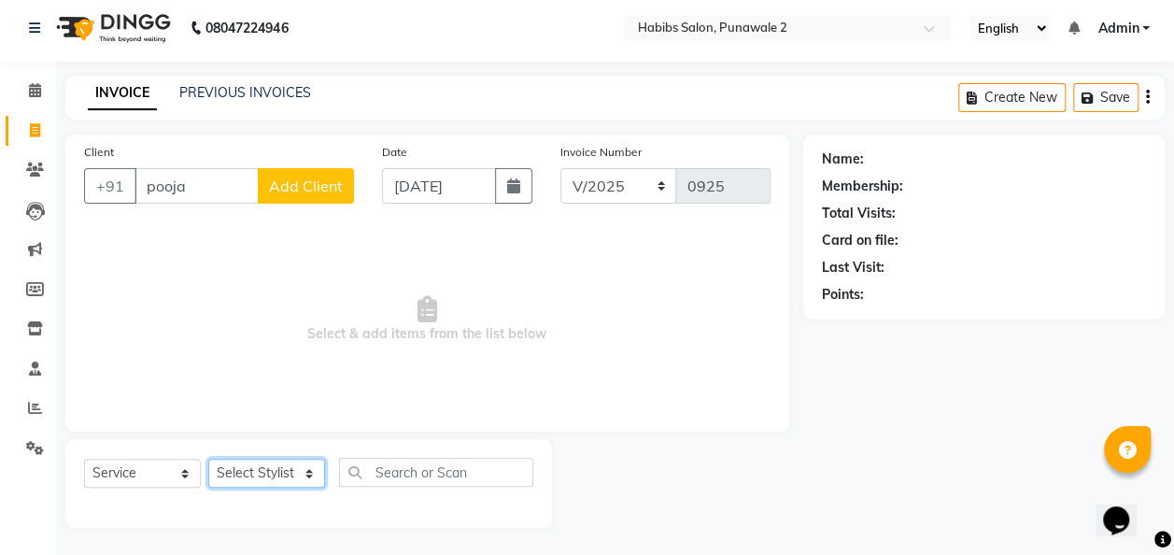
click at [283, 477] on select "Select Stylist Chandan Ganesh Gauri [PERSON_NAME] [PERSON_NAME] nikhil [PERSON_…" at bounding box center [266, 473] width 117 height 29
click at [208, 459] on select "Select Stylist Chandan Ganesh Gauri [PERSON_NAME] [PERSON_NAME] nikhil [PERSON_…" at bounding box center [266, 473] width 117 height 29
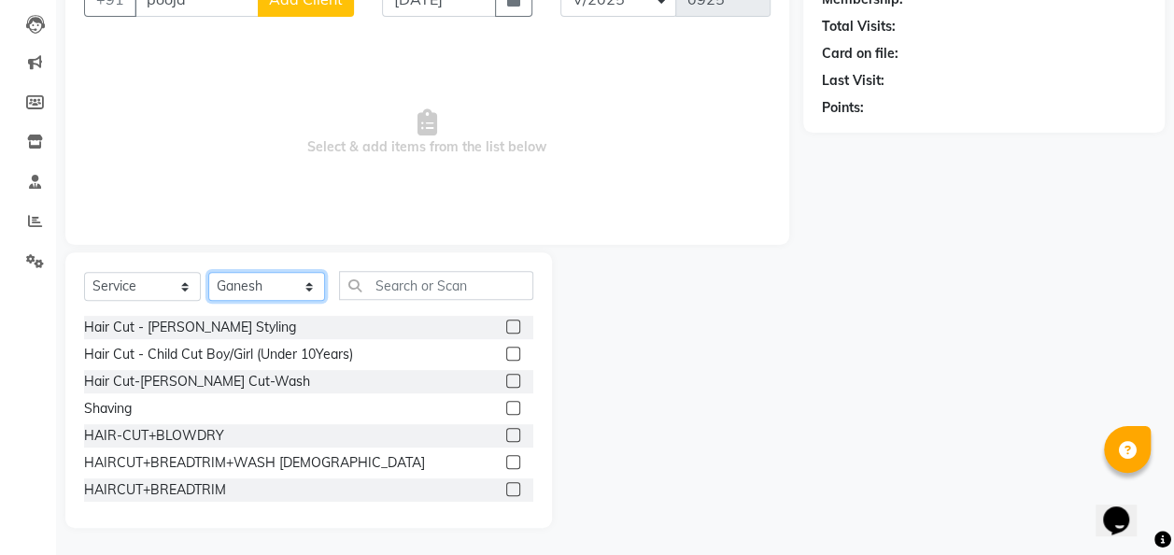
scroll to position [205, 0]
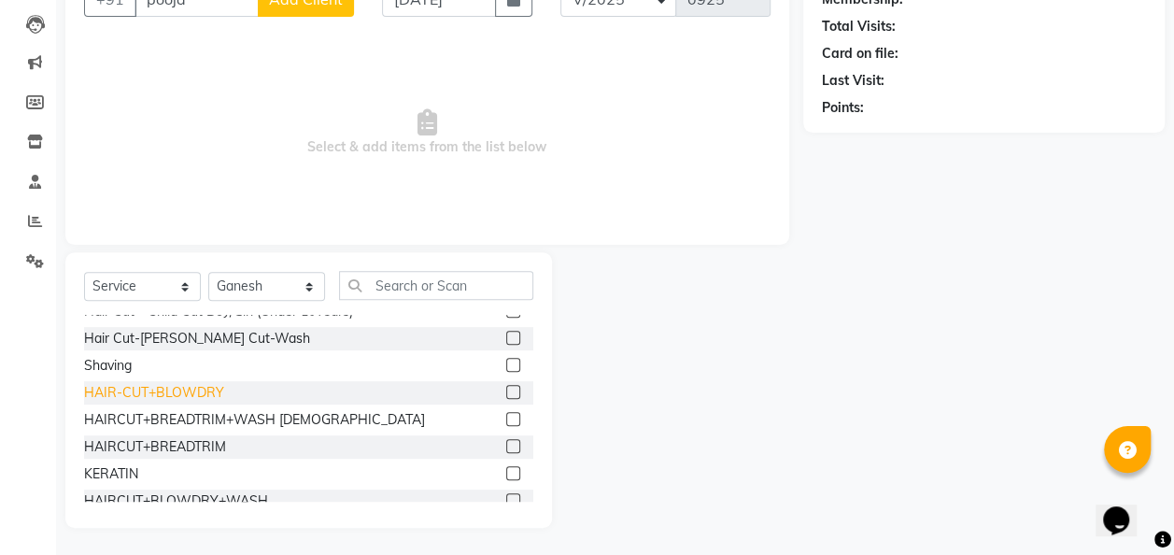
click at [168, 399] on div "HAIR-CUT+BLOWDRY" at bounding box center [154, 393] width 140 height 20
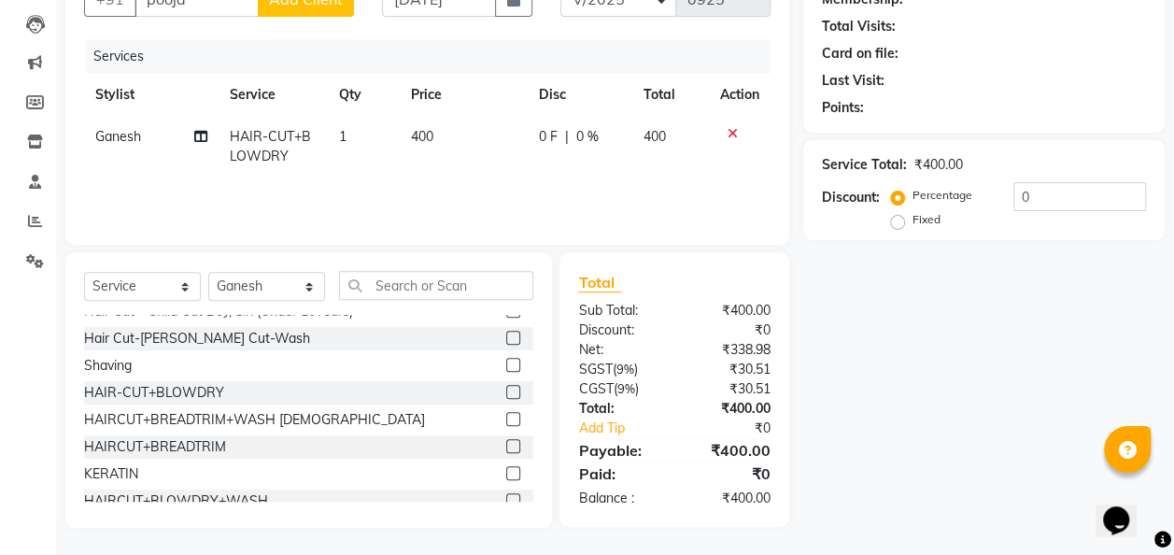
click at [476, 116] on td "400" at bounding box center [464, 147] width 128 height 62
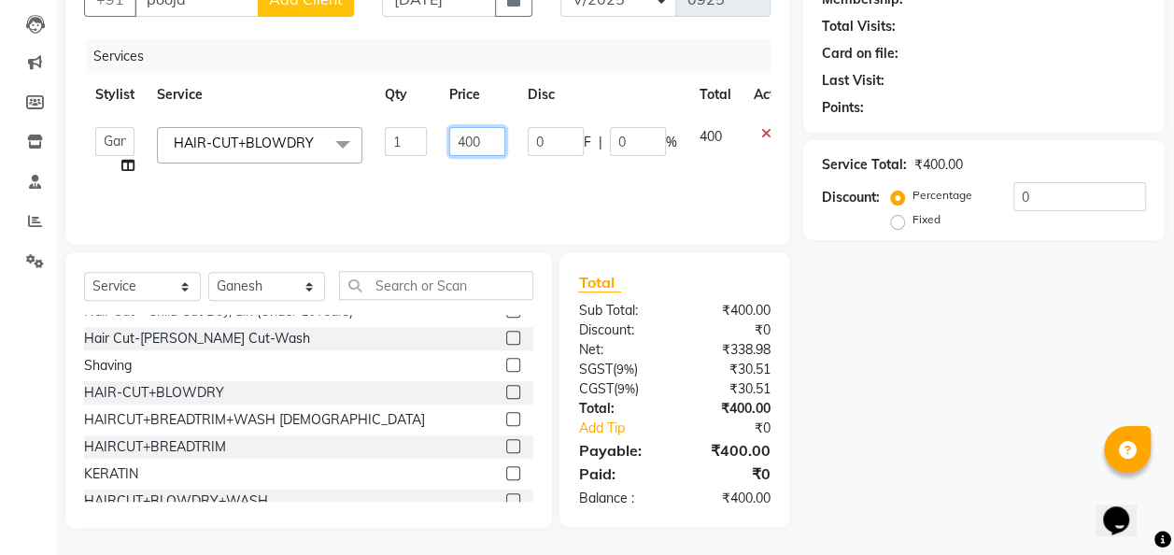
click at [491, 134] on input "400" at bounding box center [477, 141] width 56 height 29
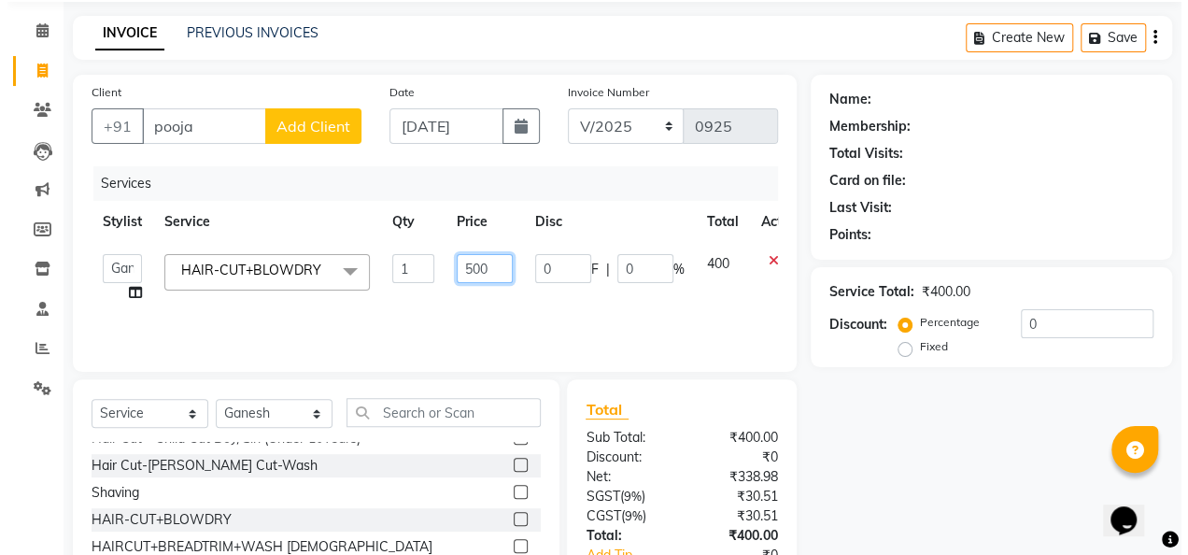
scroll to position [65, 0]
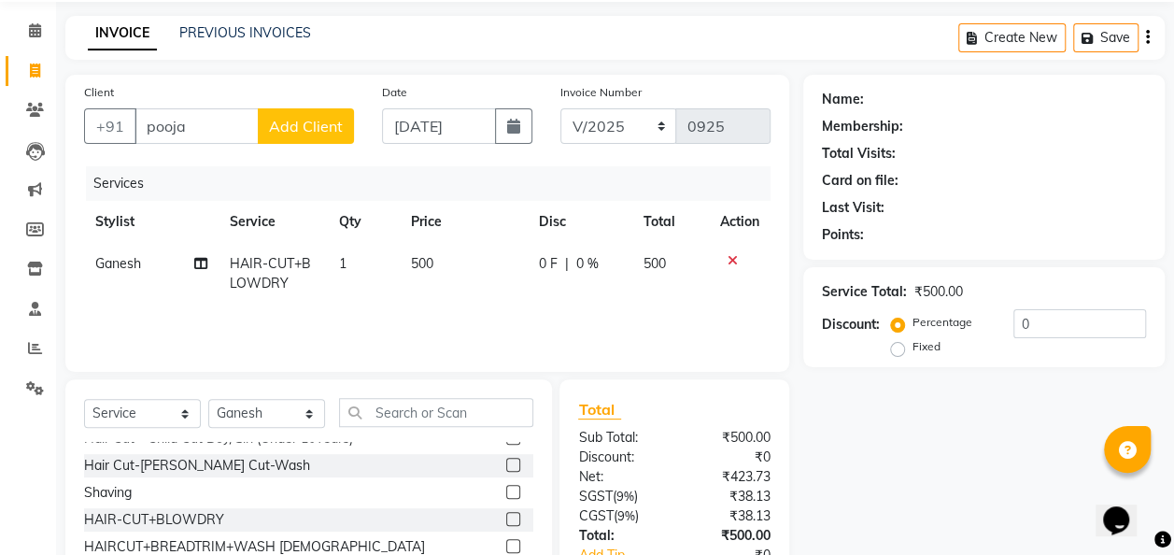
click at [323, 110] on button "Add Client" at bounding box center [306, 125] width 96 height 35
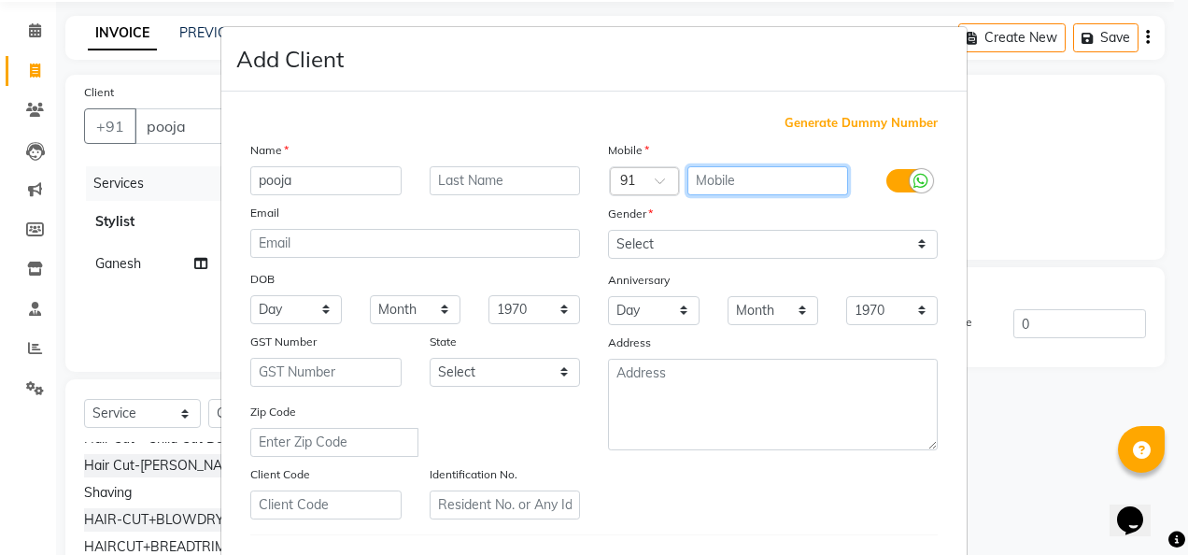
click at [687, 176] on input "text" at bounding box center [768, 180] width 162 height 29
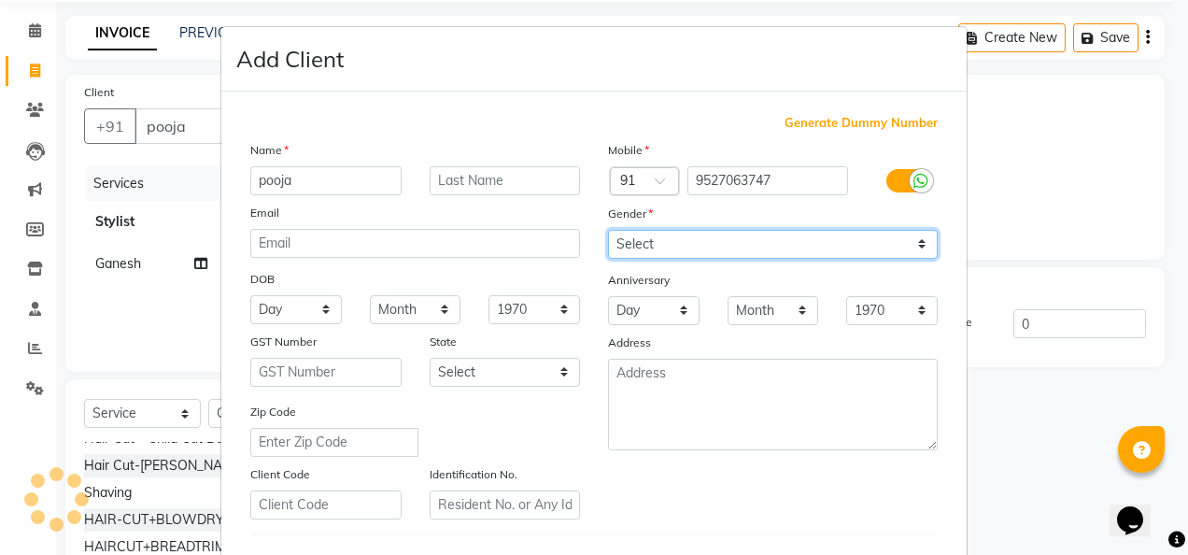
click at [916, 247] on select "Select [DEMOGRAPHIC_DATA] [DEMOGRAPHIC_DATA] Other Prefer Not To Say" at bounding box center [773, 244] width 330 height 29
click at [608, 230] on select "Select [DEMOGRAPHIC_DATA] [DEMOGRAPHIC_DATA] Other Prefer Not To Say" at bounding box center [773, 244] width 330 height 29
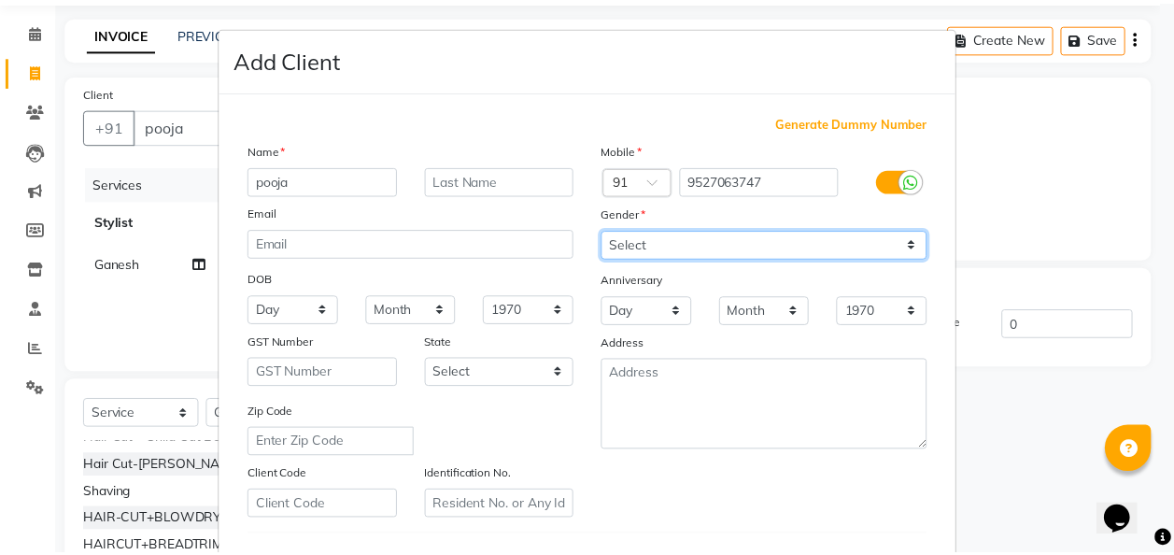
scroll to position [304, 0]
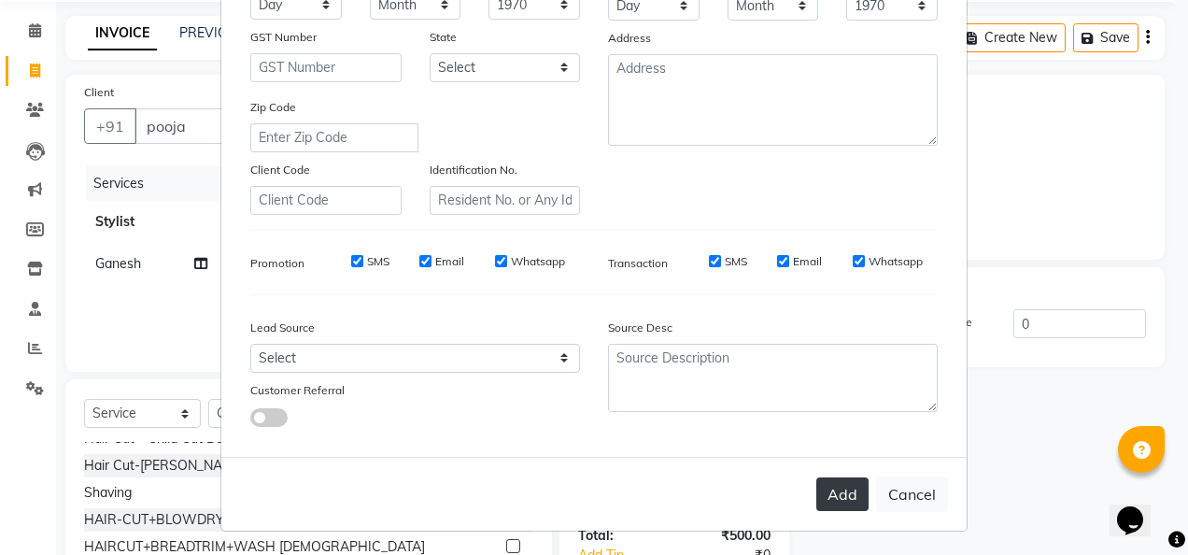
click at [842, 503] on button "Add" at bounding box center [842, 494] width 52 height 34
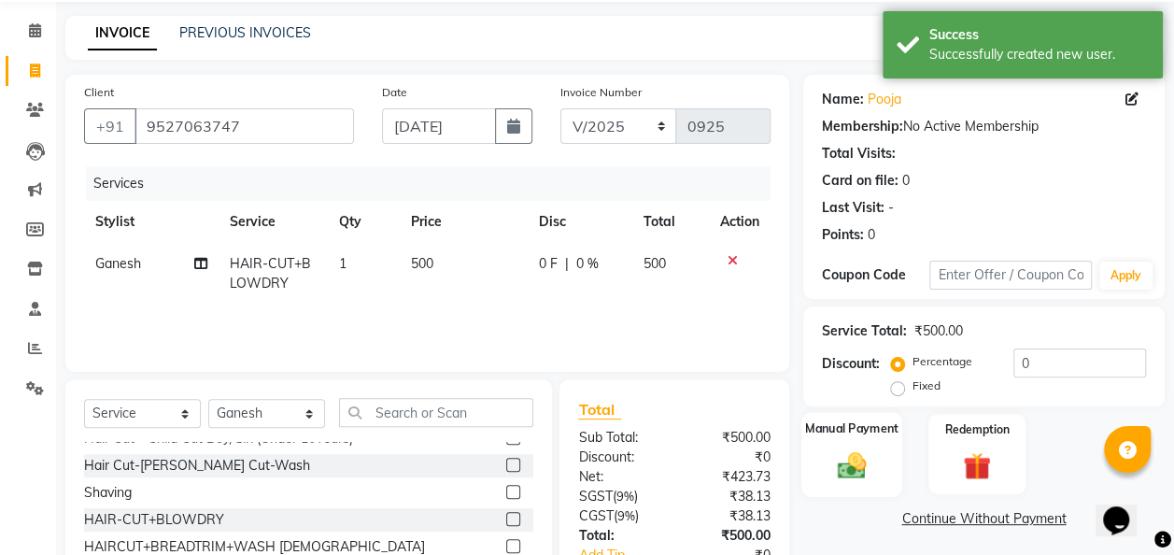
click at [855, 469] on img at bounding box center [851, 465] width 47 height 34
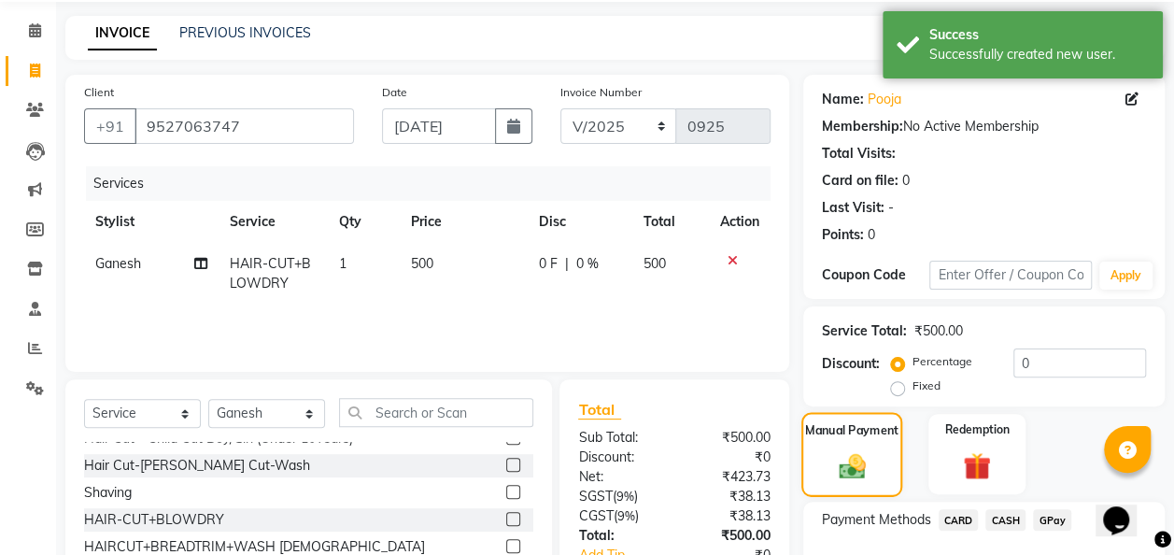
scroll to position [192, 0]
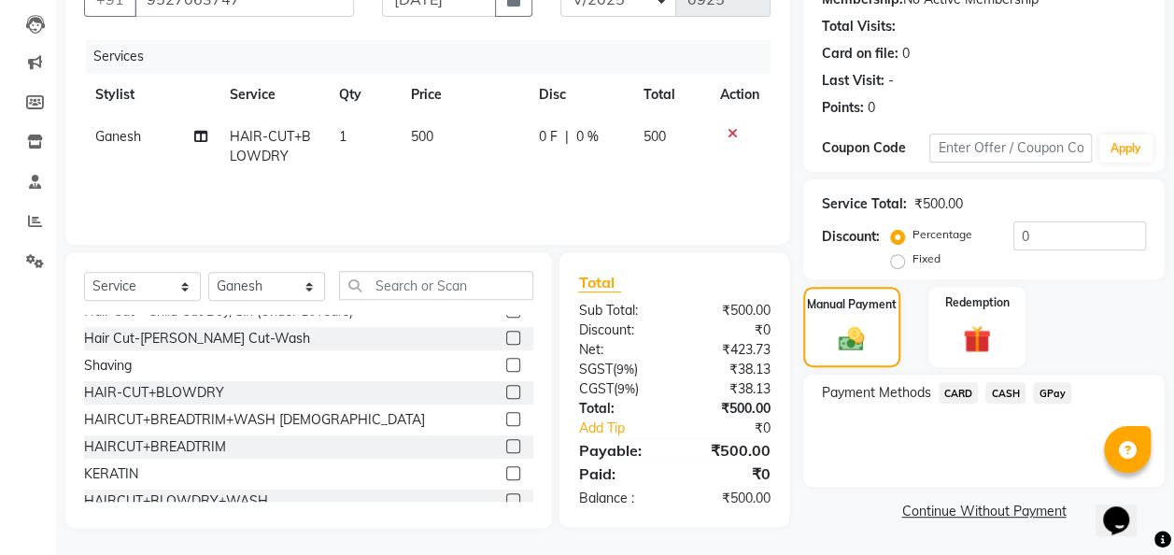
click at [1053, 394] on span "GPay" at bounding box center [1052, 392] width 38 height 21
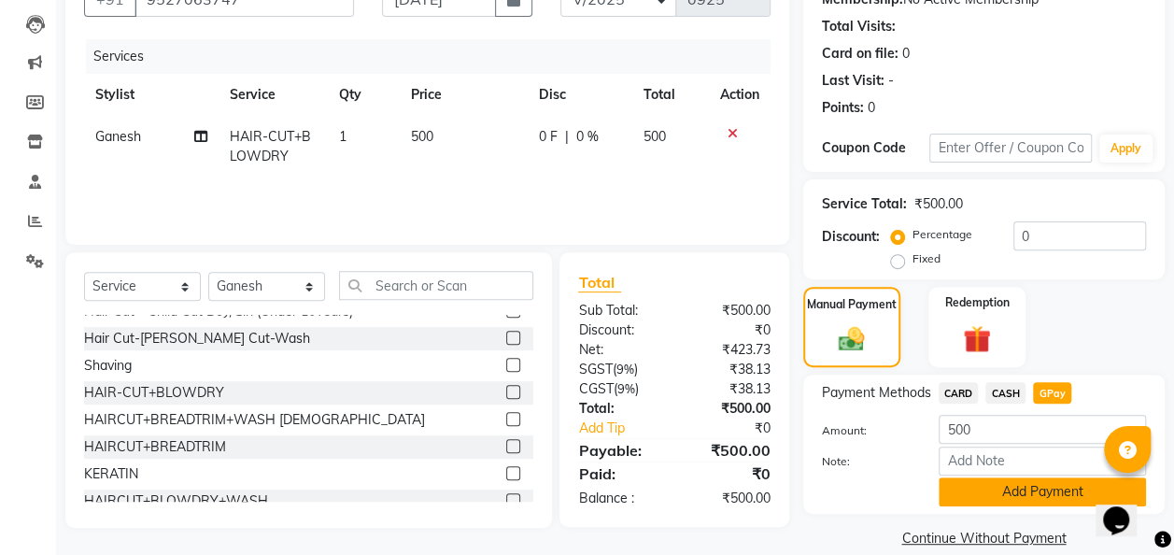
click at [1046, 487] on button "Add Payment" at bounding box center [1041, 491] width 207 height 29
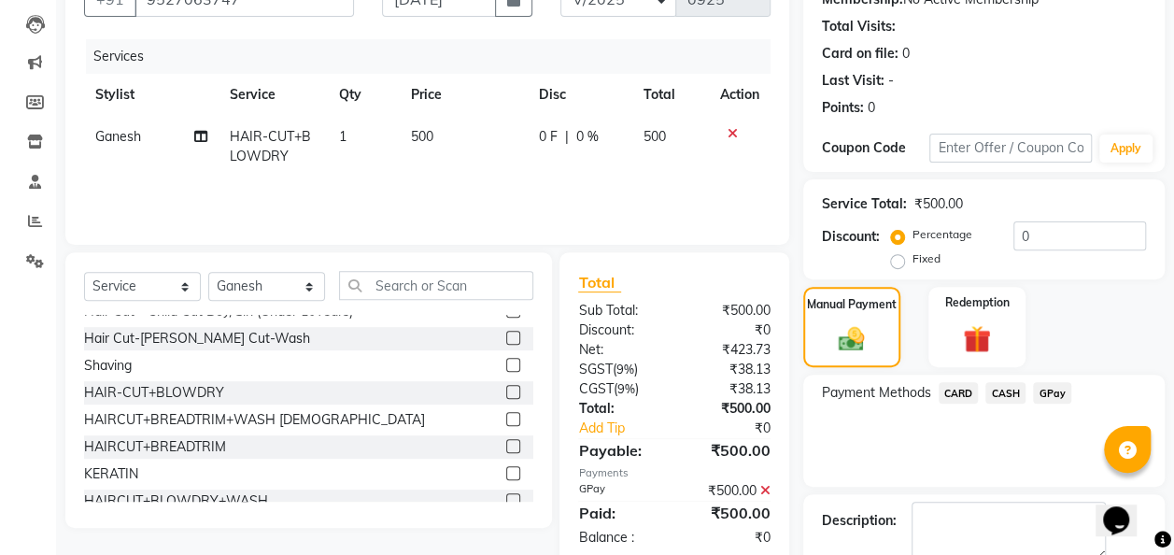
scroll to position [295, 0]
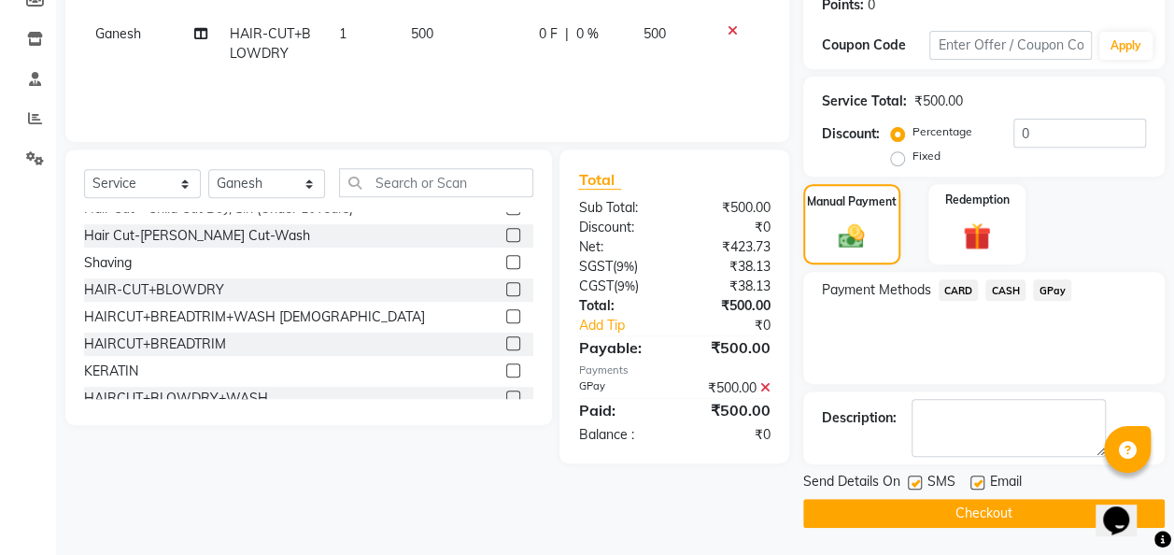
click at [1038, 506] on button "Checkout" at bounding box center [983, 513] width 361 height 29
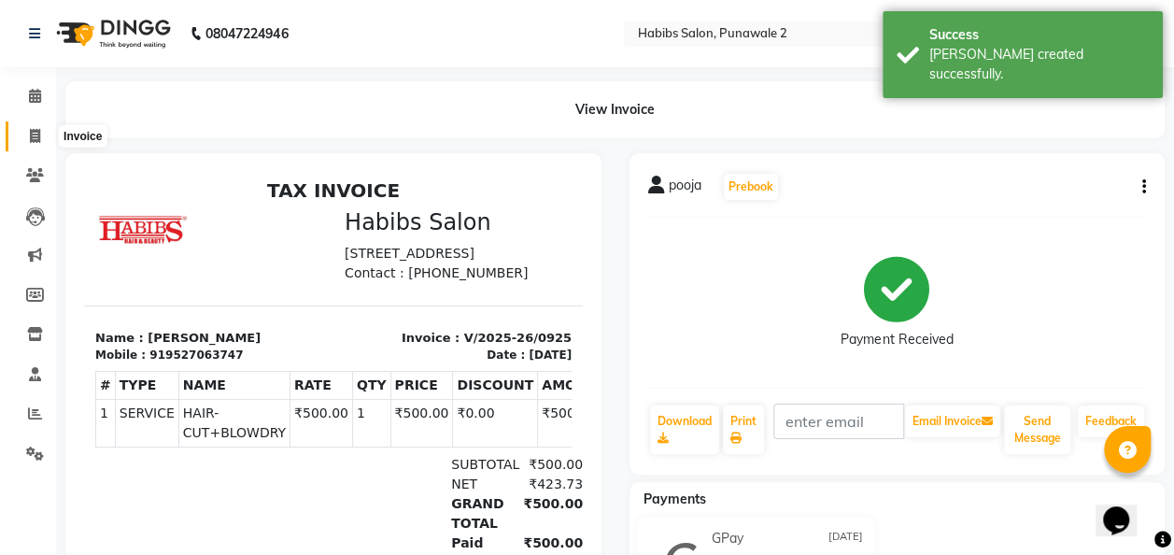
click at [35, 138] on icon at bounding box center [35, 136] width 10 height 14
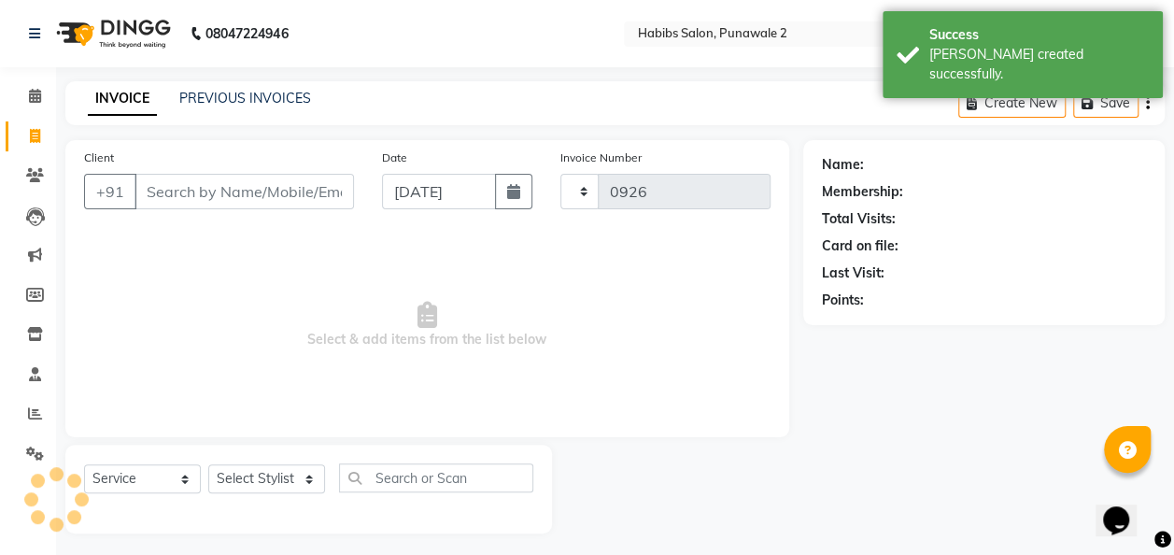
scroll to position [6, 0]
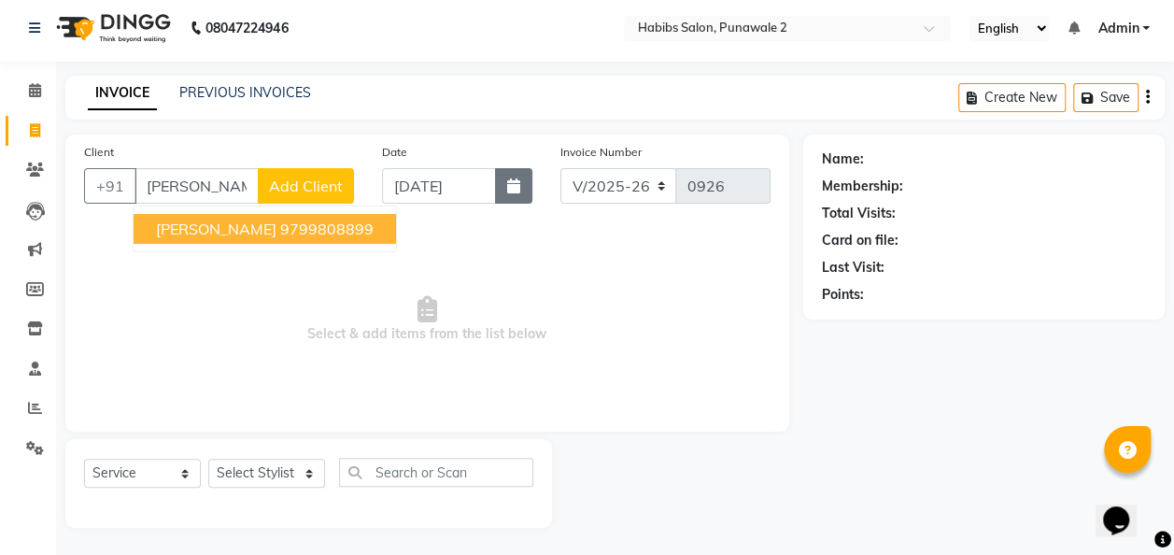
click at [513, 178] on icon "button" at bounding box center [513, 185] width 13 height 15
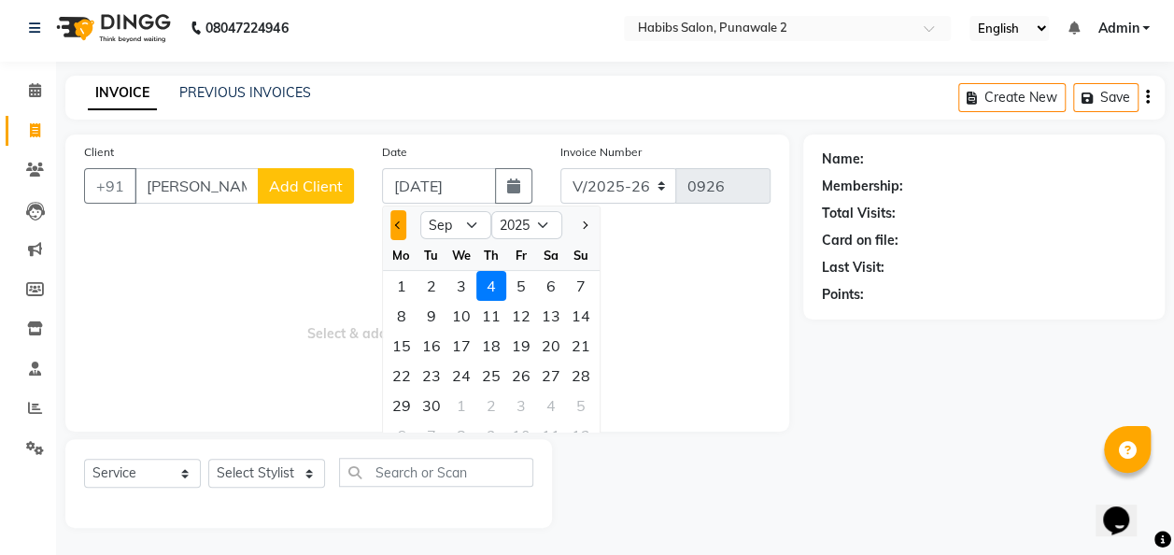
click at [396, 221] on span "Previous month" at bounding box center [397, 224] width 7 height 7
click at [524, 346] on div "15" at bounding box center [521, 346] width 30 height 30
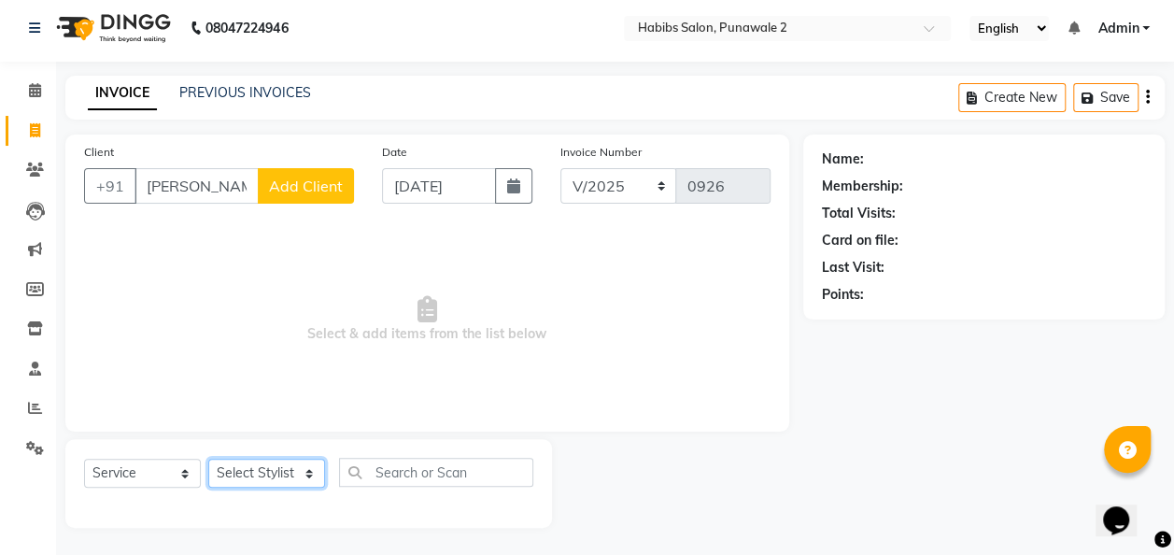
click at [250, 475] on select "Select Stylist Chandan Ganesh Gauri [PERSON_NAME] [PERSON_NAME] nikhil [PERSON_…" at bounding box center [266, 473] width 117 height 29
click at [208, 459] on select "Select Stylist Chandan Ganesh Gauri [PERSON_NAME] [PERSON_NAME] nikhil [PERSON_…" at bounding box center [266, 473] width 117 height 29
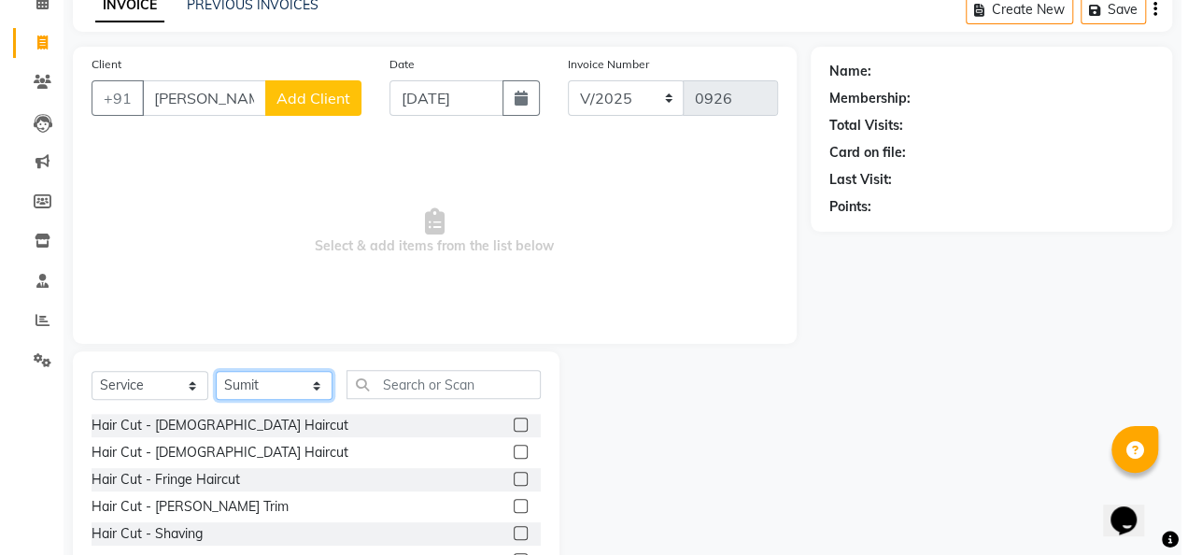
scroll to position [95, 0]
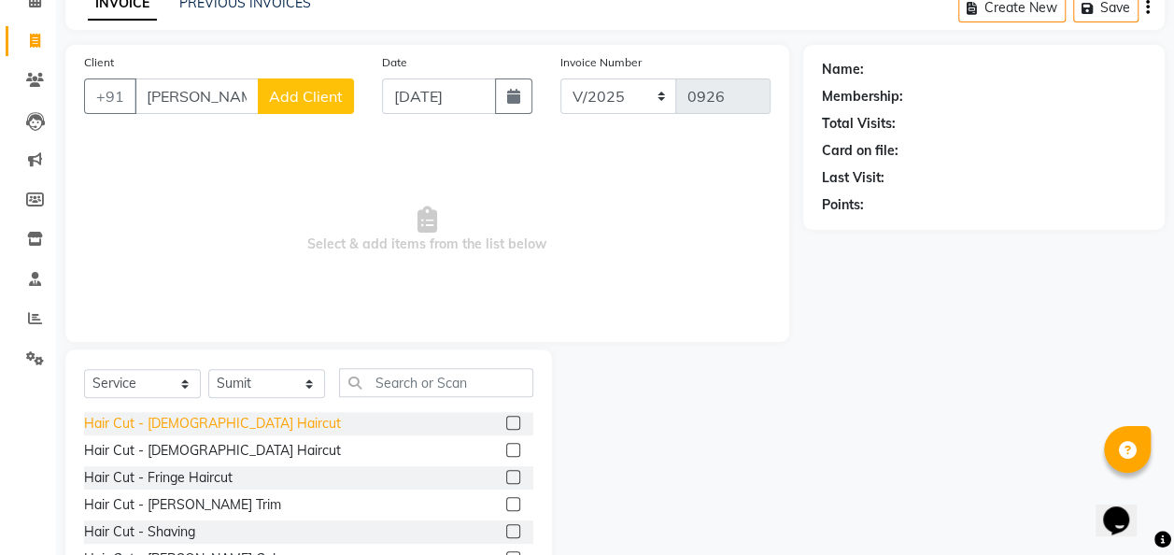
click at [209, 416] on div "Hair Cut - [DEMOGRAPHIC_DATA] Haircut" at bounding box center [212, 424] width 257 height 20
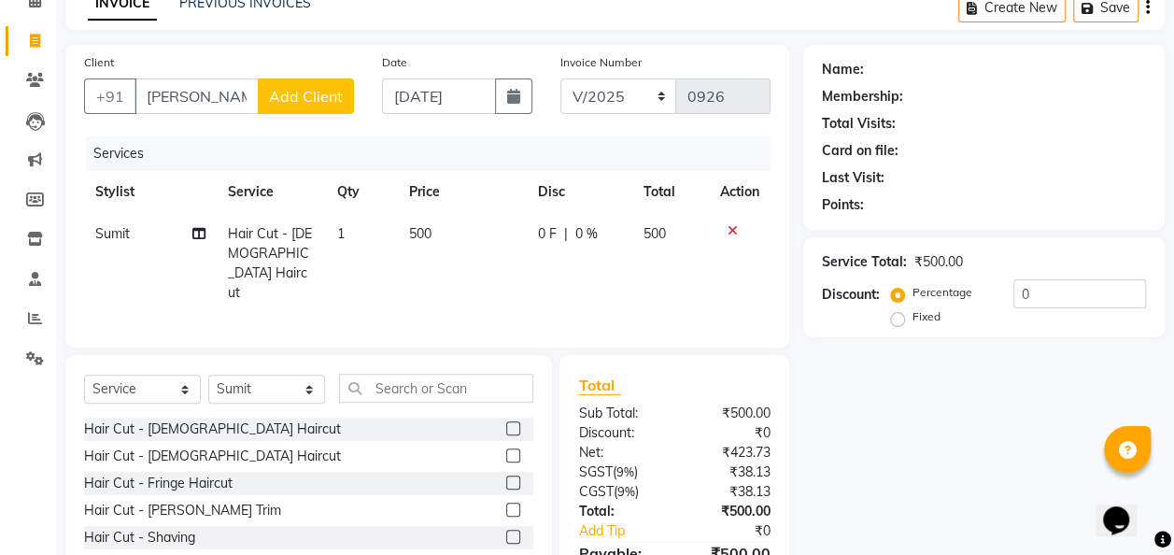
click at [433, 233] on td "500" at bounding box center [462, 263] width 129 height 101
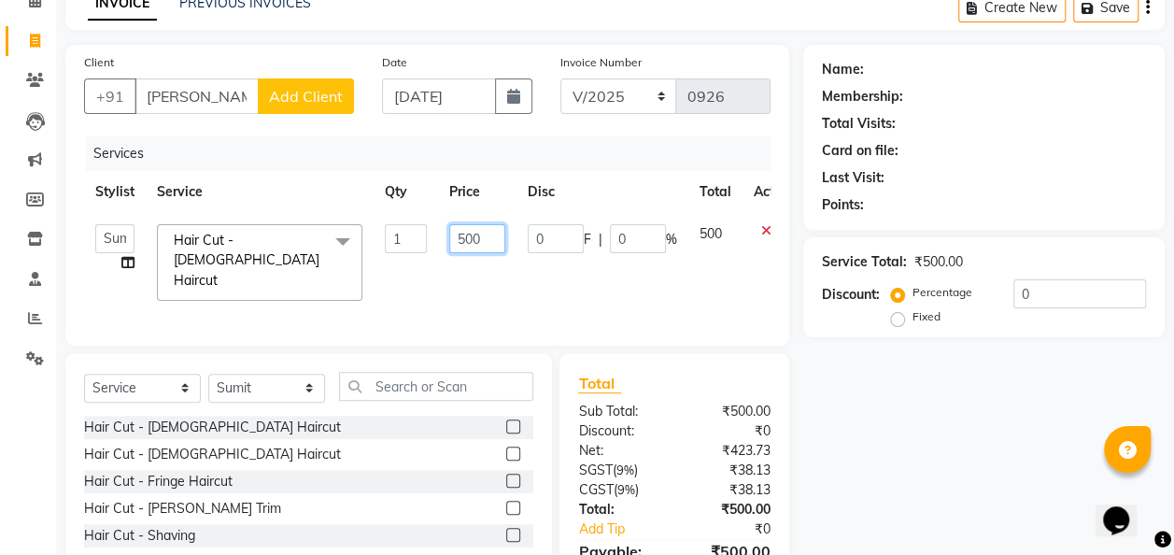
click at [488, 235] on input "500" at bounding box center [477, 238] width 56 height 29
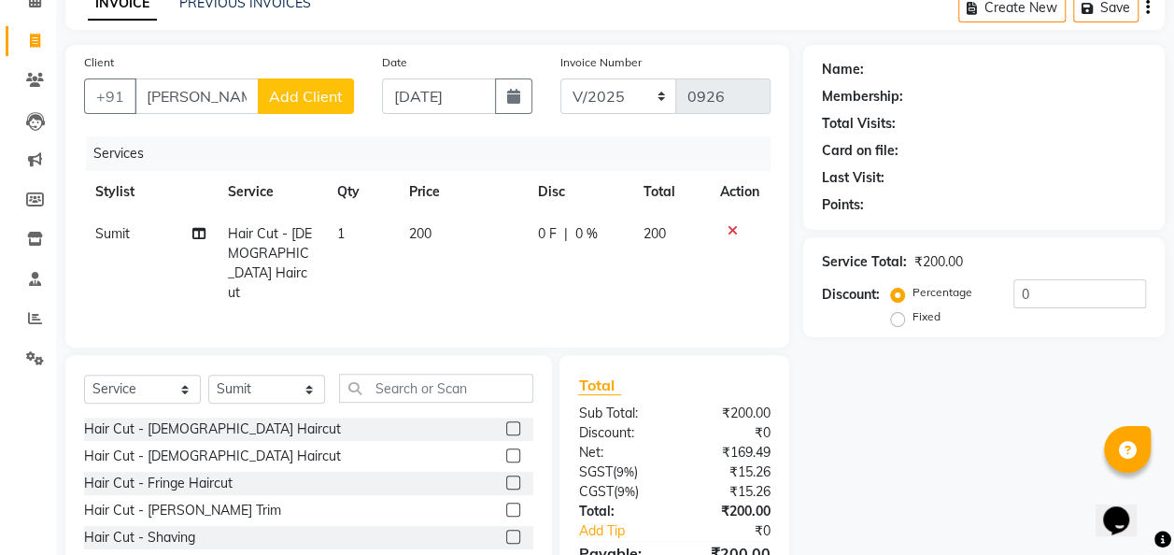
click at [296, 99] on span "Add Client" at bounding box center [306, 96] width 74 height 19
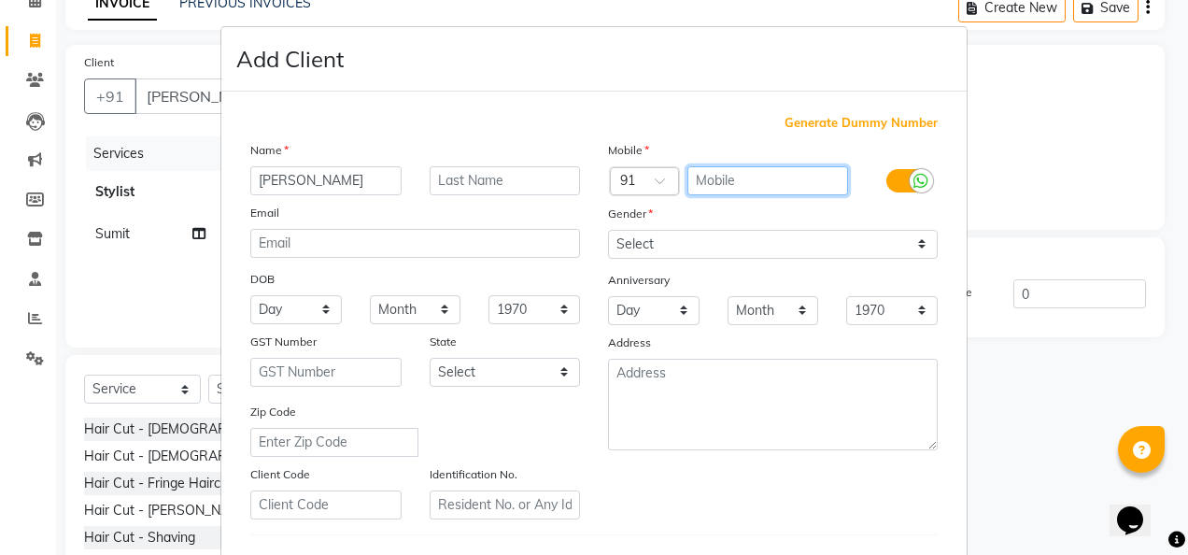
click at [708, 171] on input "text" at bounding box center [768, 180] width 162 height 29
click at [816, 117] on span "Generate Dummy Number" at bounding box center [860, 123] width 153 height 19
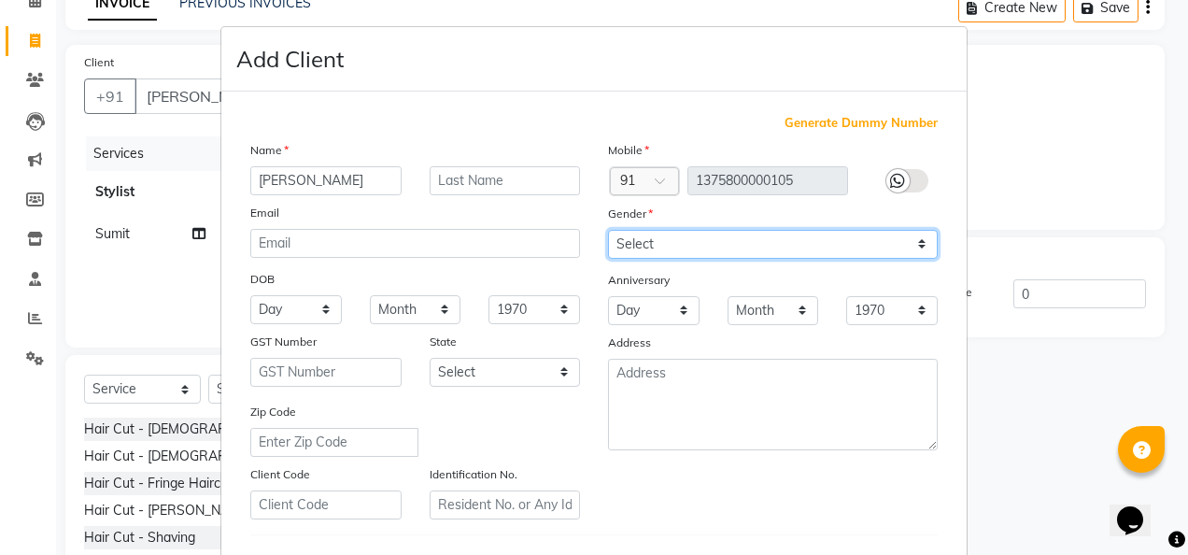
click at [913, 243] on select "Select [DEMOGRAPHIC_DATA] [DEMOGRAPHIC_DATA] Other Prefer Not To Say" at bounding box center [773, 244] width 330 height 29
click at [608, 230] on select "Select [DEMOGRAPHIC_DATA] [DEMOGRAPHIC_DATA] Other Prefer Not To Say" at bounding box center [773, 244] width 330 height 29
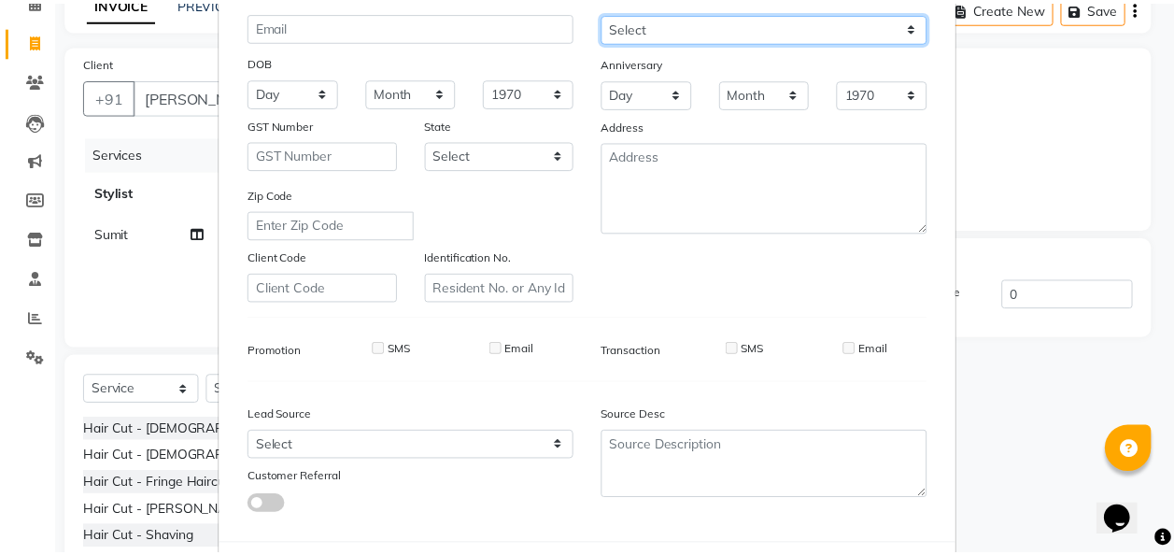
scroll to position [304, 0]
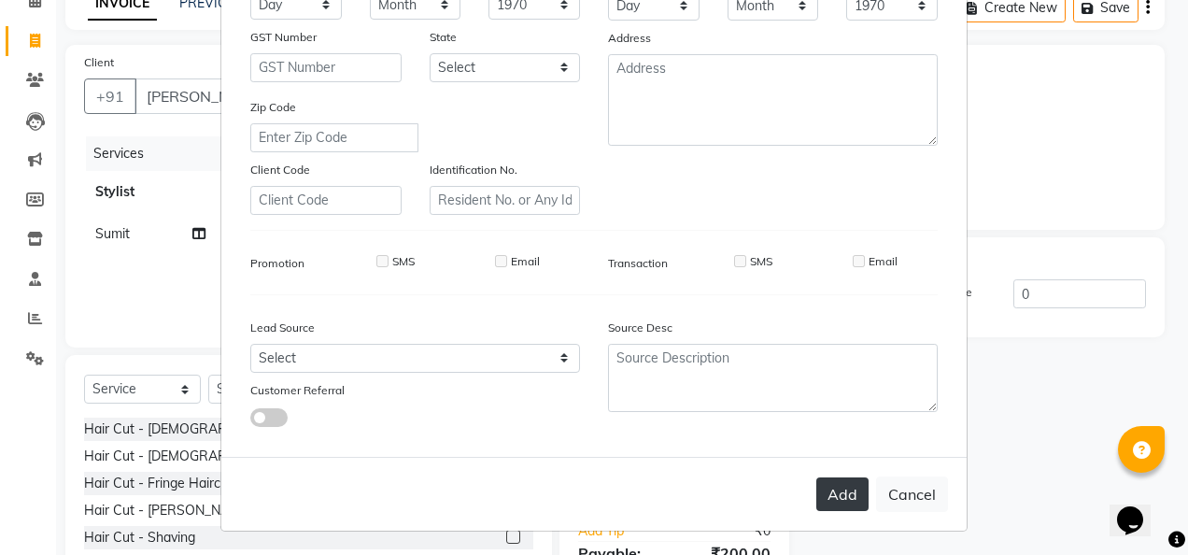
click at [826, 501] on button "Add" at bounding box center [842, 494] width 52 height 34
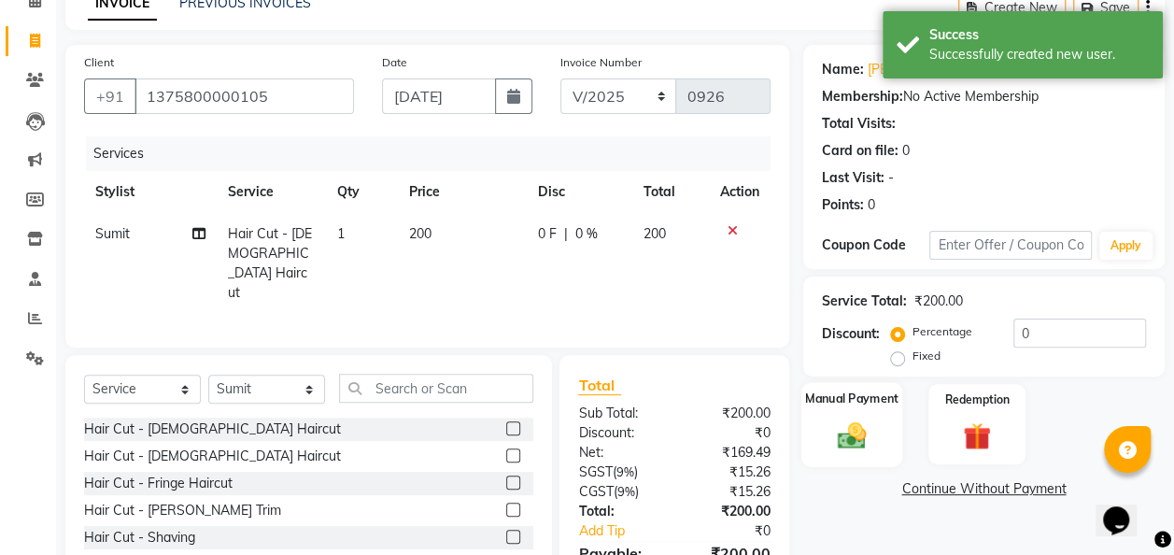
click at [862, 433] on img at bounding box center [851, 435] width 47 height 34
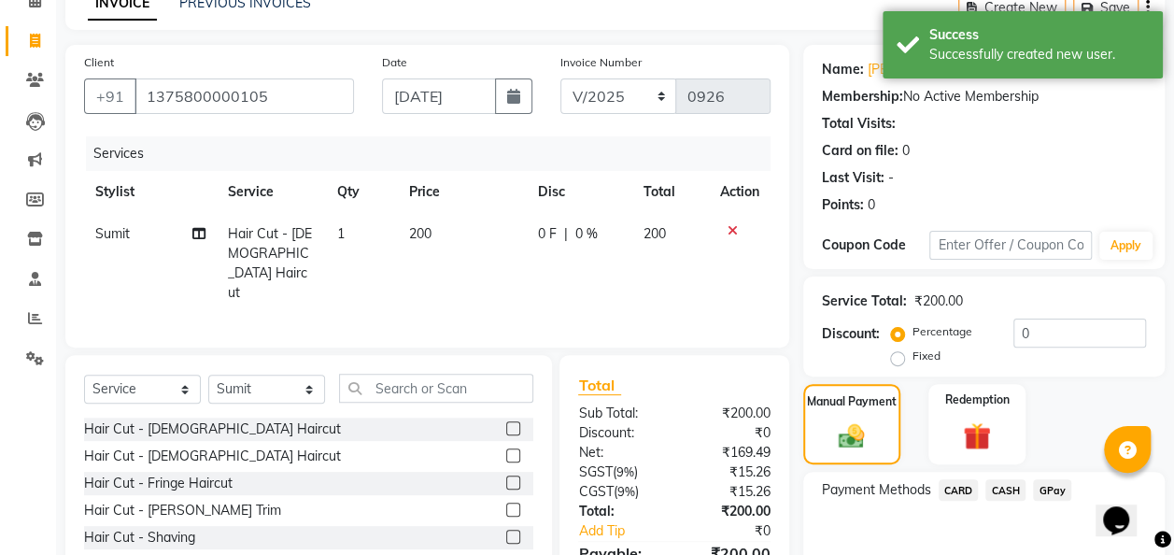
click at [1050, 487] on span "GPay" at bounding box center [1052, 489] width 38 height 21
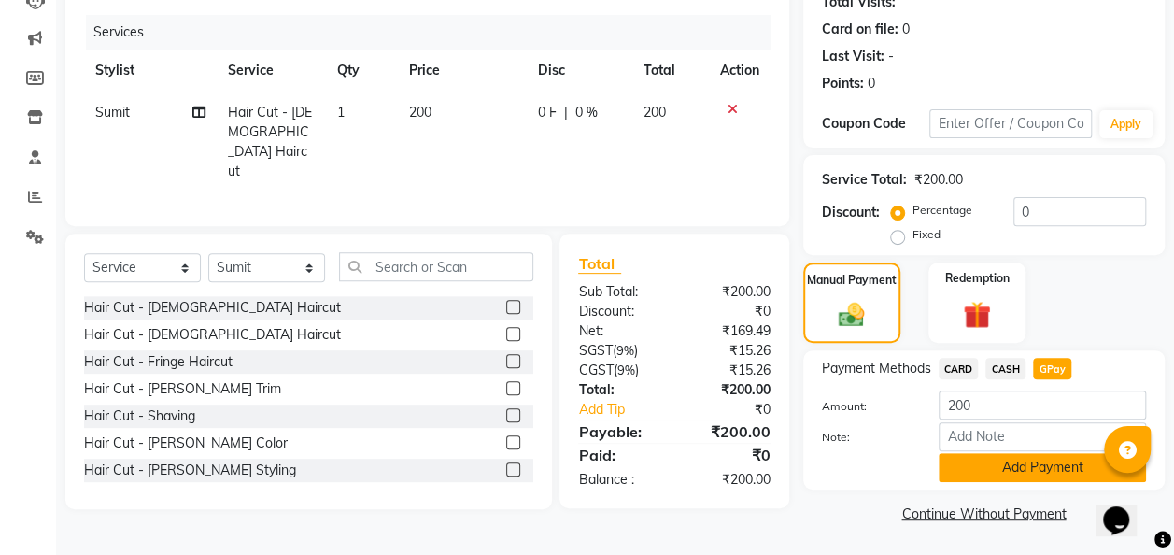
click at [1027, 463] on button "Add Payment" at bounding box center [1041, 467] width 207 height 29
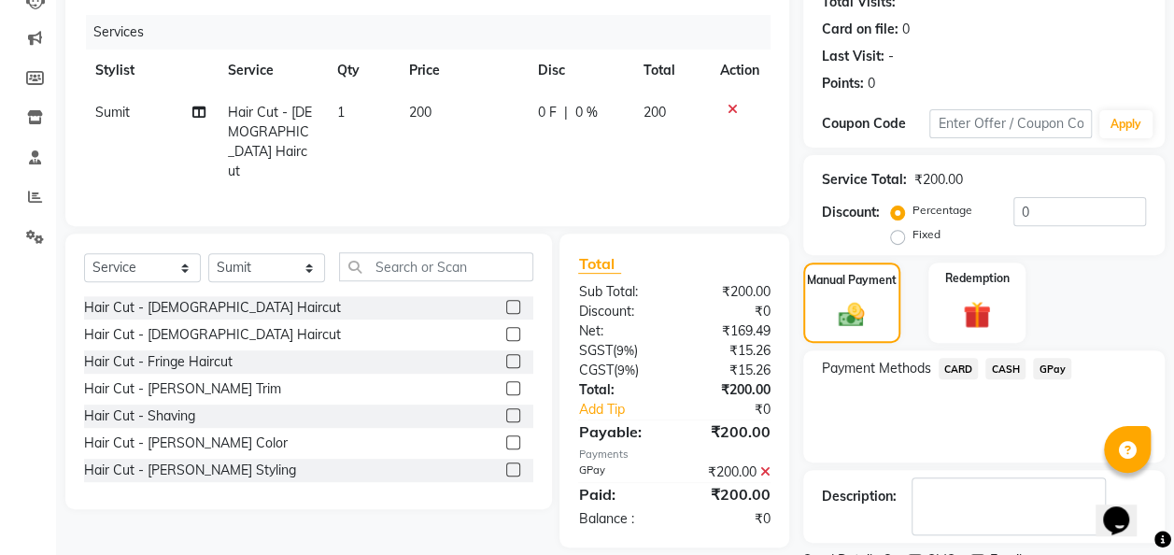
scroll to position [295, 0]
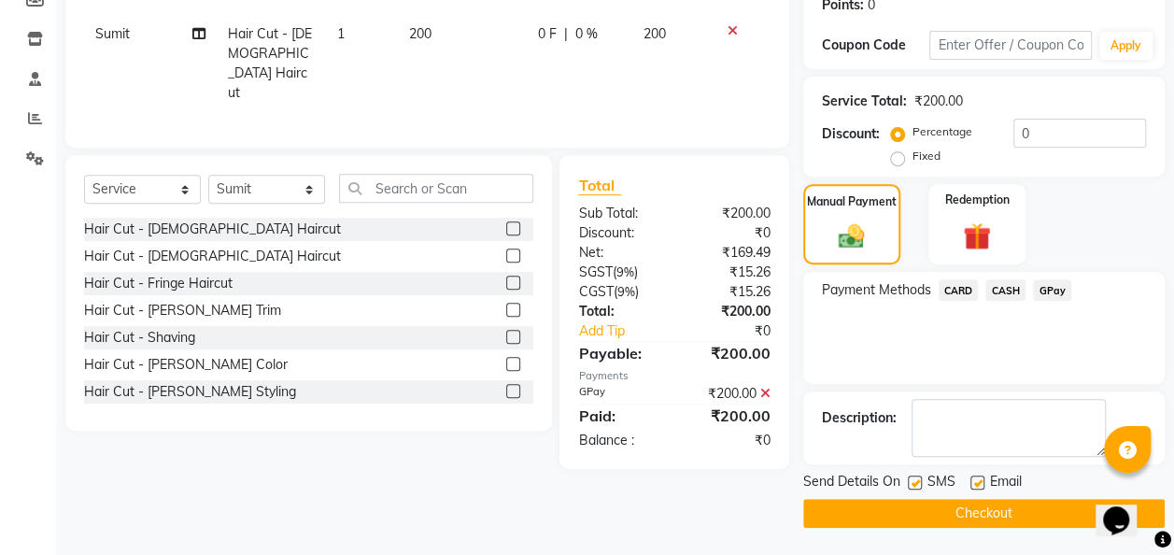
click at [1005, 505] on button "Checkout" at bounding box center [983, 513] width 361 height 29
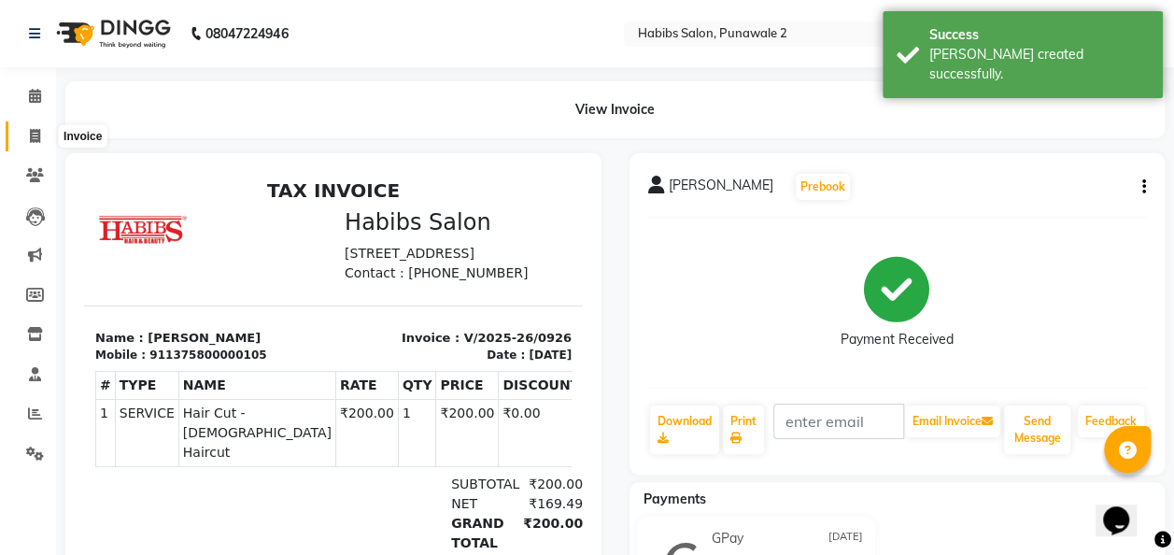
click at [42, 136] on span at bounding box center [35, 136] width 33 height 21
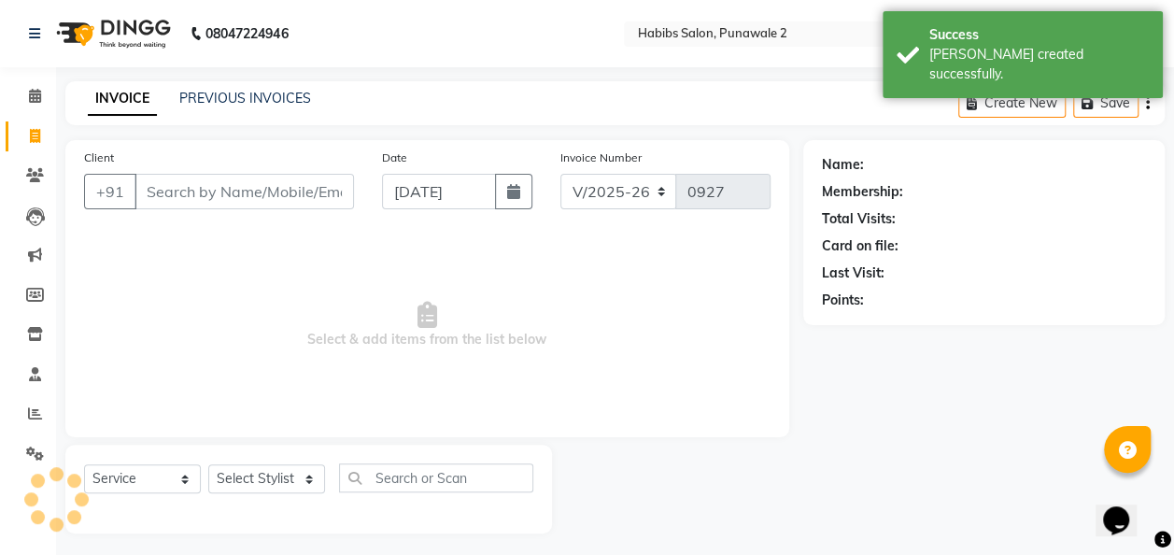
scroll to position [6, 0]
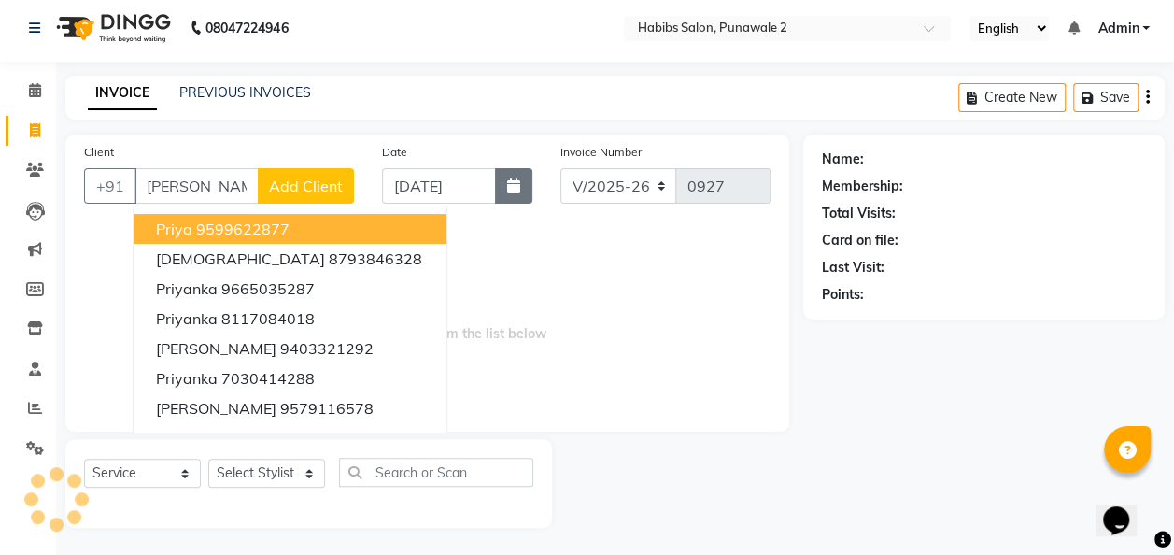
click at [506, 189] on button "button" at bounding box center [513, 185] width 37 height 35
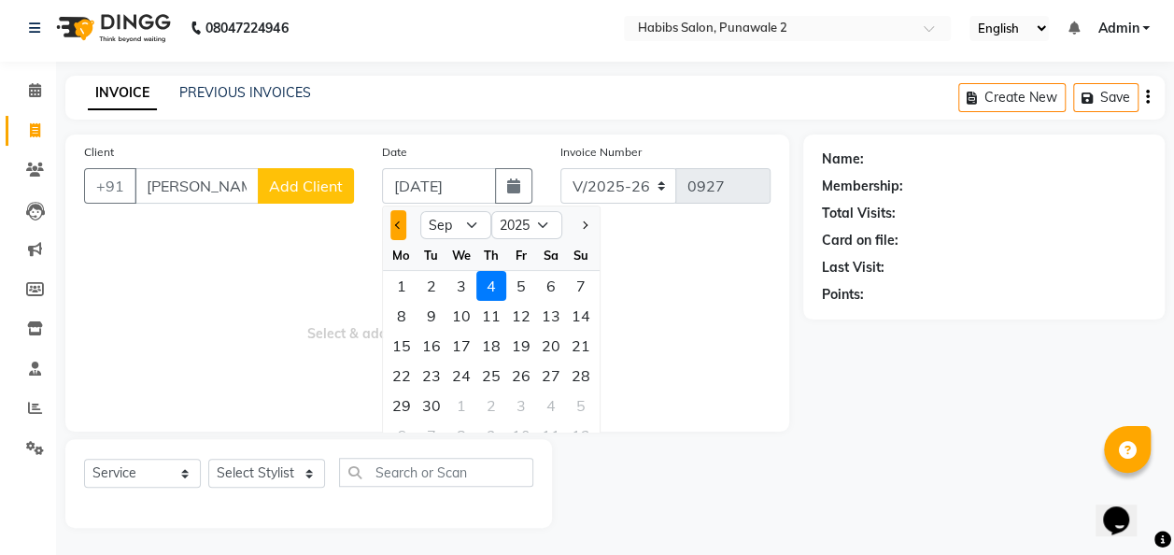
click at [396, 221] on span "Previous month" at bounding box center [397, 224] width 7 height 7
click at [523, 346] on div "15" at bounding box center [521, 346] width 30 height 30
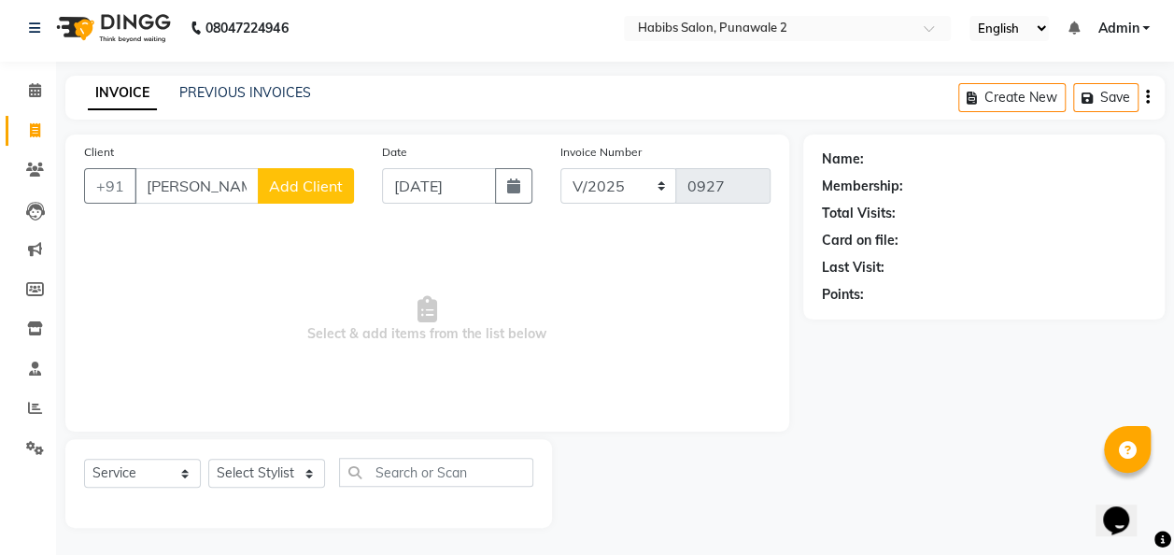
click at [284, 455] on div "Select Service Product Membership Package Voucher Prepaid Gift Card Select Styl…" at bounding box center [308, 483] width 487 height 89
click at [285, 463] on select "Select Stylist Chandan Ganesh Gauri [PERSON_NAME] [PERSON_NAME] nikhil [PERSON_…" at bounding box center [266, 473] width 117 height 29
click at [208, 459] on select "Select Stylist Chandan Ganesh Gauri [PERSON_NAME] [PERSON_NAME] nikhil [PERSON_…" at bounding box center [266, 473] width 117 height 29
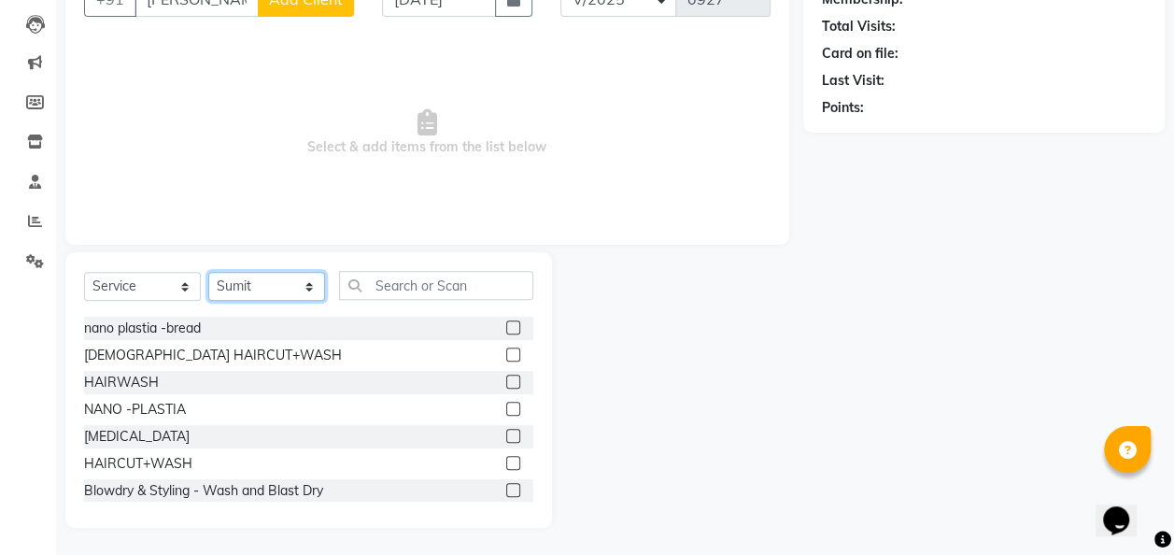
scroll to position [432, 0]
click at [158, 465] on div "HAIRCUT+WASH" at bounding box center [138, 463] width 108 height 20
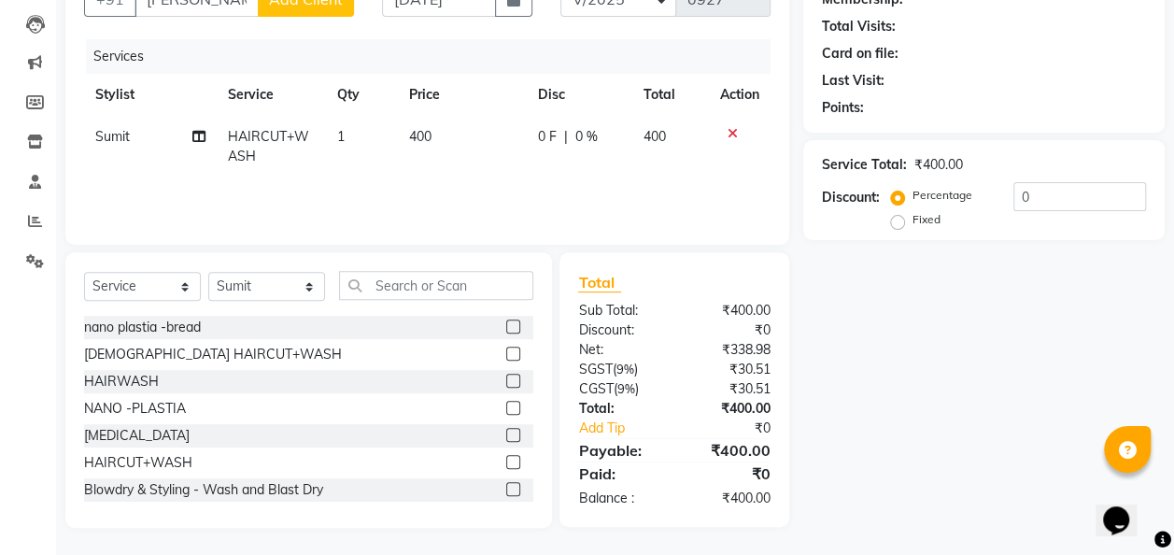
click at [471, 124] on td "400" at bounding box center [462, 147] width 129 height 62
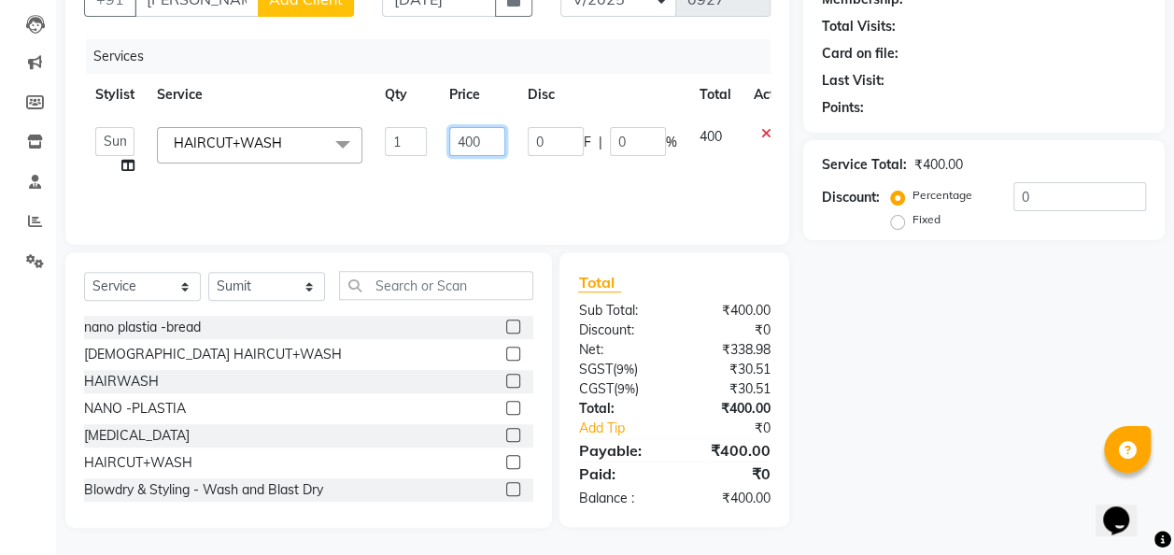
click at [489, 138] on input "400" at bounding box center [477, 141] width 56 height 29
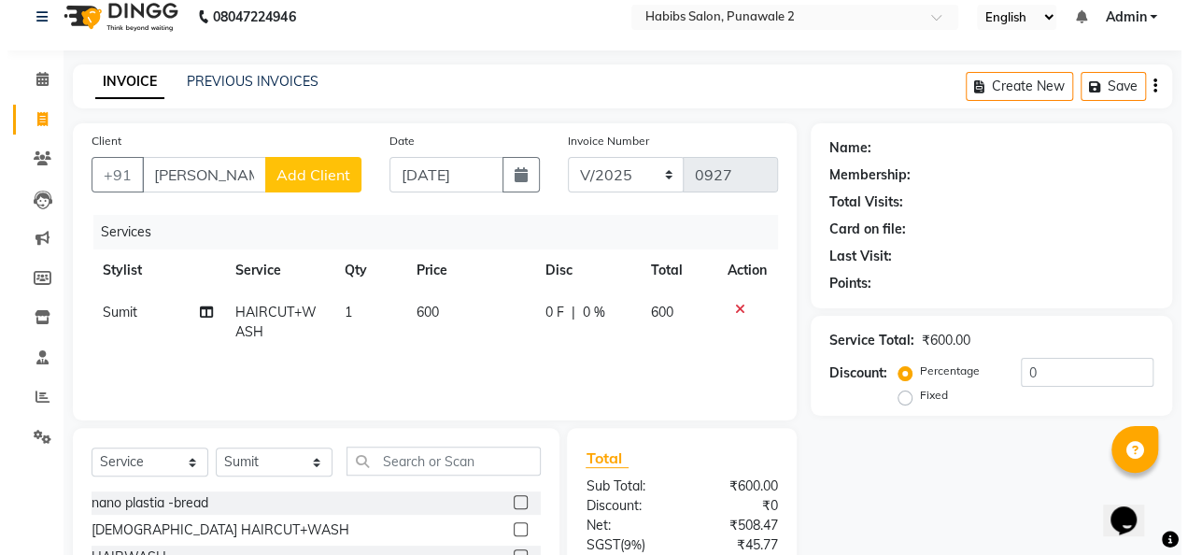
scroll to position [11, 0]
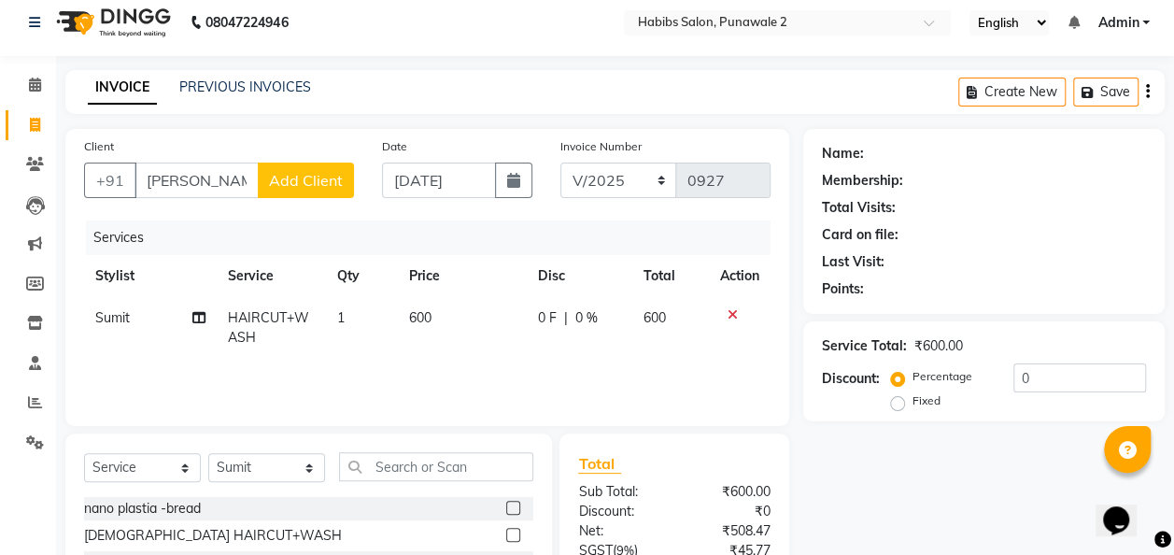
click at [306, 167] on button "Add Client" at bounding box center [306, 179] width 96 height 35
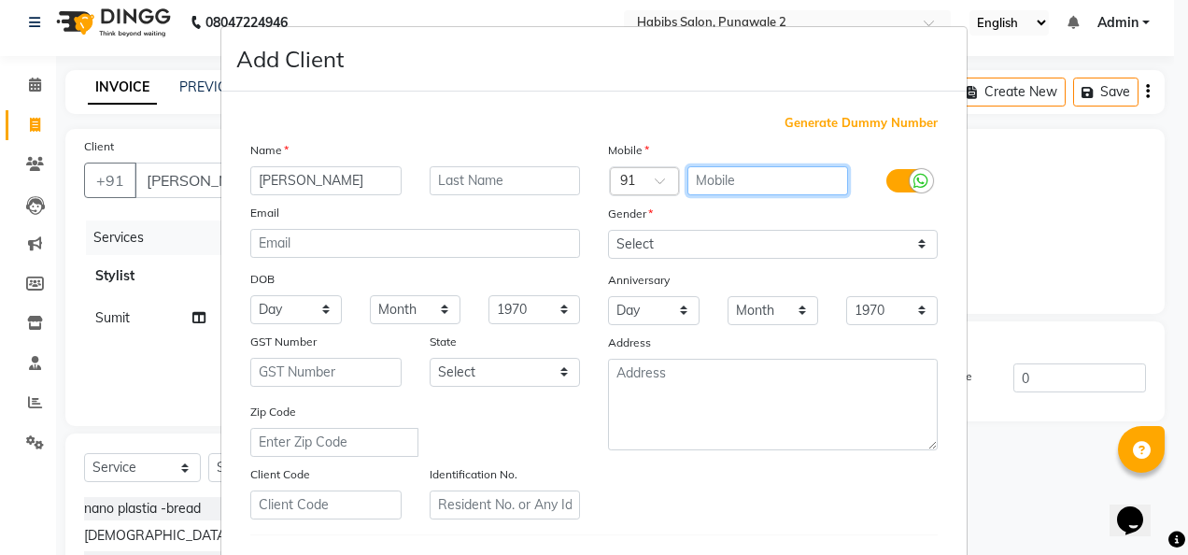
click at [713, 171] on input "text" at bounding box center [768, 180] width 162 height 29
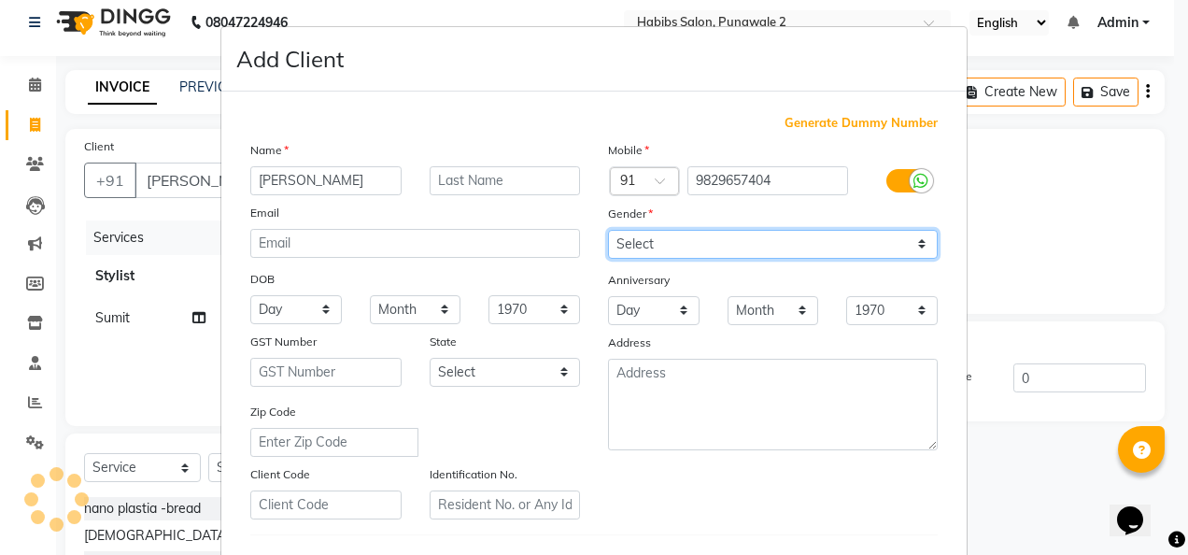
click at [918, 239] on select "Select [DEMOGRAPHIC_DATA] [DEMOGRAPHIC_DATA] Other Prefer Not To Say" at bounding box center [773, 244] width 330 height 29
click at [608, 230] on select "Select [DEMOGRAPHIC_DATA] [DEMOGRAPHIC_DATA] Other Prefer Not To Say" at bounding box center [773, 244] width 330 height 29
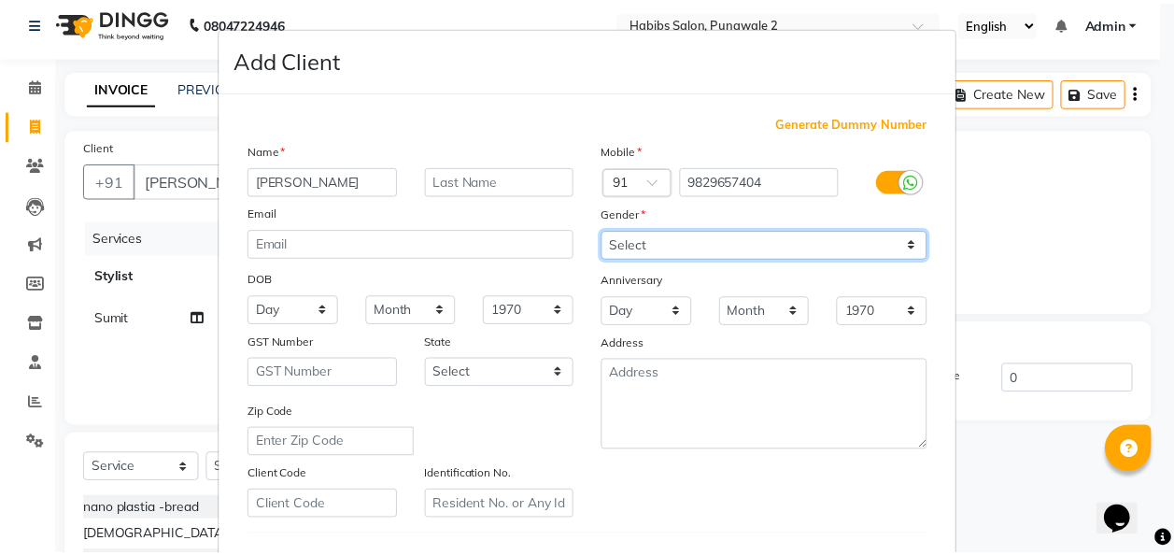
scroll to position [304, 0]
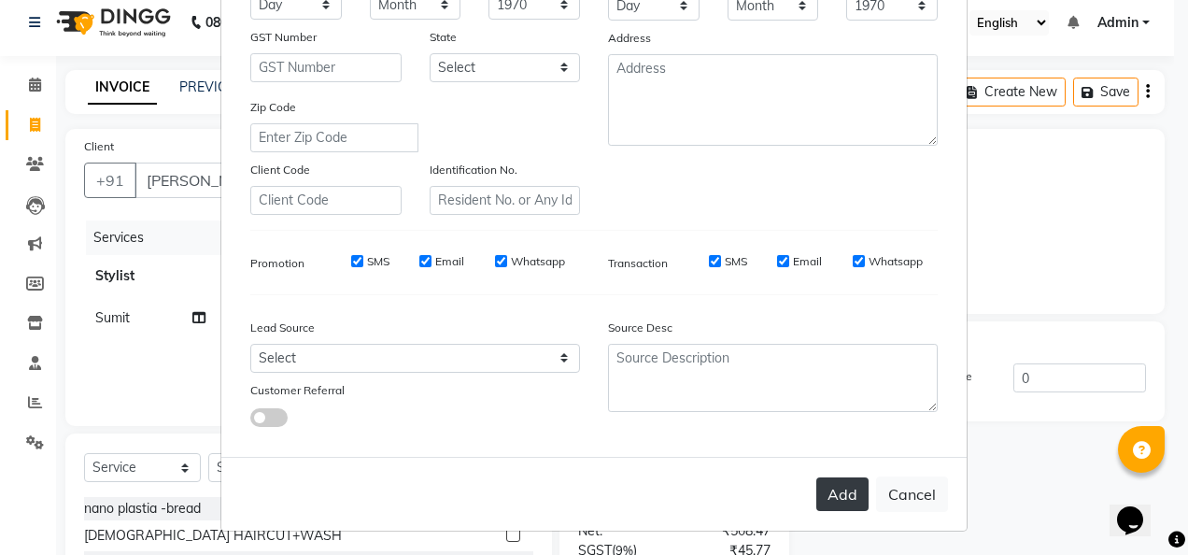
click at [844, 489] on button "Add" at bounding box center [842, 494] width 52 height 34
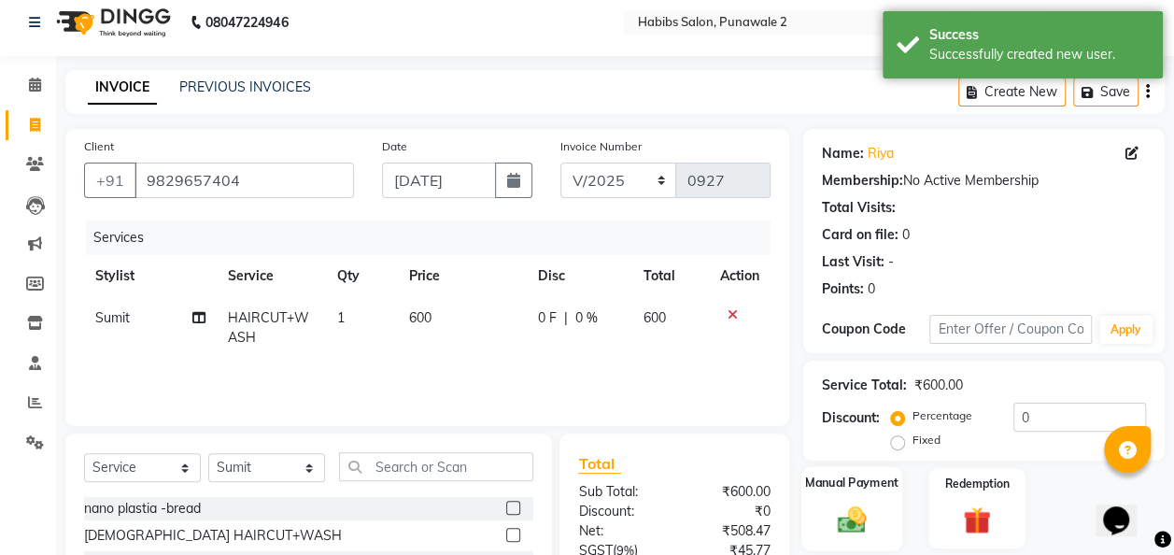
click at [844, 492] on div "Manual Payment" at bounding box center [852, 508] width 102 height 84
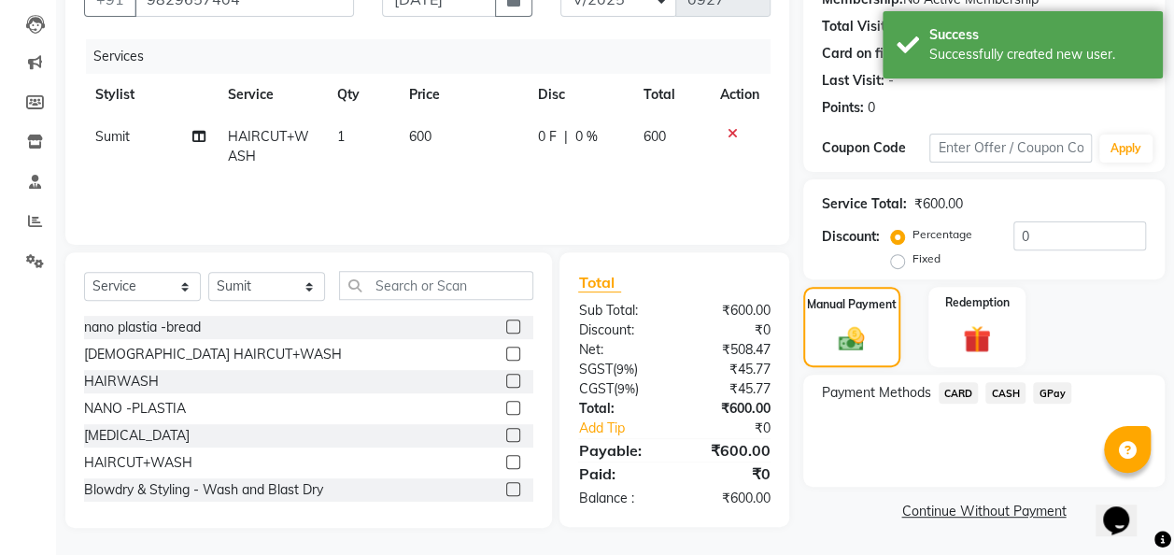
click at [1013, 396] on span "CASH" at bounding box center [1005, 392] width 40 height 21
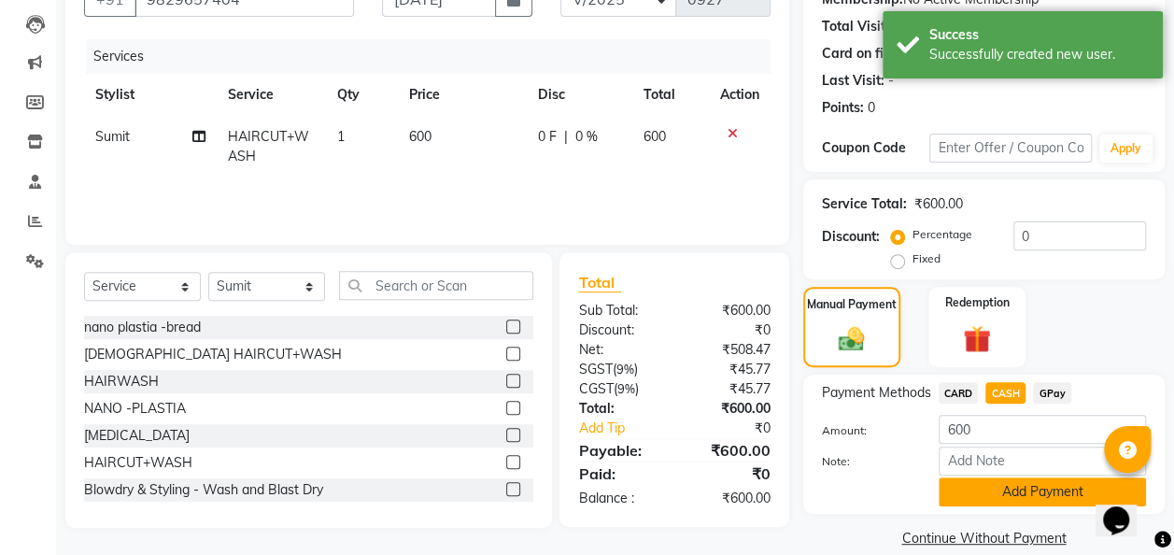
click at [1013, 487] on button "Add Payment" at bounding box center [1041, 491] width 207 height 29
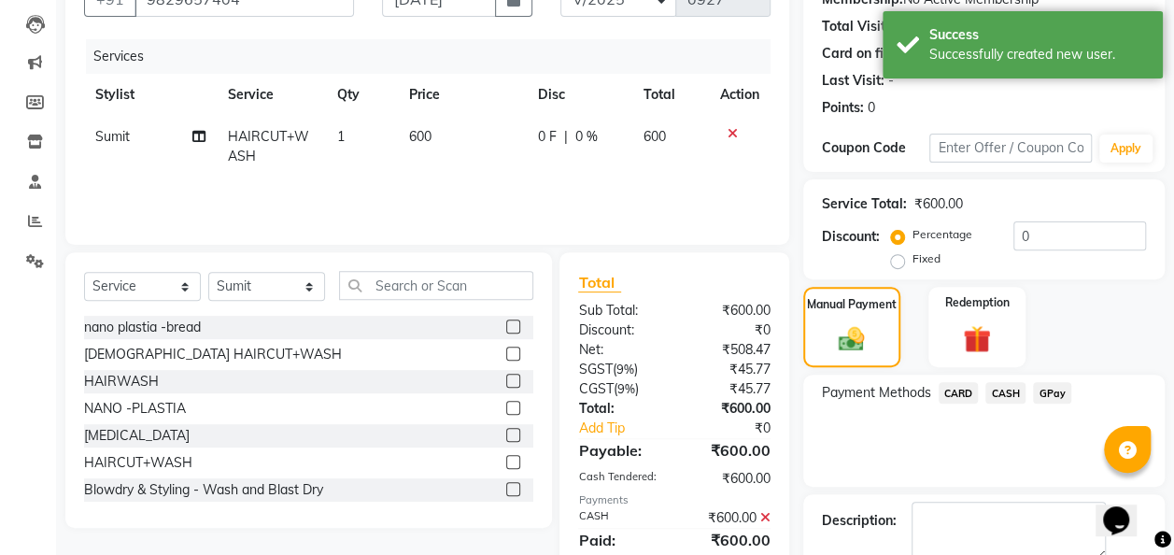
scroll to position [295, 0]
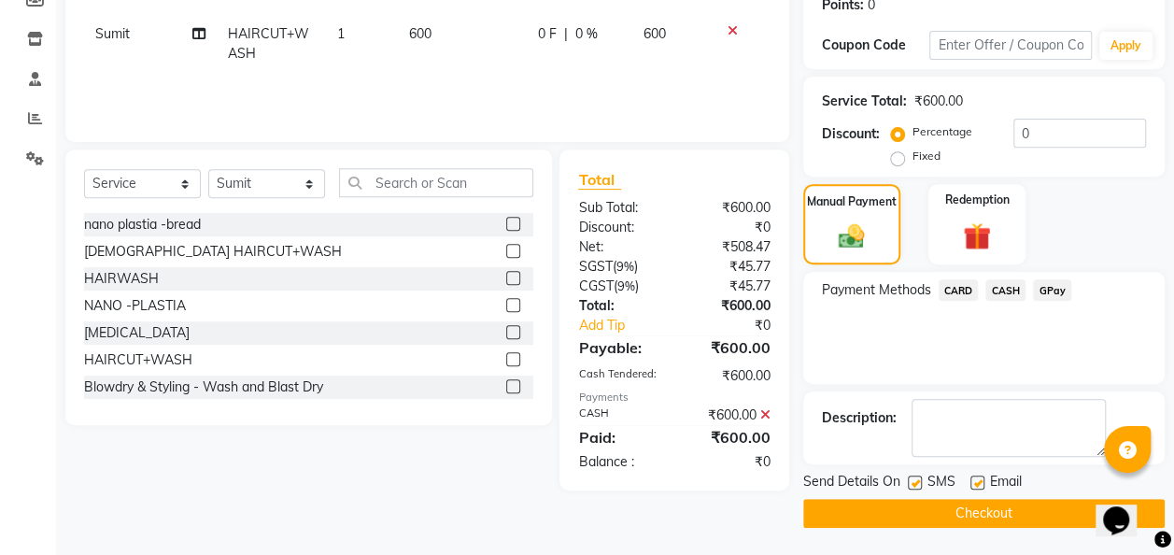
click at [981, 507] on button "Checkout" at bounding box center [983, 513] width 361 height 29
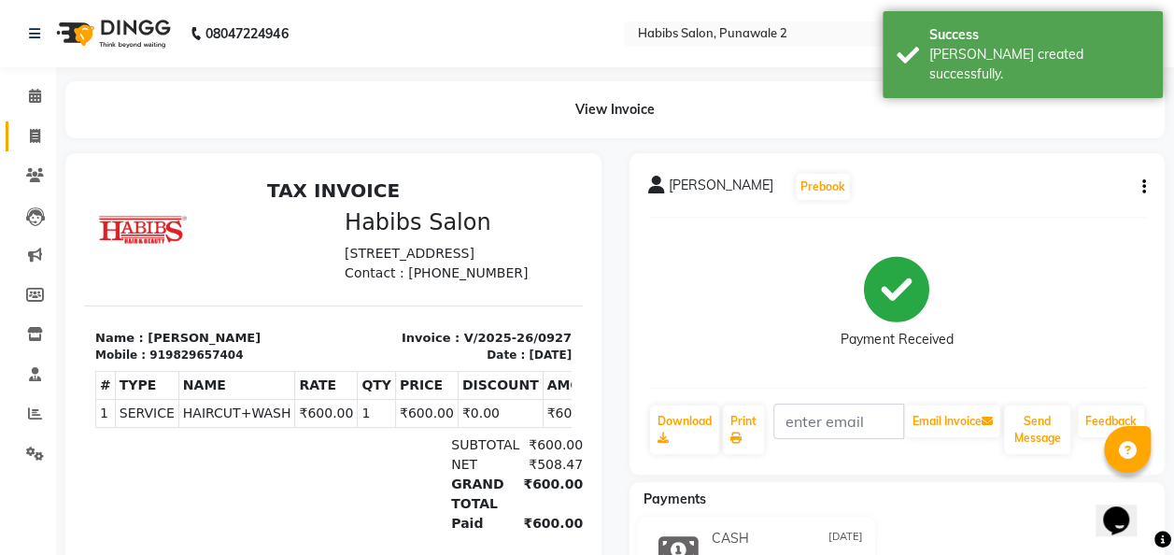
click at [33, 136] on icon at bounding box center [35, 136] width 10 height 14
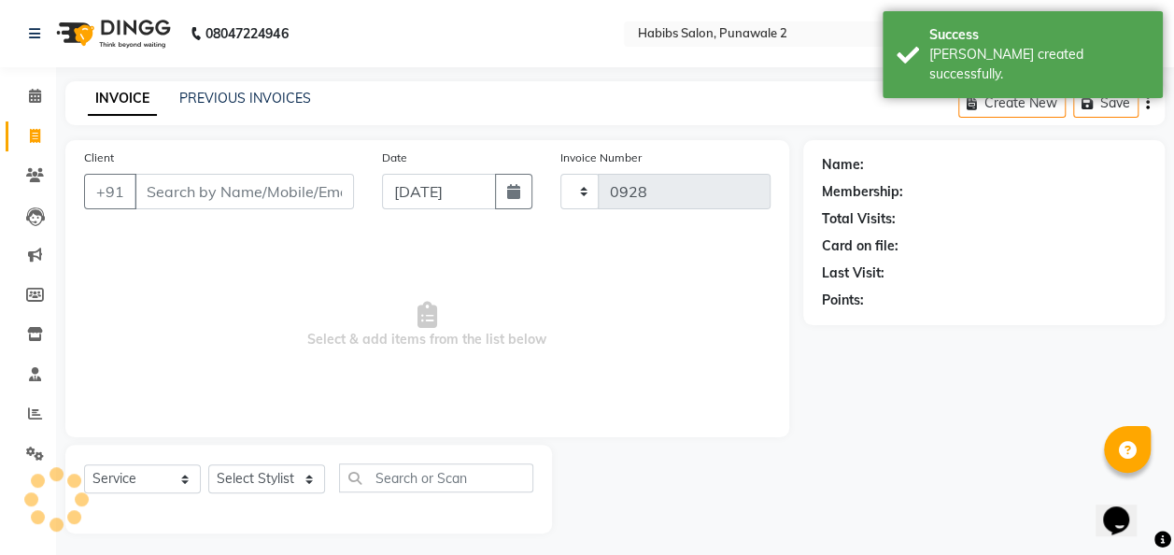
scroll to position [6, 0]
